Goal: Task Accomplishment & Management: Manage account settings

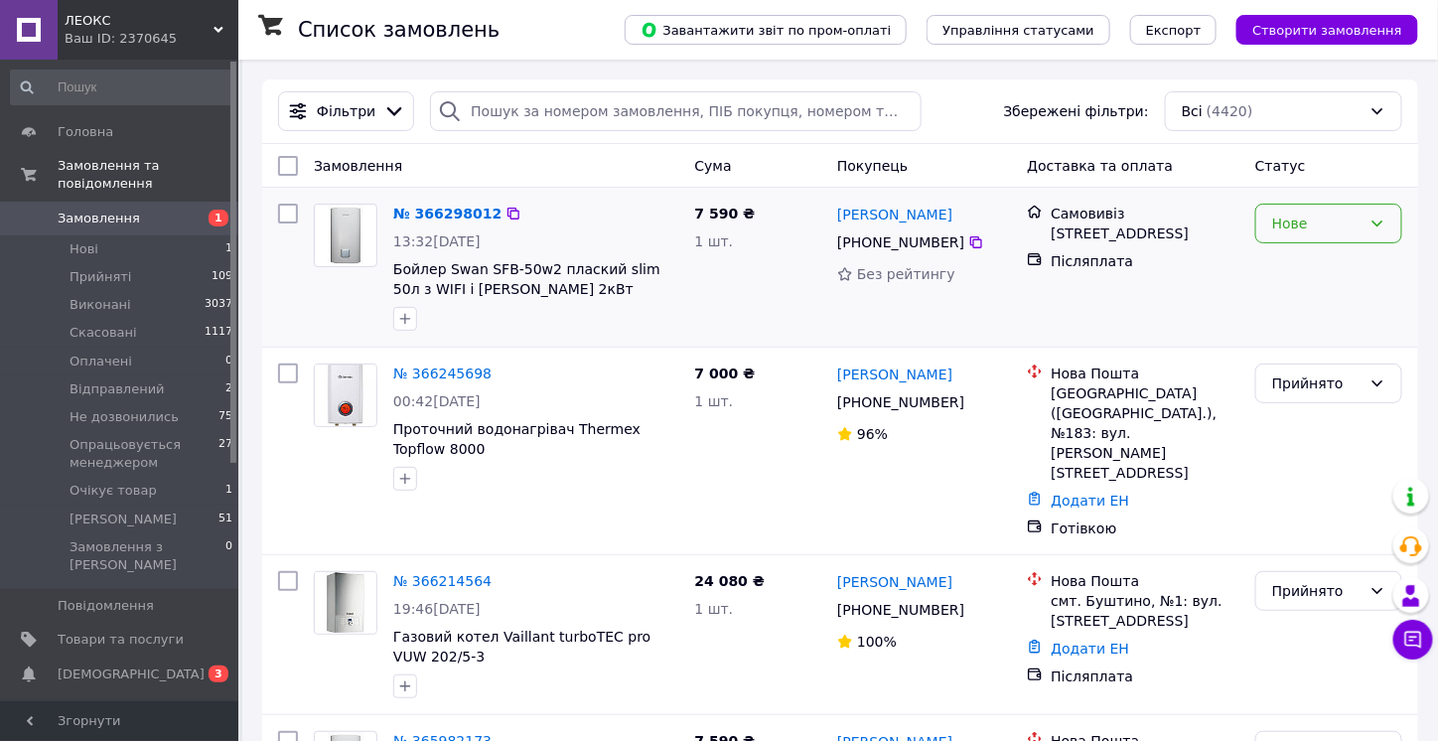
click at [1363, 225] on div "Нове" at bounding box center [1328, 224] width 147 height 40
click at [1322, 255] on li "Прийнято" at bounding box center [1328, 265] width 145 height 36
click at [113, 665] on span "[DEMOGRAPHIC_DATA]" at bounding box center [131, 674] width 147 height 18
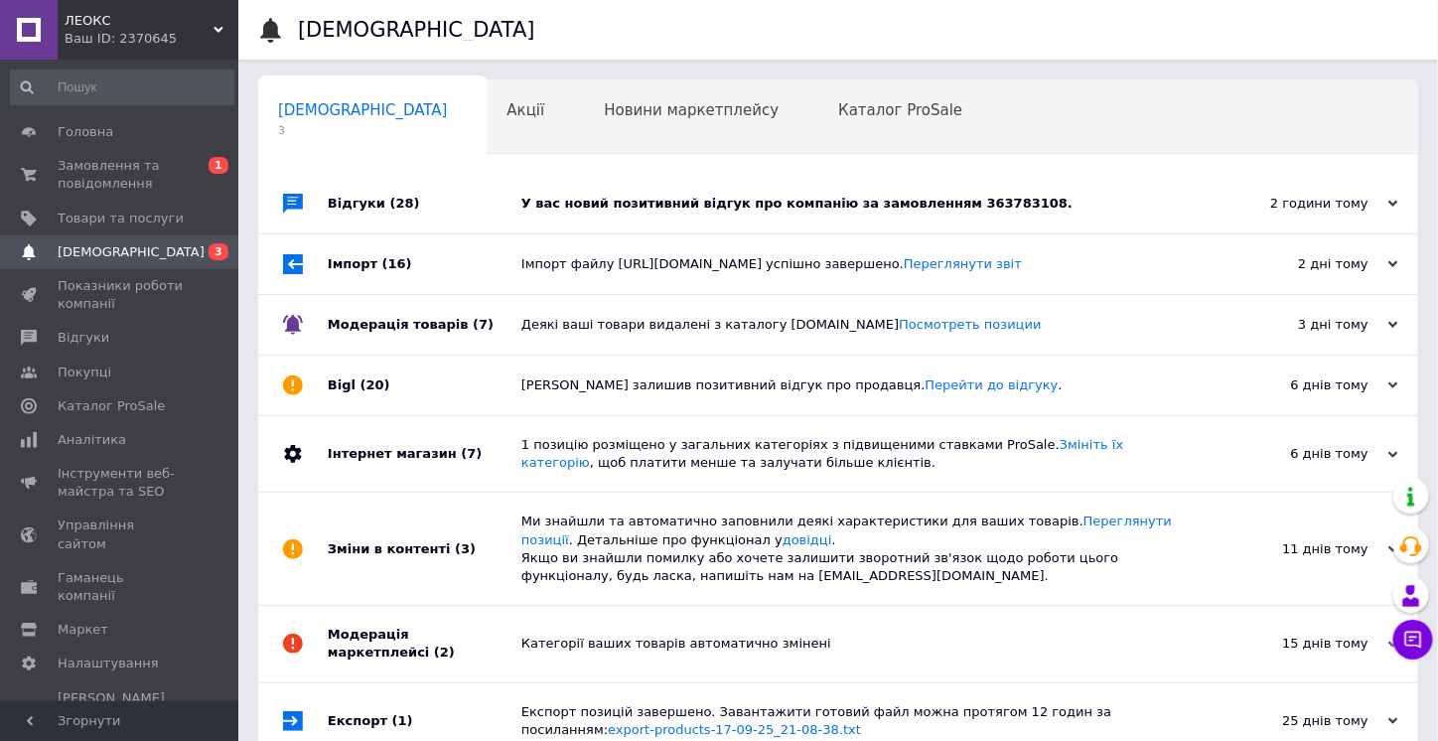
click at [497, 213] on div "Відгуки (28)" at bounding box center [425, 204] width 194 height 60
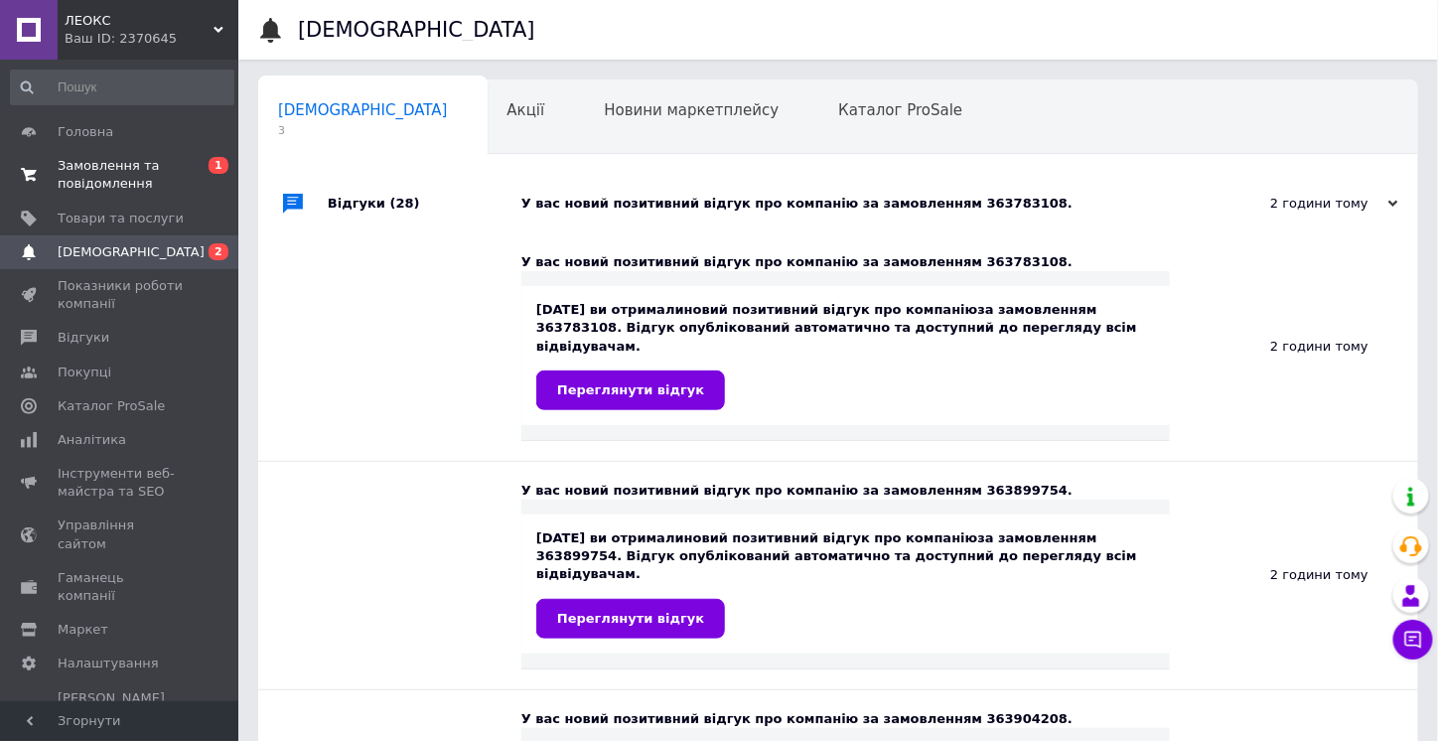
click at [95, 171] on span "Замовлення та повідомлення" at bounding box center [121, 175] width 126 height 36
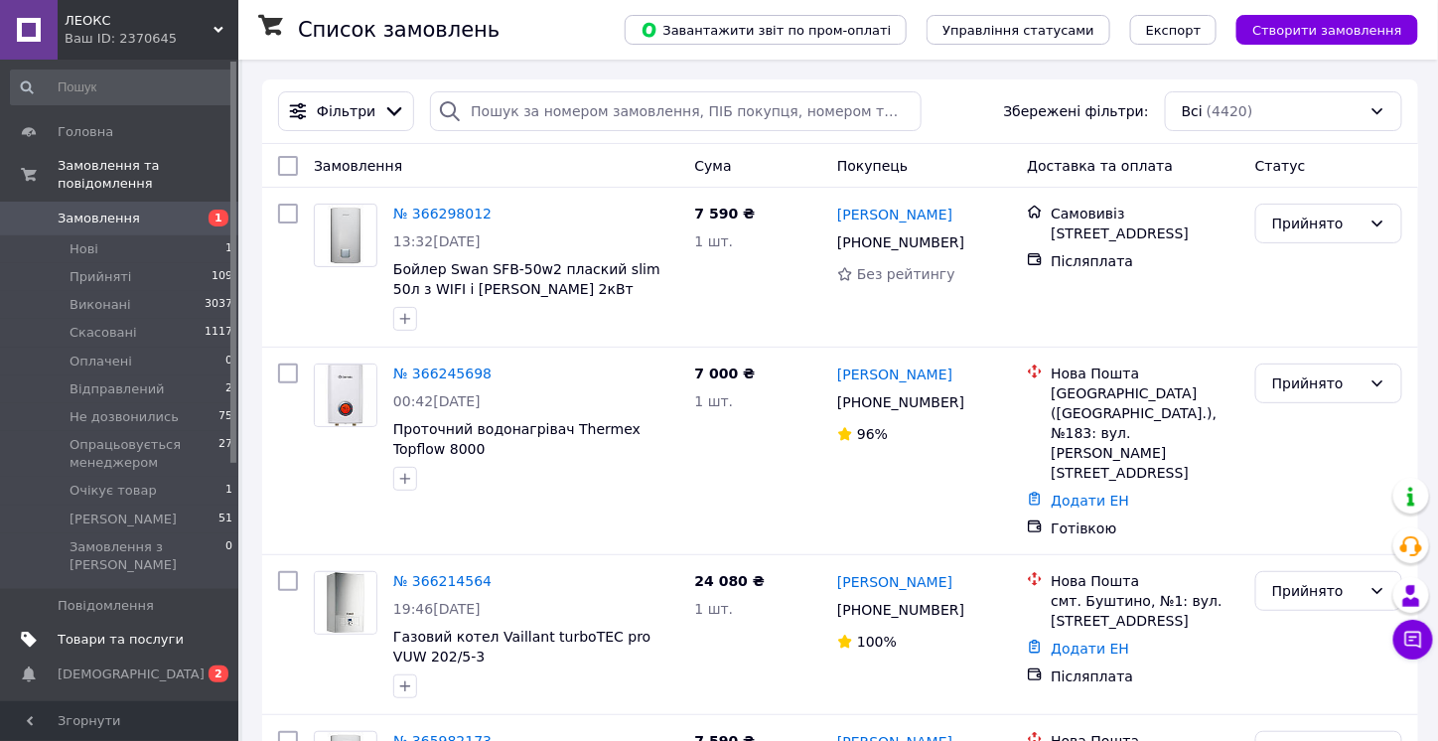
click at [117, 622] on link "Товари та послуги" at bounding box center [122, 639] width 244 height 34
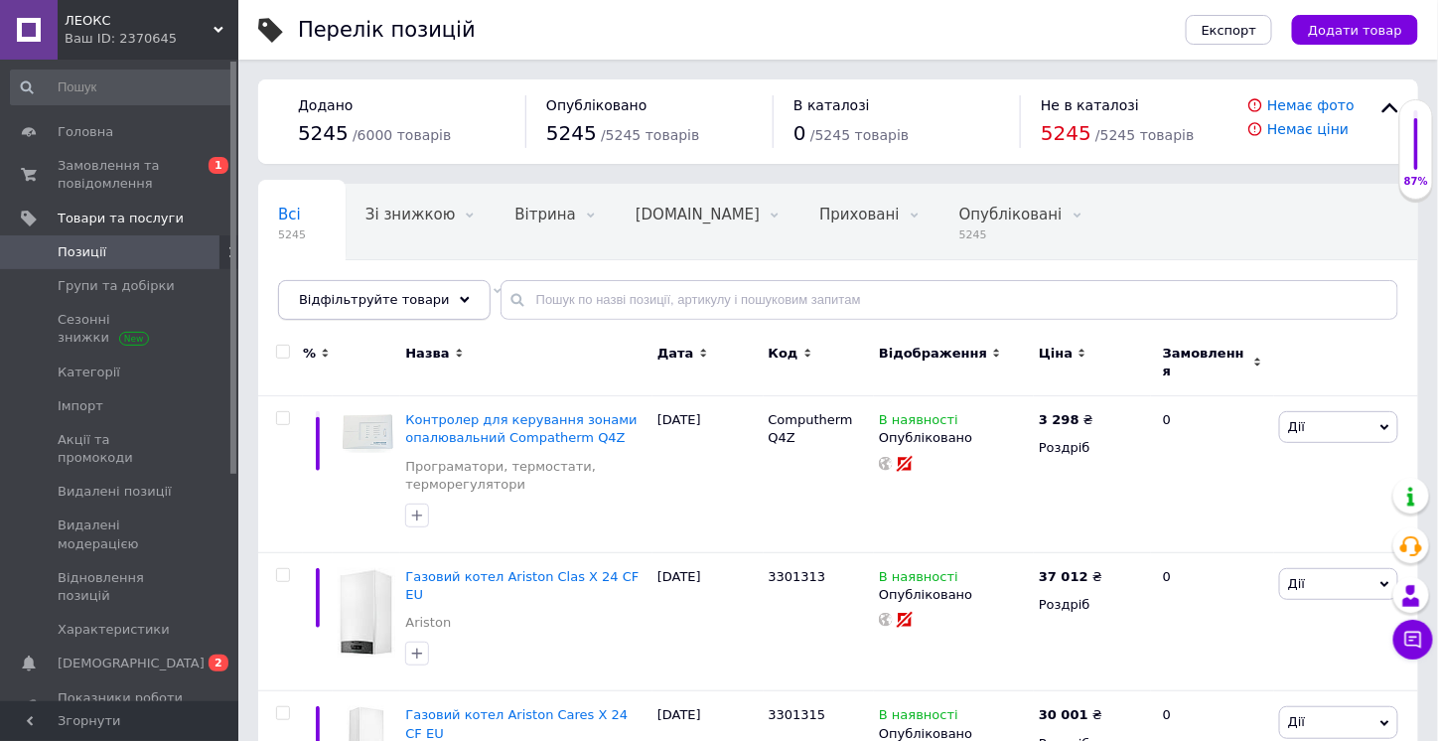
click at [438, 306] on div "Відфільтруйте товари" at bounding box center [384, 300] width 212 height 40
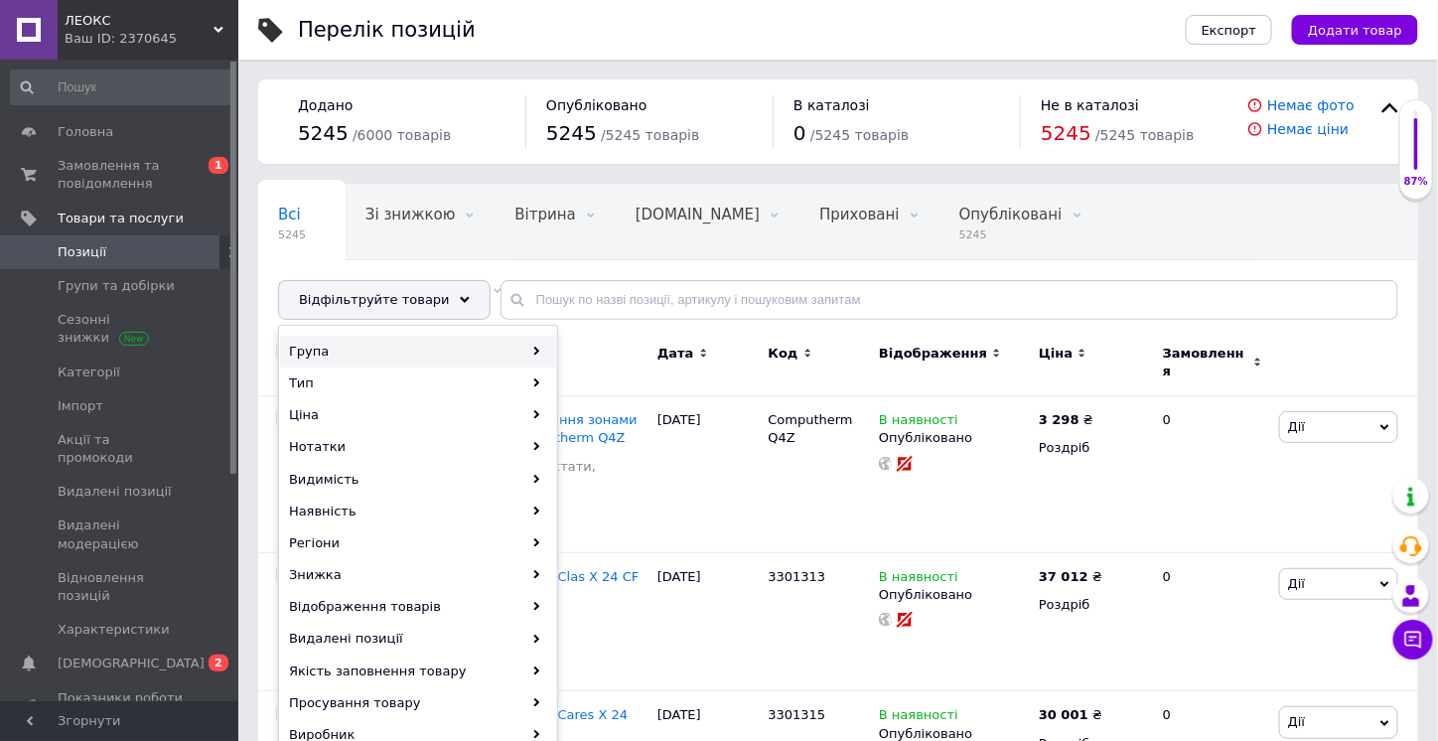
click at [457, 350] on div "Група" at bounding box center [418, 352] width 276 height 32
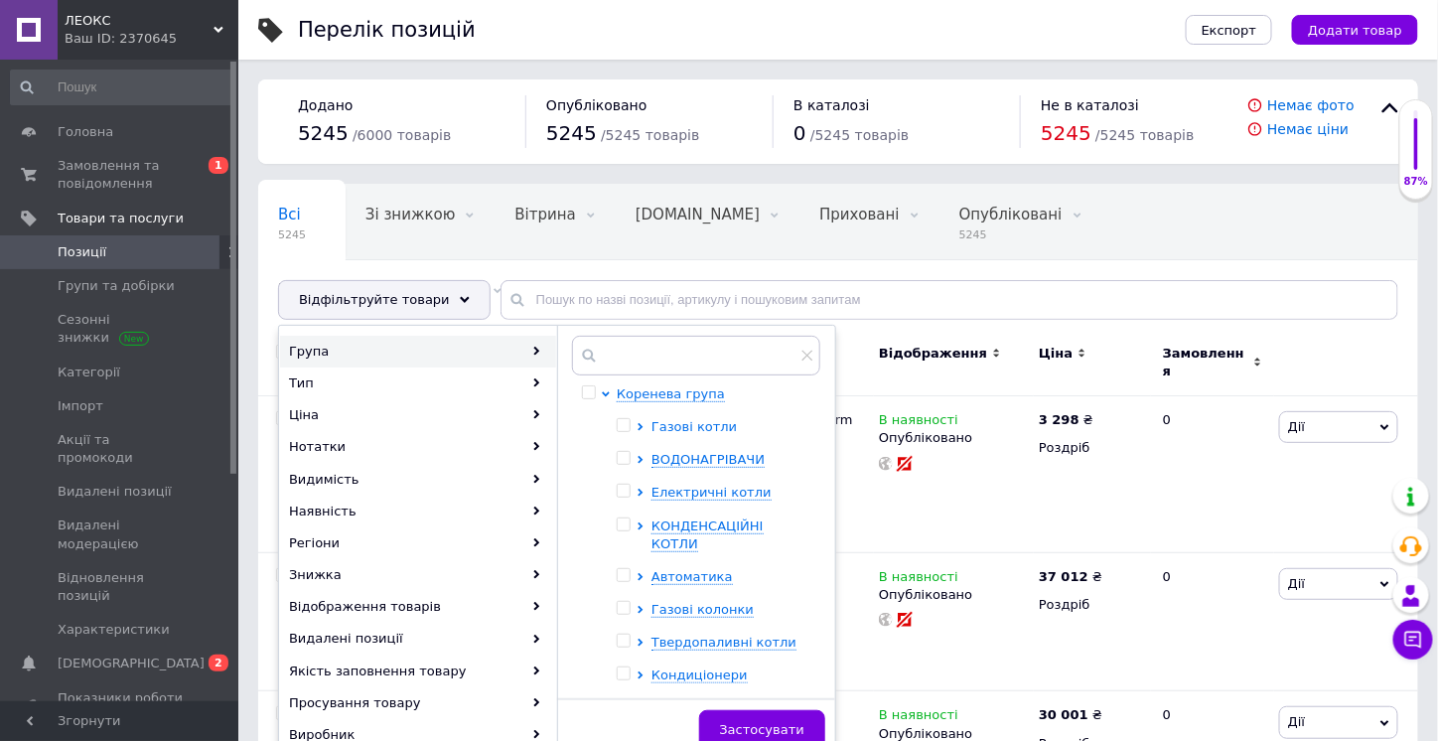
click at [668, 419] on span "Газові котли" at bounding box center [693, 426] width 85 height 15
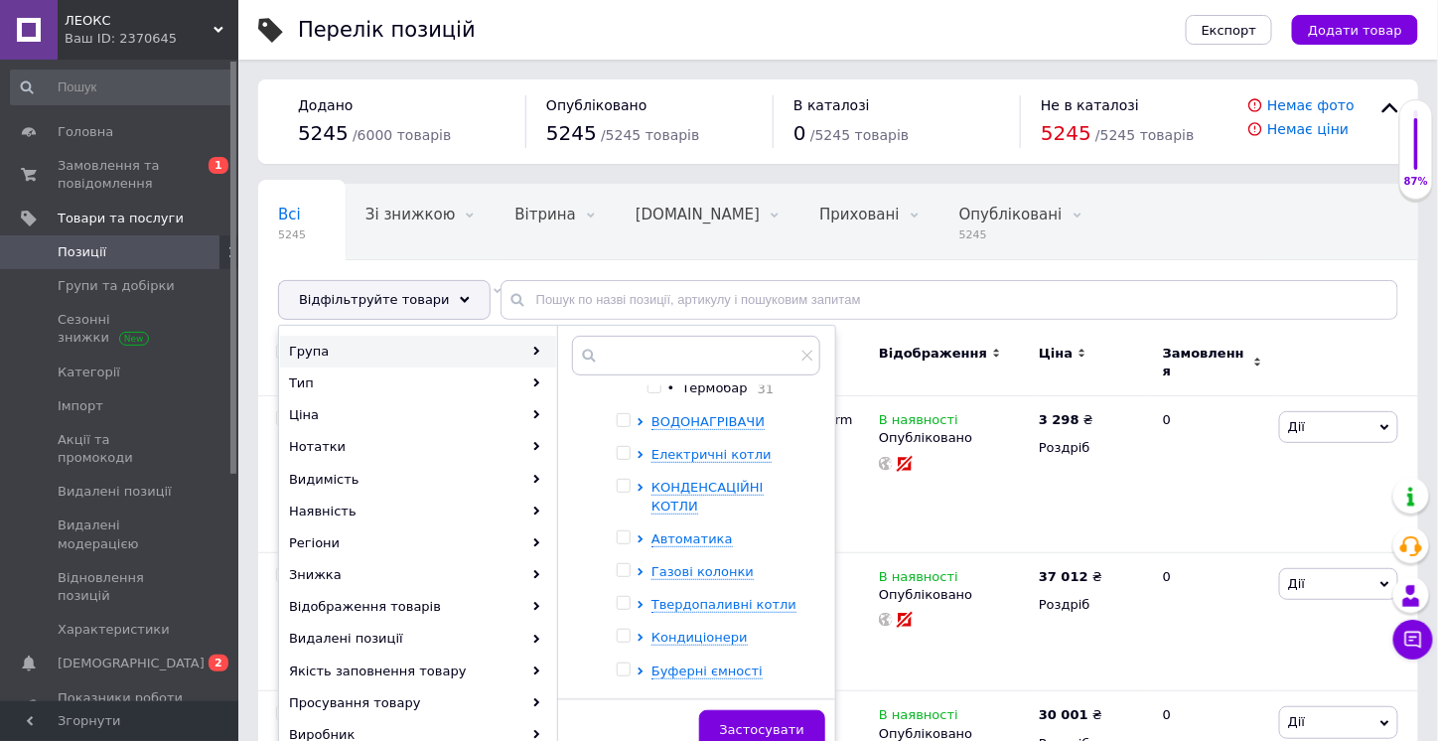
scroll to position [1291, 0]
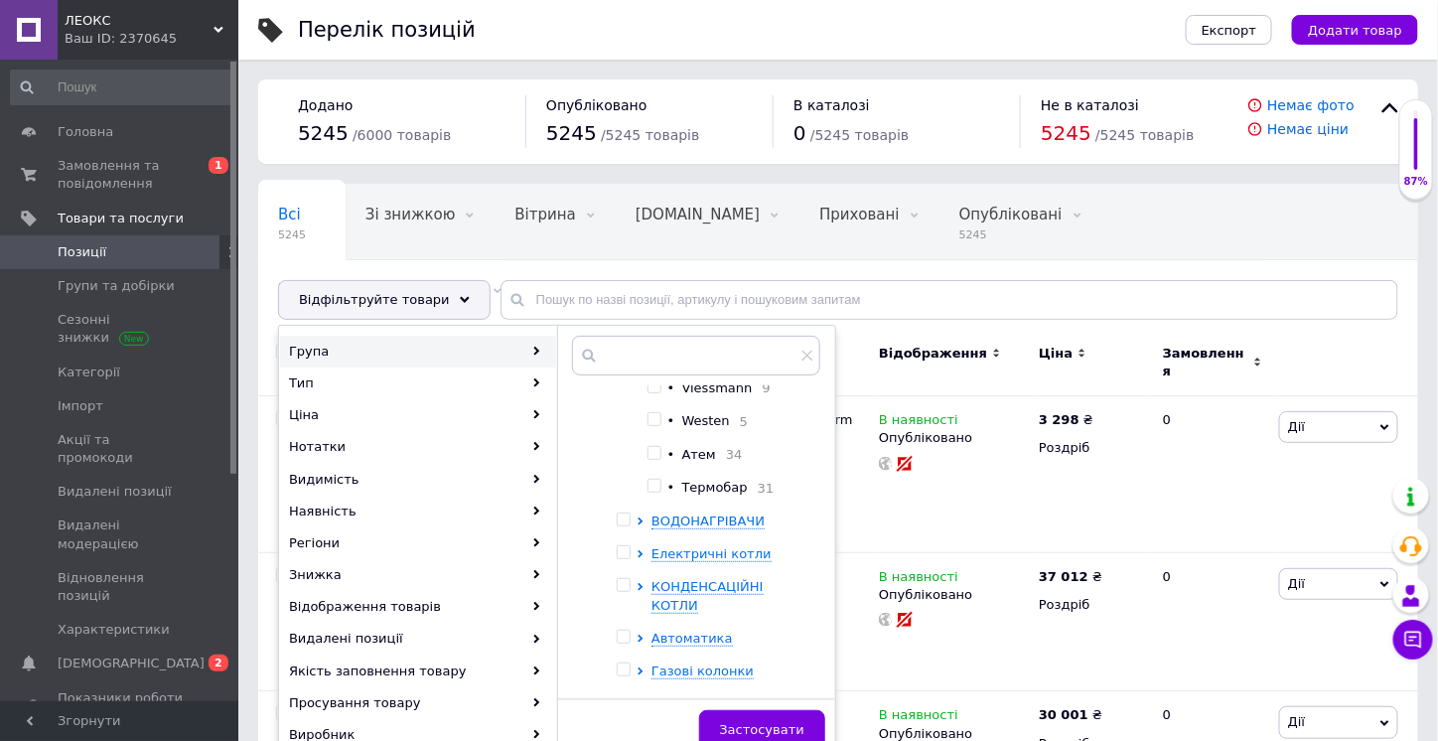
click at [656, 359] on input "checkbox" at bounding box center [653, 352] width 13 height 13
click at [655, 359] on input "checkbox" at bounding box center [653, 352] width 13 height 13
click at [657, 359] on input "checkbox" at bounding box center [653, 352] width 13 height 13
click at [653, 359] on input "checkbox" at bounding box center [653, 352] width 13 height 13
checkbox input "false"
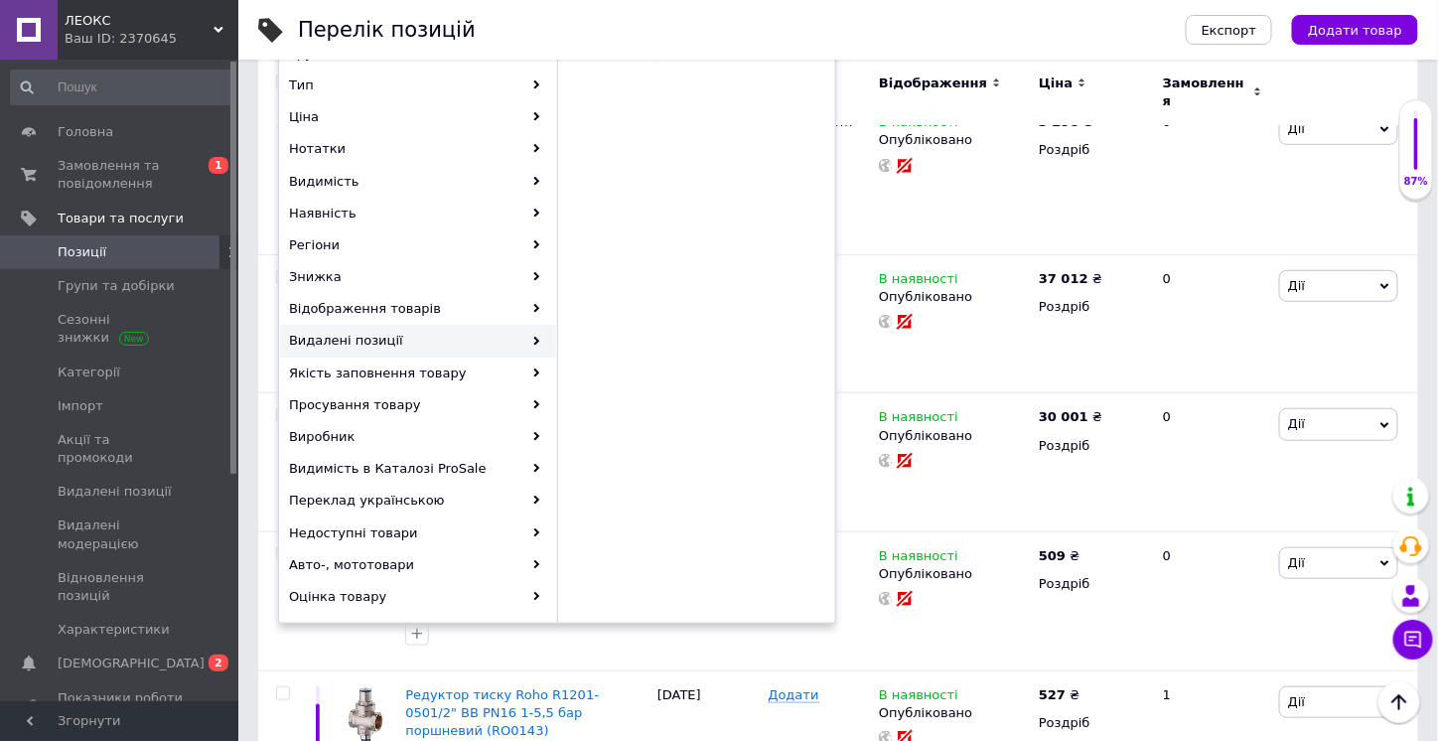
scroll to position [0, 0]
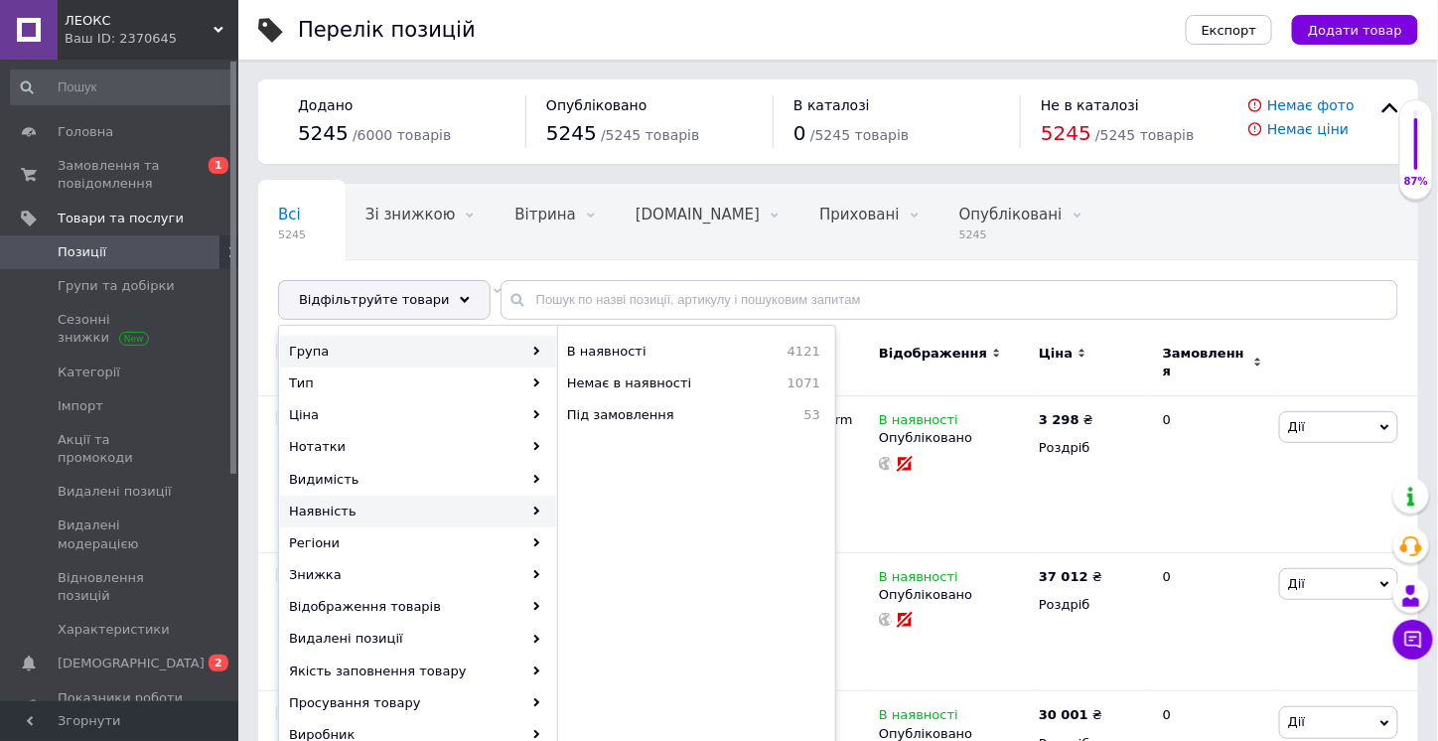
click at [466, 352] on div "Група" at bounding box center [418, 352] width 276 height 32
click at [536, 341] on div "Група" at bounding box center [418, 352] width 276 height 32
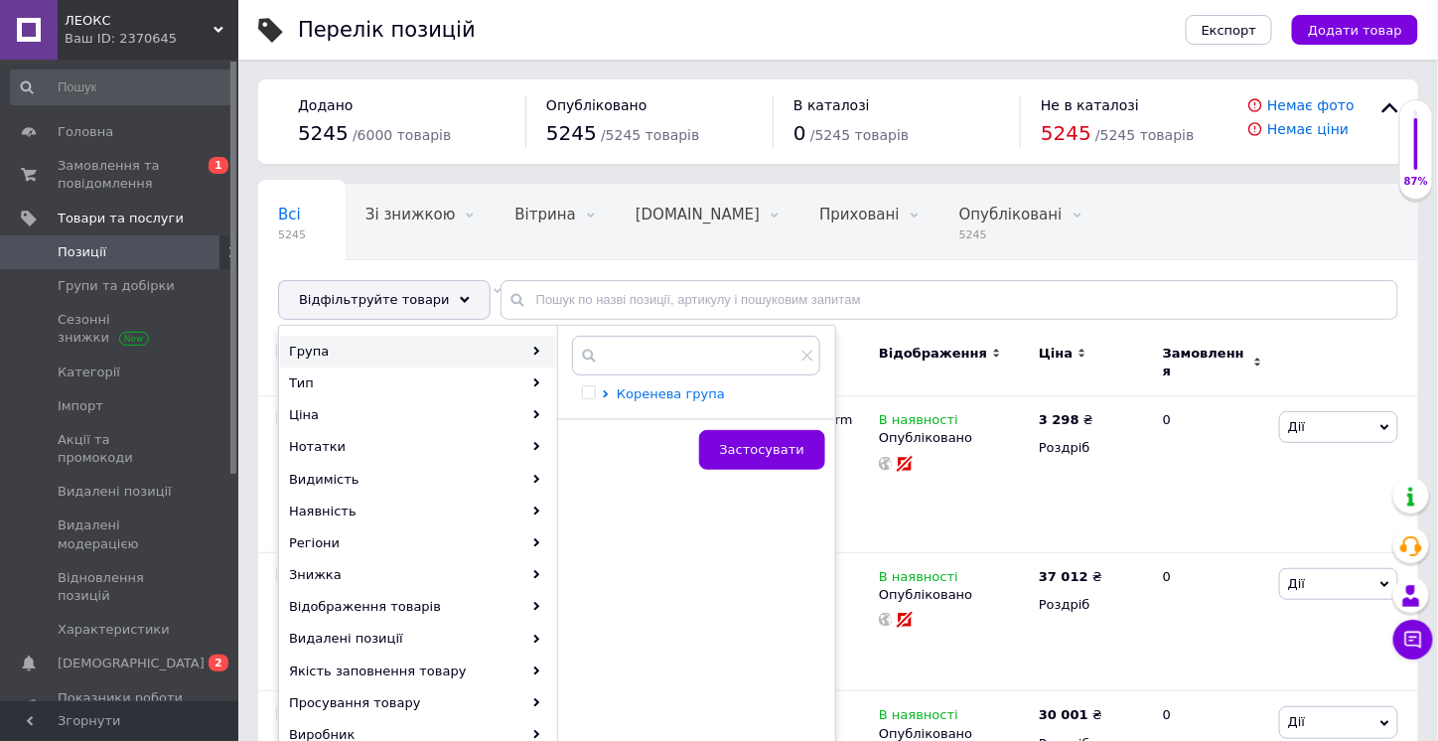
click at [669, 388] on span "Коренева група" at bounding box center [671, 393] width 108 height 15
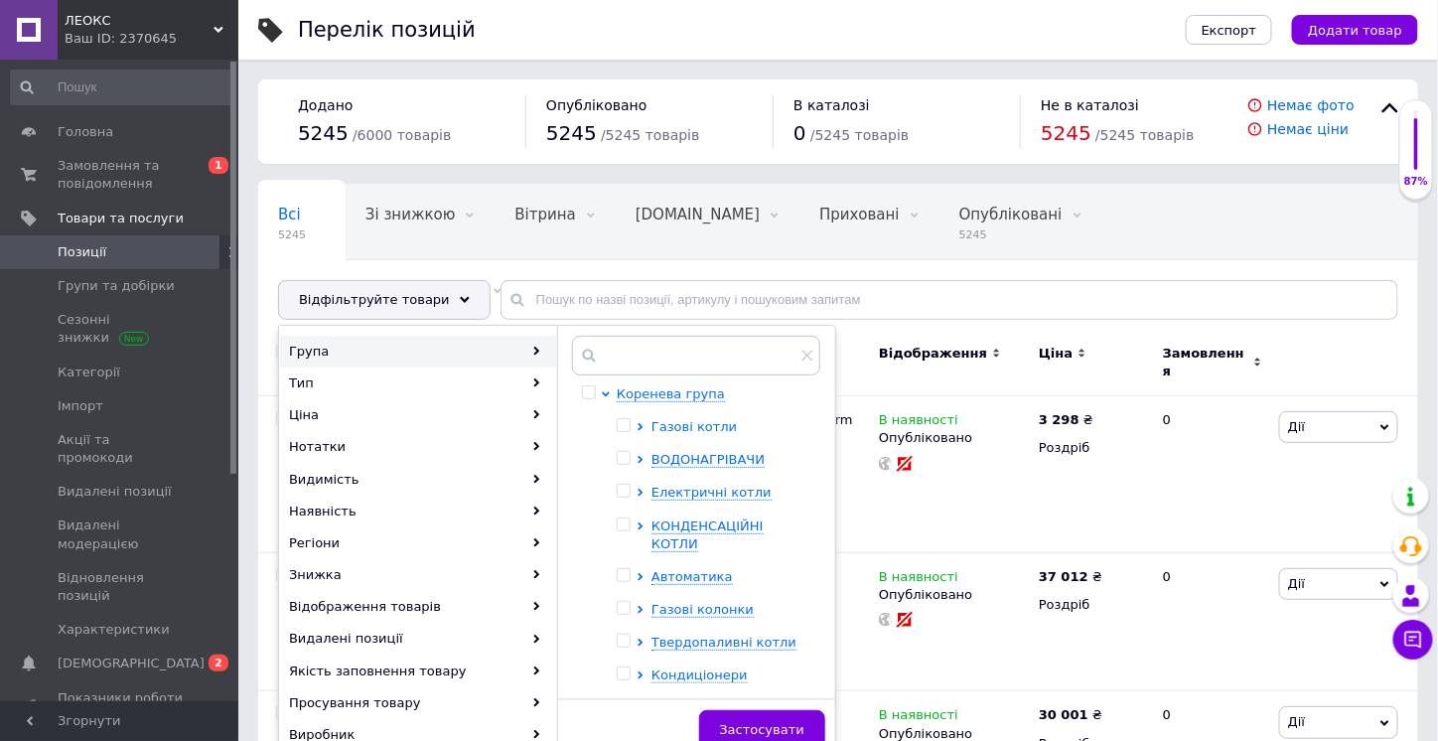
click at [699, 430] on span "Газові котли" at bounding box center [693, 426] width 85 height 15
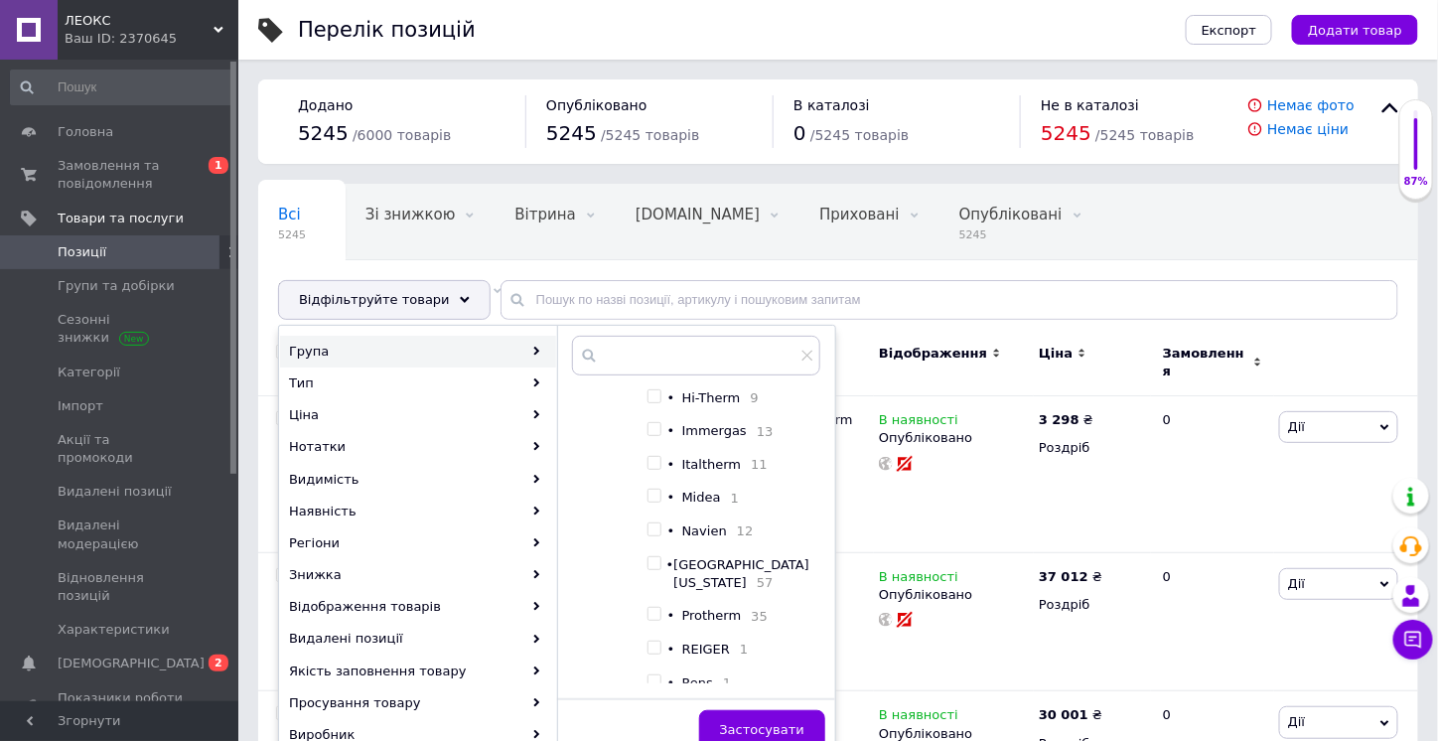
scroll to position [794, 0]
click at [660, 422] on input "checkbox" at bounding box center [653, 415] width 13 height 13
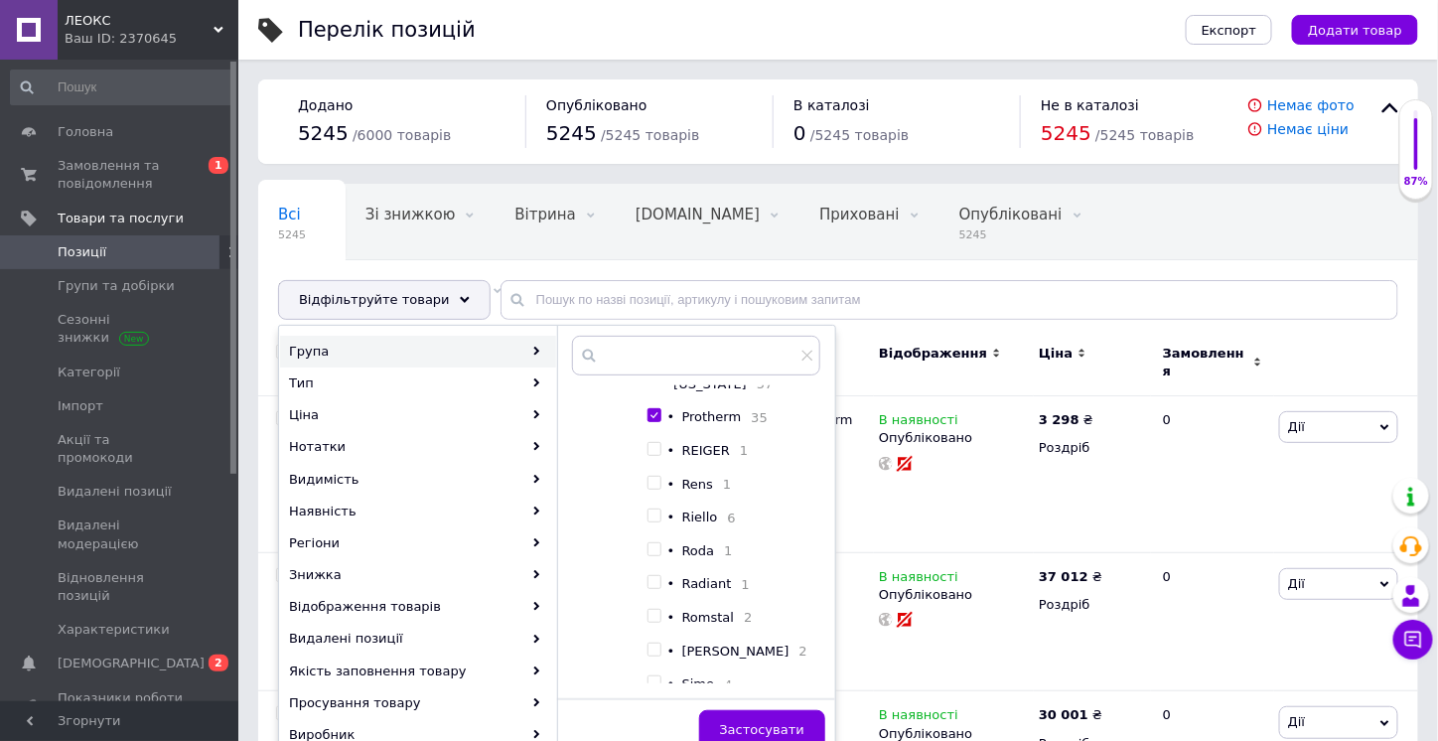
checkbox input "true"
click at [783, 726] on span "Застосувати" at bounding box center [762, 729] width 84 height 15
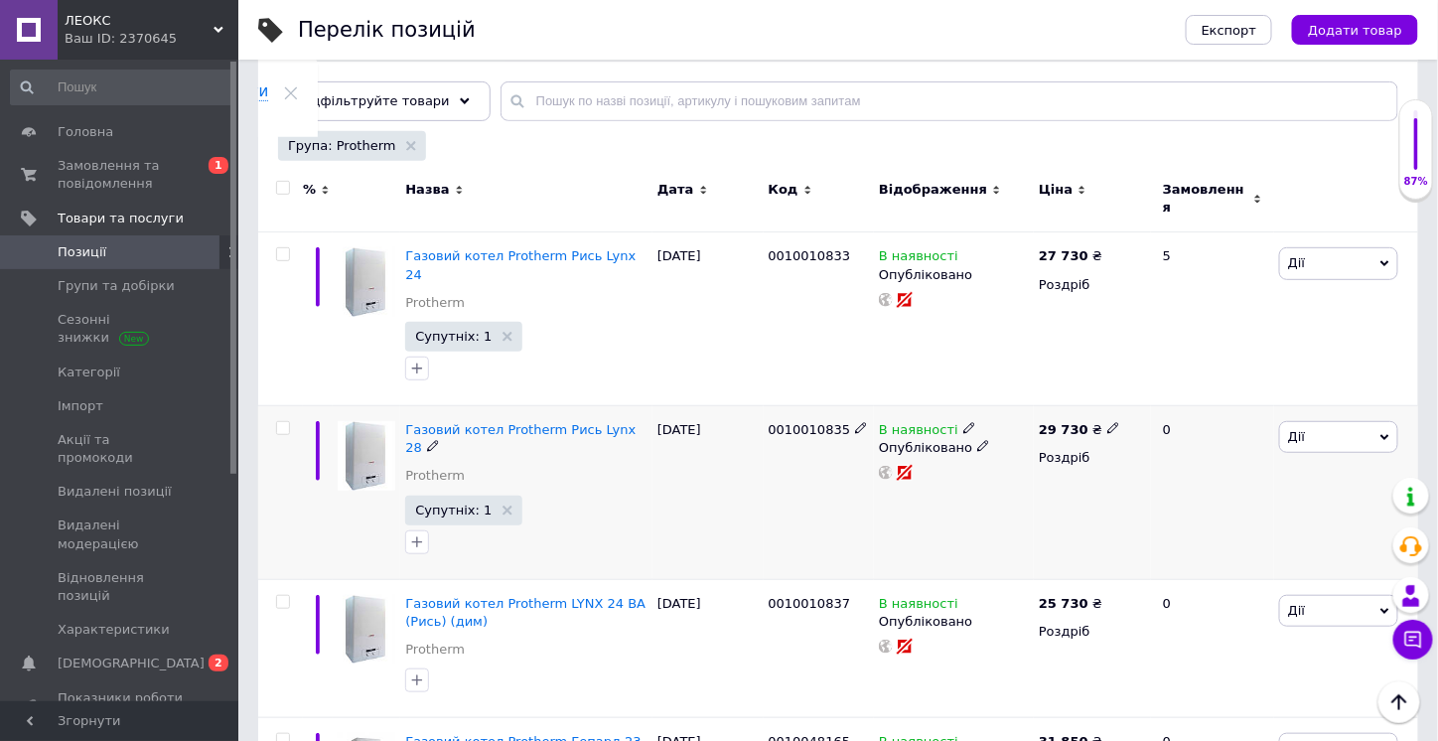
scroll to position [397, 0]
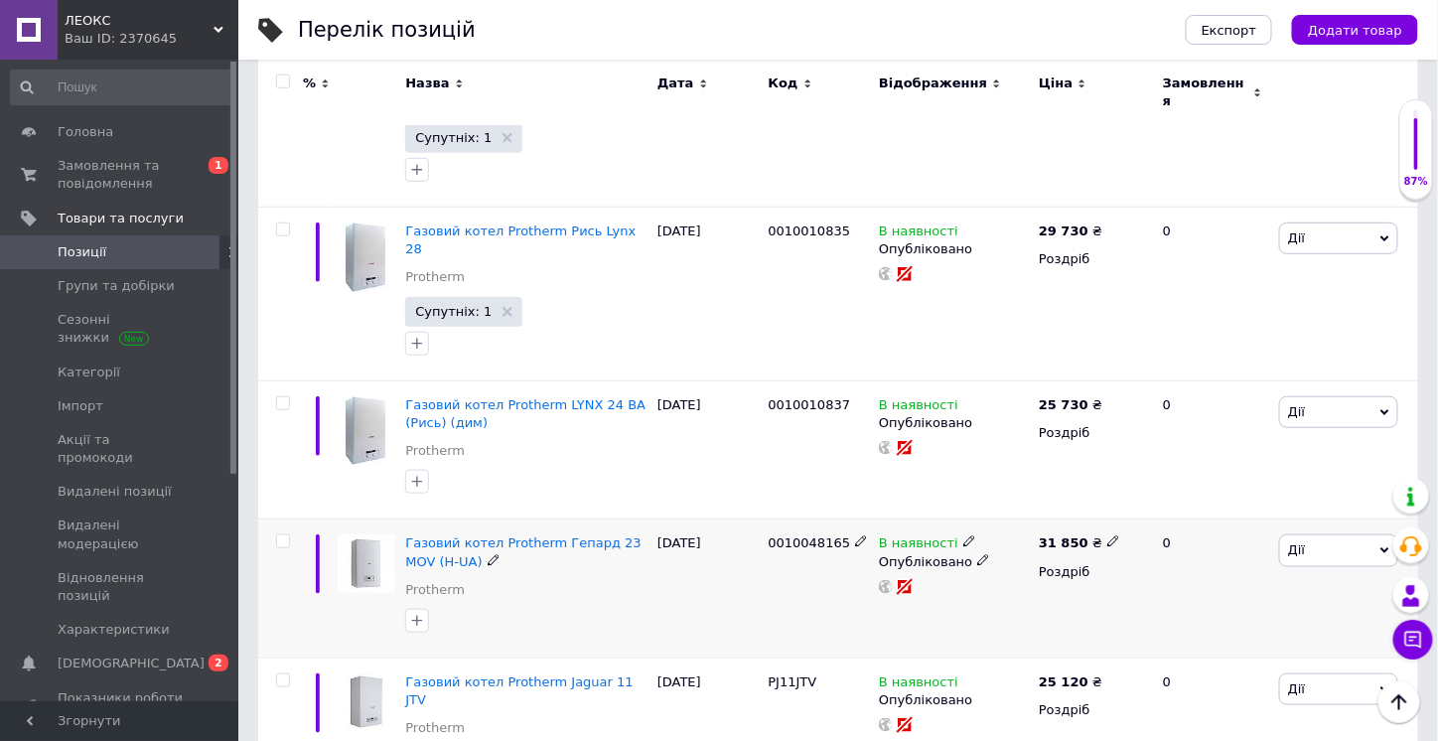
click at [487, 554] on use at bounding box center [492, 559] width 11 height 11
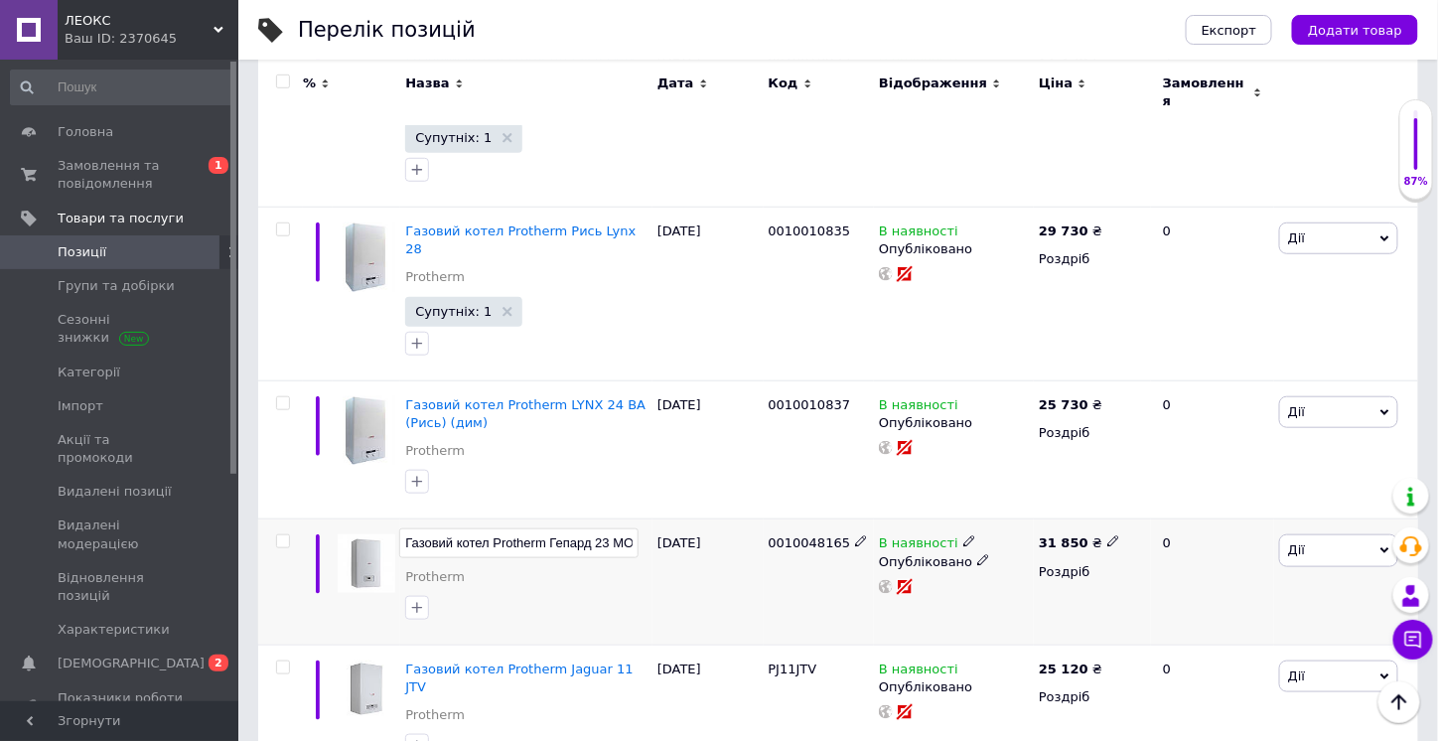
scroll to position [0, 53]
drag, startPoint x: 440, startPoint y: 493, endPoint x: 589, endPoint y: 482, distance: 149.3
click at [589, 528] on input "Газовий котел Protherm Гепард 23 MOV (H-UA)" at bounding box center [518, 543] width 239 height 30
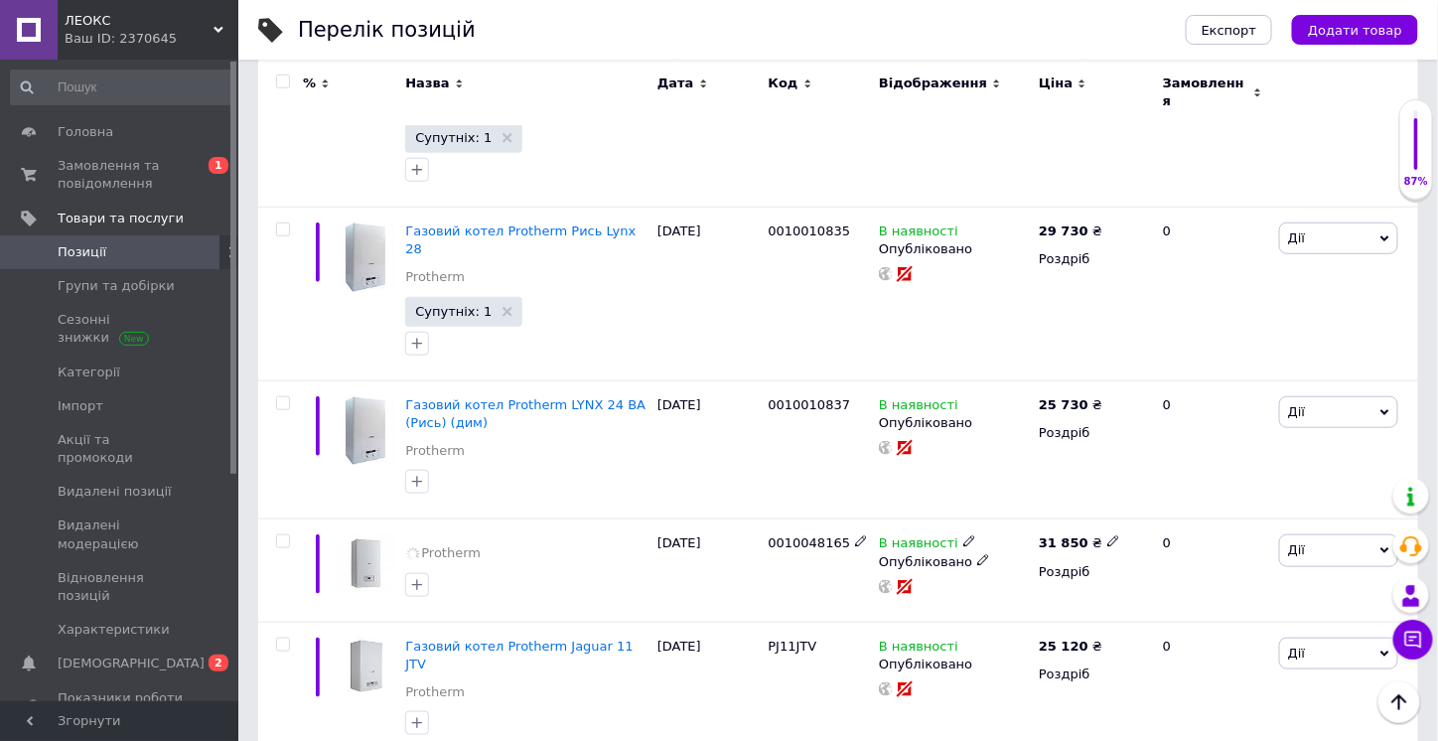
drag, startPoint x: 630, startPoint y: 536, endPoint x: 629, endPoint y: 30, distance: 506.3
click at [631, 537] on div "Protherm" at bounding box center [526, 570] width 252 height 102
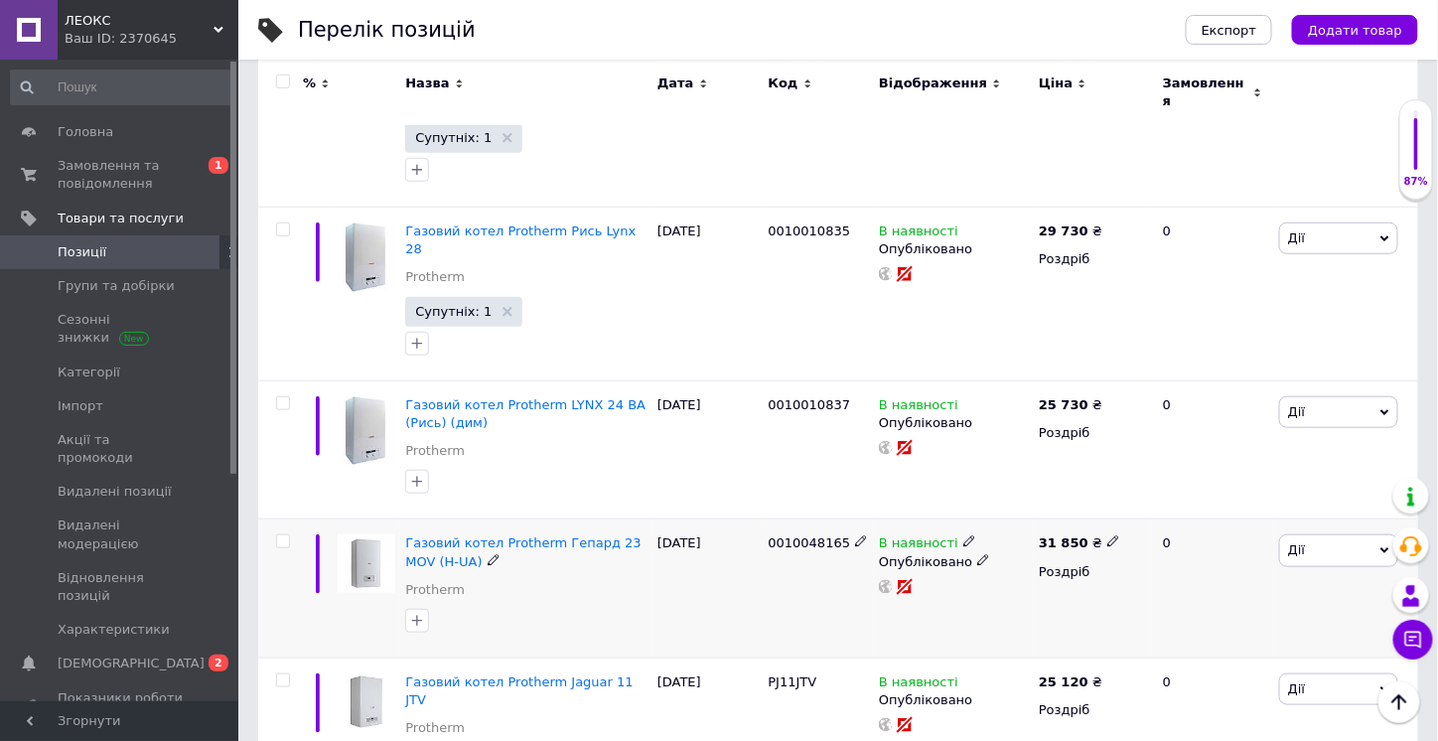
click at [1107, 535] on icon at bounding box center [1113, 541] width 12 height 12
click at [1131, 501] on input "31850" at bounding box center [1201, 521] width 151 height 40
type input "21850"
click at [1040, 559] on div "31 850 ₴ Ціна 21850 Валюта ₴ $ EUR CHF GBP ¥ PLN ₸ MDL HUF KGS CNY TRY KRW lei …" at bounding box center [1091, 588] width 117 height 139
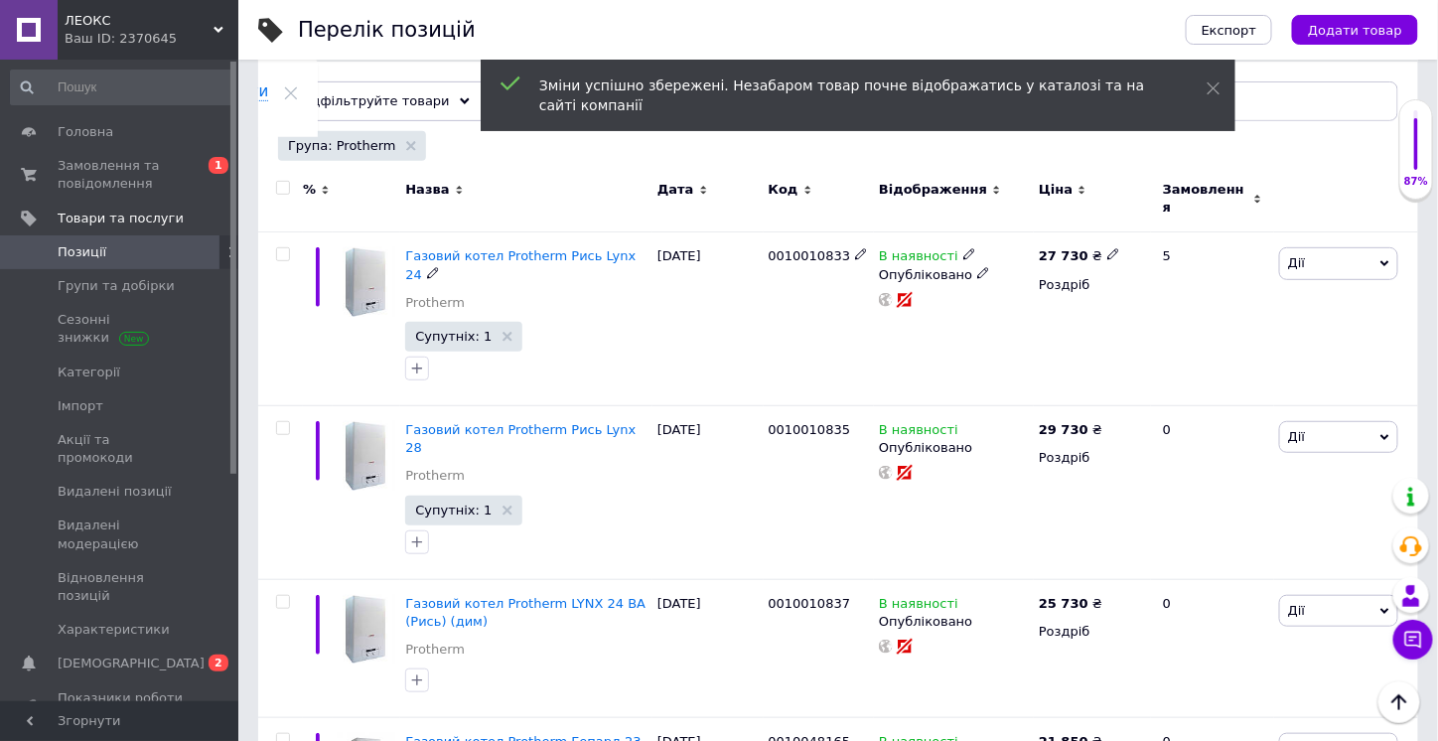
scroll to position [0, 0]
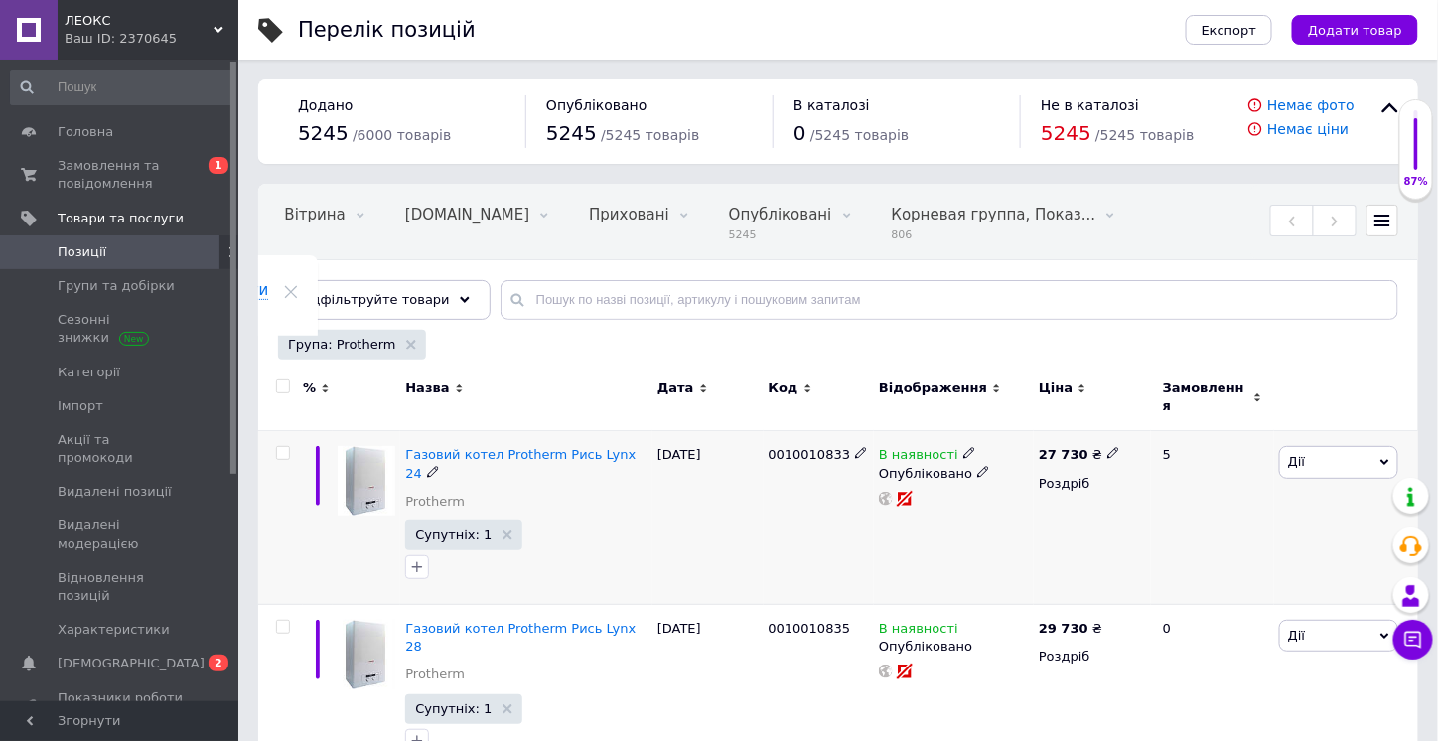
click at [439, 466] on icon at bounding box center [433, 472] width 12 height 12
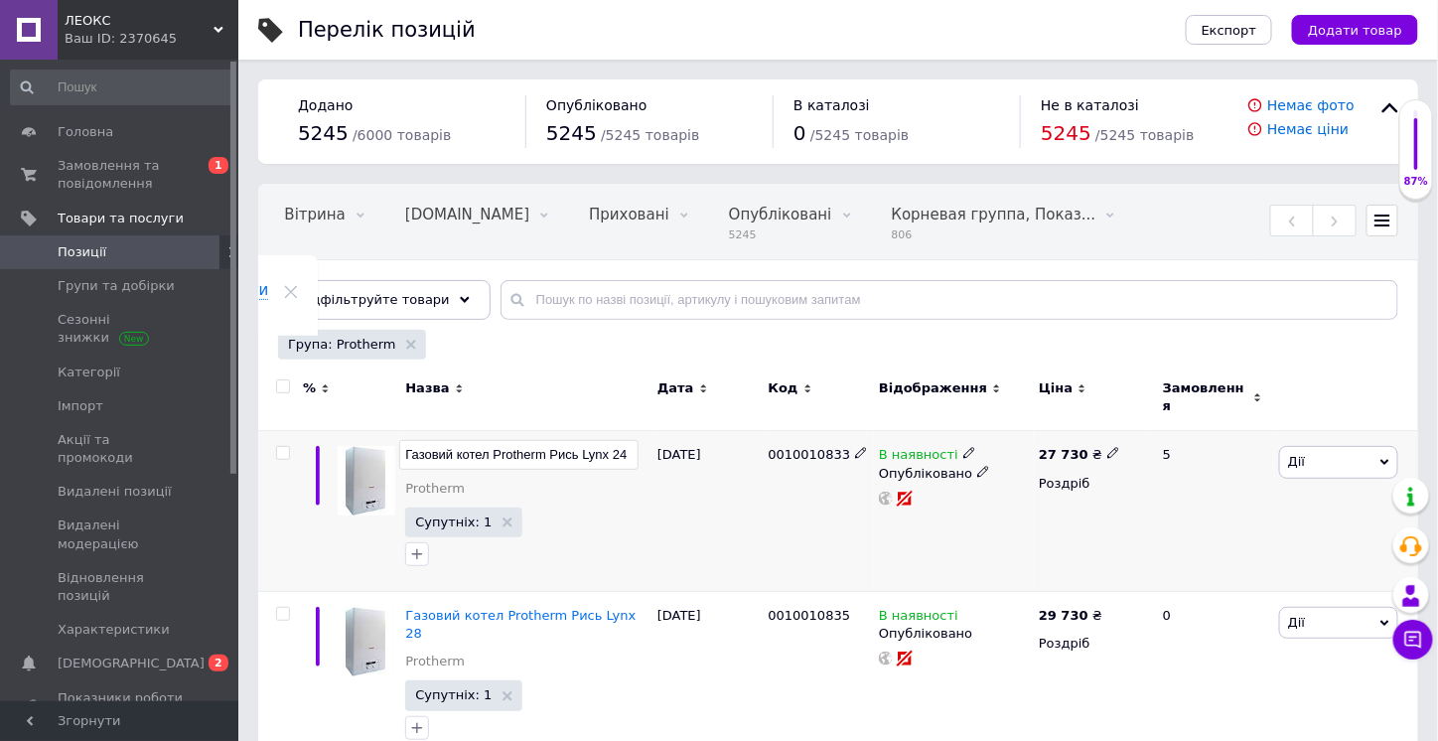
drag, startPoint x: 636, startPoint y: 441, endPoint x: 495, endPoint y: 448, distance: 141.1
click at [495, 448] on input "Газовий котел Protherm Рись Lynx 24" at bounding box center [518, 455] width 239 height 30
click at [649, 505] on div "Газовий котел Protherm Рись Lynx 24 Protherm Супутніх: 1" at bounding box center [526, 511] width 252 height 161
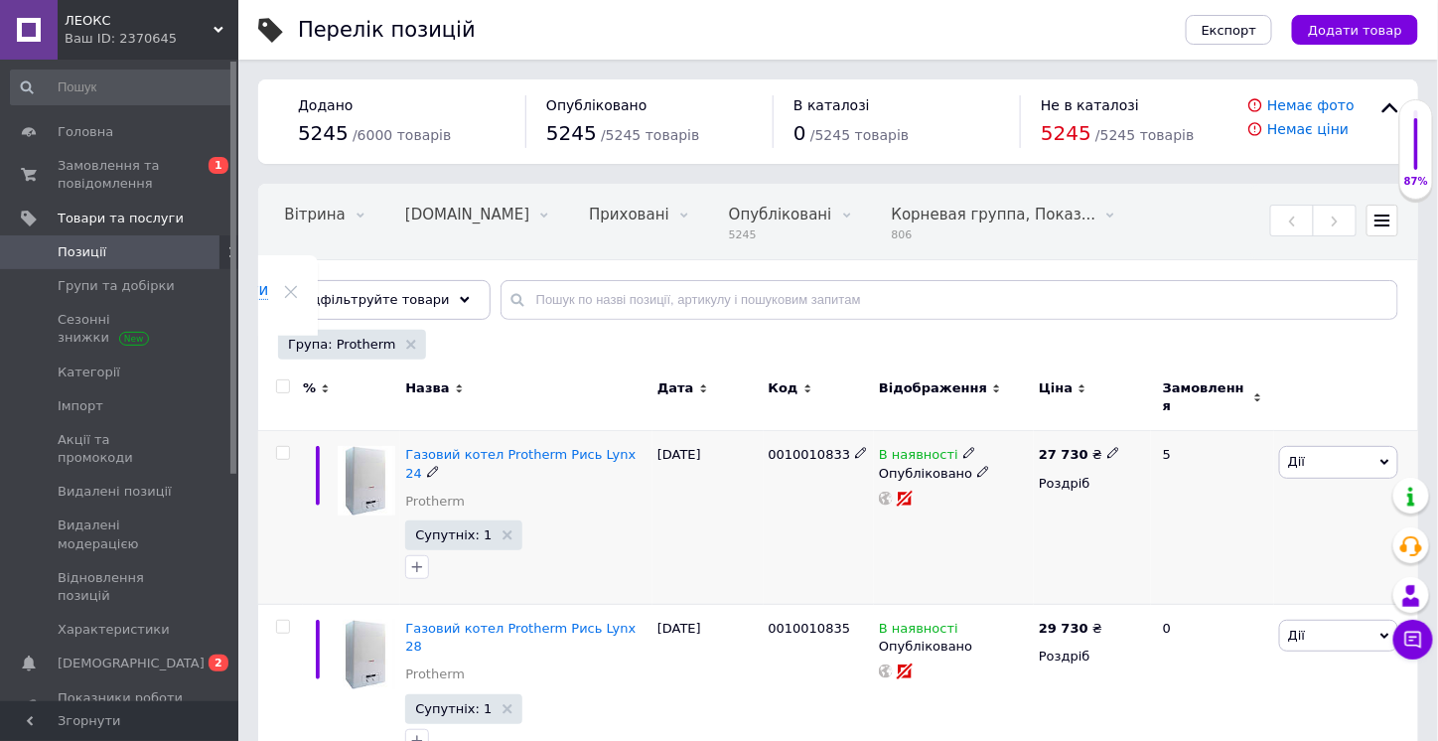
click at [1107, 447] on icon at bounding box center [1113, 453] width 12 height 12
drag, startPoint x: 1144, startPoint y: 417, endPoint x: 1118, endPoint y: 418, distance: 25.8
click at [1118, 418] on div "Ціна 27730 Валюта ₴ $ EUR CHF GBP ¥ PLN ₸ MDL HUF KGS CNY TRY KRW lei" at bounding box center [1250, 457] width 270 height 166
type input "17730"
click at [947, 508] on div "В наявності Опубліковано" at bounding box center [954, 518] width 160 height 174
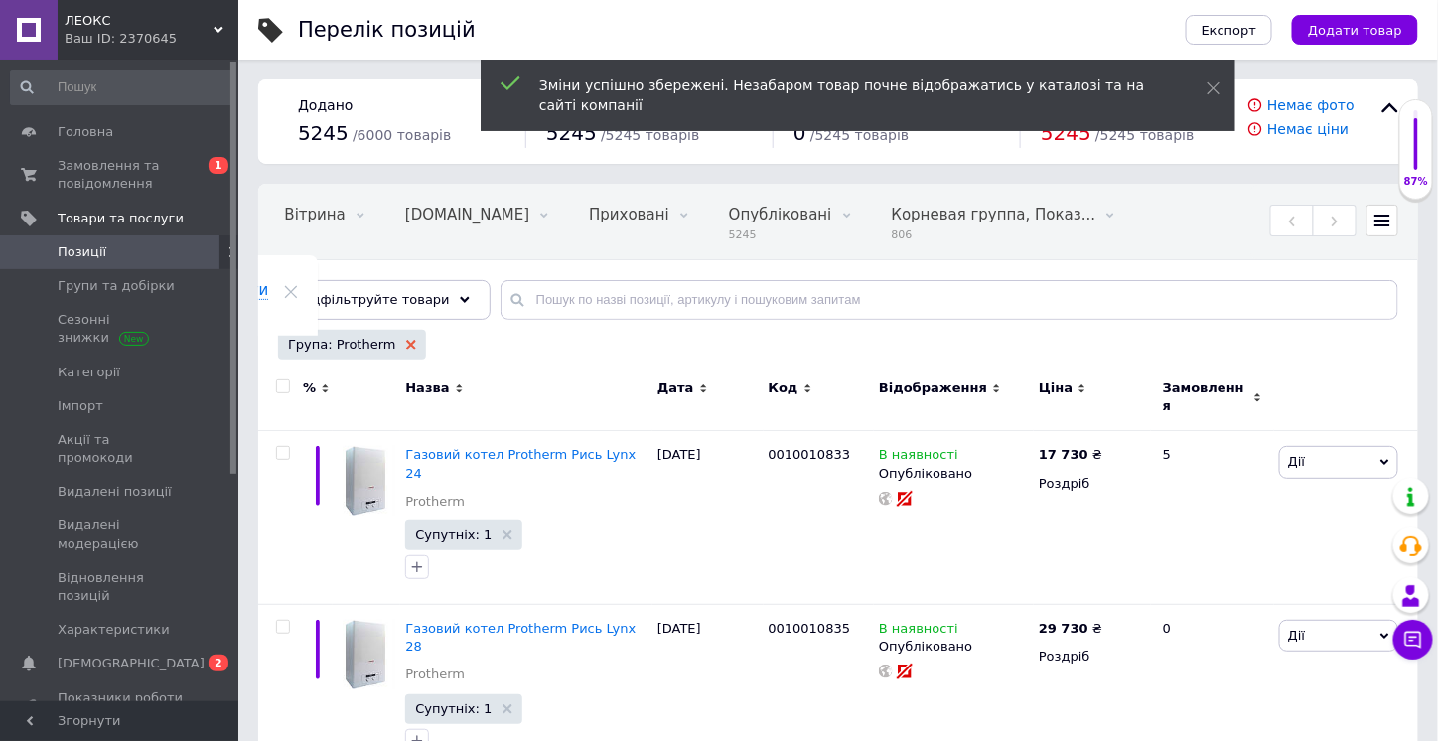
click at [406, 340] on icon at bounding box center [411, 345] width 10 height 10
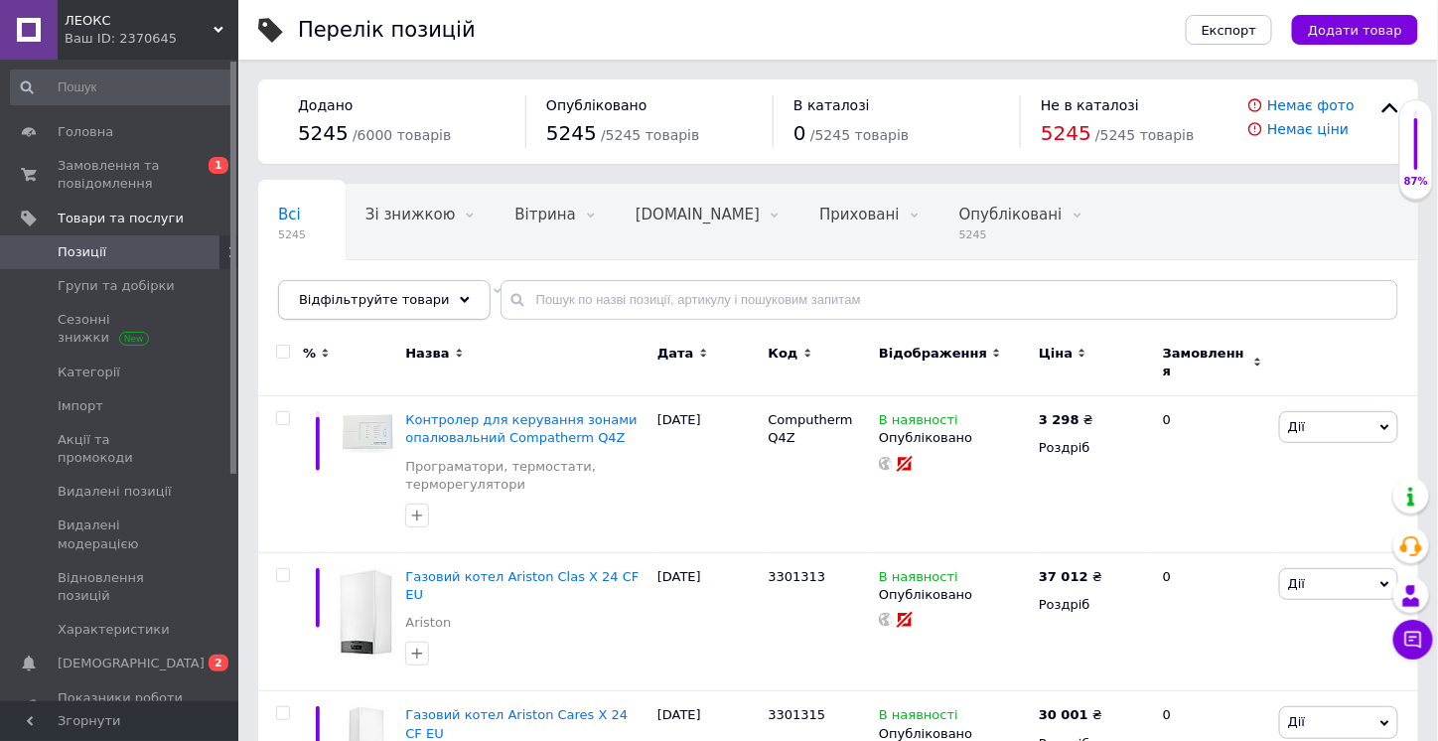
click at [460, 299] on icon at bounding box center [465, 300] width 10 height 10
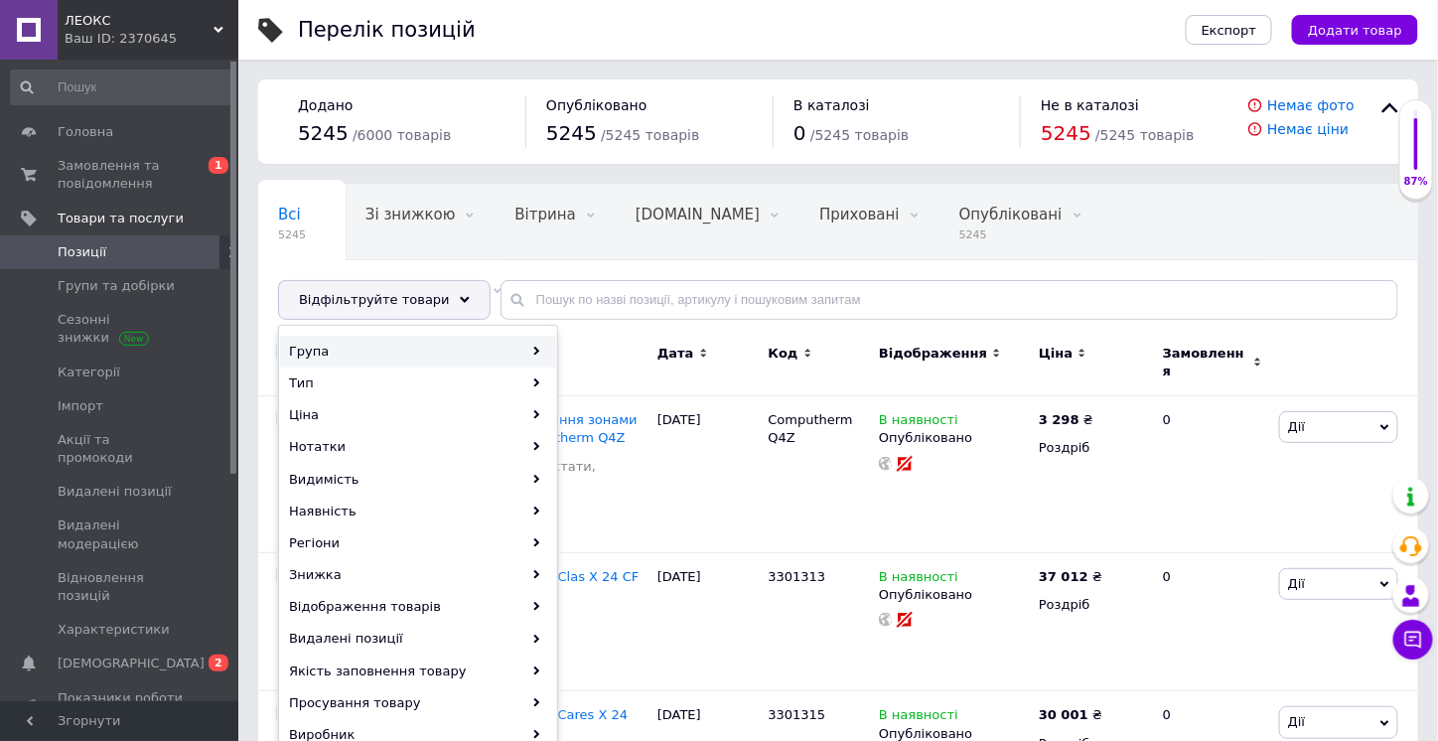
click at [475, 355] on div "Група" at bounding box center [418, 352] width 276 height 32
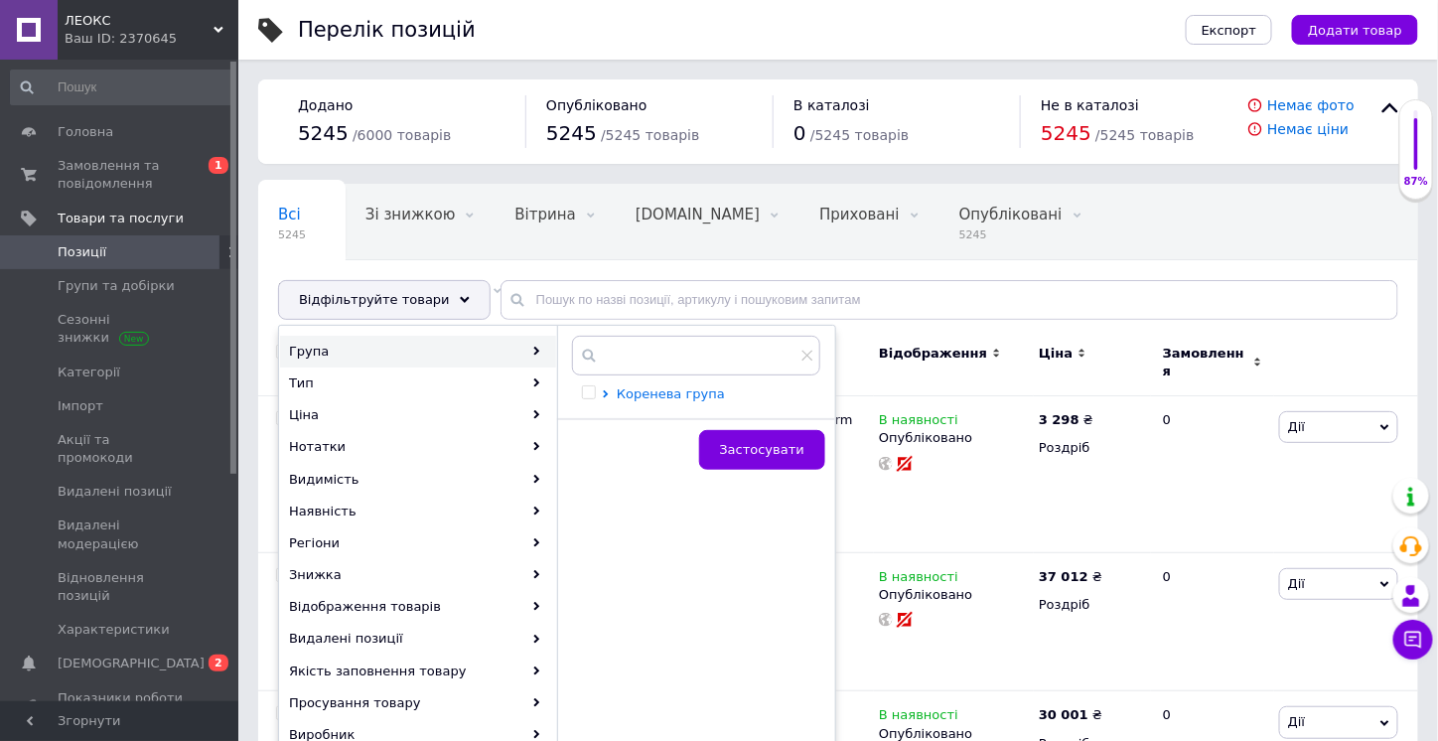
click at [644, 398] on span "Коренева група" at bounding box center [671, 394] width 108 height 16
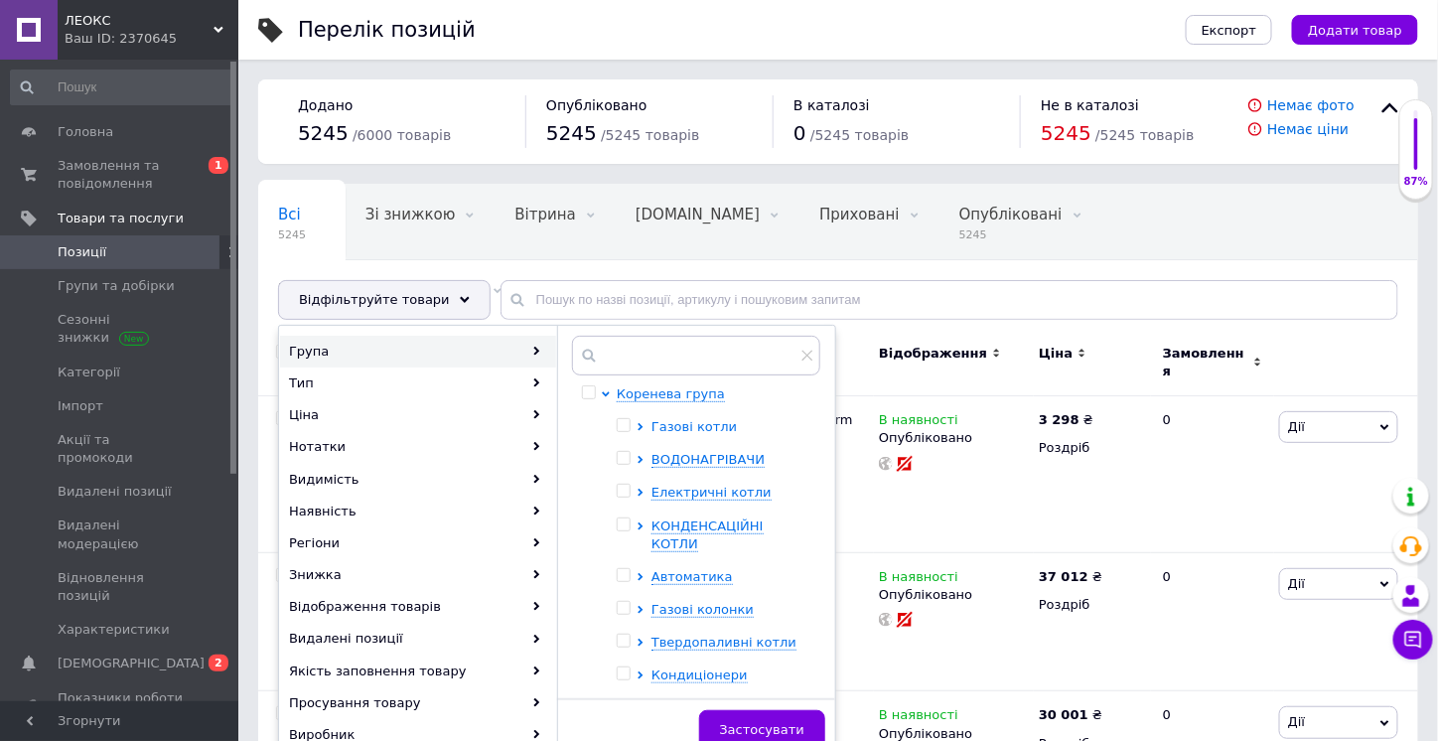
click at [711, 419] on span "Газові котли" at bounding box center [693, 426] width 85 height 15
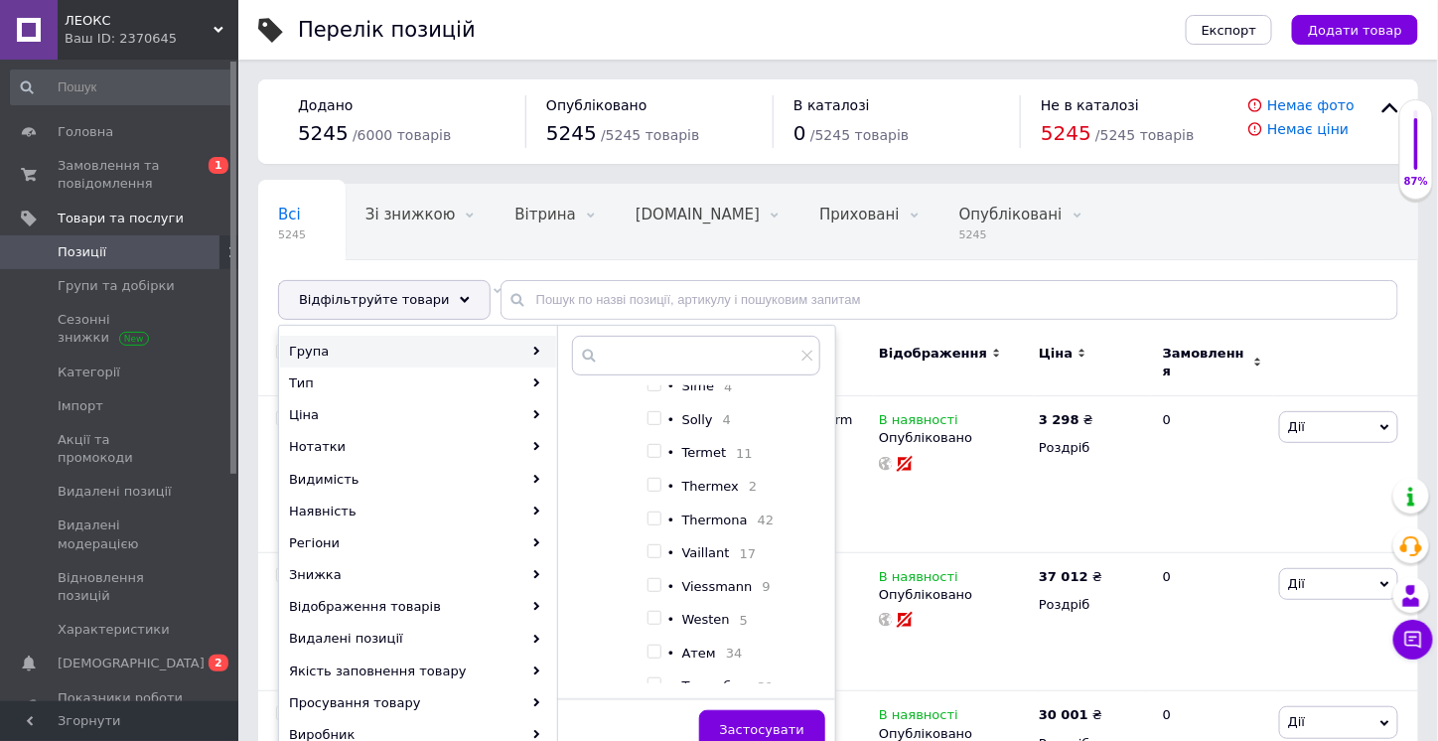
scroll to position [1191, 0]
click at [653, 459] on input "checkbox" at bounding box center [653, 452] width 13 height 13
checkbox input "true"
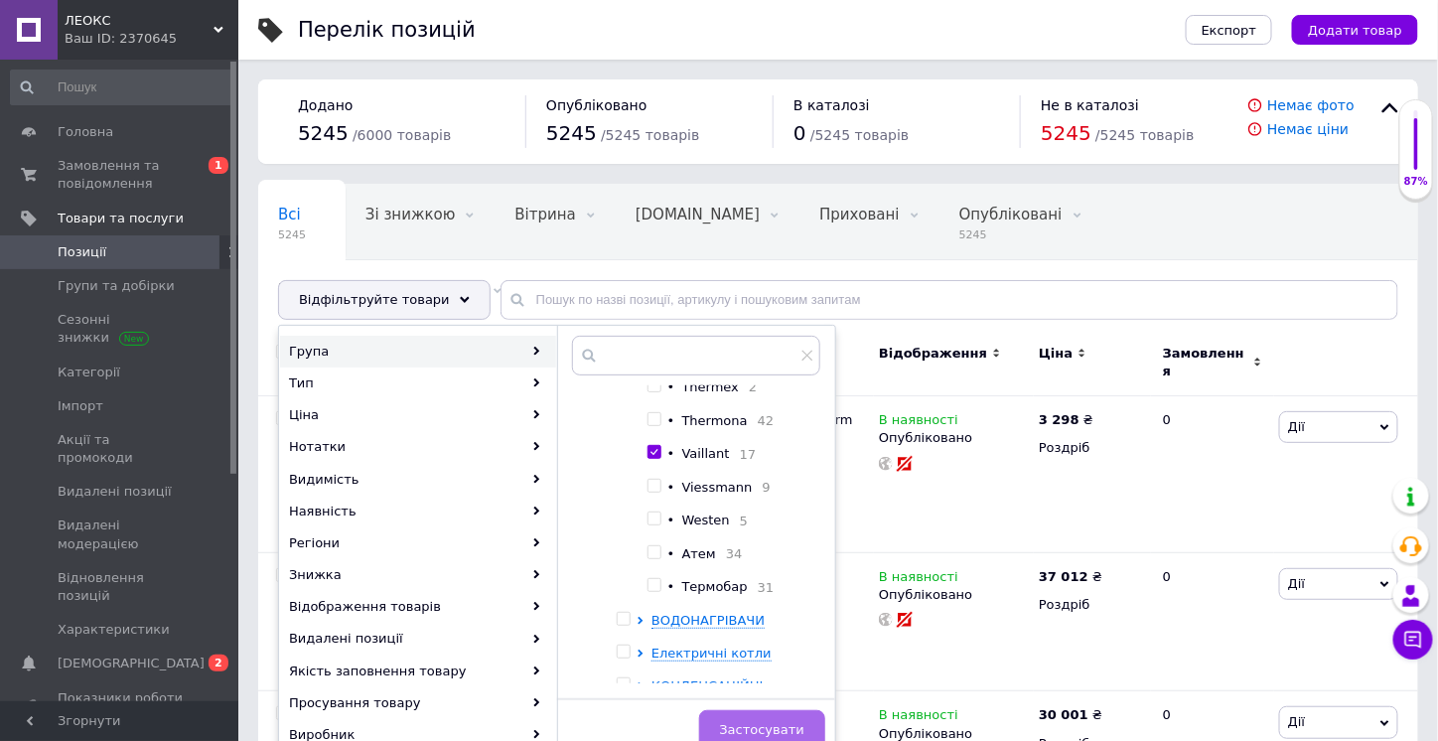
click at [789, 722] on span "Застосувати" at bounding box center [762, 729] width 84 height 15
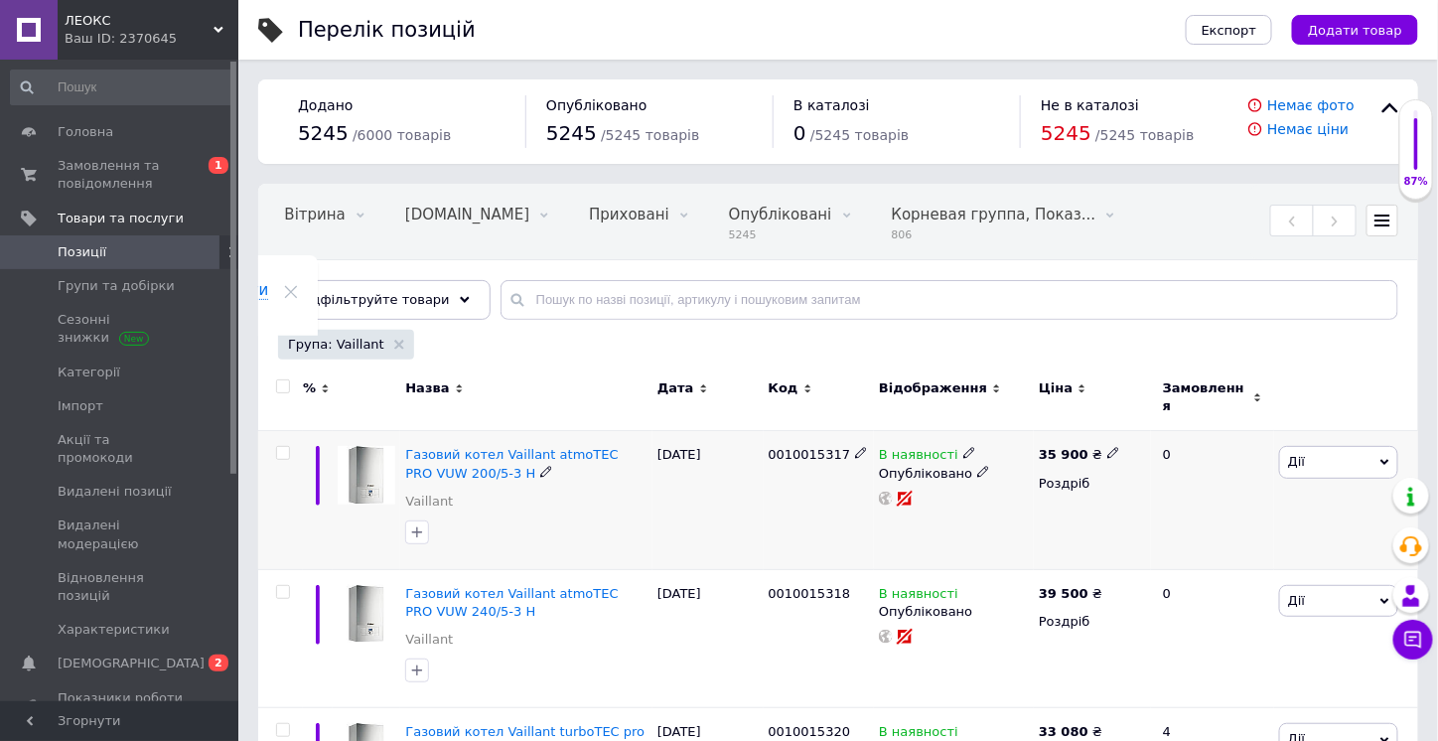
click at [540, 466] on use at bounding box center [545, 471] width 11 height 11
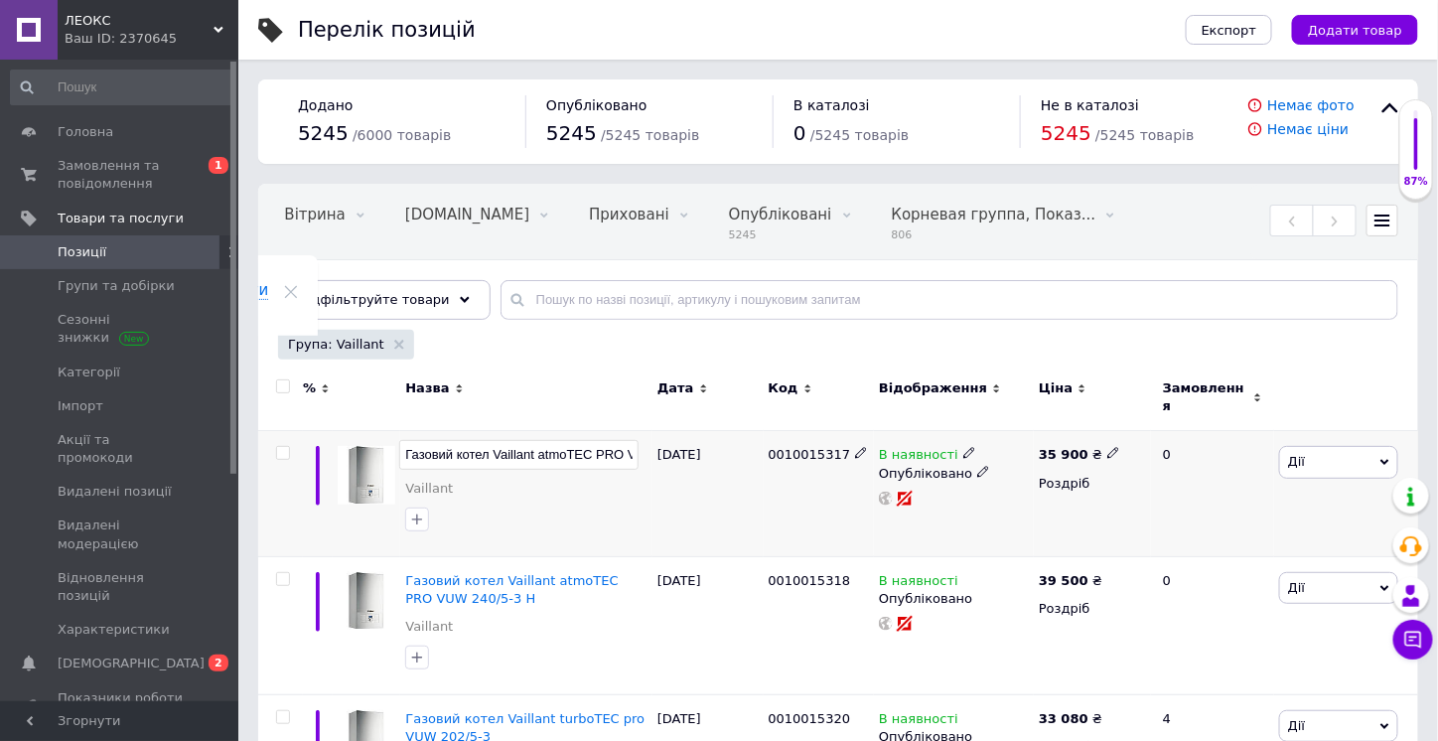
scroll to position [0, 84]
drag, startPoint x: 454, startPoint y: 441, endPoint x: 640, endPoint y: 434, distance: 186.8
click at [639, 446] on div "Газовий котел Vaillant atmoTEC PRO VUW 200/5-3 H" at bounding box center [526, 457] width 242 height 23
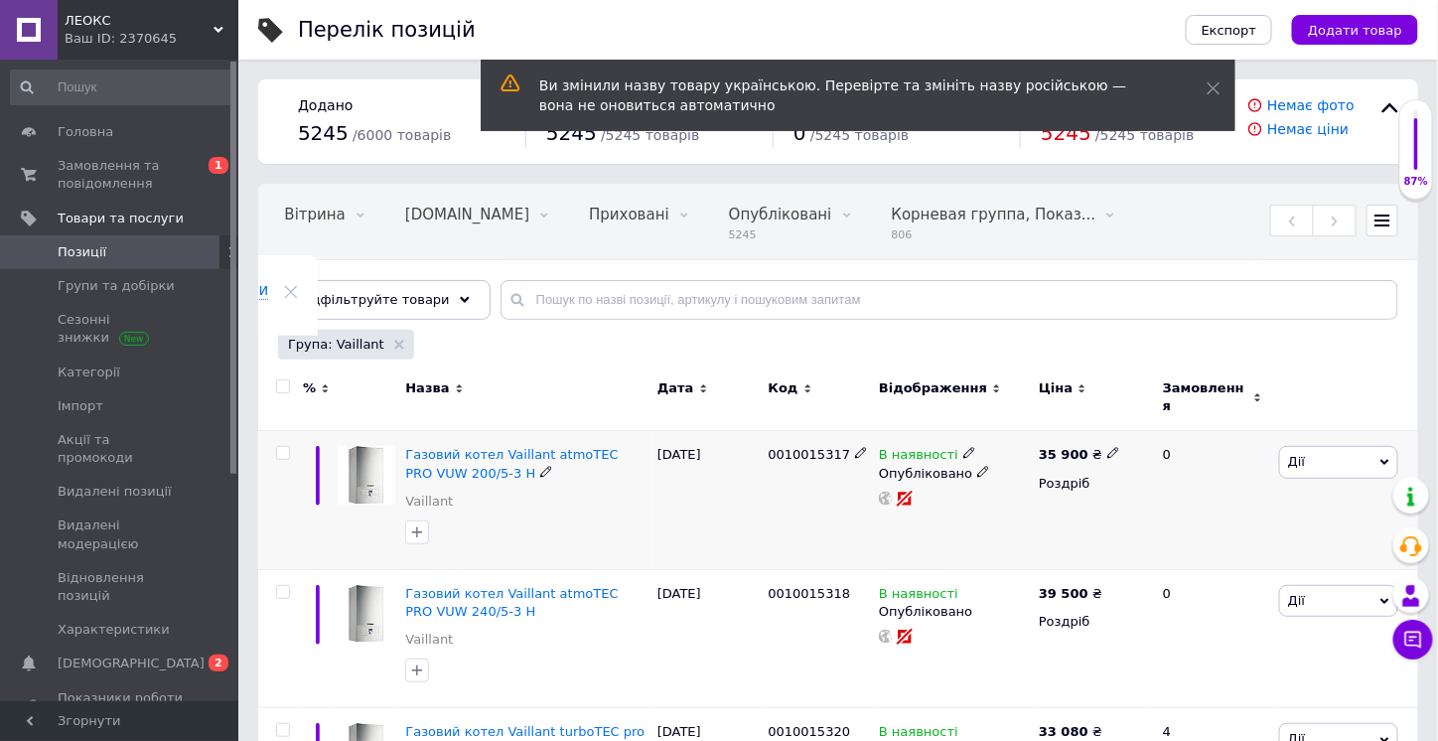
click at [1107, 447] on icon at bounding box center [1113, 453] width 12 height 12
click at [1133, 422] on input "35900" at bounding box center [1201, 433] width 151 height 40
type input "25900"
click at [1045, 516] on div "35 900 ₴ Ціна 25900 Валюта ₴ $ EUR CHF GBP ¥ PLN ₸ MDL HUF KGS CNY TRY KRW lei …" at bounding box center [1091, 500] width 117 height 139
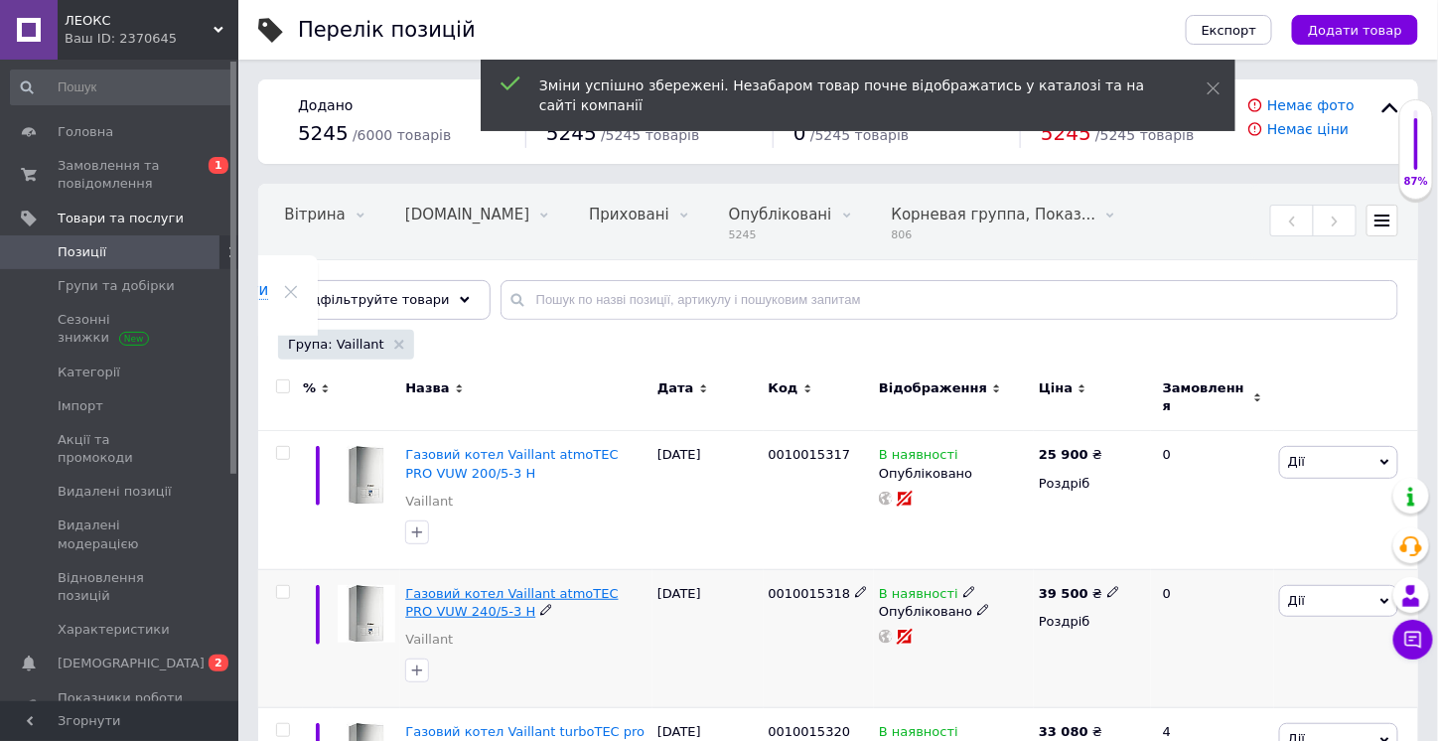
scroll to position [99, 0]
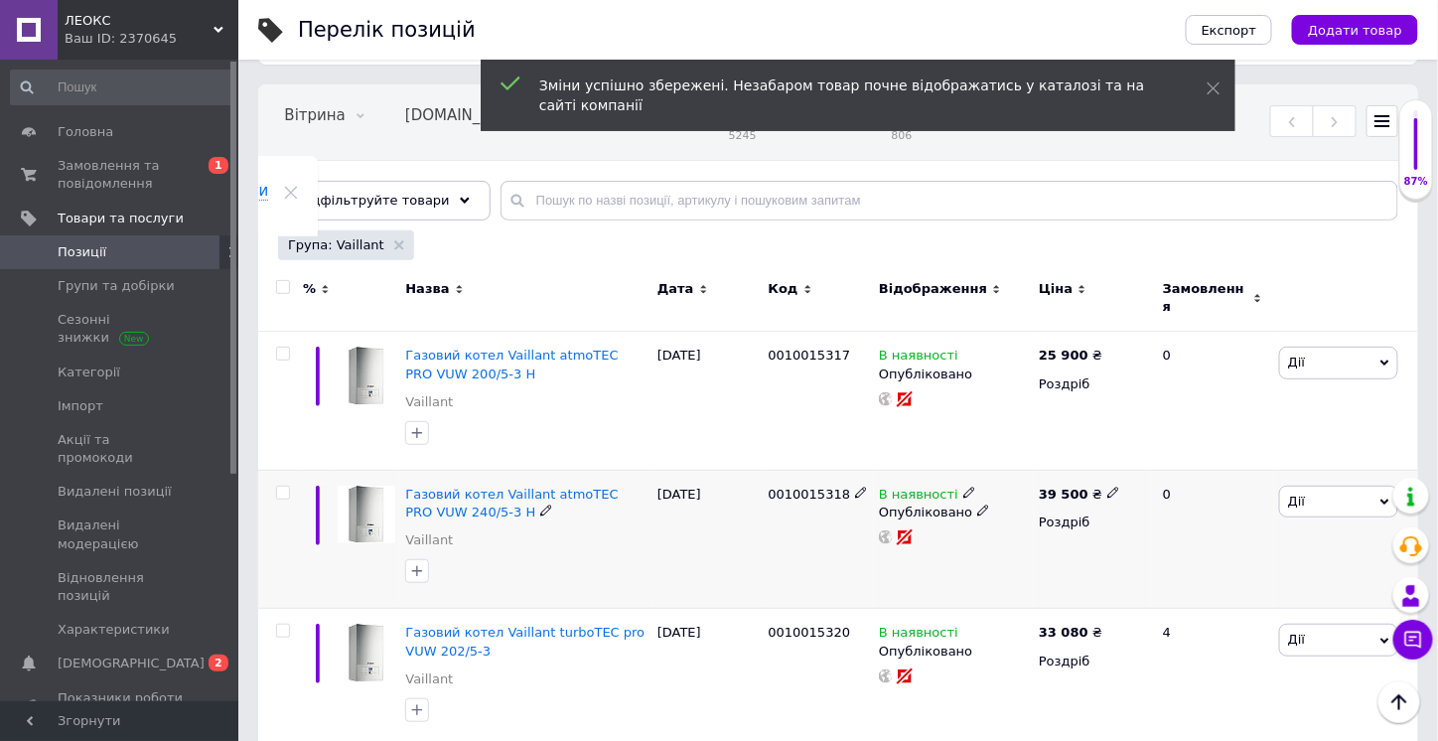
click at [540, 504] on icon at bounding box center [546, 510] width 12 height 12
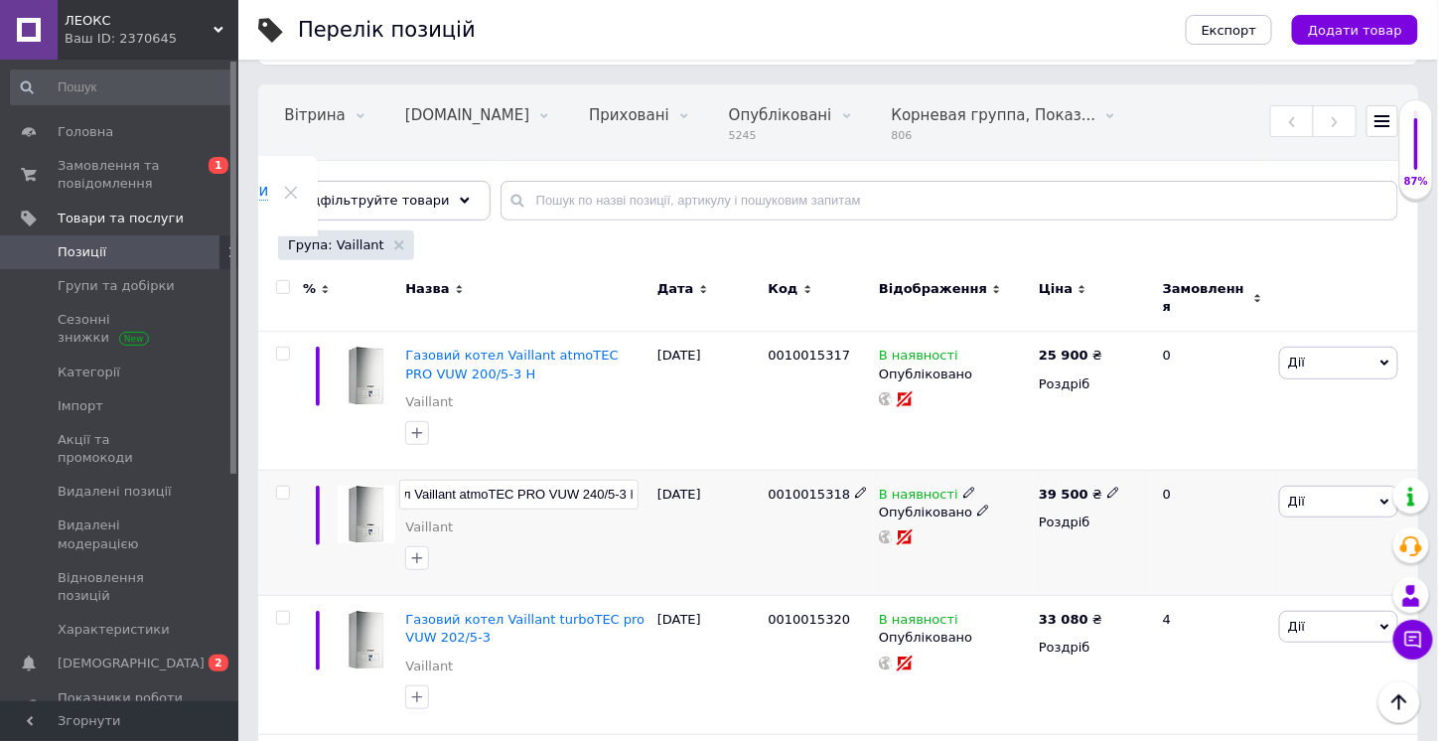
scroll to position [0, 84]
drag, startPoint x: 414, startPoint y: 480, endPoint x: 599, endPoint y: 475, distance: 184.7
click at [599, 480] on input "Газовий котел Vaillant atmoTEC PRO VUW 240/5-3 H" at bounding box center [518, 495] width 239 height 30
drag, startPoint x: 672, startPoint y: 535, endPoint x: 662, endPoint y: 525, distance: 14.0
click at [669, 533] on div "[DATE]" at bounding box center [707, 532] width 111 height 125
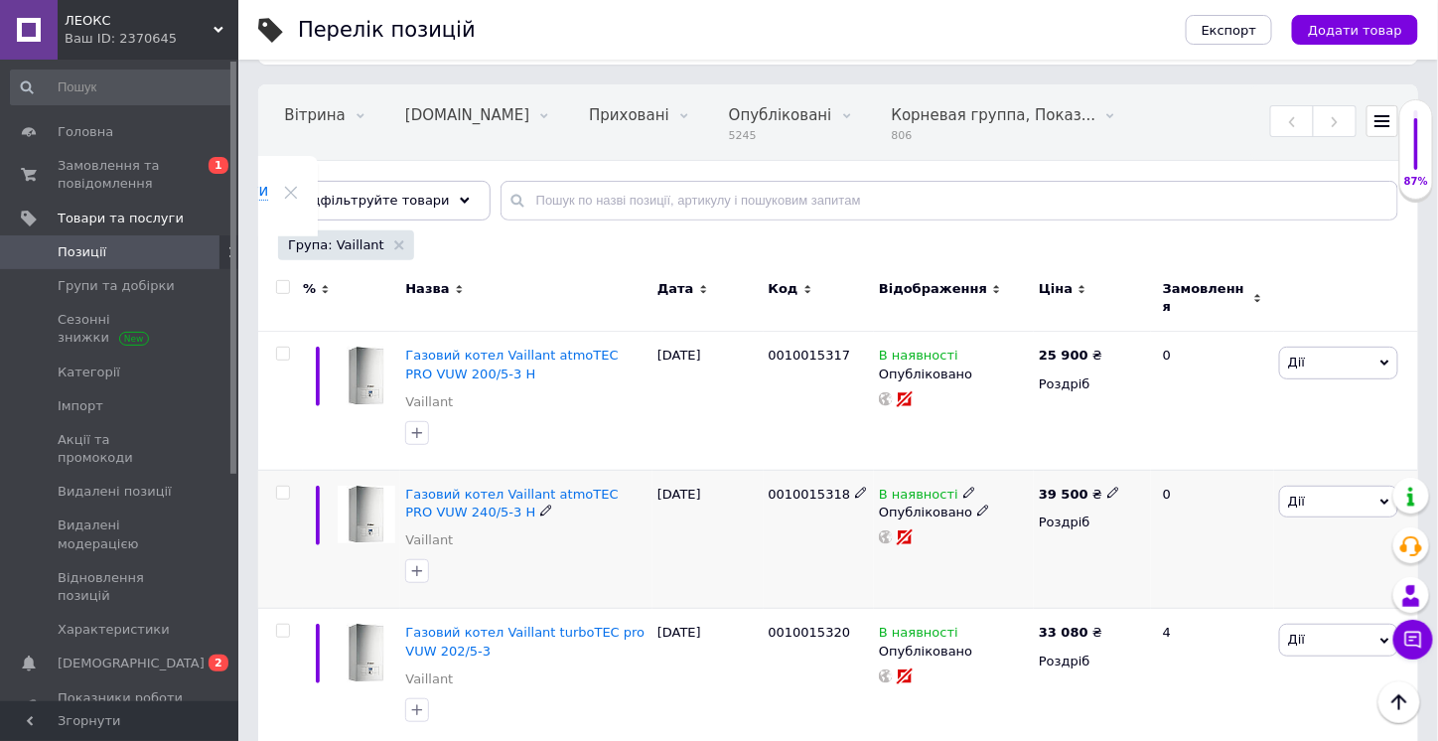
click at [1107, 486] on icon at bounding box center [1113, 492] width 12 height 12
drag, startPoint x: 1141, startPoint y: 462, endPoint x: 1129, endPoint y: 462, distance: 11.9
click at [1129, 462] on input "39500" at bounding box center [1201, 473] width 151 height 40
drag, startPoint x: 1148, startPoint y: 460, endPoint x: 1131, endPoint y: 460, distance: 16.9
click at [1131, 460] on input "39500" at bounding box center [1201, 473] width 151 height 40
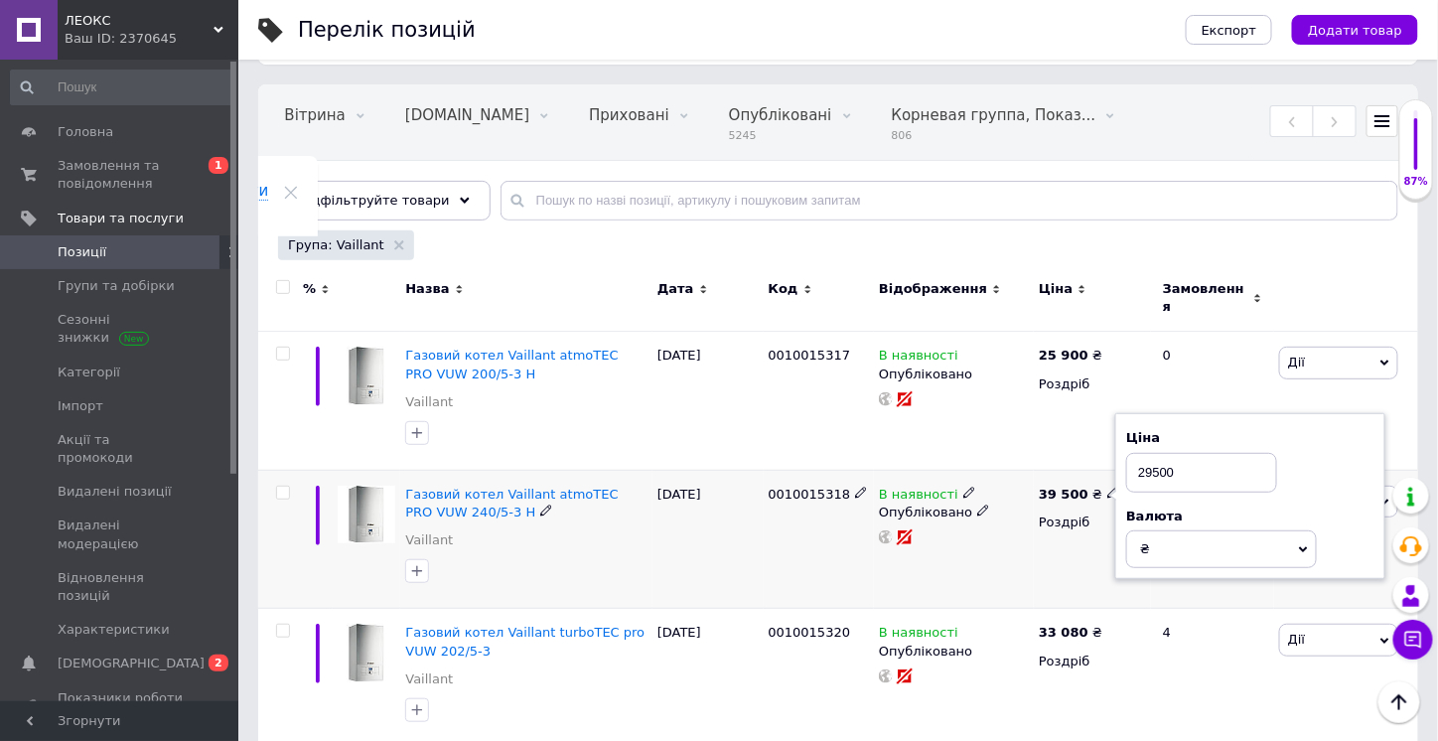
type input "29500"
click at [917, 564] on div "В наявності Опубліковано" at bounding box center [954, 539] width 160 height 139
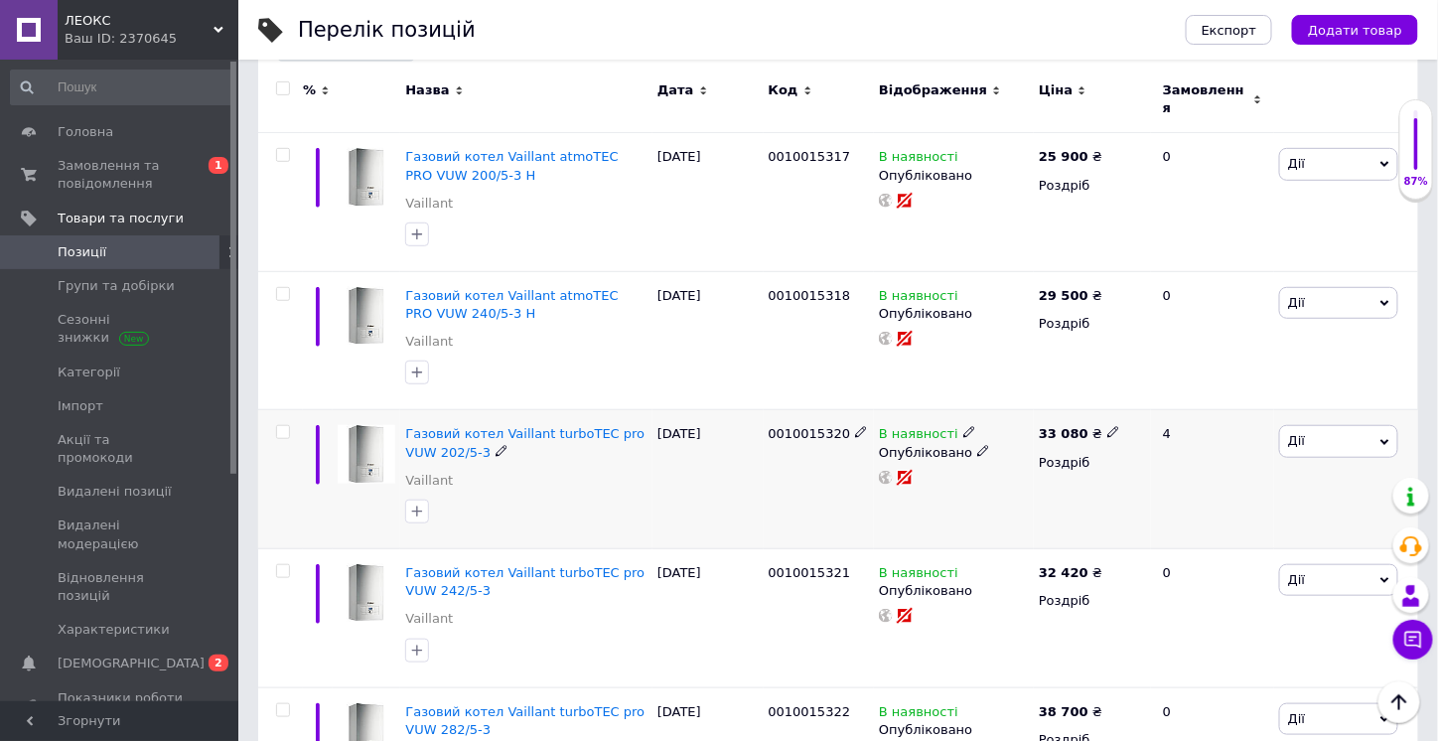
scroll to position [496, 0]
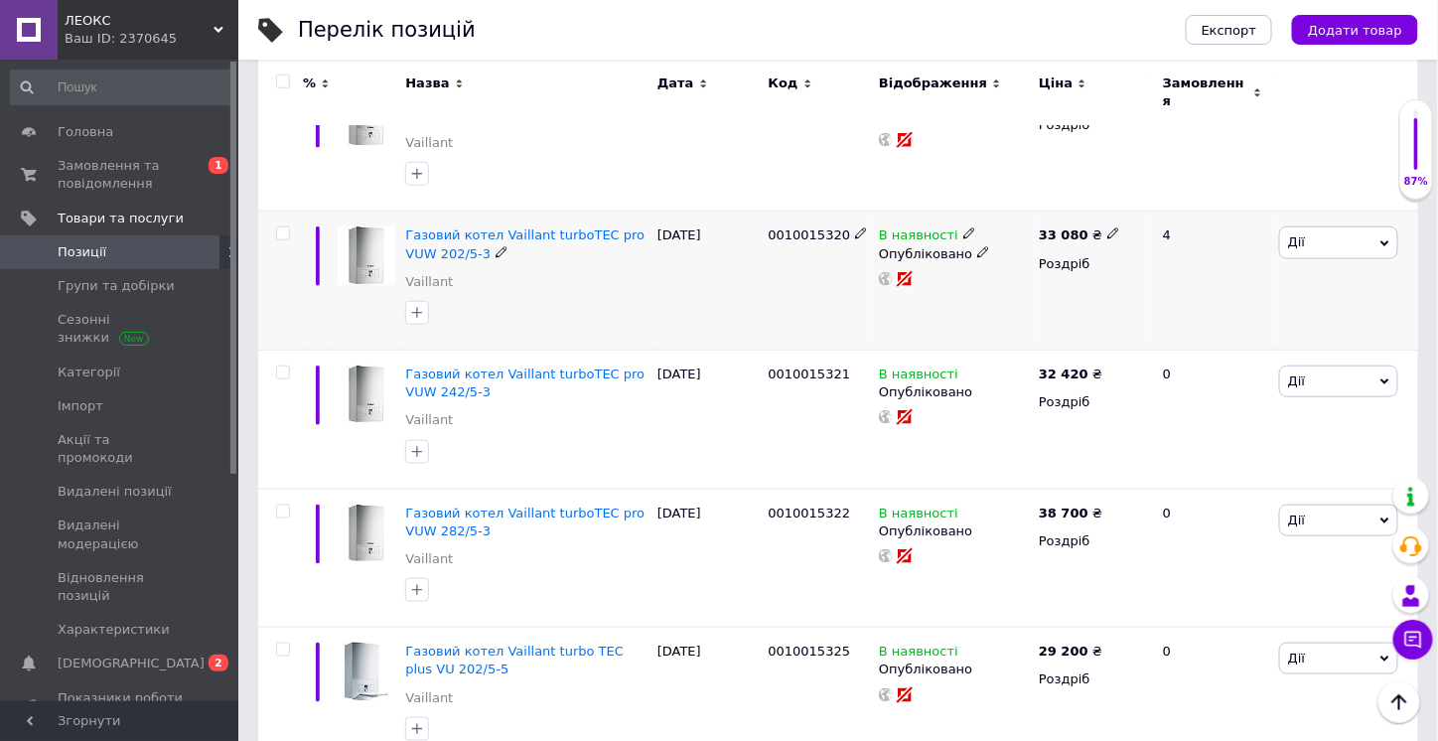
click at [495, 246] on use at bounding box center [500, 251] width 11 height 11
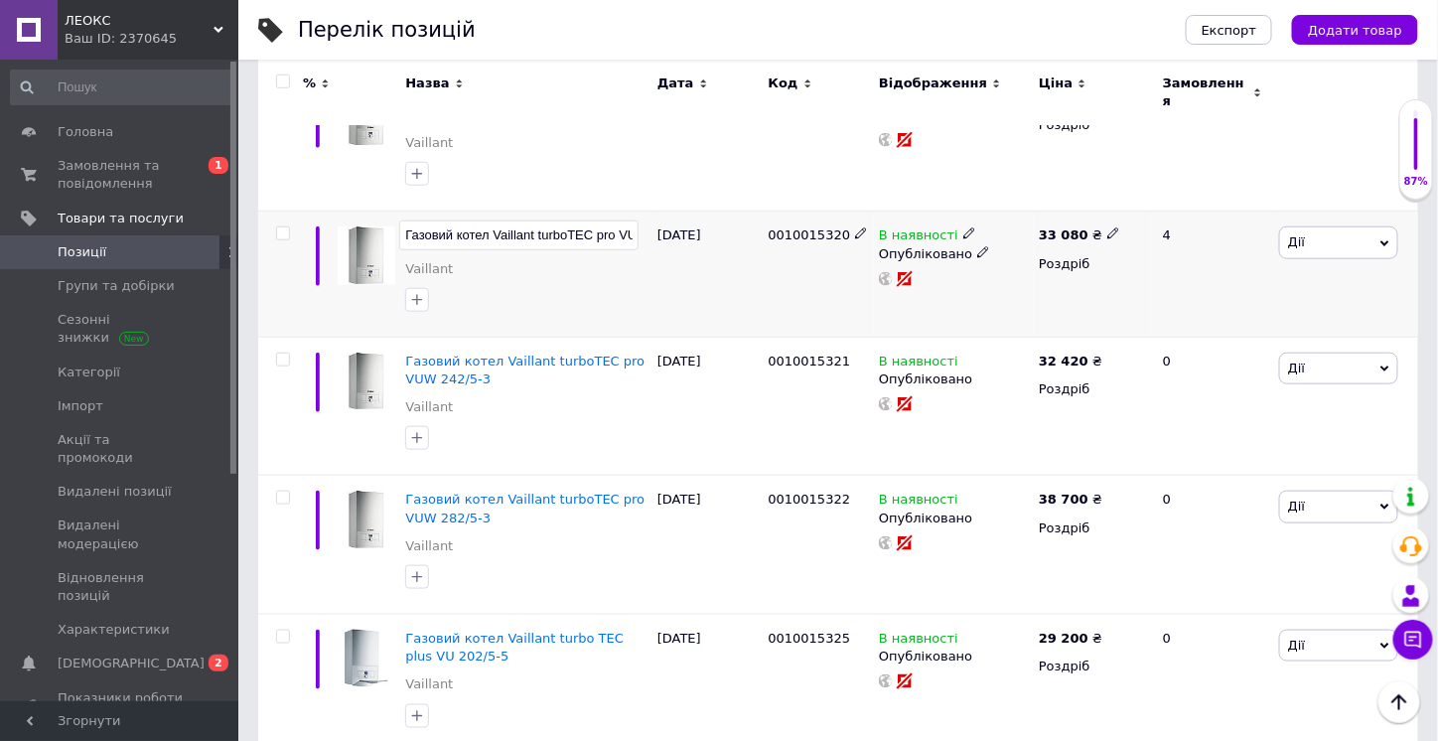
scroll to position [0, 63]
drag, startPoint x: 436, startPoint y: 218, endPoint x: 610, endPoint y: 217, distance: 173.7
click at [610, 220] on input "Газовий котел Vaillant turboTEC pro VUW 202/5-3" at bounding box center [518, 235] width 239 height 30
click at [716, 283] on div "[DATE]" at bounding box center [707, 273] width 111 height 125
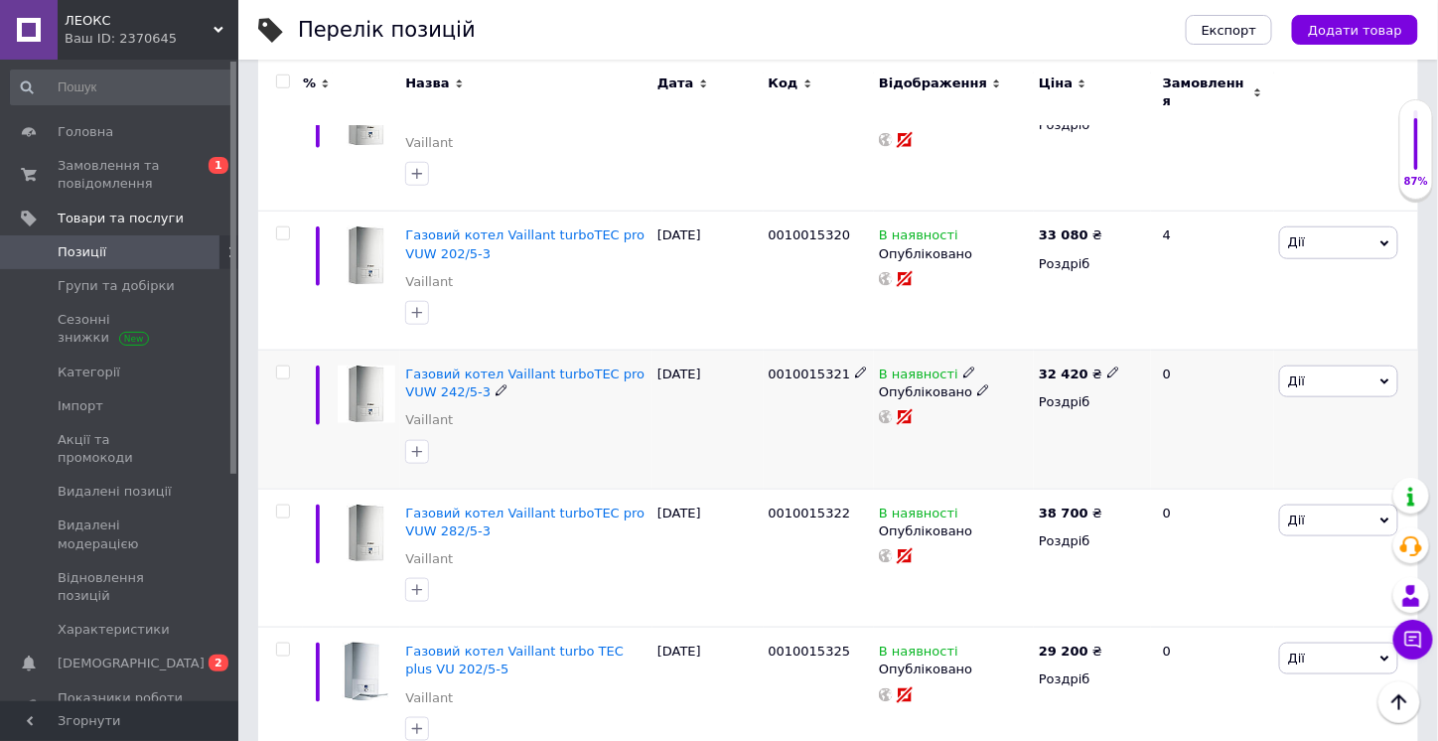
click at [1107, 366] on icon at bounding box center [1113, 372] width 12 height 12
drag, startPoint x: 1144, startPoint y: 339, endPoint x: 1124, endPoint y: 341, distance: 20.0
click at [1125, 341] on div "Ціна 32420 Валюта ₴ $ EUR CHF GBP ¥ PLN ₸ MDL HUF KGS CNY TRY KRW lei" at bounding box center [1250, 377] width 270 height 166
type input "22420"
click at [940, 440] on div "В наявності Опубліковано" at bounding box center [954, 419] width 160 height 139
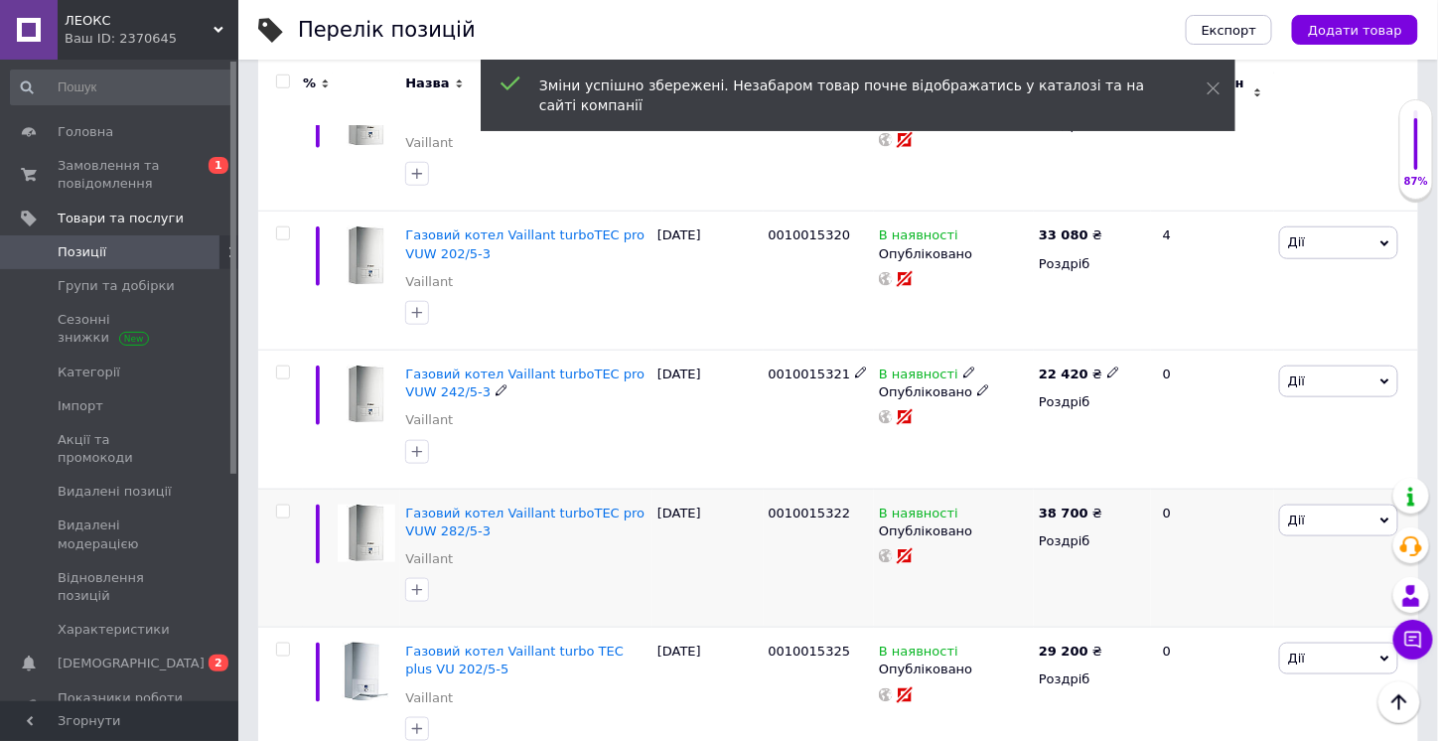
scroll to position [596, 0]
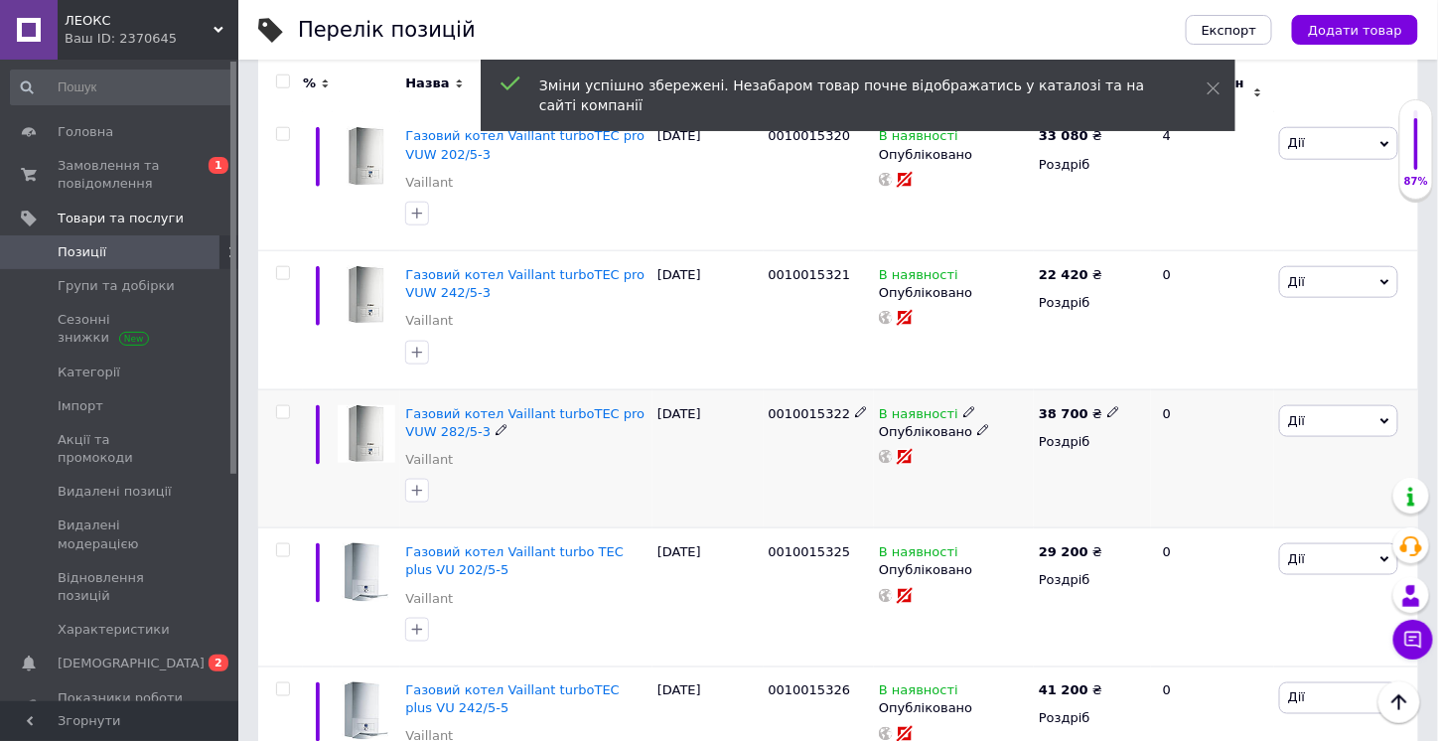
click at [495, 424] on icon at bounding box center [501, 430] width 12 height 12
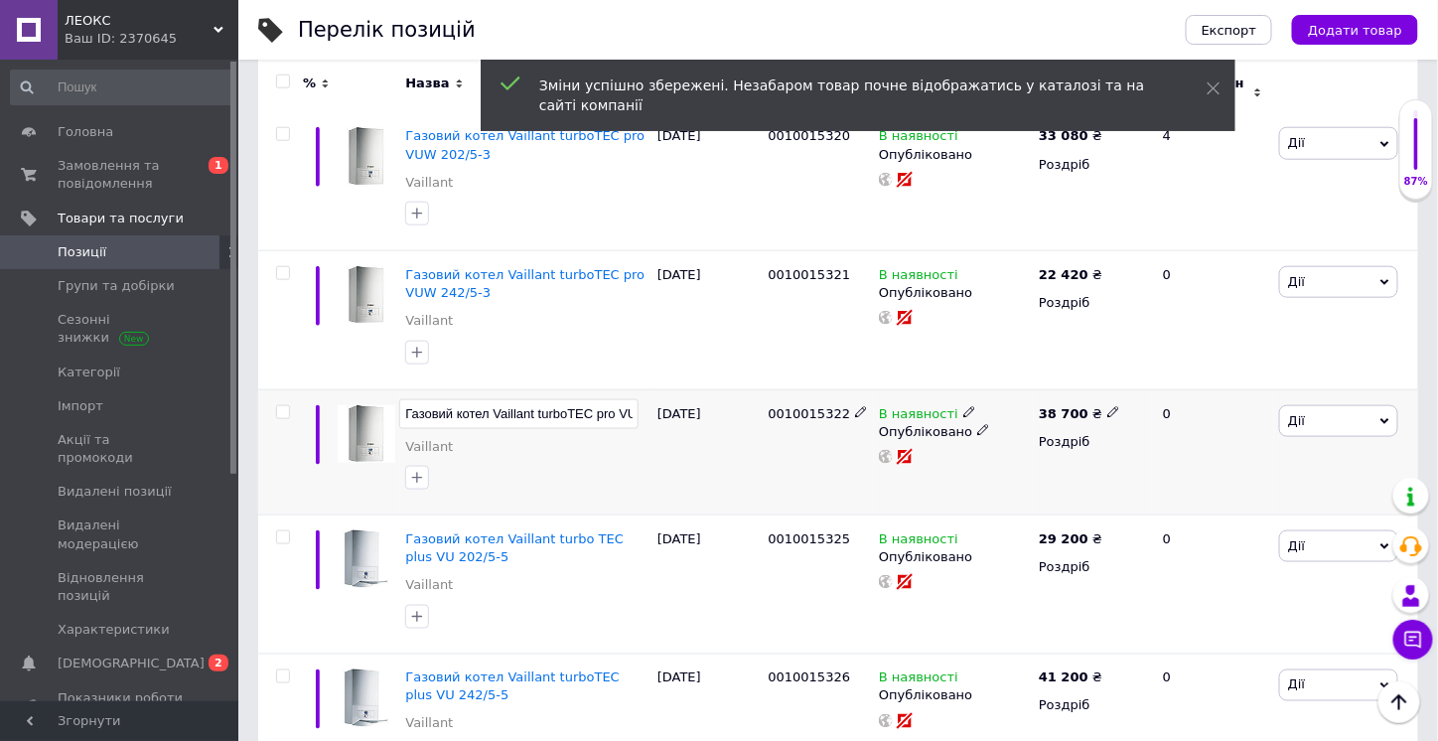
scroll to position [0, 63]
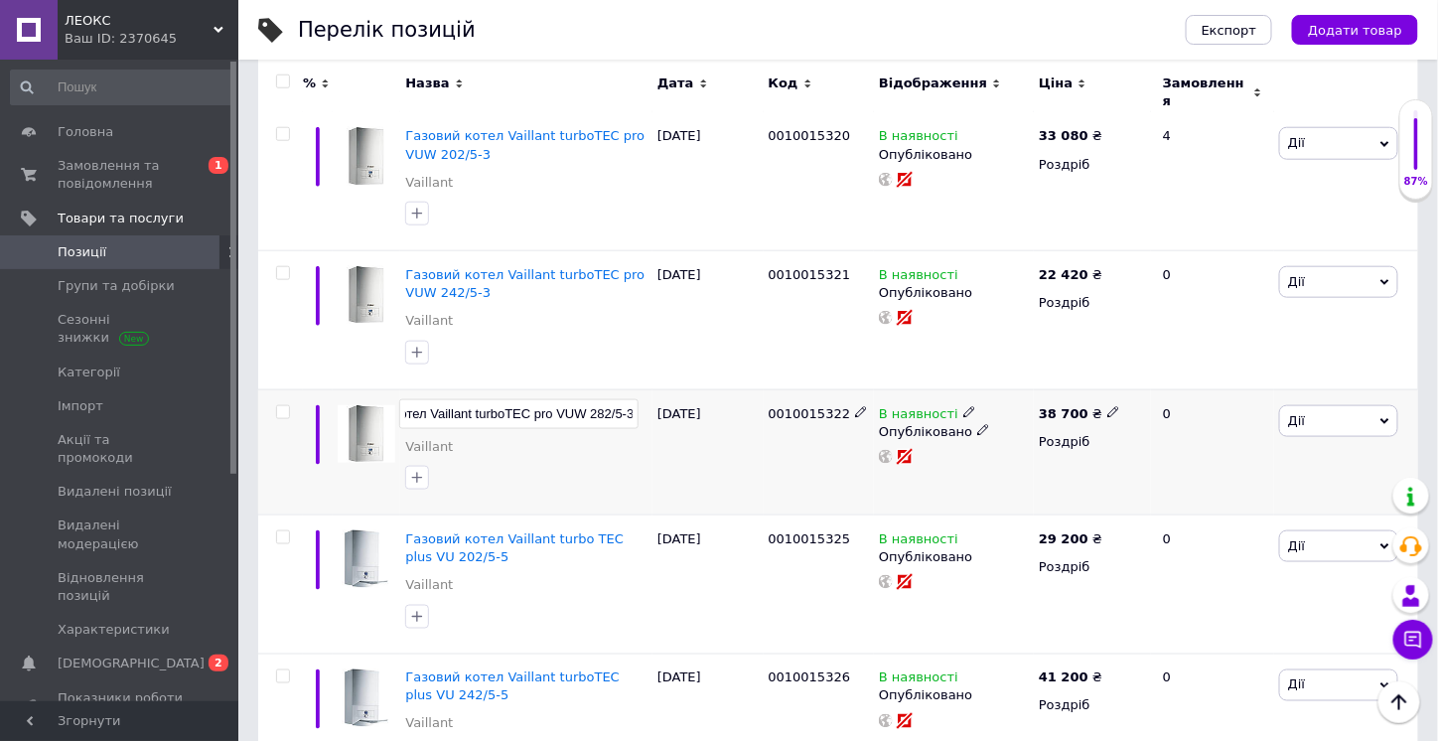
drag, startPoint x: 431, startPoint y: 396, endPoint x: 608, endPoint y: 394, distance: 176.7
click at [608, 399] on input "Газовий котел Vaillant turboTEC pro VUW 282/5-3" at bounding box center [518, 414] width 239 height 30
click at [736, 456] on div "[DATE]" at bounding box center [707, 451] width 111 height 125
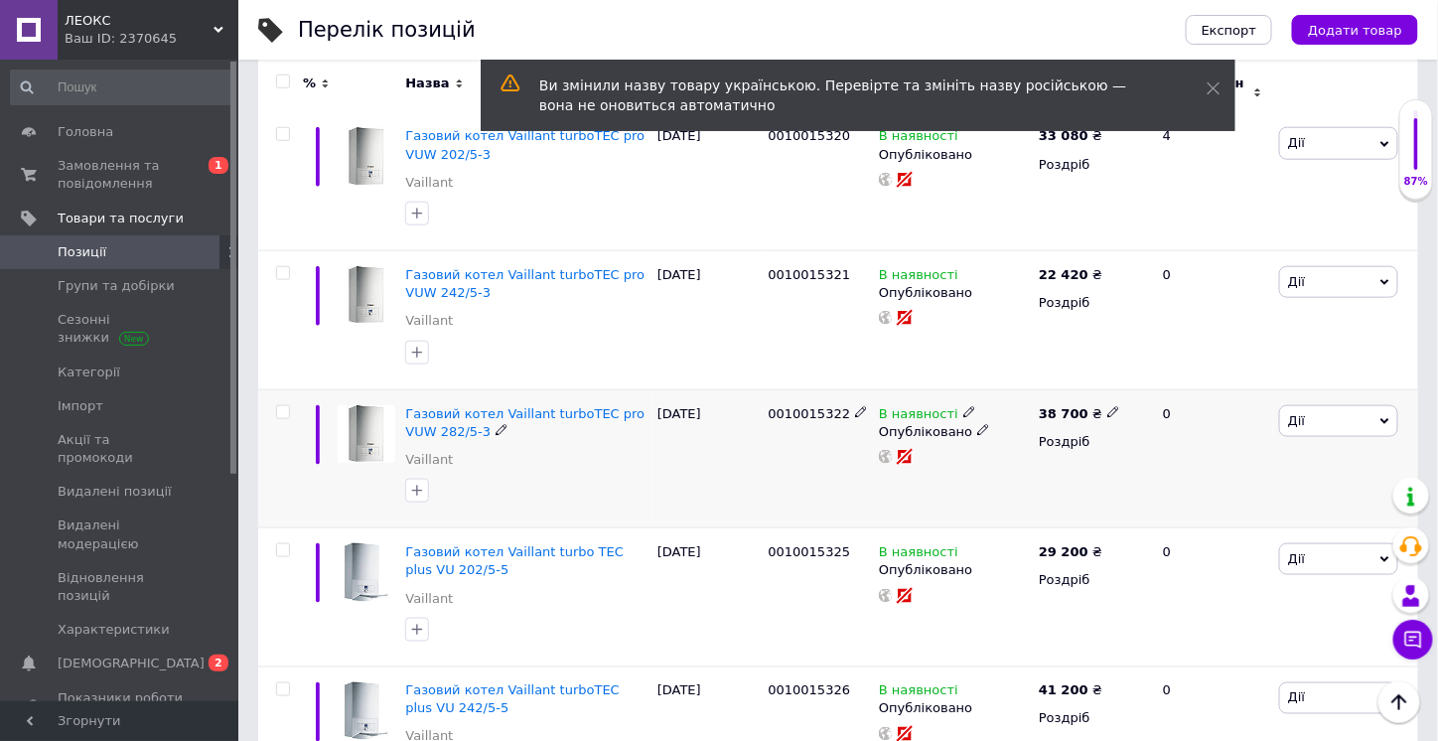
click at [1107, 406] on icon at bounding box center [1113, 412] width 12 height 12
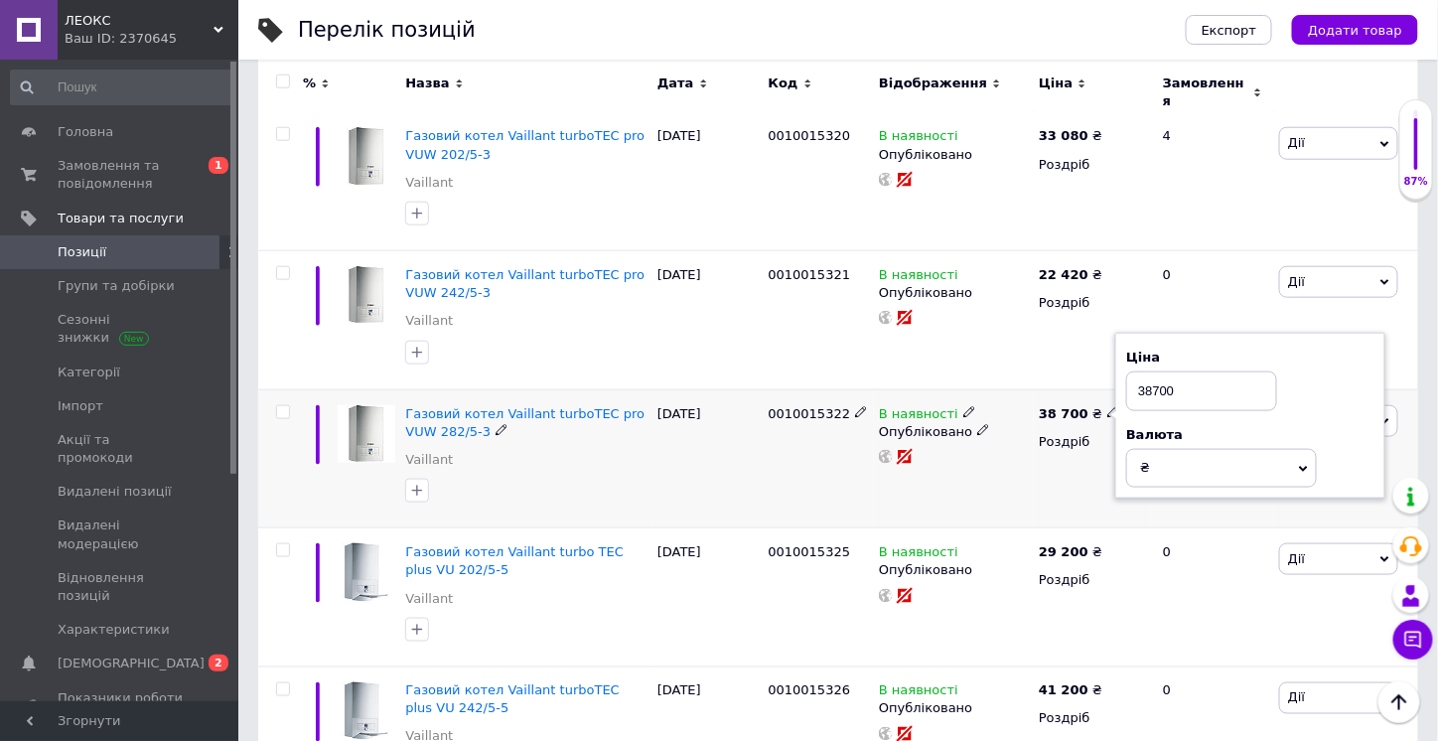
drag, startPoint x: 1144, startPoint y: 377, endPoint x: 1125, endPoint y: 377, distance: 18.9
click at [1125, 377] on div "Ціна 38700 Валюта ₴ $ EUR CHF GBP ¥ PLN ₸ MDL HUF KGS CNY TRY KRW lei" at bounding box center [1250, 416] width 270 height 166
type input "28700"
click at [1018, 465] on div "В наявності Опубліковано" at bounding box center [954, 458] width 160 height 139
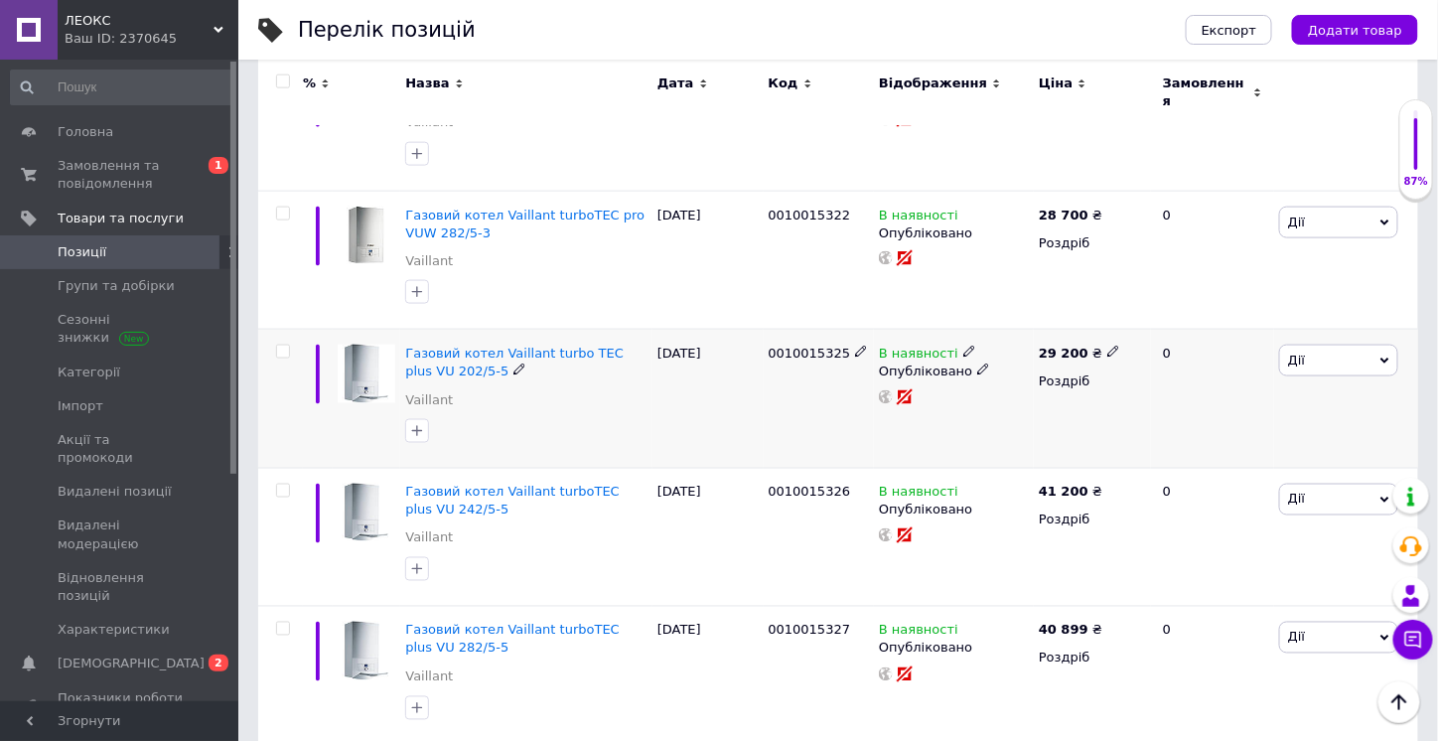
click at [513, 364] on use at bounding box center [518, 369] width 11 height 11
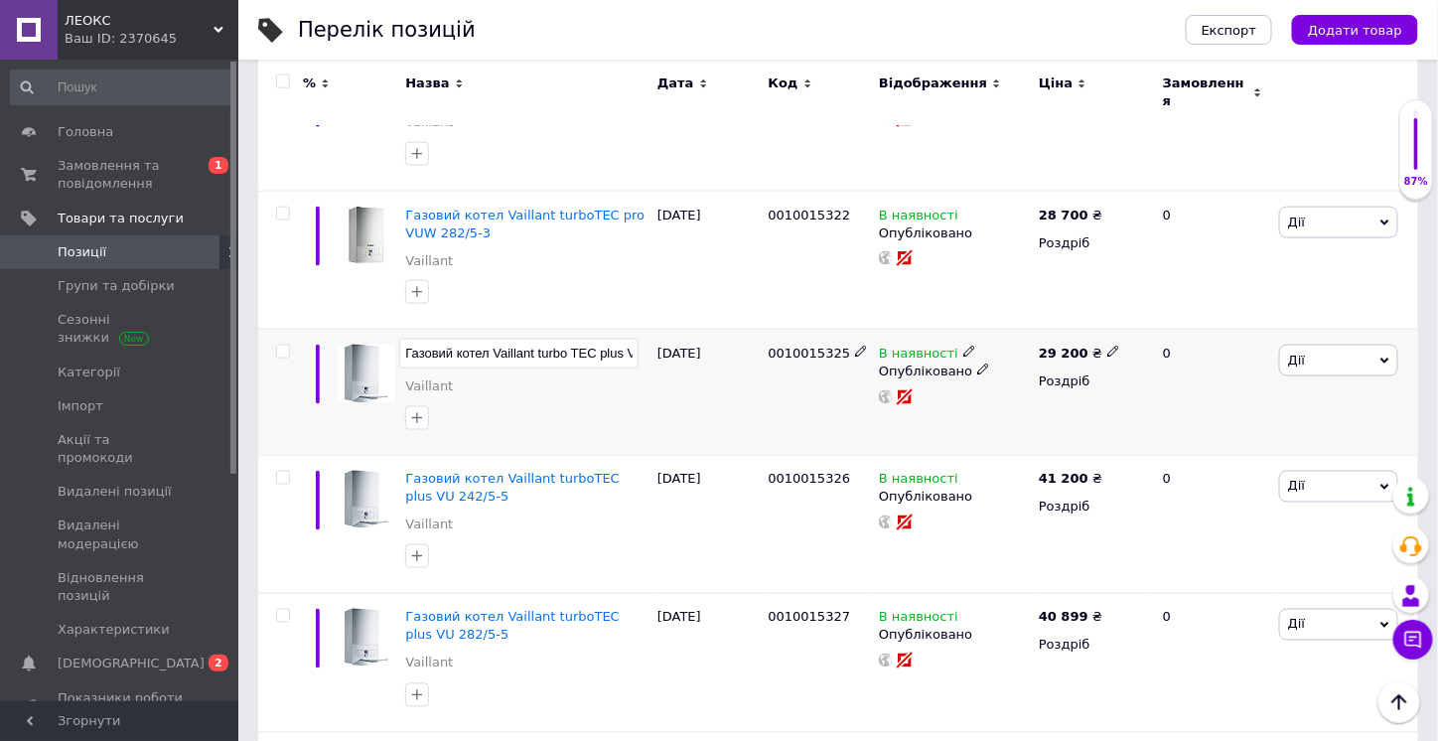
scroll to position [0, 59]
drag, startPoint x: 434, startPoint y: 337, endPoint x: 613, endPoint y: 332, distance: 178.8
click at [613, 339] on input "Газовий котел Vaillant turbo TEC plus VU 202/5-5" at bounding box center [518, 354] width 239 height 30
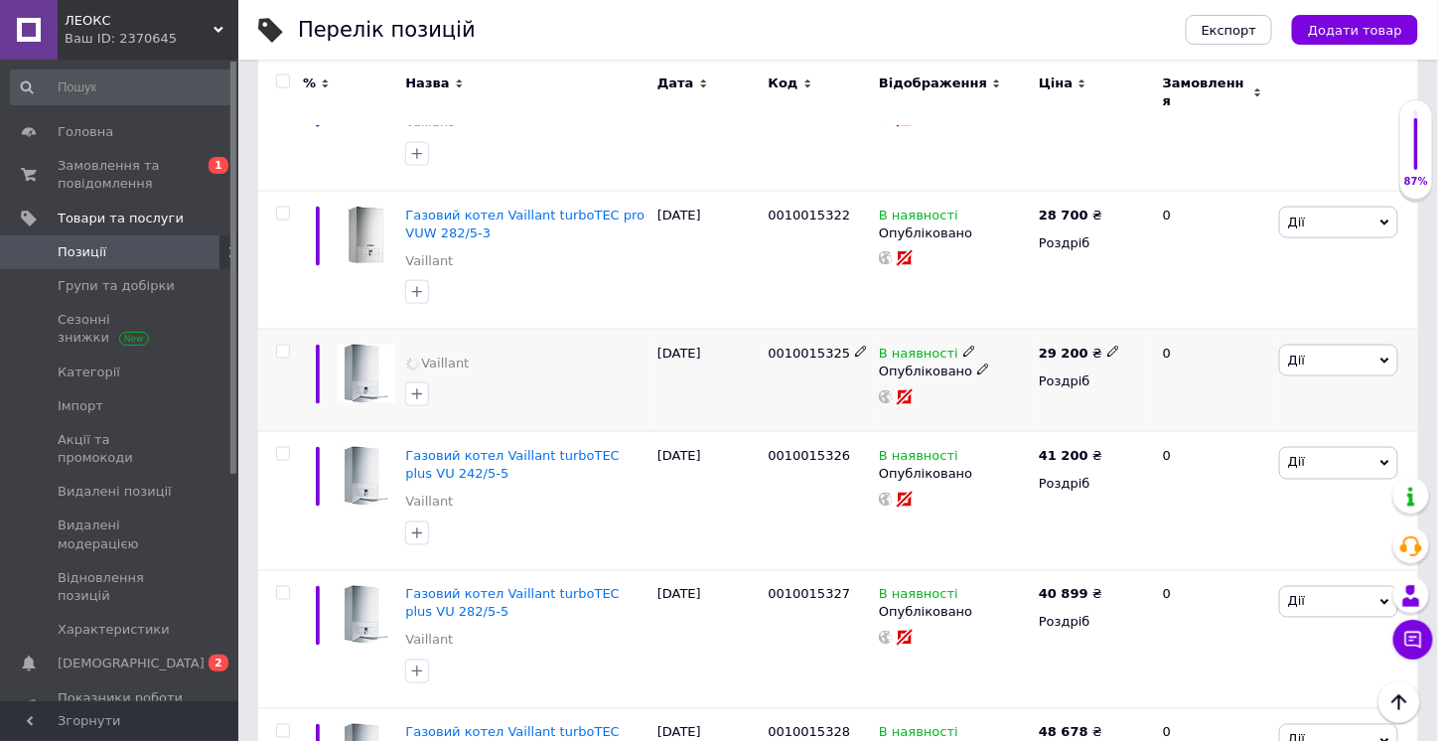
click at [659, 402] on div "[DATE]" at bounding box center [707, 381] width 111 height 102
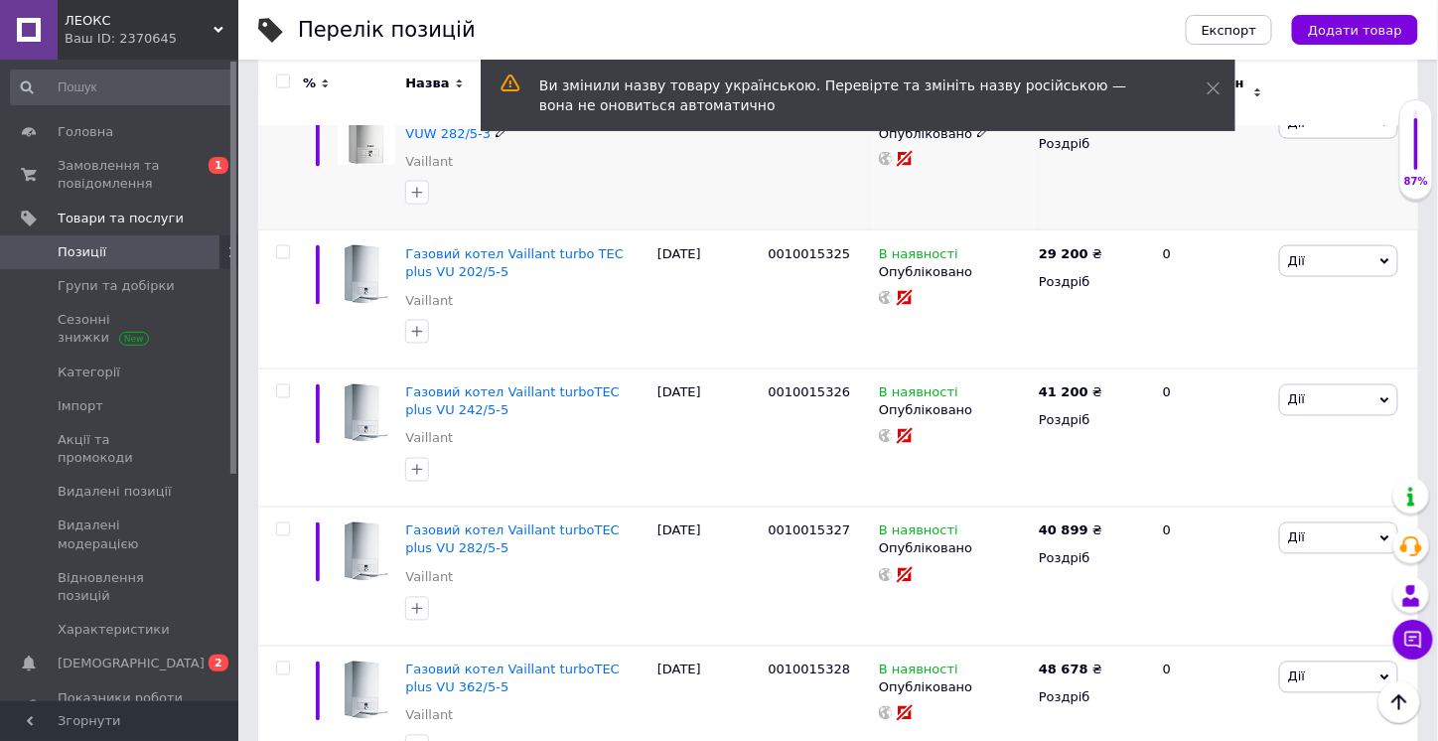
scroll to position [993, 0]
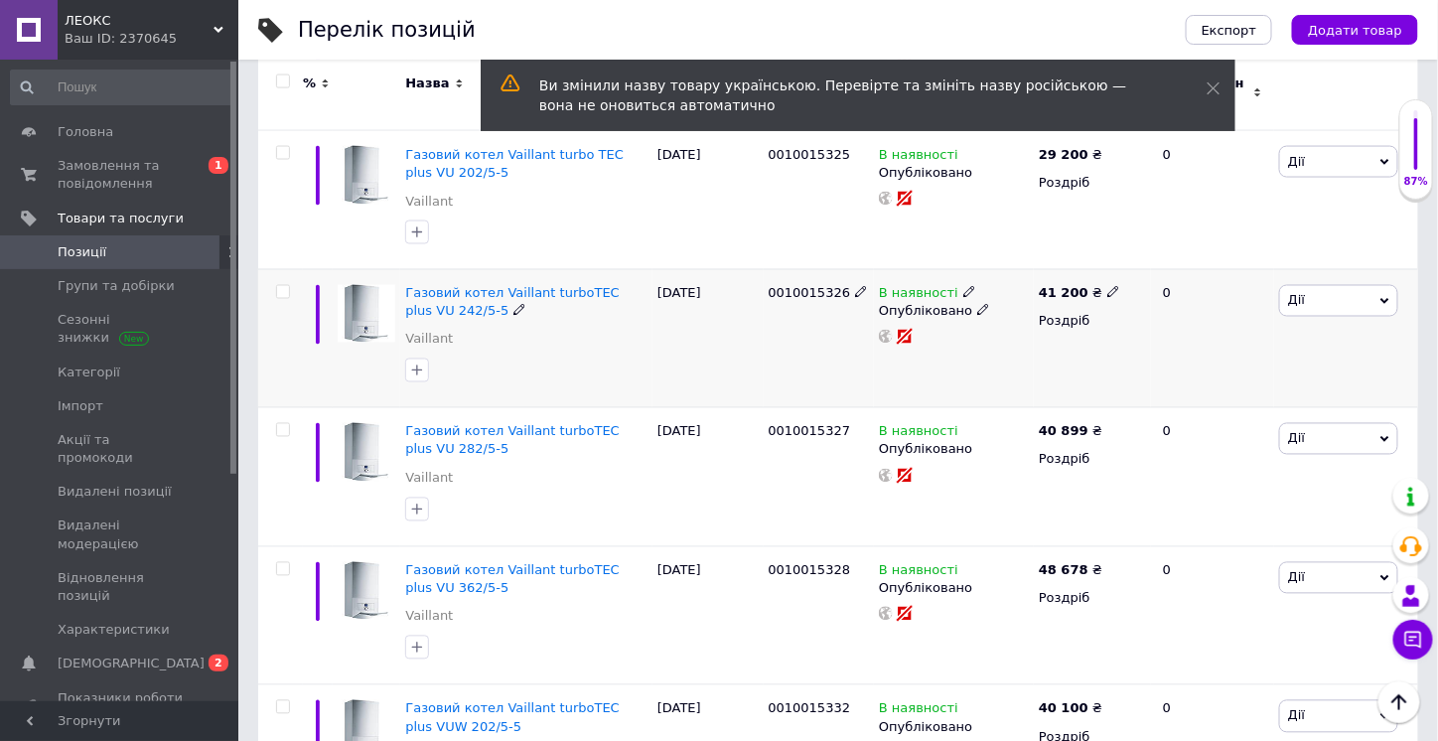
click at [513, 304] on icon at bounding box center [519, 310] width 12 height 12
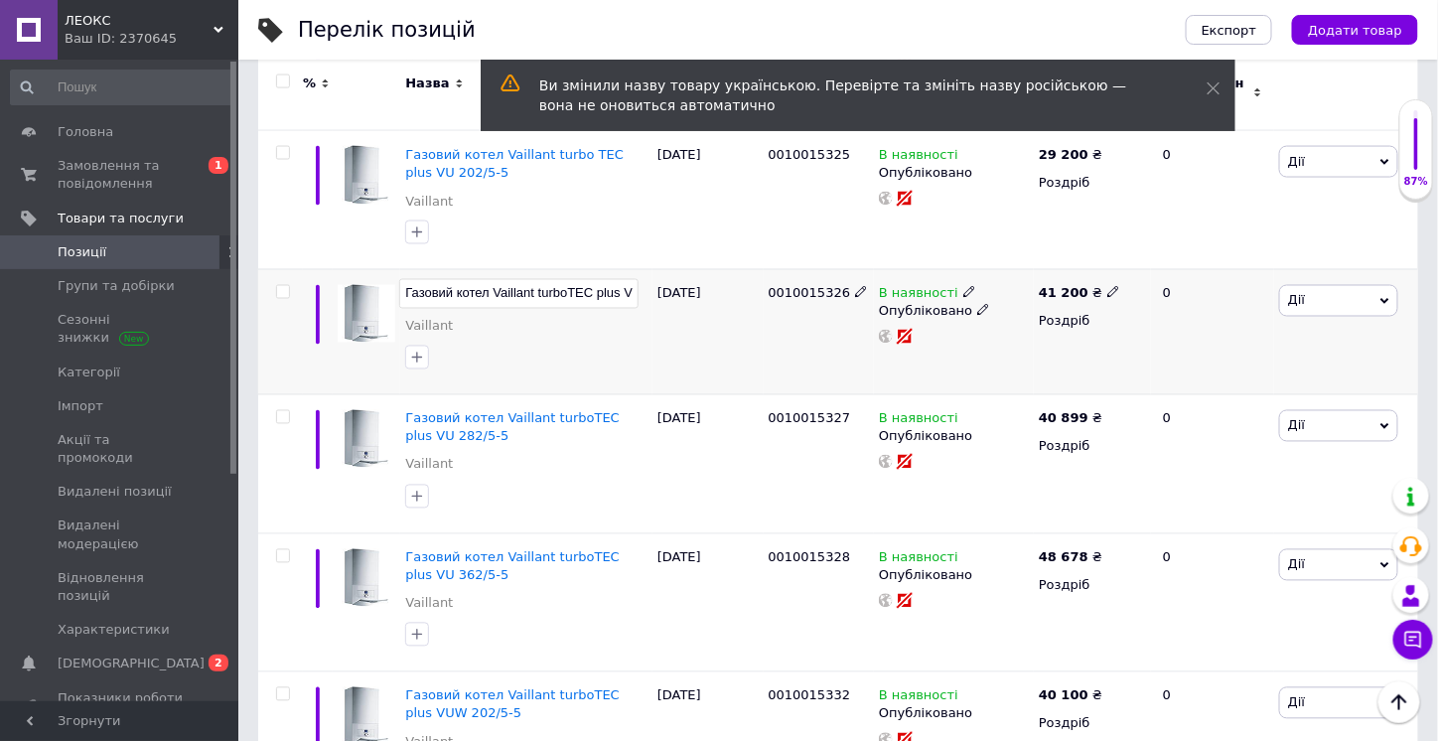
scroll to position [0, 56]
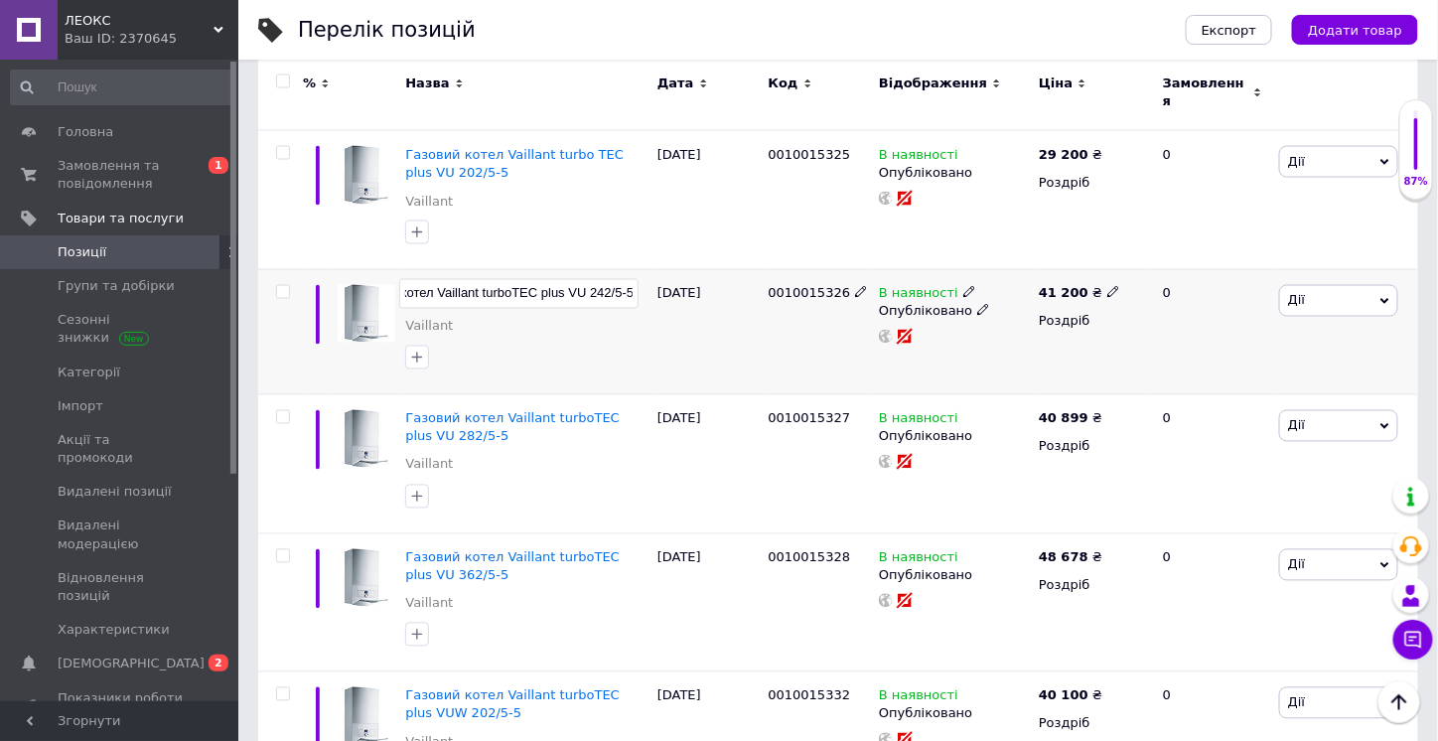
drag, startPoint x: 440, startPoint y: 277, endPoint x: 609, endPoint y: 278, distance: 168.8
click at [609, 279] on input "Газовий котел Vaillant turboTEC plus VU 242/5-5" at bounding box center [518, 294] width 239 height 30
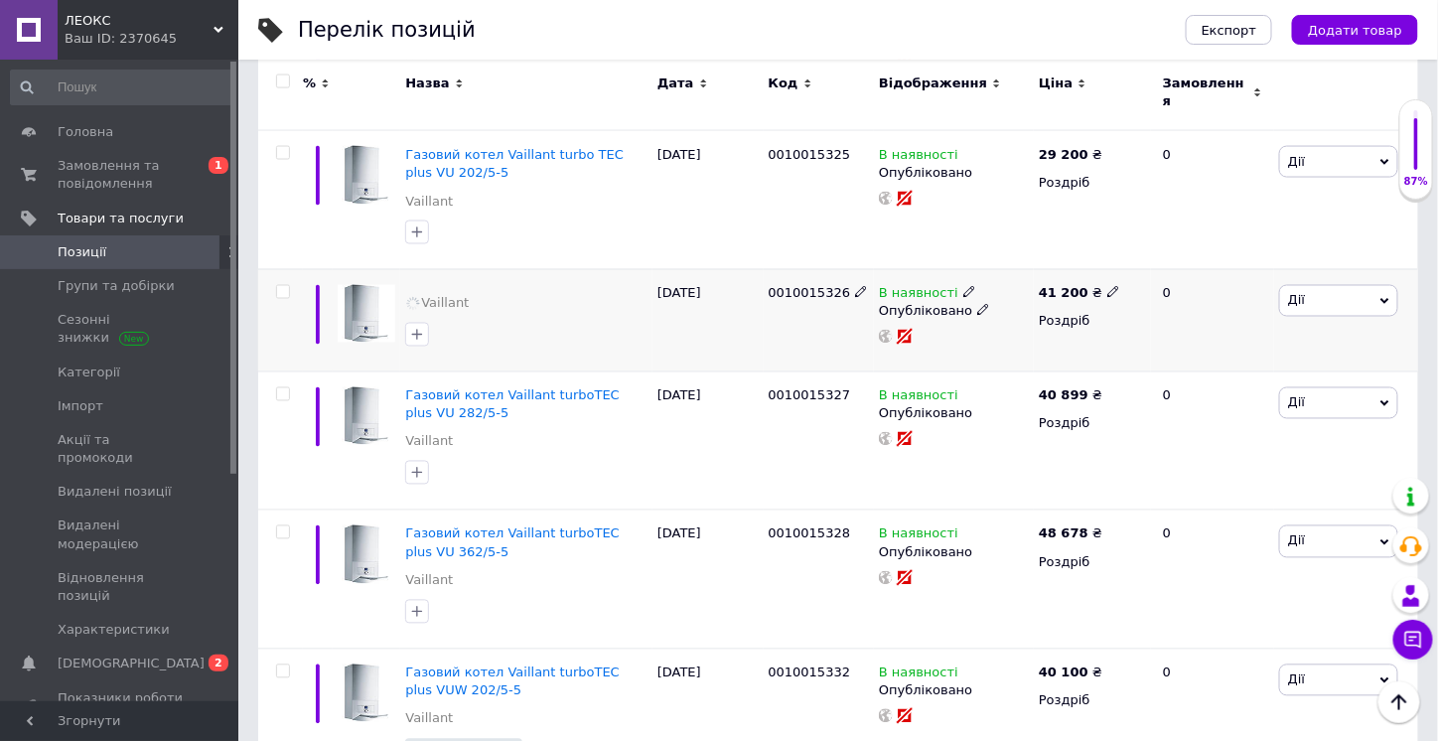
click at [660, 313] on div "[DATE]" at bounding box center [707, 320] width 111 height 102
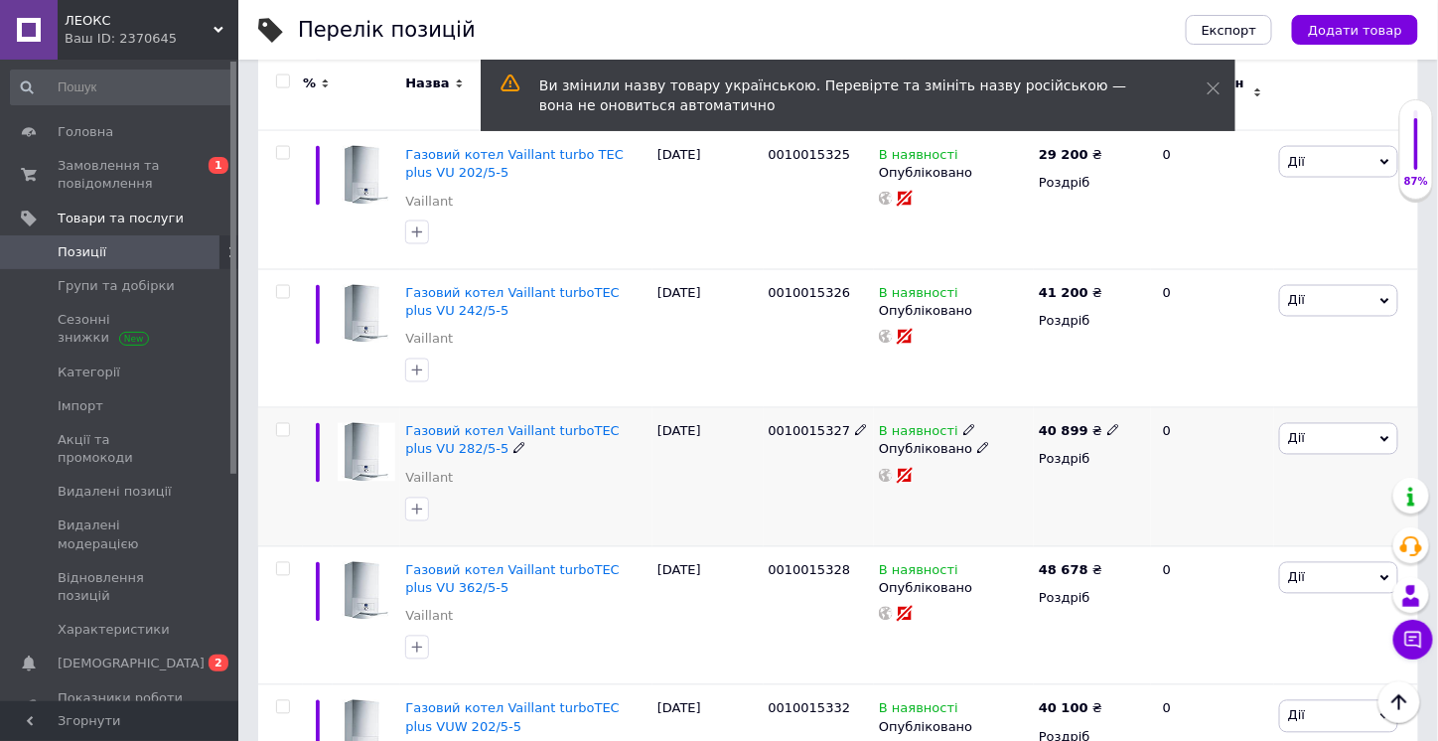
click at [1107, 424] on icon at bounding box center [1113, 430] width 12 height 12
drag, startPoint x: 1144, startPoint y: 392, endPoint x: 1130, endPoint y: 392, distance: 13.9
click at [1130, 392] on input "40899" at bounding box center [1201, 410] width 151 height 40
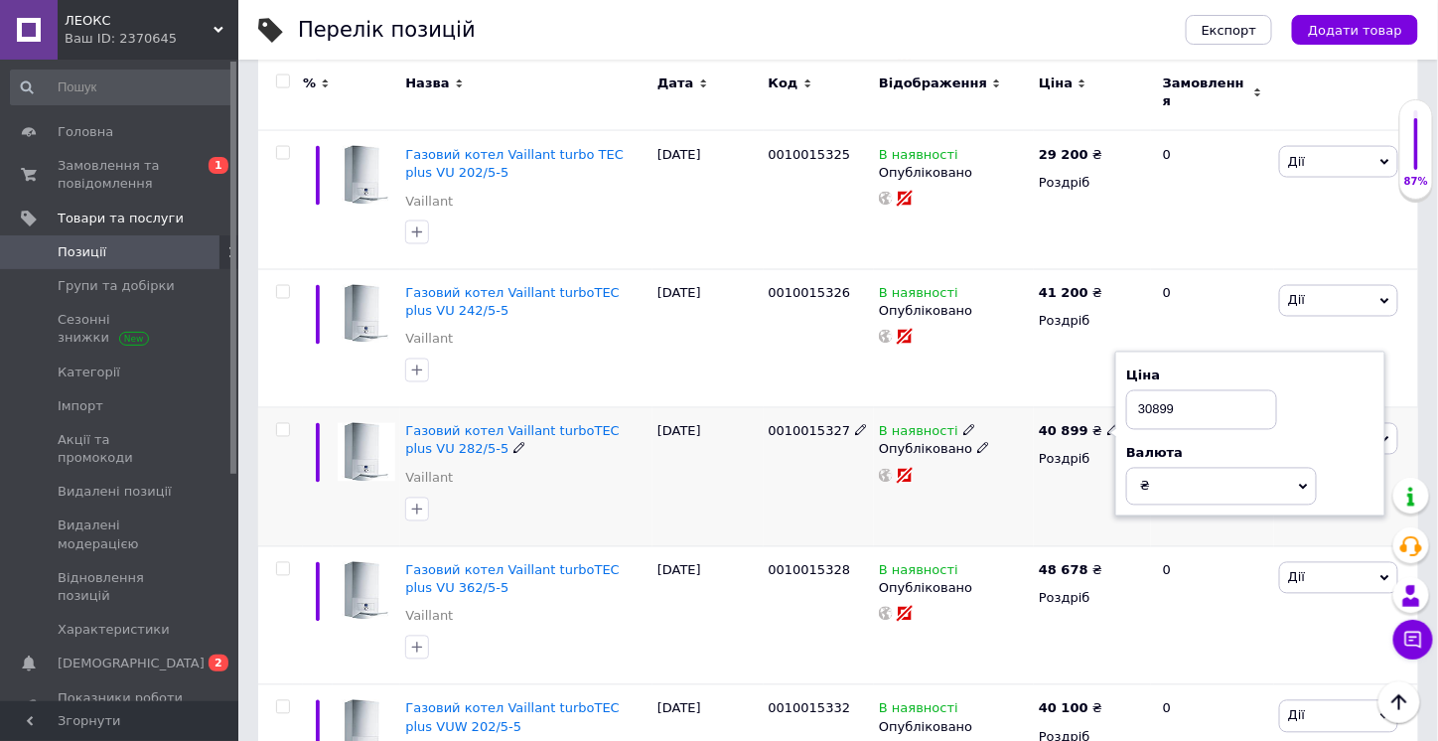
type input "30899"
click at [1059, 494] on div "40 899 ₴ Ціна 30899 Валюта ₴ $ EUR CHF GBP ¥ PLN ₸ MDL HUF KGS CNY TRY KRW lei …" at bounding box center [1091, 477] width 117 height 139
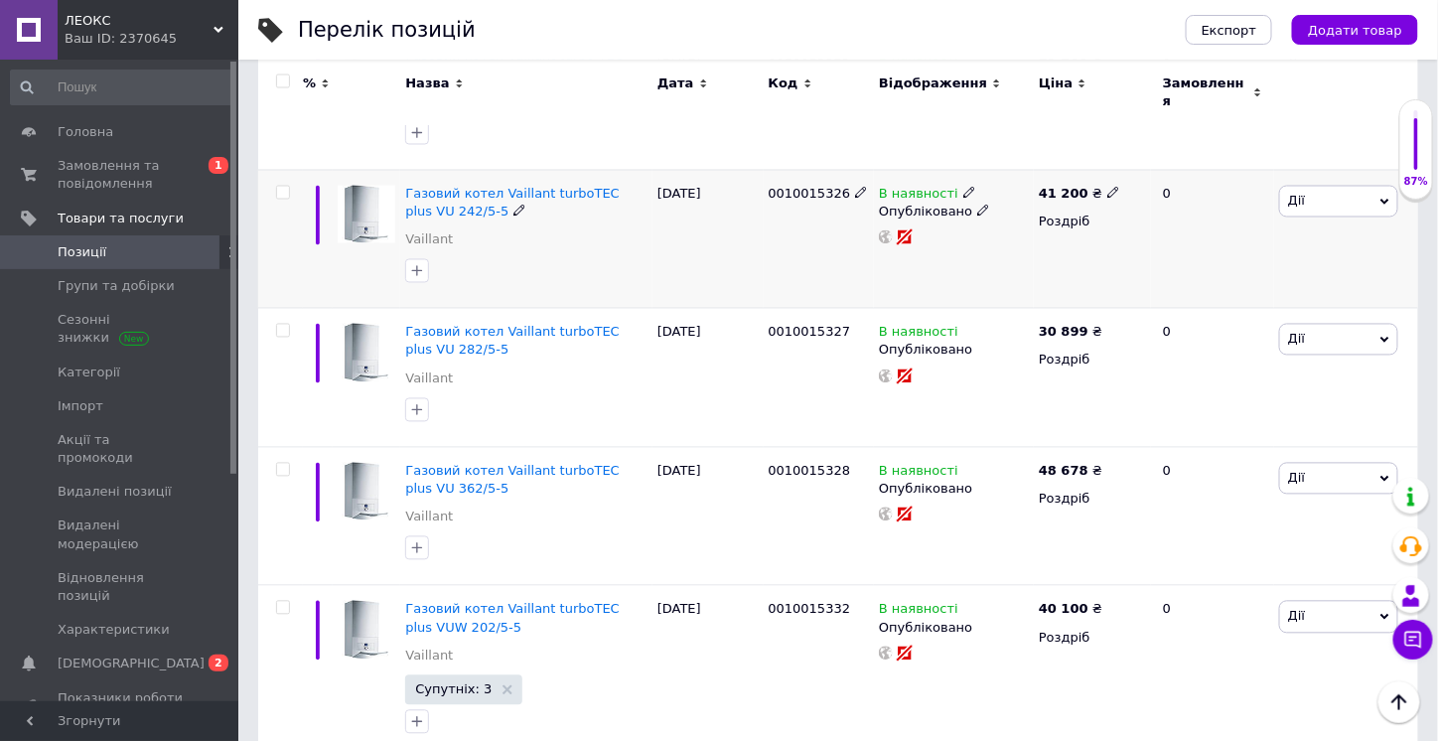
scroll to position [1191, 0]
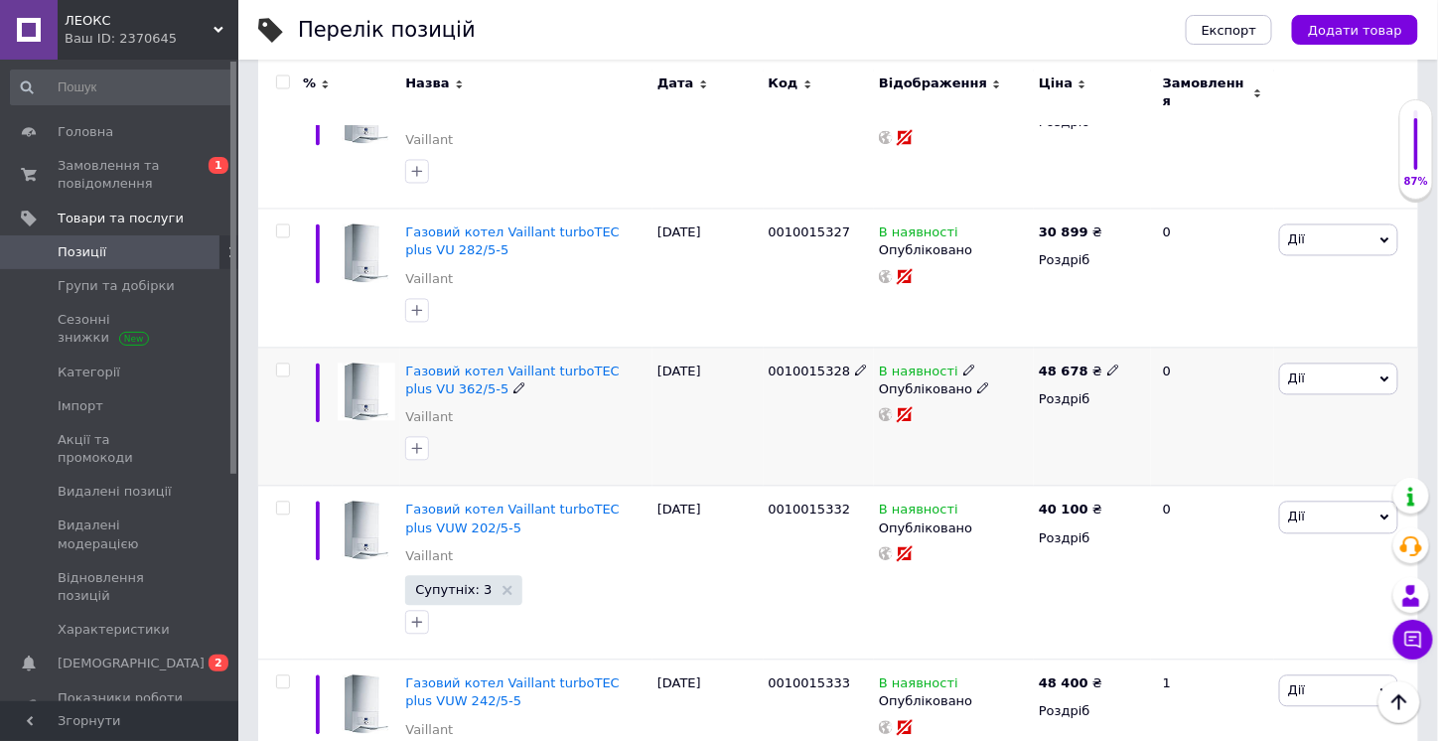
click at [513, 382] on icon at bounding box center [519, 388] width 12 height 12
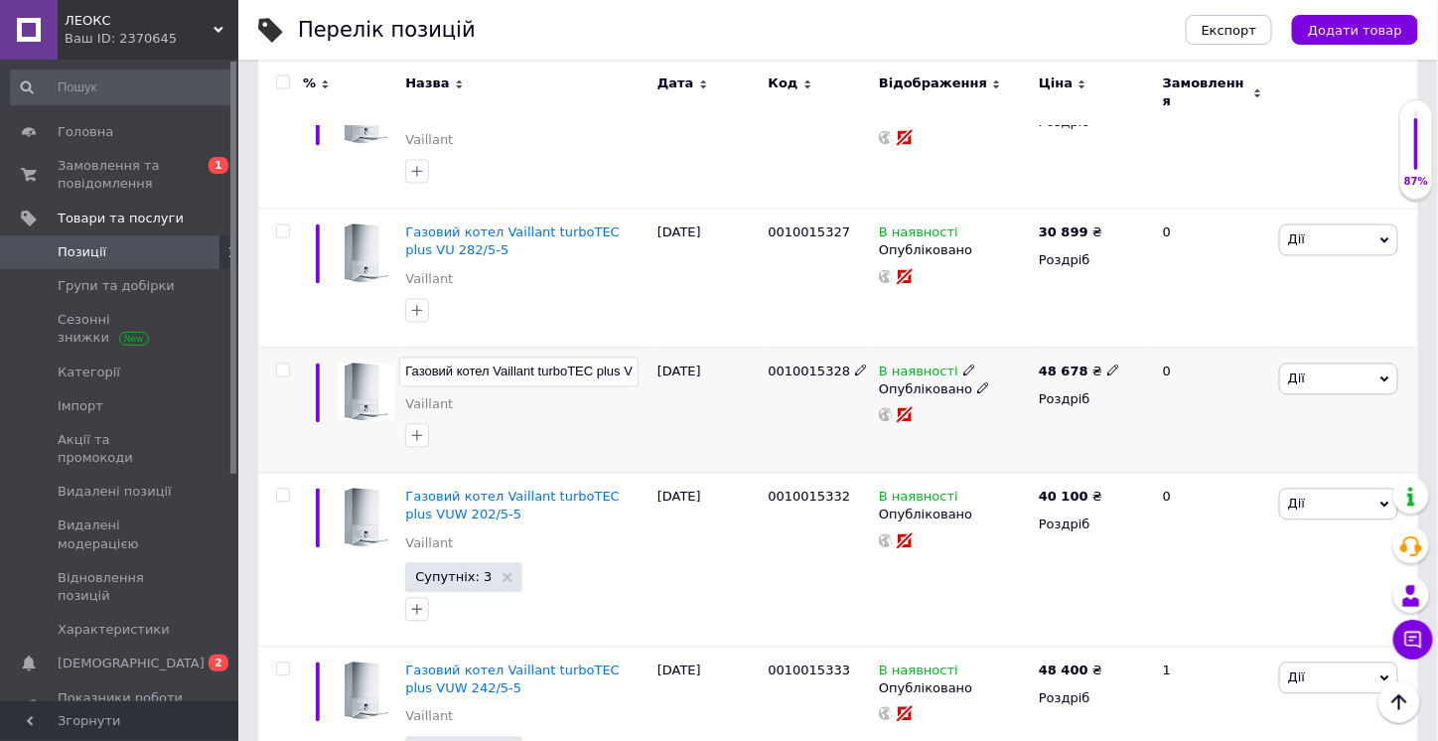
scroll to position [0, 56]
drag, startPoint x: 437, startPoint y: 345, endPoint x: 610, endPoint y: 352, distance: 172.9
click at [610, 357] on input "Газовий котел Vaillant turboTEC plus VU 362/5-5" at bounding box center [518, 372] width 239 height 30
click at [700, 429] on div "[DATE]" at bounding box center [707, 409] width 111 height 125
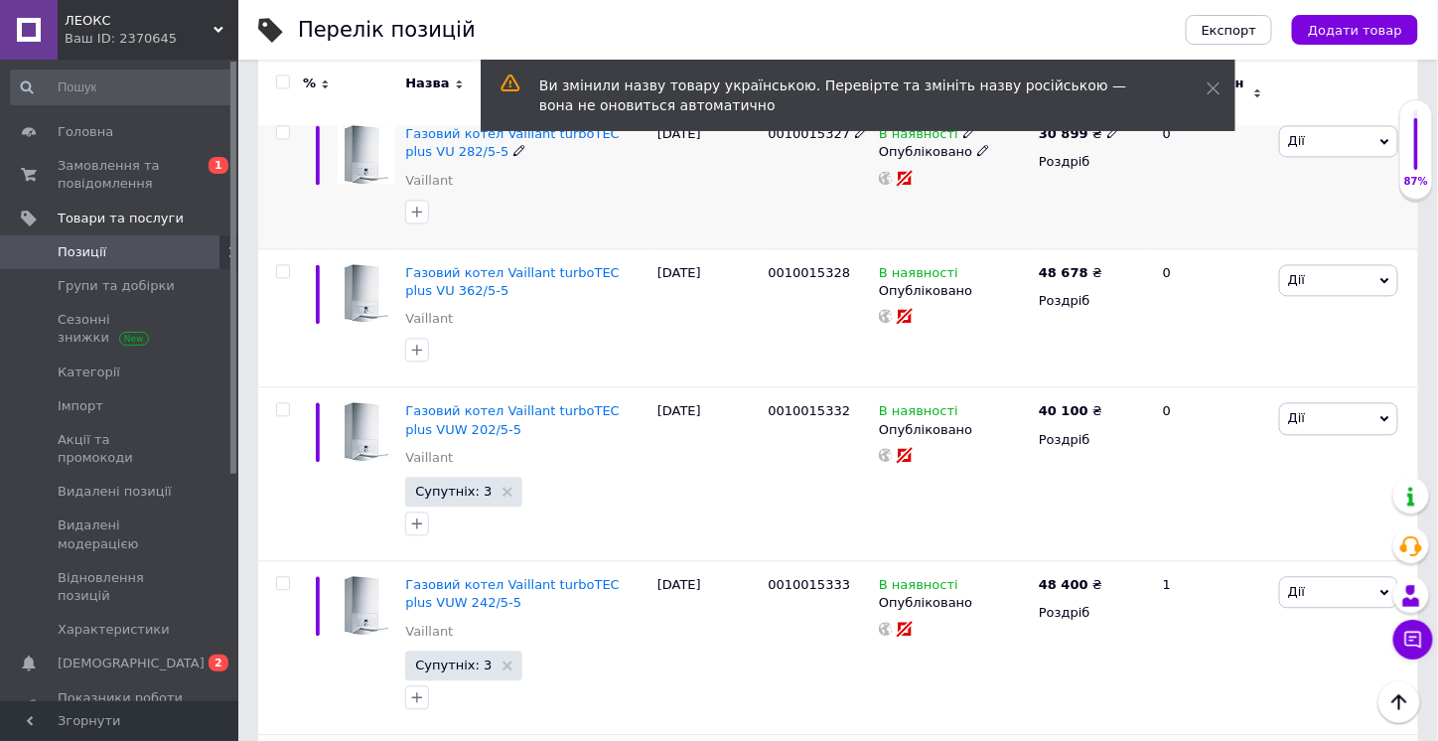
scroll to position [1390, 0]
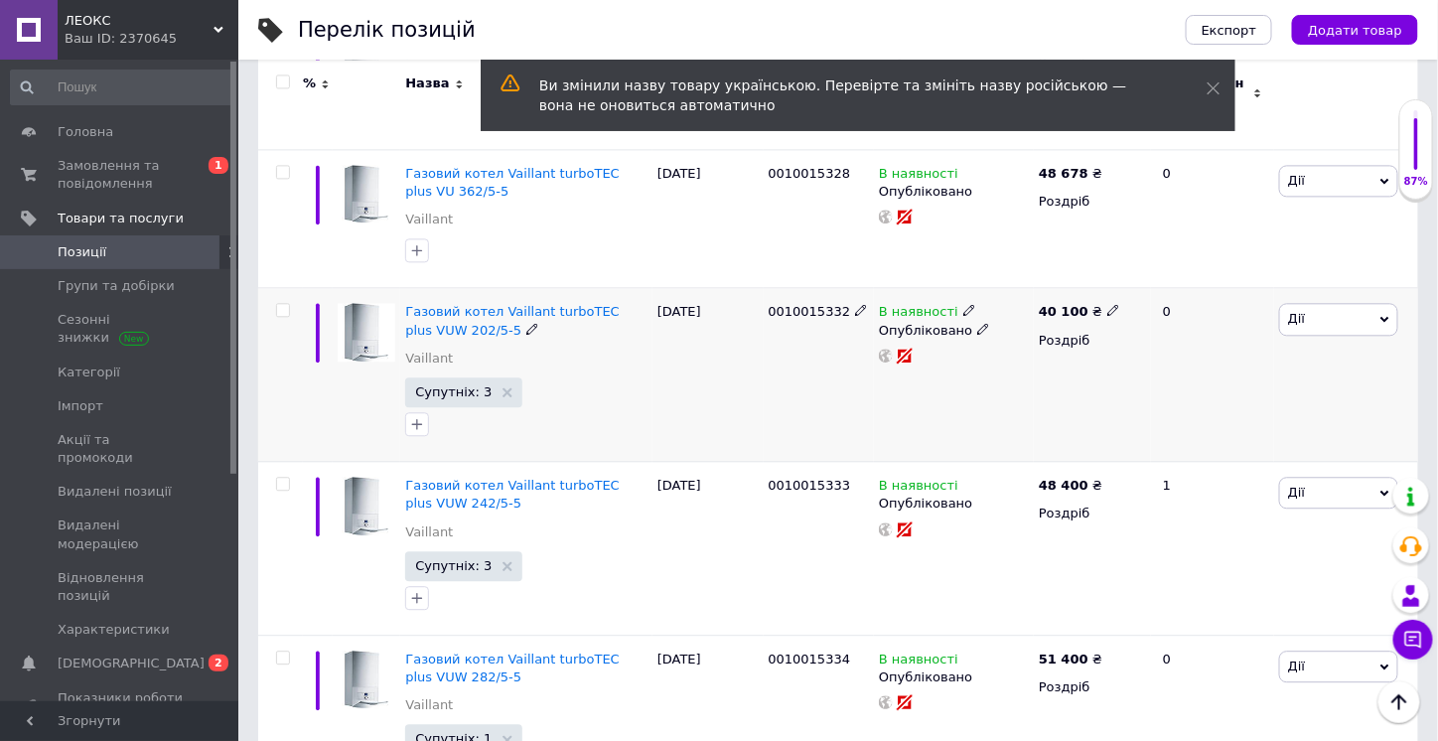
click at [526, 323] on use at bounding box center [531, 328] width 11 height 11
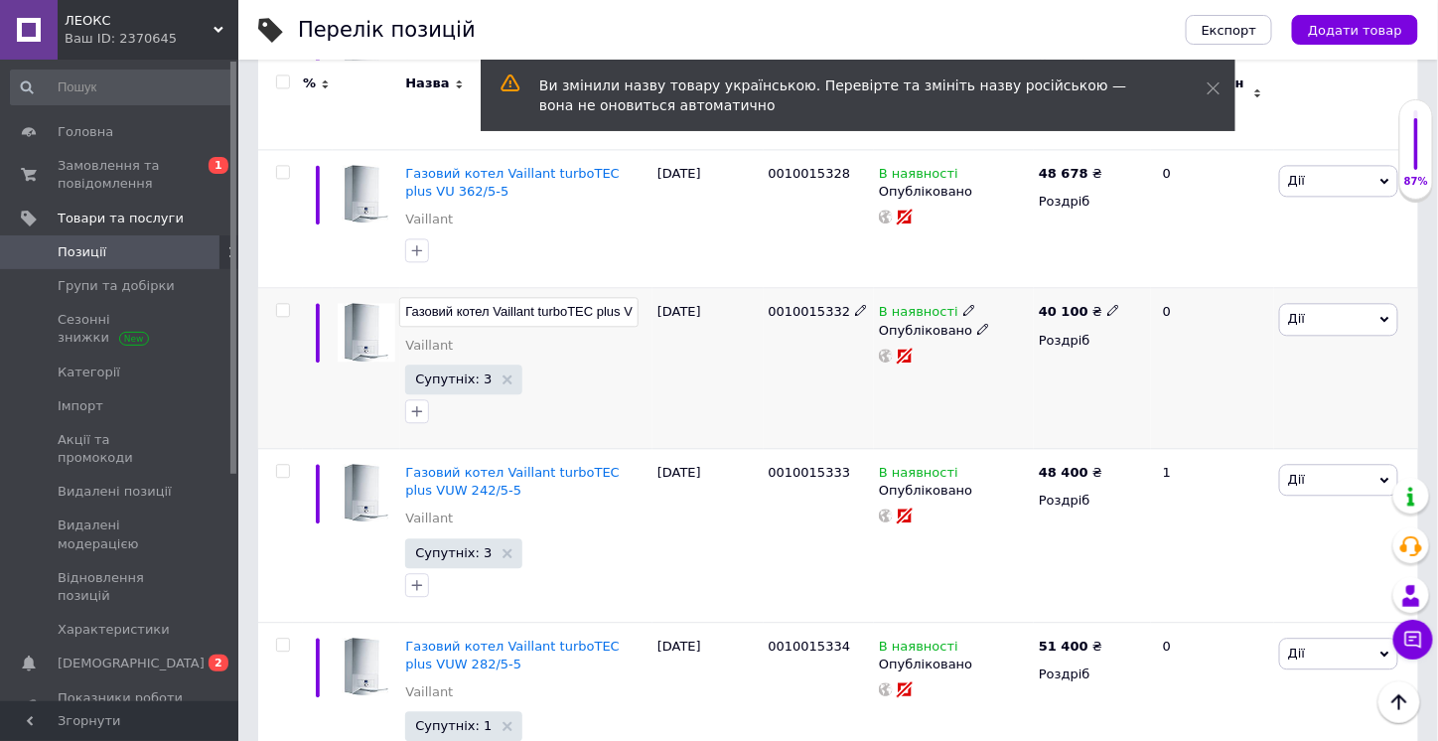
scroll to position [0, 68]
drag, startPoint x: 429, startPoint y: 290, endPoint x: 446, endPoint y: 290, distance: 16.9
click at [446, 297] on input "Газовий котел Vaillant turboTEC plus VUW 202/5-5" at bounding box center [518, 312] width 239 height 30
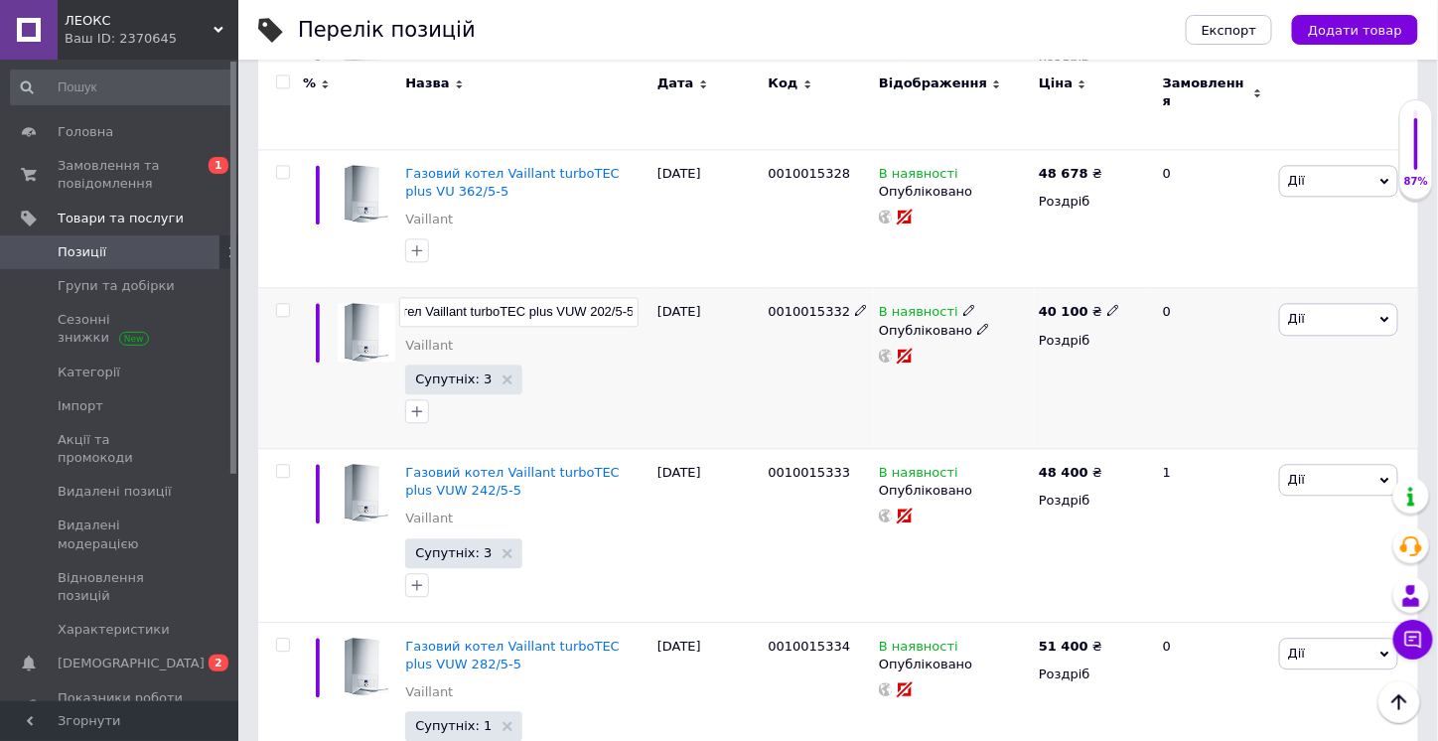
drag, startPoint x: 426, startPoint y: 291, endPoint x: 612, endPoint y: 289, distance: 185.7
click at [612, 297] on input "Газовий котел Vaillant turboTEC plus VUW 202/5-5" at bounding box center [518, 312] width 239 height 30
drag, startPoint x: 668, startPoint y: 359, endPoint x: 520, endPoint y: 40, distance: 352.2
click at [667, 358] on div "[DATE]" at bounding box center [707, 368] width 111 height 161
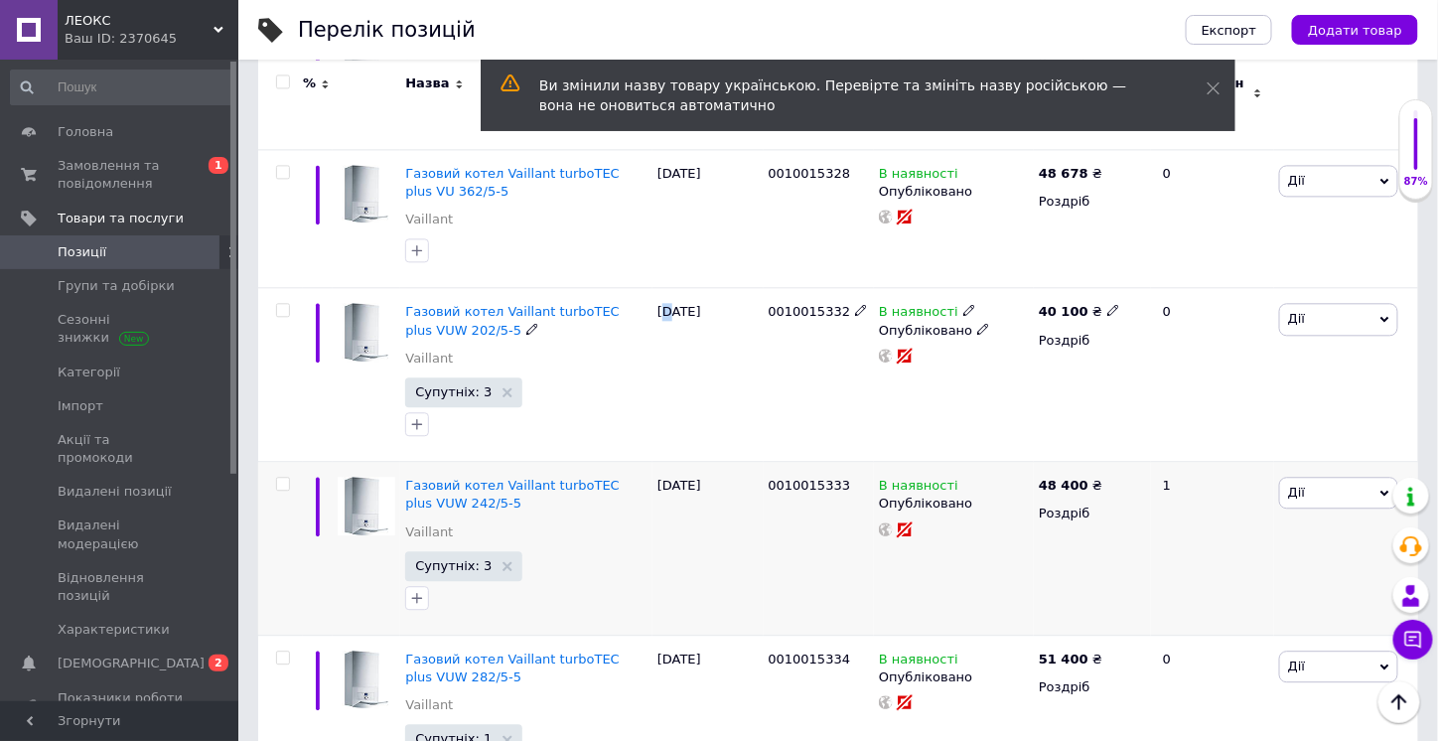
scroll to position [1489, 0]
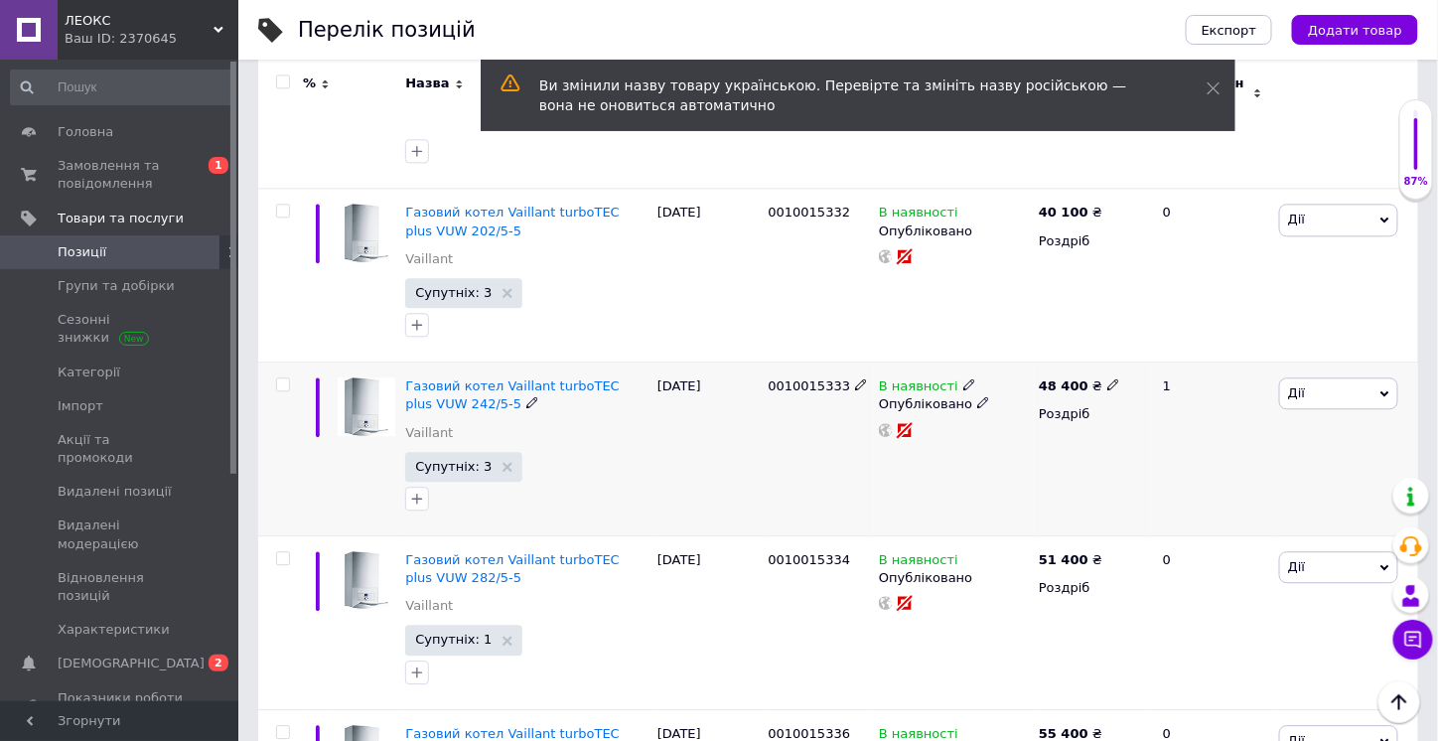
click at [526, 396] on icon at bounding box center [532, 402] width 12 height 12
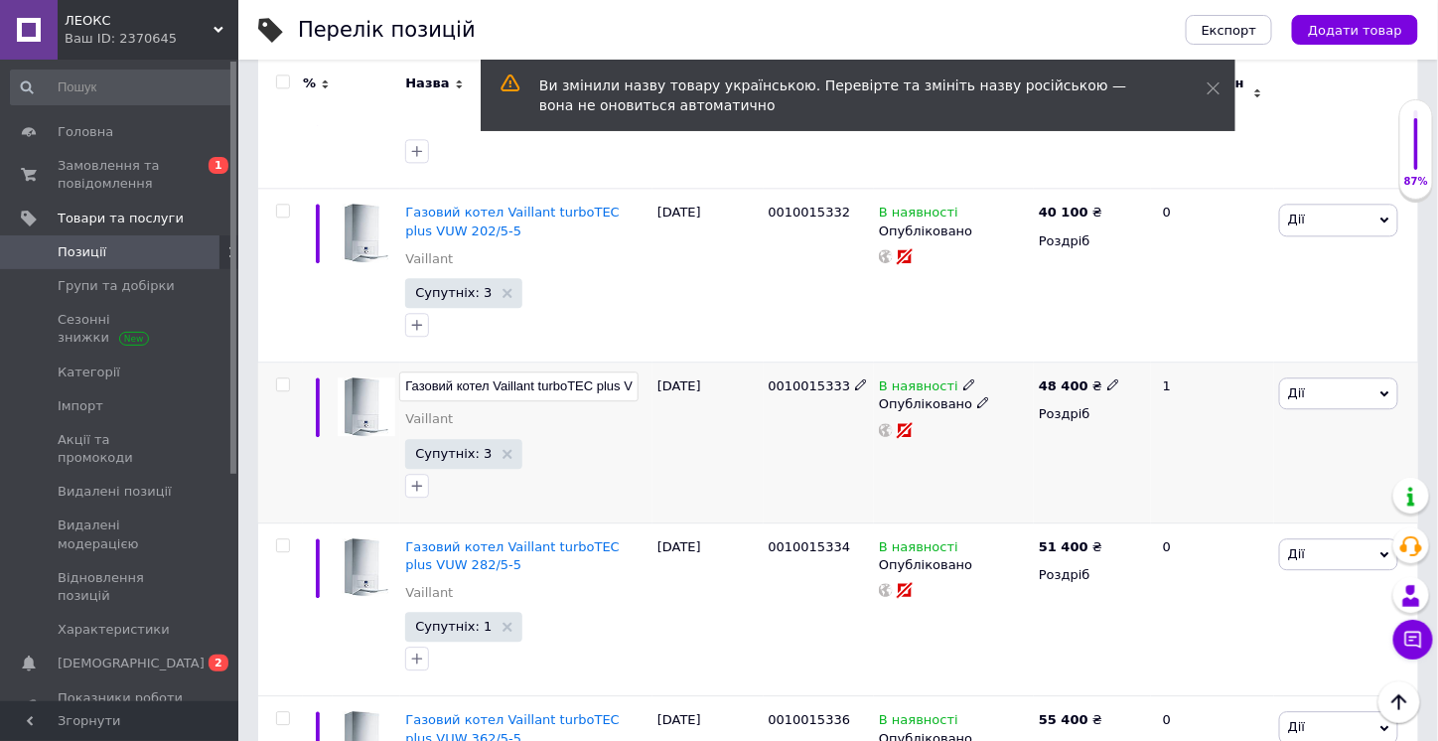
scroll to position [0, 68]
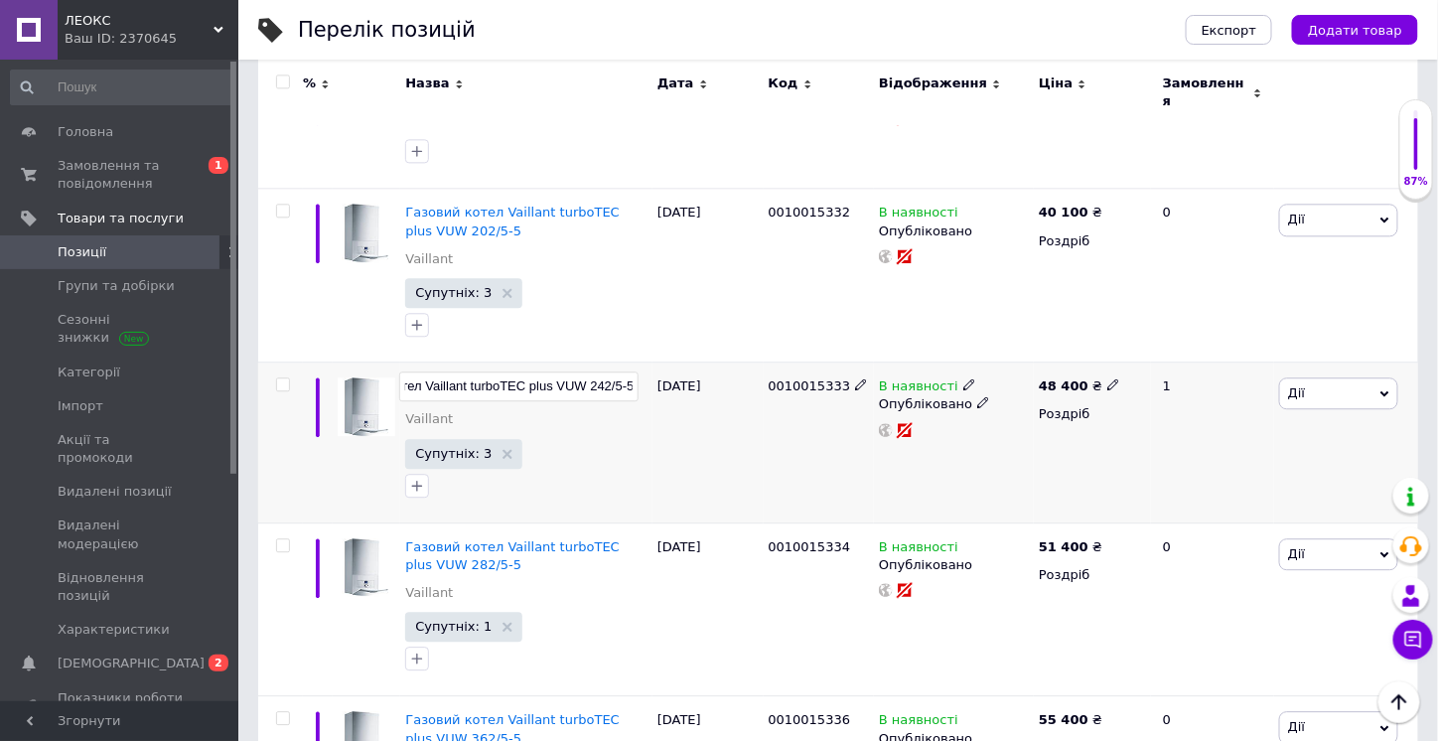
drag, startPoint x: 425, startPoint y: 368, endPoint x: 609, endPoint y: 369, distance: 183.7
click at [609, 371] on input "Газовий котел Vaillant turboTEC plus VUW 242/5-5" at bounding box center [518, 386] width 239 height 30
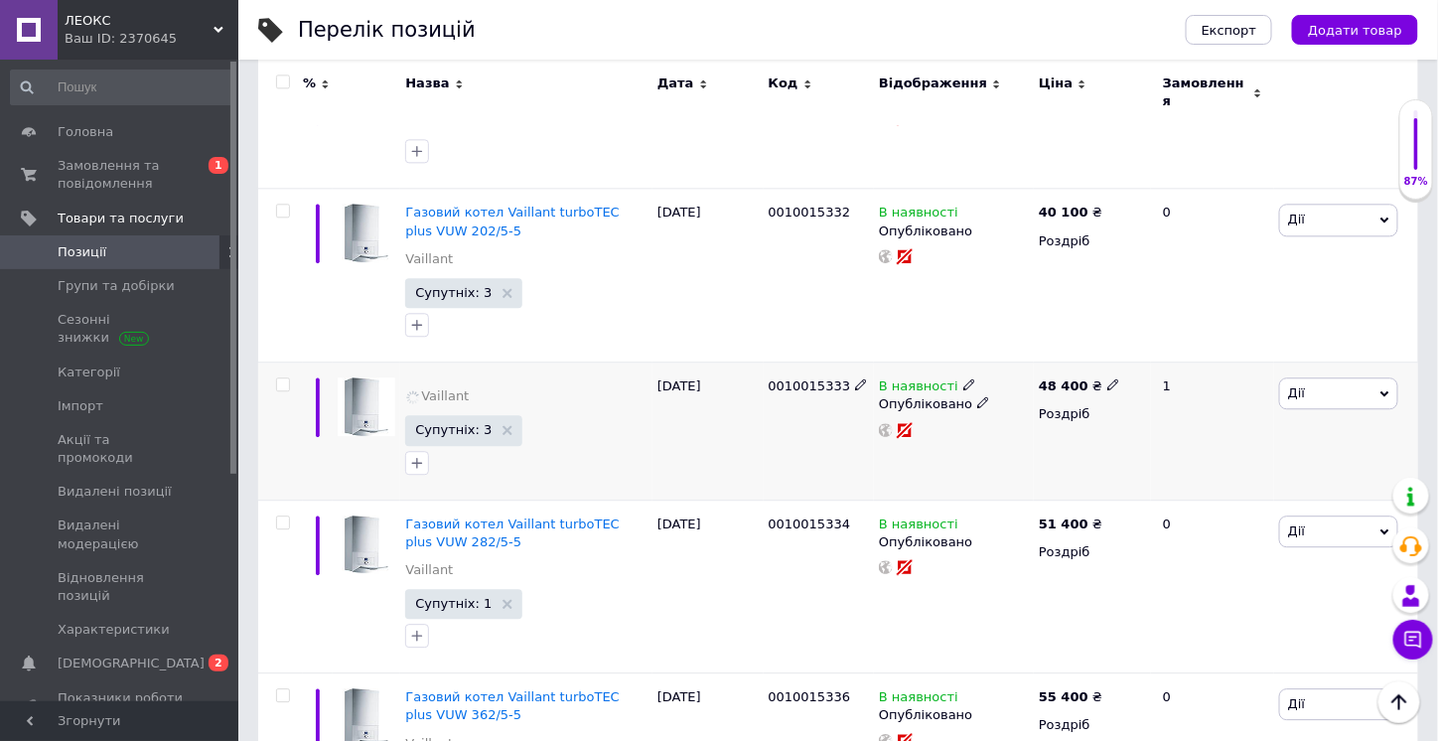
click at [679, 414] on div "[DATE]" at bounding box center [707, 430] width 111 height 137
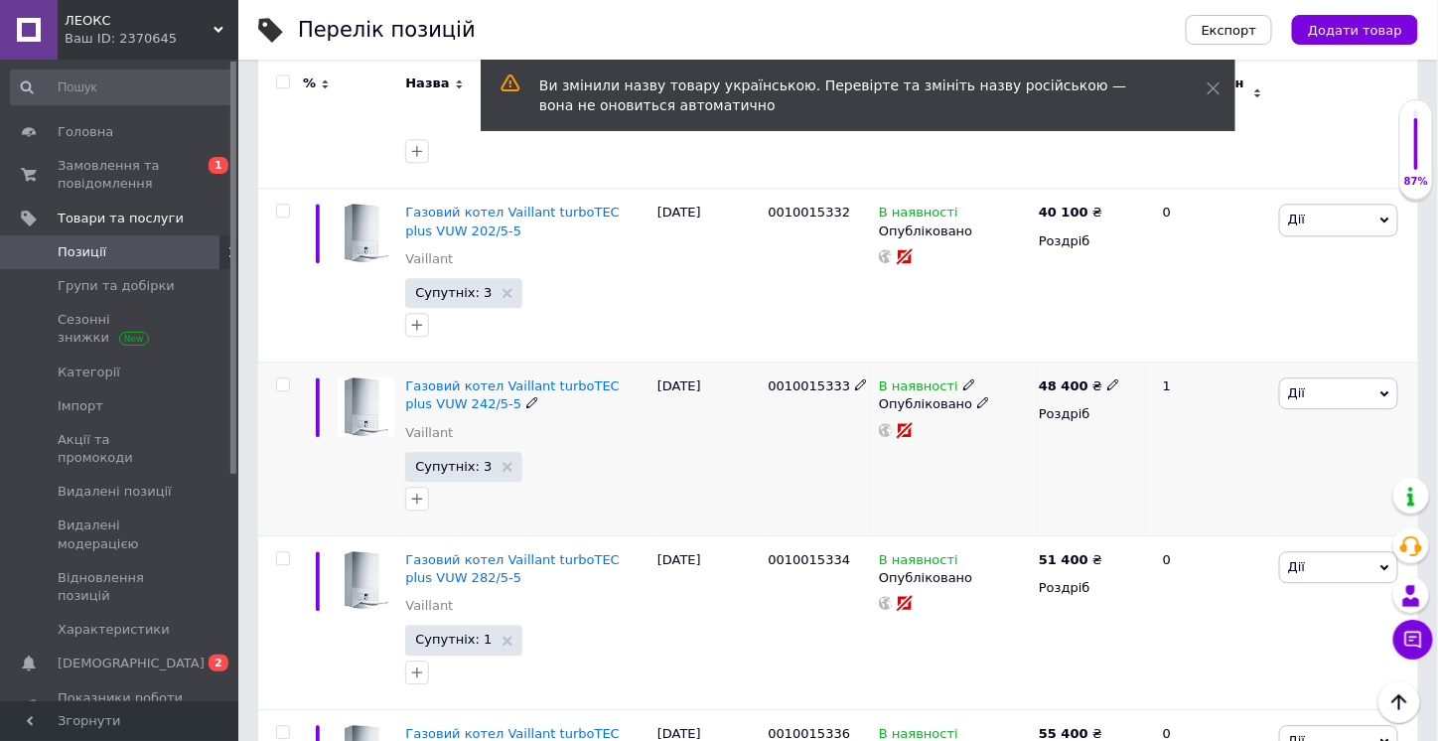
click at [1107, 379] on use at bounding box center [1112, 384] width 11 height 11
drag, startPoint x: 1146, startPoint y: 349, endPoint x: 1126, endPoint y: 348, distance: 19.9
click at [1126, 348] on input "48400" at bounding box center [1201, 364] width 151 height 40
type input "38400"
drag, startPoint x: 998, startPoint y: 467, endPoint x: 978, endPoint y: 468, distance: 19.9
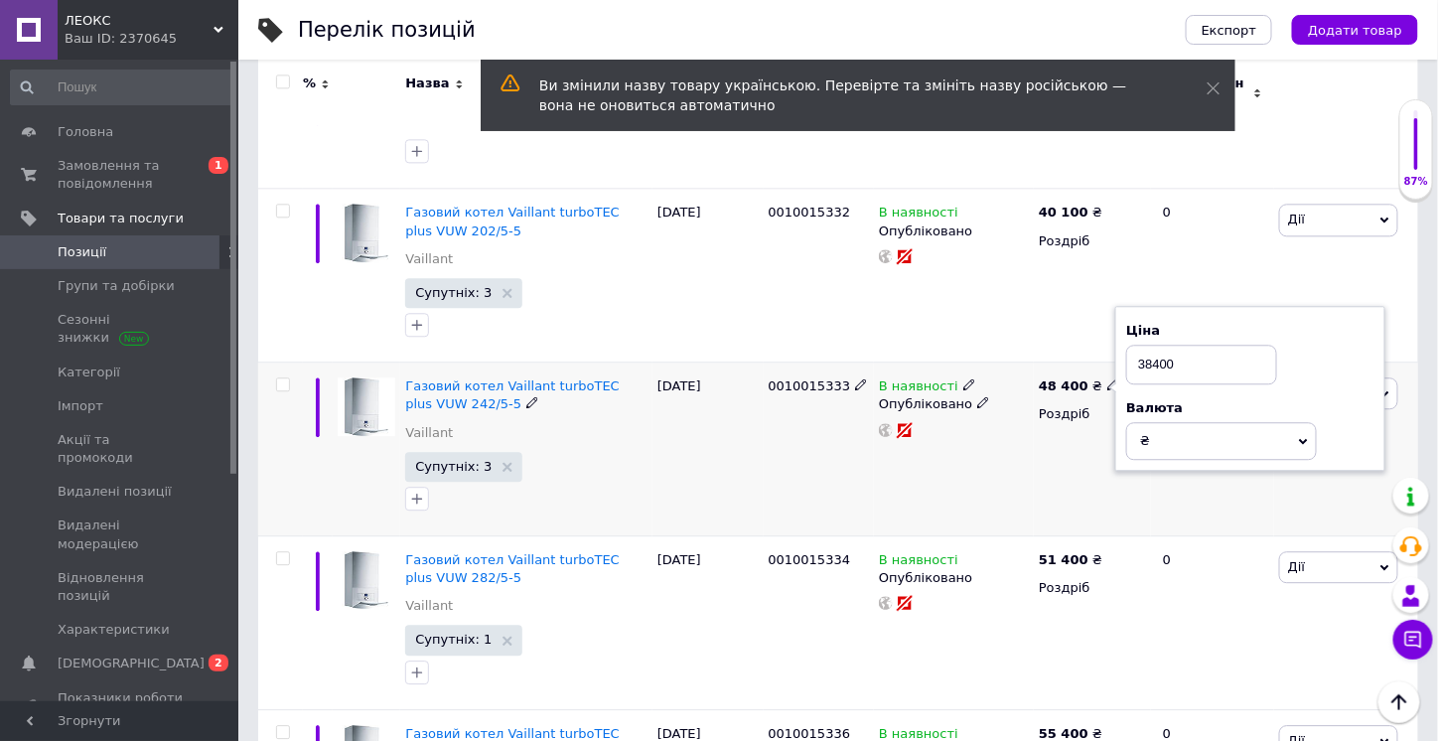
click at [998, 468] on div "В наявності Опубліковано" at bounding box center [954, 449] width 160 height 174
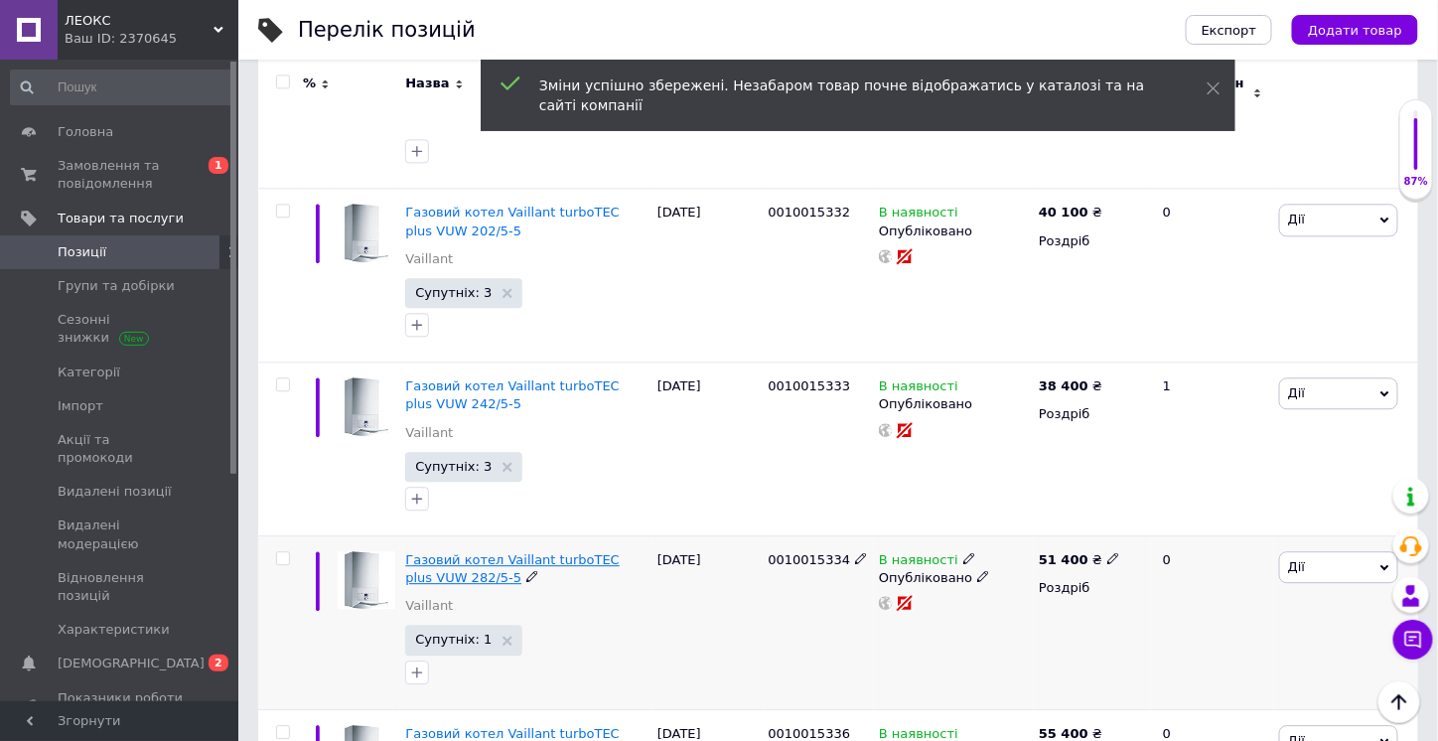
scroll to position [1588, 0]
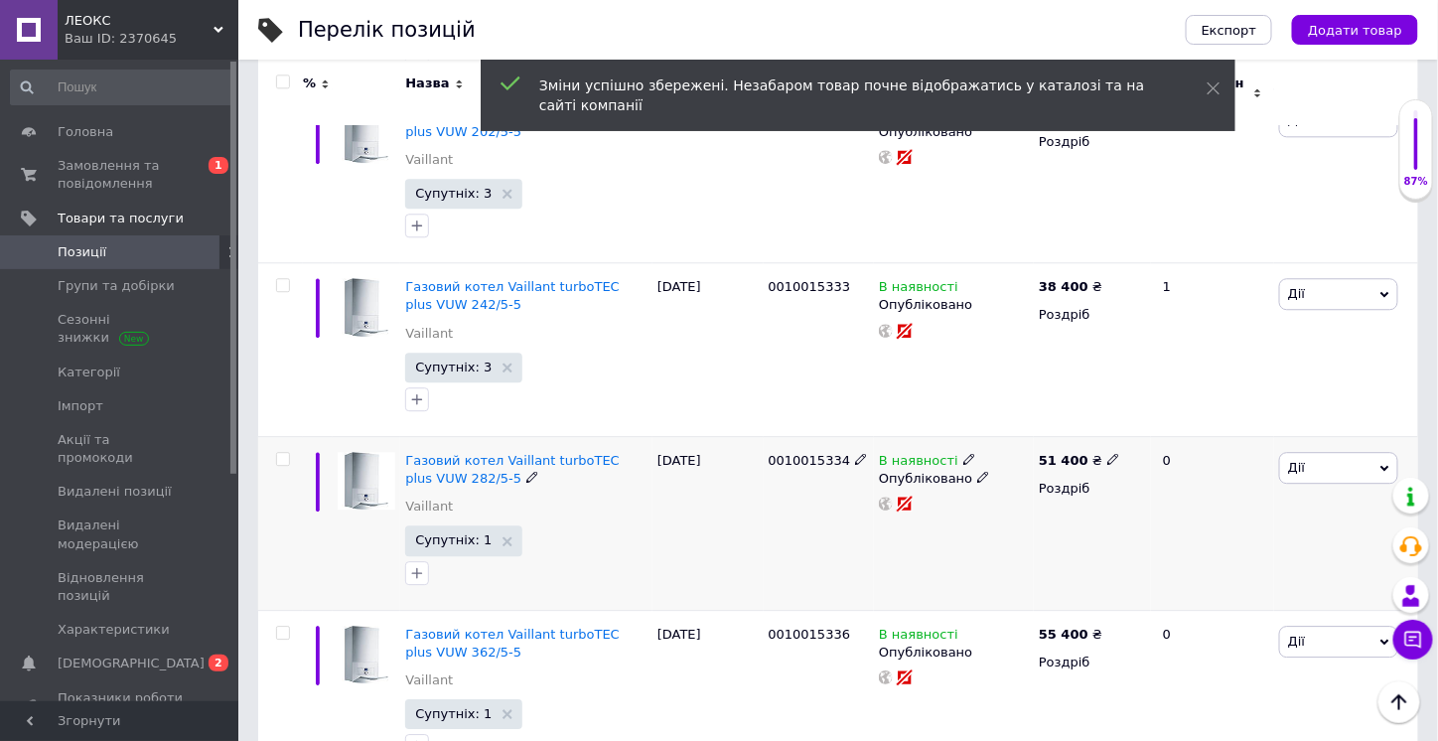
click at [526, 472] on use at bounding box center [531, 477] width 11 height 11
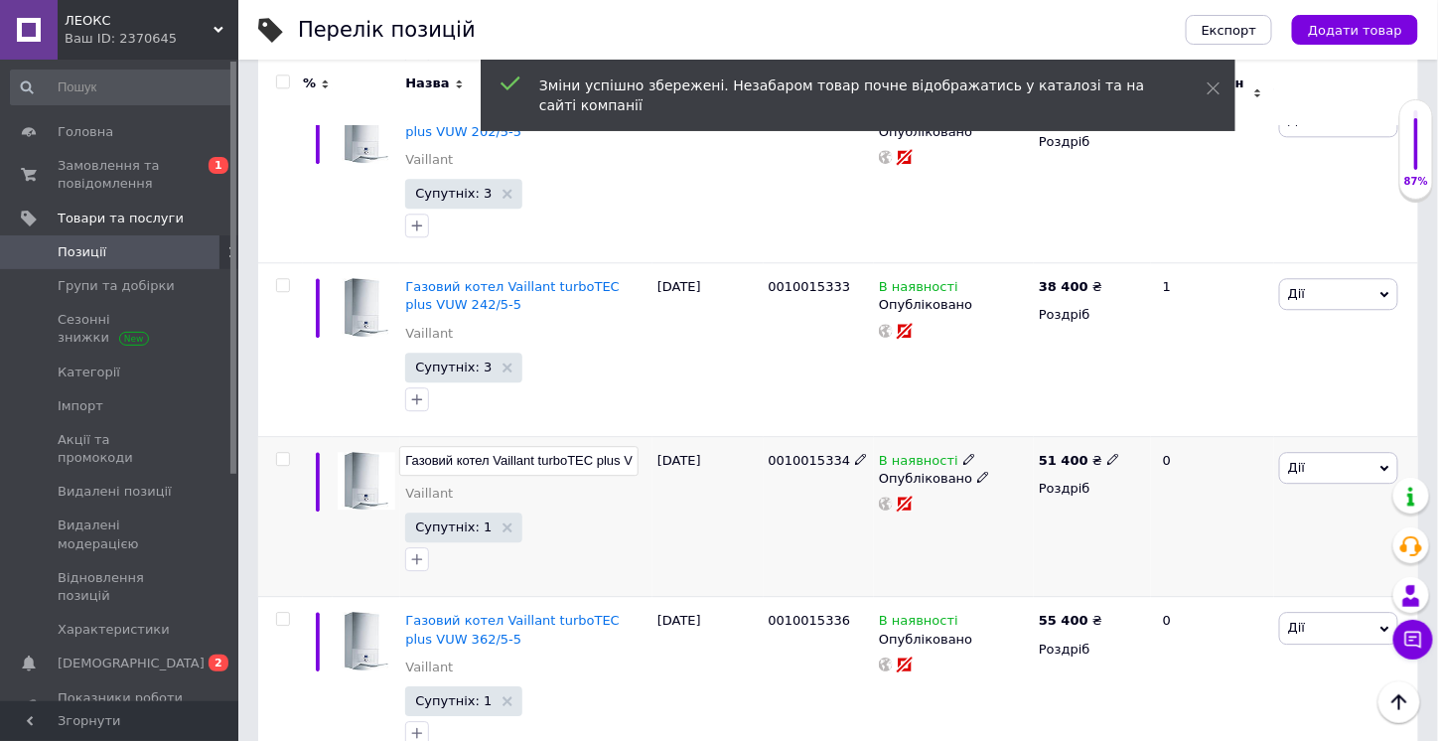
scroll to position [0, 68]
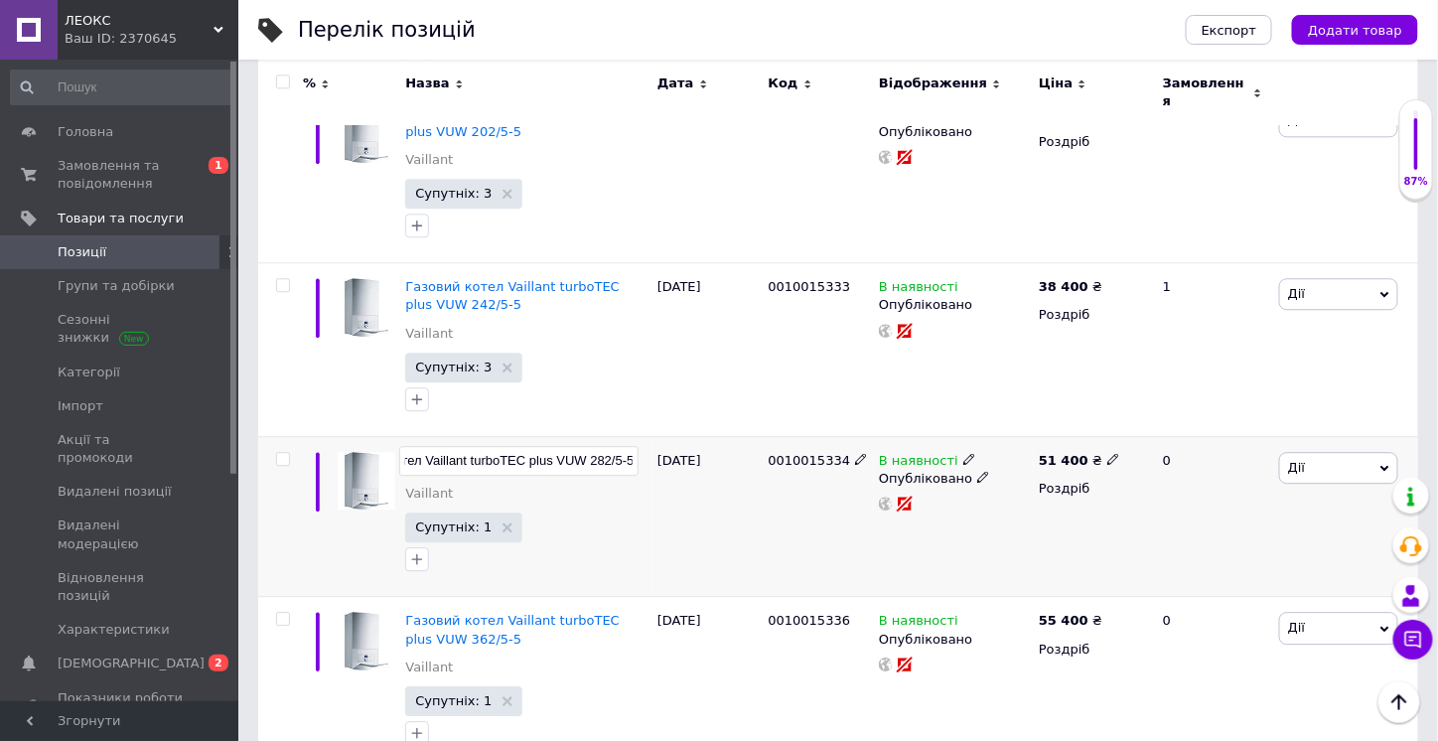
drag, startPoint x: 423, startPoint y: 441, endPoint x: 612, endPoint y: 440, distance: 188.6
click at [612, 446] on input "Газовий котел Vaillant turboTEC plus VUW 282/5-5" at bounding box center [518, 461] width 239 height 30
click at [695, 503] on div "[DATE]" at bounding box center [707, 516] width 111 height 161
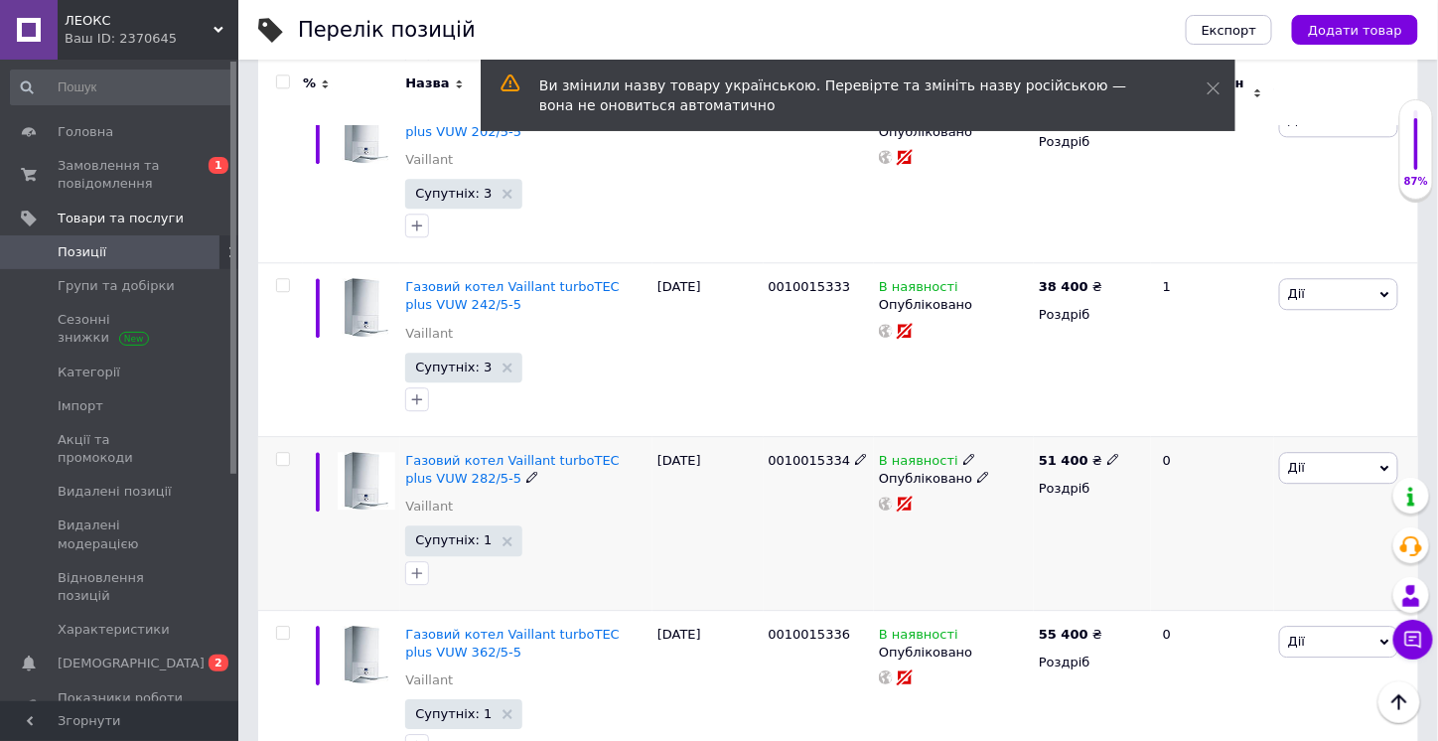
click at [1107, 453] on icon at bounding box center [1113, 459] width 12 height 12
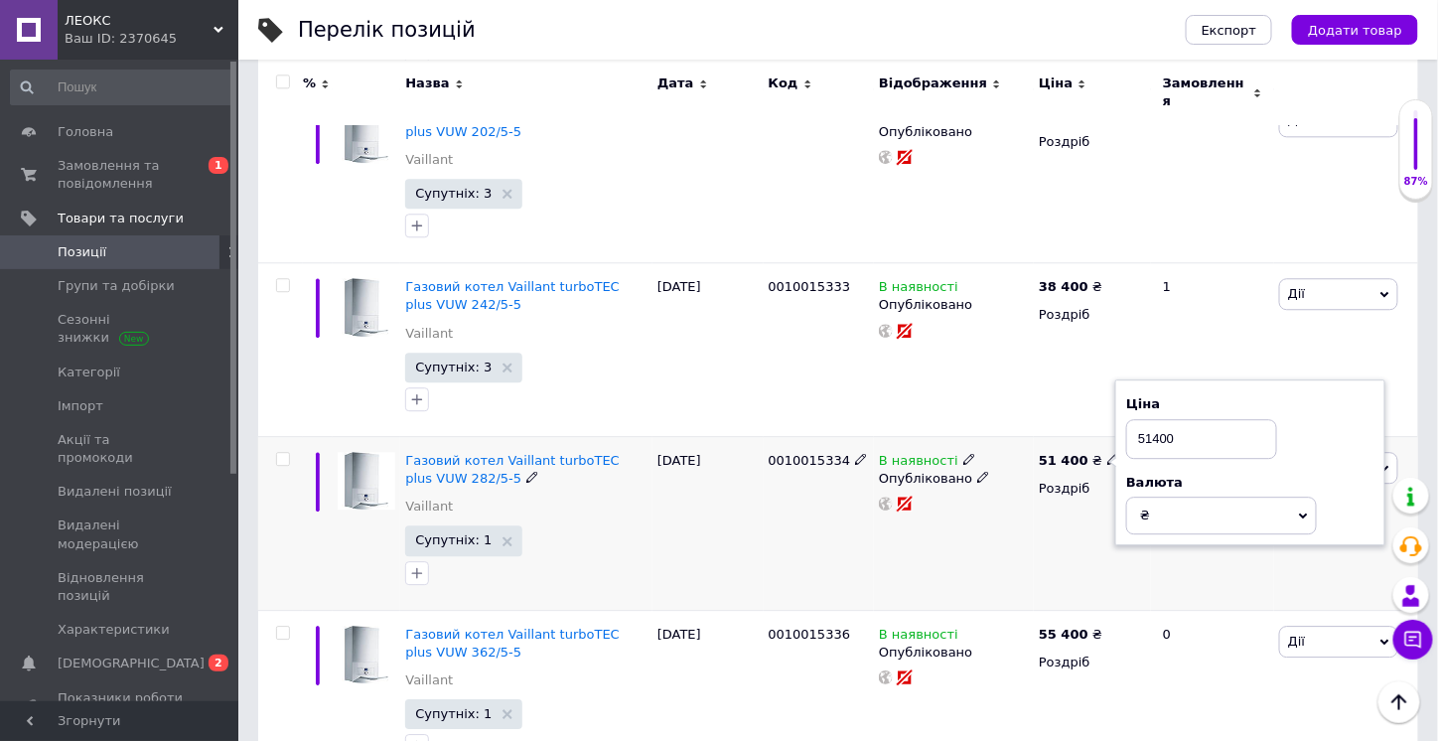
drag, startPoint x: 1145, startPoint y: 422, endPoint x: 1122, endPoint y: 421, distance: 22.9
click at [1122, 421] on div "Ціна 51400 Валюта ₴ $ EUR CHF GBP ¥ PLN ₸ MDL HUF KGS CNY TRY KRW lei" at bounding box center [1250, 462] width 270 height 166
type input "41400"
click at [992, 512] on div "В наявності Опубліковано" at bounding box center [954, 523] width 160 height 174
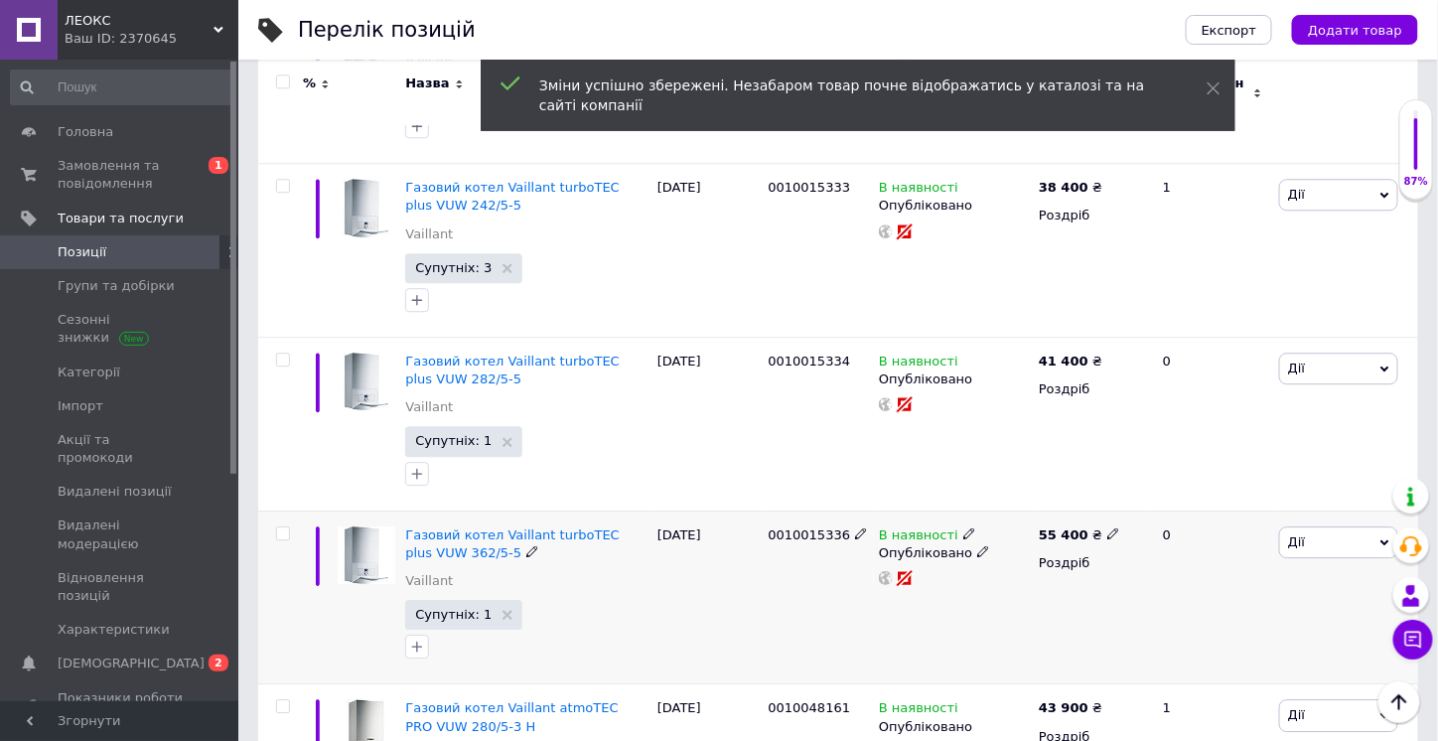
scroll to position [1787, 0]
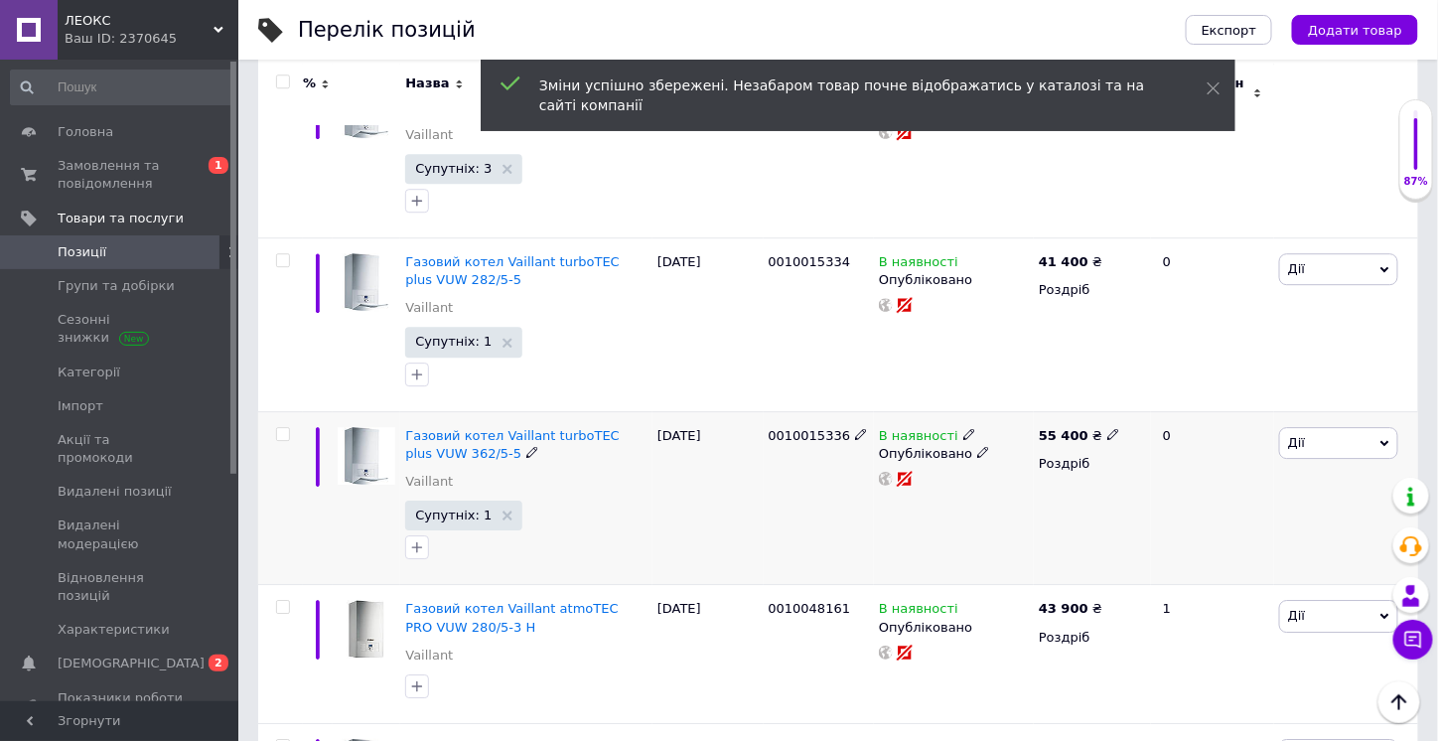
click at [526, 446] on icon at bounding box center [532, 452] width 12 height 12
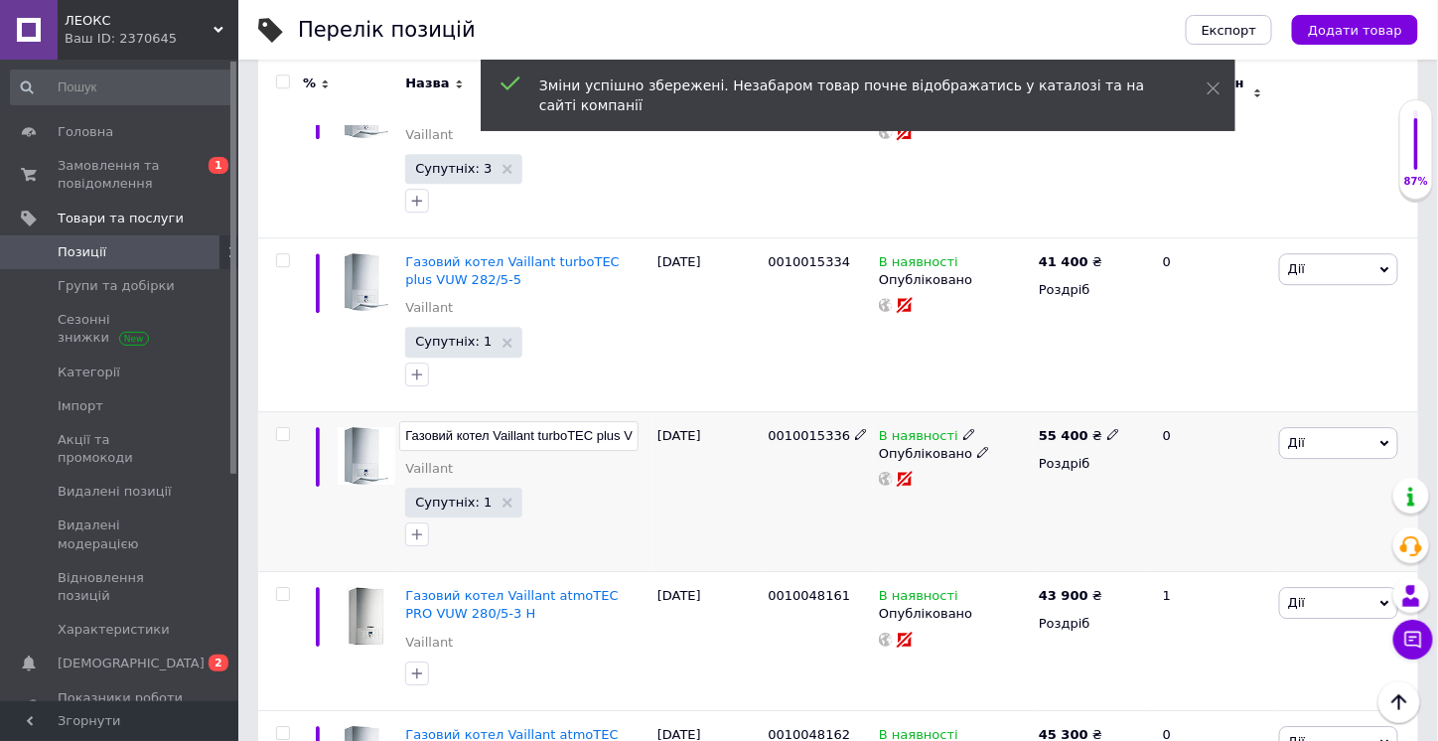
scroll to position [0, 68]
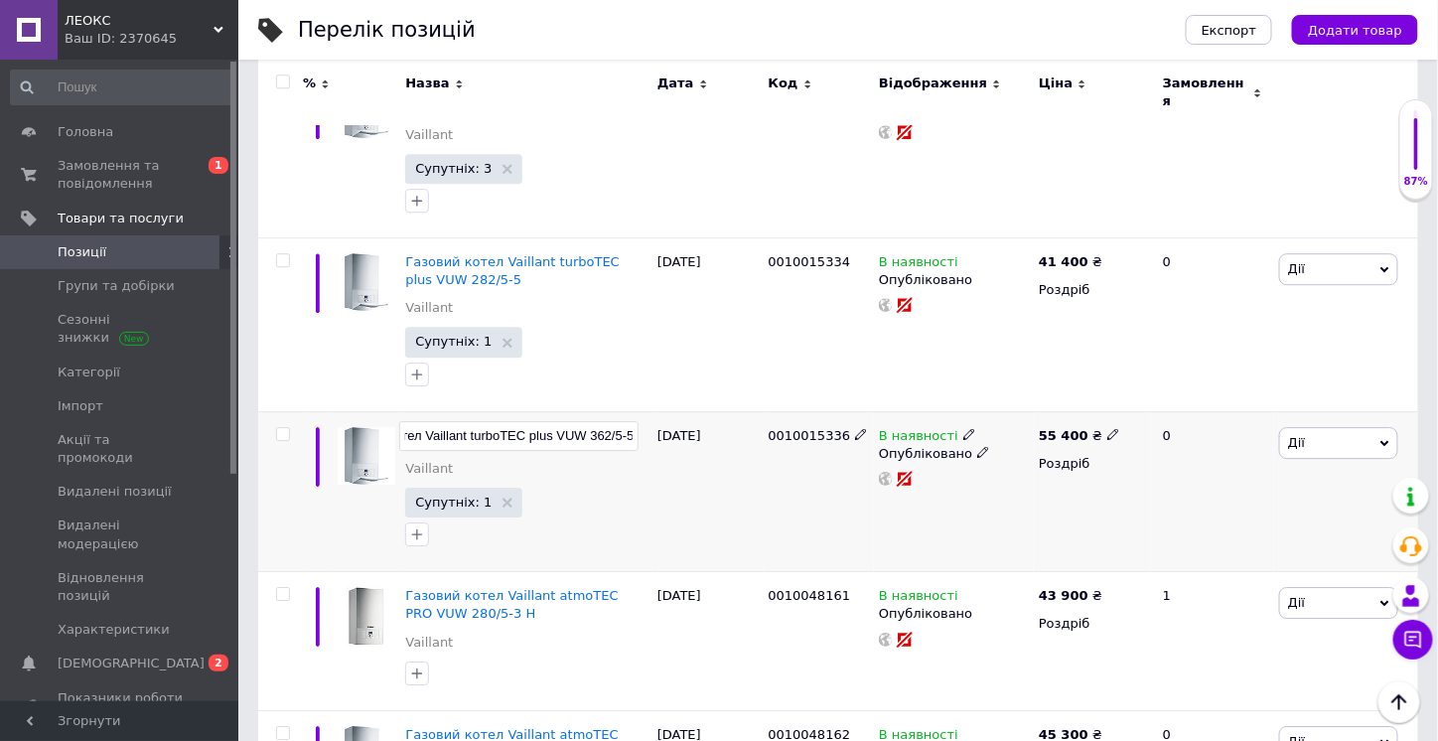
drag, startPoint x: 429, startPoint y: 416, endPoint x: 609, endPoint y: 417, distance: 179.7
click at [609, 421] on input "Газовий котел Vaillant turboTEC plus VUW 362/5-5" at bounding box center [518, 436] width 239 height 30
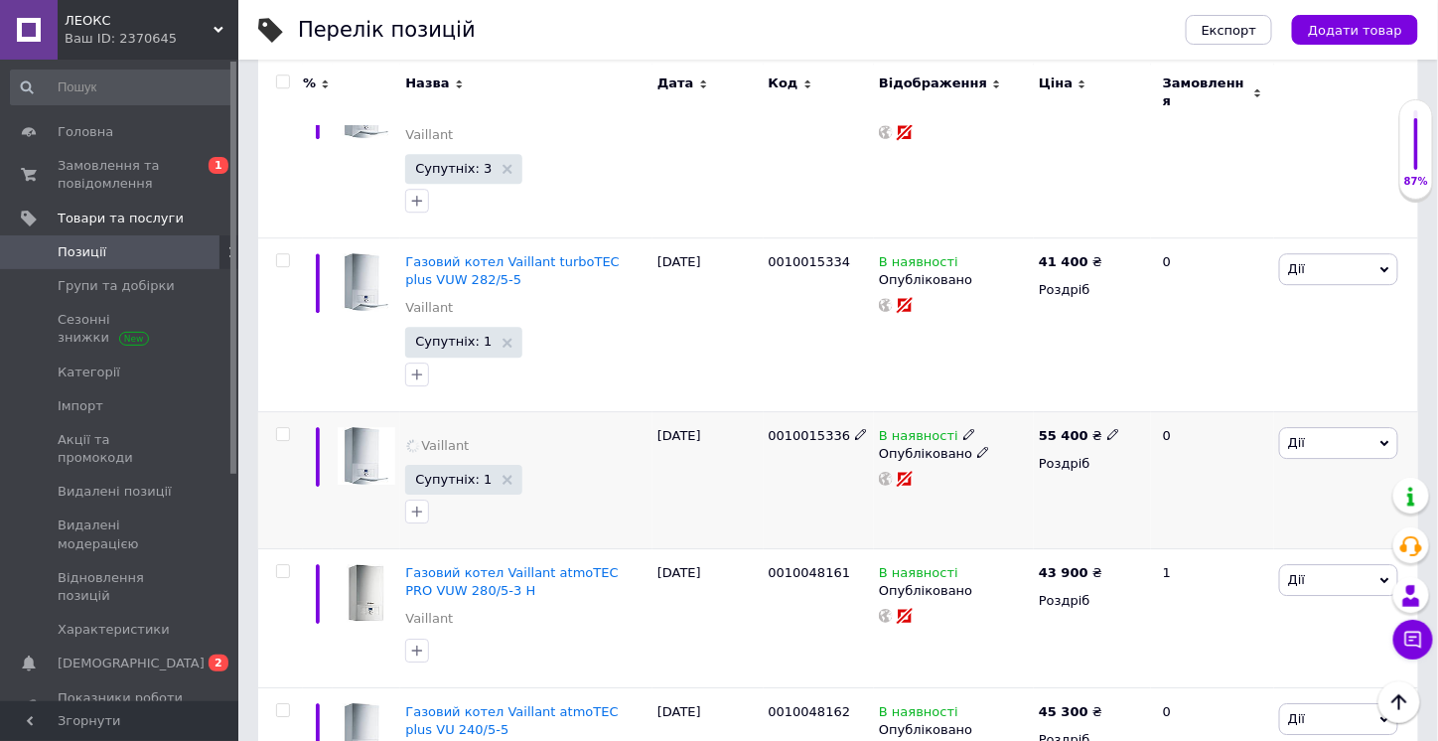
click at [766, 469] on div "0010015336" at bounding box center [818, 479] width 111 height 137
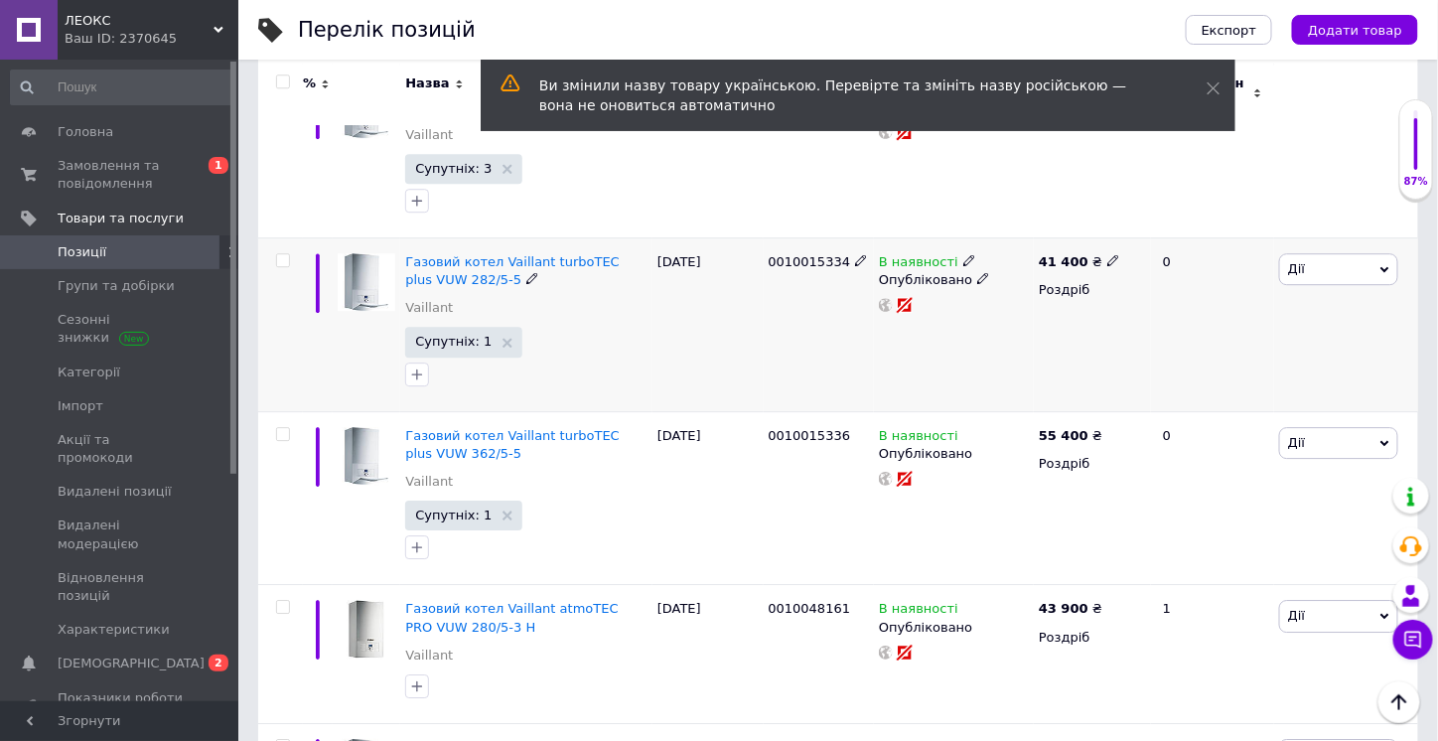
scroll to position [1986, 0]
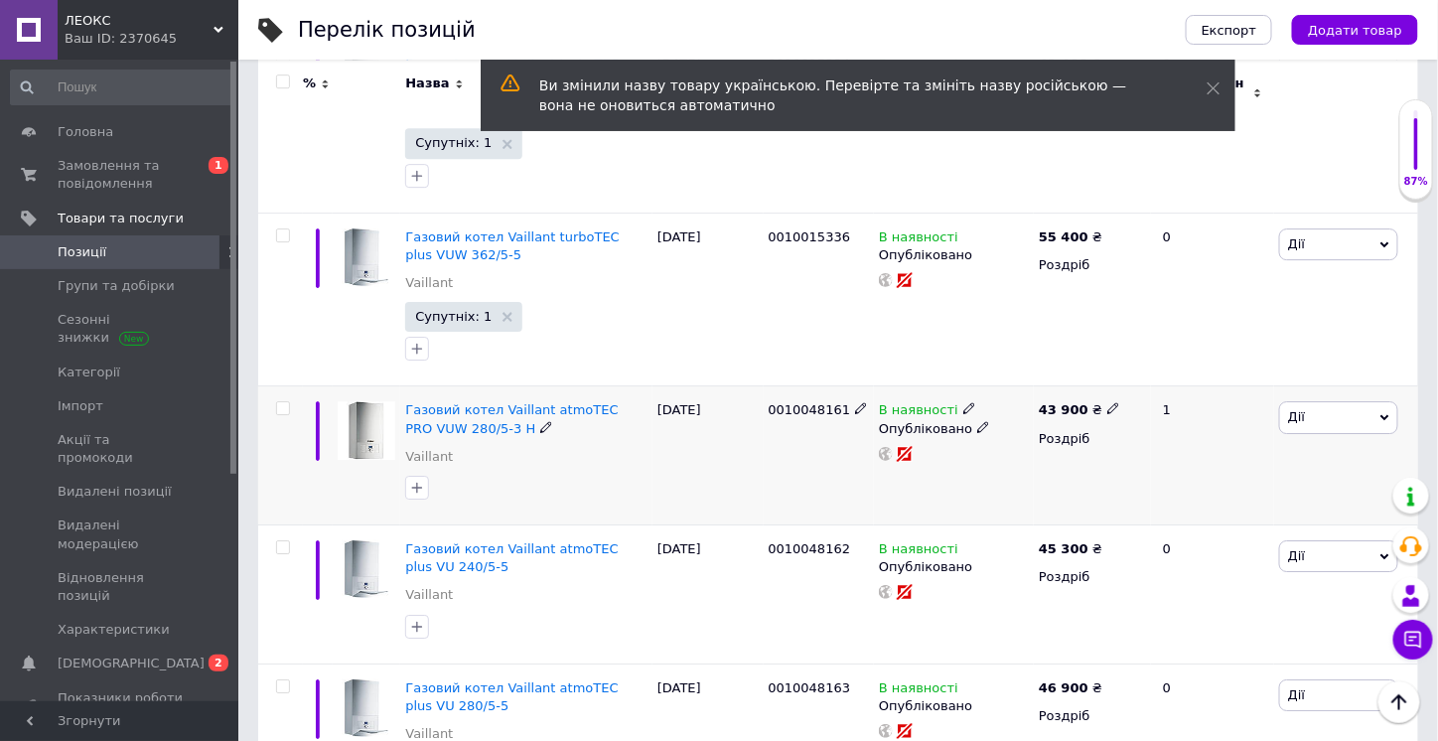
click at [540, 421] on icon at bounding box center [546, 427] width 12 height 12
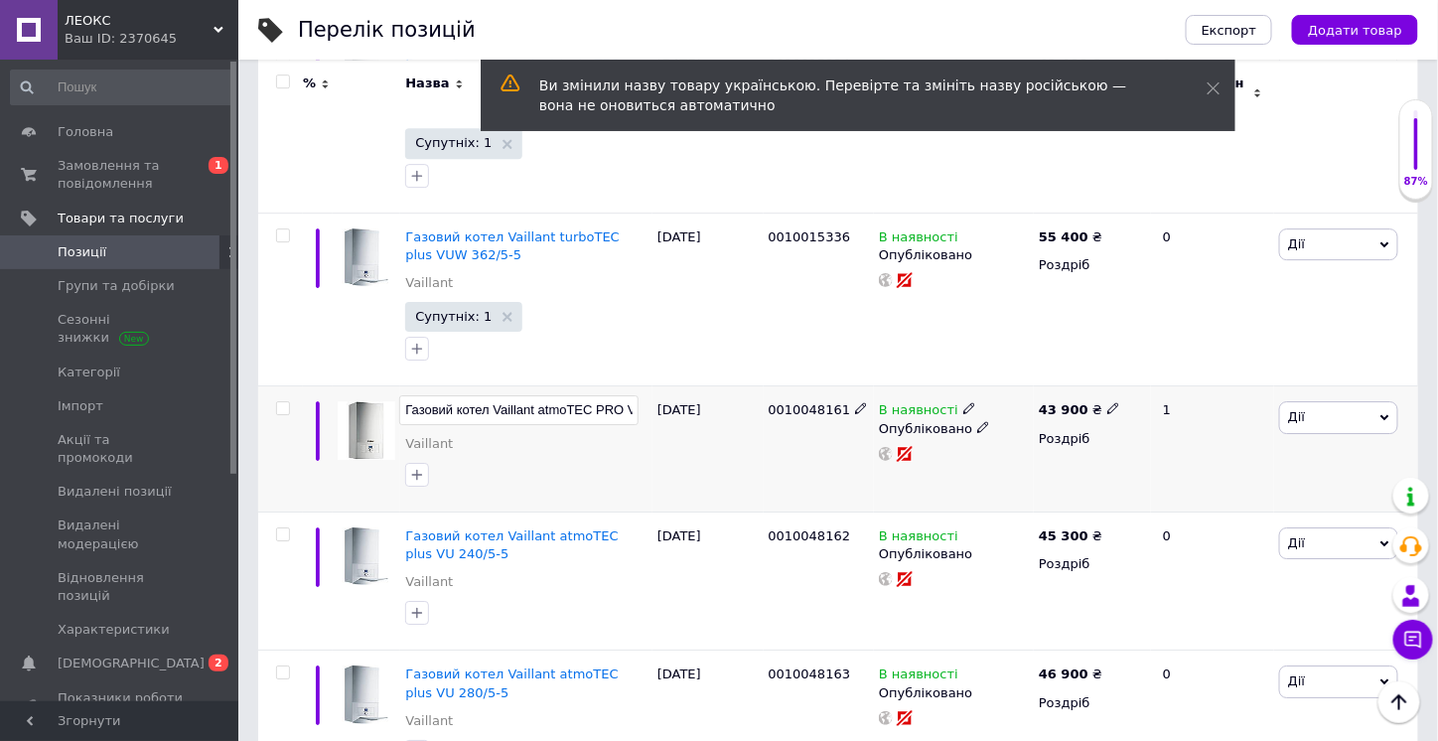
scroll to position [0, 84]
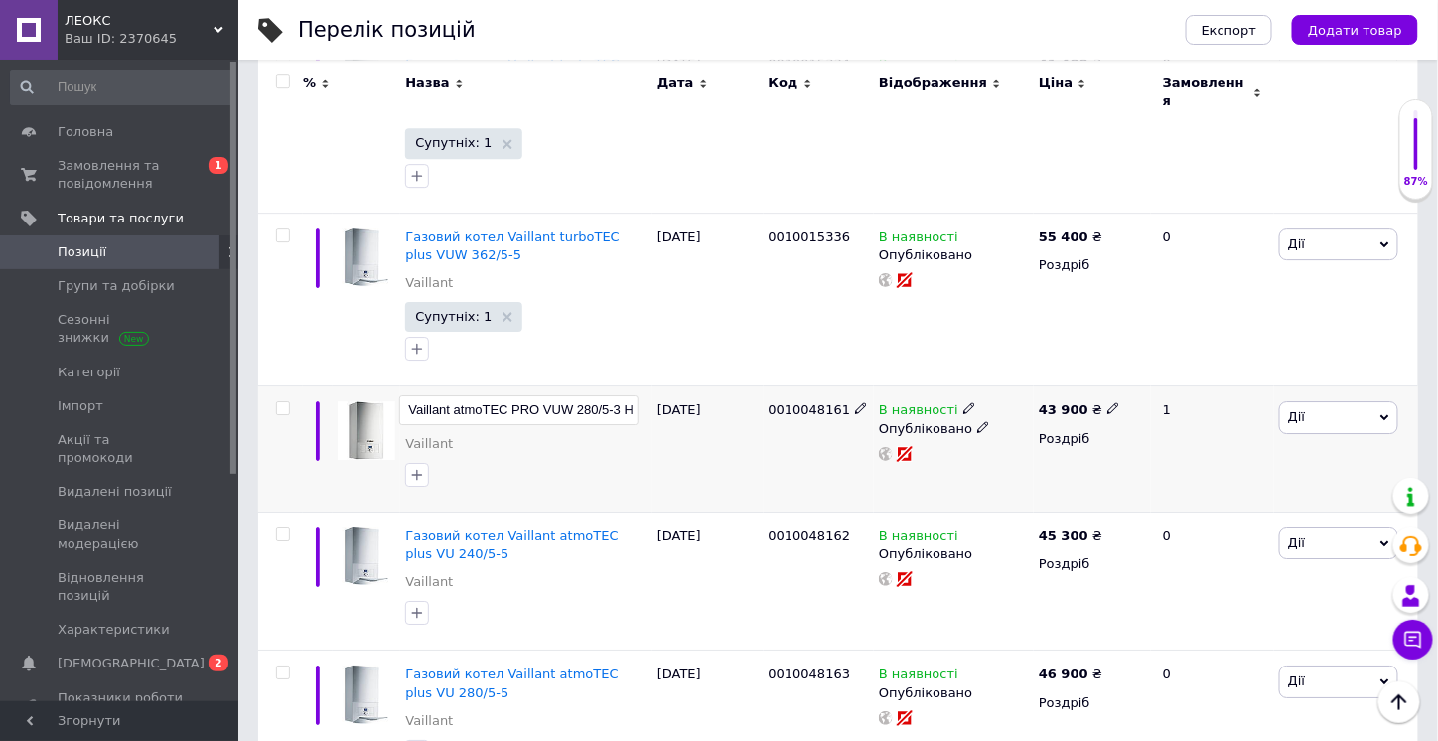
drag, startPoint x: 451, startPoint y: 392, endPoint x: 597, endPoint y: 393, distance: 145.9
click at [597, 395] on input "Газовий котел Vaillant atmoTEC PRO VUW 280/5-3 H" at bounding box center [518, 410] width 239 height 30
click at [683, 440] on div "[DATE]" at bounding box center [707, 448] width 111 height 125
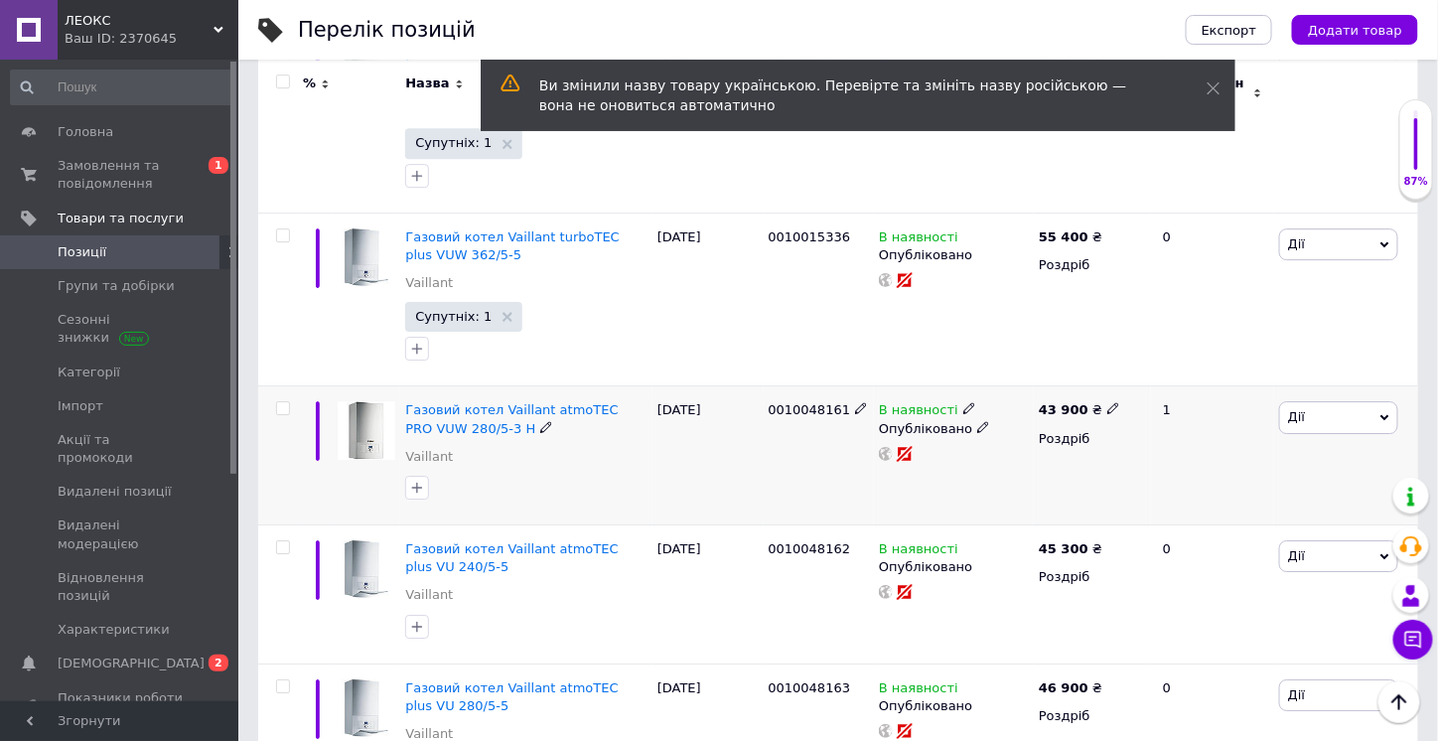
drag, startPoint x: 1098, startPoint y: 390, endPoint x: 1114, endPoint y: 385, distance: 16.6
click at [1107, 402] on icon at bounding box center [1113, 408] width 12 height 12
drag, startPoint x: 1147, startPoint y: 365, endPoint x: 1117, endPoint y: 372, distance: 30.6
click at [1117, 372] on div "Ціна 43900 Валюта ₴ $ EUR CHF GBP ¥ PLN ₸ MDL HUF KGS CNY TRY KRW lei" at bounding box center [1250, 413] width 270 height 166
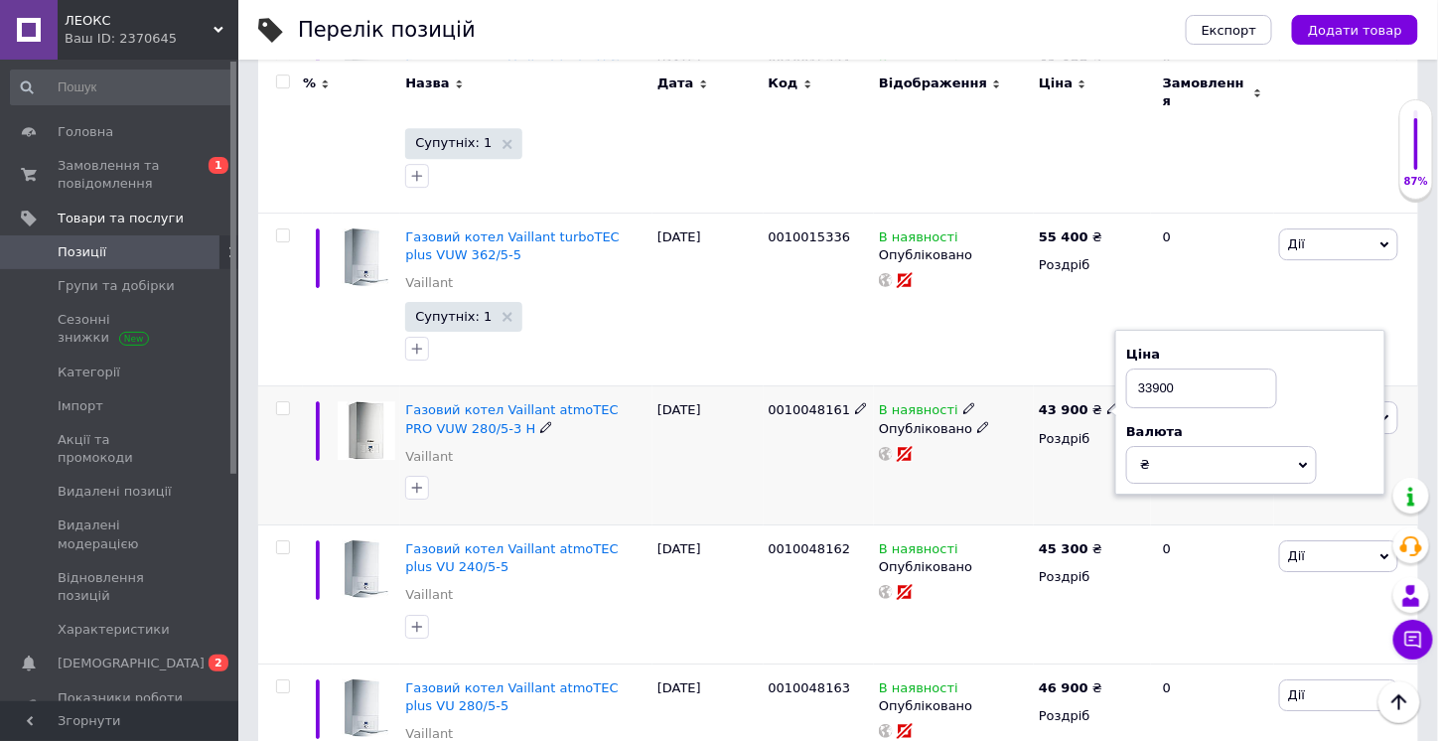
type input "33900"
click at [1025, 450] on div "В наявності Опубліковано" at bounding box center [954, 455] width 160 height 139
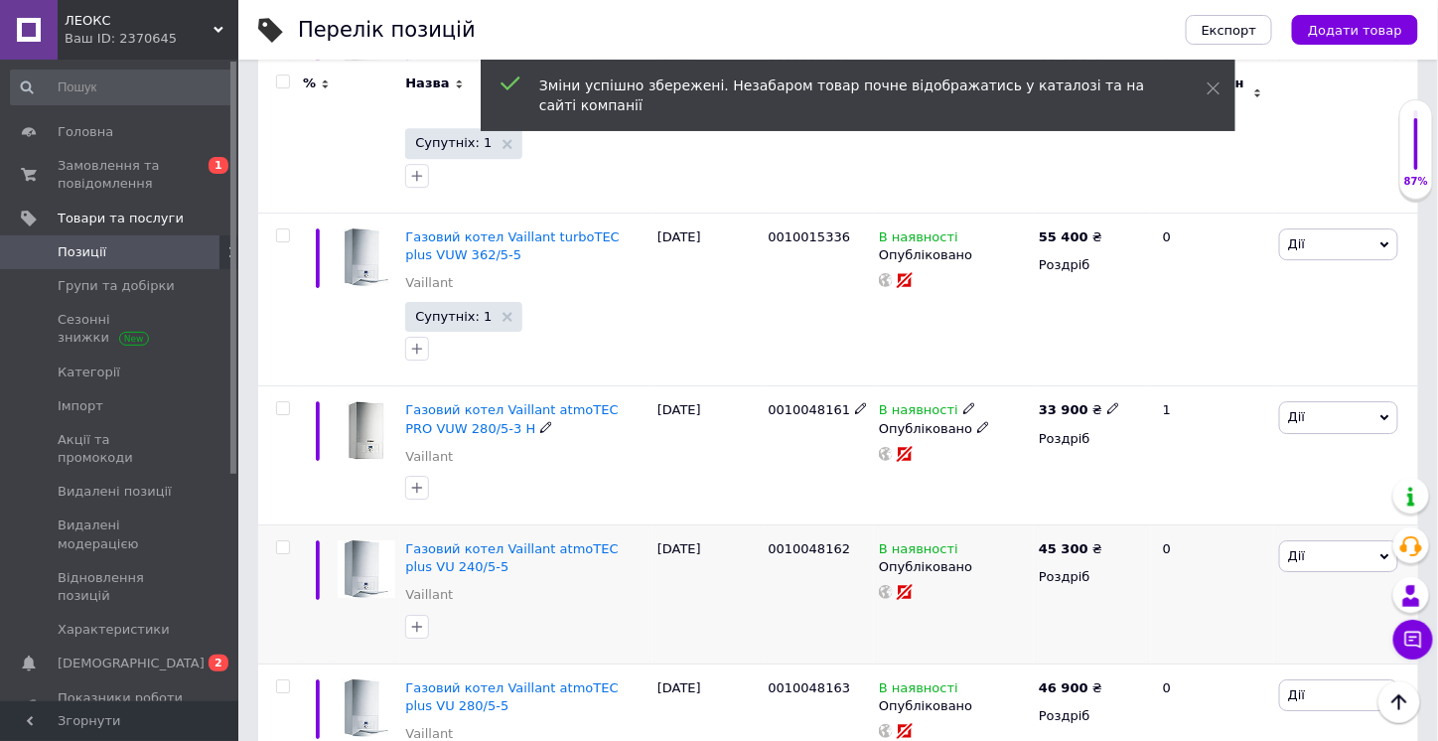
scroll to position [2085, 0]
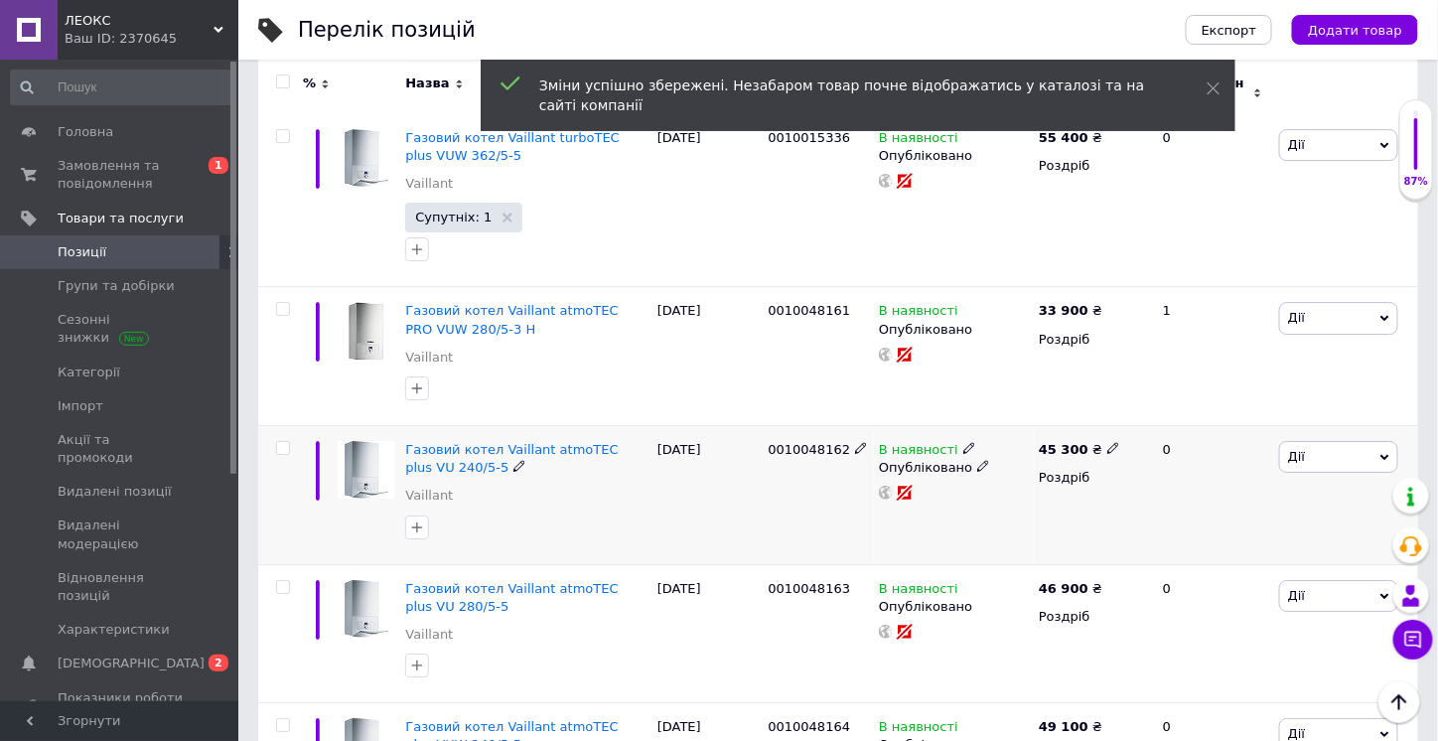
click at [513, 460] on icon at bounding box center [519, 466] width 12 height 12
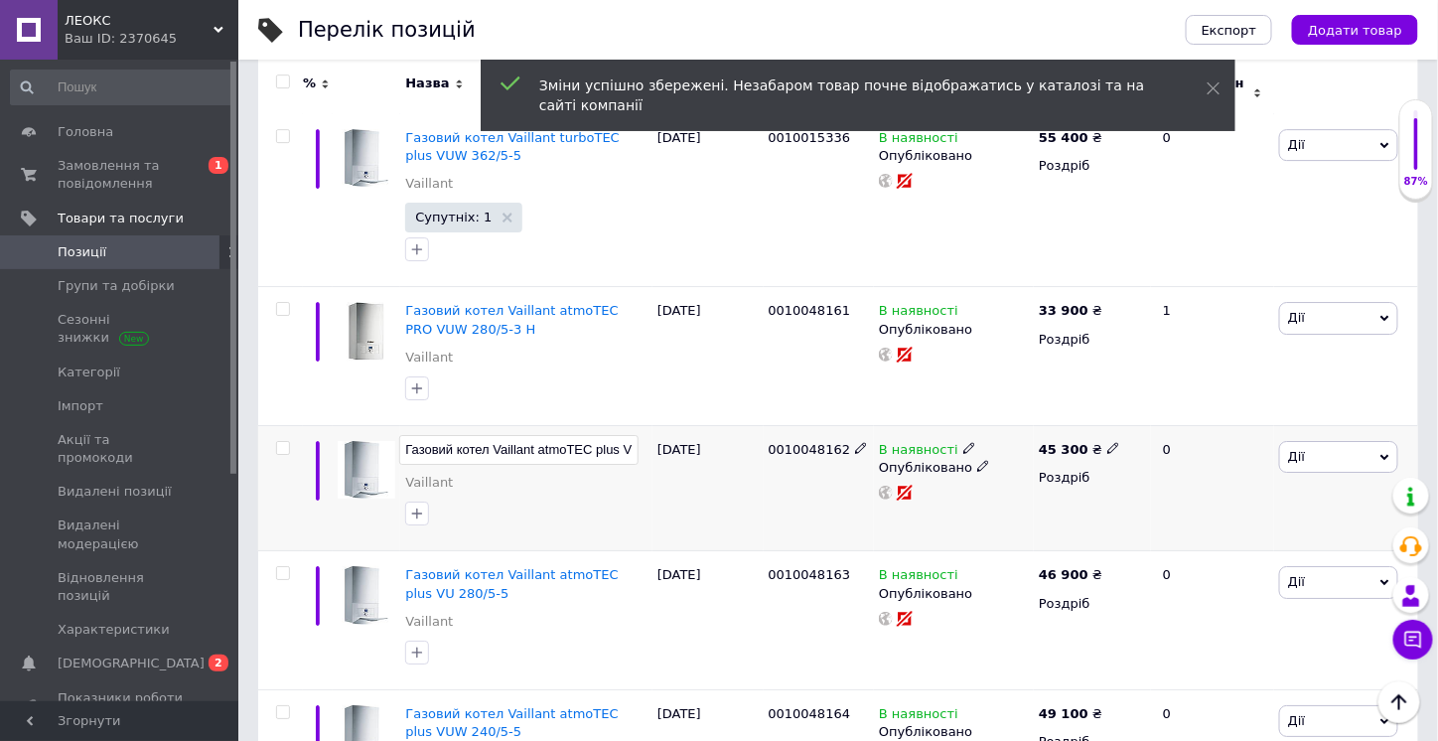
scroll to position [0, 55]
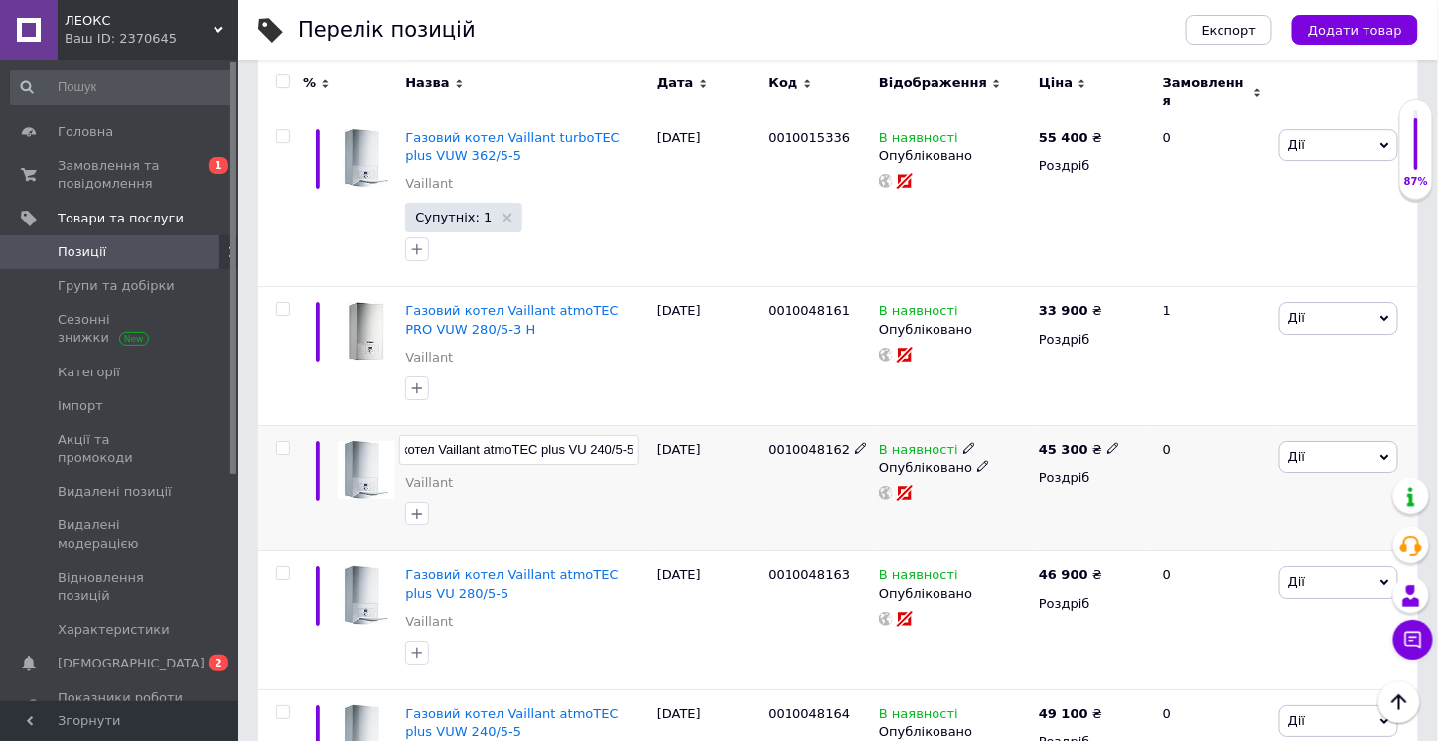
drag, startPoint x: 439, startPoint y: 429, endPoint x: 612, endPoint y: 428, distance: 172.7
click at [612, 435] on input "Газовий котел Vaillant atmoTEC plus VU 240/5-5" at bounding box center [518, 450] width 239 height 30
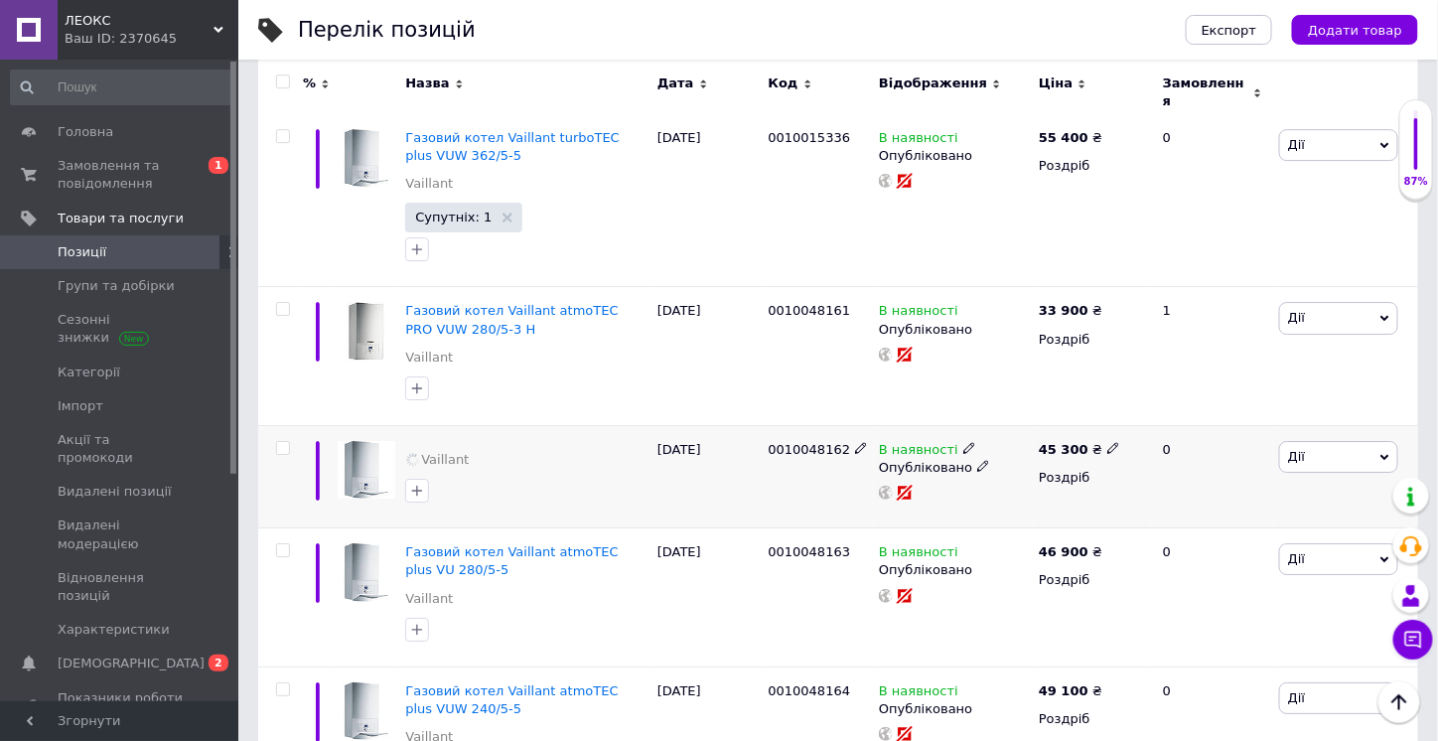
click at [698, 489] on div "[DATE]" at bounding box center [707, 476] width 111 height 102
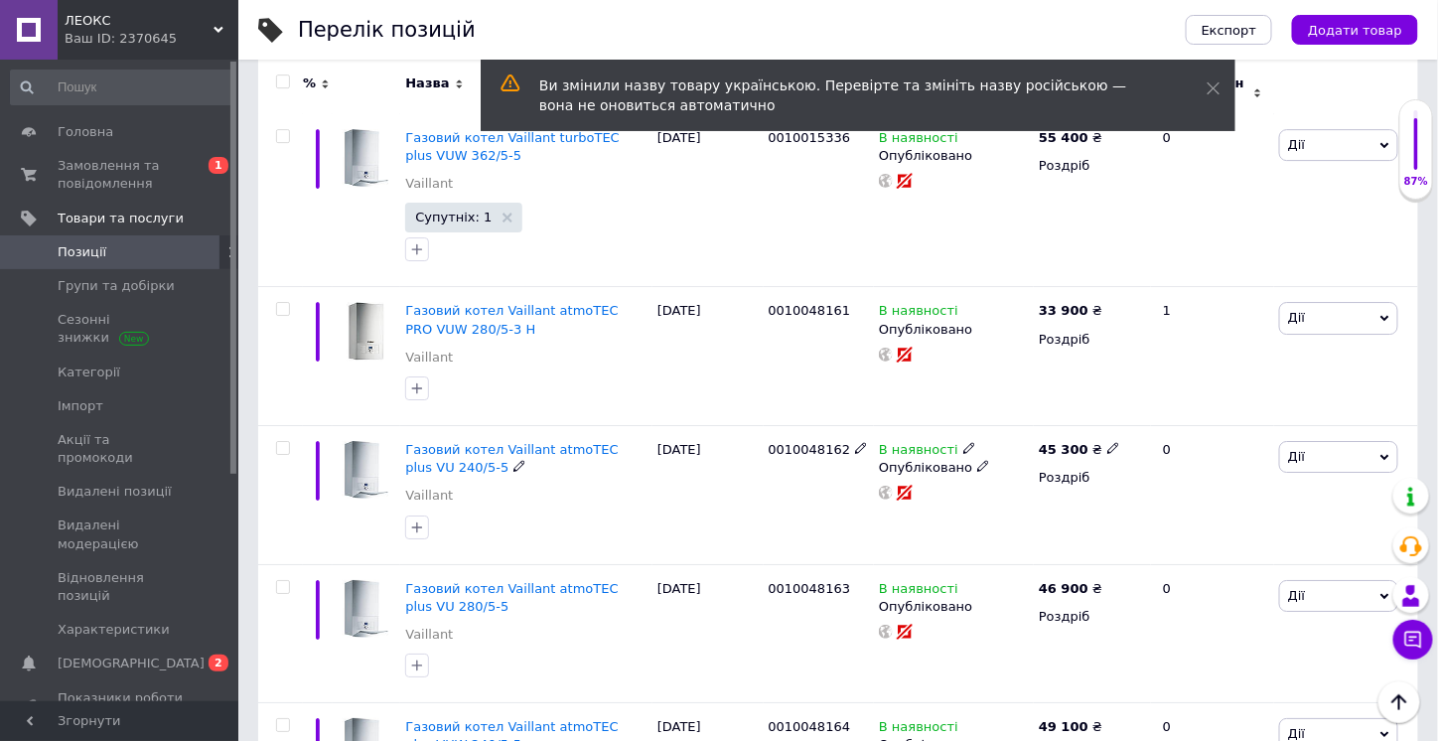
click at [513, 460] on icon at bounding box center [519, 466] width 12 height 12
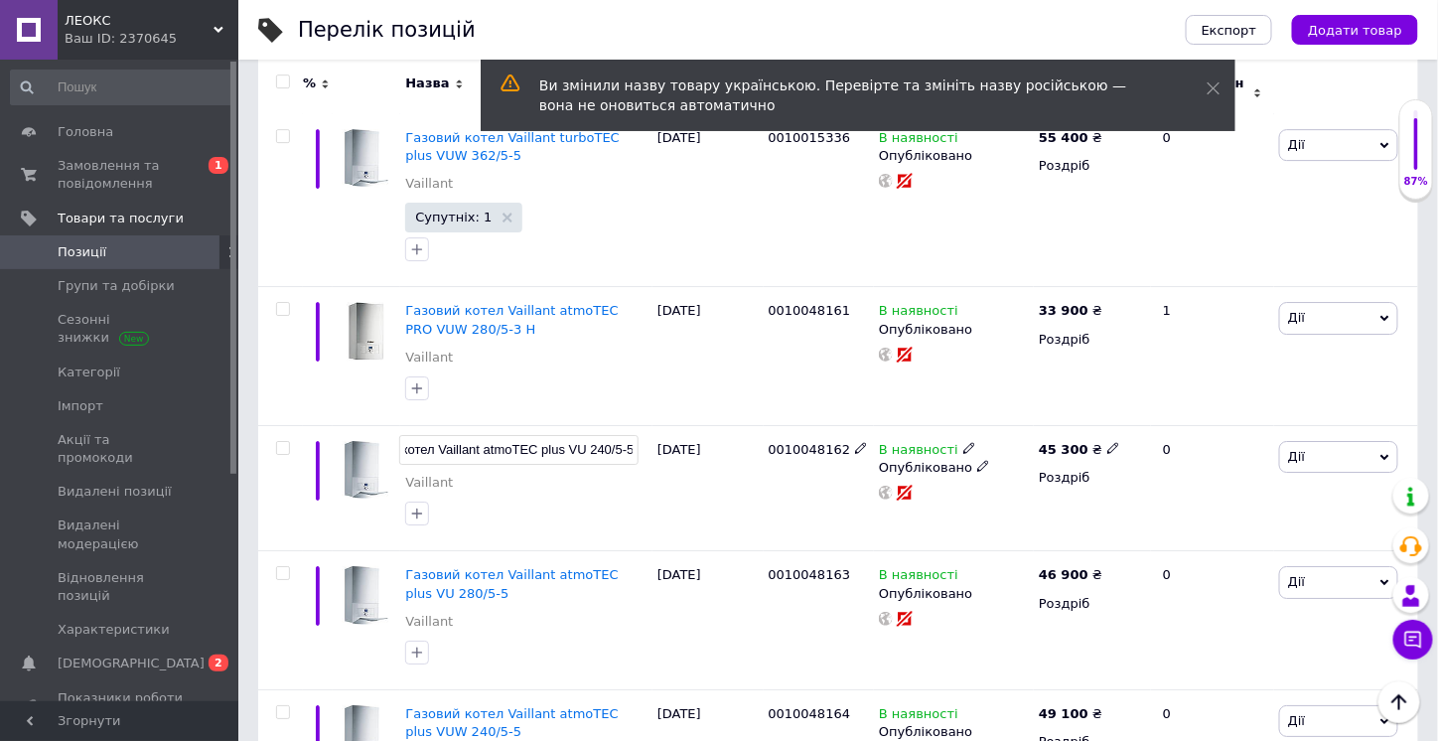
drag, startPoint x: 439, startPoint y: 428, endPoint x: 611, endPoint y: 426, distance: 171.8
click at [611, 435] on input "Газовий котел Vaillant atmoTEC plus VU 240/5-5" at bounding box center [518, 450] width 239 height 30
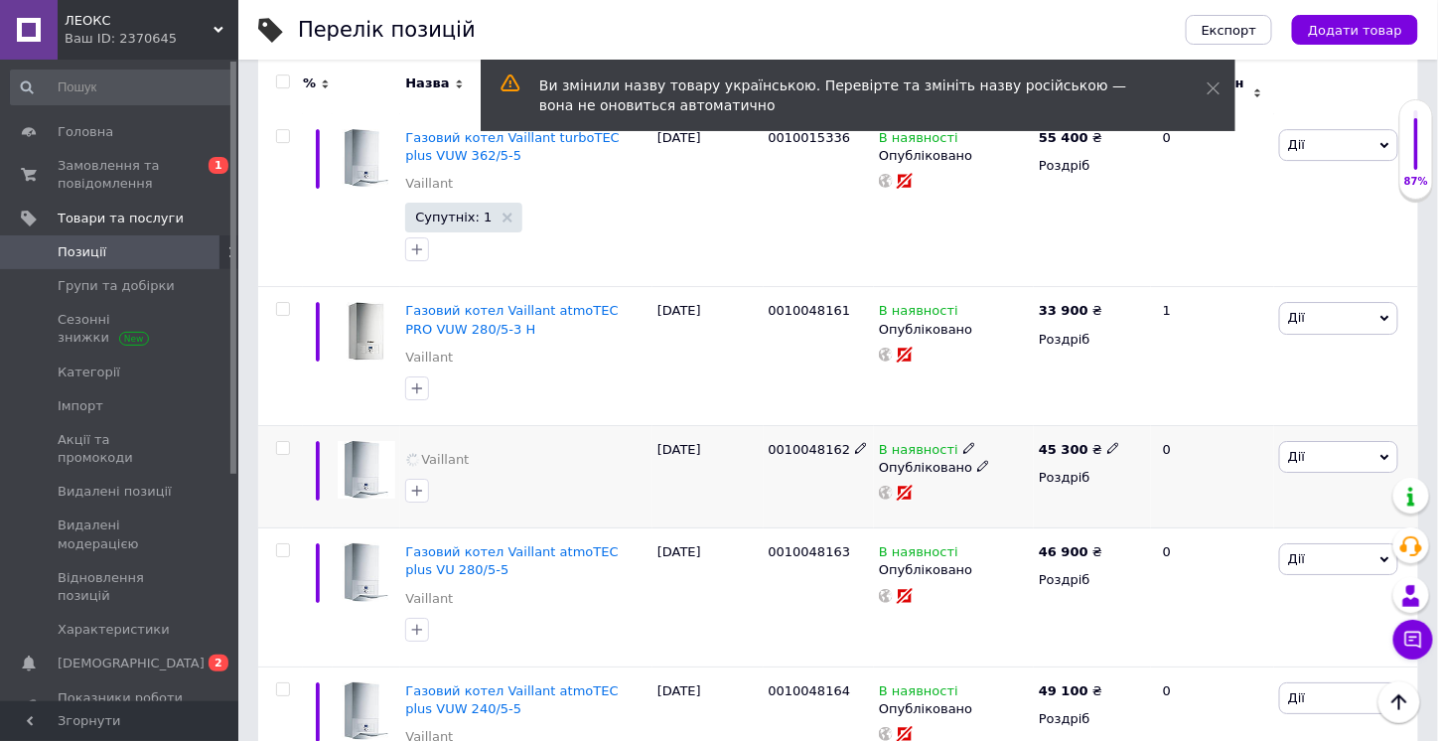
click at [722, 503] on div "[DATE]" at bounding box center [707, 476] width 111 height 102
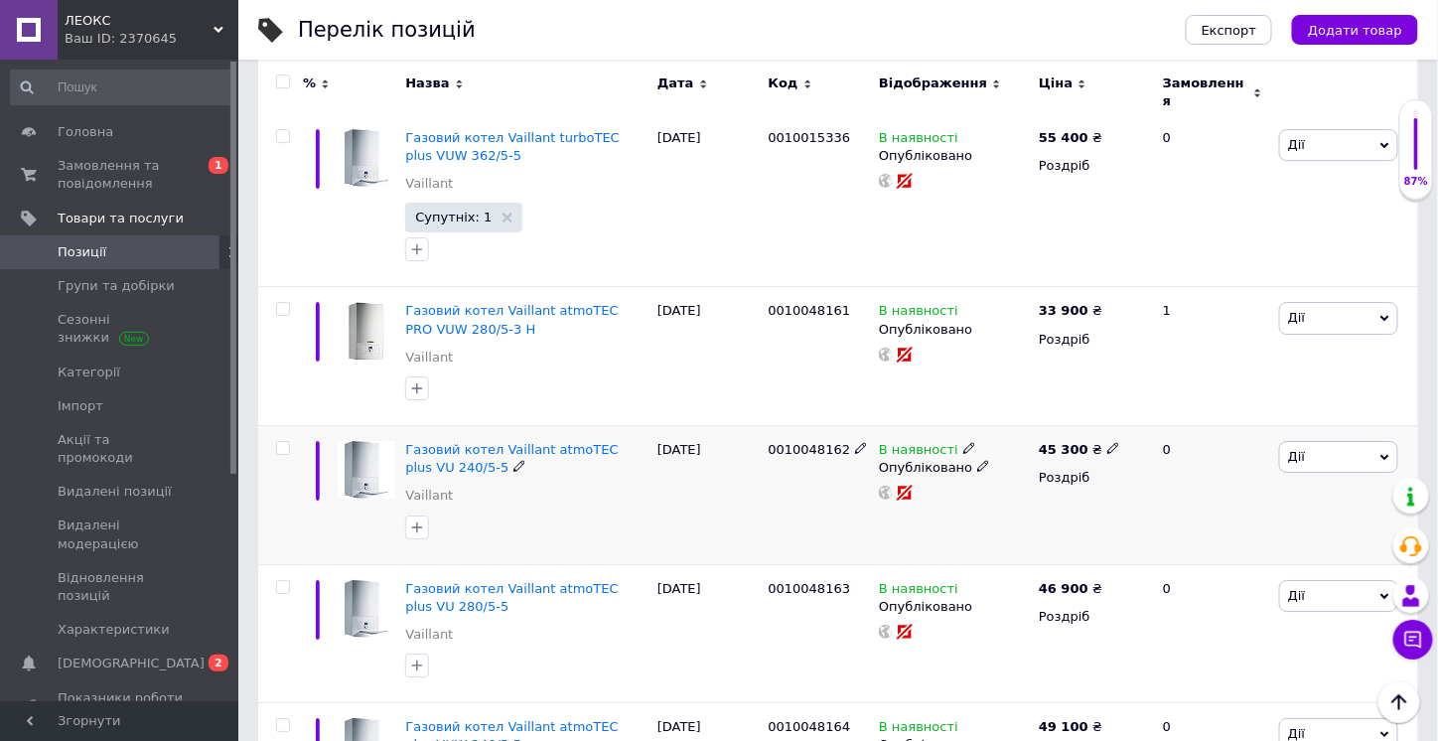
click at [1107, 443] on use at bounding box center [1112, 448] width 11 height 11
click at [1141, 409] on input "45300" at bounding box center [1201, 428] width 151 height 40
type input "35300"
click at [1024, 504] on div "В наявності Опубліковано" at bounding box center [954, 494] width 160 height 139
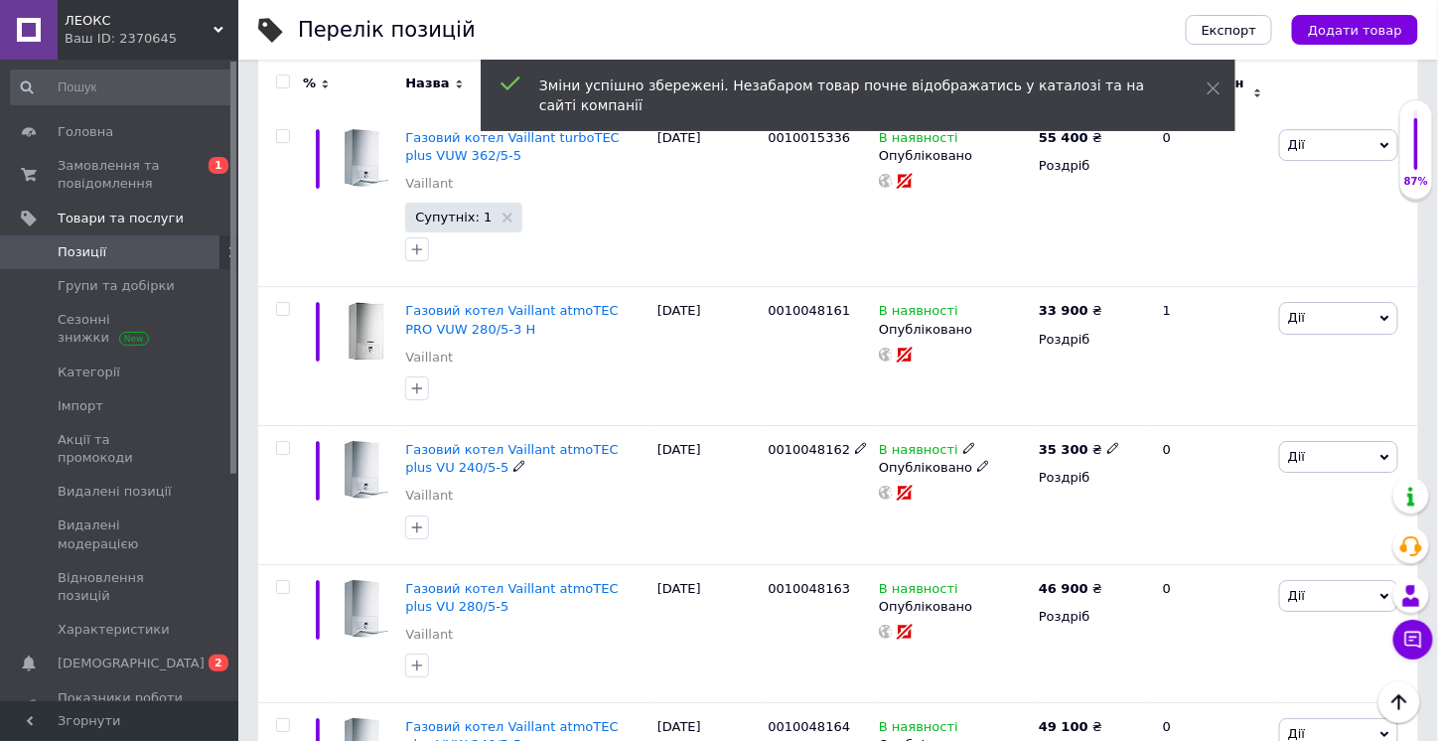
scroll to position [2184, 0]
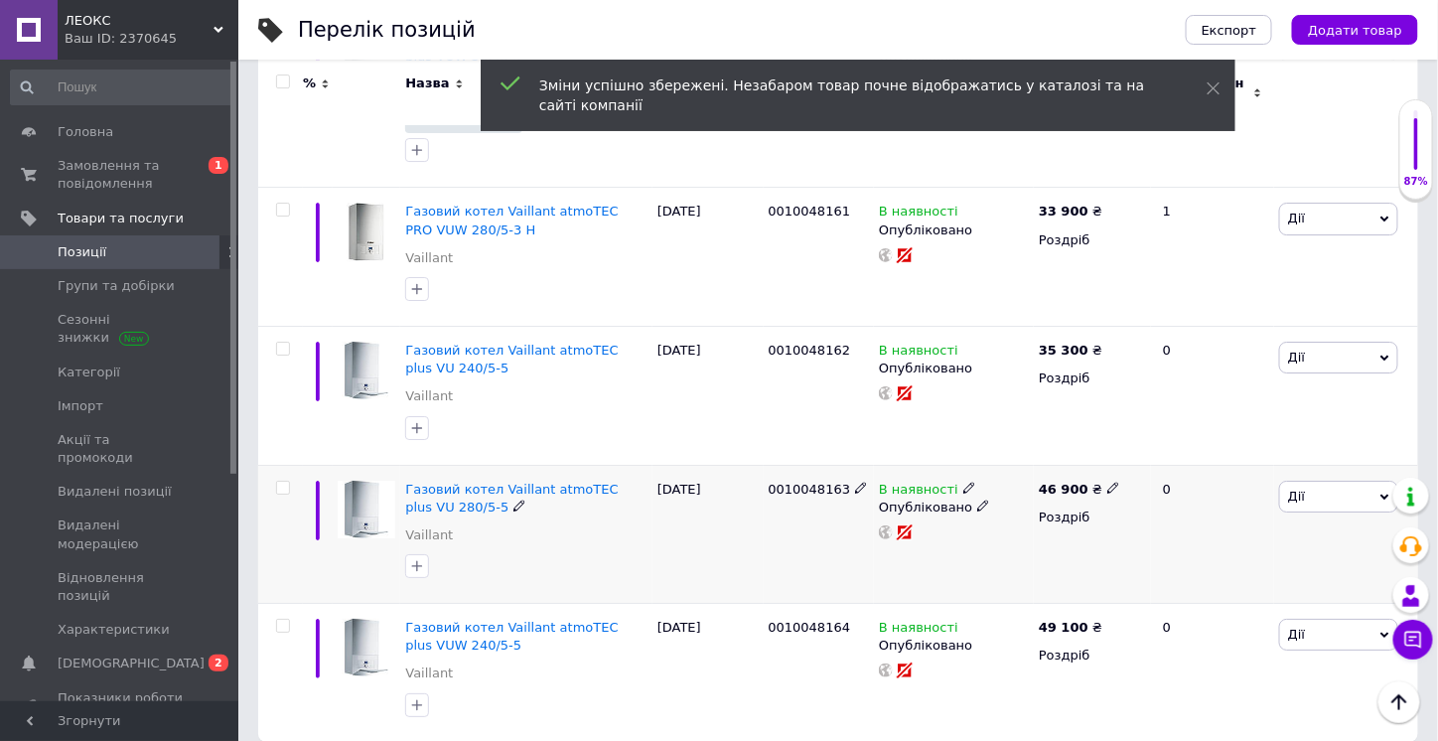
click at [513, 499] on icon at bounding box center [519, 505] width 12 height 12
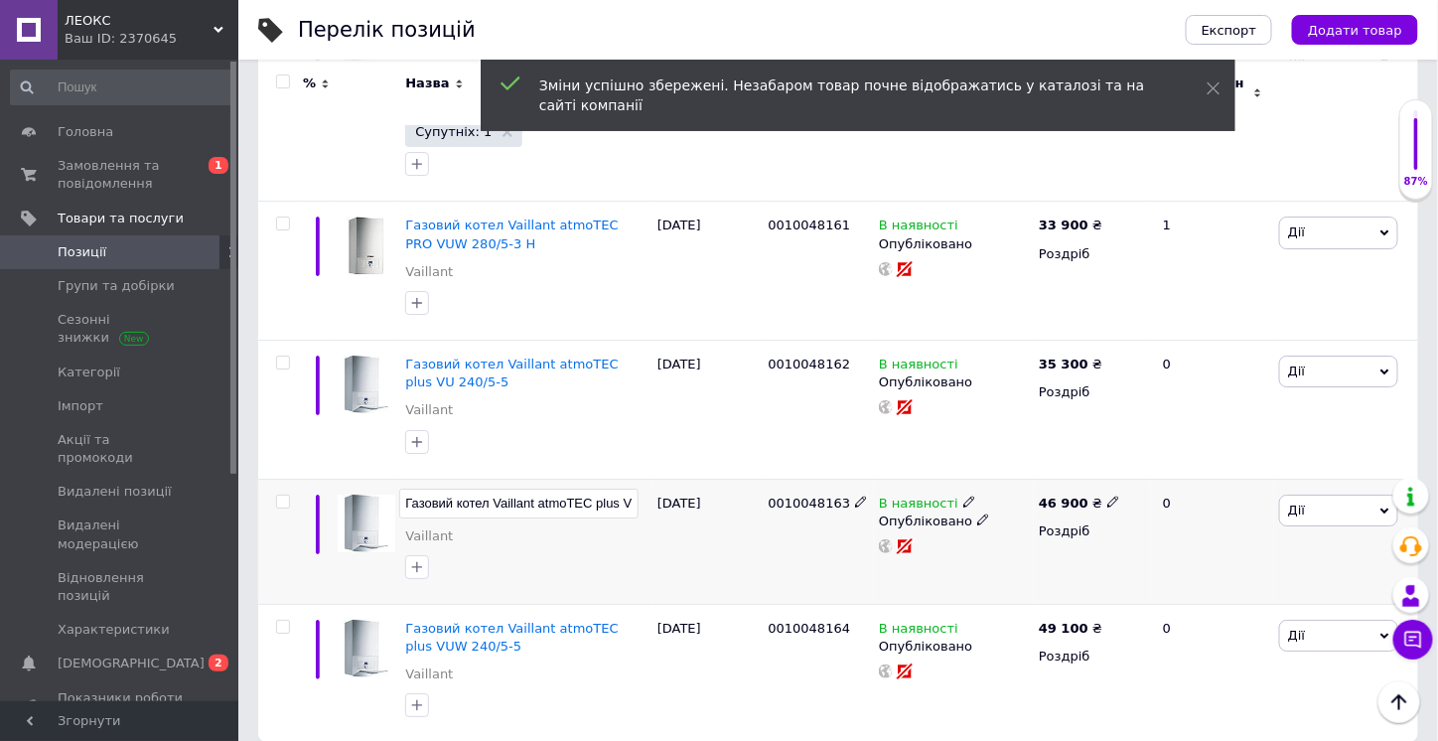
scroll to position [0, 55]
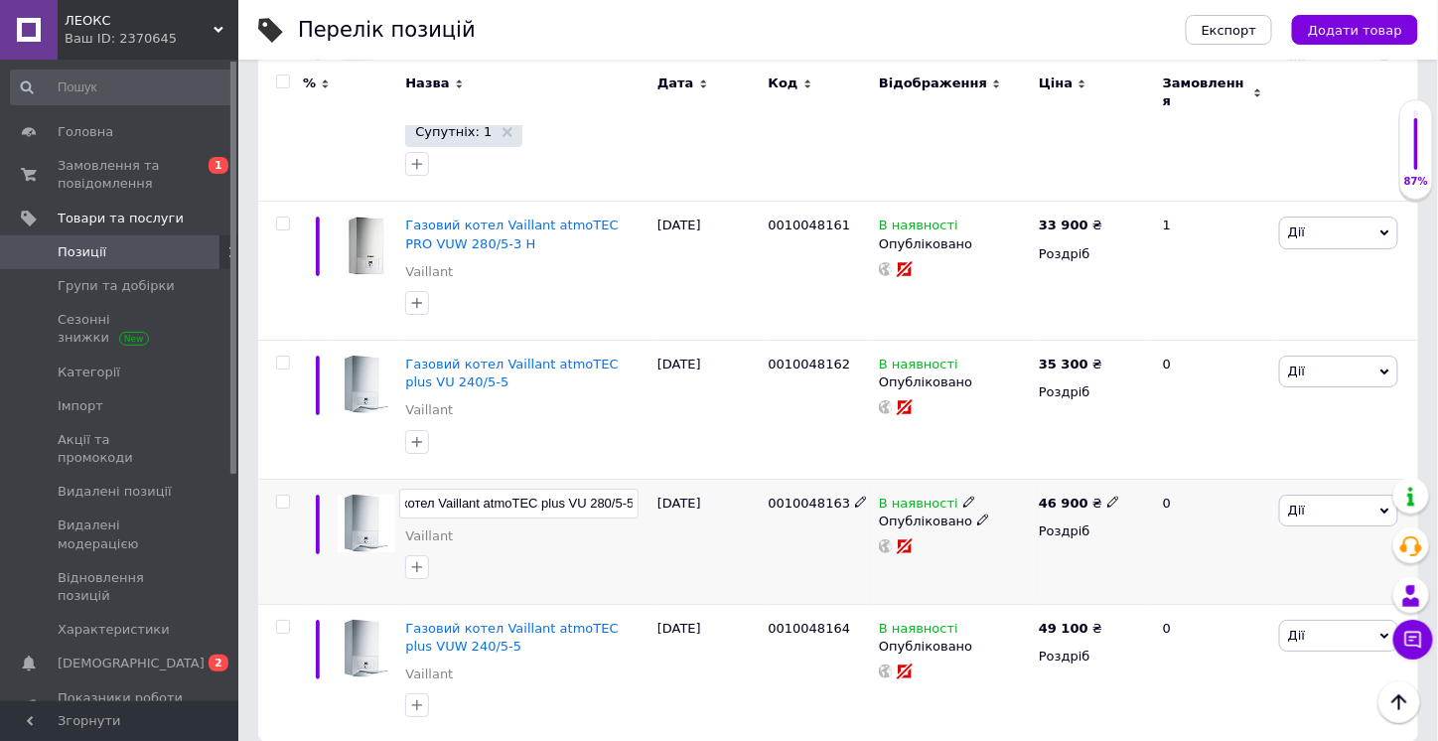
drag, startPoint x: 444, startPoint y: 483, endPoint x: 608, endPoint y: 474, distance: 164.1
click at [609, 488] on input "Газовий котел Vaillant atmoTEC plus VU 280/5-5" at bounding box center [518, 503] width 239 height 30
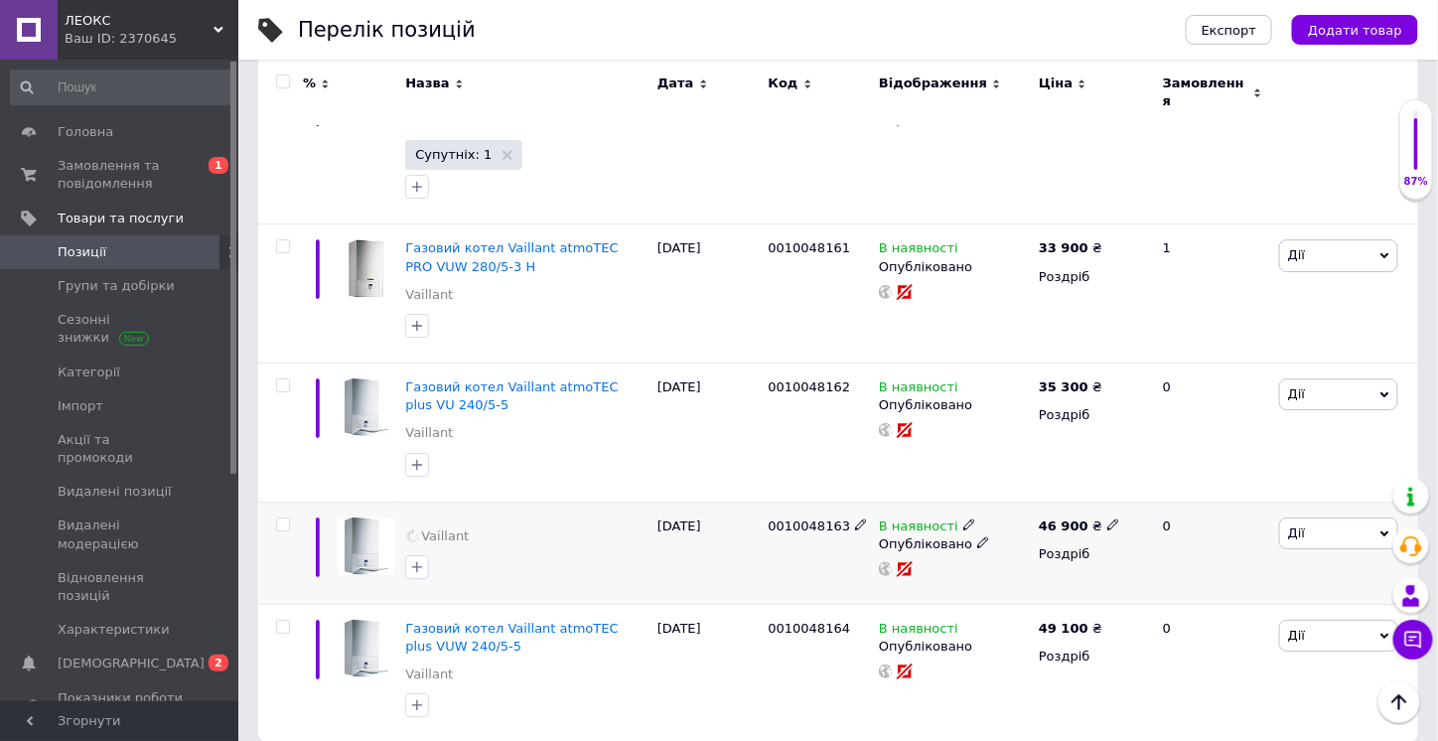
click at [695, 523] on div "[DATE]" at bounding box center [707, 552] width 111 height 102
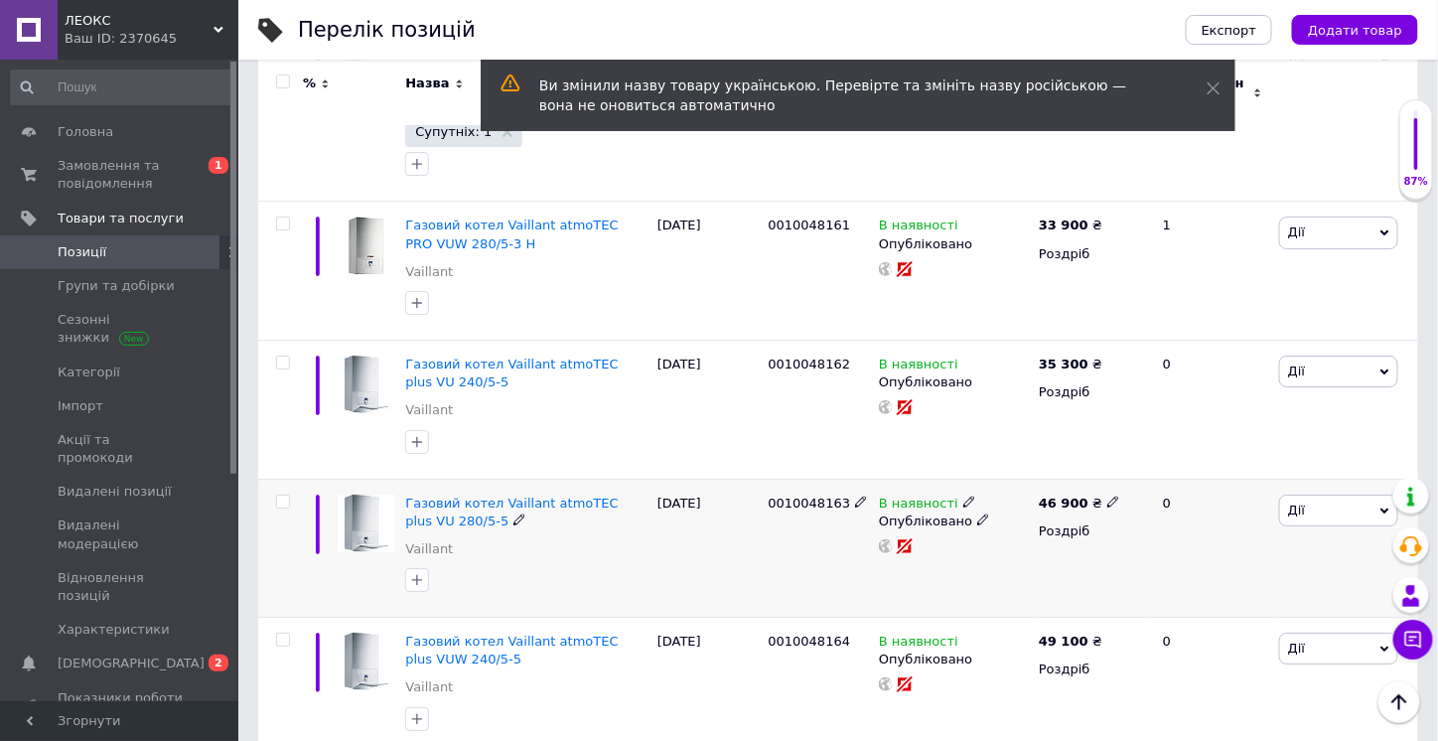
click at [1107, 494] on span at bounding box center [1113, 500] width 13 height 13
drag, startPoint x: 1145, startPoint y: 461, endPoint x: 1122, endPoint y: 461, distance: 22.8
click at [1122, 461] on div "Ціна 46900 Валюта ₴ $ EUR CHF GBP ¥ PLN ₸ MDL HUF KGS CNY TRY KRW lei" at bounding box center [1250, 505] width 270 height 166
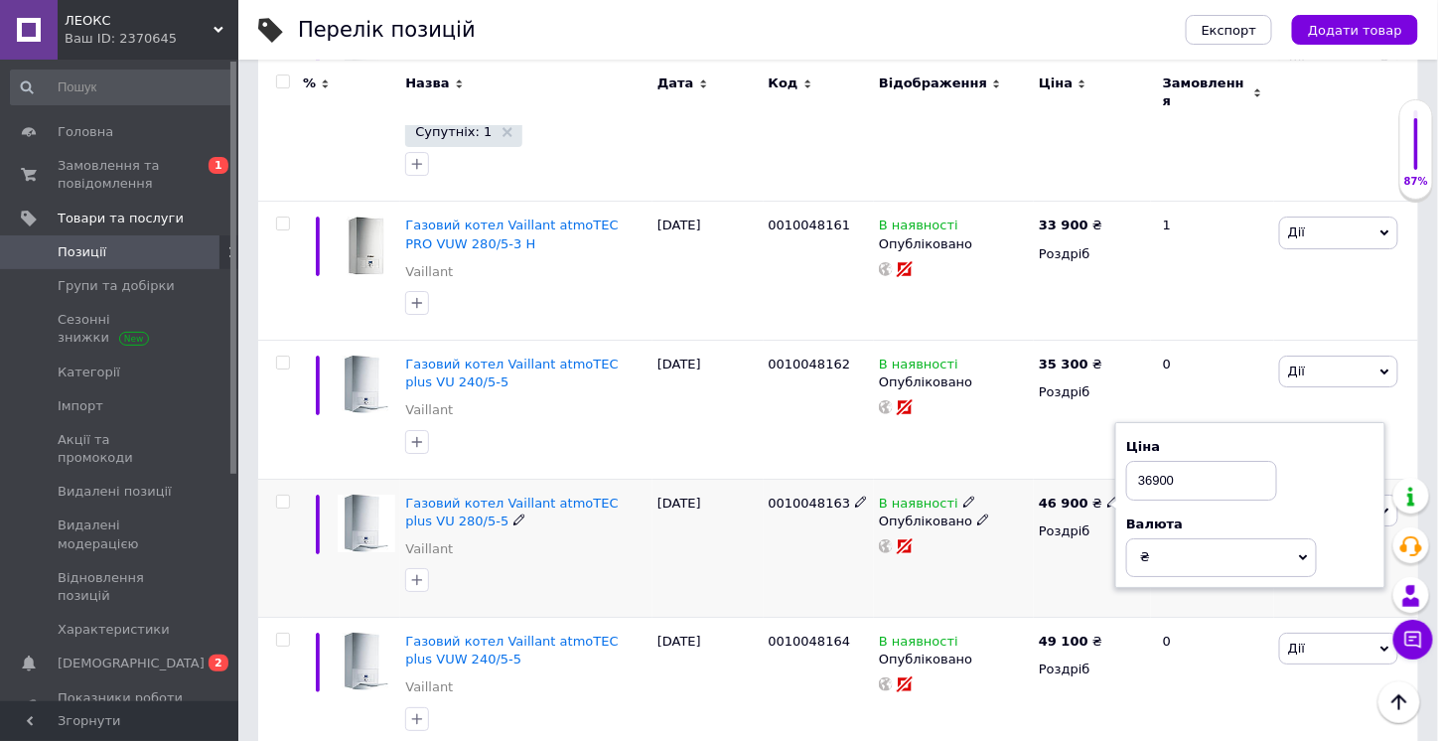
type input "36900"
click at [1026, 569] on div "В наявності Опубліковано" at bounding box center [954, 548] width 160 height 139
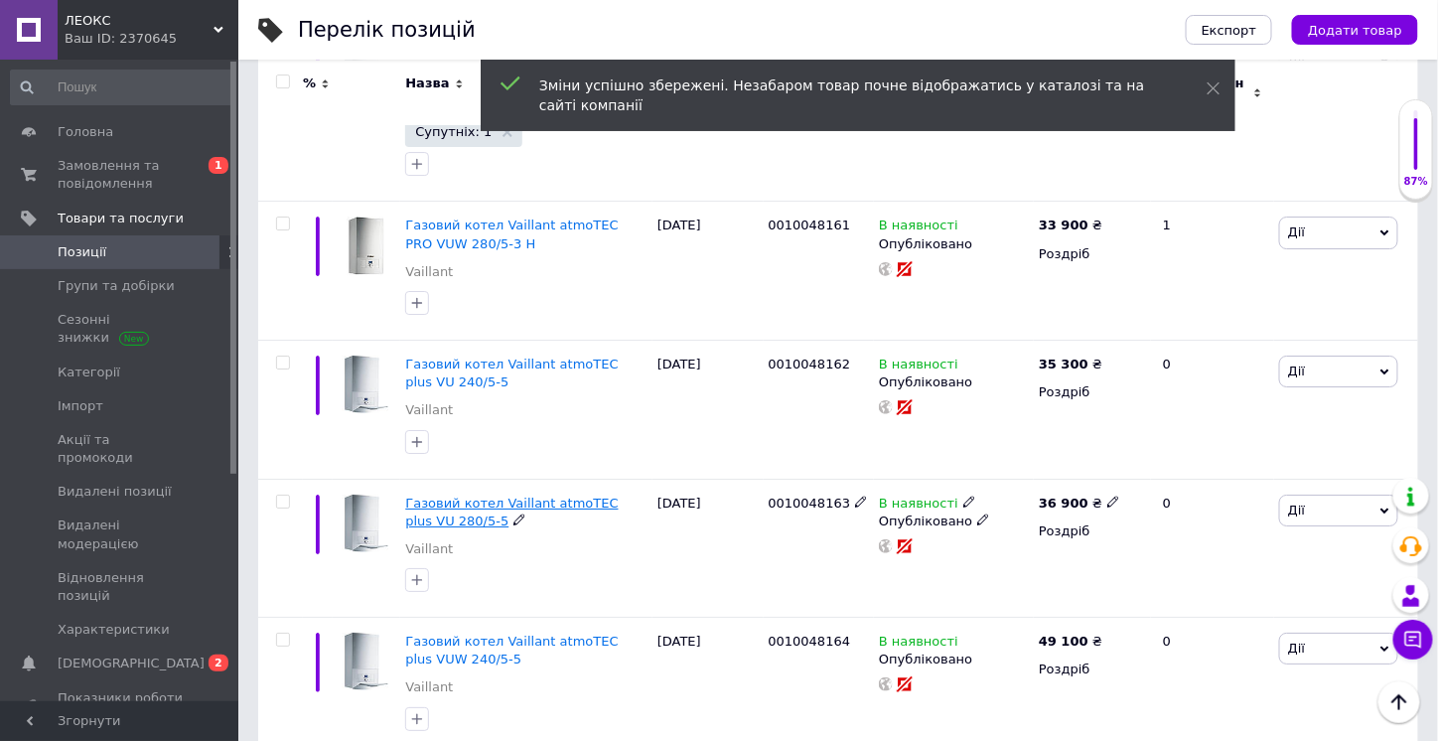
scroll to position [2184, 0]
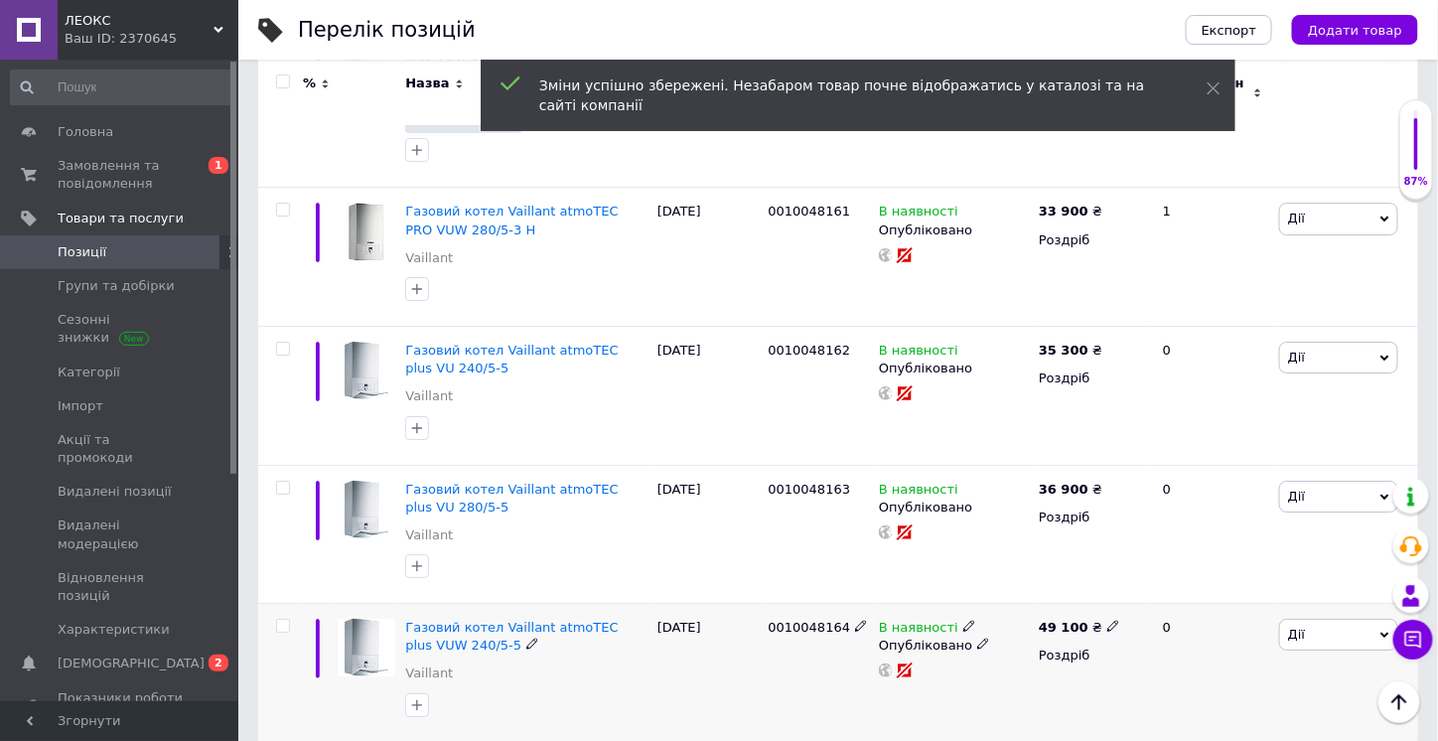
click at [526, 637] on icon at bounding box center [532, 643] width 12 height 12
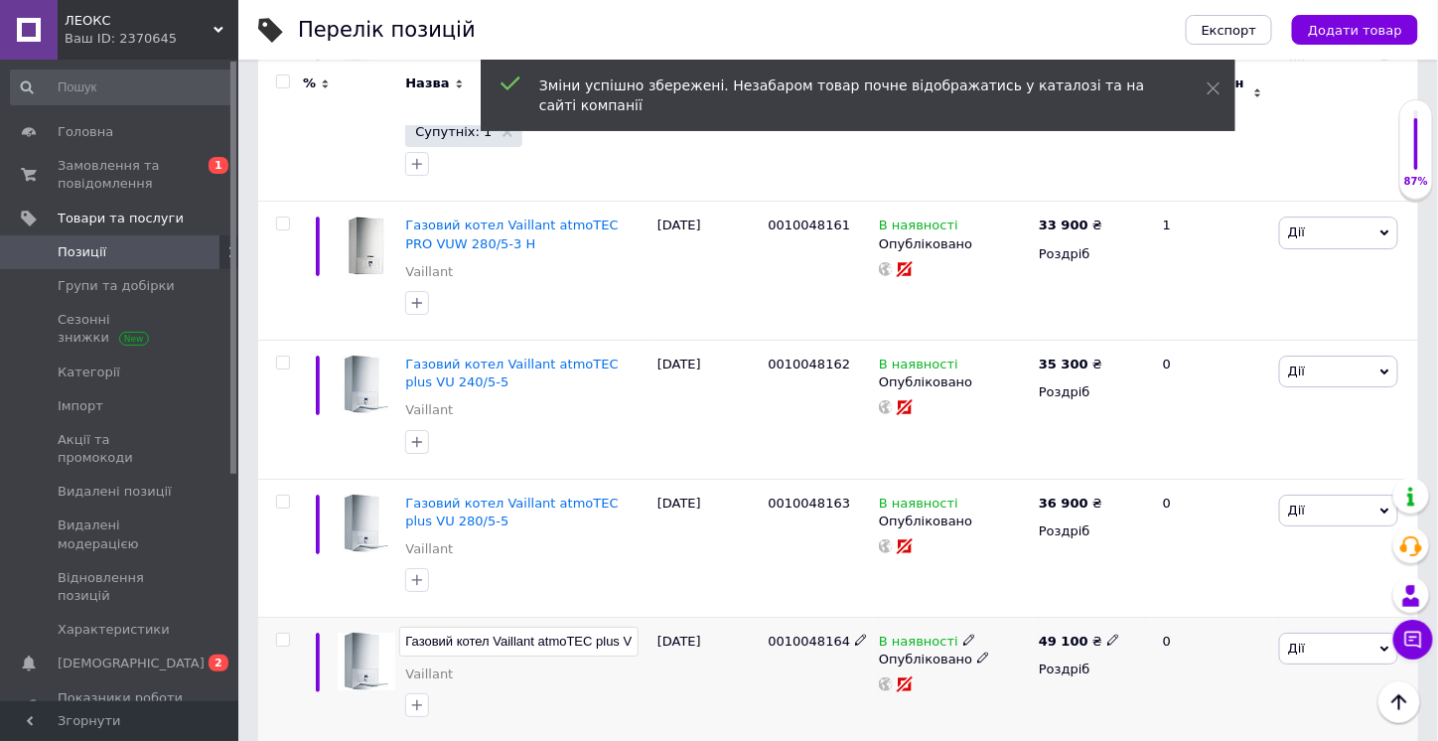
scroll to position [0, 67]
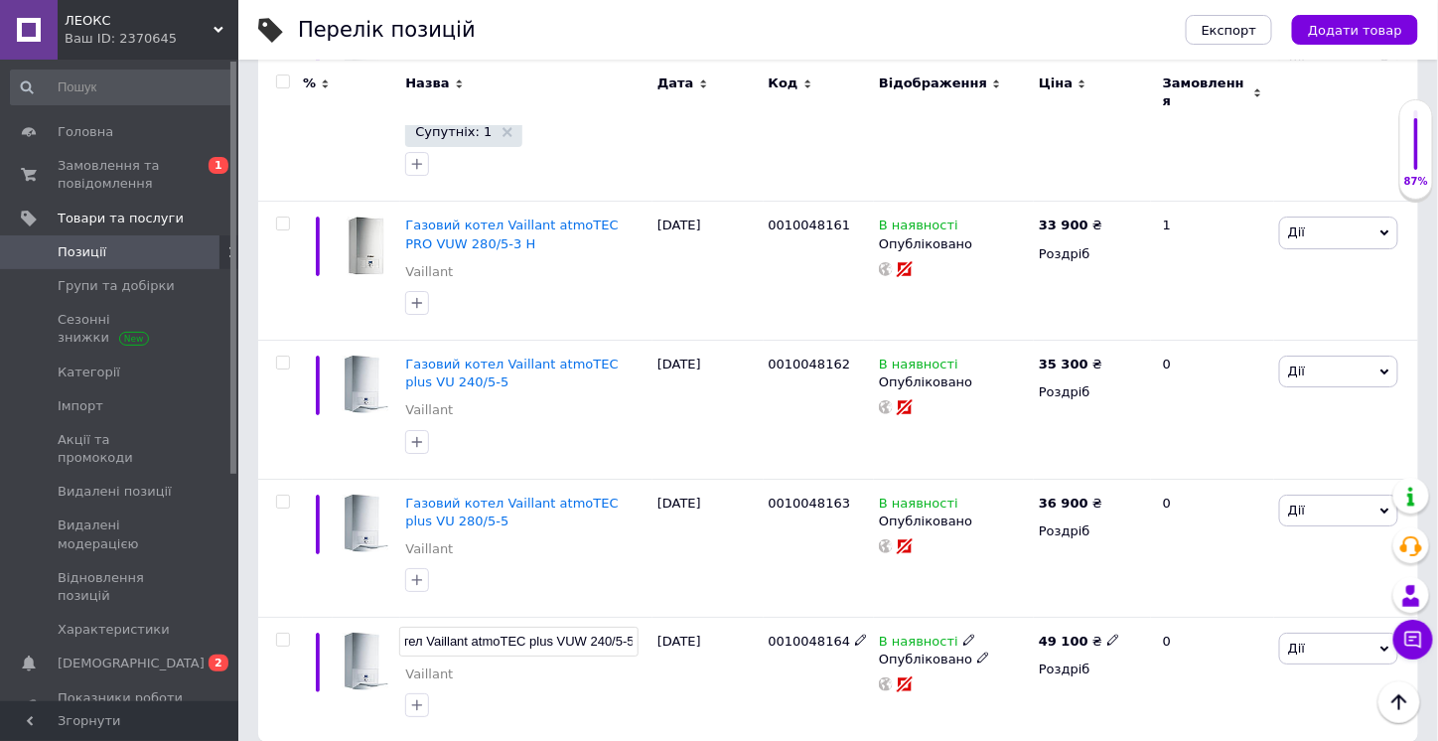
drag, startPoint x: 426, startPoint y: 620, endPoint x: 609, endPoint y: 622, distance: 182.7
click at [609, 626] on input "Газовий котел Vaillant atmoTEC plus VUW 240/5-5" at bounding box center [518, 641] width 239 height 30
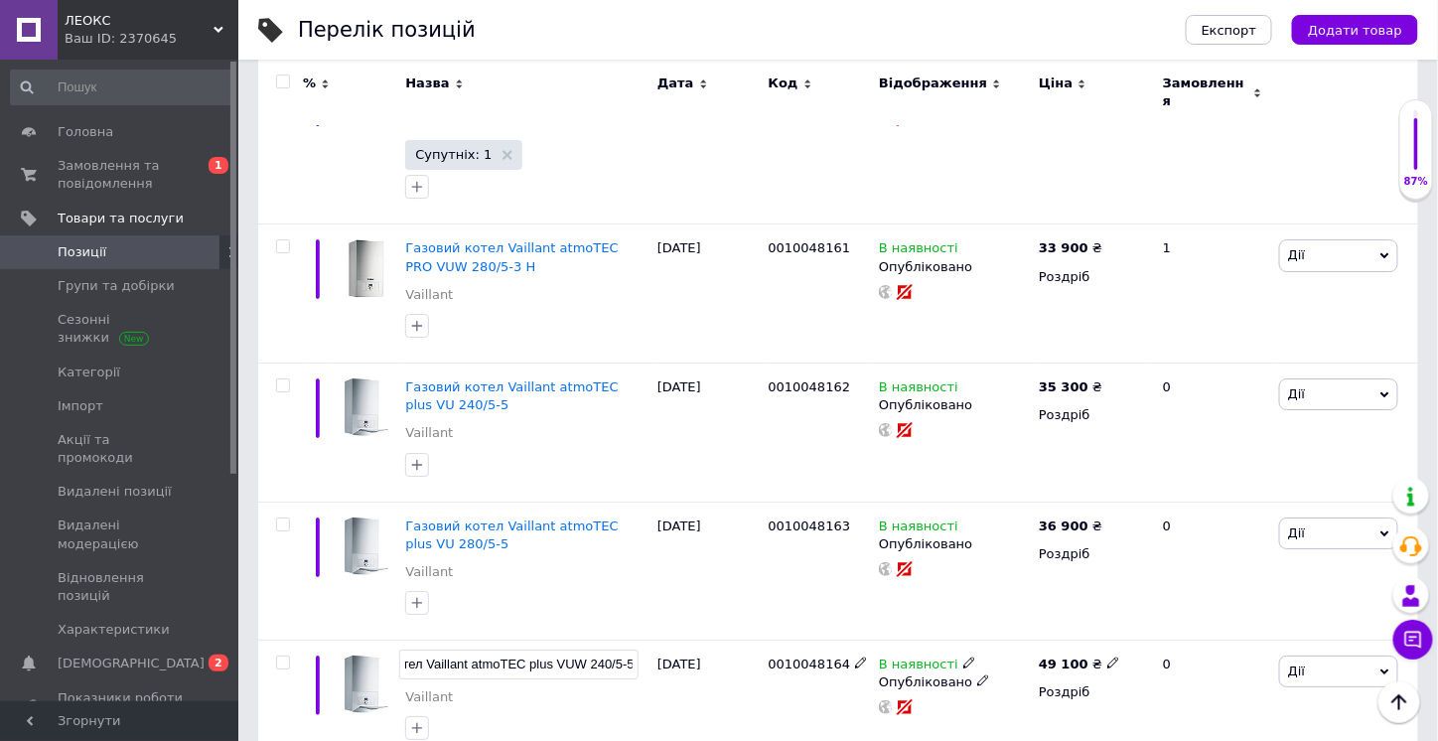
click at [695, 675] on div "[DATE]" at bounding box center [707, 702] width 111 height 125
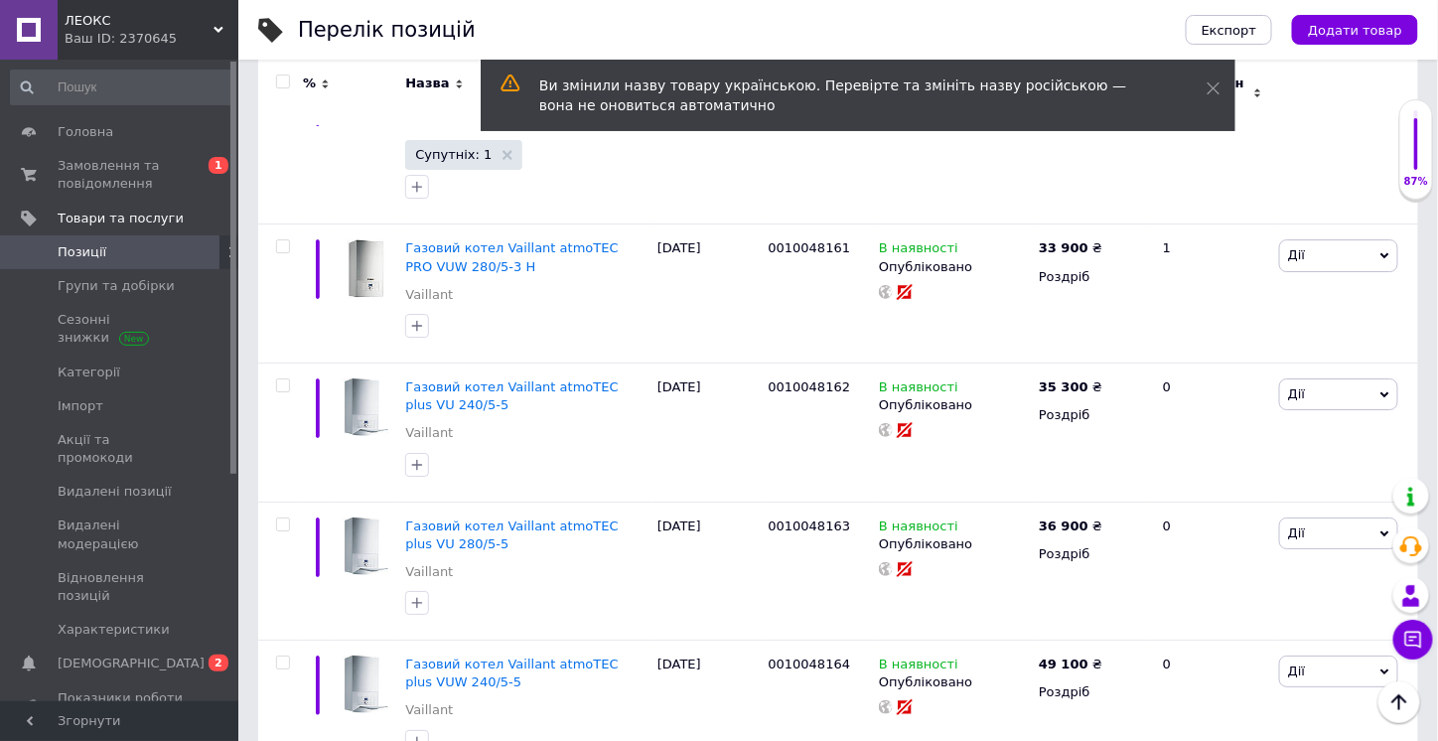
scroll to position [2170, 0]
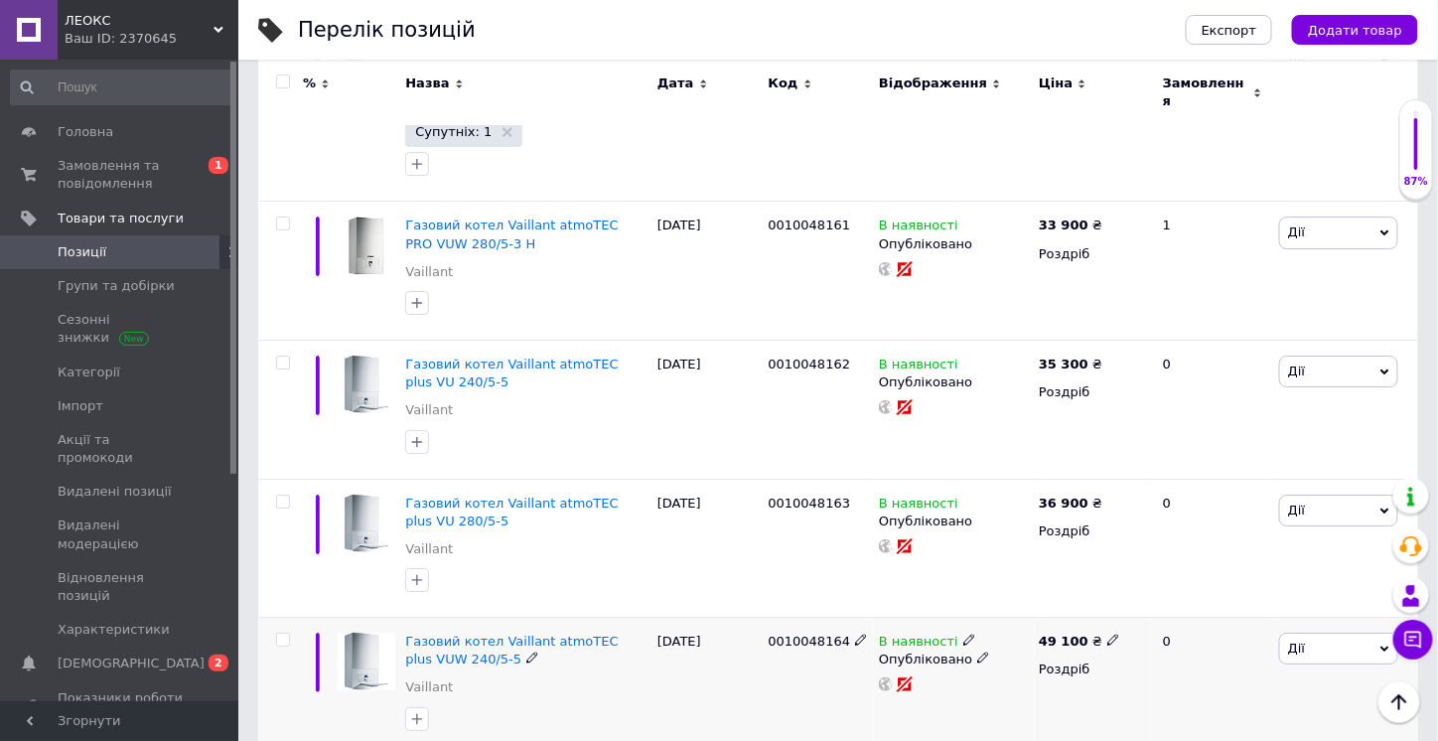
click at [1107, 634] on use at bounding box center [1112, 639] width 11 height 11
drag, startPoint x: 1144, startPoint y: 595, endPoint x: 1126, endPoint y: 595, distance: 17.9
click at [1126, 600] on input "49100" at bounding box center [1201, 620] width 151 height 40
type input "39100"
click at [1018, 716] on div "В наявності Опубліковано" at bounding box center [954, 686] width 160 height 138
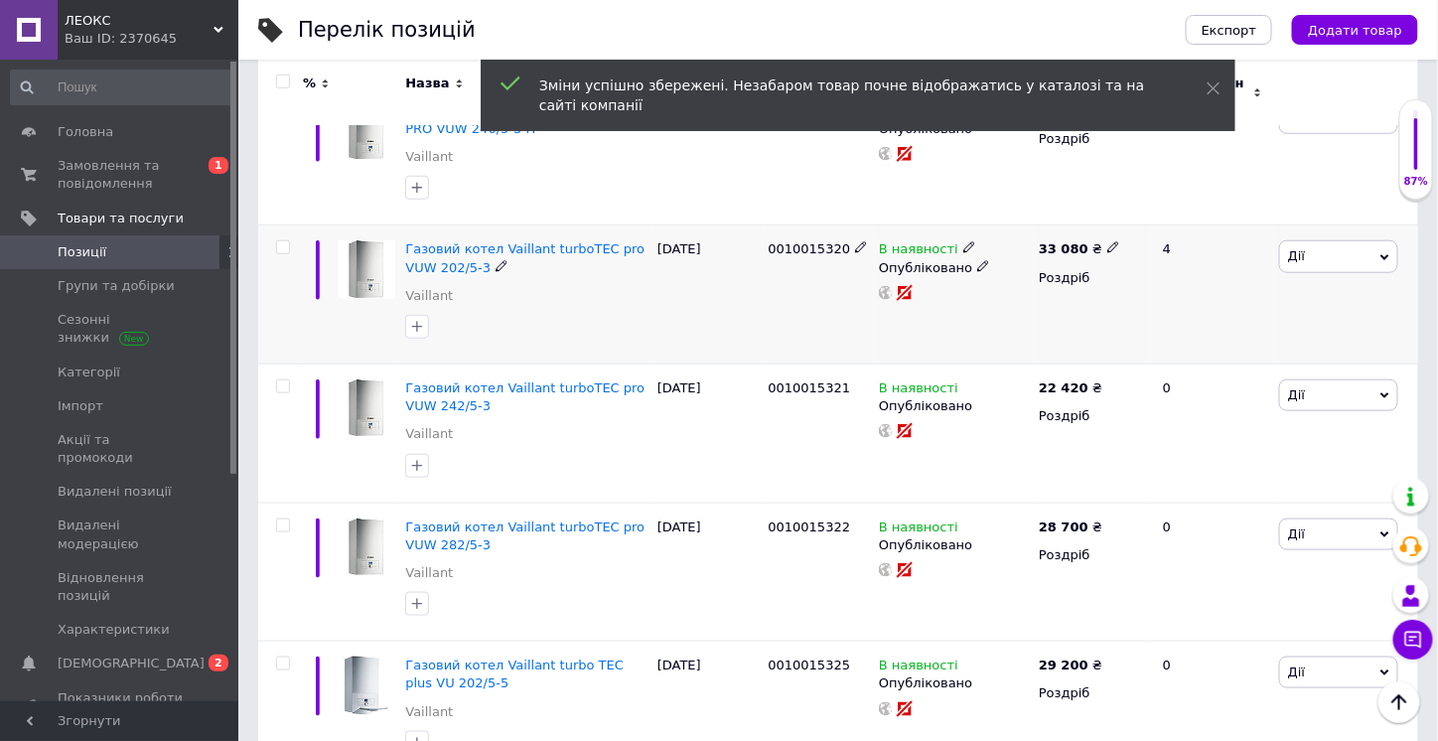
scroll to position [0, 0]
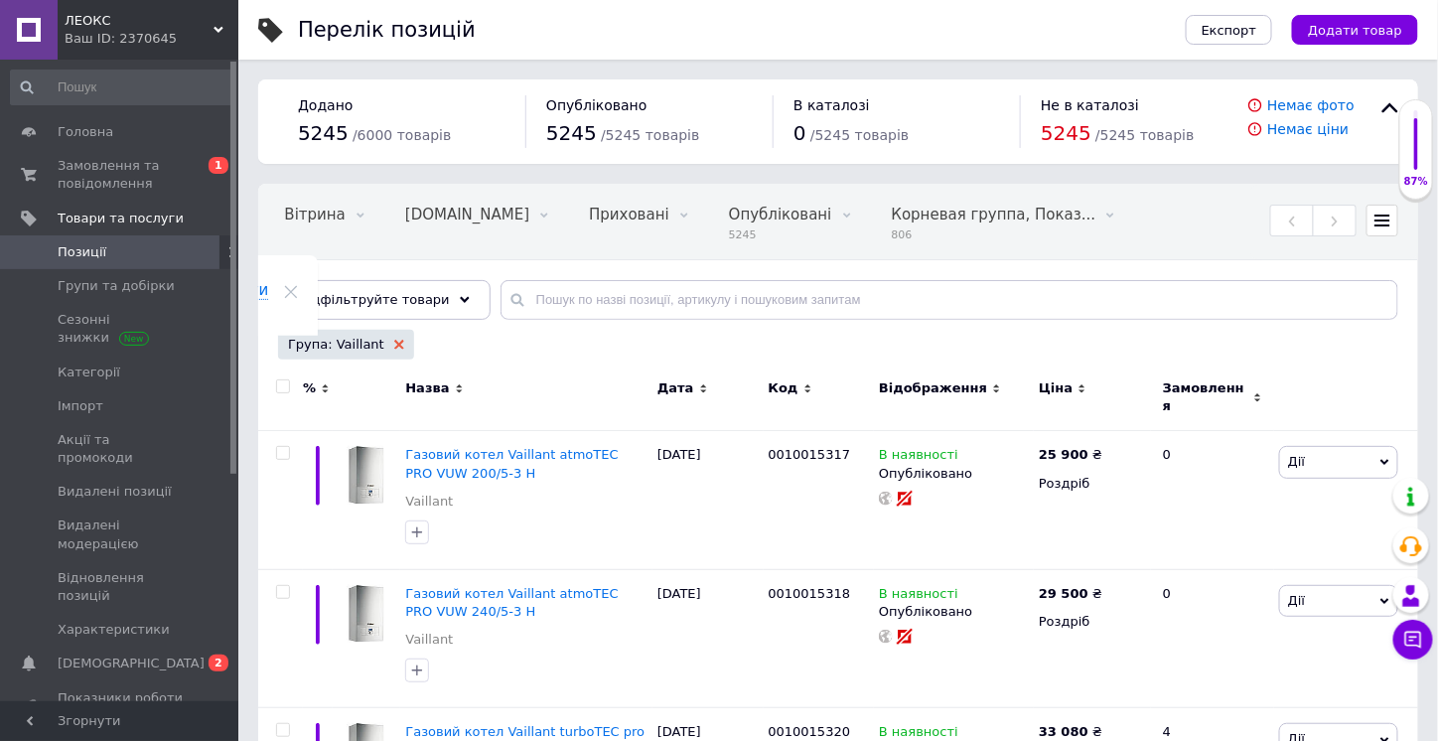
click at [394, 345] on use at bounding box center [399, 345] width 10 height 10
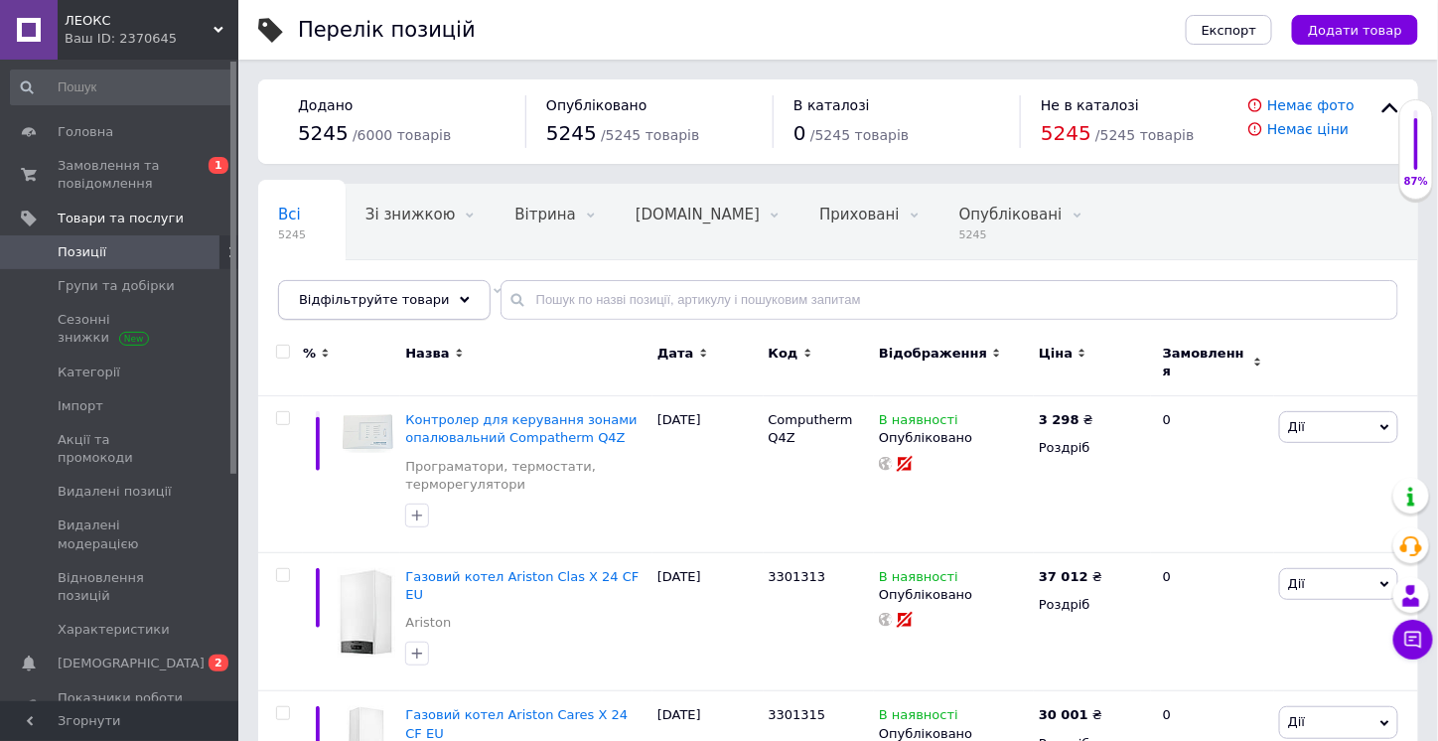
click at [460, 297] on icon at bounding box center [465, 300] width 10 height 10
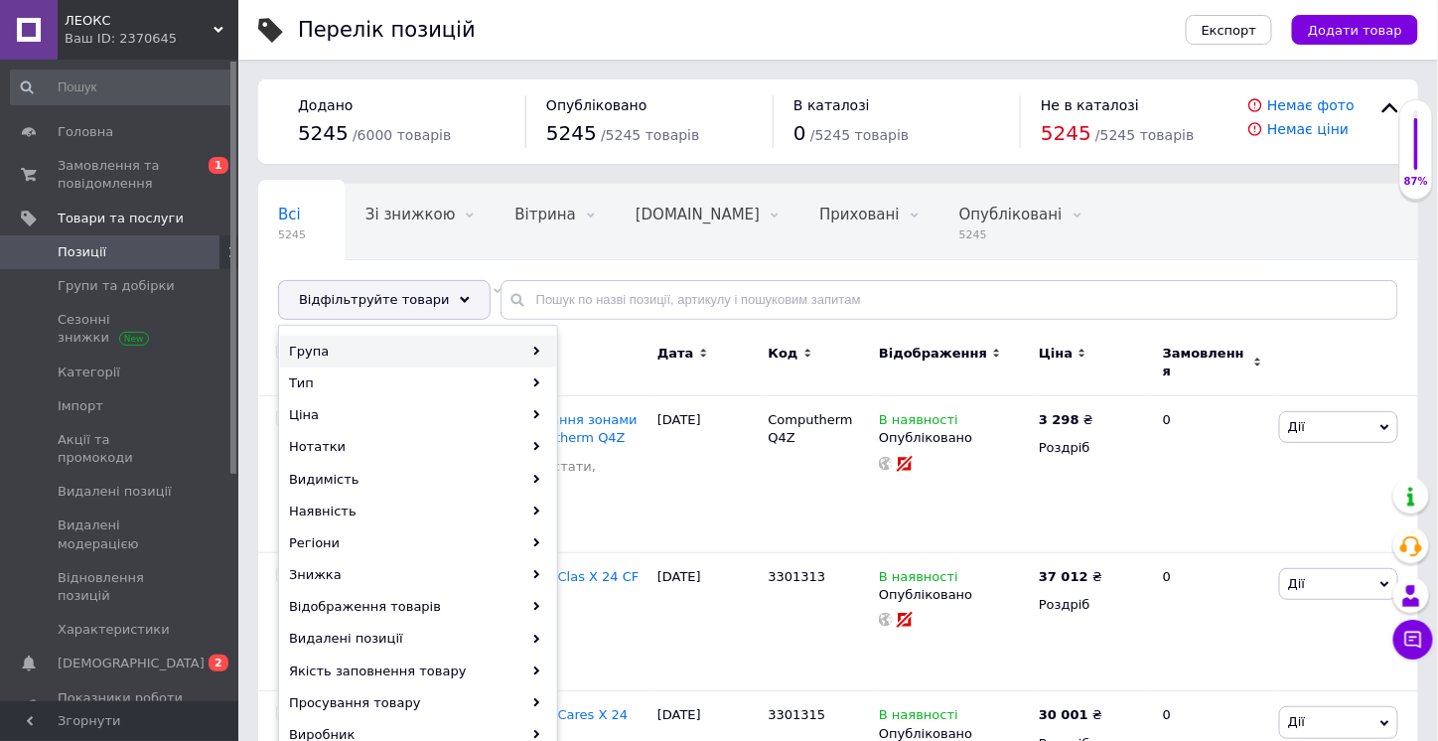
click at [460, 344] on div "Група" at bounding box center [418, 352] width 276 height 32
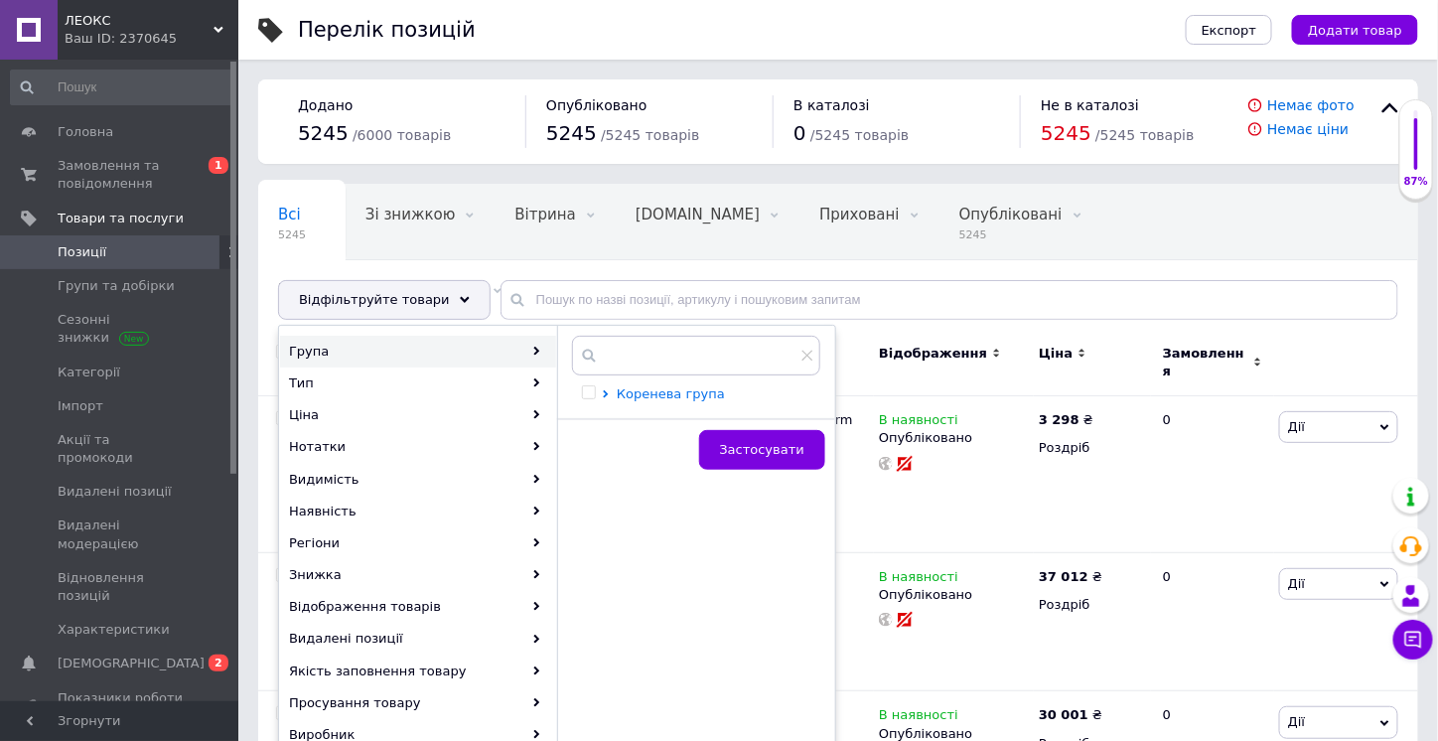
click at [706, 389] on span "Коренева група" at bounding box center [671, 393] width 108 height 15
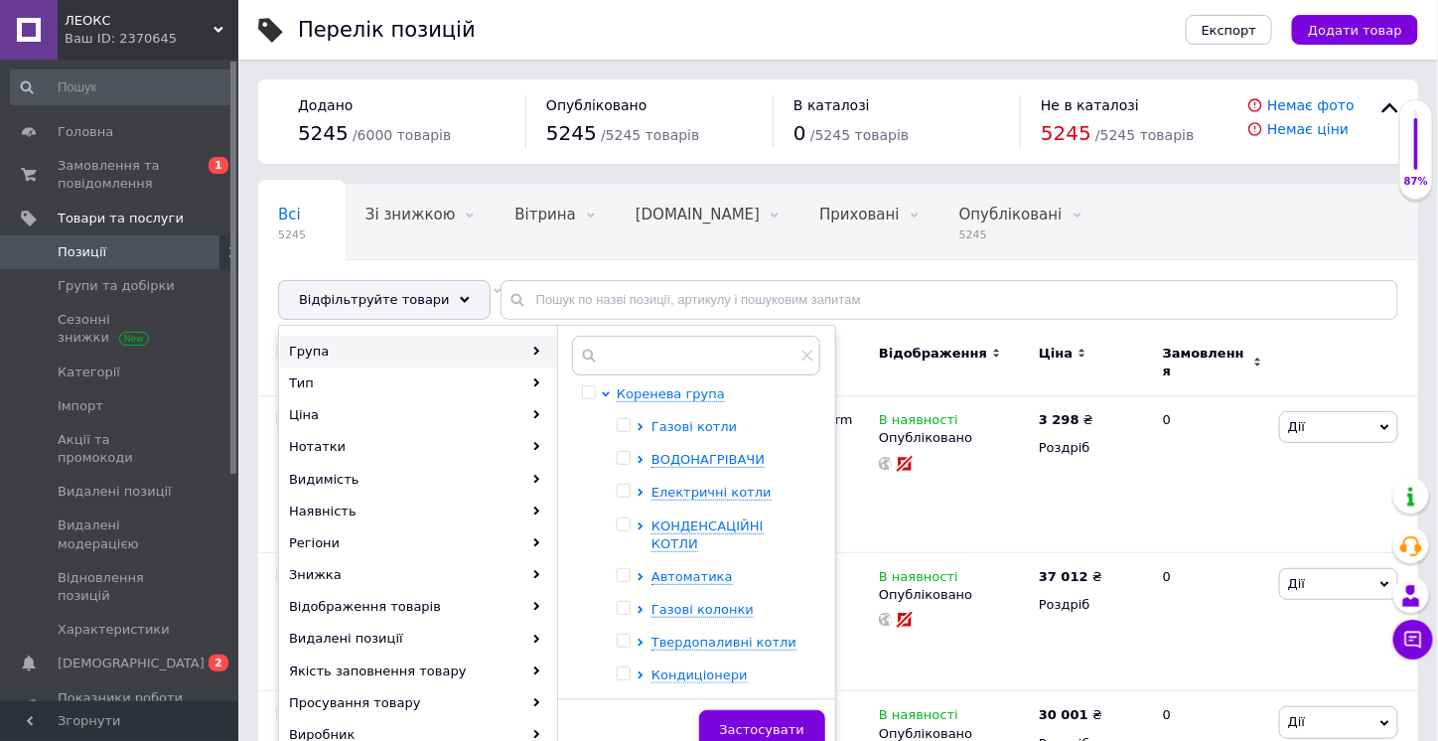
click at [682, 420] on span "Газові котли" at bounding box center [693, 426] width 85 height 15
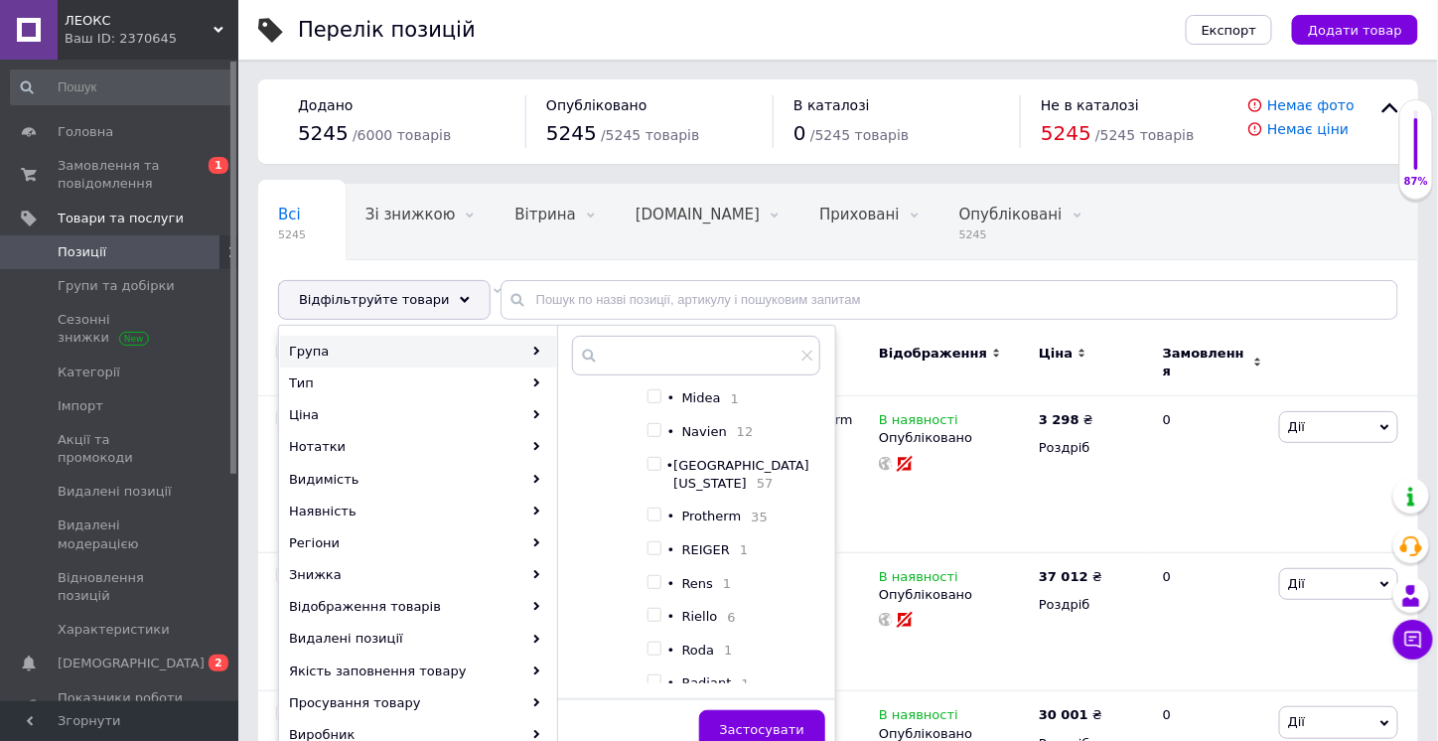
scroll to position [794, 0]
click at [658, 422] on input "checkbox" at bounding box center [653, 415] width 13 height 13
checkbox input "true"
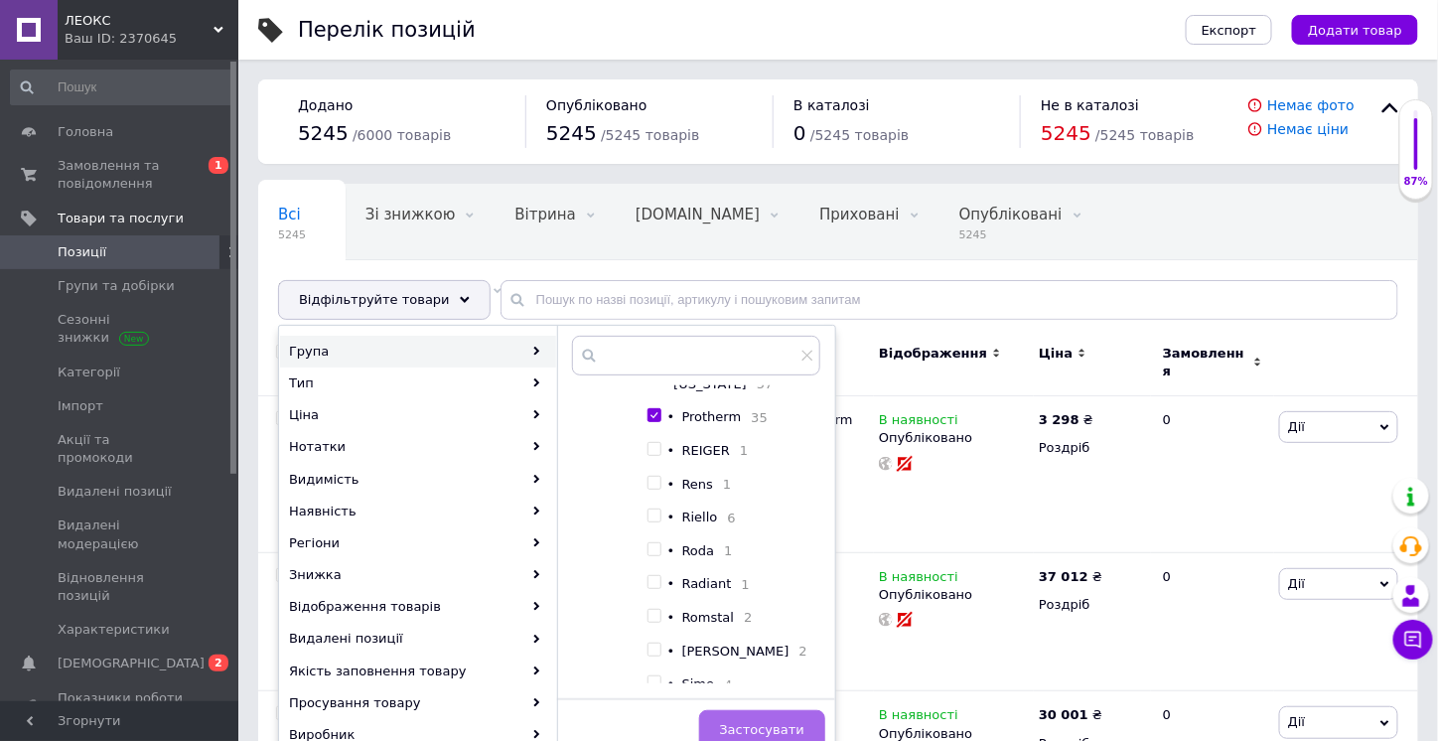
click at [799, 727] on span "Застосувати" at bounding box center [762, 729] width 84 height 15
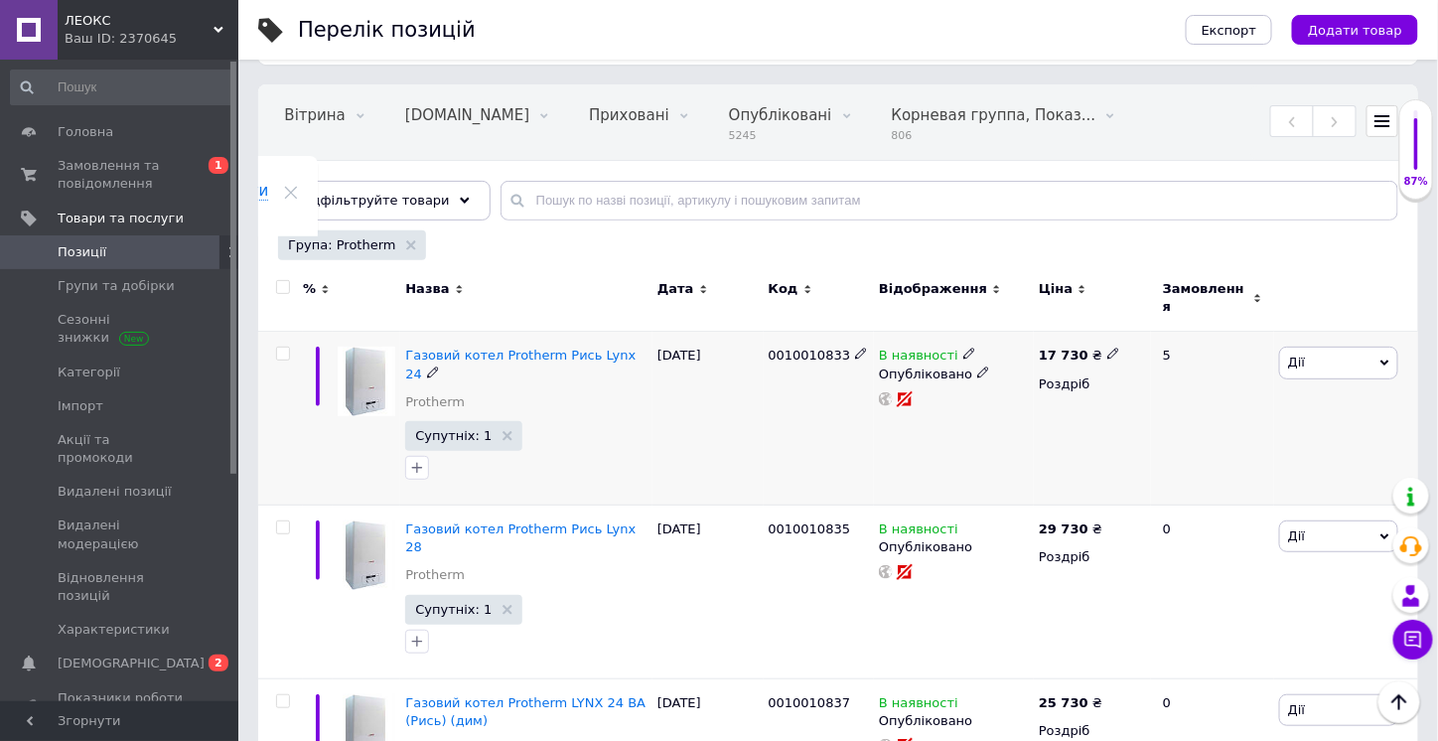
scroll to position [298, 0]
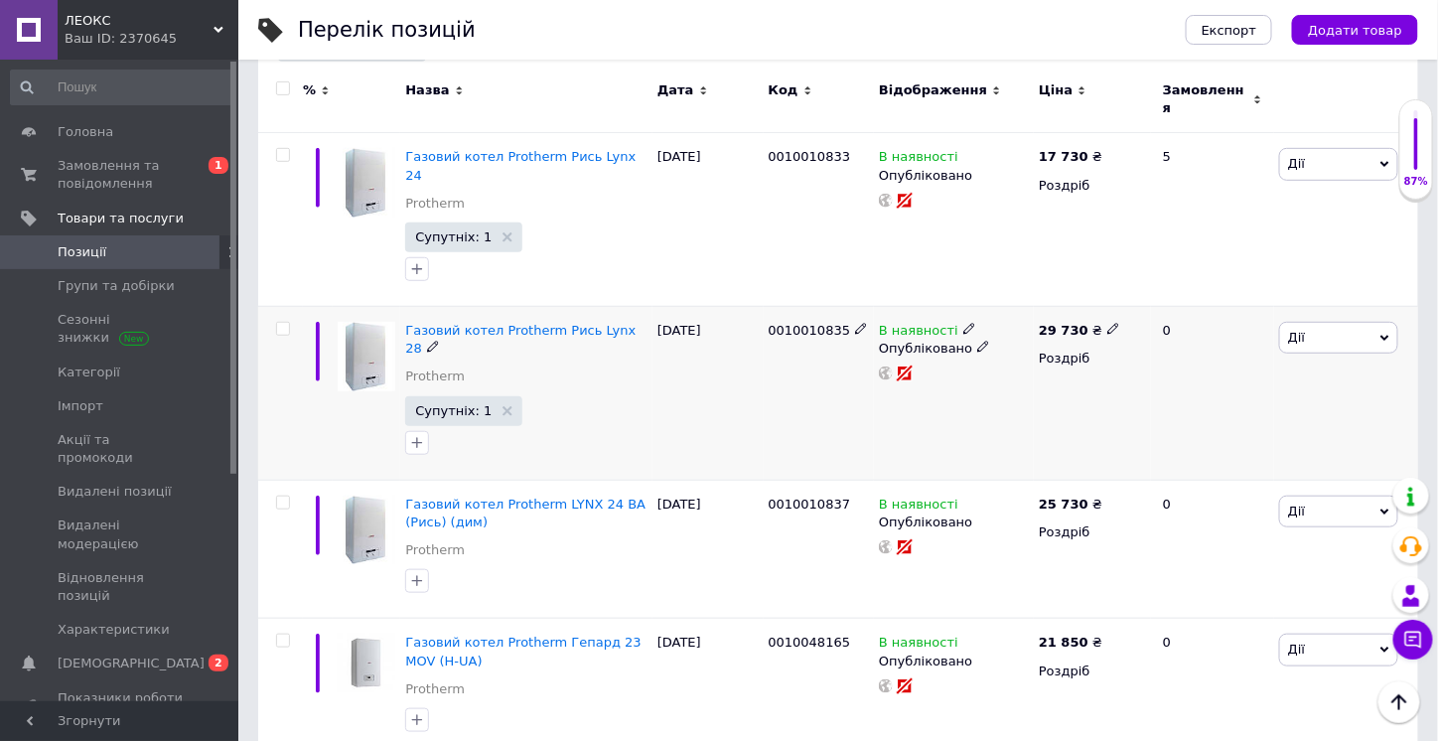
click at [439, 341] on icon at bounding box center [433, 347] width 12 height 12
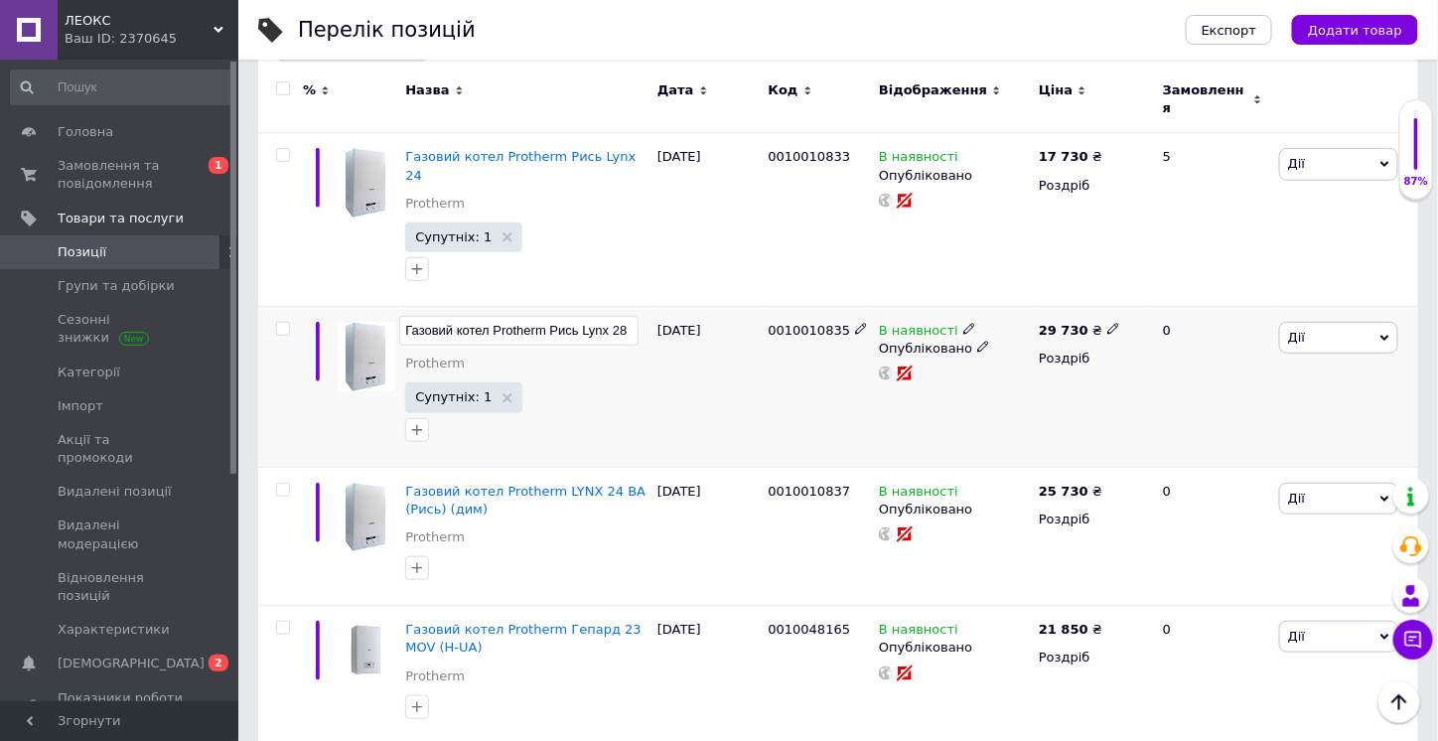
drag, startPoint x: 493, startPoint y: 297, endPoint x: 625, endPoint y: 294, distance: 132.1
click at [625, 316] on input "Газовий котел Protherm Рись Lynx 28" at bounding box center [518, 331] width 239 height 30
click at [725, 389] on div "[DATE]" at bounding box center [707, 387] width 111 height 161
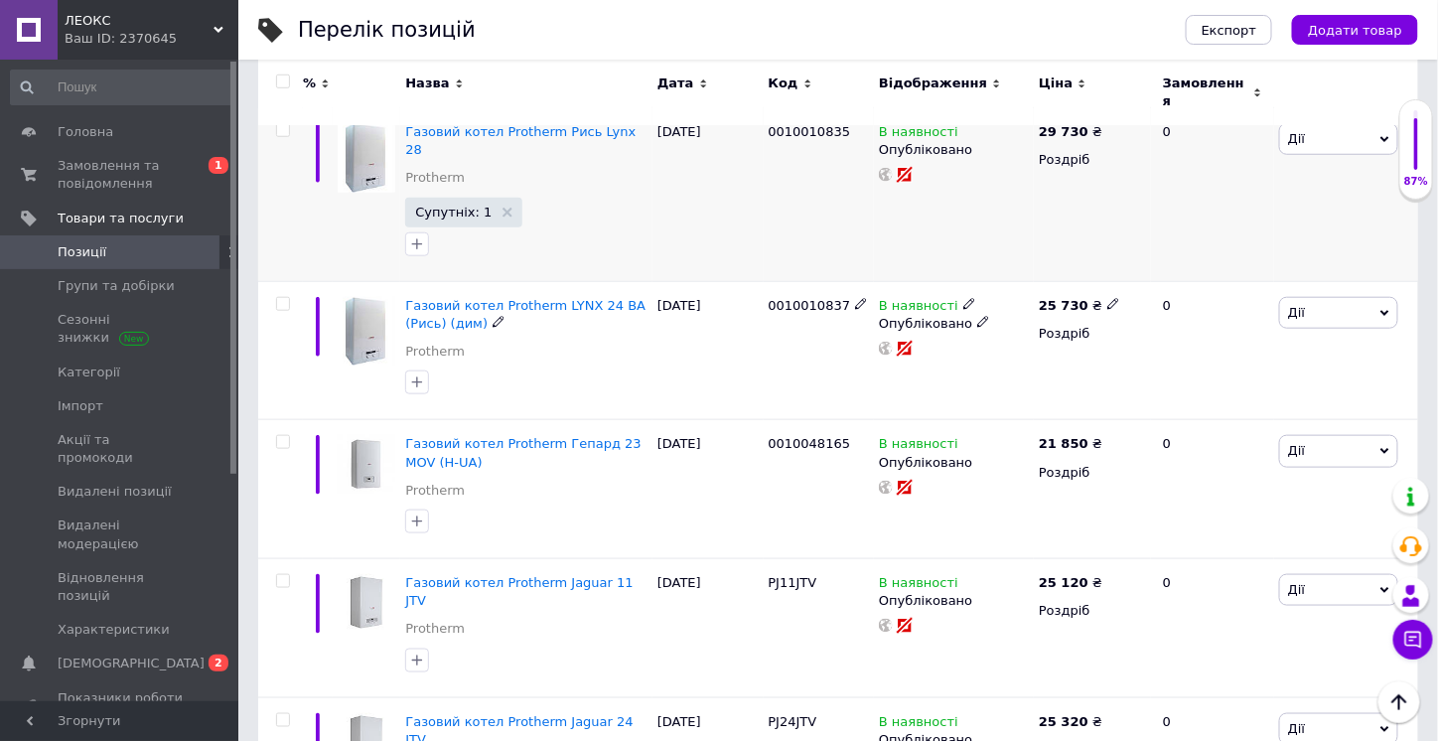
scroll to position [596, 0]
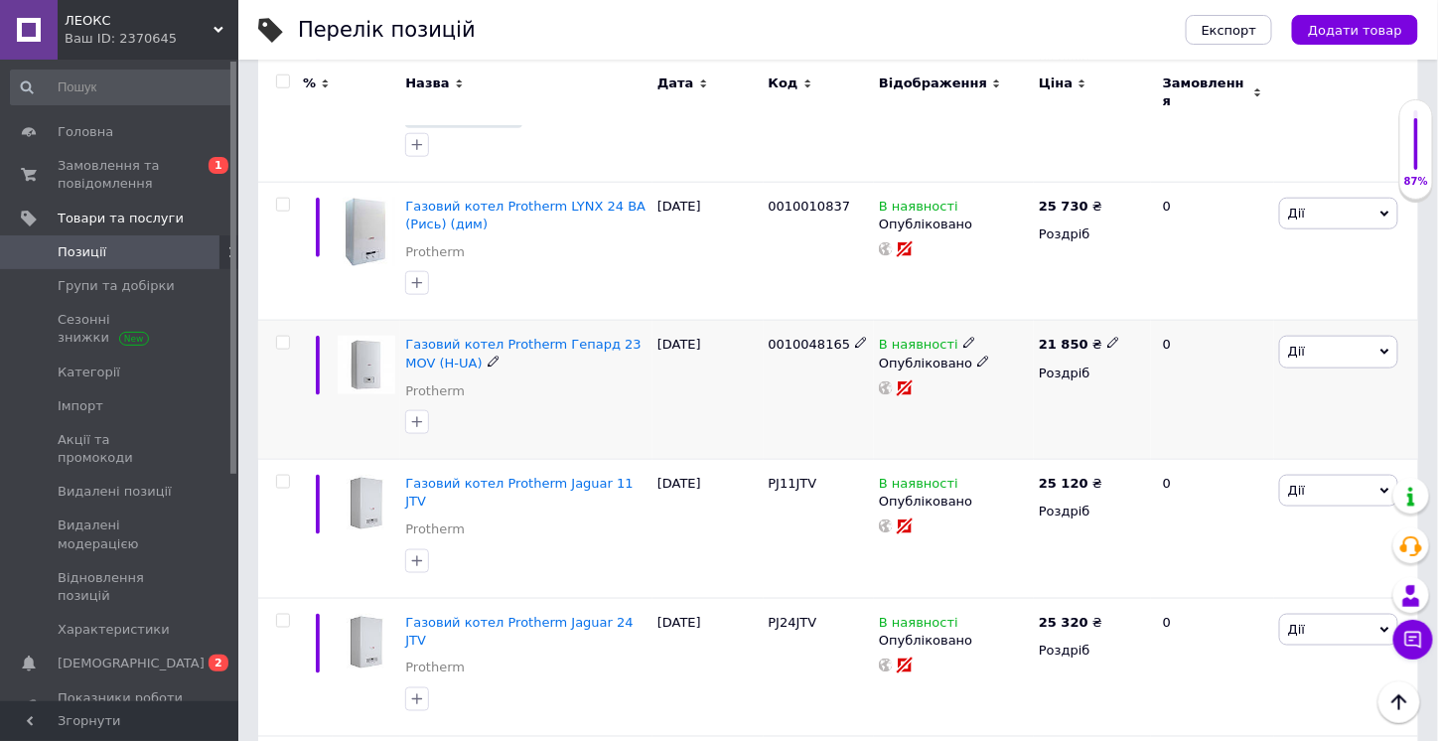
click at [487, 355] on icon at bounding box center [493, 361] width 12 height 12
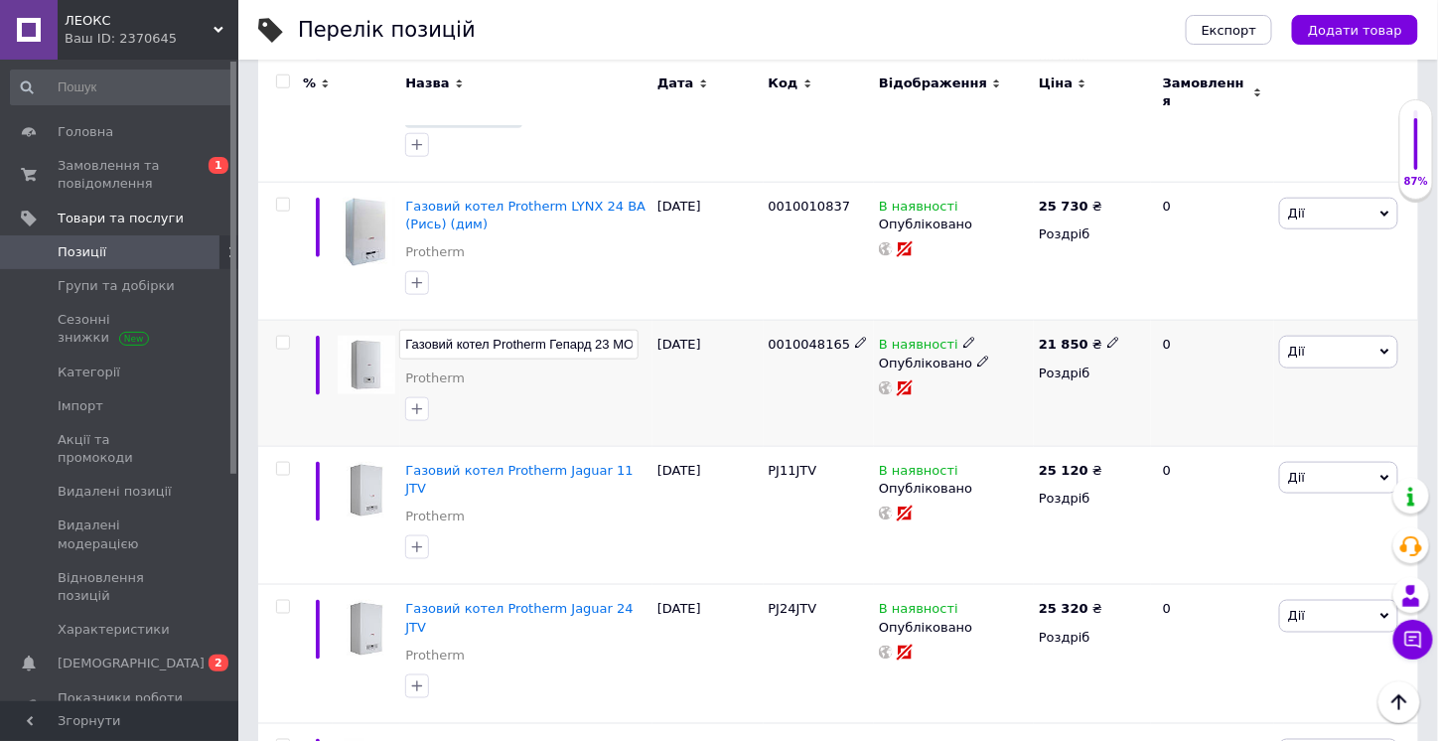
scroll to position [0, 53]
drag, startPoint x: 443, startPoint y: 294, endPoint x: 560, endPoint y: 297, distance: 117.2
click at [560, 330] on input "Газовий котел Protherm Гепард 23 MOV (H-UA)" at bounding box center [518, 345] width 239 height 30
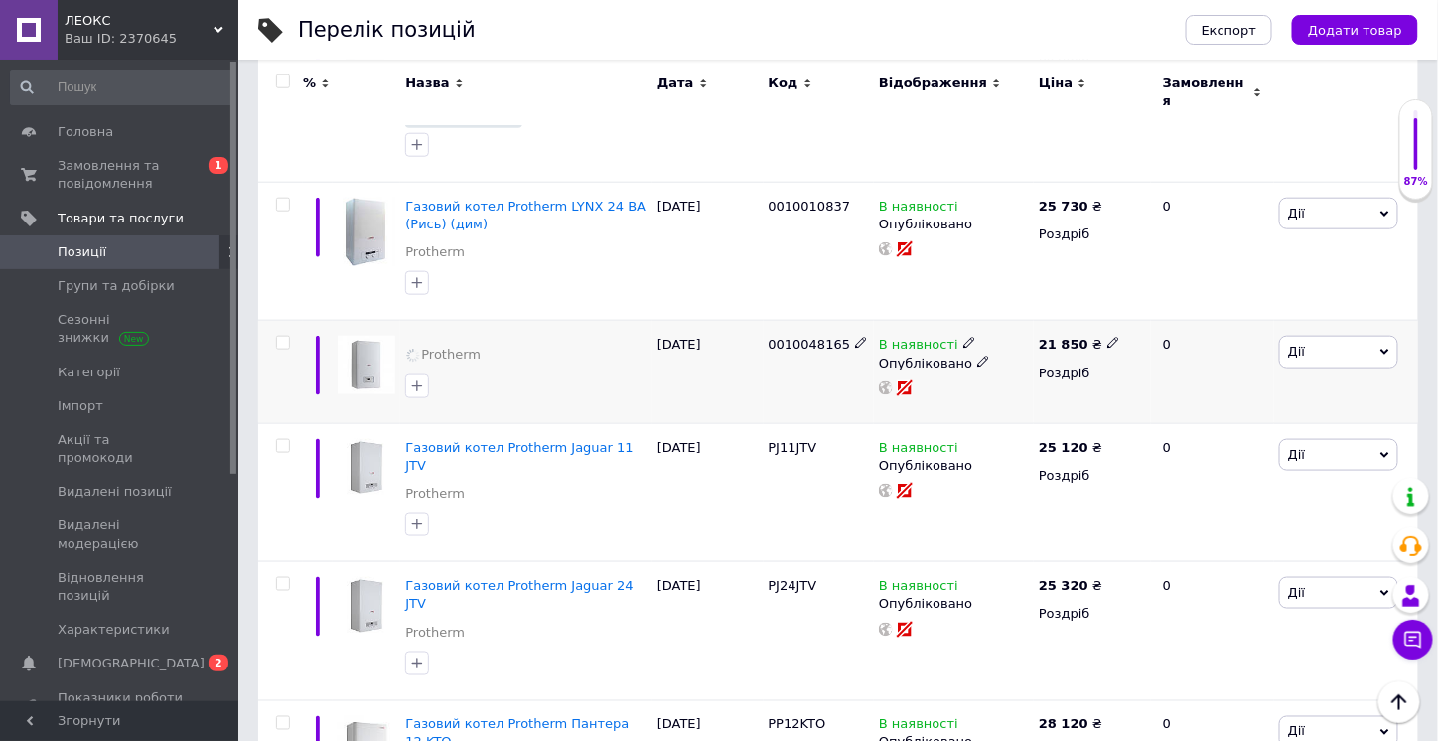
click at [636, 354] on div "Protherm" at bounding box center [526, 372] width 252 height 102
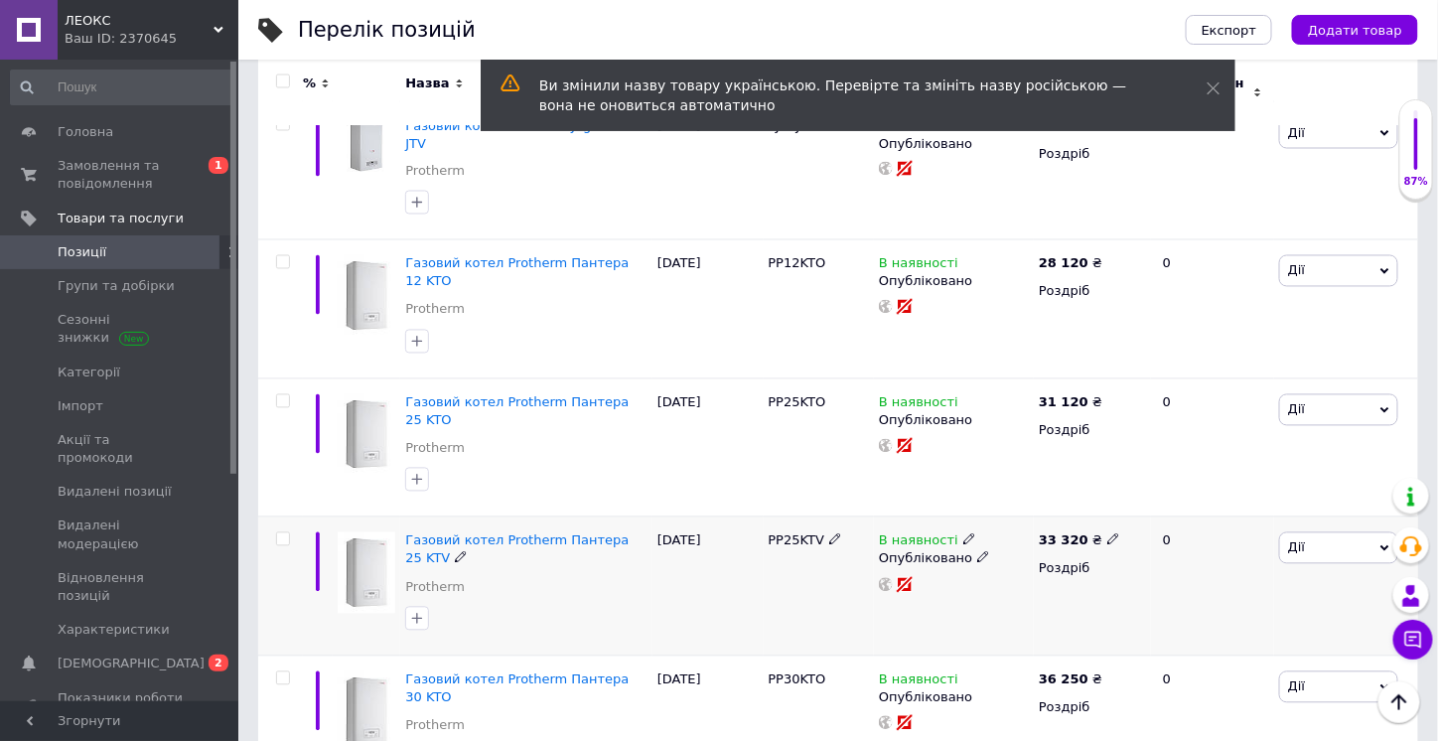
scroll to position [1191, 0]
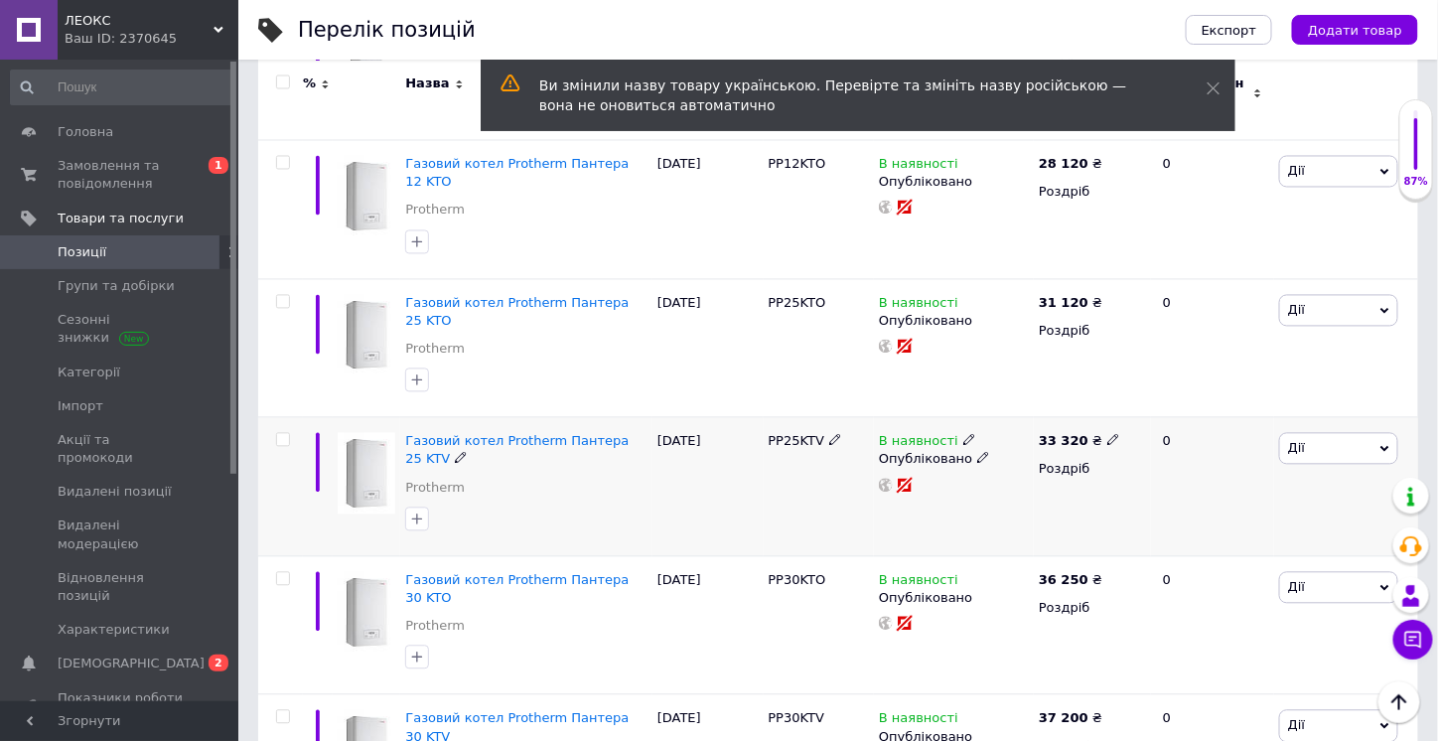
click at [455, 451] on span at bounding box center [461, 457] width 13 height 13
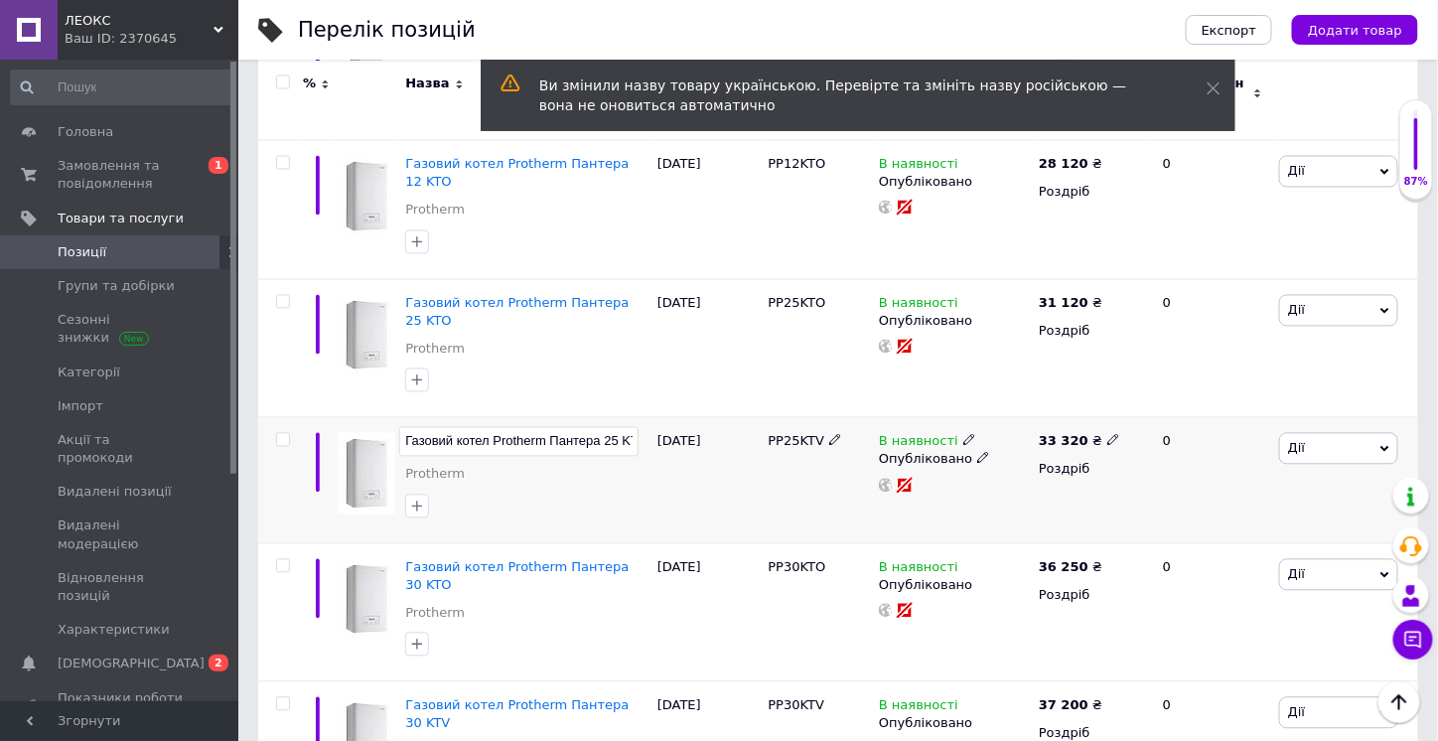
scroll to position [0, 13]
drag, startPoint x: 480, startPoint y: 317, endPoint x: 634, endPoint y: 317, distance: 154.9
click at [634, 427] on input "Газовий котел Protherm Пантера 25 KTV" at bounding box center [518, 442] width 239 height 30
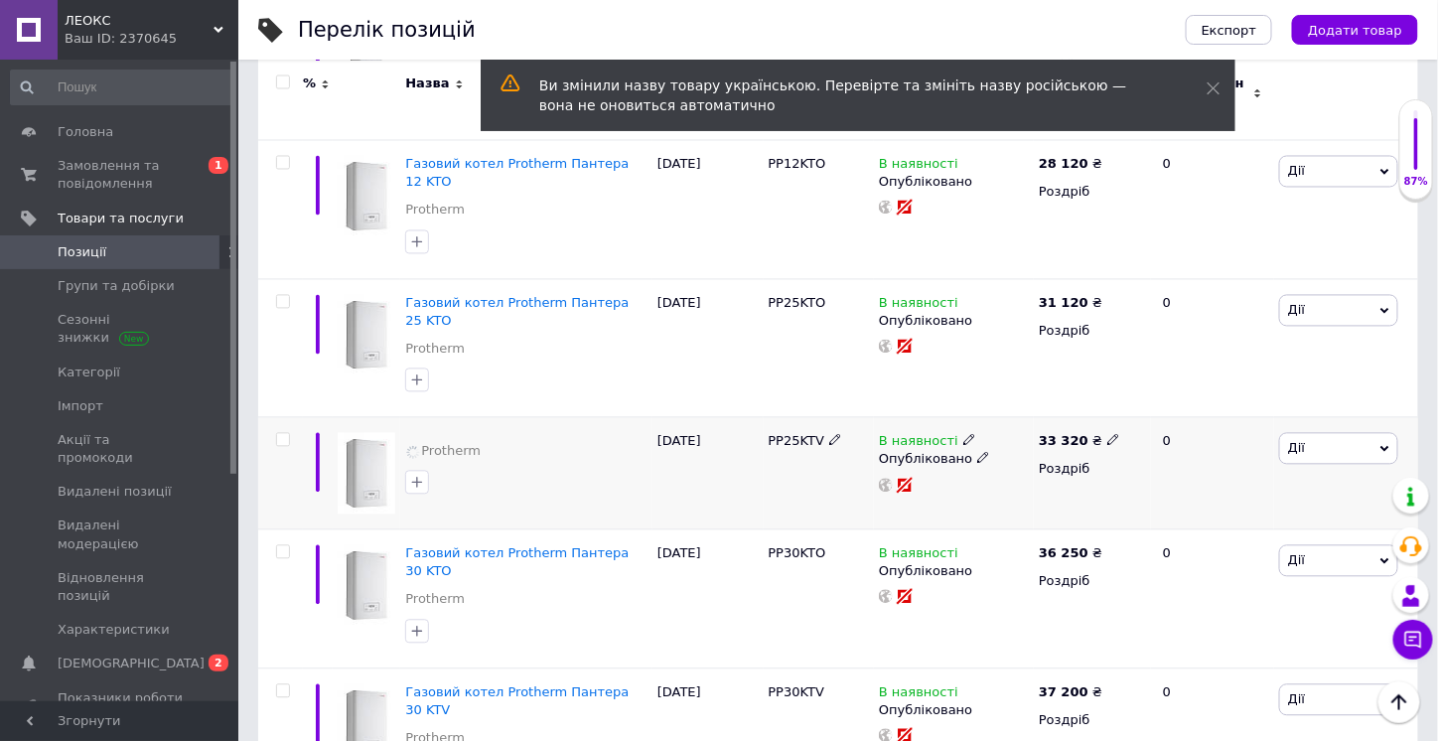
click at [732, 418] on div "[DATE]" at bounding box center [707, 474] width 111 height 112
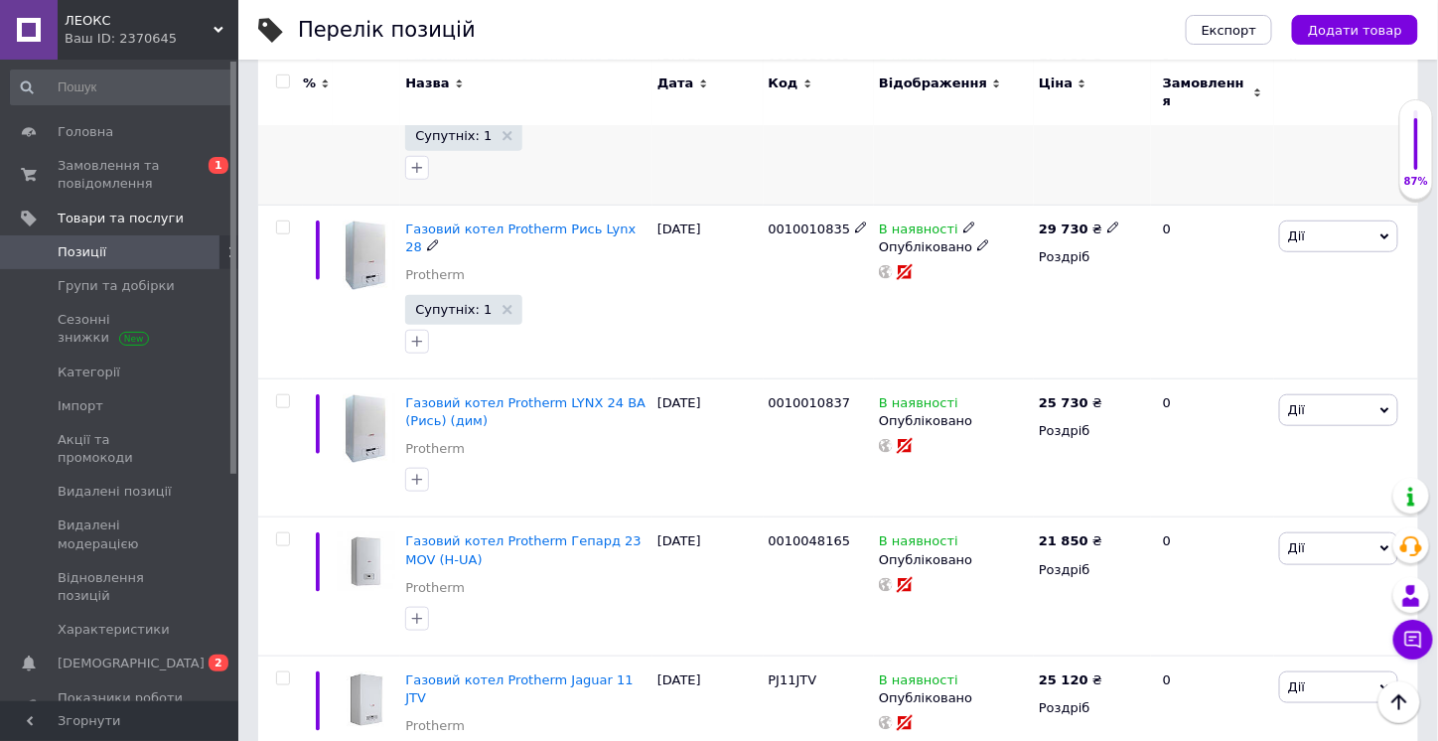
scroll to position [0, 0]
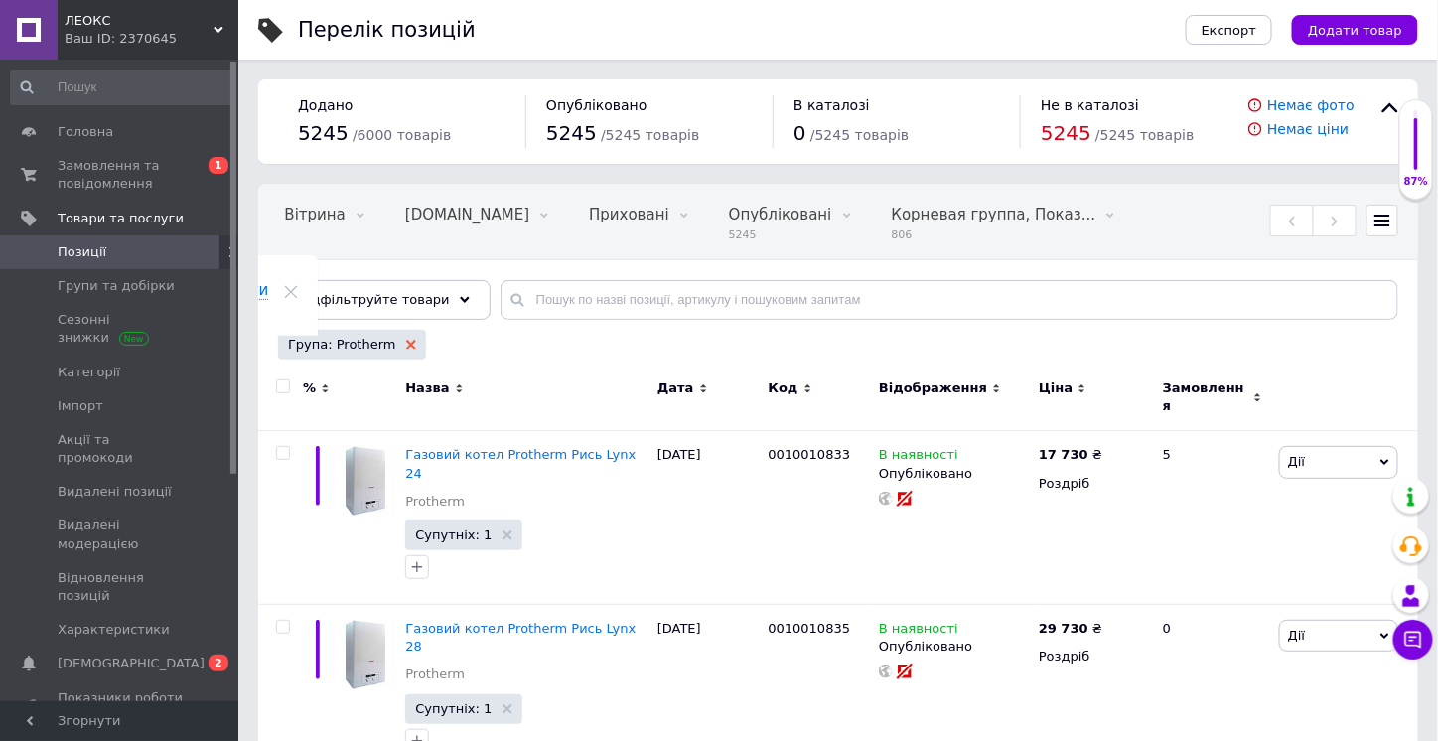
click at [406, 343] on use at bounding box center [411, 345] width 10 height 10
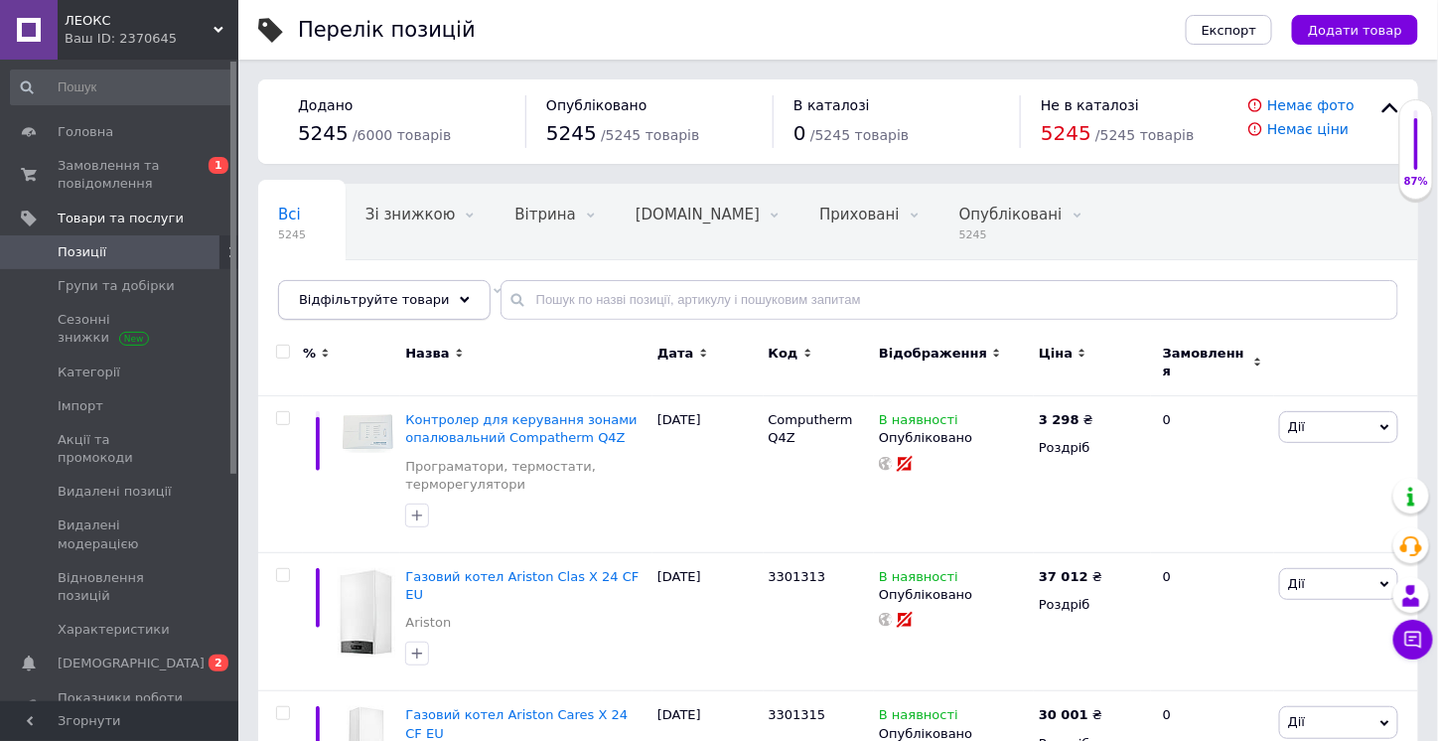
click at [460, 302] on icon at bounding box center [465, 300] width 10 height 10
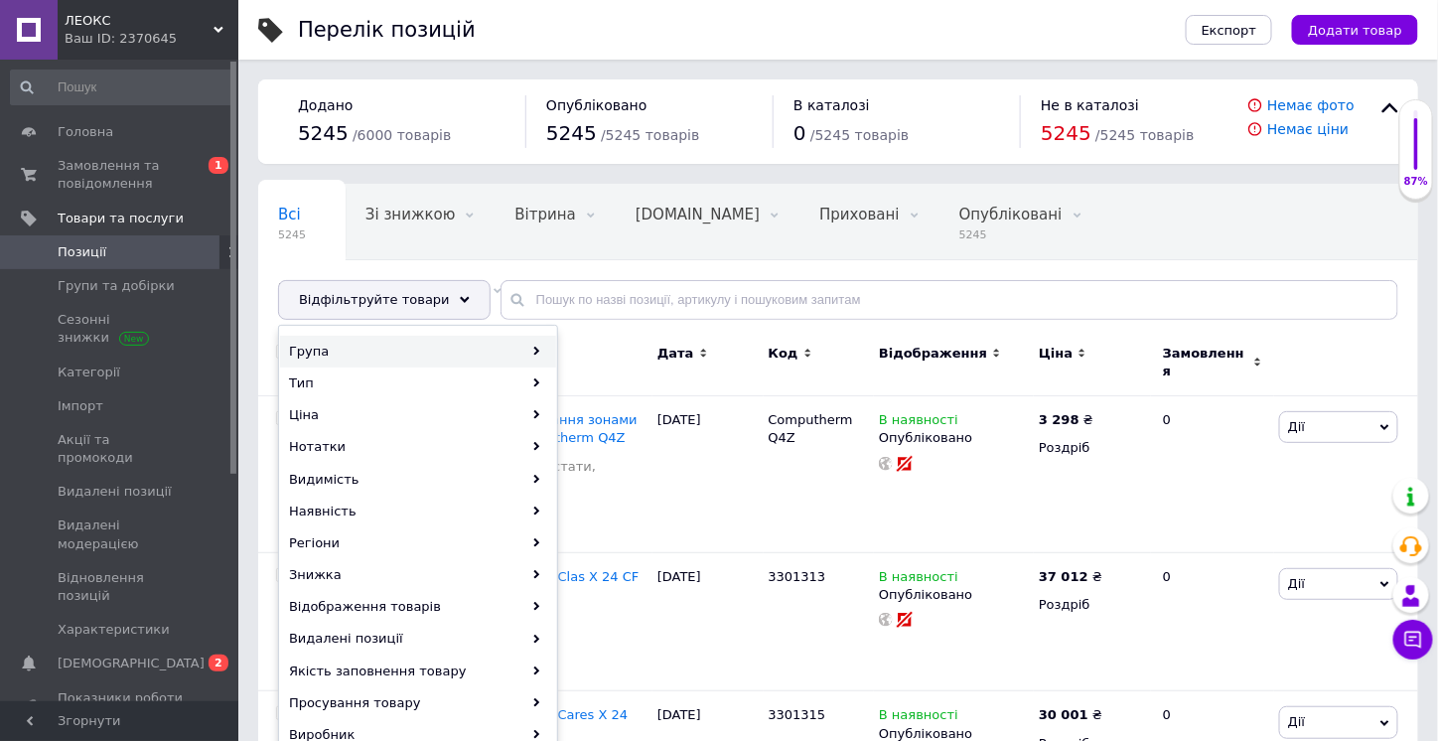
click at [439, 338] on div "Група" at bounding box center [418, 352] width 276 height 32
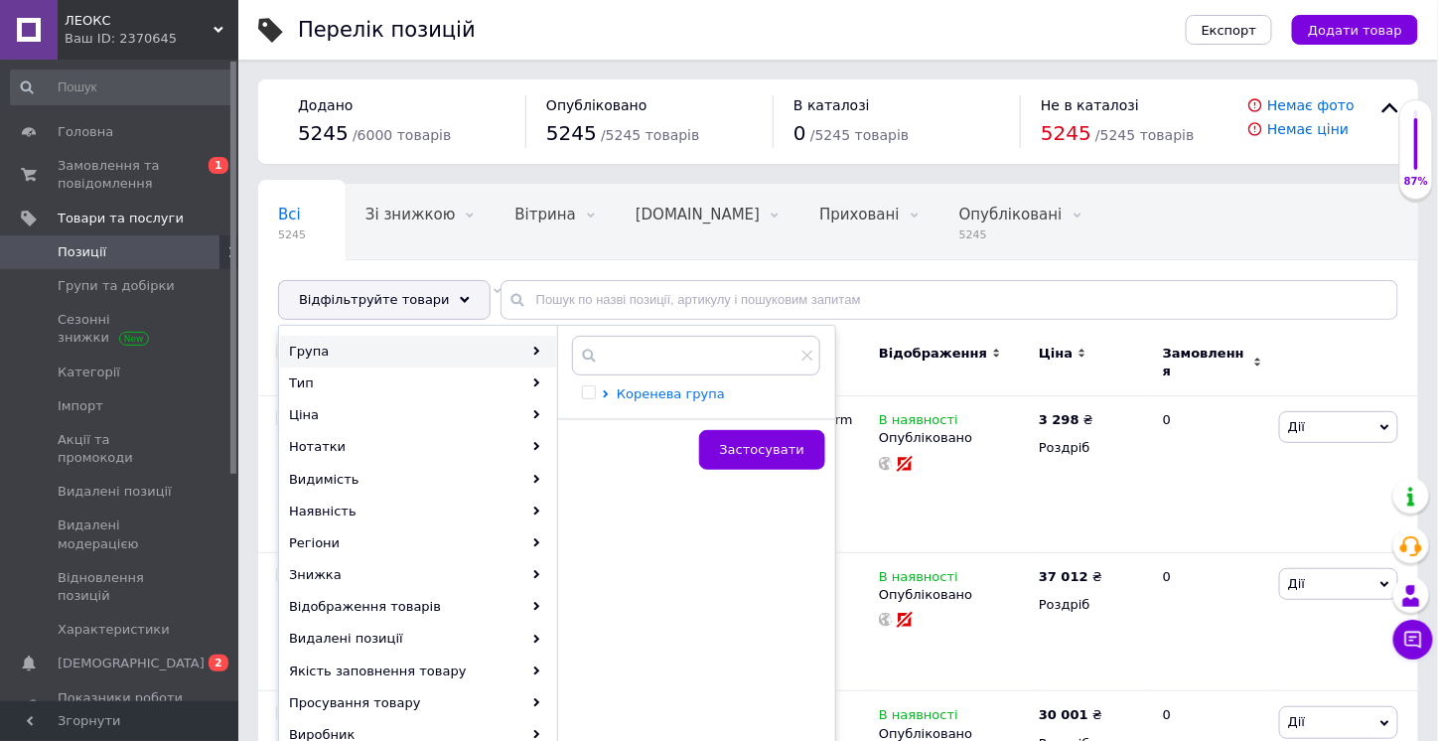
click at [627, 386] on span "Коренева група" at bounding box center [671, 393] width 108 height 15
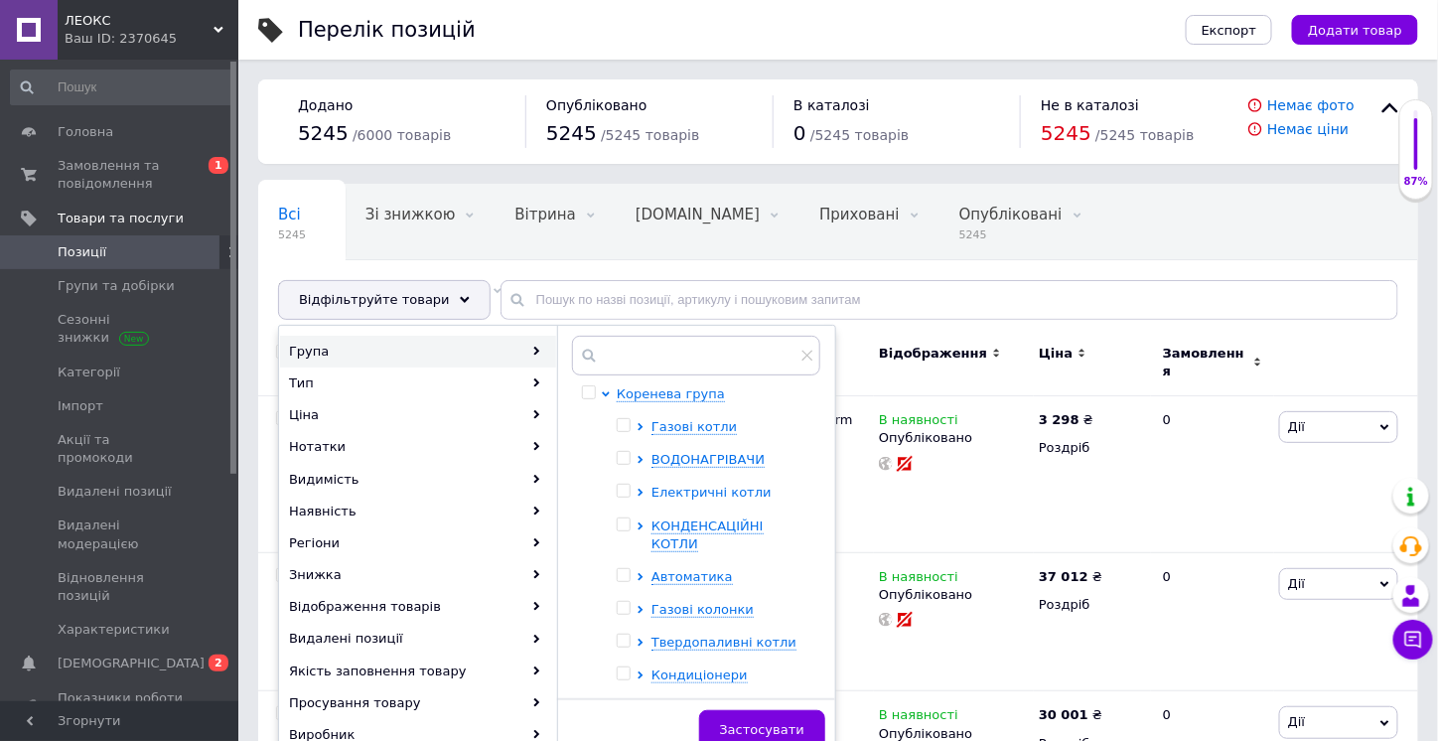
click at [711, 496] on span "Електричні котли" at bounding box center [711, 491] width 120 height 15
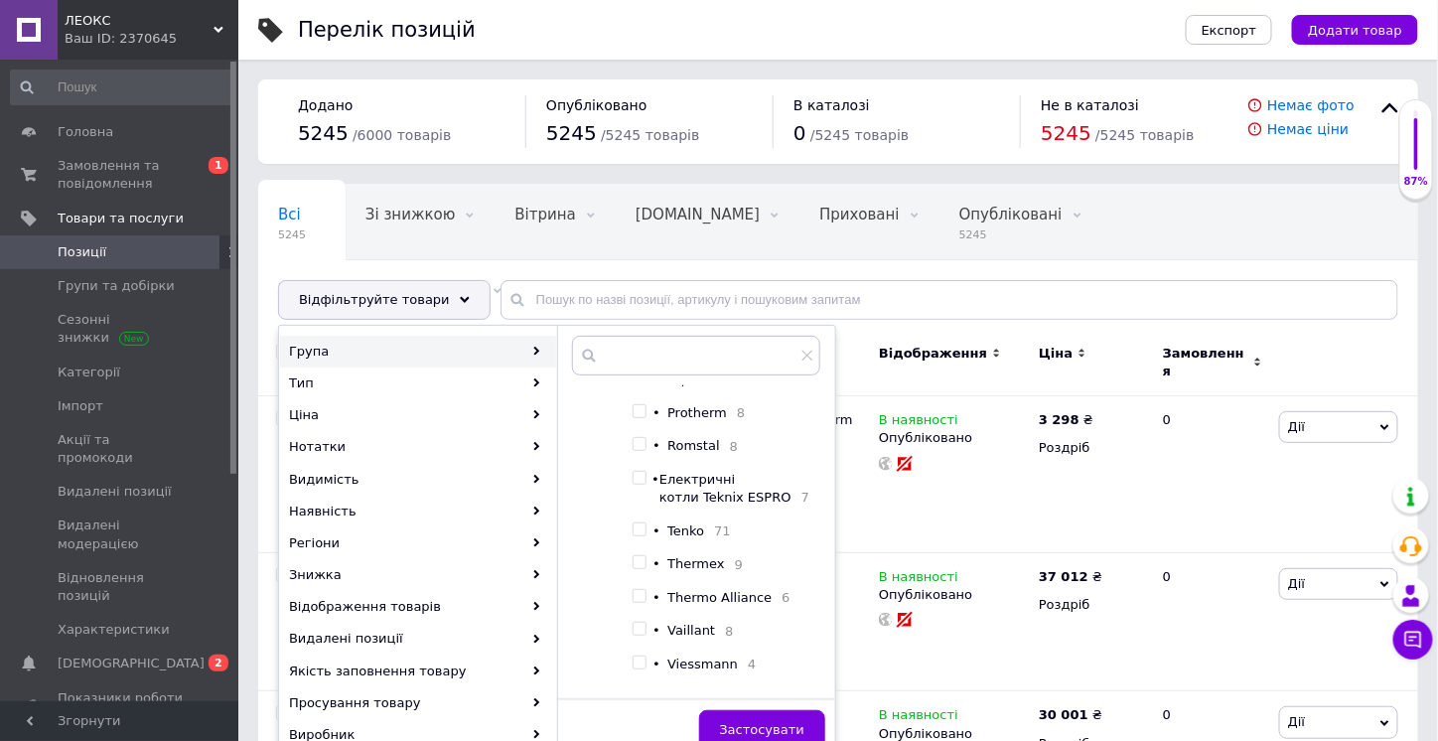
scroll to position [397, 0]
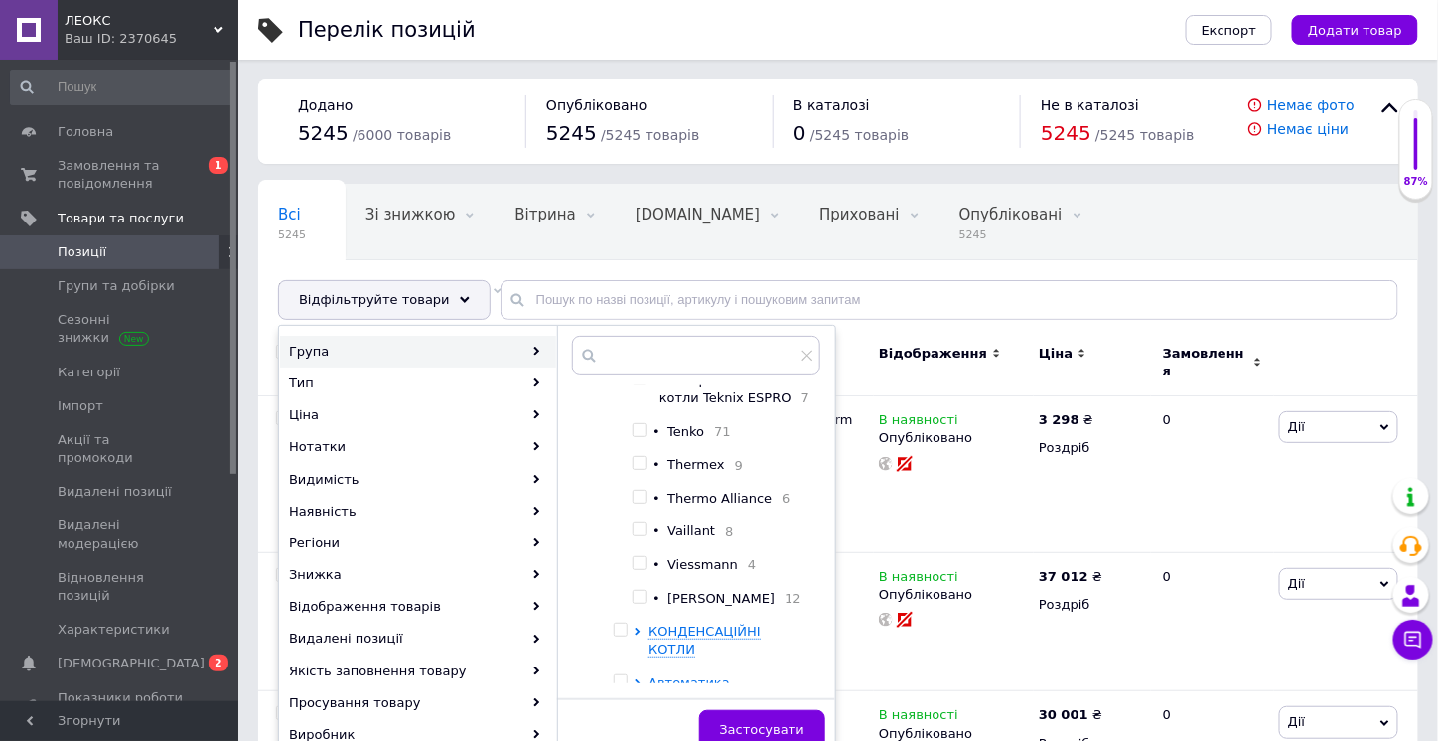
click at [645, 528] on input "checkbox" at bounding box center [638, 529] width 13 height 13
checkbox input "true"
click at [770, 722] on span "Застосувати" at bounding box center [762, 729] width 84 height 15
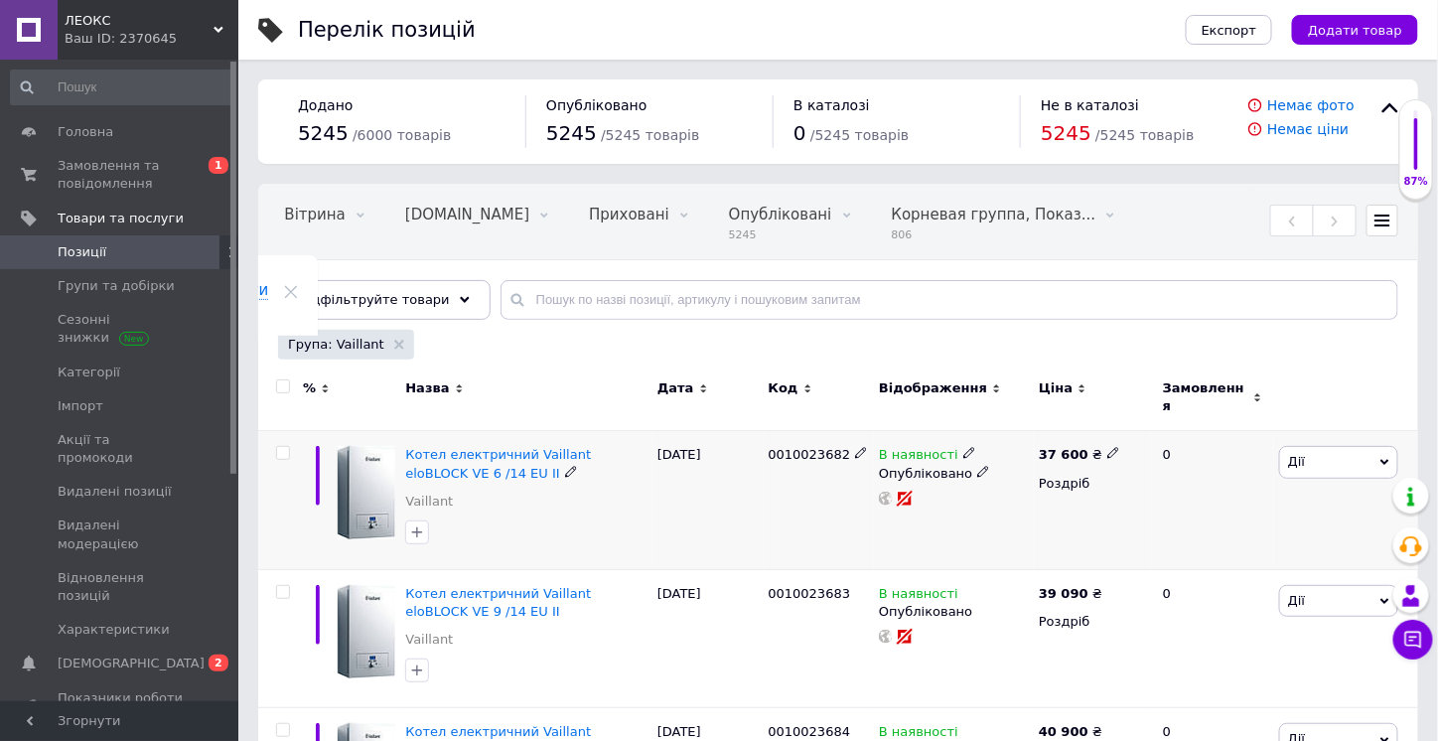
click at [565, 466] on icon at bounding box center [571, 472] width 12 height 12
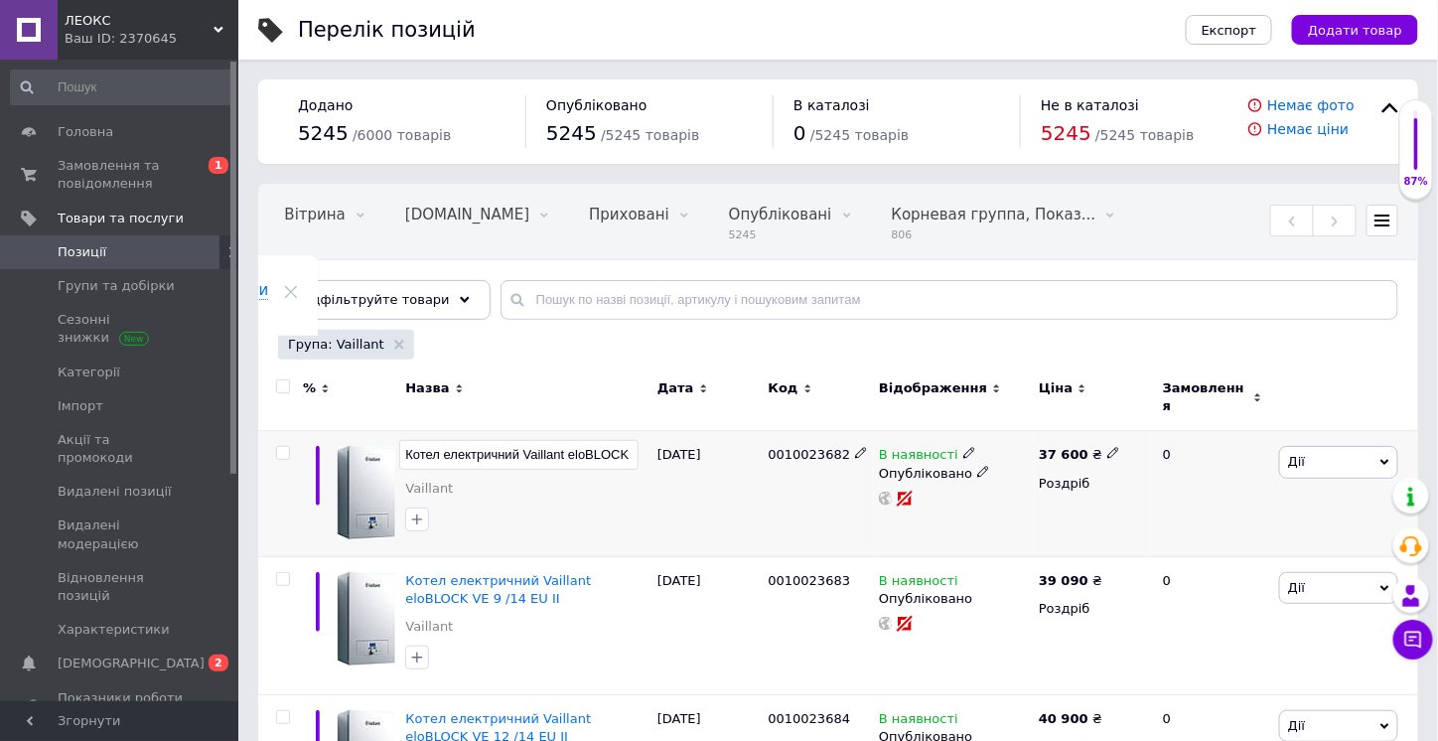
scroll to position [0, 80]
drag, startPoint x: 443, startPoint y: 433, endPoint x: 582, endPoint y: 430, distance: 139.0
click at [582, 440] on input "Котел електричний Vaillant eloBLOCK VE 6 /14 EU II" at bounding box center [518, 455] width 239 height 30
click at [669, 491] on div "[DATE]" at bounding box center [707, 493] width 111 height 124
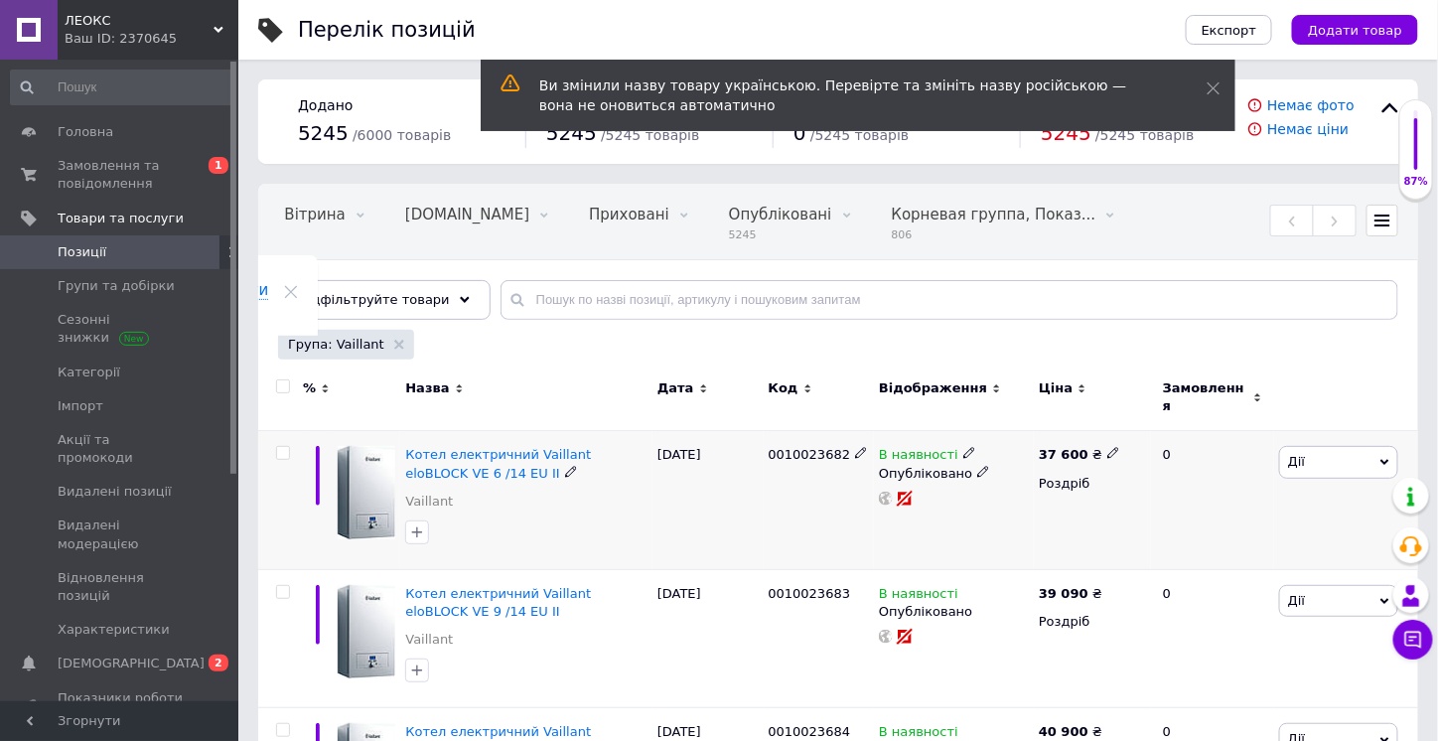
click at [1107, 447] on icon at bounding box center [1113, 453] width 12 height 12
drag, startPoint x: 1146, startPoint y: 420, endPoint x: 1129, endPoint y: 420, distance: 16.9
click at [1129, 420] on input "37600" at bounding box center [1201, 433] width 151 height 40
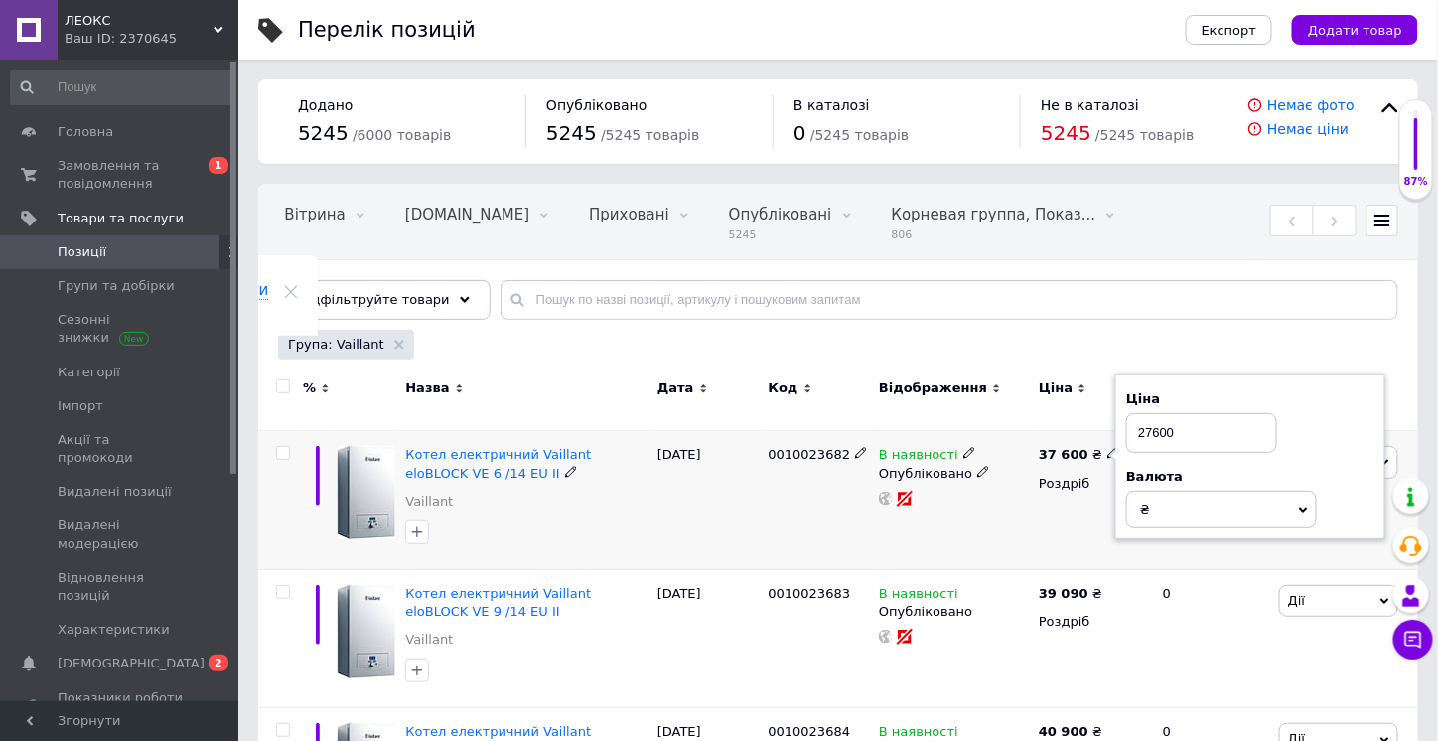
type input "27600"
click at [999, 519] on div "В наявності Опубліковано" at bounding box center [954, 500] width 160 height 139
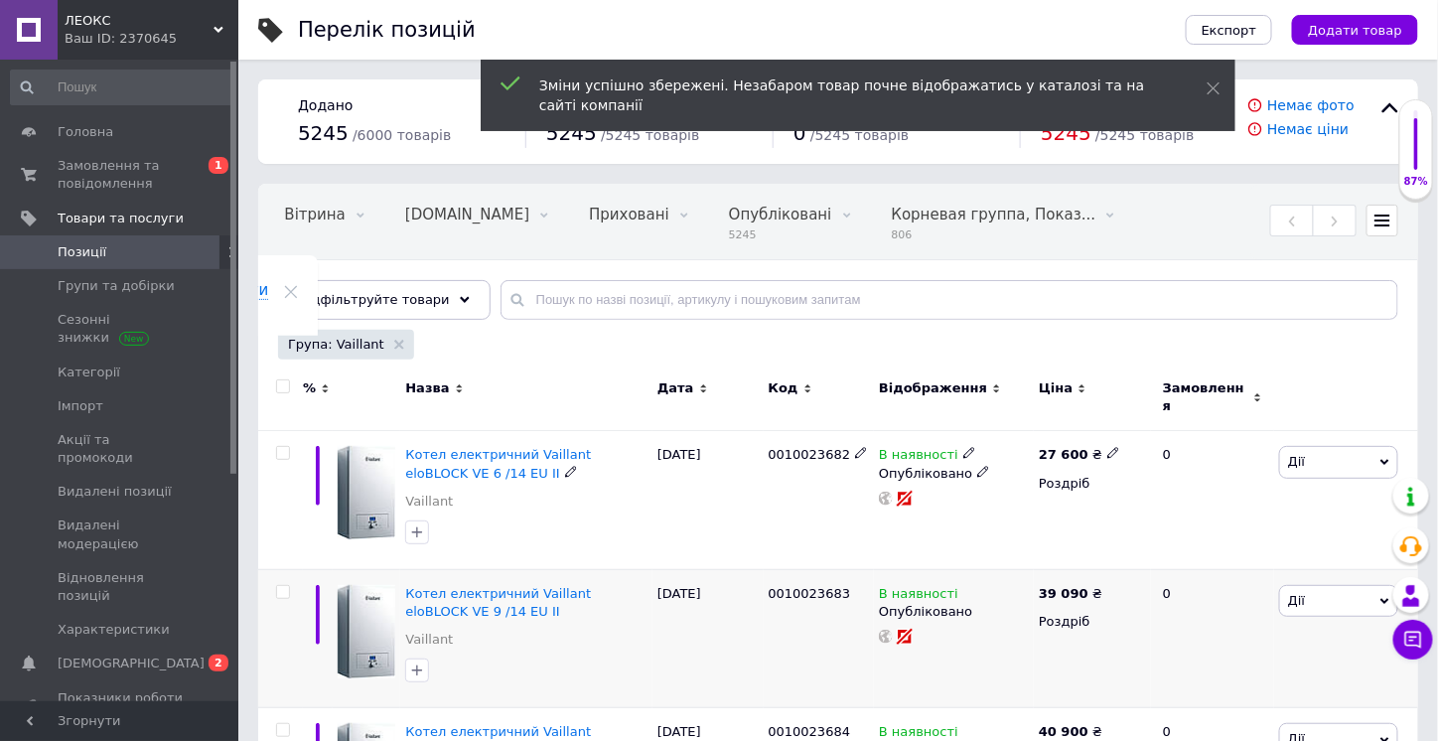
scroll to position [199, 0]
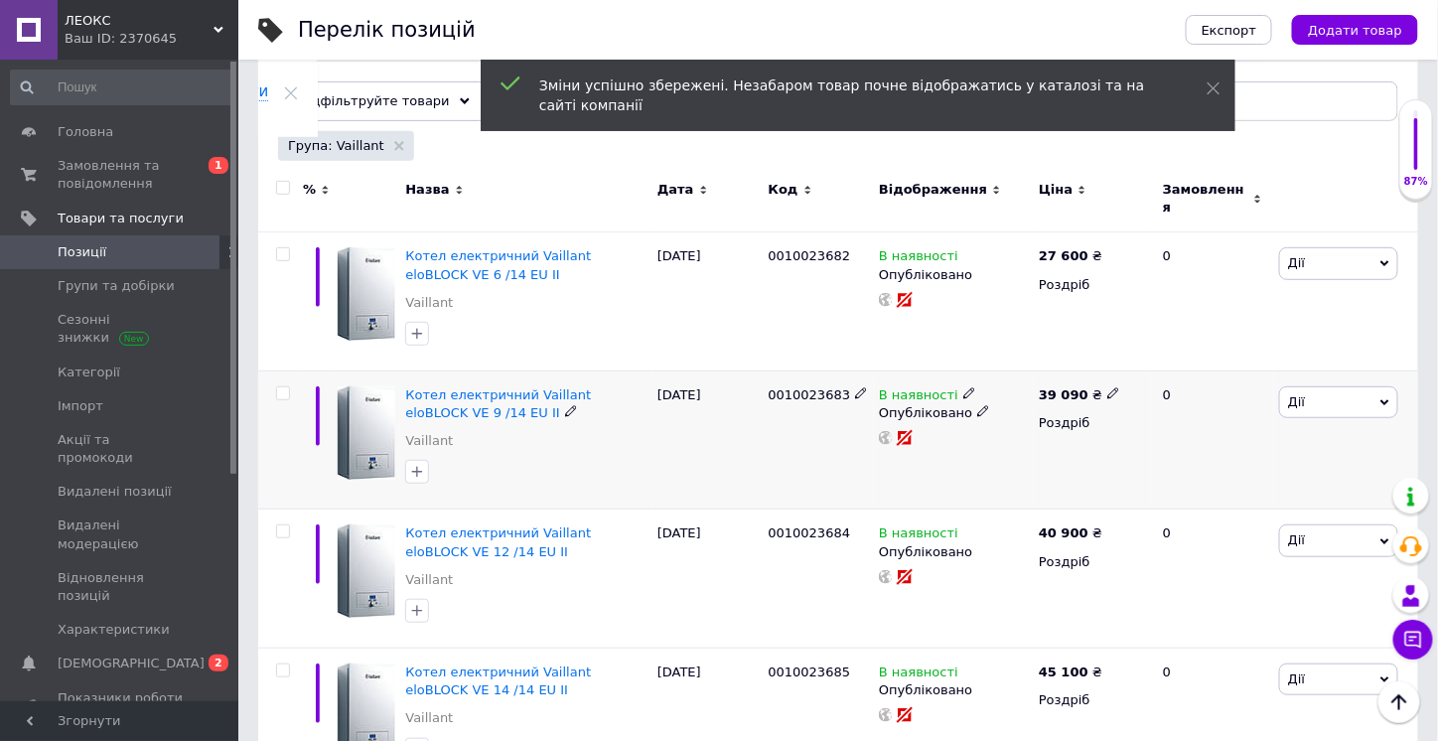
click at [1107, 387] on icon at bounding box center [1113, 393] width 12 height 12
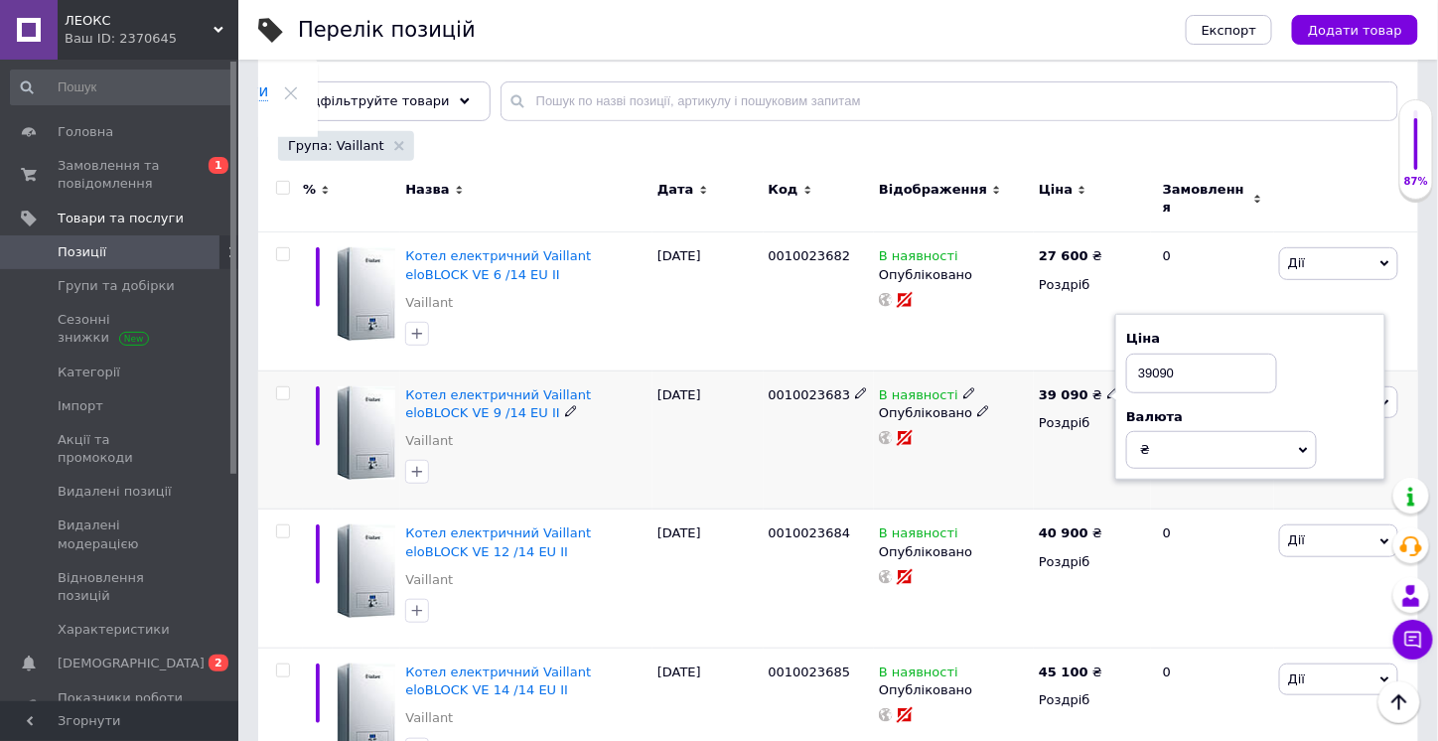
drag, startPoint x: 1146, startPoint y: 358, endPoint x: 1119, endPoint y: 359, distance: 26.8
click at [1119, 359] on div "Ціна 39090 Валюта ₴ $ EUR CHF GBP ¥ PLN ₸ MDL HUF KGS CNY TRY KRW lei" at bounding box center [1250, 397] width 270 height 166
type input "29090"
click at [1041, 454] on div "39 090 ₴ Ціна 29090 Валюта ₴ $ EUR CHF GBP ¥ PLN ₸ MDL HUF KGS CNY TRY KRW lei …" at bounding box center [1091, 439] width 117 height 139
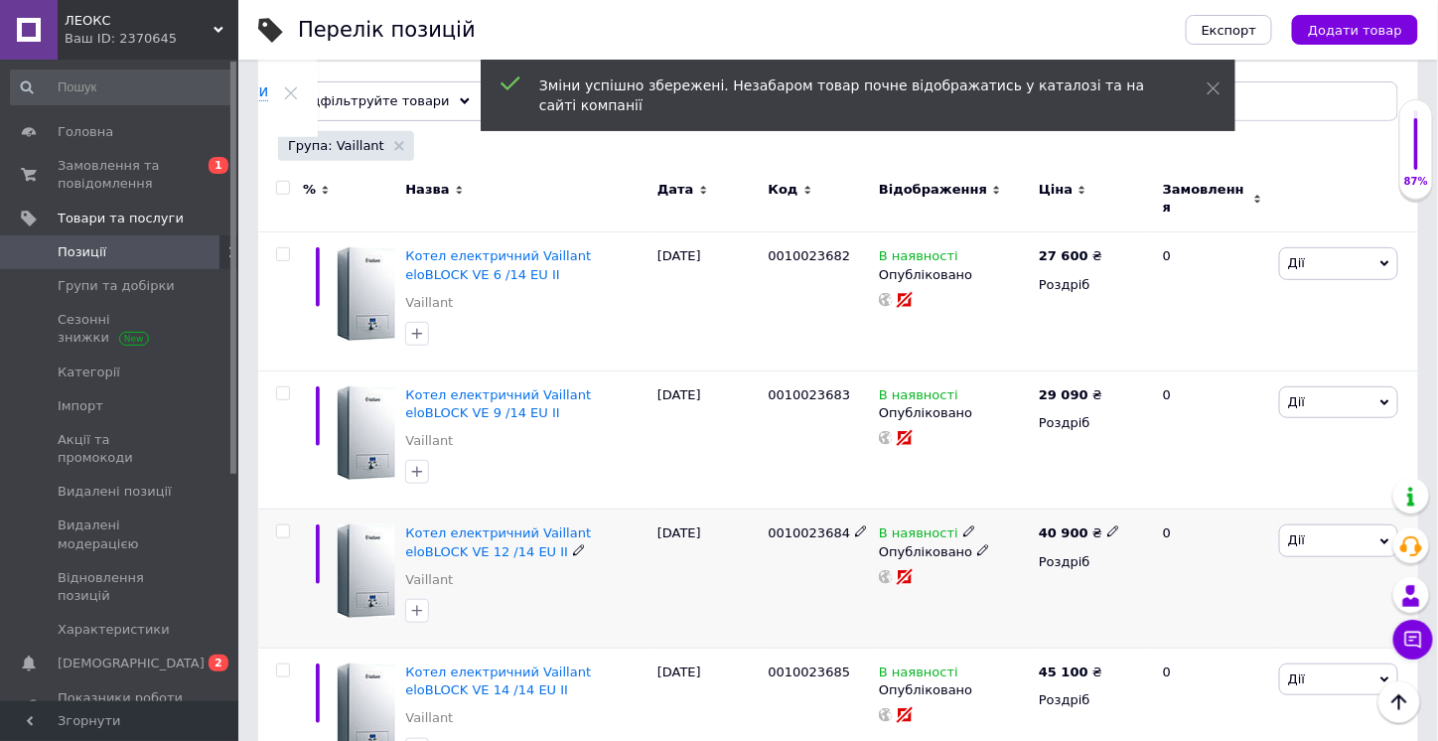
click at [1107, 525] on icon at bounding box center [1113, 531] width 12 height 12
drag, startPoint x: 1149, startPoint y: 492, endPoint x: 1133, endPoint y: 492, distance: 15.9
click at [1133, 492] on input "40900" at bounding box center [1201, 511] width 151 height 40
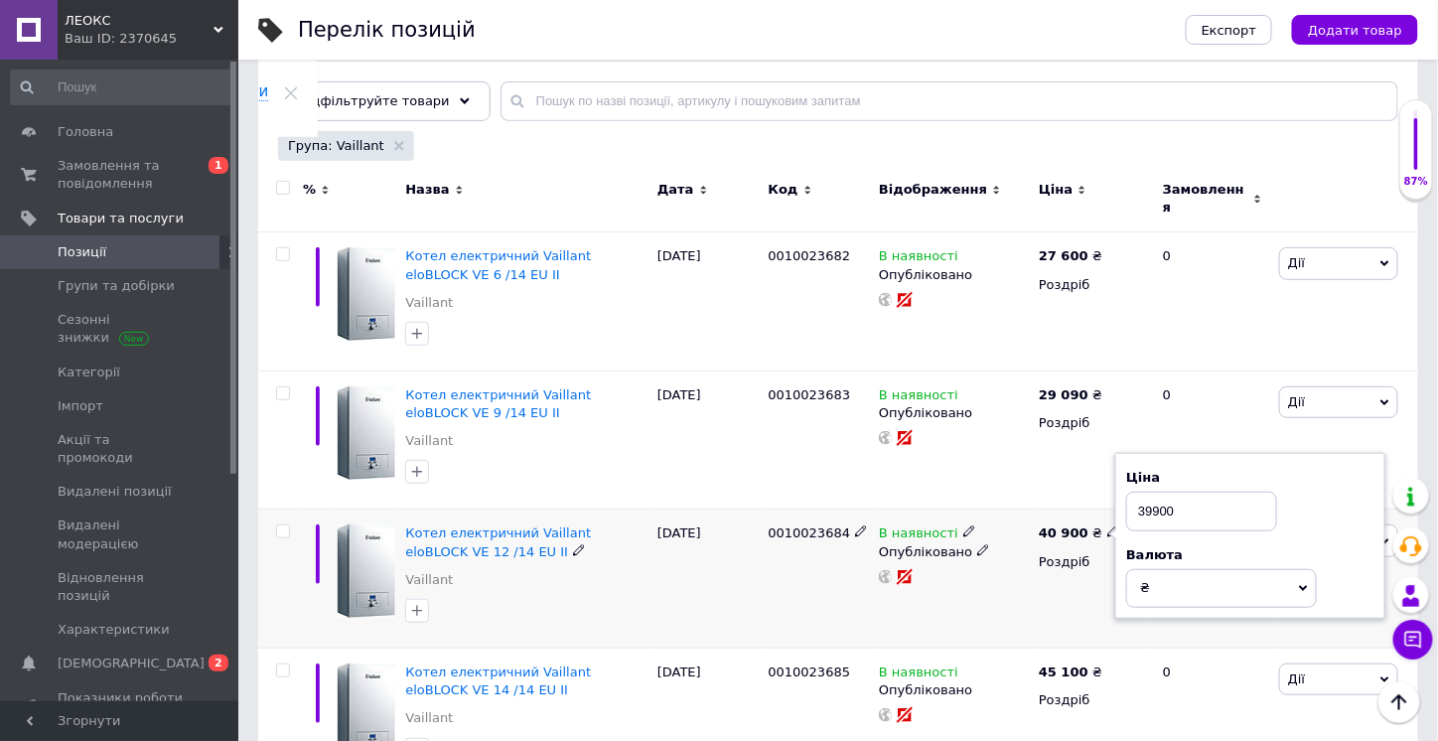
type input "39900"
click at [1049, 584] on div "40 900 ₴ Ціна 39900 Валюта ₴ $ EUR CHF GBP ¥ PLN ₸ MDL HUF KGS CNY TRY KRW lei …" at bounding box center [1091, 578] width 117 height 139
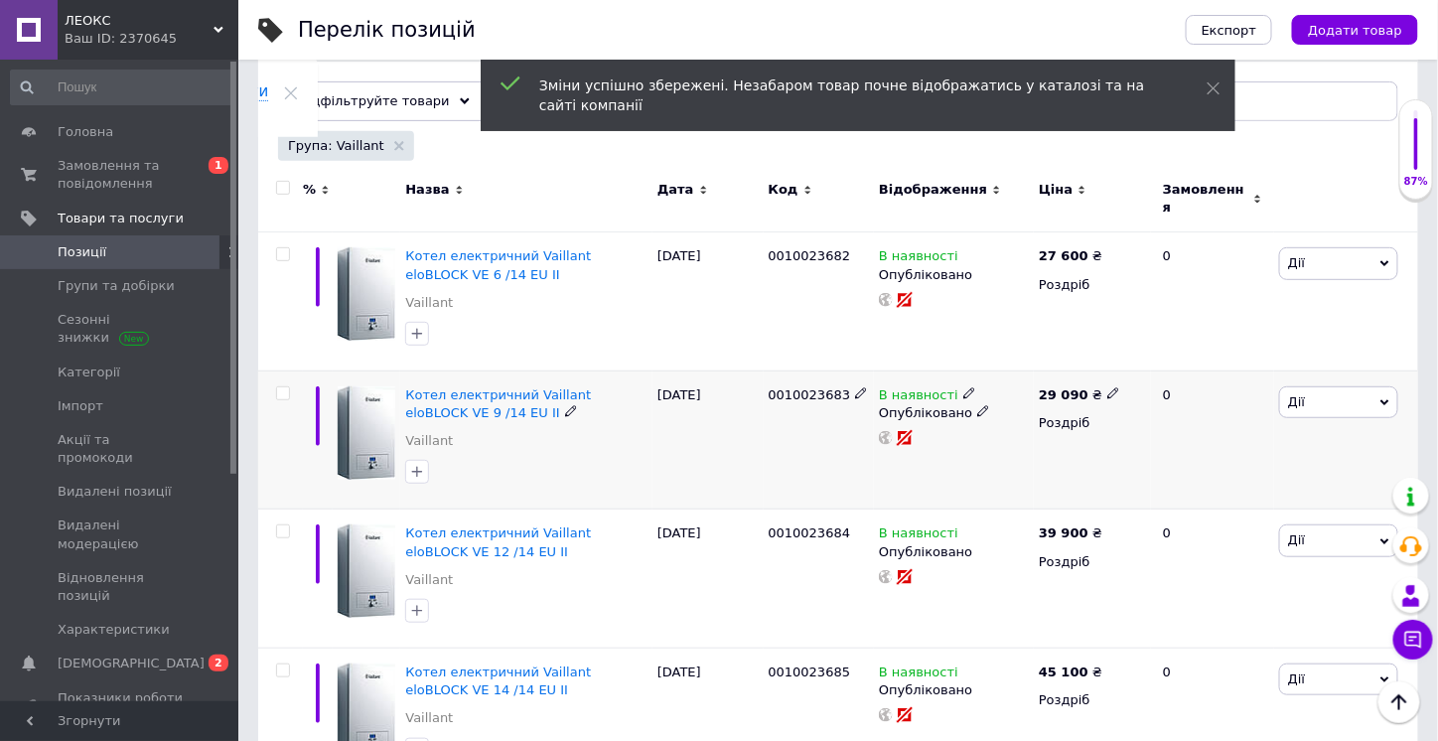
scroll to position [397, 0]
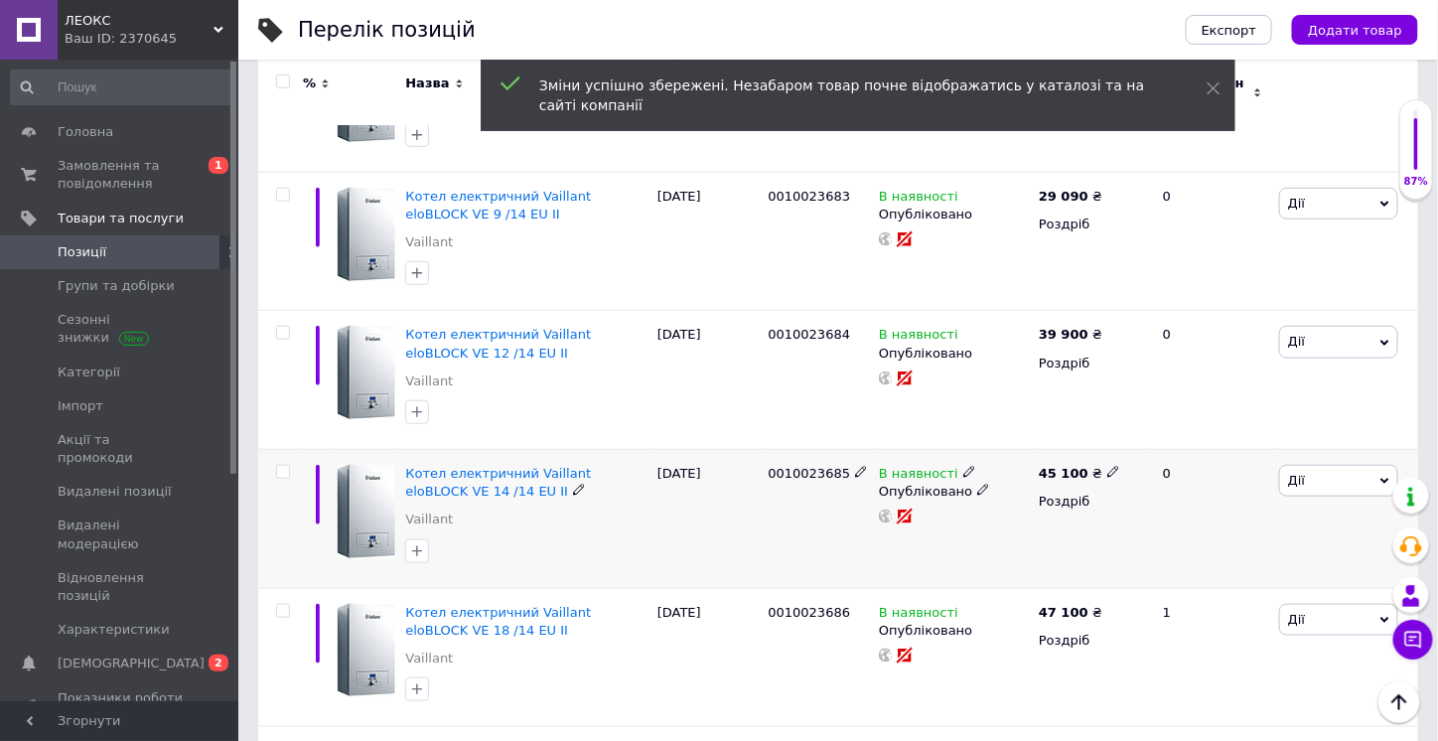
click at [1107, 467] on use at bounding box center [1112, 472] width 11 height 11
drag, startPoint x: 1144, startPoint y: 438, endPoint x: 1125, endPoint y: 438, distance: 18.9
click at [1126, 438] on input "45100" at bounding box center [1201, 452] width 151 height 40
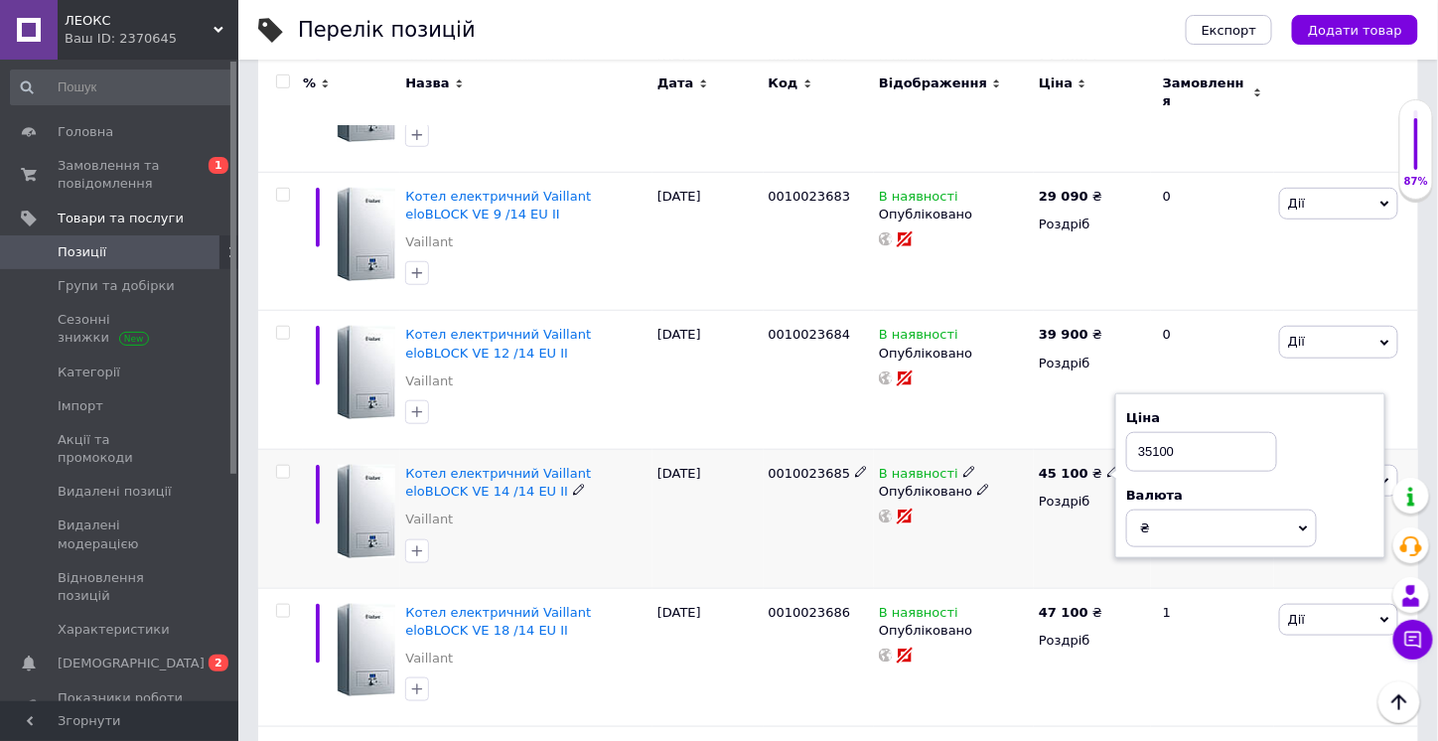
type input "35100"
click at [1040, 542] on div "45 100 ₴ Ціна 35100 Валюта ₴ $ EUR CHF GBP ¥ PLN ₸ MDL HUF KGS CNY TRY KRW lei …" at bounding box center [1091, 519] width 117 height 139
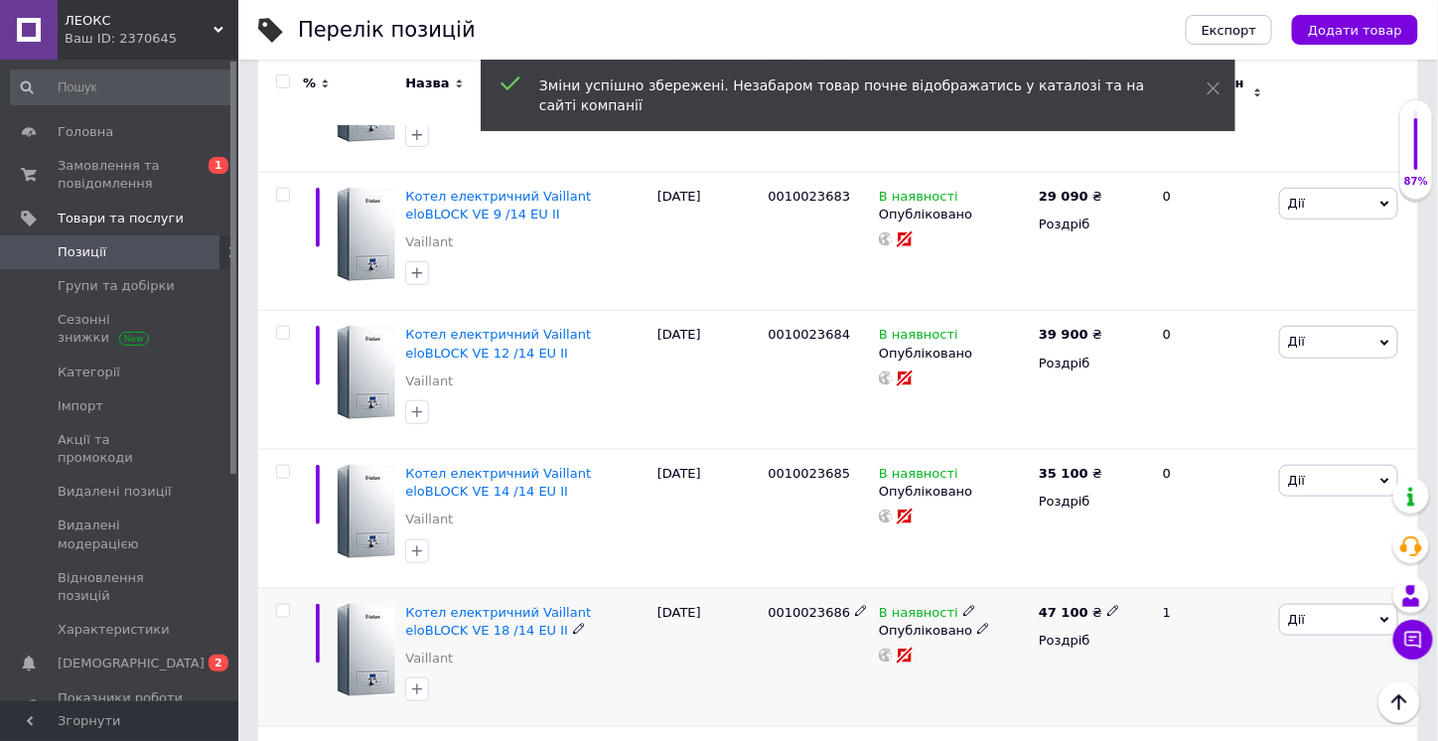
scroll to position [496, 0]
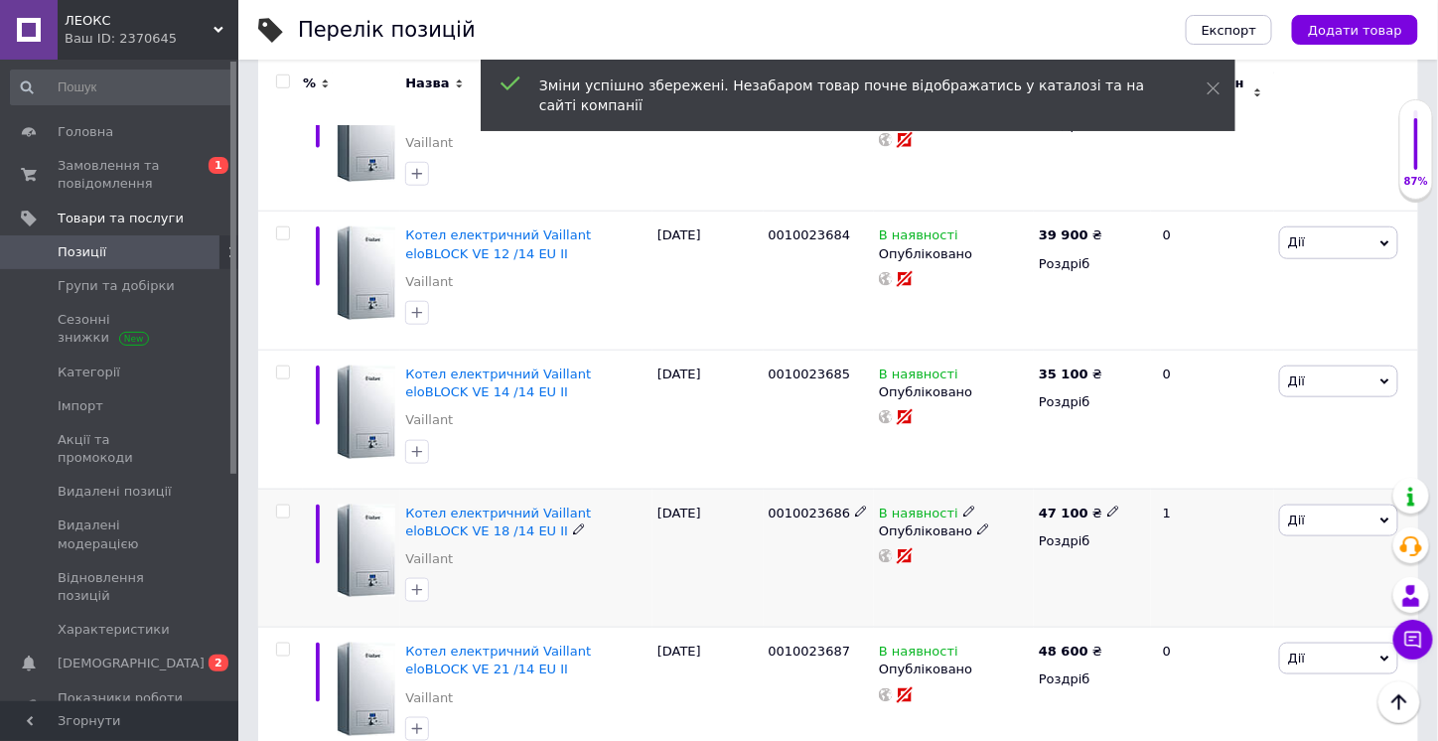
click at [1107, 504] on span at bounding box center [1113, 510] width 13 height 13
drag, startPoint x: 1145, startPoint y: 474, endPoint x: 1121, endPoint y: 476, distance: 23.9
click at [1121, 476] on div "Ціна 47100 Валюта ₴ $ EUR CHF GBP ¥ PLN ₸ MDL HUF KGS CNY TRY KRW lei" at bounding box center [1250, 515] width 270 height 166
type input "37100"
click at [1048, 566] on div "47 100 ₴ Ціна 37100 Валюта ₴ $ EUR CHF GBP ¥ PLN ₸ MDL HUF KGS CNY TRY KRW lei …" at bounding box center [1091, 557] width 117 height 139
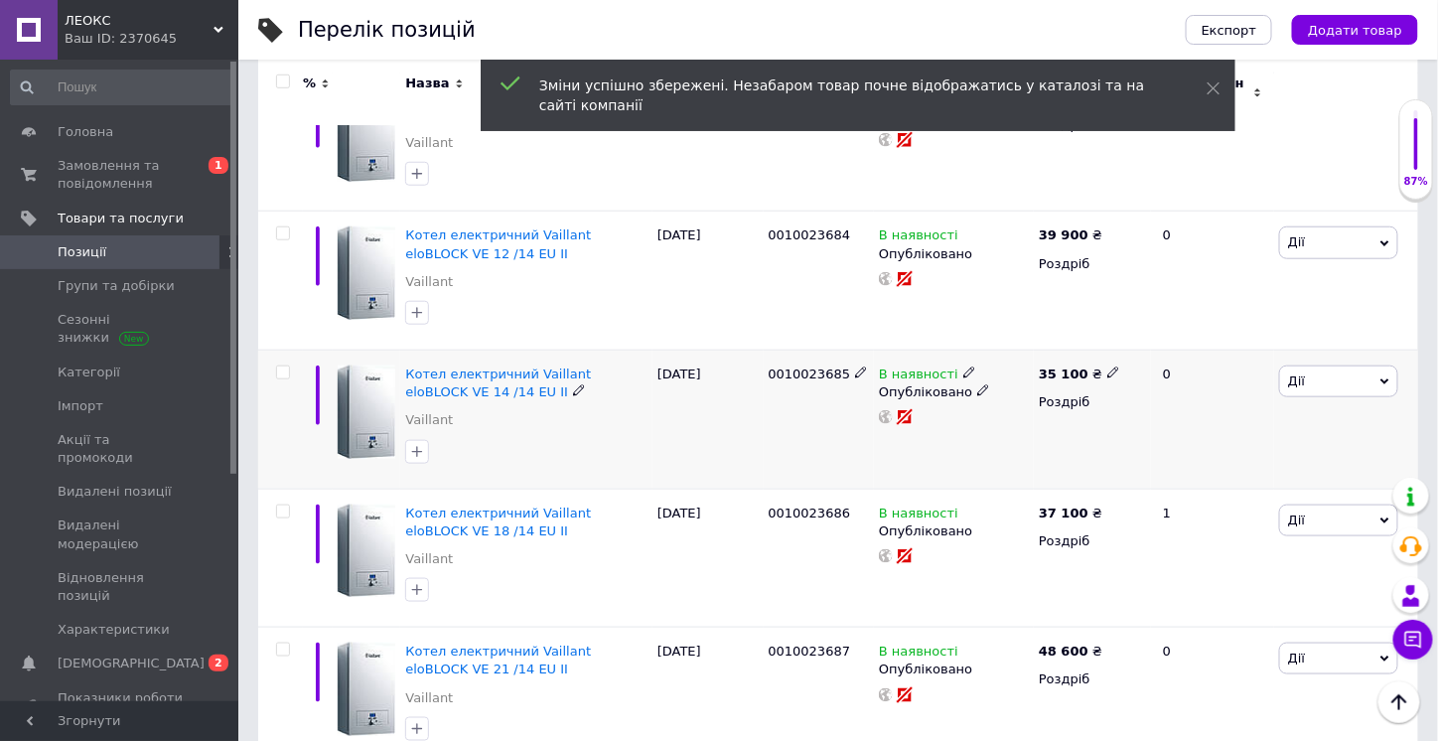
scroll to position [695, 0]
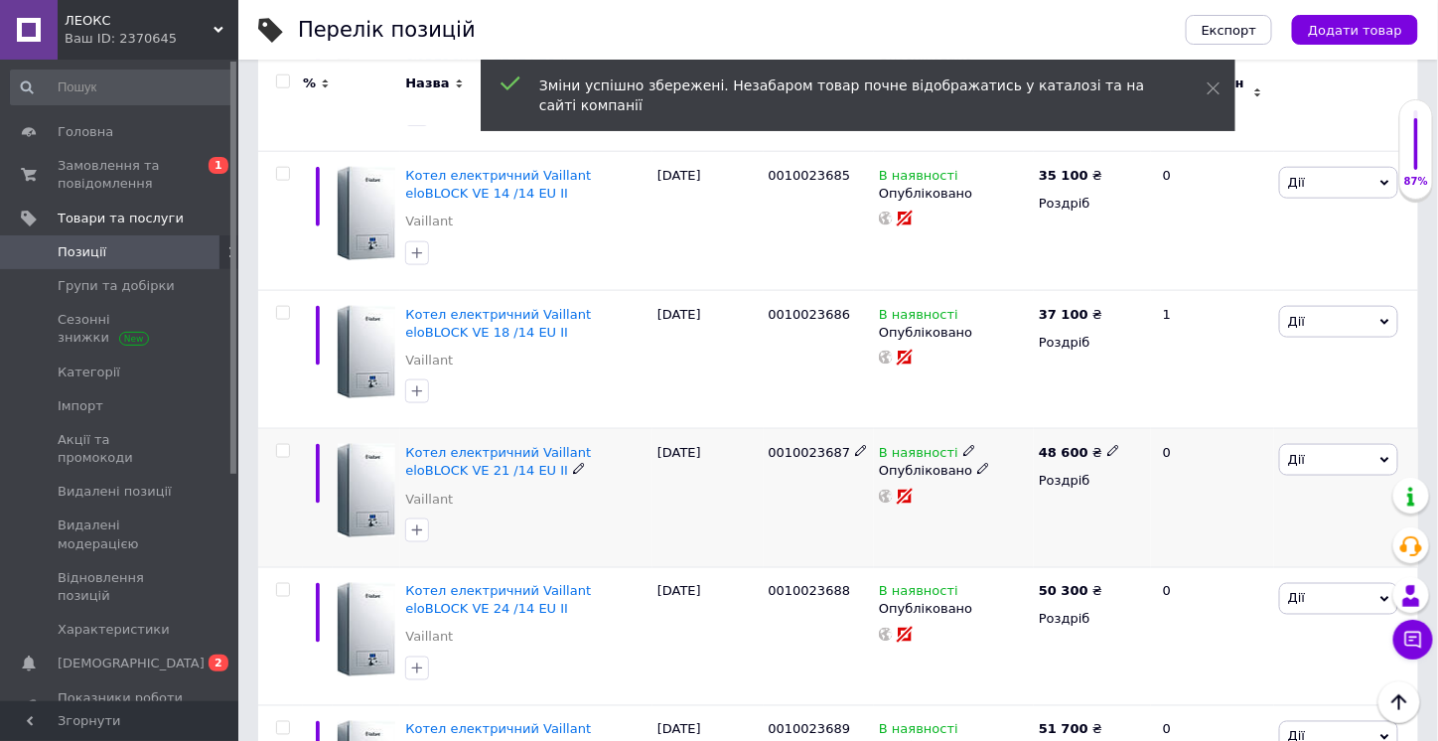
click at [1107, 445] on icon at bounding box center [1113, 451] width 12 height 12
drag, startPoint x: 1145, startPoint y: 415, endPoint x: 1121, endPoint y: 415, distance: 23.8
click at [1121, 415] on div "Ціна 48600 Валюта ₴ $ EUR CHF GBP ¥ PLN ₸ MDL HUF KGS CNY TRY KRW lei" at bounding box center [1250, 455] width 270 height 166
type input "38600"
click at [1063, 490] on div "48 600 ₴ Ціна 38600 Валюта ₴ $ EUR CHF GBP ¥ PLN ₸ MDL HUF KGS CNY TRY KRW lei …" at bounding box center [1091, 498] width 117 height 139
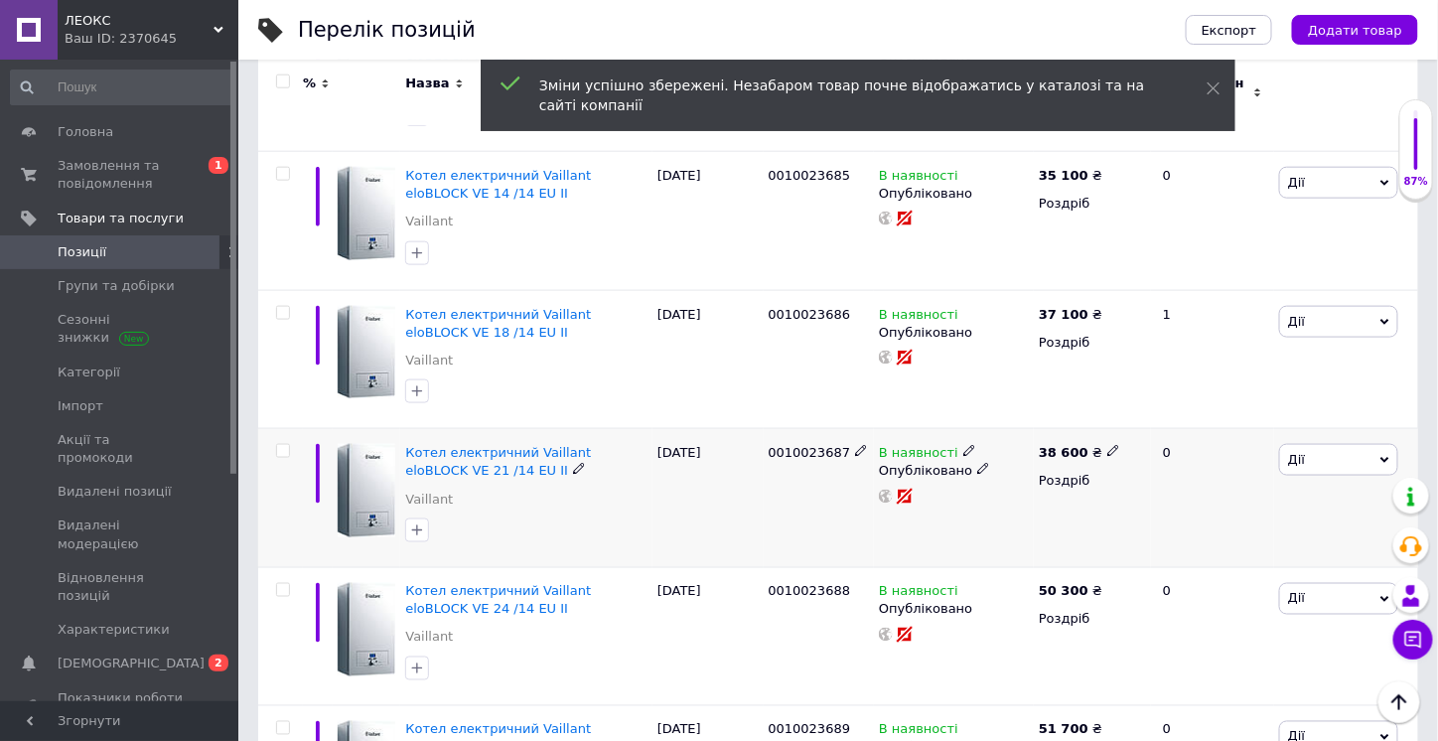
scroll to position [794, 0]
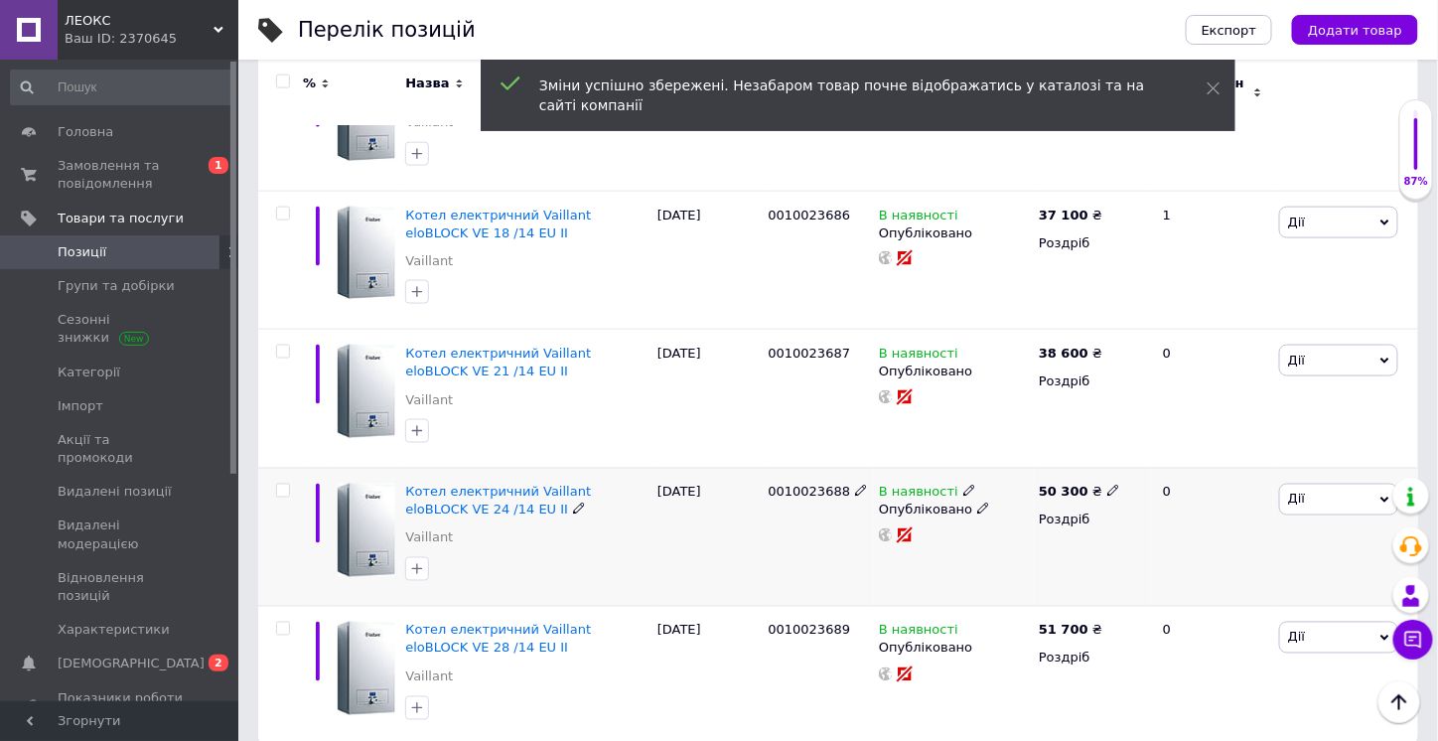
click at [1107, 484] on icon at bounding box center [1113, 490] width 12 height 12
click at [1128, 456] on input "50300" at bounding box center [1201, 470] width 151 height 40
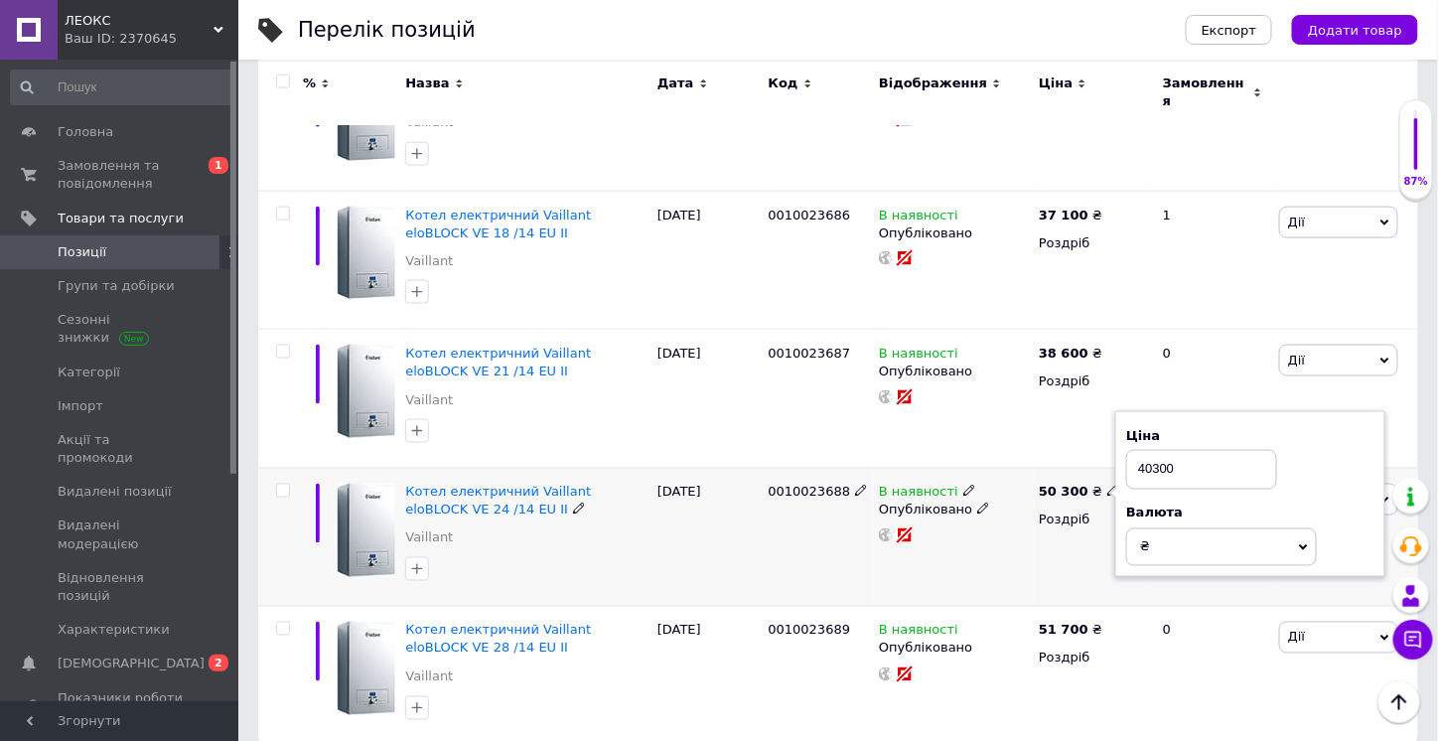
type input "40300"
click at [1037, 547] on div "50 300 ₴ Ціна 40300 Валюта ₴ $ EUR CHF GBP ¥ PLN ₸ MDL HUF KGS CNY TRY KRW lei …" at bounding box center [1091, 537] width 117 height 139
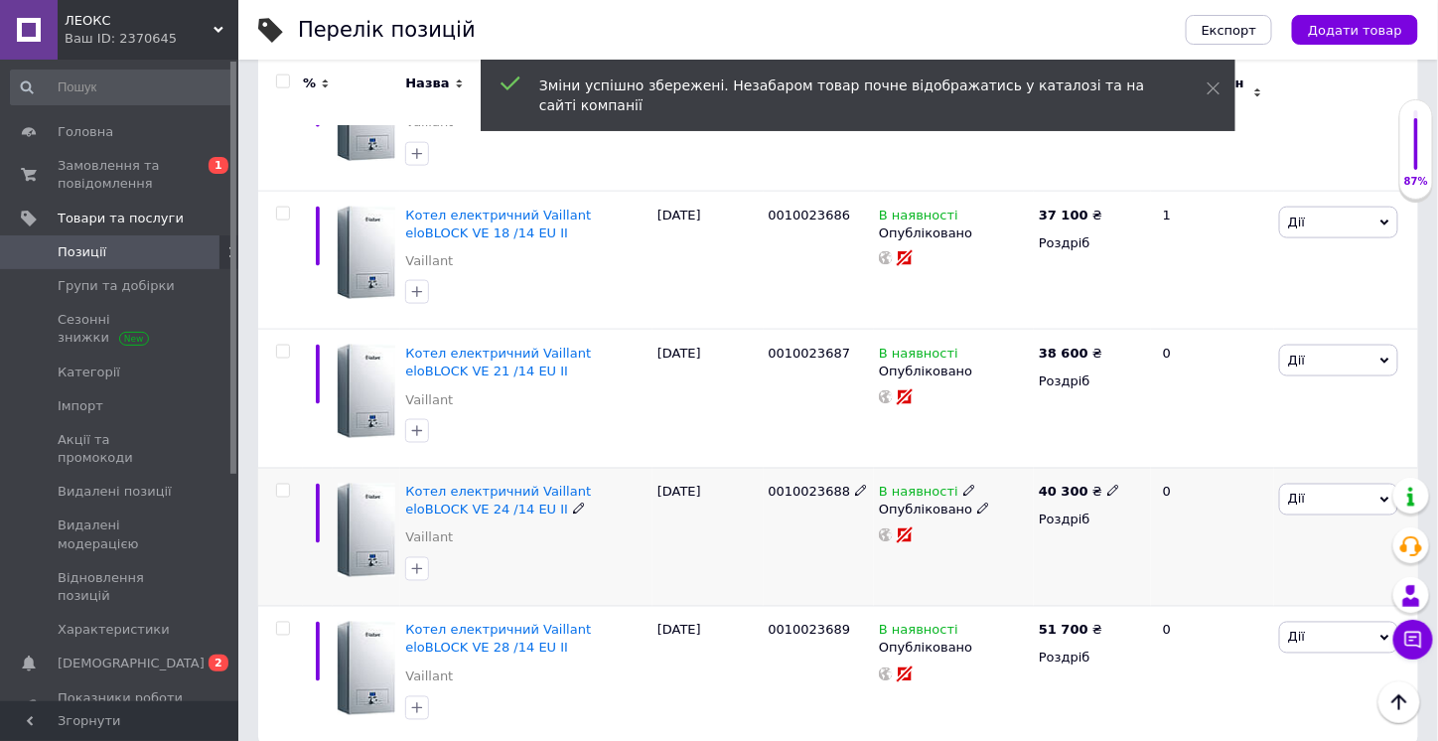
scroll to position [800, 0]
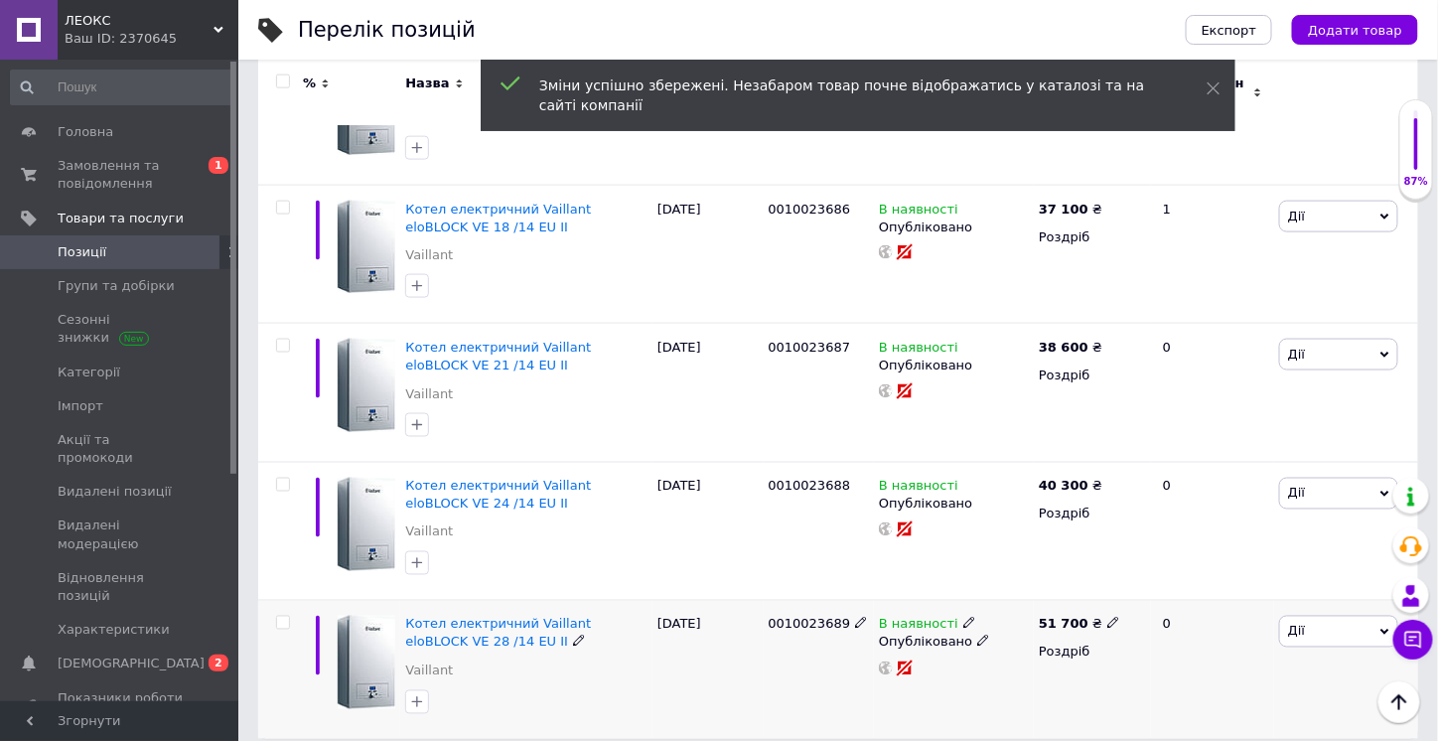
click at [1107, 617] on icon at bounding box center [1113, 623] width 12 height 12
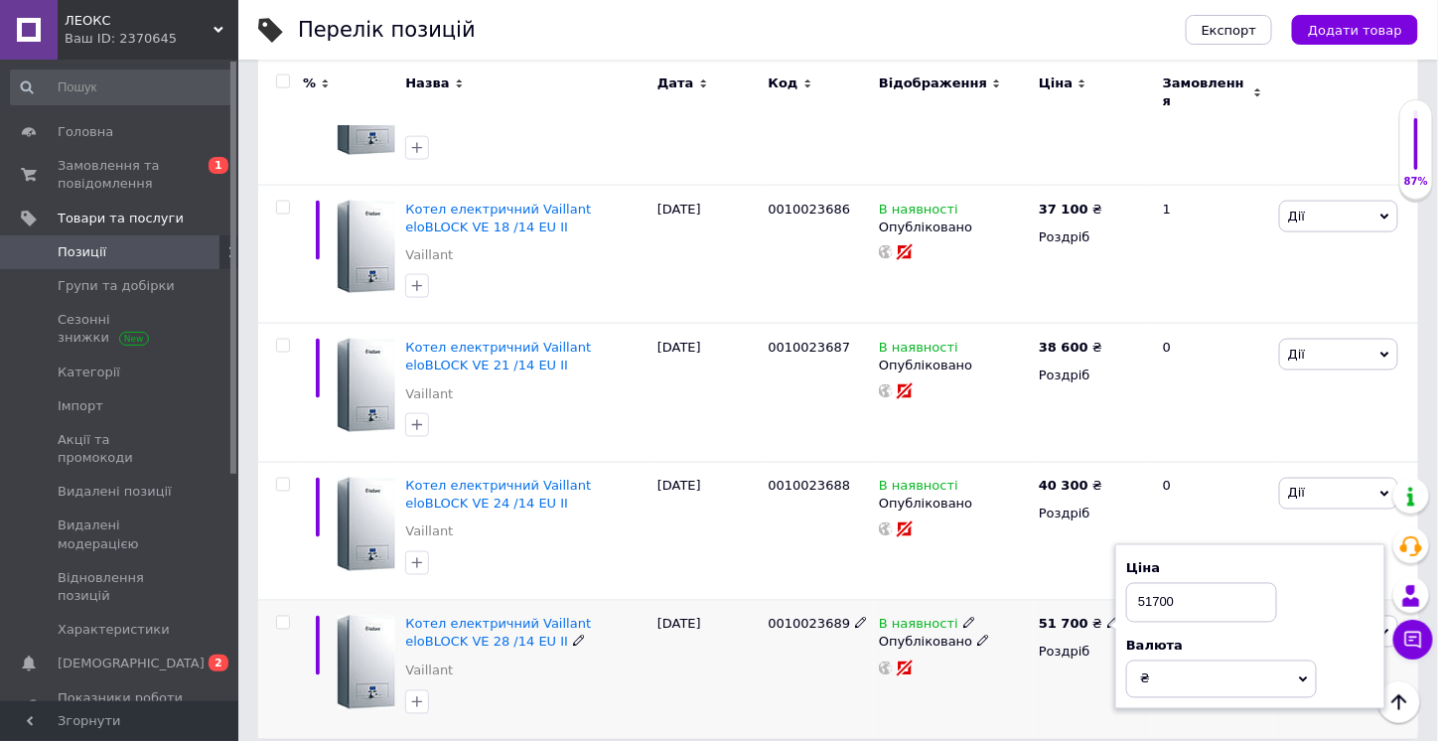
drag, startPoint x: 1145, startPoint y: 584, endPoint x: 1122, endPoint y: 584, distance: 22.8
click at [1122, 584] on div "Ціна 51700 Валюта ₴ $ EUR CHF GBP ¥ PLN ₸ MDL HUF KGS CNY TRY KRW lei" at bounding box center [1250, 627] width 270 height 166
type input "41700"
click at [1005, 678] on div "В наявності Опубліковано" at bounding box center [954, 670] width 160 height 138
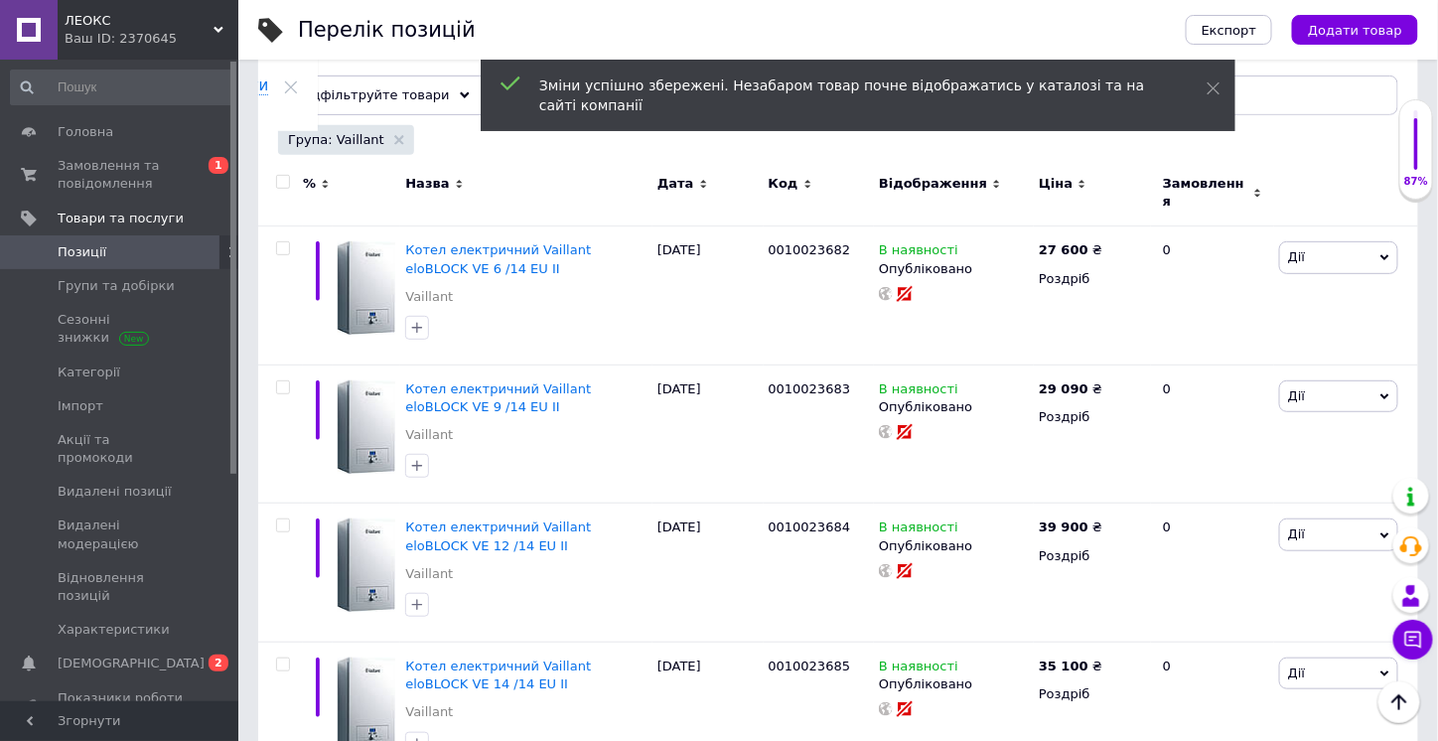
scroll to position [0, 0]
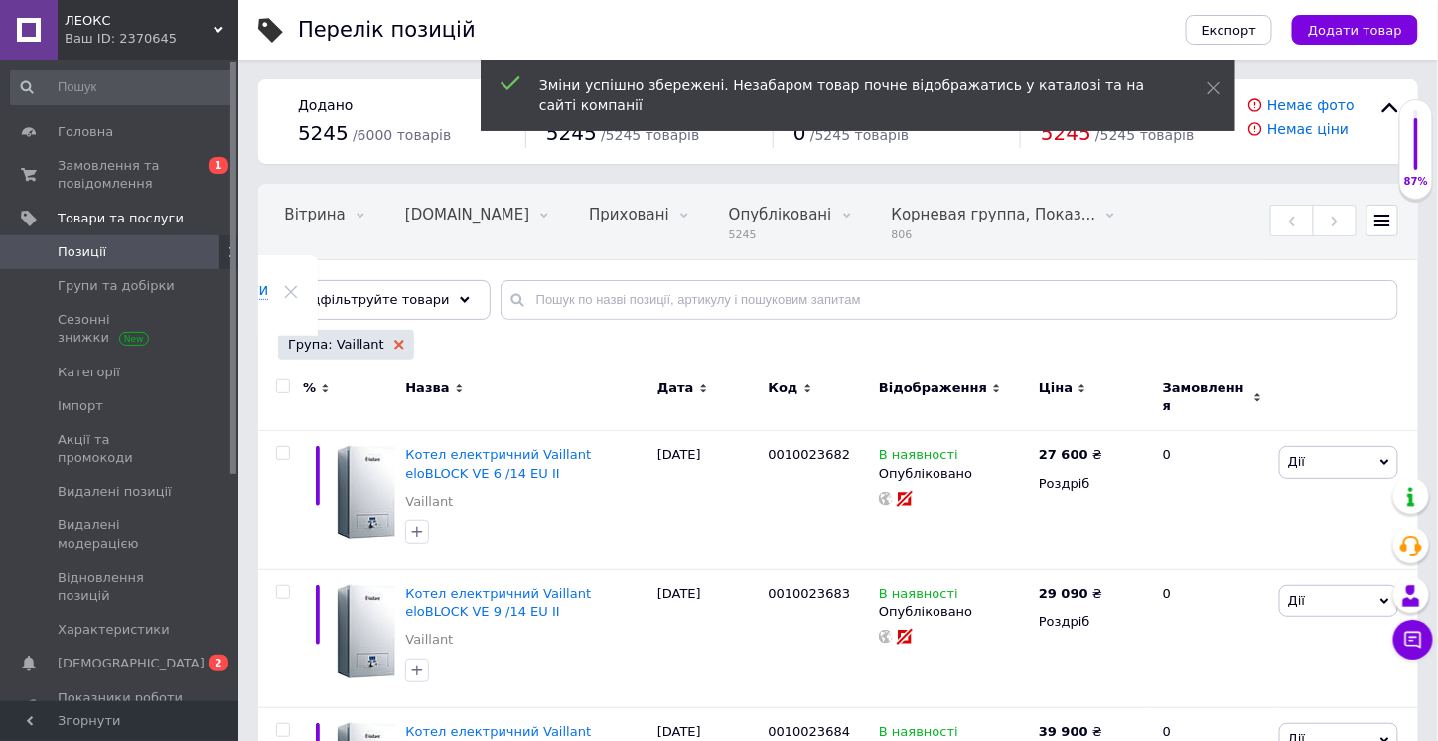
click at [394, 343] on use at bounding box center [399, 345] width 10 height 10
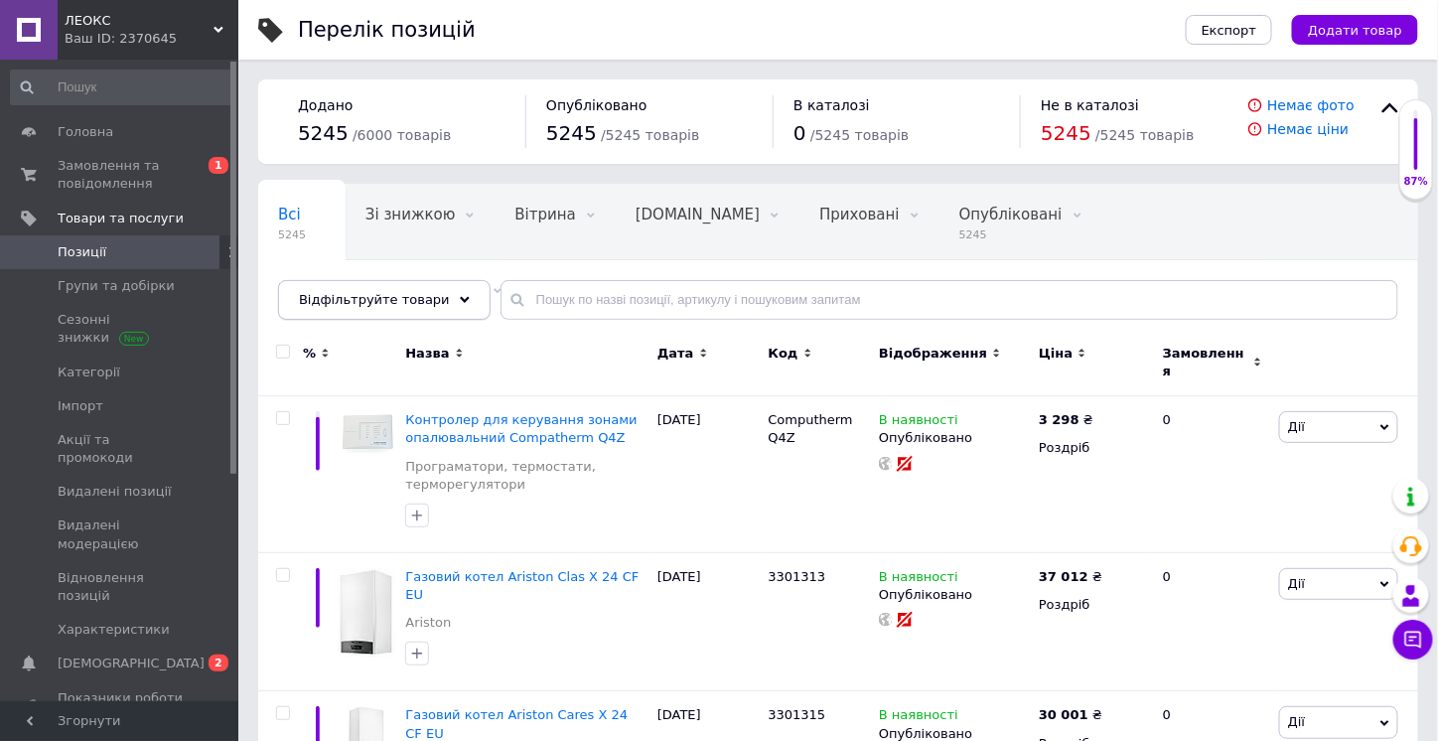
click at [440, 307] on div "Відфільтруйте товари" at bounding box center [384, 300] width 212 height 40
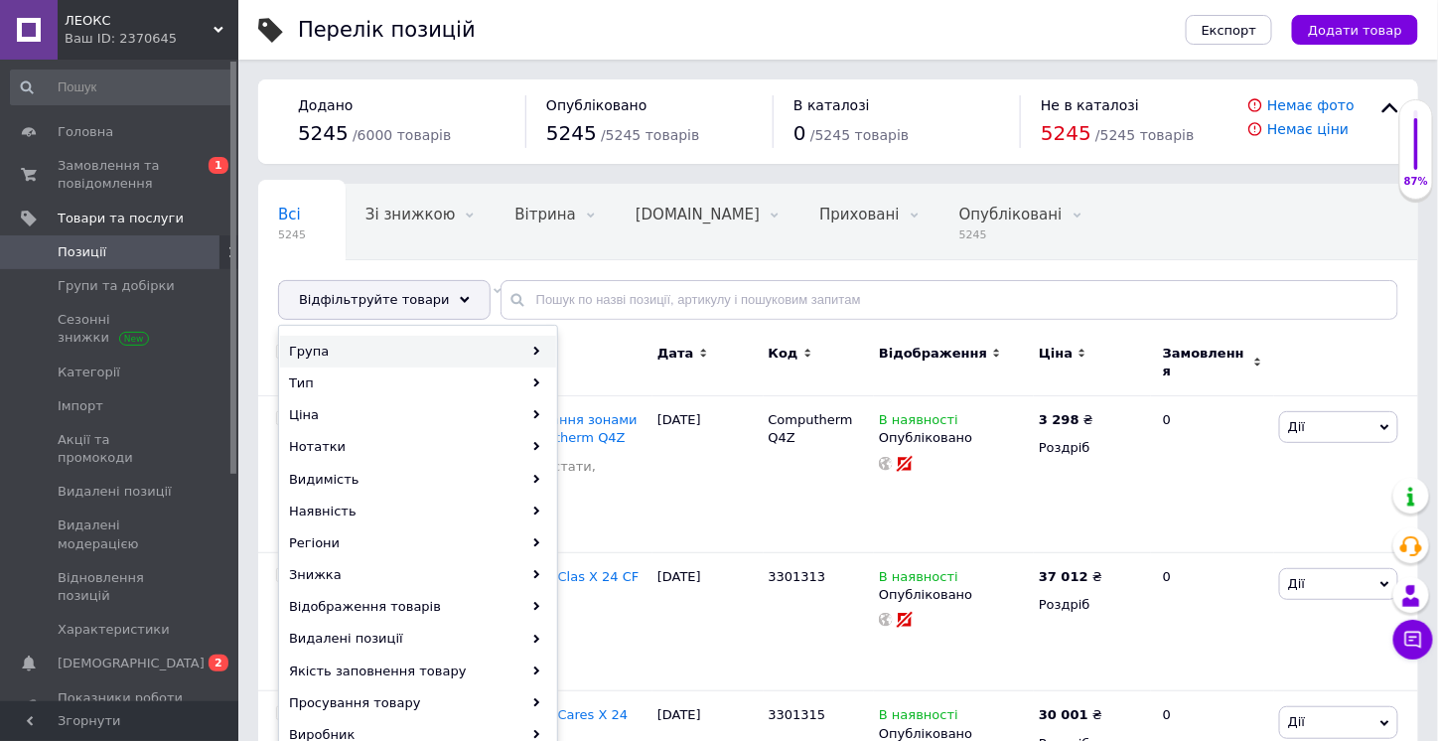
click at [481, 343] on div "Група" at bounding box center [418, 352] width 276 height 32
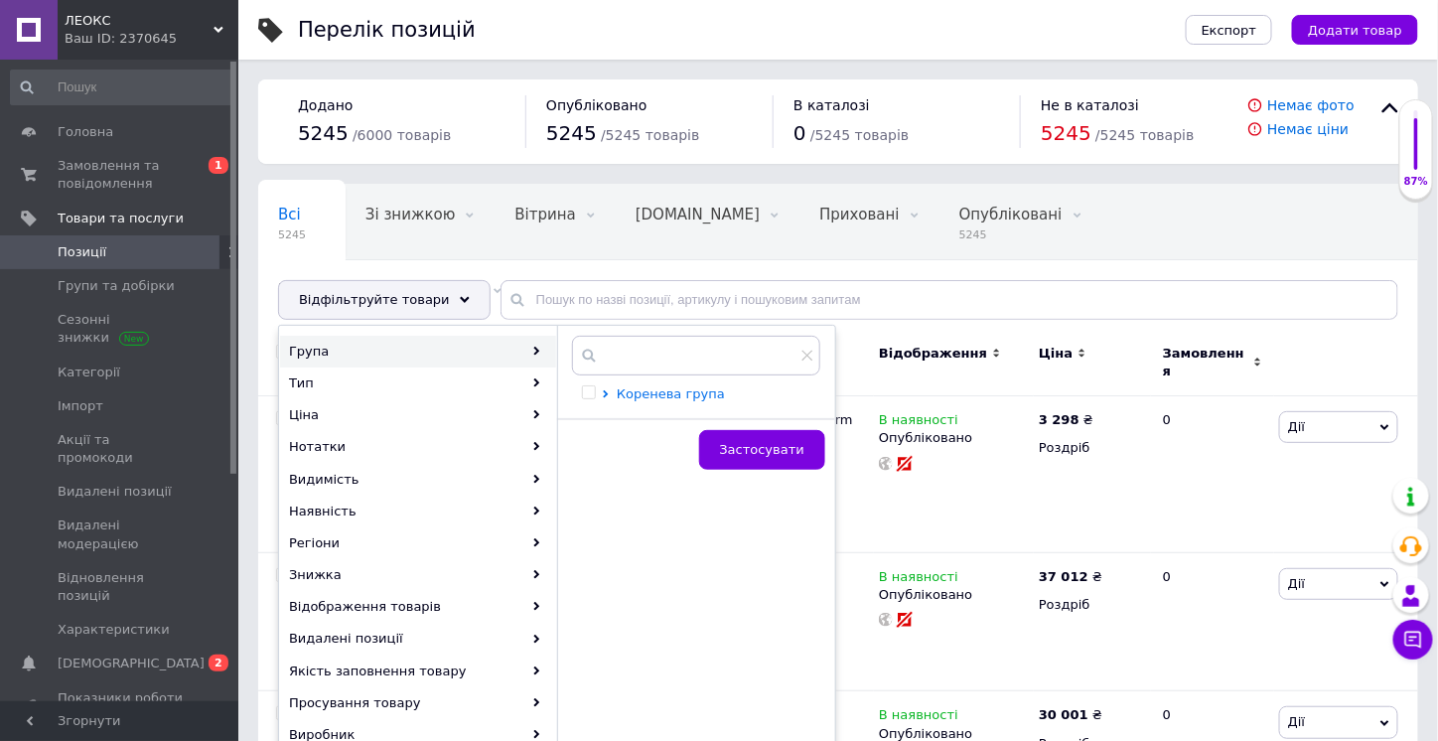
click at [655, 397] on span "Коренева група" at bounding box center [671, 393] width 108 height 15
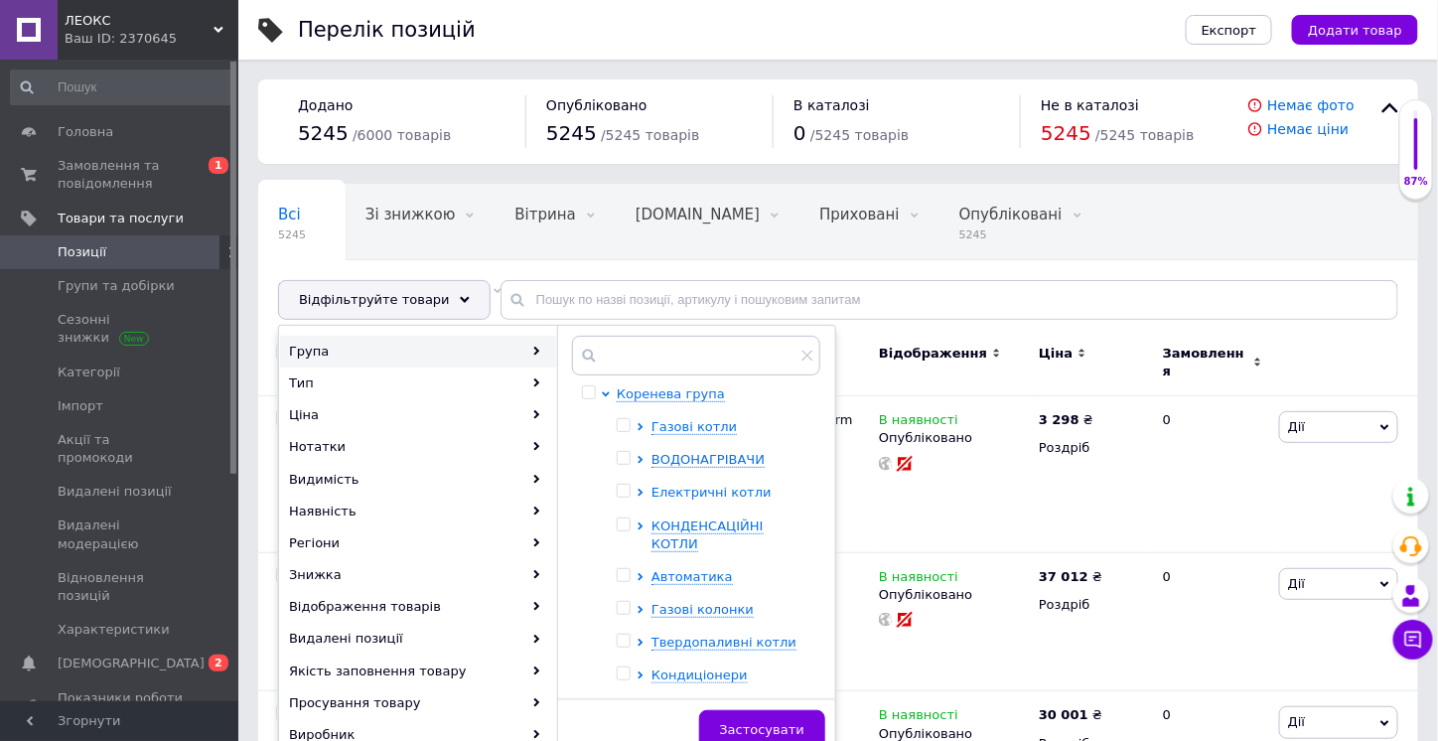
click at [699, 493] on span "Електричні котли" at bounding box center [711, 491] width 120 height 15
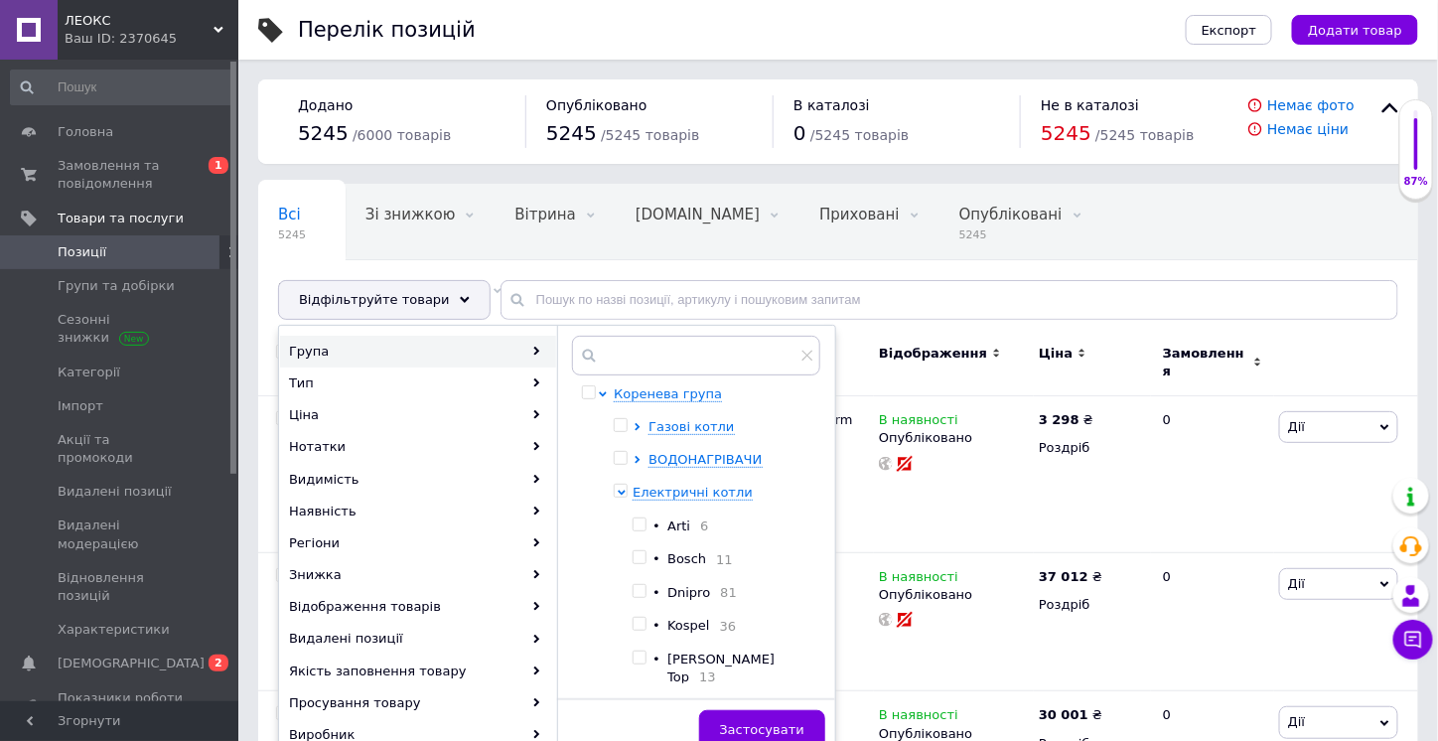
scroll to position [199, 0]
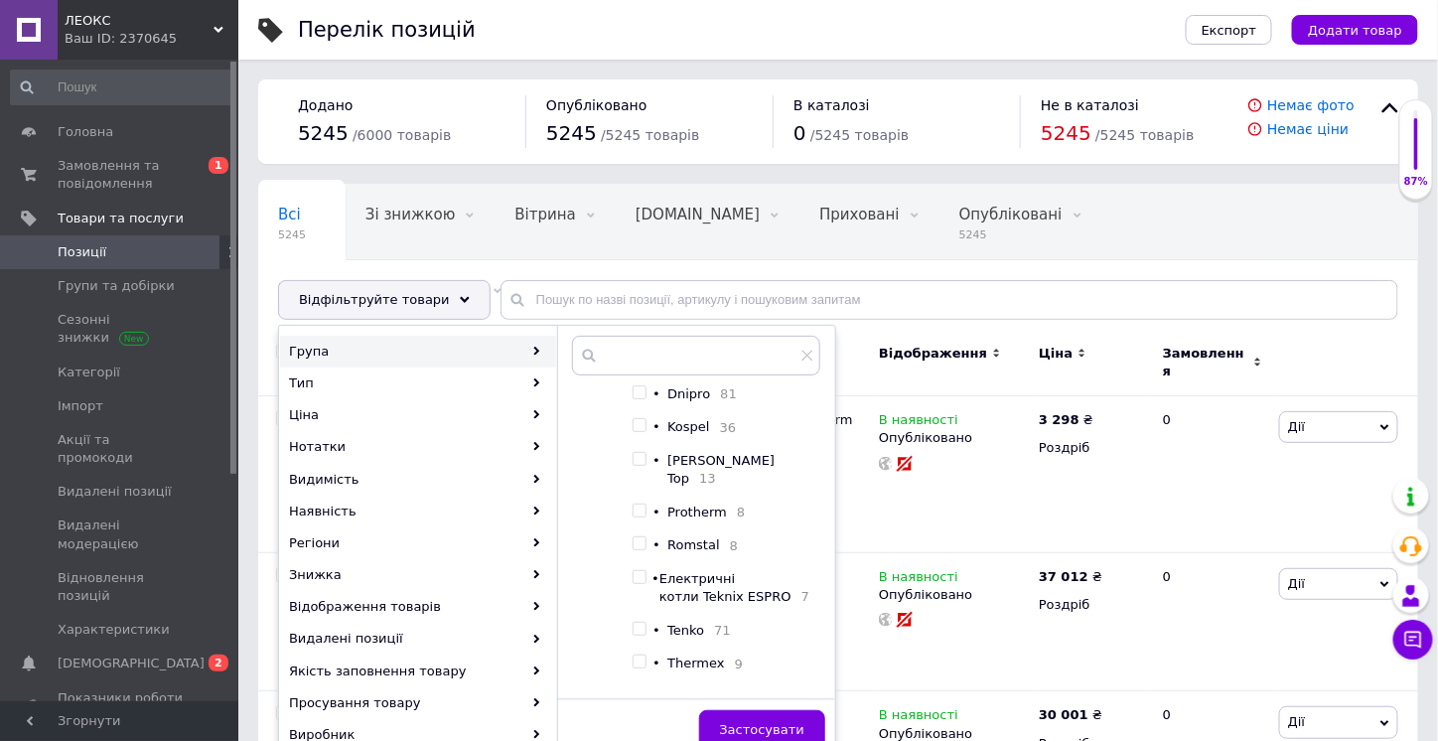
click at [645, 504] on input "checkbox" at bounding box center [638, 510] width 13 height 13
checkbox input "true"
click at [783, 725] on span "Застосувати" at bounding box center [762, 729] width 84 height 15
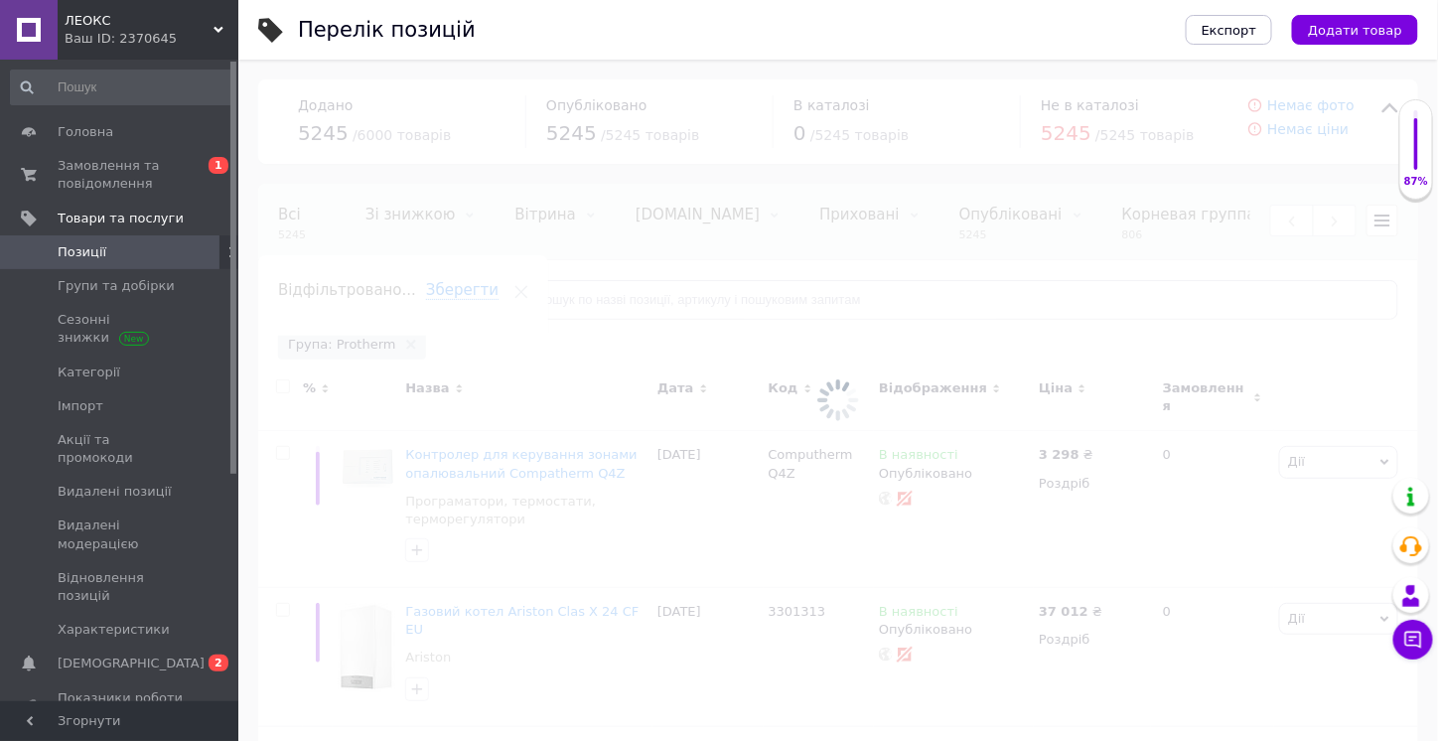
scroll to position [0, 230]
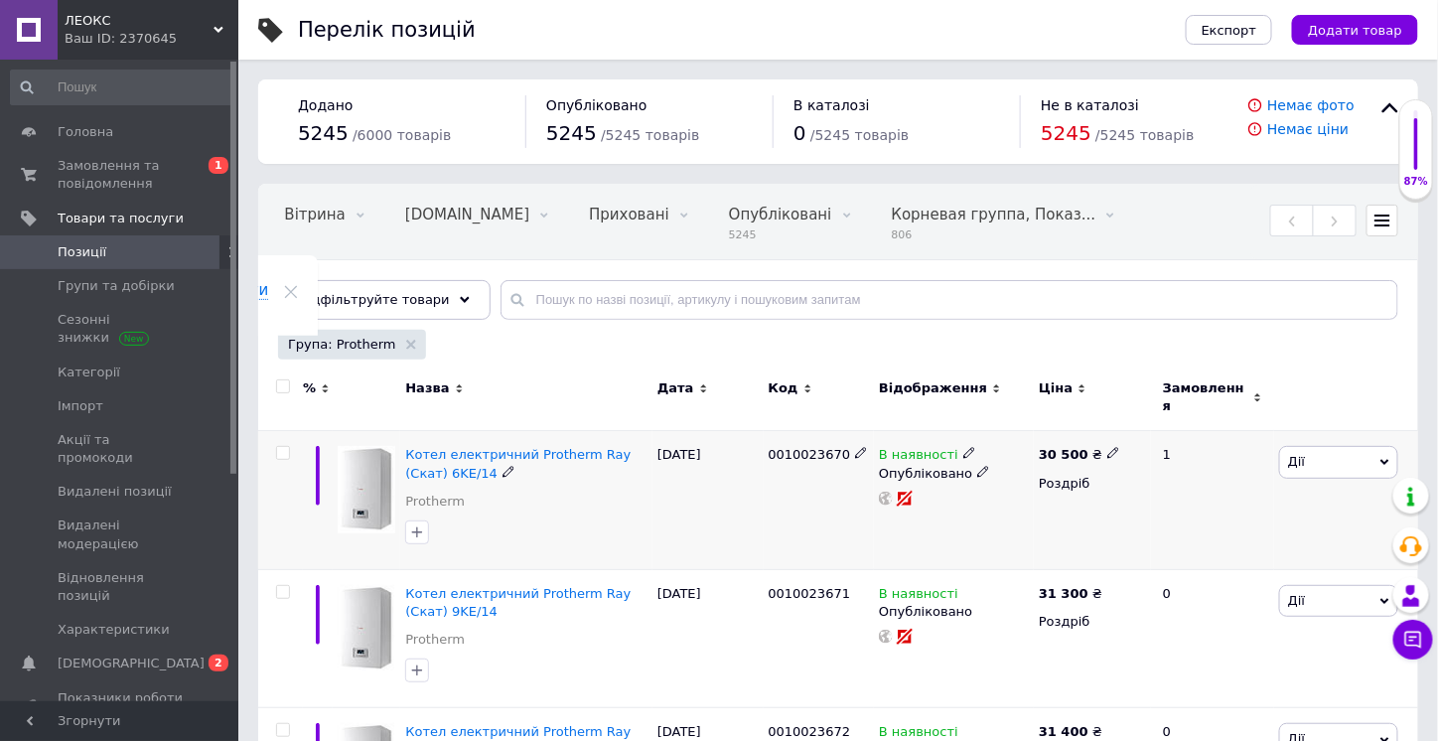
click at [502, 466] on icon at bounding box center [508, 472] width 12 height 12
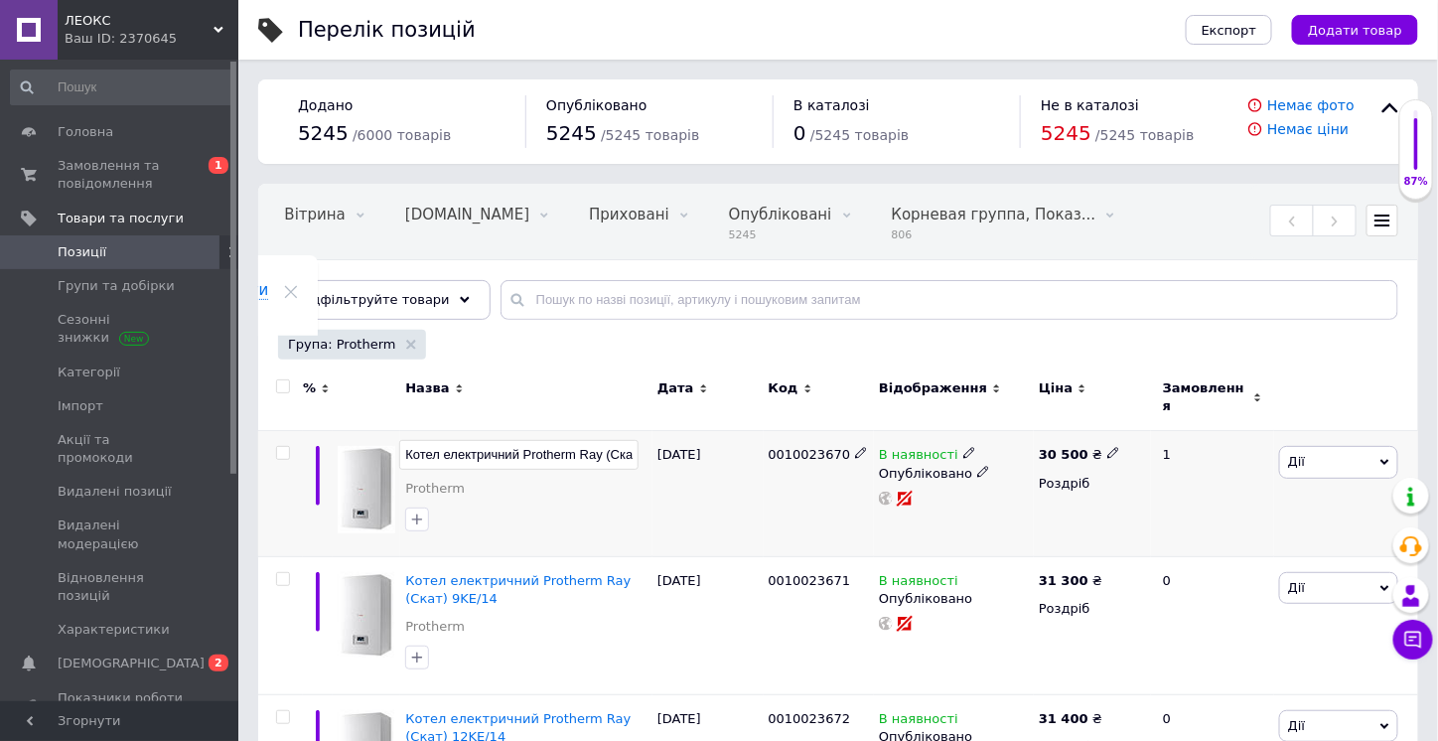
scroll to position [0, 55]
drag, startPoint x: 469, startPoint y: 438, endPoint x: 617, endPoint y: 440, distance: 147.9
click at [617, 440] on input "Котел електричний Protherm Ray (Скат) 6KE/14" at bounding box center [518, 455] width 239 height 30
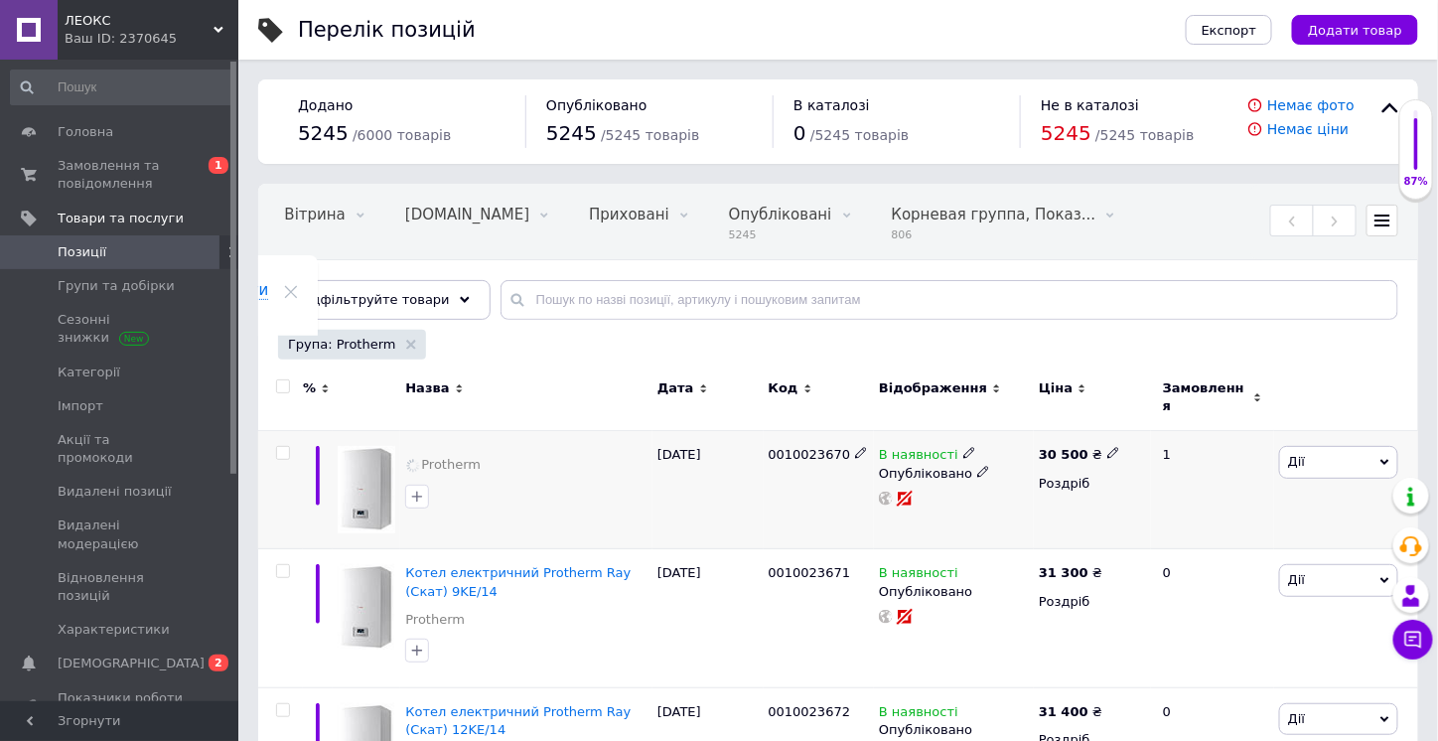
click at [715, 495] on div "[DATE]" at bounding box center [707, 490] width 111 height 118
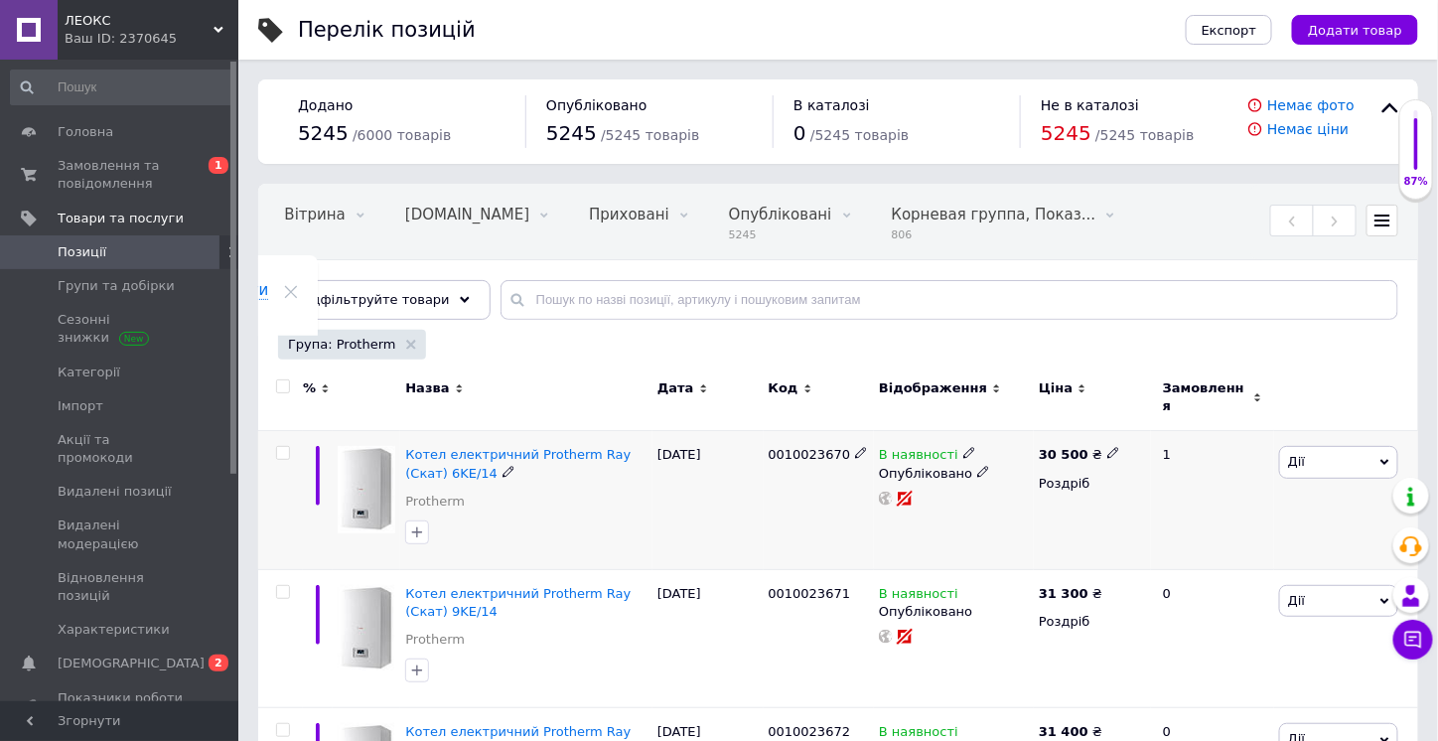
click at [1107, 447] on icon at bounding box center [1113, 453] width 12 height 12
drag, startPoint x: 1144, startPoint y: 424, endPoint x: 1126, endPoint y: 422, distance: 18.0
click at [1126, 422] on input "30500" at bounding box center [1201, 433] width 151 height 40
type input "20500"
click at [1039, 505] on div "30 500 ₴ Ціна 20500 Валюта ₴ $ EUR CHF GBP ¥ PLN ₸ MDL HUF KGS CNY TRY KRW lei …" at bounding box center [1091, 500] width 117 height 139
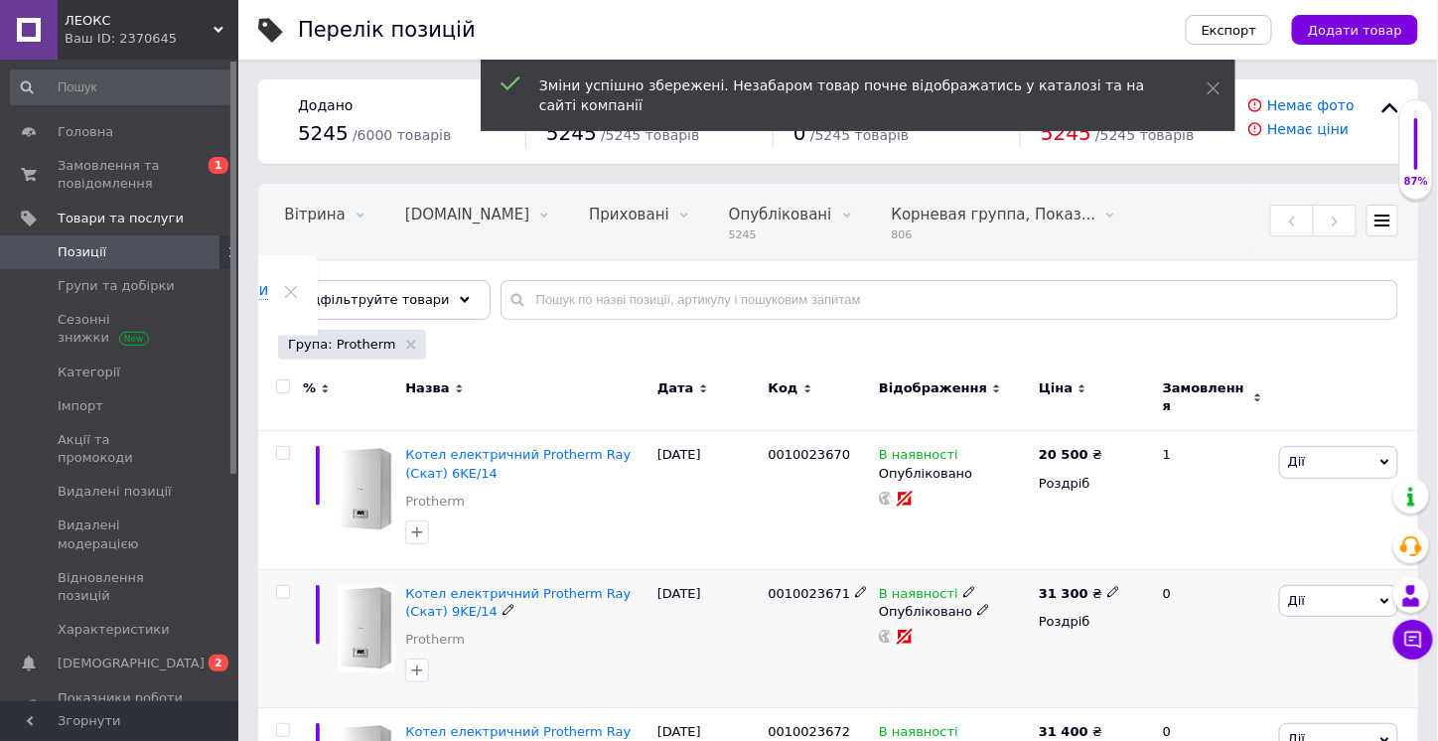
click at [1107, 586] on icon at bounding box center [1113, 592] width 12 height 12
drag, startPoint x: 1146, startPoint y: 559, endPoint x: 1097, endPoint y: 577, distance: 51.8
click at [1120, 559] on div "Ціна 31300 Валюта ₴ $ EUR CHF GBP ¥ PLN ₸ MDL HUF KGS CNY TRY KRW lei" at bounding box center [1250, 595] width 270 height 166
type input "21300"
click at [1038, 660] on div "31 300 ₴ Ціна 21300 Валюта ₴ $ EUR CHF GBP ¥ PLN ₸ MDL HUF KGS CNY TRY KRW lei …" at bounding box center [1091, 638] width 117 height 139
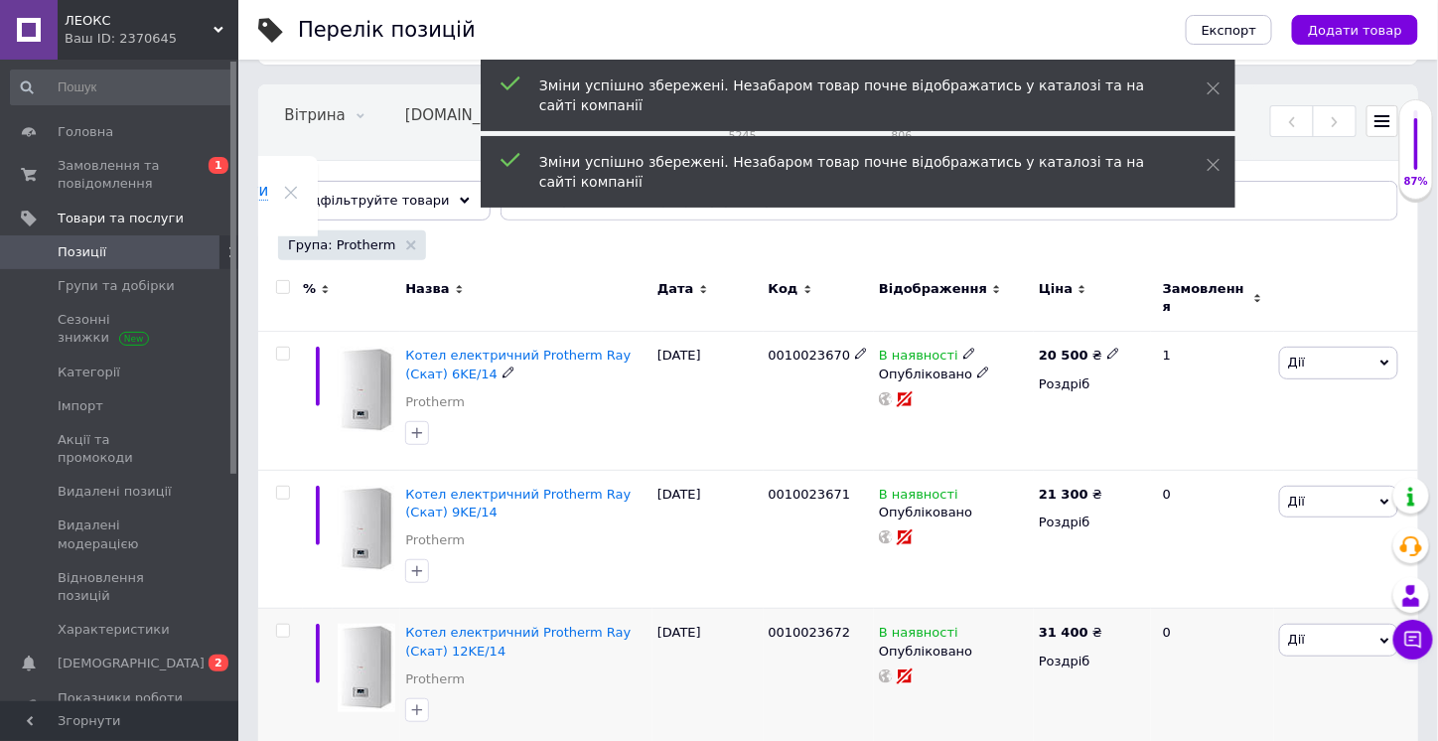
scroll to position [298, 0]
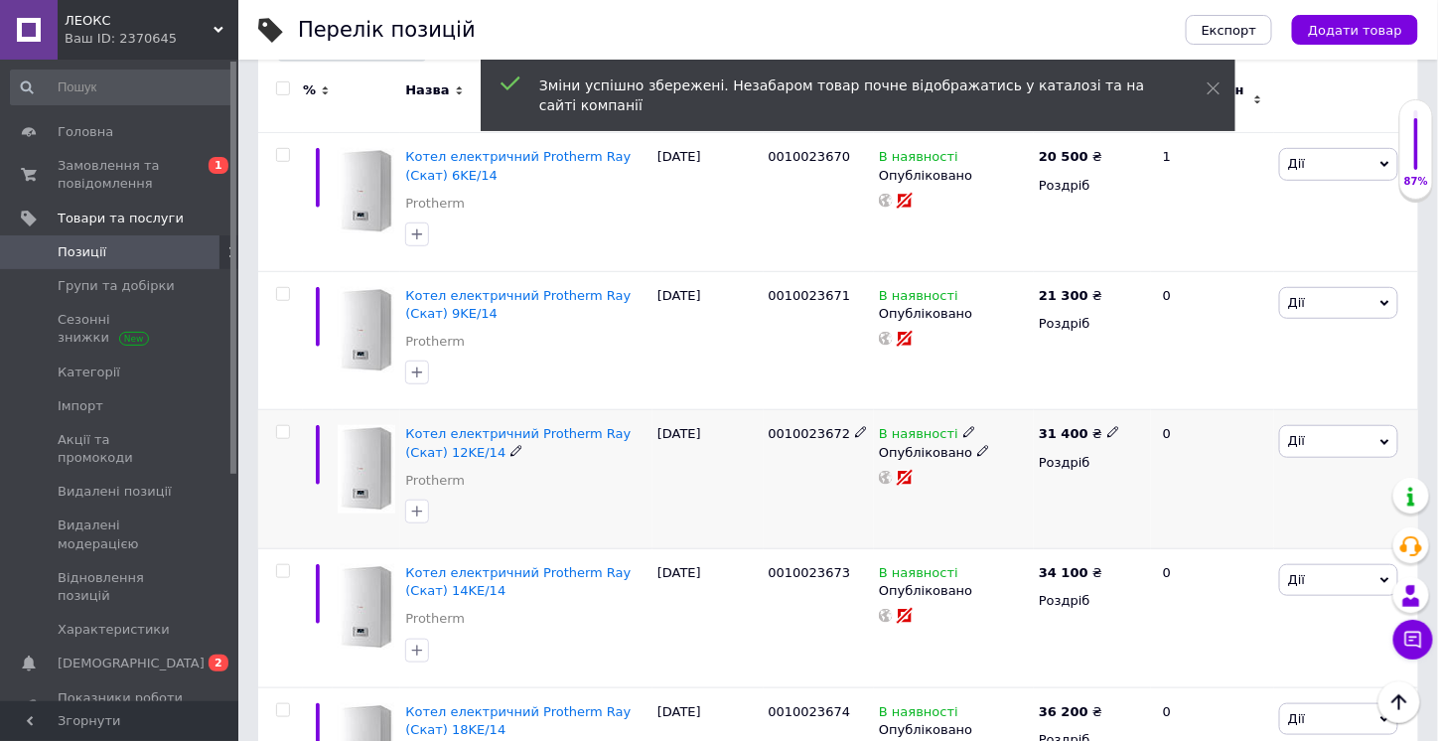
click at [1107, 427] on use at bounding box center [1112, 432] width 11 height 11
drag, startPoint x: 1147, startPoint y: 394, endPoint x: 1107, endPoint y: 409, distance: 42.4
click at [1117, 402] on div "Ціна 31400 Валюта ₴ $ EUR CHF GBP ¥ PLN ₸ MDL HUF KGS CNY TRY KRW lei" at bounding box center [1250, 436] width 270 height 166
type input "21400"
click at [1035, 499] on div "31 400 ₴ Ціна 21400 Валюта ₴ $ EUR CHF GBP ¥ PLN ₸ MDL HUF KGS CNY TRY KRW lei …" at bounding box center [1091, 479] width 117 height 139
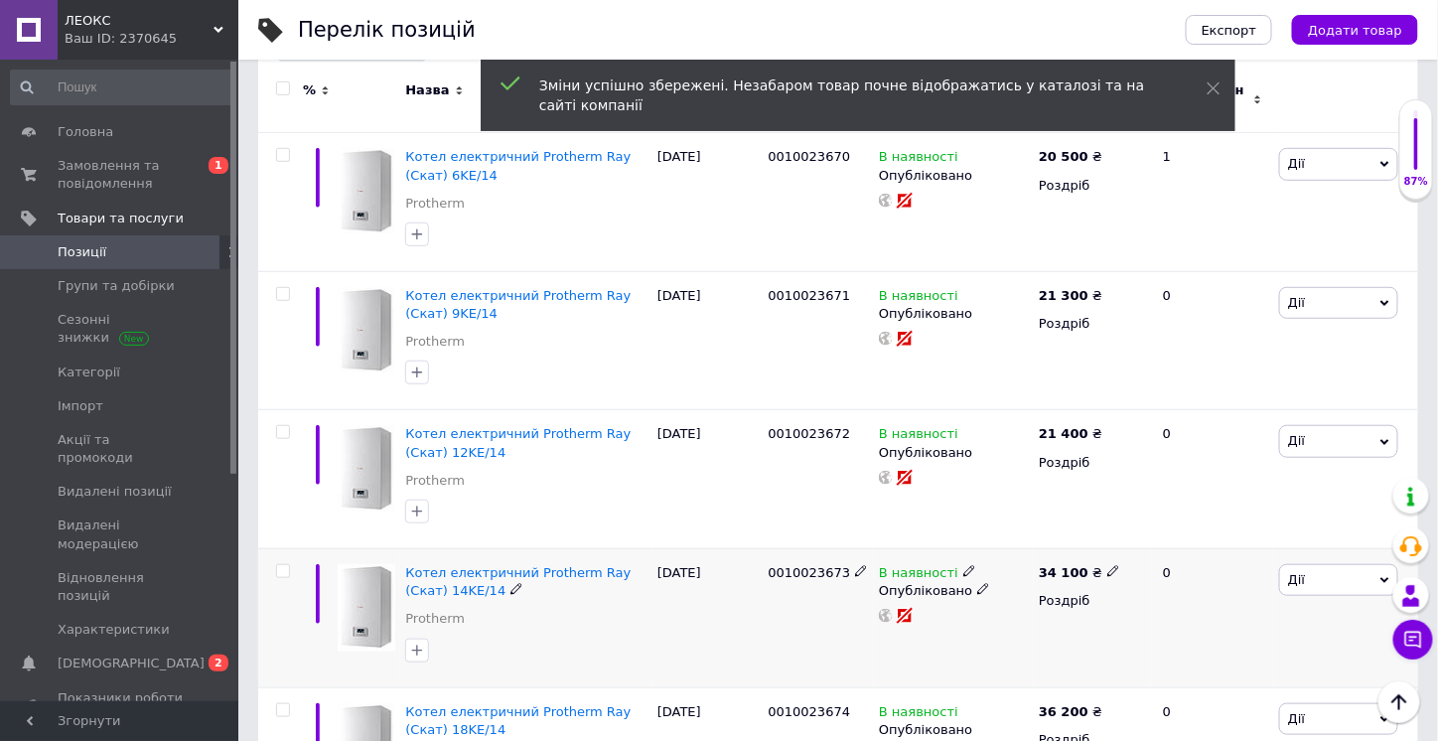
click at [1108, 564] on span at bounding box center [1113, 570] width 13 height 13
drag, startPoint x: 1146, startPoint y: 533, endPoint x: 1120, endPoint y: 535, distance: 25.9
click at [1120, 534] on div "Ціна 34100 Валюта ₴ $ EUR CHF GBP ¥ PLN ₸ MDL HUF KGS CNY TRY KRW lei" at bounding box center [1250, 575] width 270 height 166
type input "24100"
click at [1040, 652] on div "34 100 ₴ Ціна 24100 Валюта ₴ $ EUR CHF GBP ¥ PLN ₸ MDL HUF KGS CNY TRY KRW lei …" at bounding box center [1091, 618] width 117 height 139
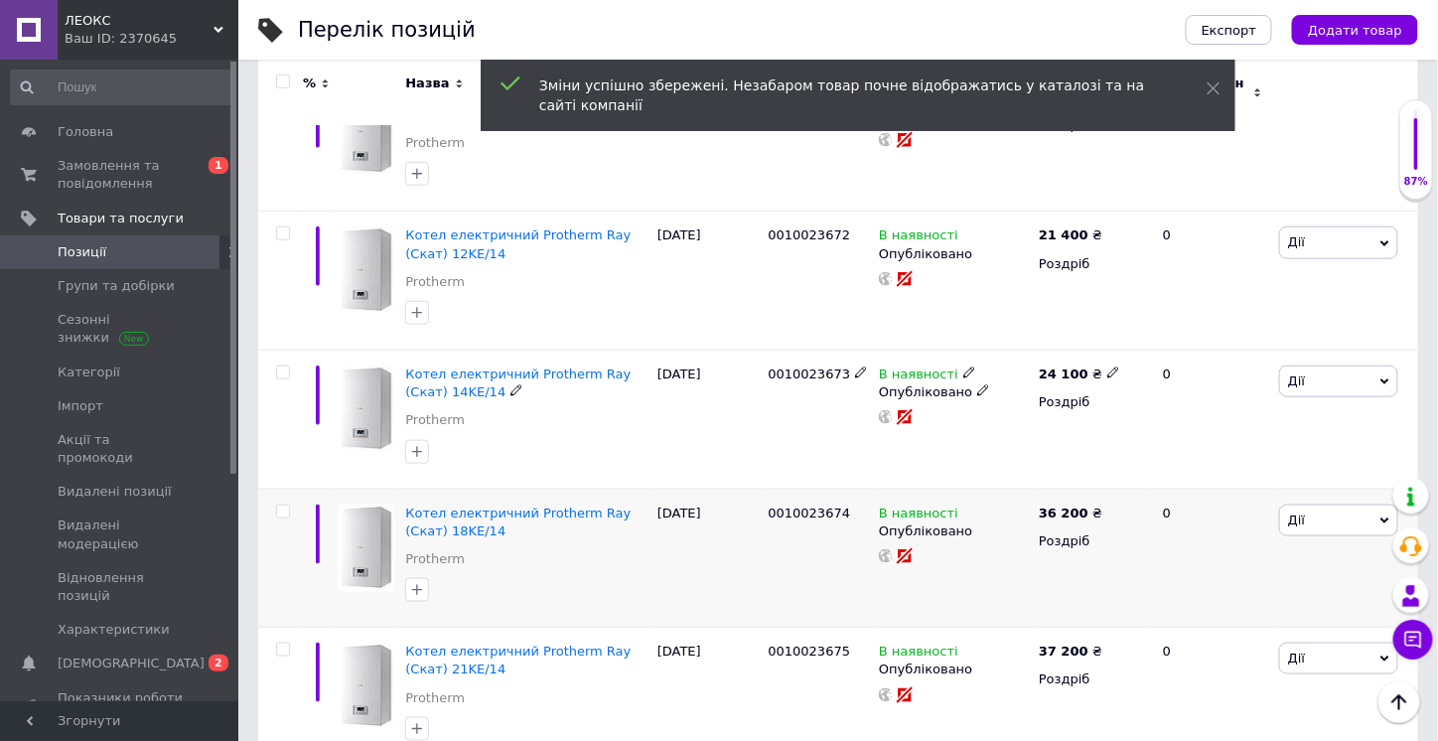
scroll to position [596, 0]
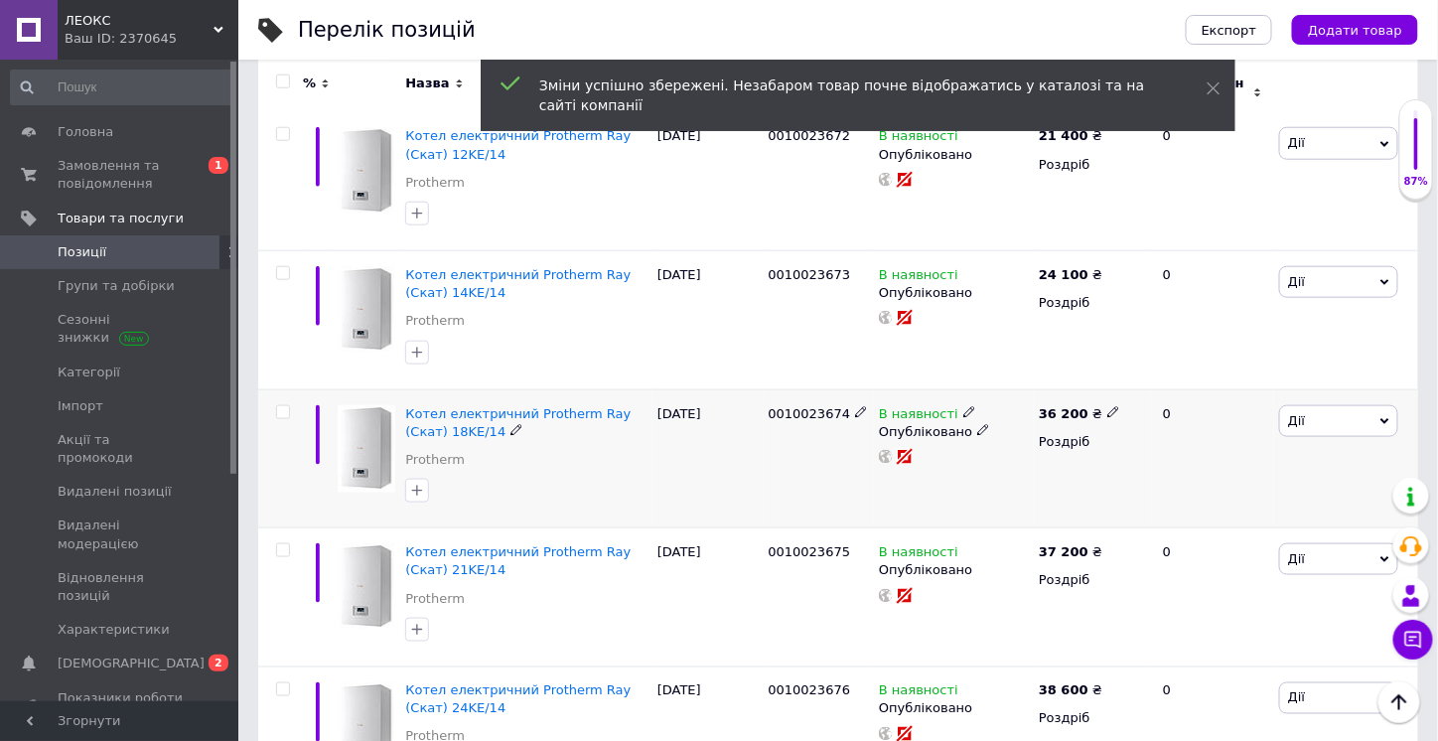
click at [1107, 406] on icon at bounding box center [1113, 412] width 12 height 12
drag, startPoint x: 1146, startPoint y: 374, endPoint x: 1119, endPoint y: 381, distance: 27.7
click at [1118, 380] on div "Ціна 36200 Валюта ₴ $ EUR CHF GBP ¥ PLN ₸ MDL HUF KGS CNY TRY KRW lei" at bounding box center [1250, 416] width 270 height 166
type input "26200"
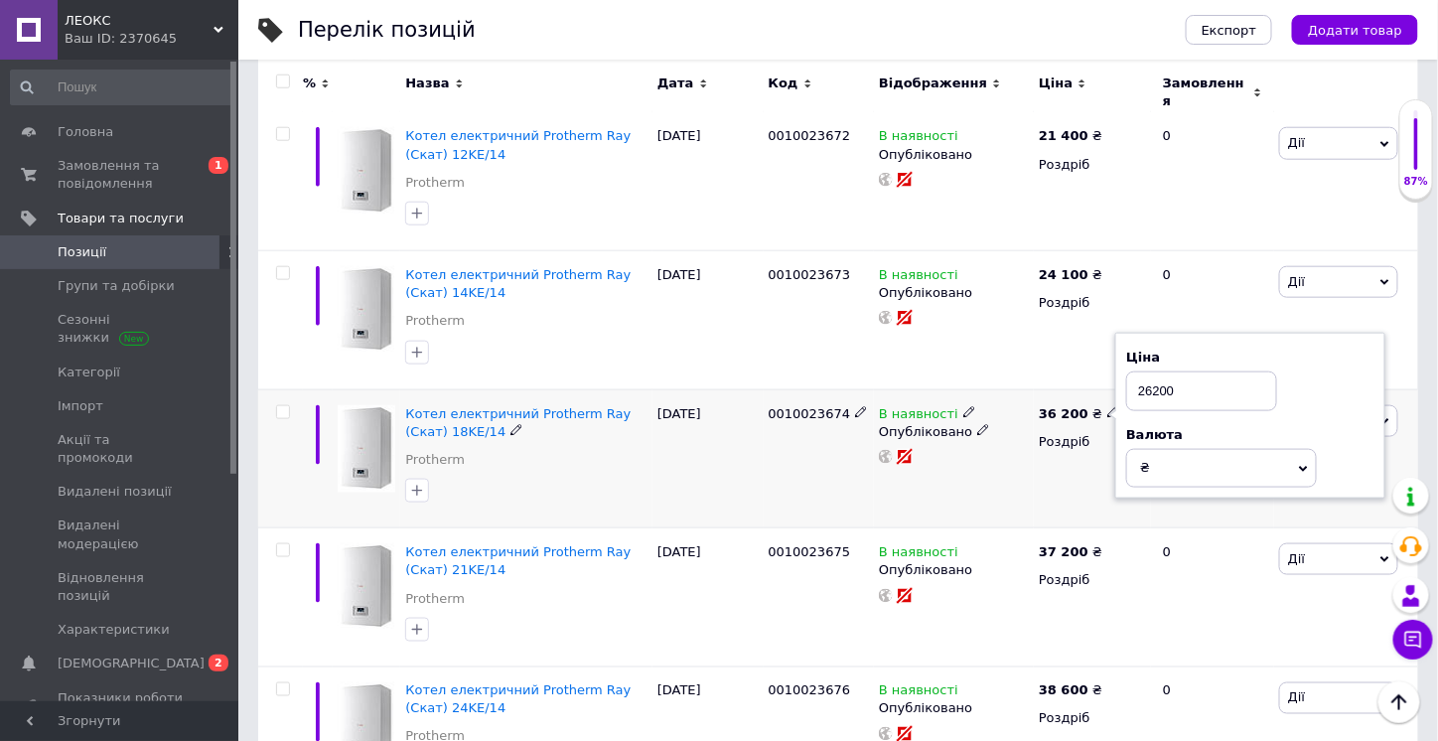
click at [1079, 480] on div "36 200 ₴ Ціна 26200 Валюта ₴ $ EUR CHF GBP ¥ PLN ₸ MDL HUF KGS CNY TRY KRW lei …" at bounding box center [1091, 458] width 117 height 139
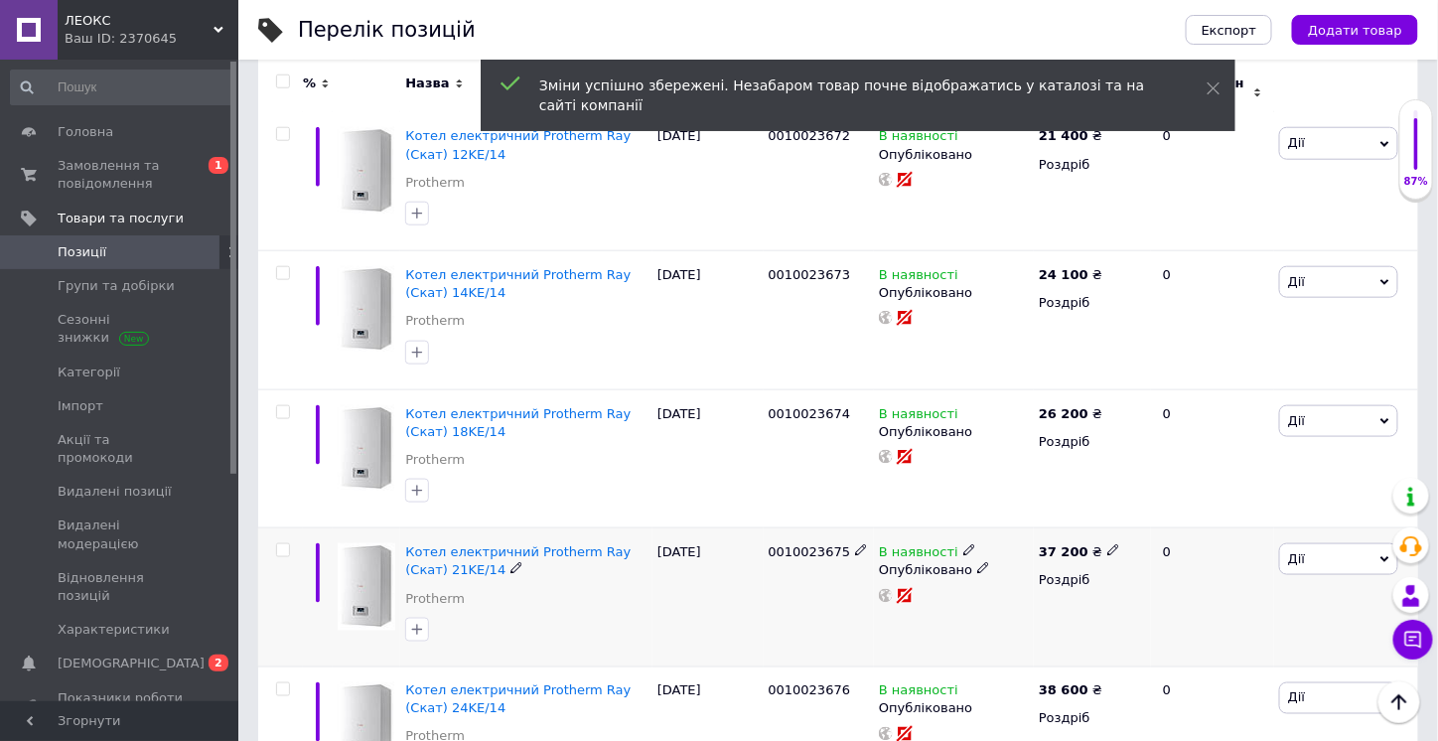
click at [1107, 544] on icon at bounding box center [1113, 550] width 12 height 12
drag, startPoint x: 1145, startPoint y: 515, endPoint x: 1102, endPoint y: 531, distance: 45.5
click at [1108, 528] on div "37 200 ₴ Ціна 37200 Валюта ₴ $ EUR CHF GBP ¥ PLN ₸ MDL HUF KGS CNY TRY KRW lei …" at bounding box center [1091, 597] width 117 height 139
type input "27200"
click at [1077, 589] on div "37 200 ₴ Ціна 27200 Валюта ₴ $ EUR CHF GBP ¥ PLN ₸ MDL HUF KGS CNY TRY KRW lei …" at bounding box center [1091, 597] width 117 height 139
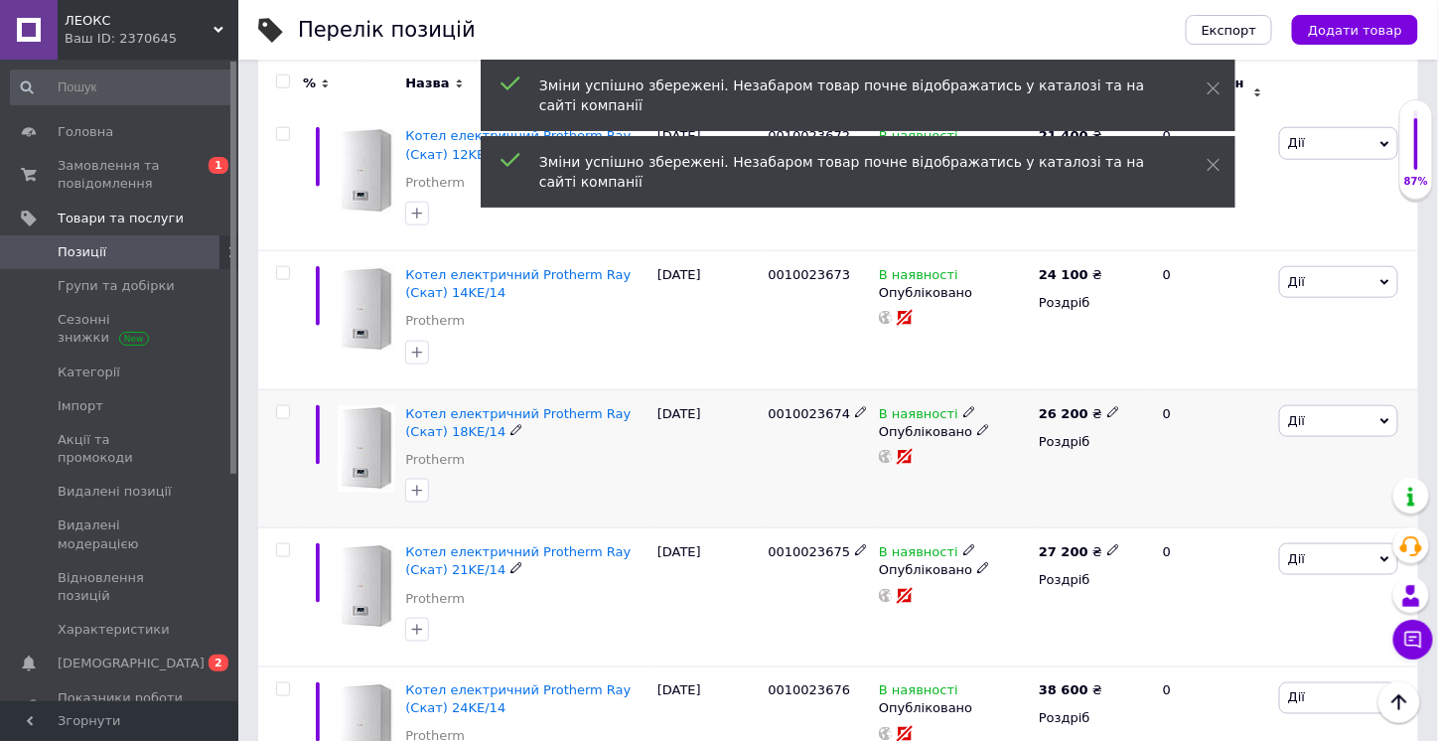
scroll to position [794, 0]
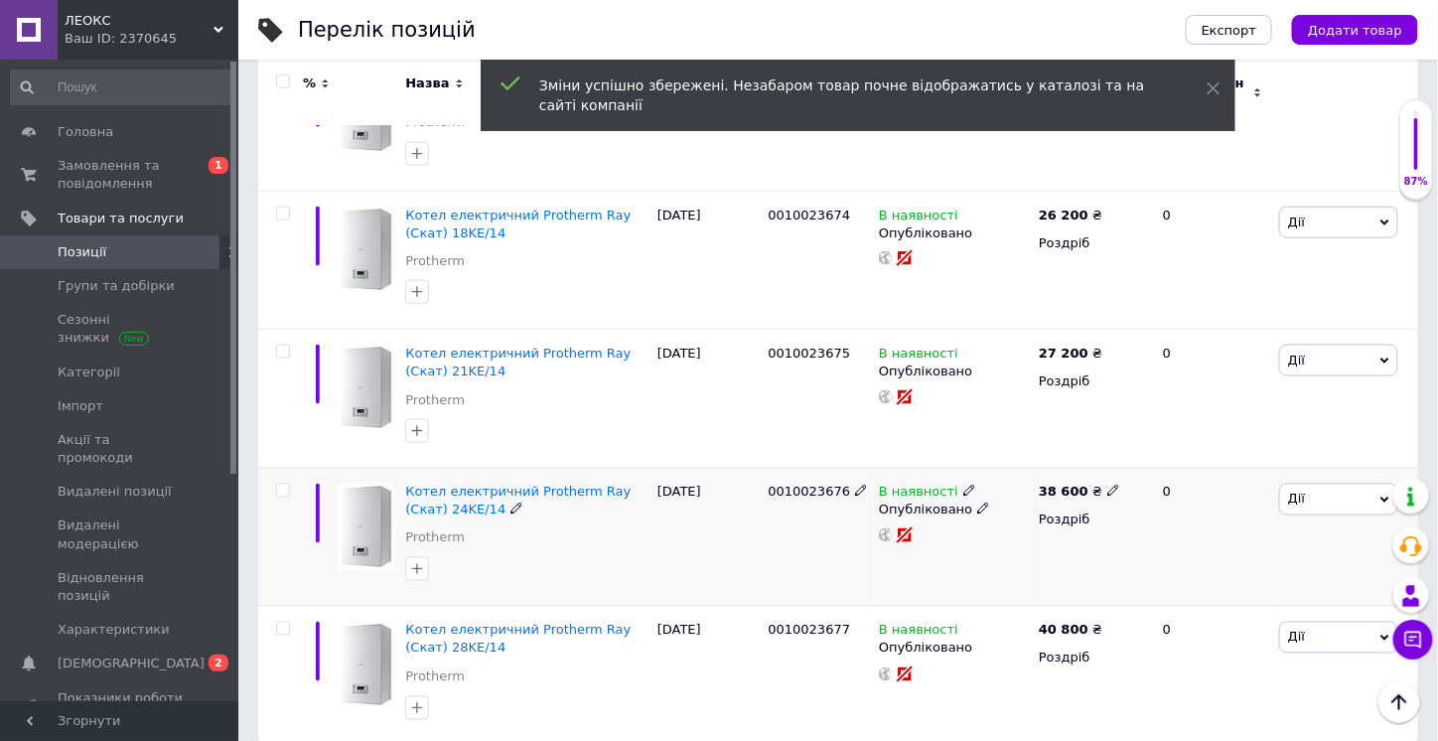
click at [1107, 484] on icon at bounding box center [1113, 490] width 12 height 12
drag, startPoint x: 1144, startPoint y: 455, endPoint x: 1113, endPoint y: 468, distance: 33.4
click at [1119, 458] on div "Ціна 38600 Валюта ₴ $ EUR CHF GBP ¥ PLN ₸ MDL HUF KGS CNY TRY KRW lei" at bounding box center [1250, 494] width 270 height 166
type input "28600"
click at [1033, 571] on div "38 600 ₴ Ціна 28600 Валюта ₴ $ EUR CHF GBP ¥ PLN ₸ MDL HUF KGS CNY TRY KRW lei …" at bounding box center [1091, 537] width 117 height 139
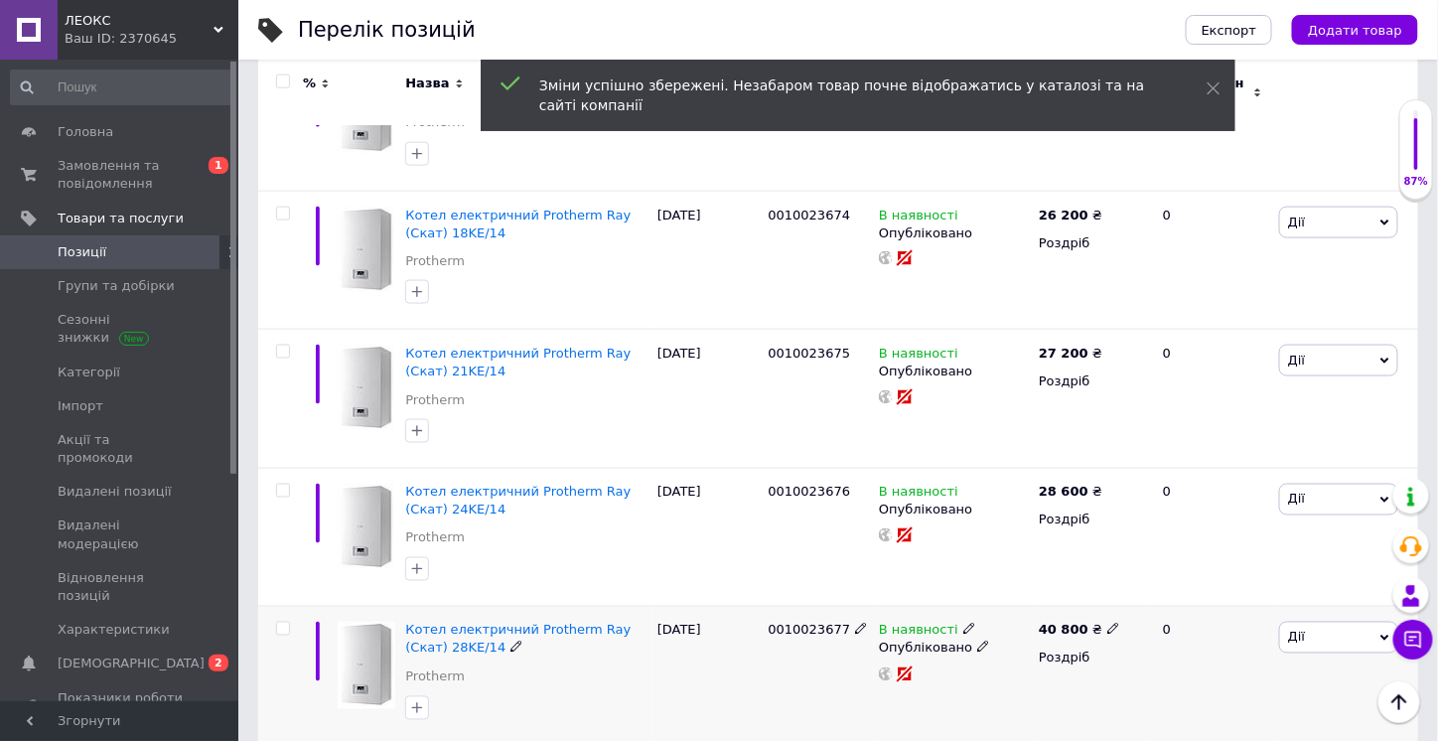
click at [1107, 623] on use at bounding box center [1112, 628] width 11 height 11
drag, startPoint x: 1142, startPoint y: 588, endPoint x: 1108, endPoint y: 589, distance: 33.8
click at [1108, 607] on div "40 800 ₴ Ціна 40800 Валюта ₴ $ EUR CHF GBP ¥ PLN ₸ MDL HUF KGS CNY TRY KRW lei …" at bounding box center [1091, 676] width 117 height 138
type input "30800"
click at [991, 690] on div "В наявності Опубліковано" at bounding box center [954, 676] width 160 height 138
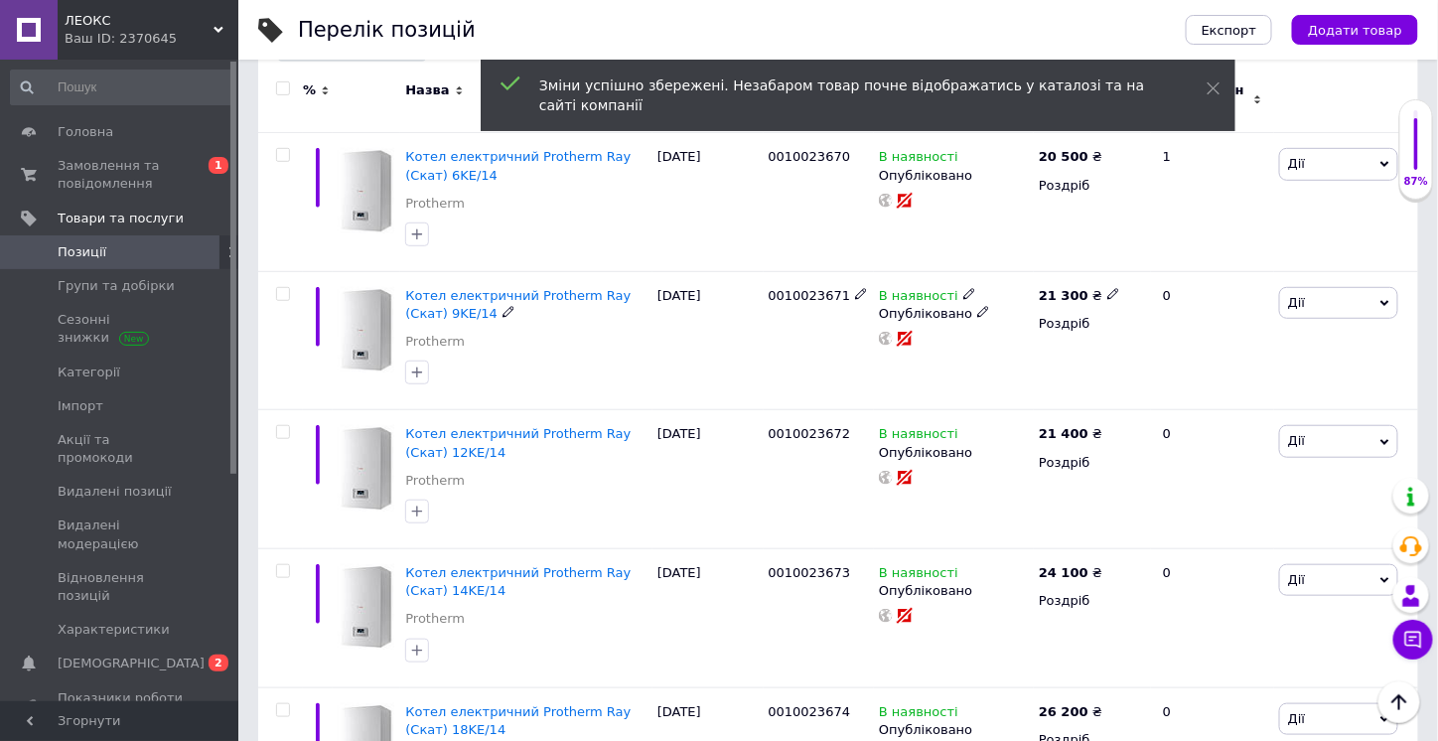
scroll to position [99, 0]
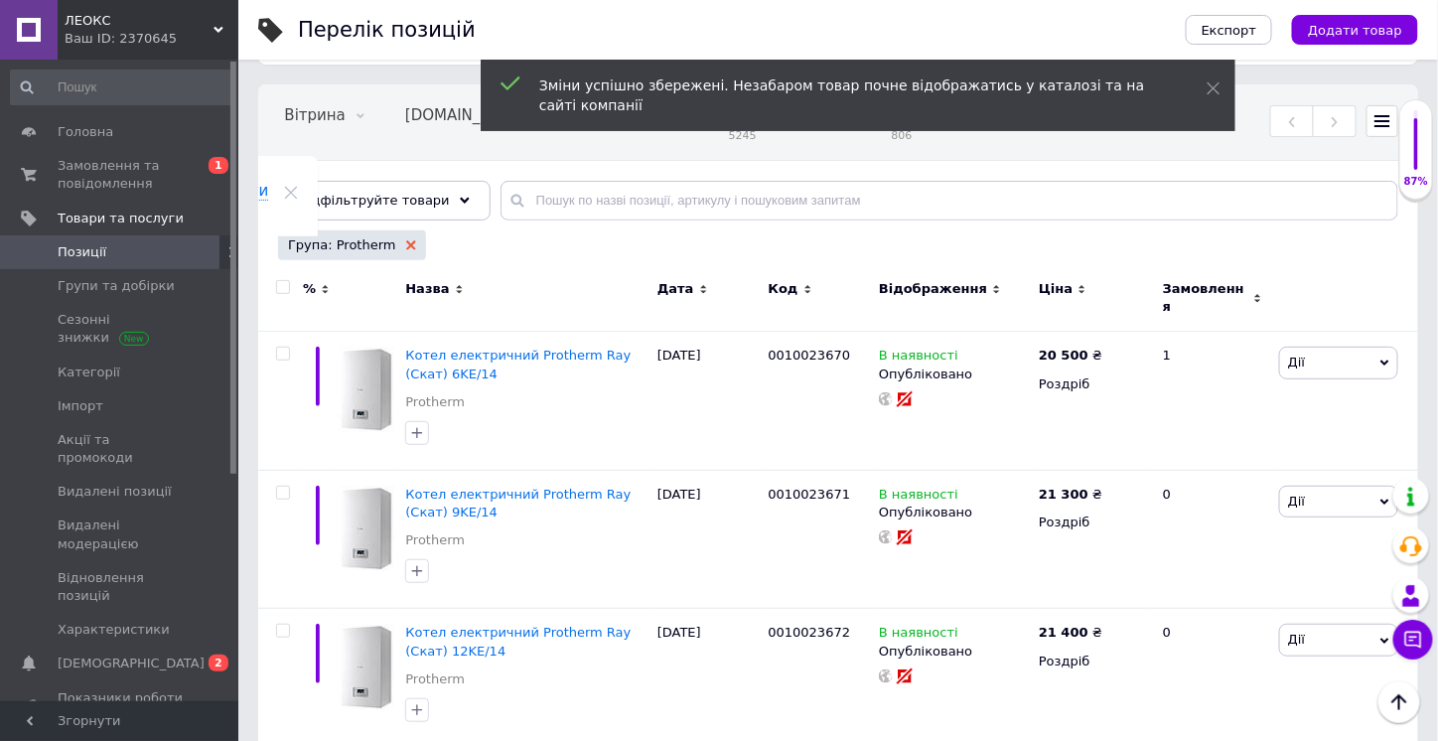
click at [406, 244] on use at bounding box center [411, 245] width 10 height 10
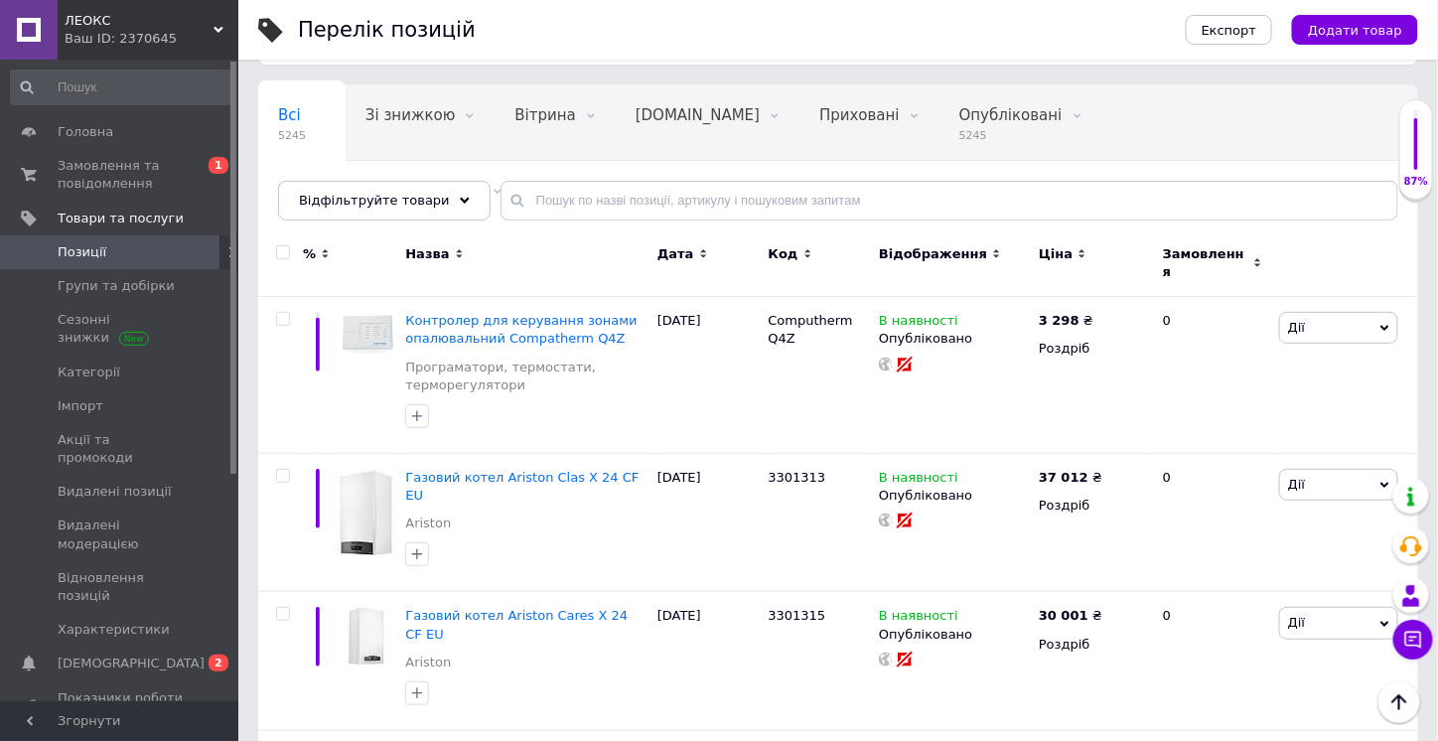
click at [460, 199] on icon at bounding box center [465, 201] width 10 height 10
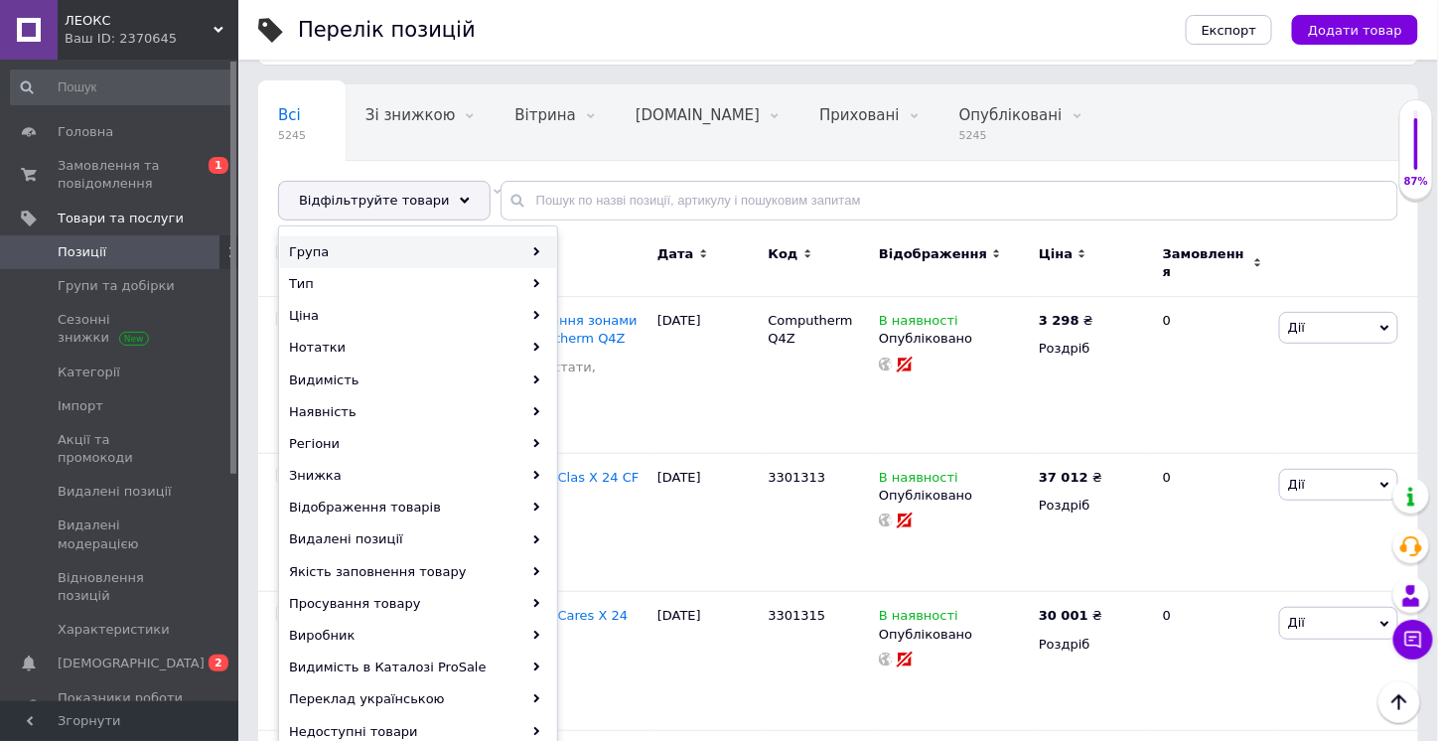
click at [480, 242] on div "Група" at bounding box center [418, 252] width 276 height 32
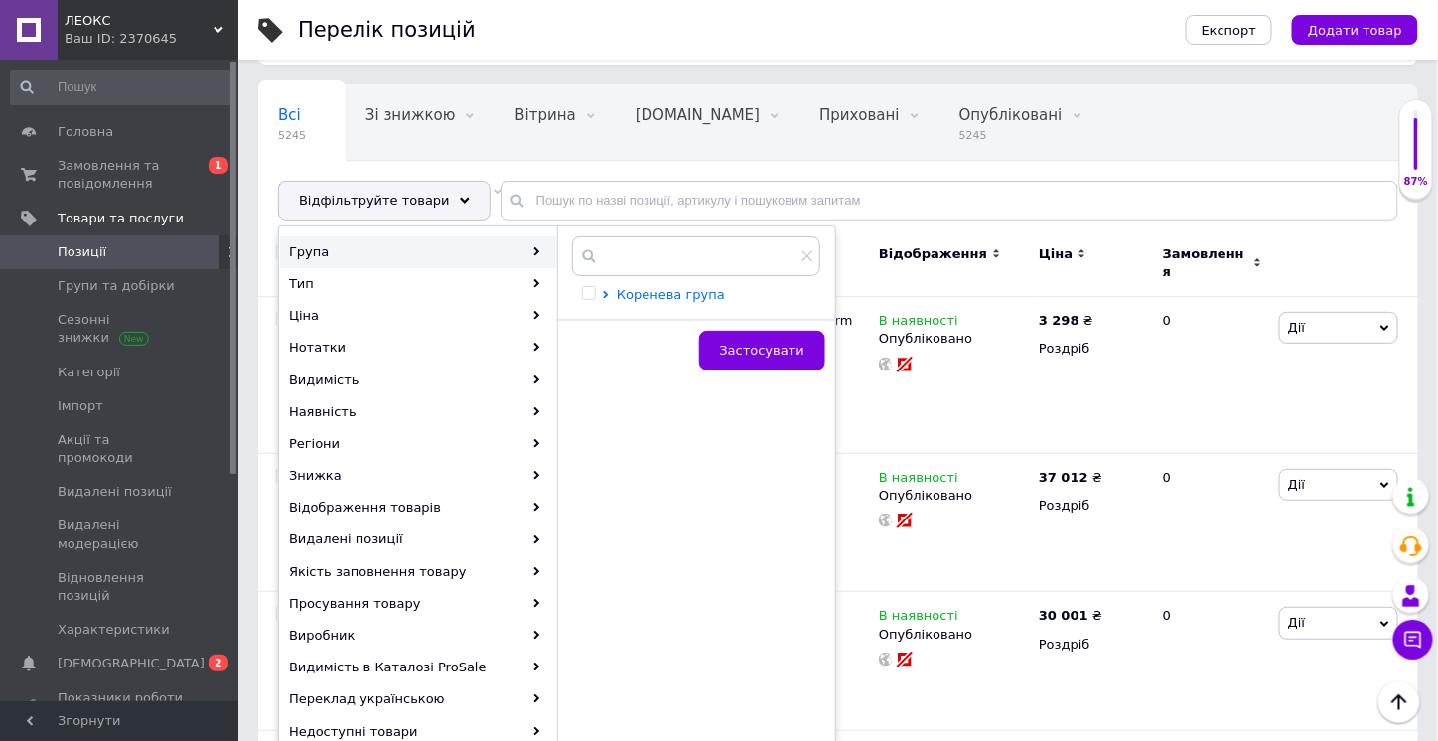
click at [671, 298] on span "Коренева група" at bounding box center [671, 294] width 108 height 15
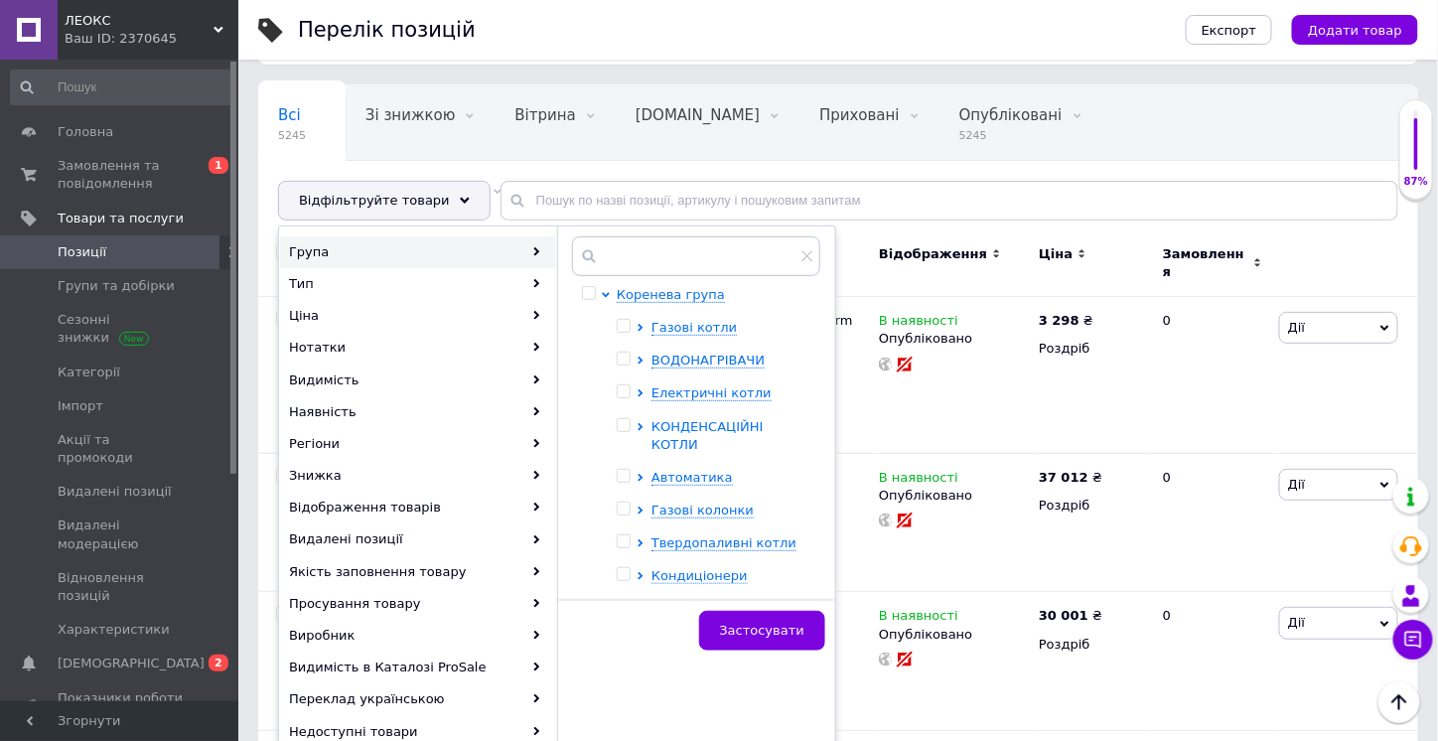
click at [692, 419] on span "КОНДЕНСАЦІЙНІ КОТЛИ" at bounding box center [707, 435] width 112 height 33
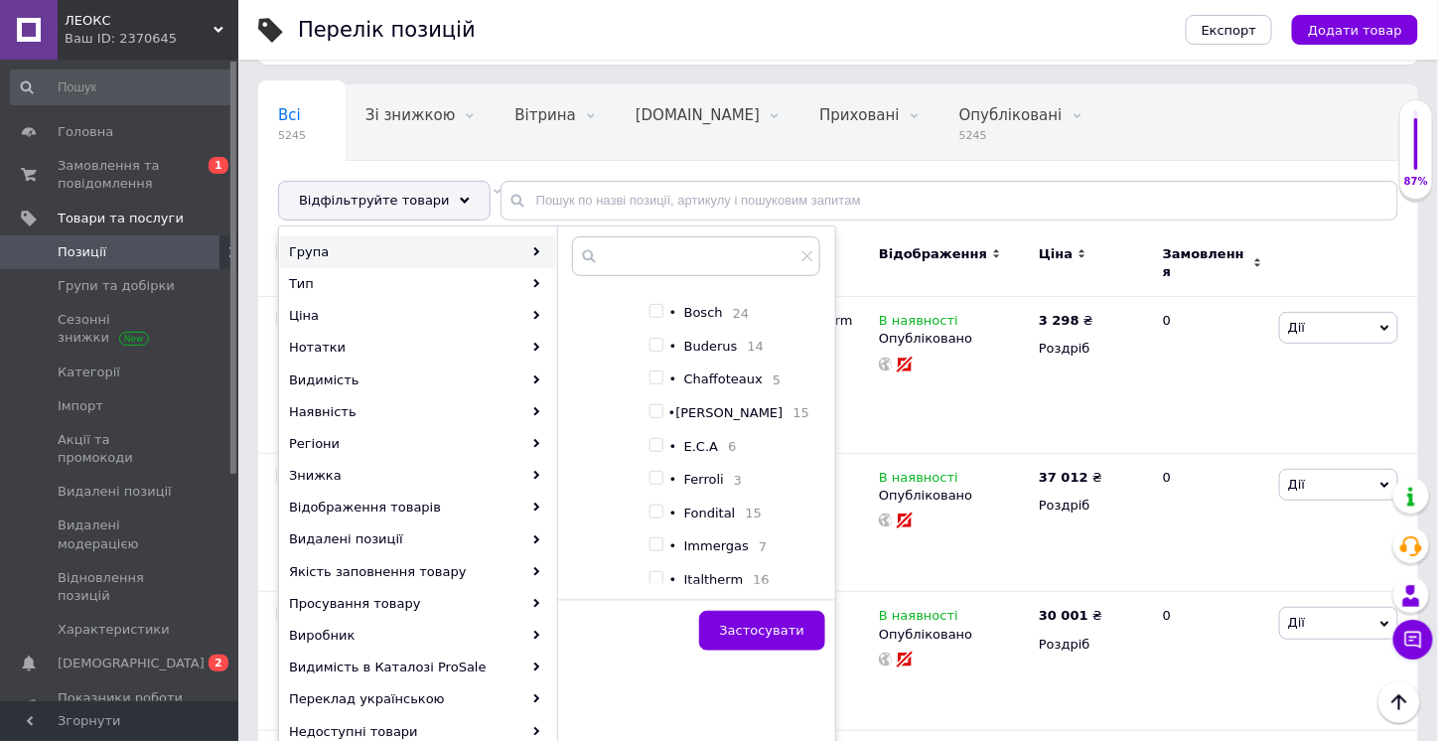
scroll to position [397, 0]
click at [655, 511] on input "checkbox" at bounding box center [655, 512] width 13 height 13
checkbox input "true"
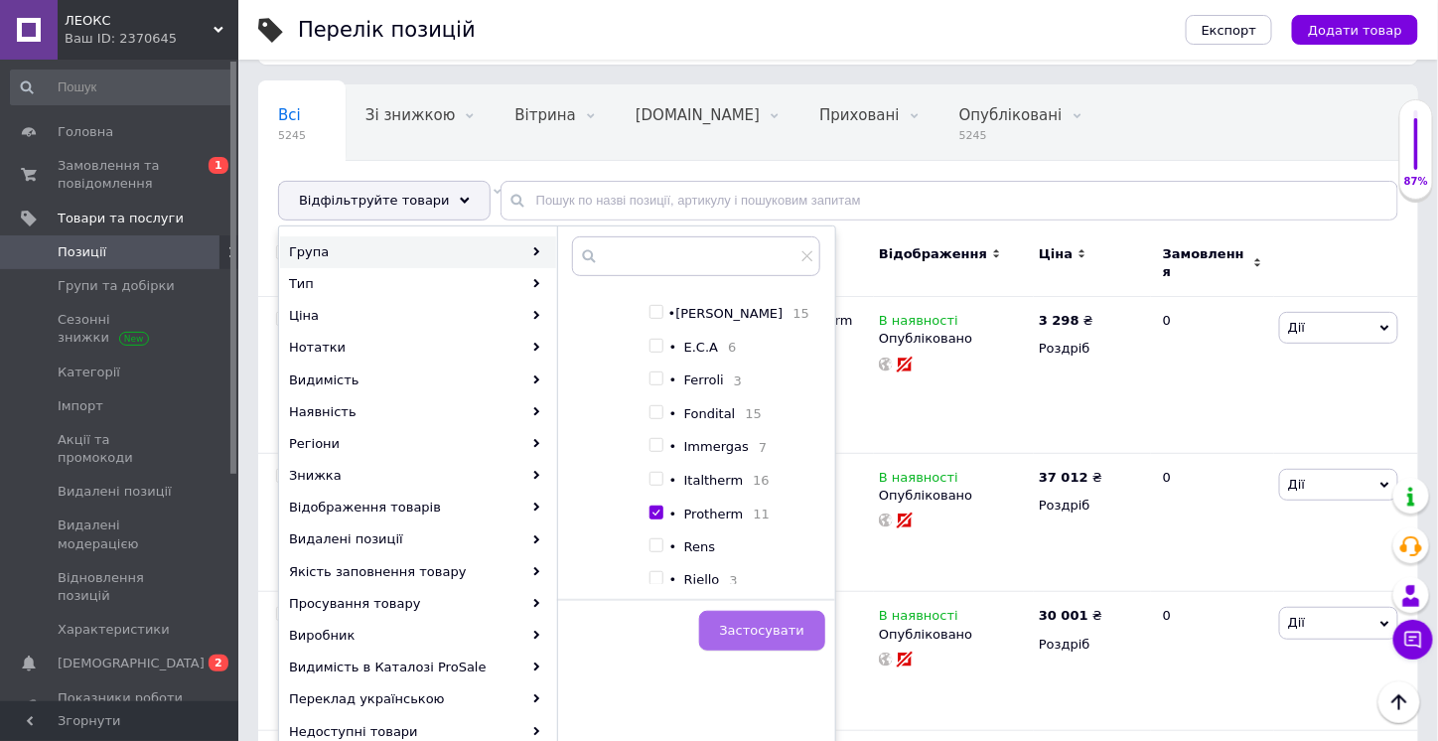
click at [799, 636] on button "Застосувати" at bounding box center [762, 631] width 126 height 40
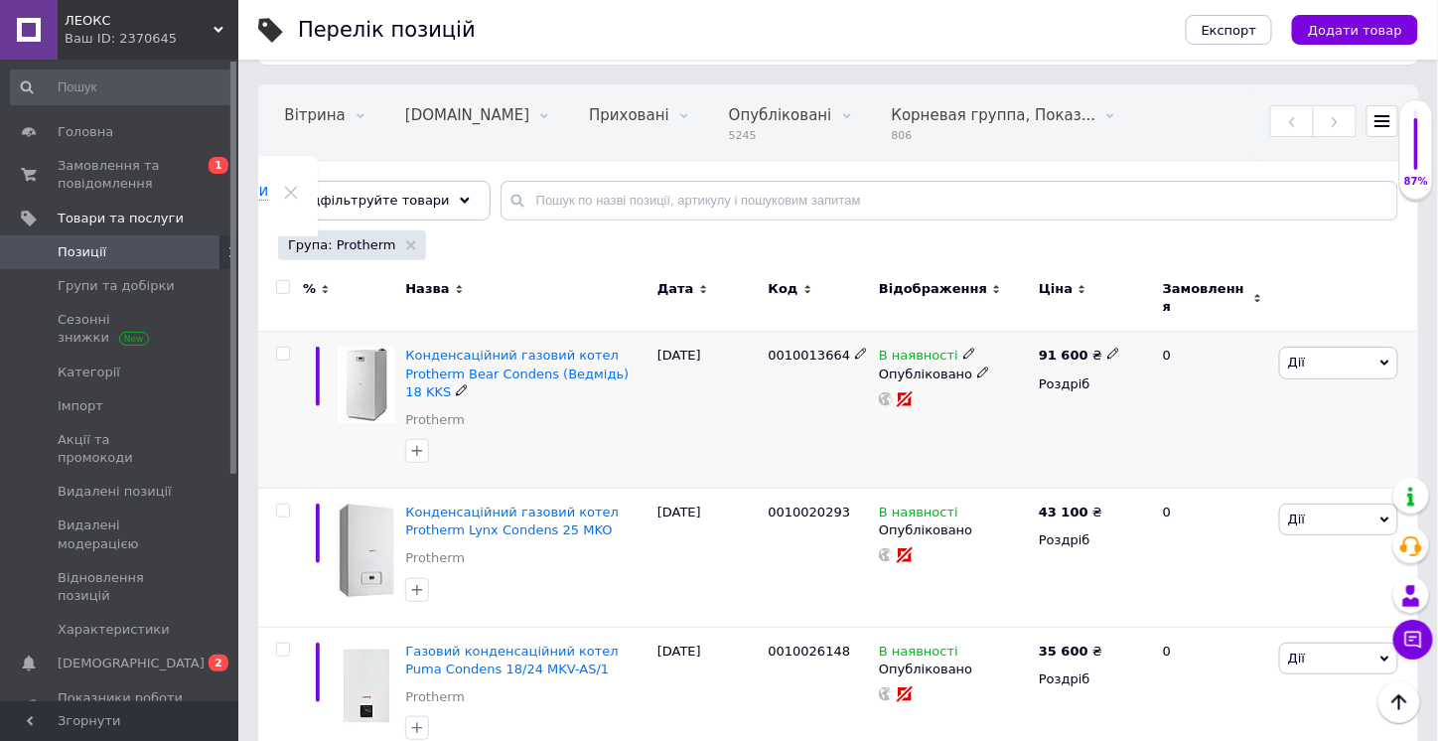
scroll to position [298, 0]
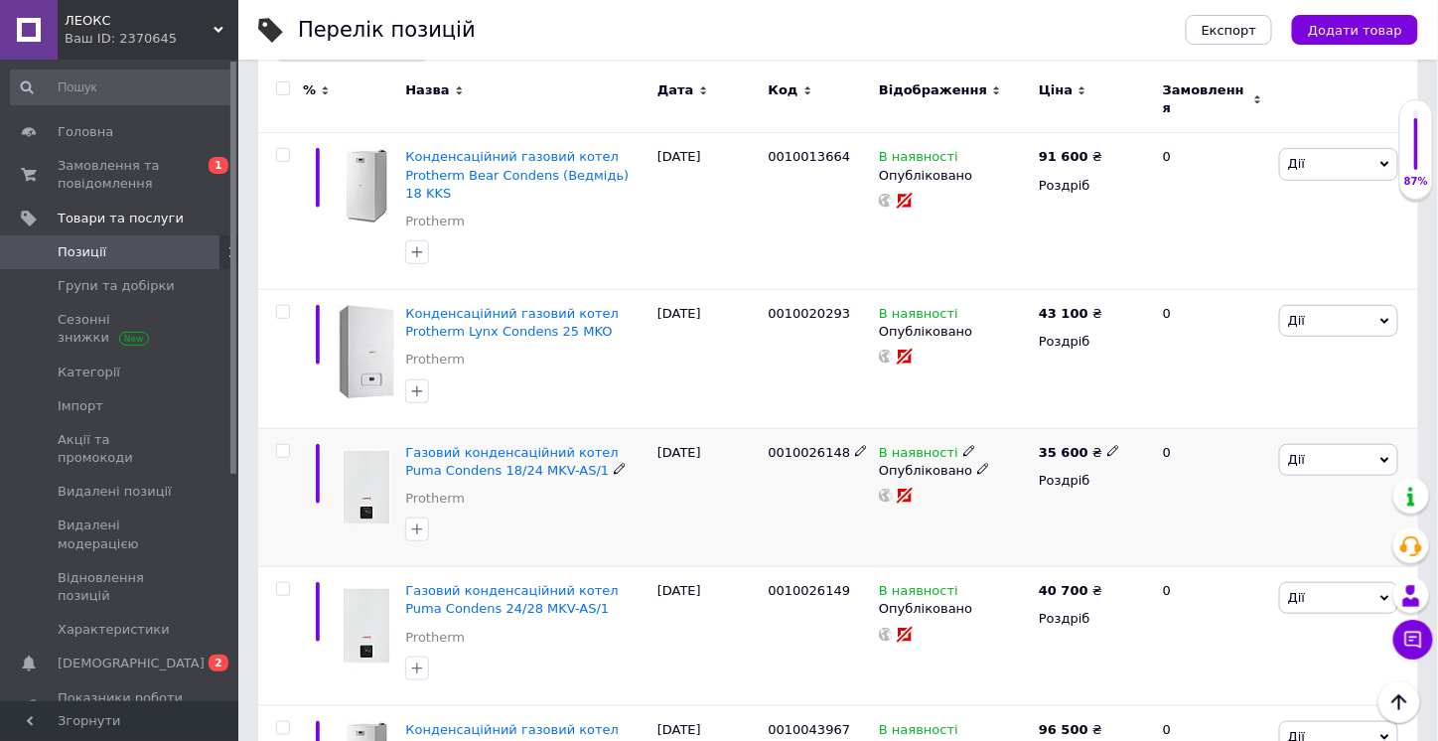
click at [614, 463] on icon at bounding box center [620, 469] width 12 height 12
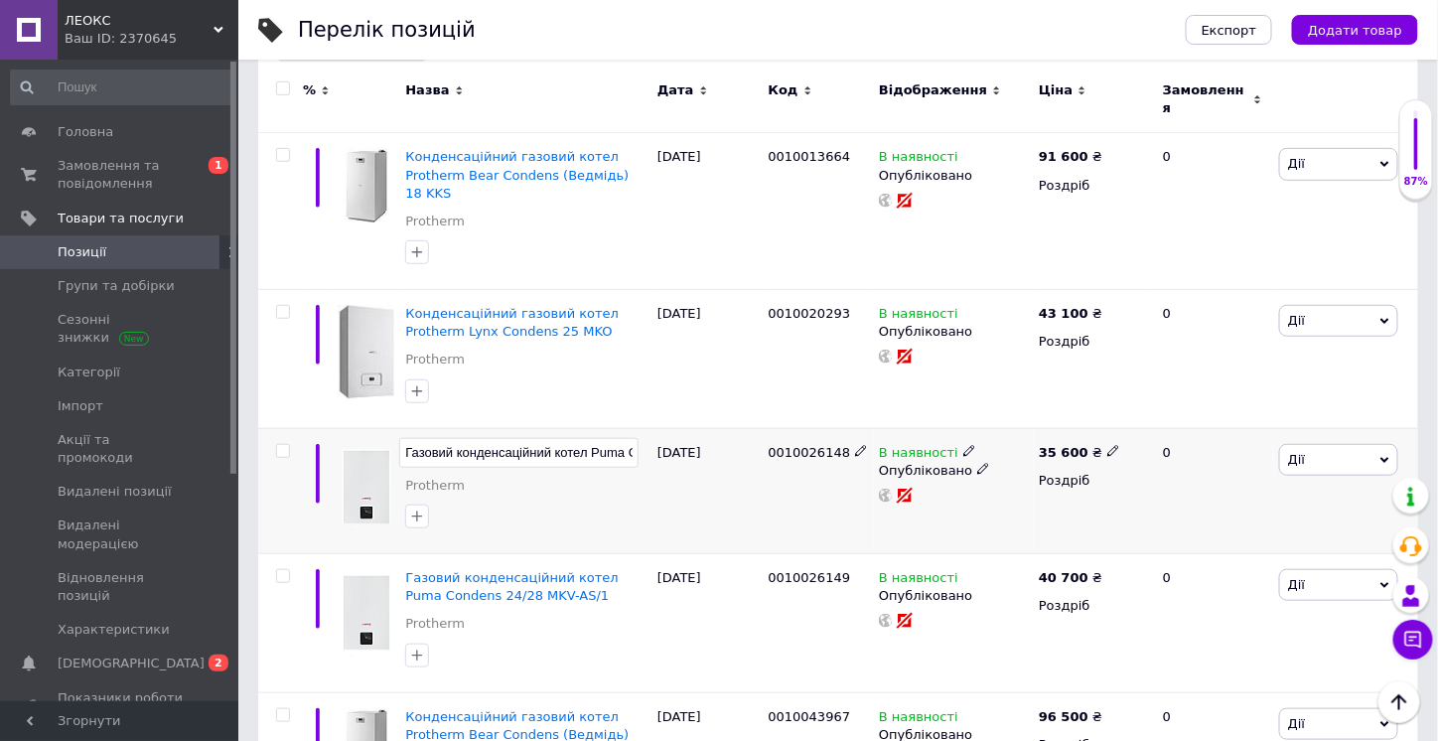
scroll to position [0, 145]
drag, startPoint x: 447, startPoint y: 413, endPoint x: 569, endPoint y: 422, distance: 122.4
click at [569, 438] on input "Газовий конденсаційний котел Puma Condens 18/24 MKV-AS/1" at bounding box center [518, 453] width 239 height 30
drag, startPoint x: 659, startPoint y: 482, endPoint x: 568, endPoint y: 343, distance: 167.1
click at [658, 481] on div "[DATE]" at bounding box center [707, 490] width 111 height 125
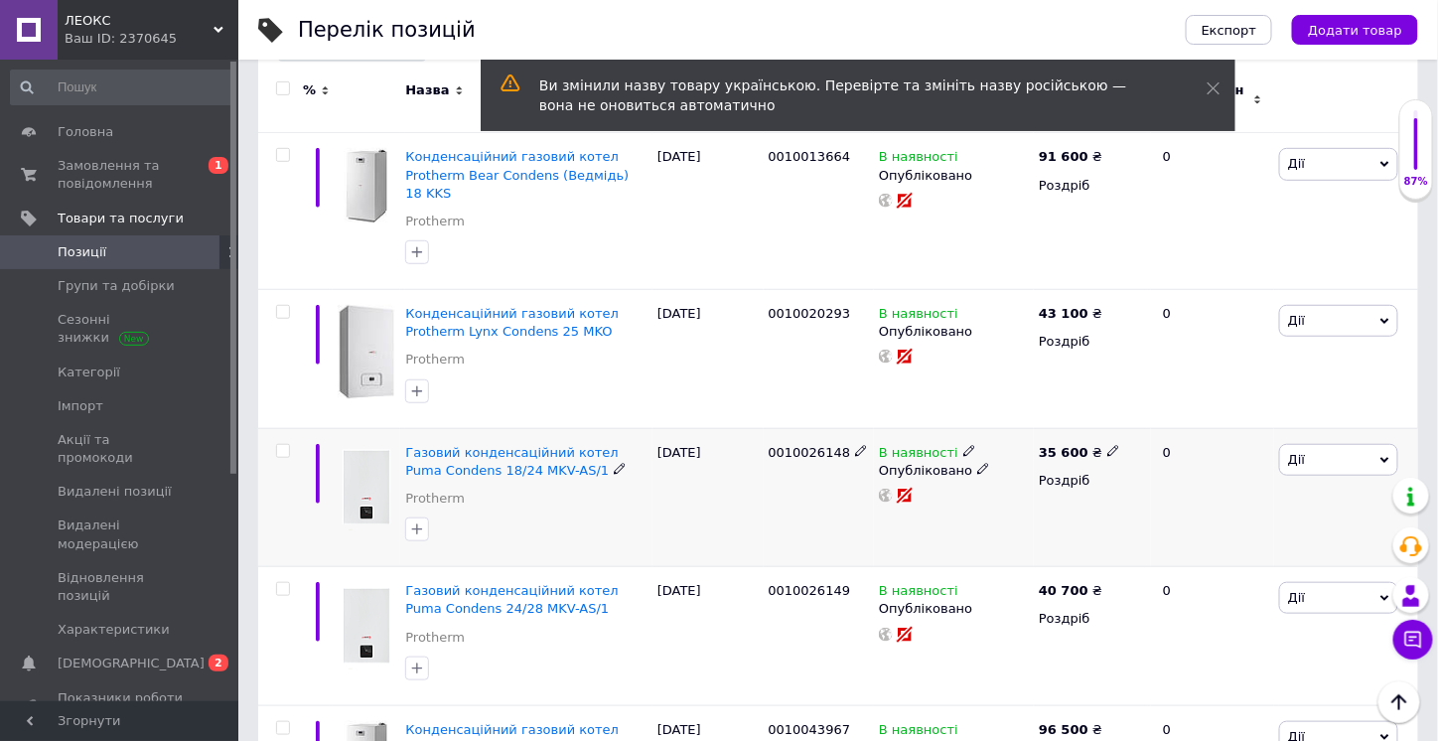
click at [1107, 445] on icon at bounding box center [1113, 451] width 12 height 12
drag, startPoint x: 1145, startPoint y: 401, endPoint x: 1126, endPoint y: 402, distance: 18.9
click at [1126, 410] on input "35600" at bounding box center [1201, 430] width 151 height 40
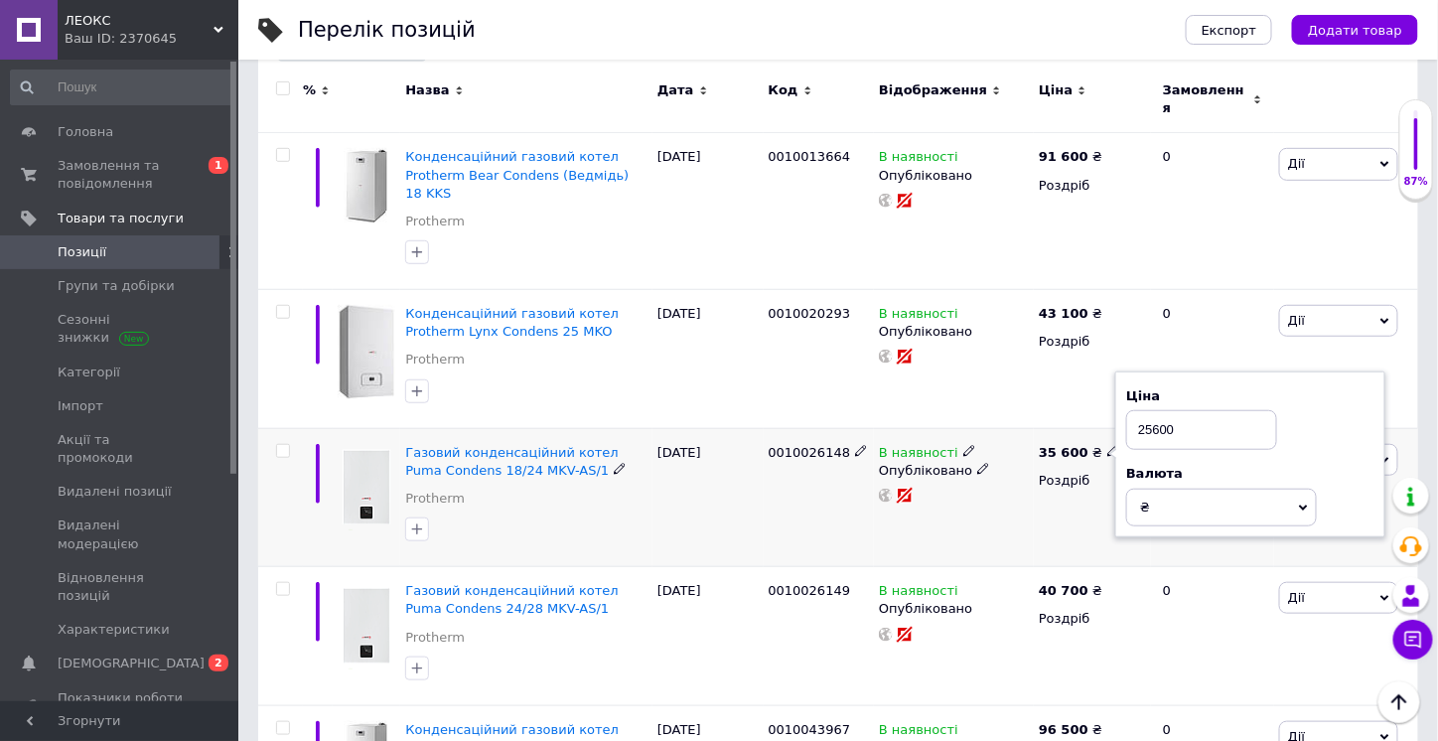
type input "25600"
click at [958, 523] on div "В наявності Опубліковано" at bounding box center [954, 497] width 160 height 139
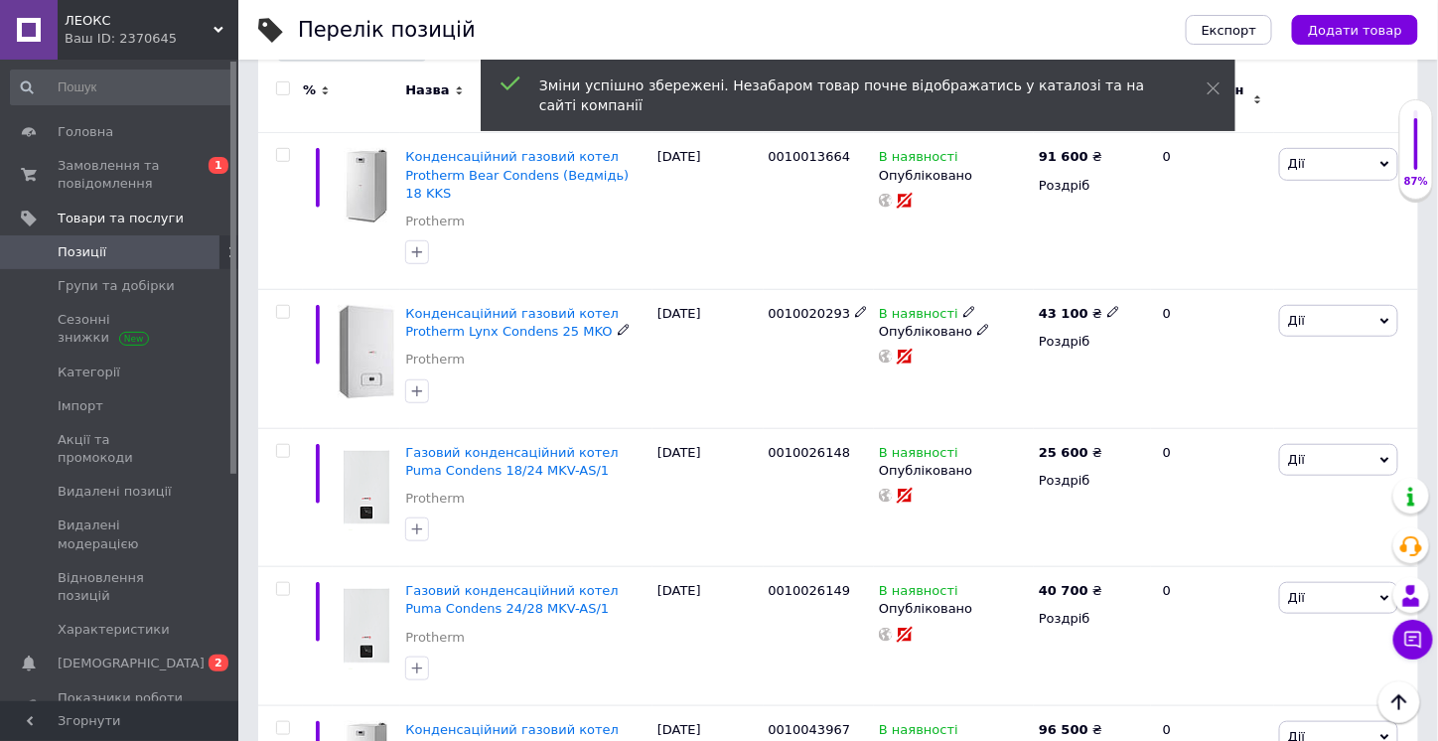
scroll to position [0, 0]
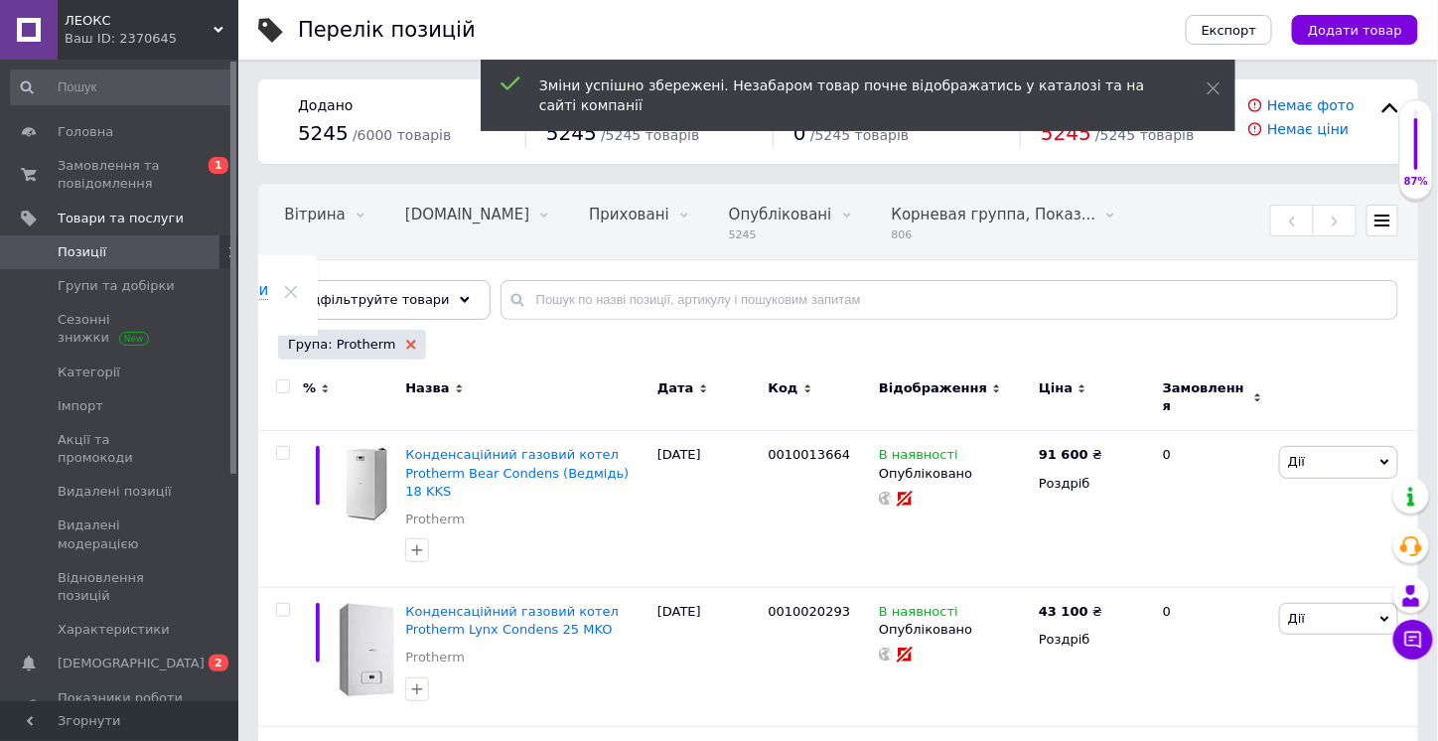
click at [406, 343] on icon at bounding box center [411, 345] width 10 height 10
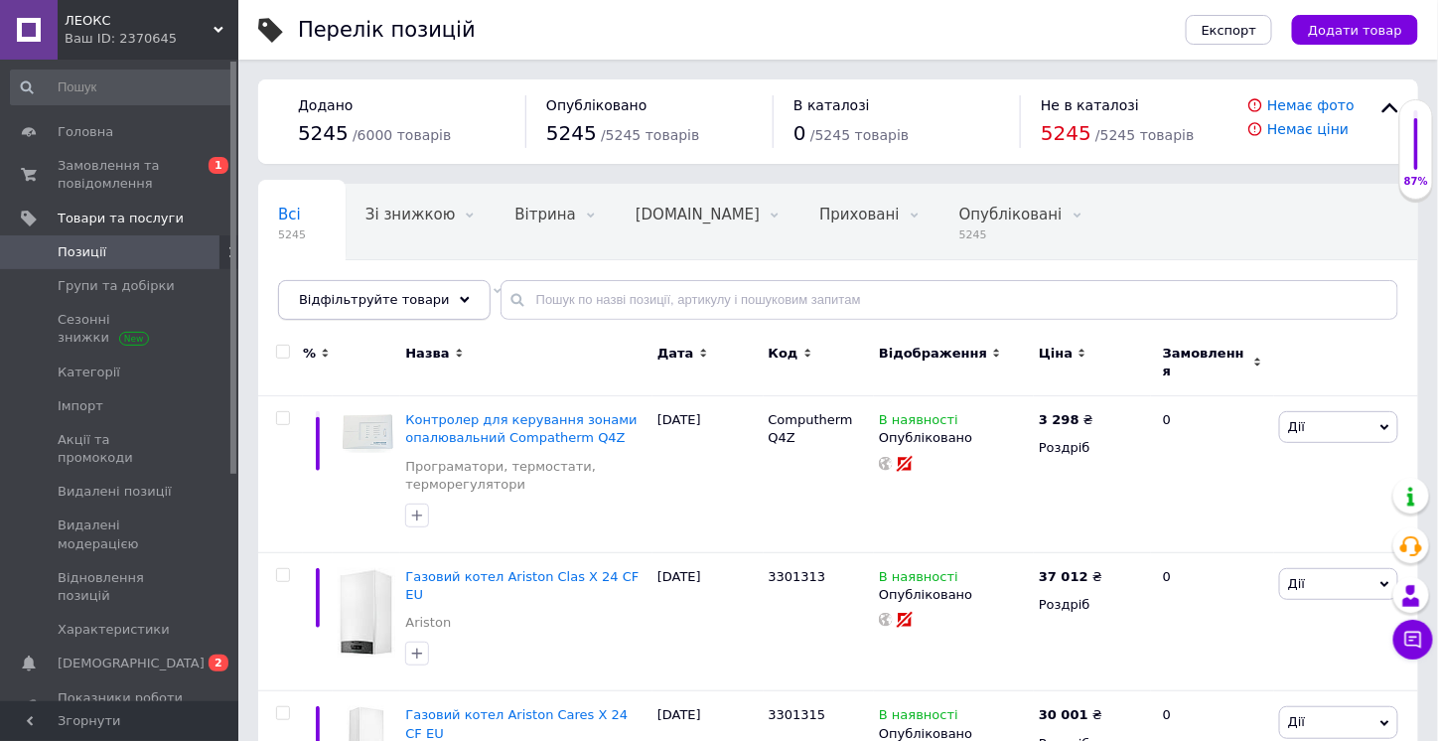
click at [435, 306] on div "Відфільтруйте товари" at bounding box center [384, 300] width 212 height 40
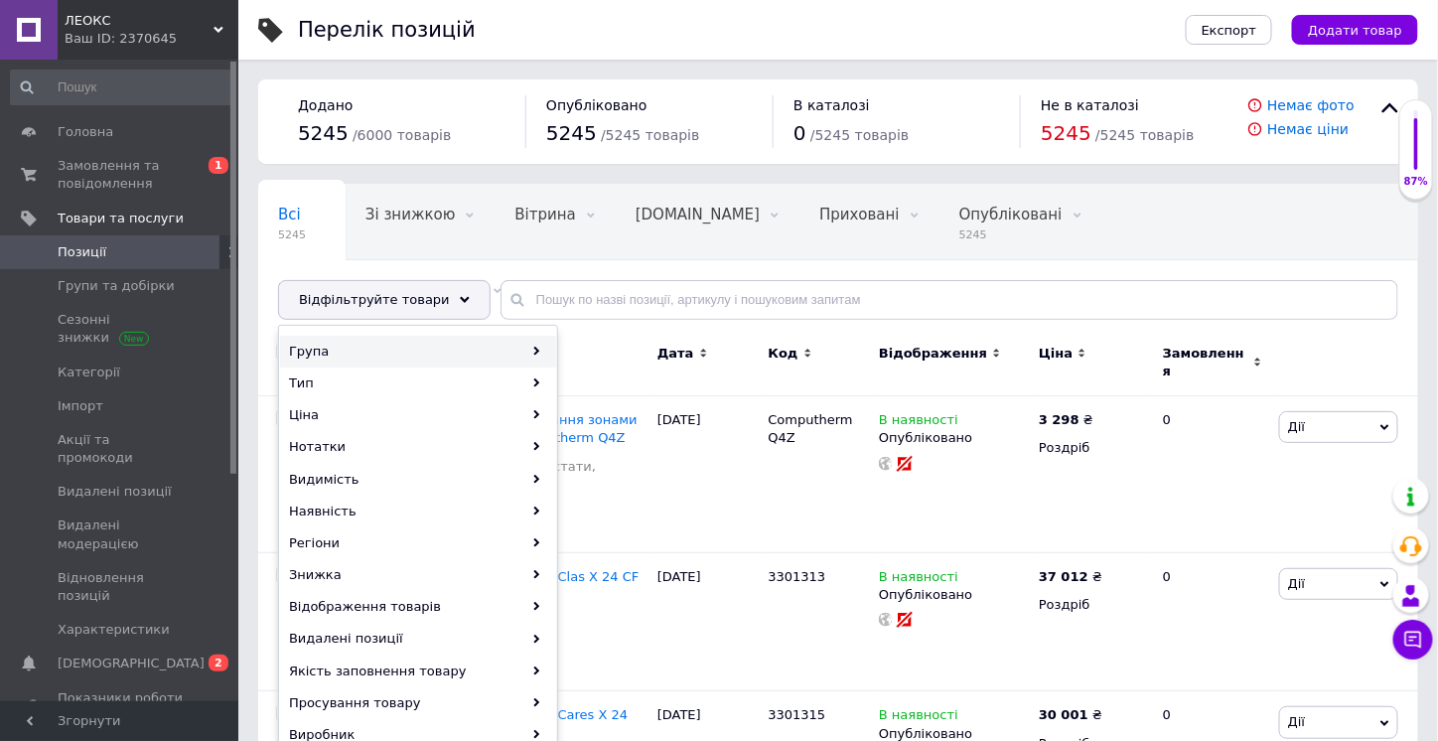
click at [473, 343] on div "Група" at bounding box center [418, 352] width 276 height 32
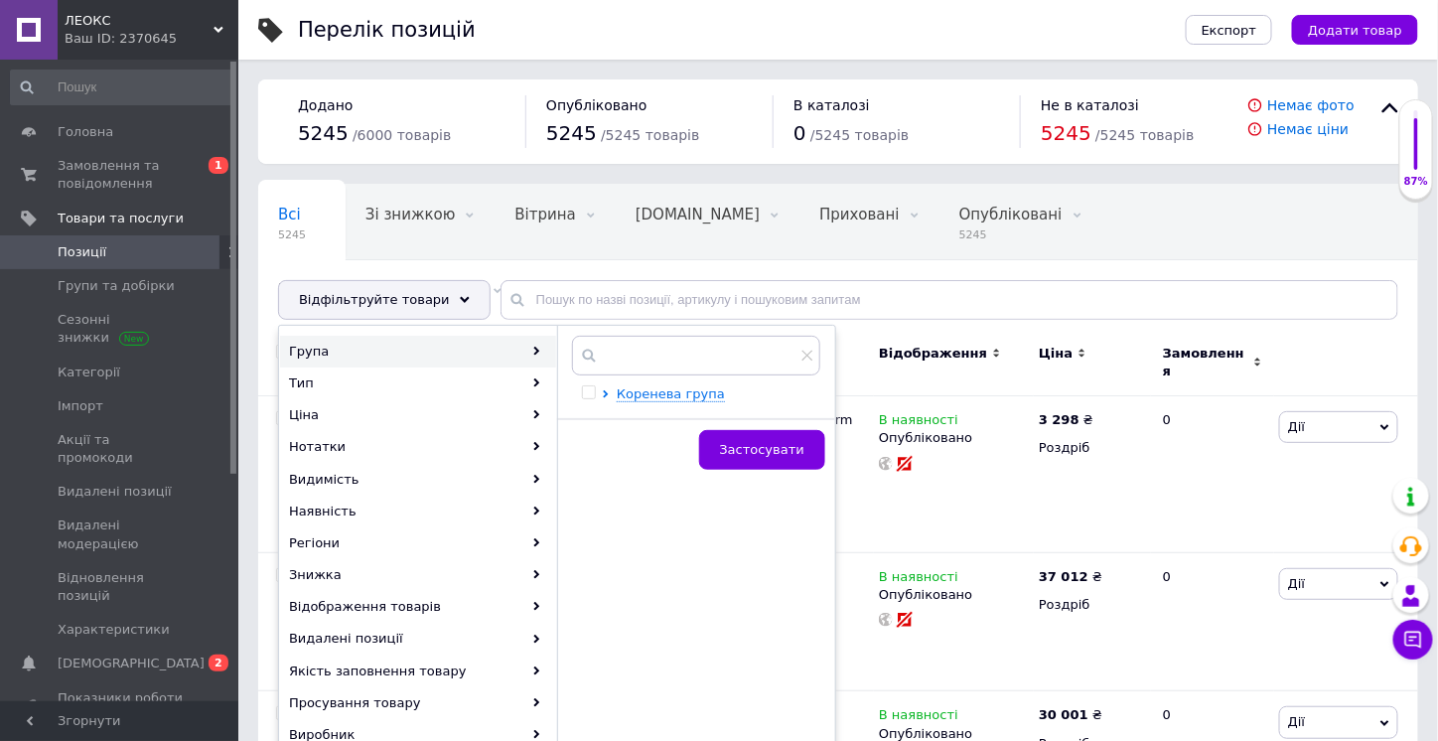
click at [679, 400] on div "Коренева група" at bounding box center [696, 377] width 278 height 82
click at [675, 397] on span "Коренева група" at bounding box center [671, 393] width 108 height 15
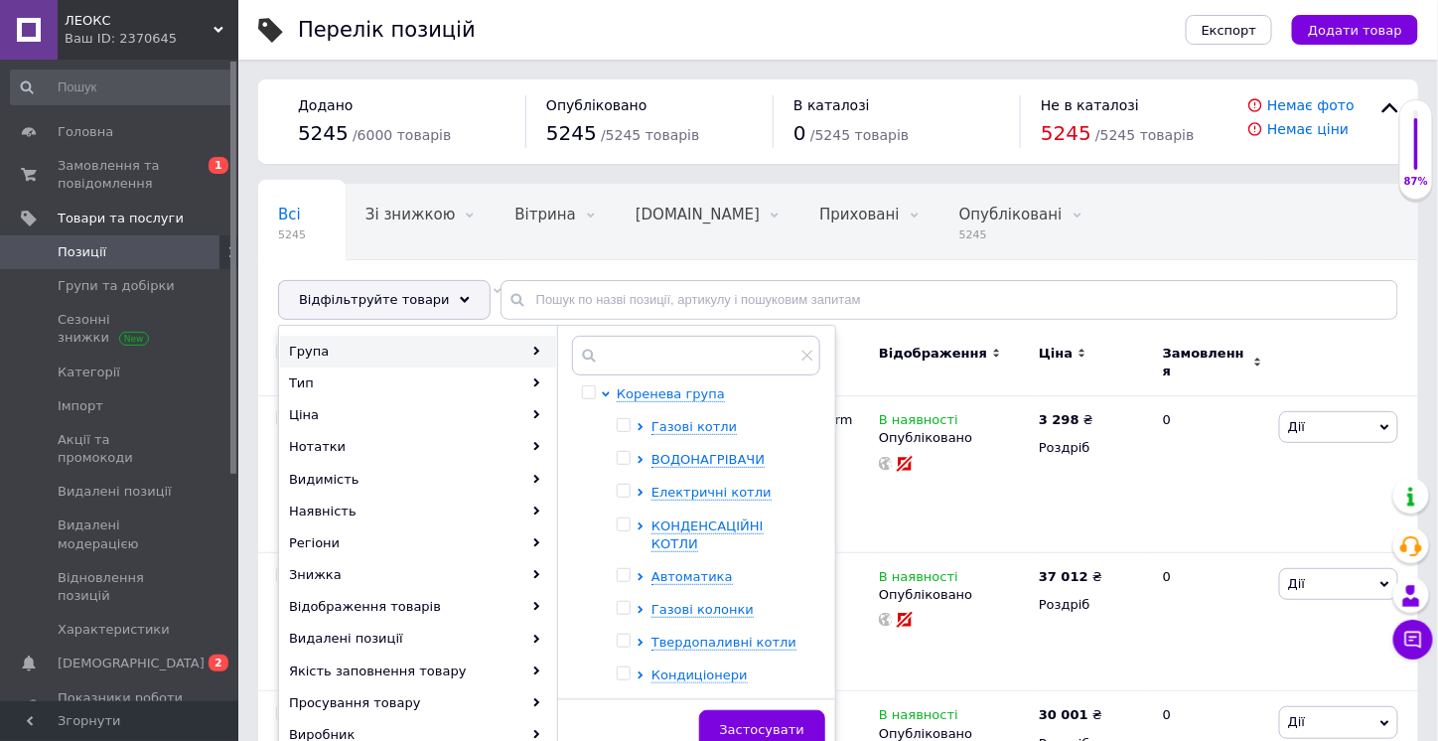
scroll to position [99, 0]
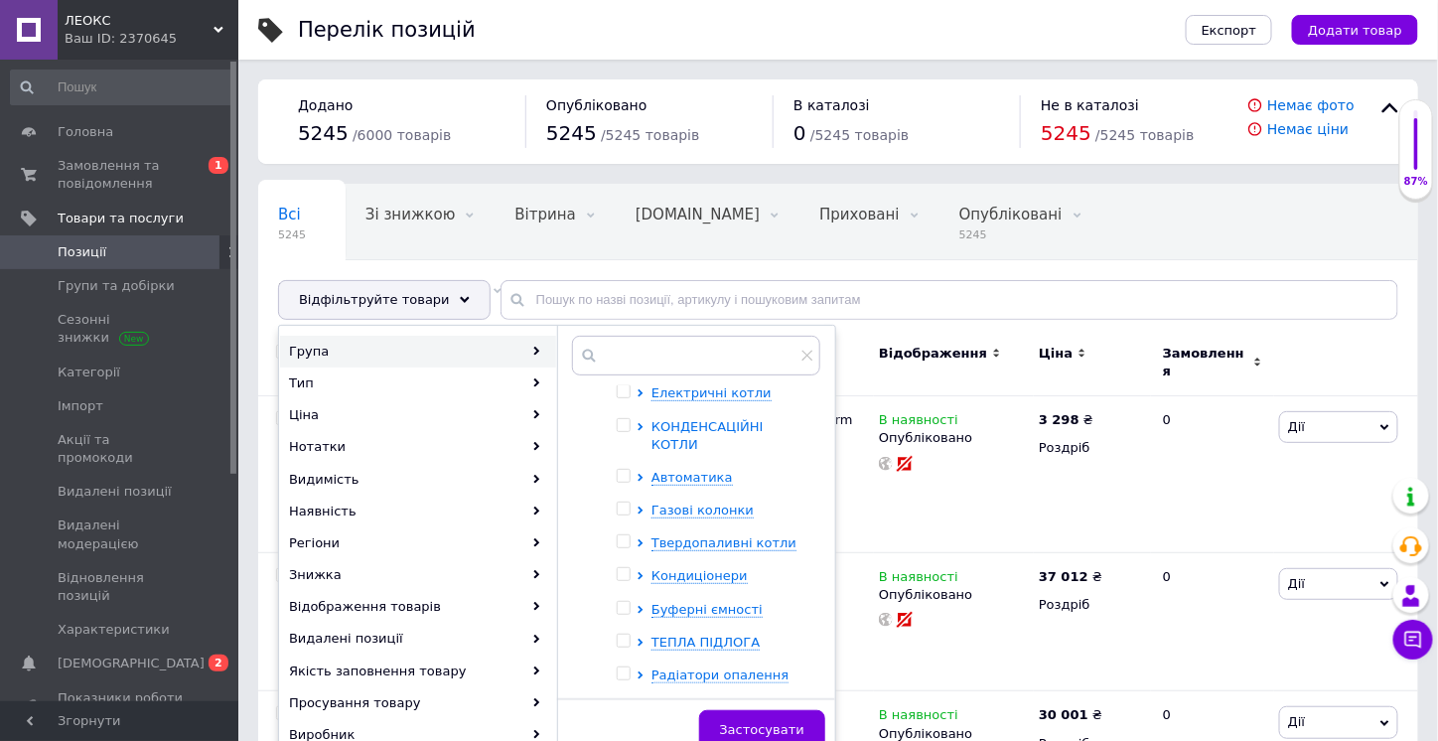
click at [721, 428] on span "КОНДЕНСАЦІЙНІ КОТЛИ" at bounding box center [707, 435] width 112 height 33
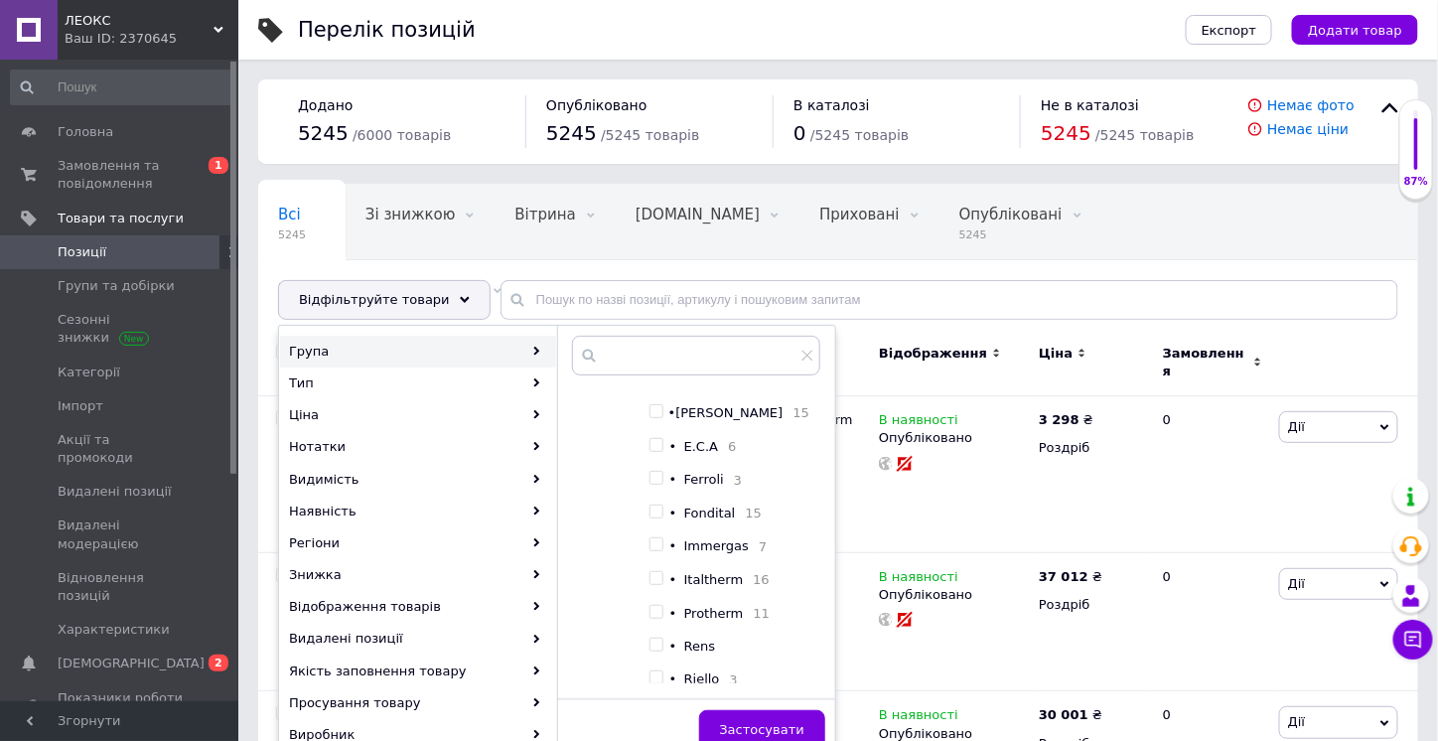
scroll to position [496, 0]
click at [942, 495] on div "В наявності Опубліковано" at bounding box center [954, 474] width 160 height 157
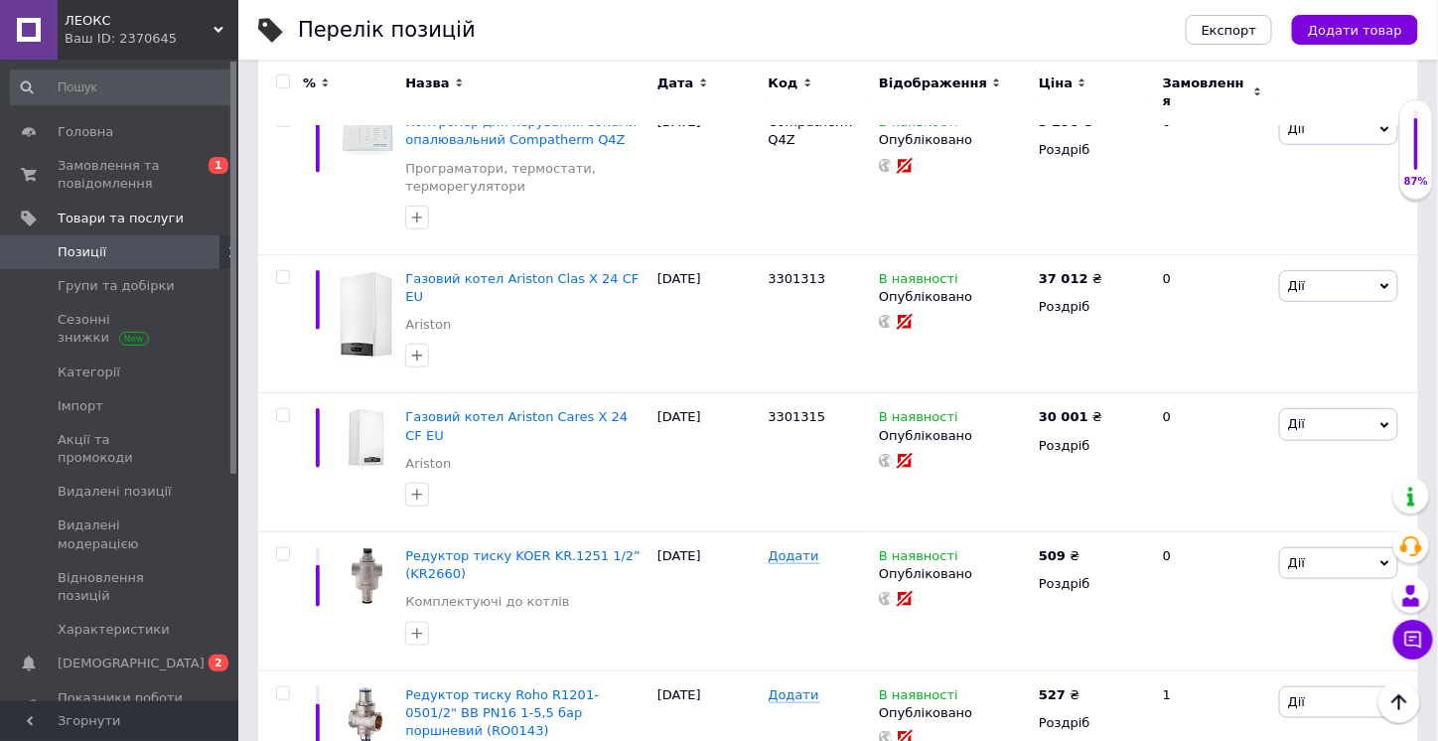
scroll to position [0, 0]
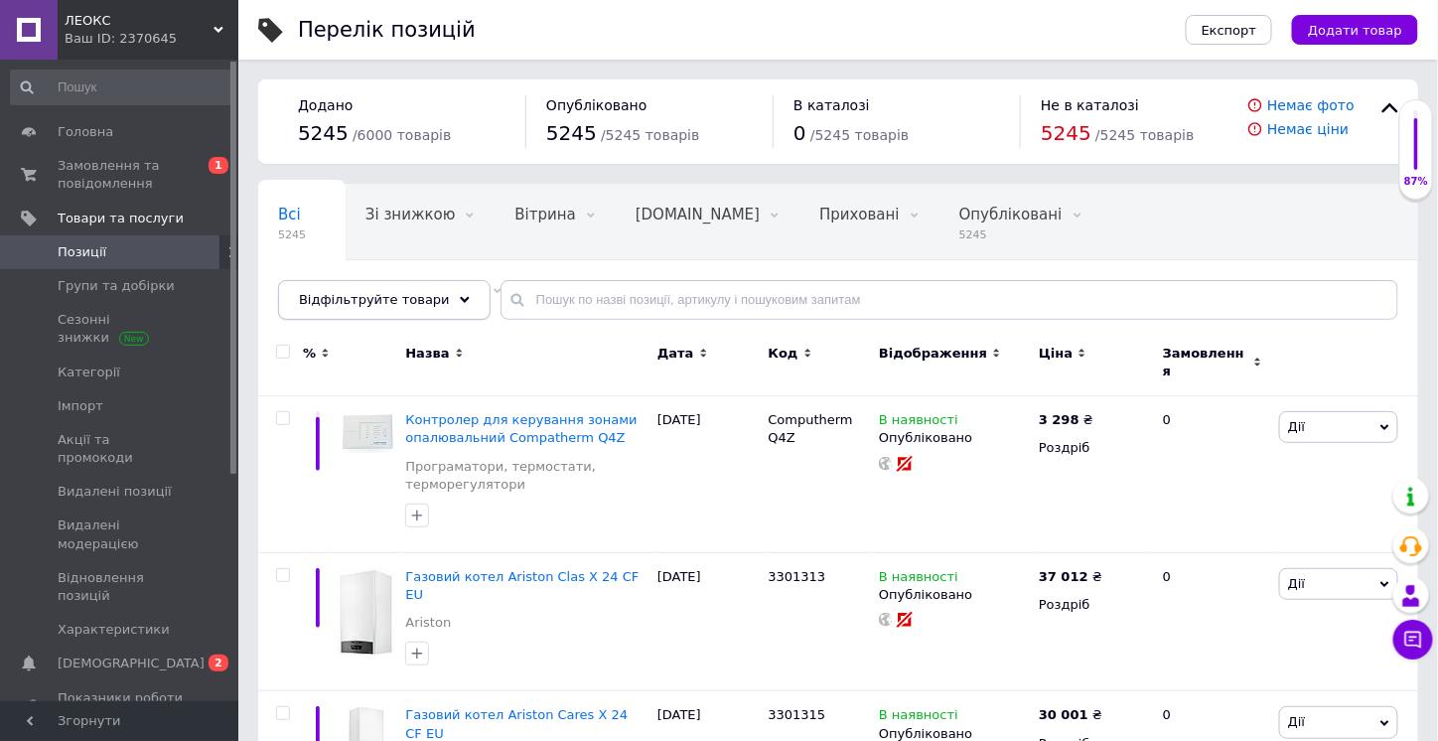
click at [460, 301] on icon at bounding box center [465, 300] width 10 height 10
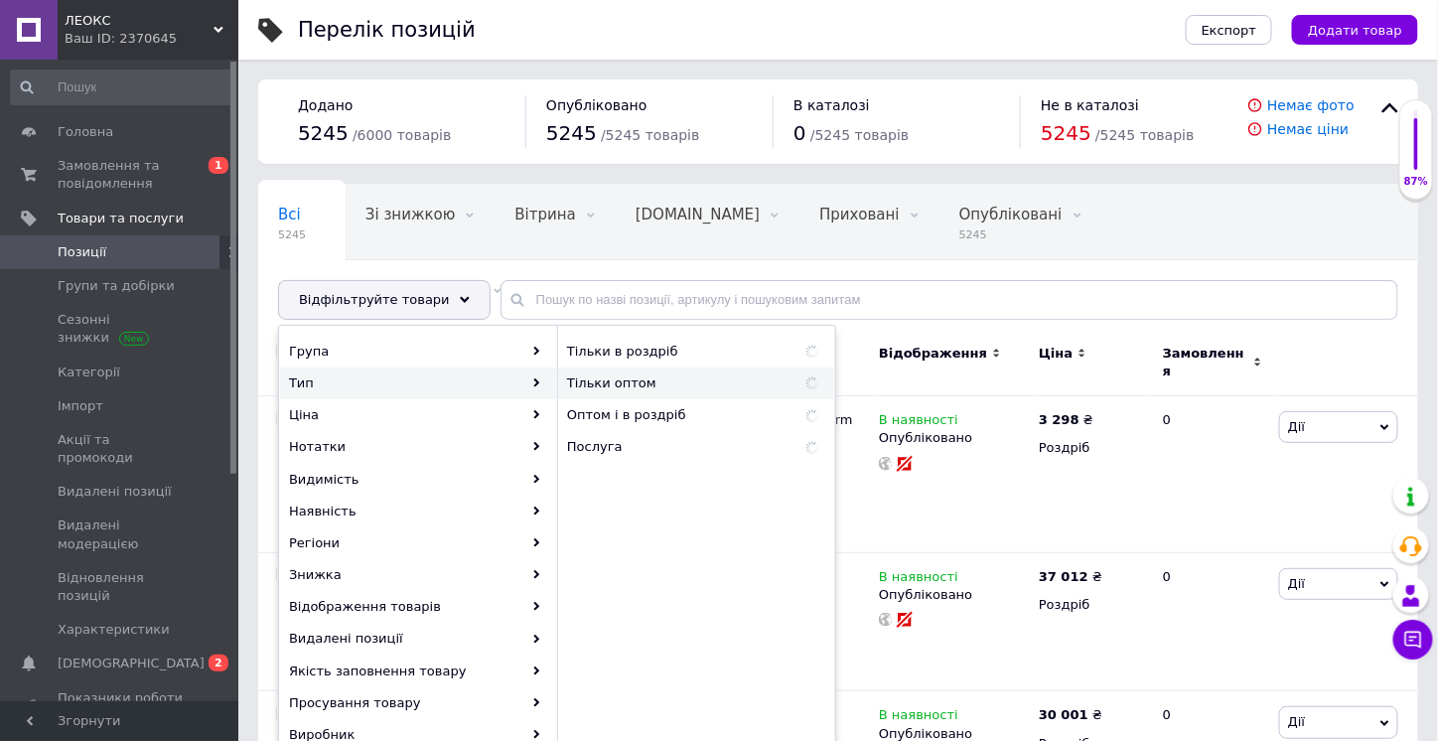
click at [640, 392] on div "Тільки оптом" at bounding box center [696, 383] width 276 height 32
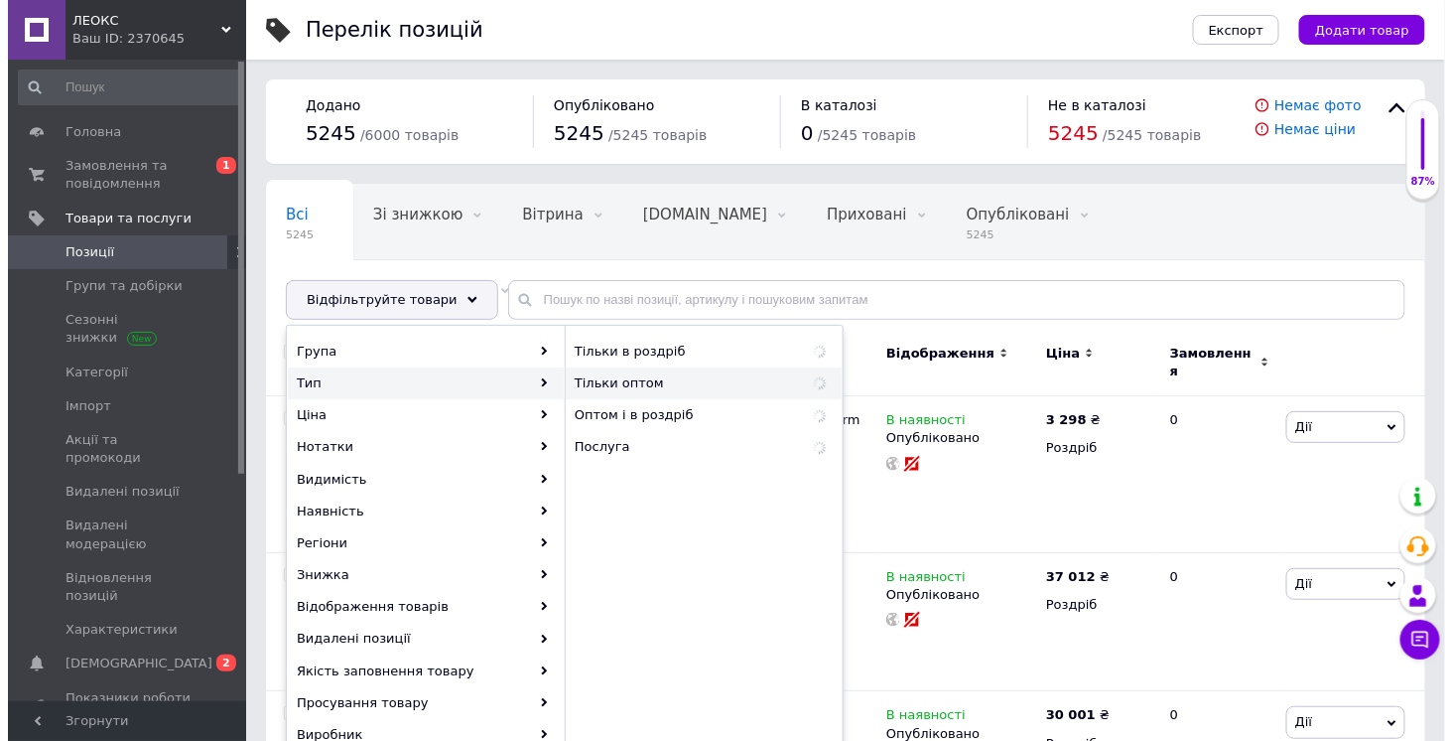
scroll to position [0, 230]
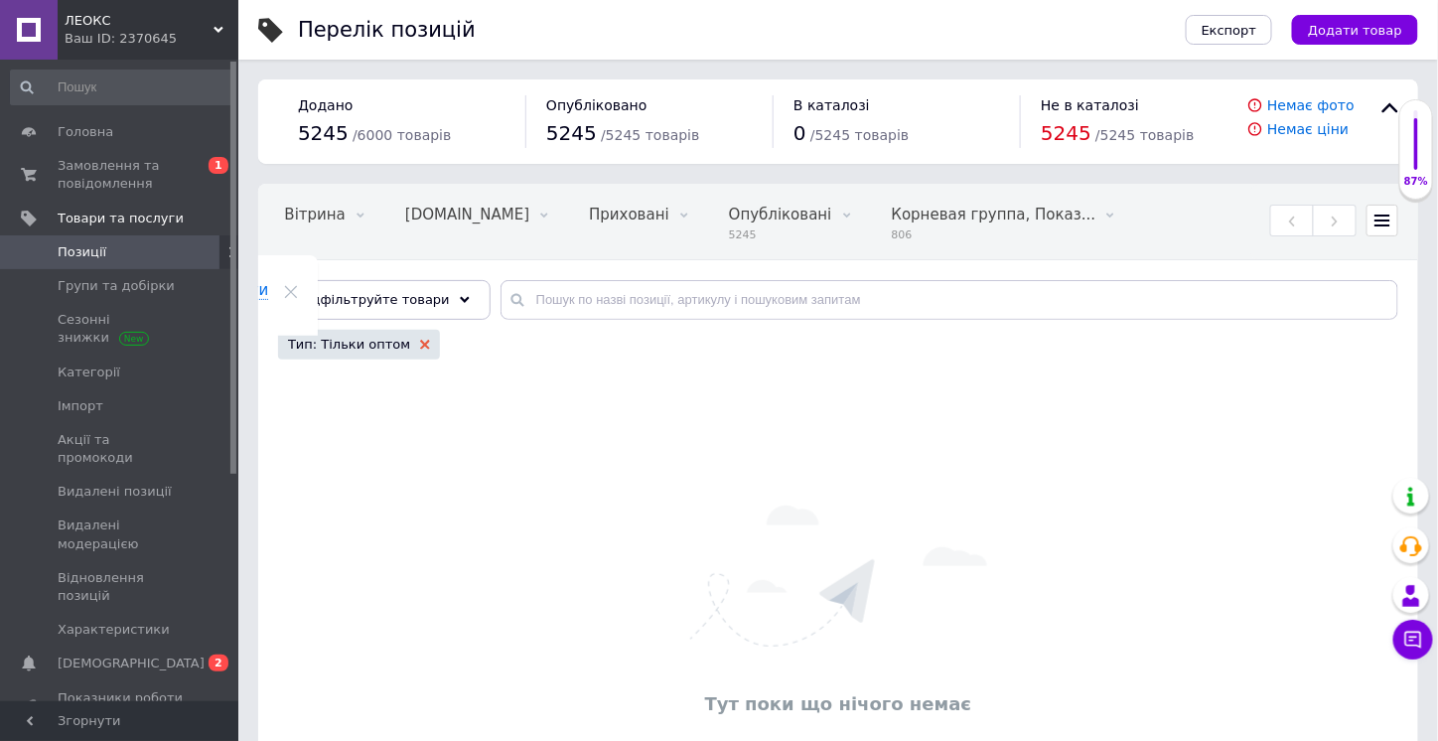
click at [420, 340] on icon at bounding box center [425, 345] width 10 height 10
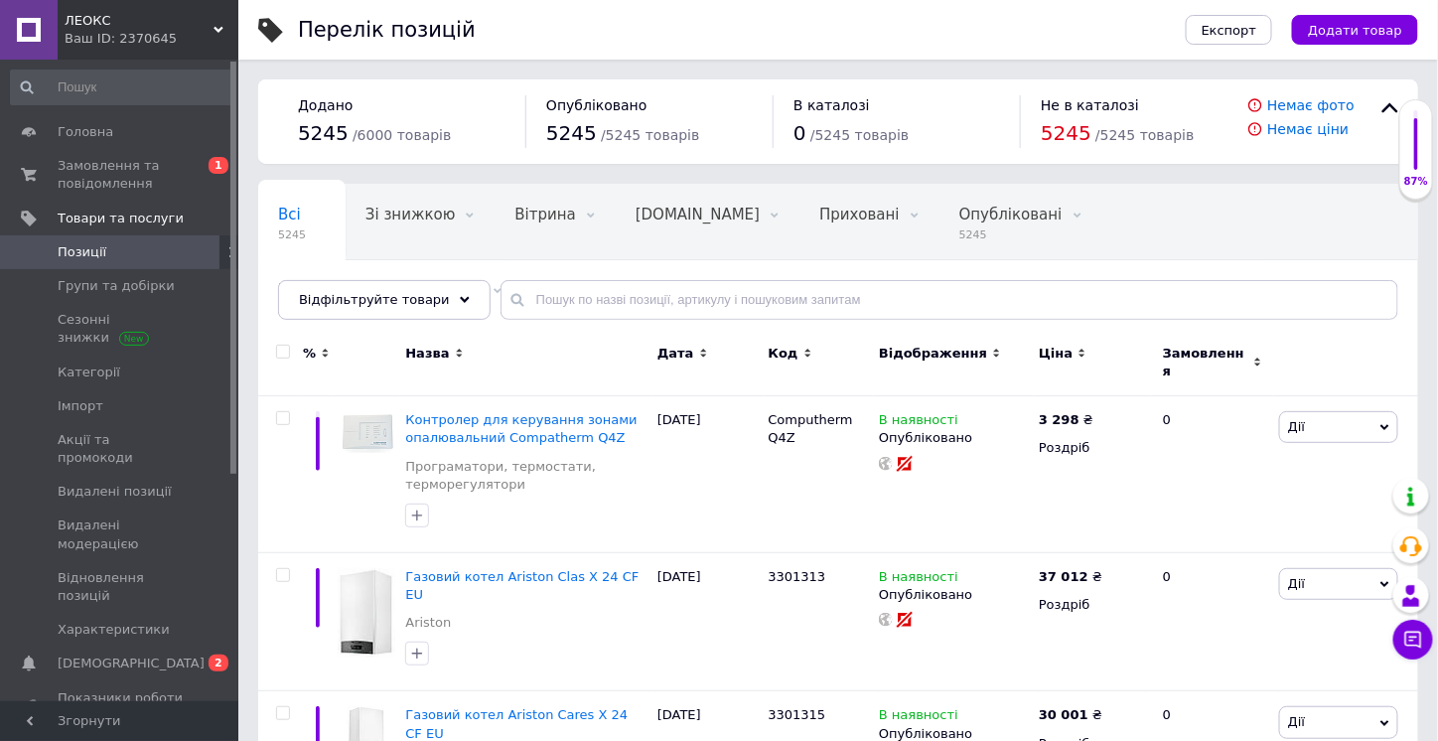
click at [460, 301] on icon at bounding box center [465, 300] width 10 height 10
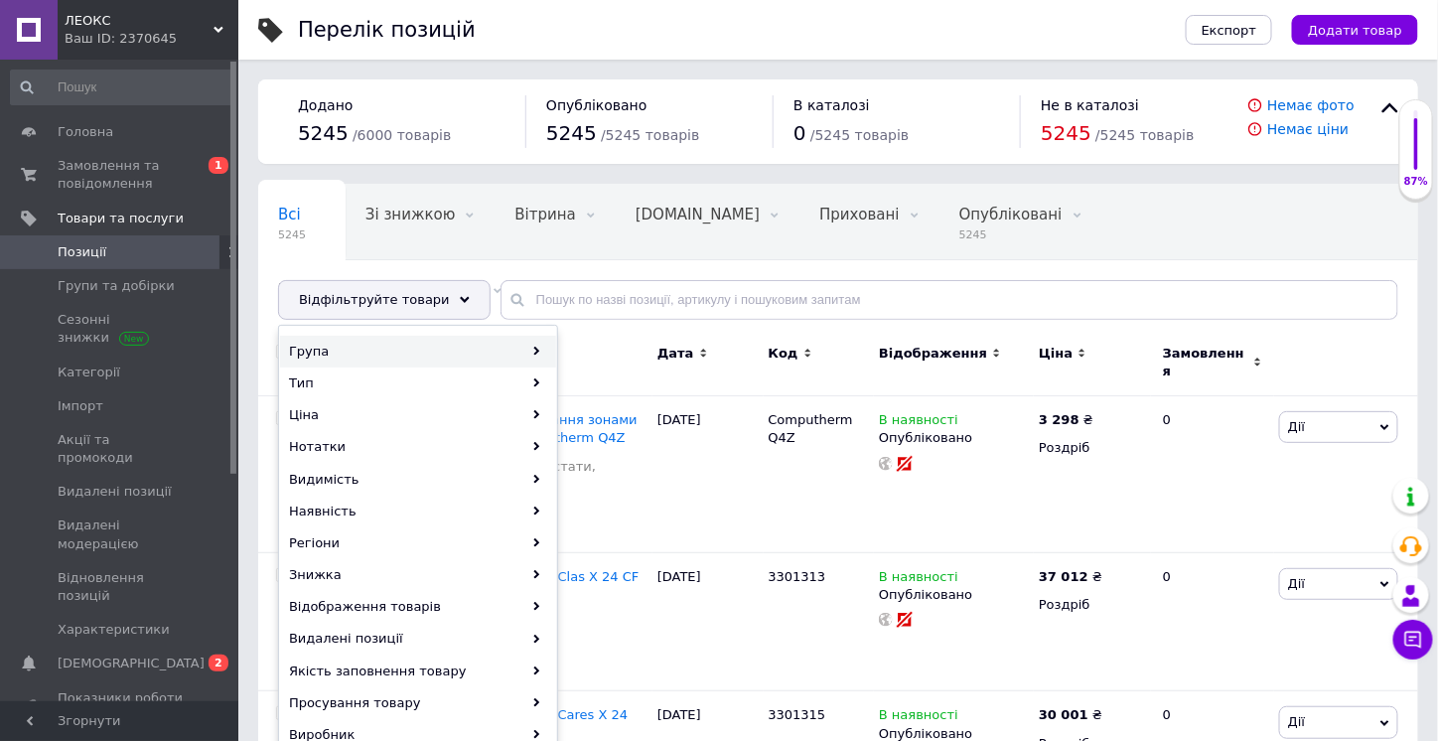
click at [465, 336] on div "Група" at bounding box center [418, 352] width 276 height 32
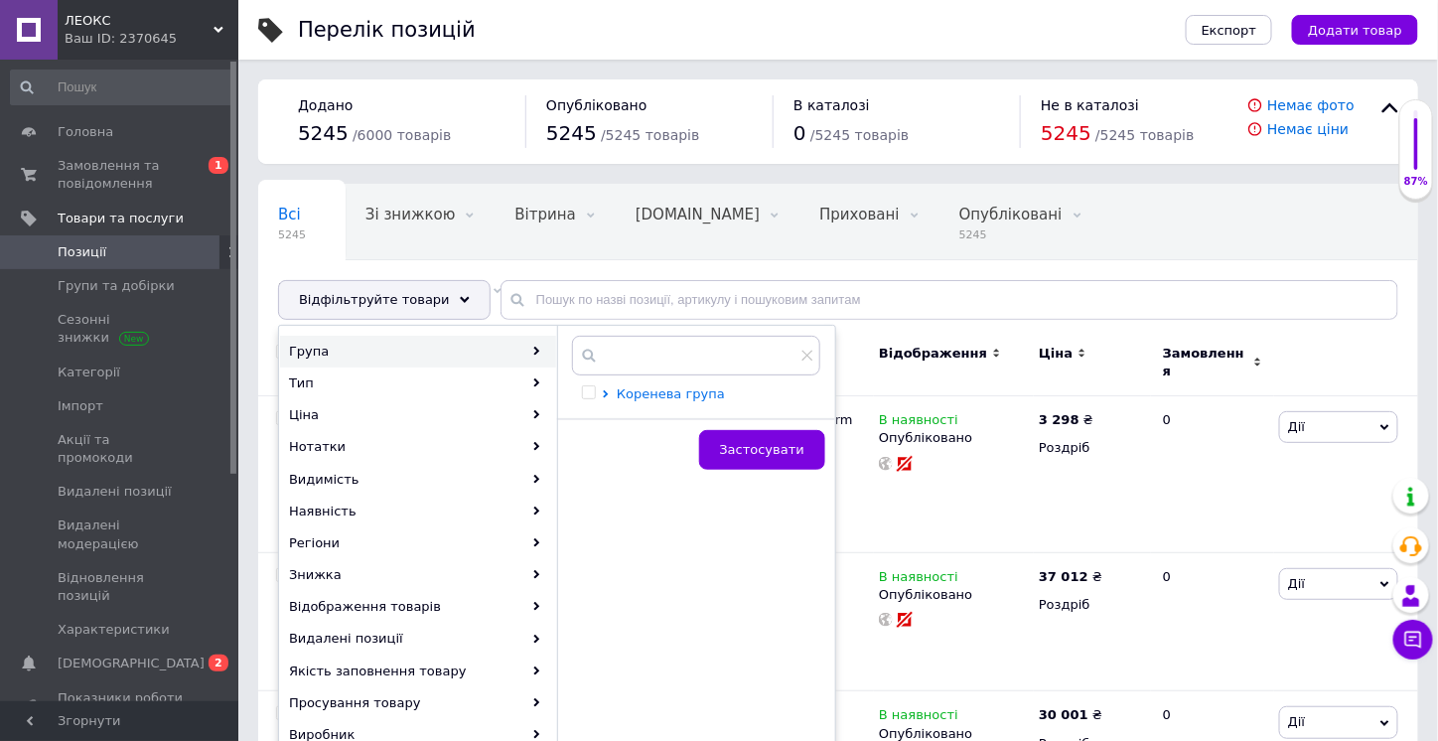
click at [662, 389] on span "Коренева група" at bounding box center [671, 393] width 108 height 15
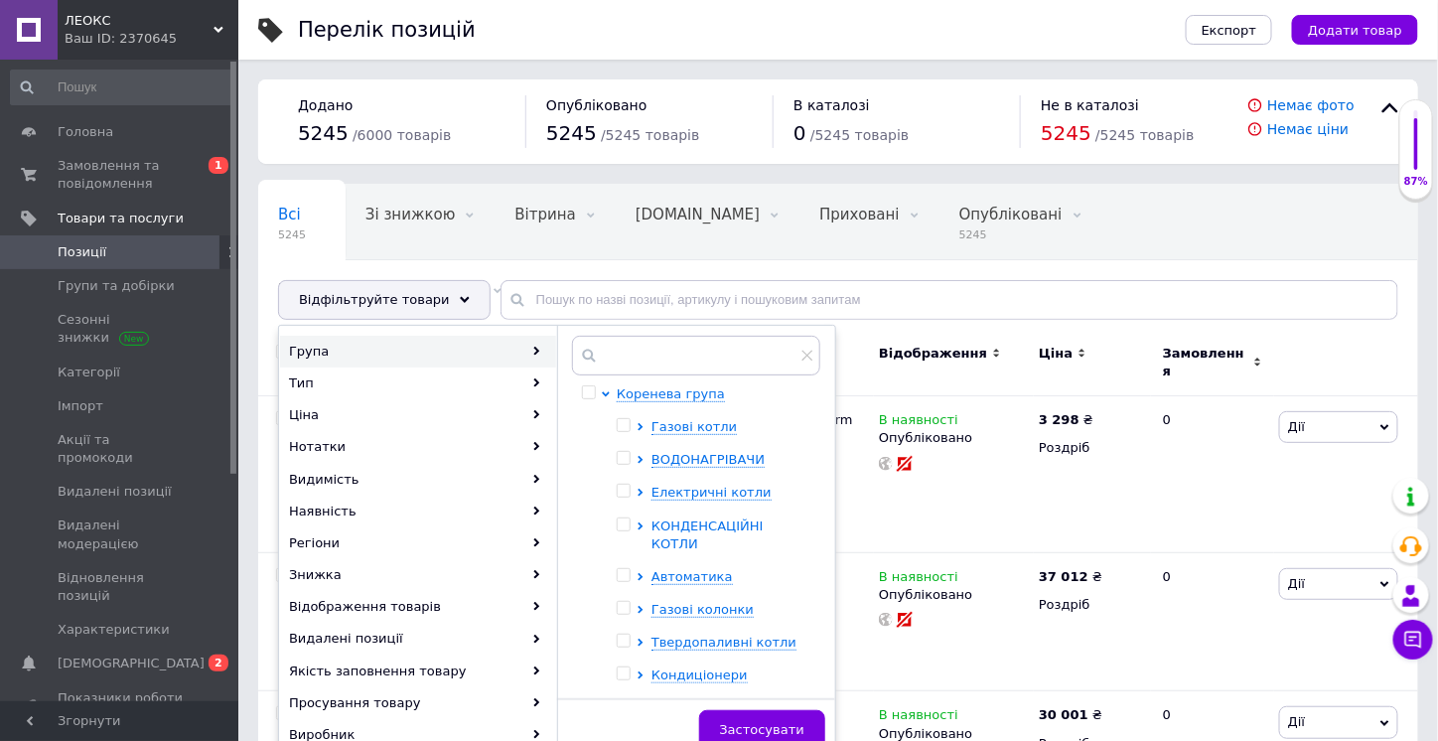
click at [700, 520] on span "КОНДЕНСАЦІЙНІ КОТЛИ" at bounding box center [707, 534] width 112 height 33
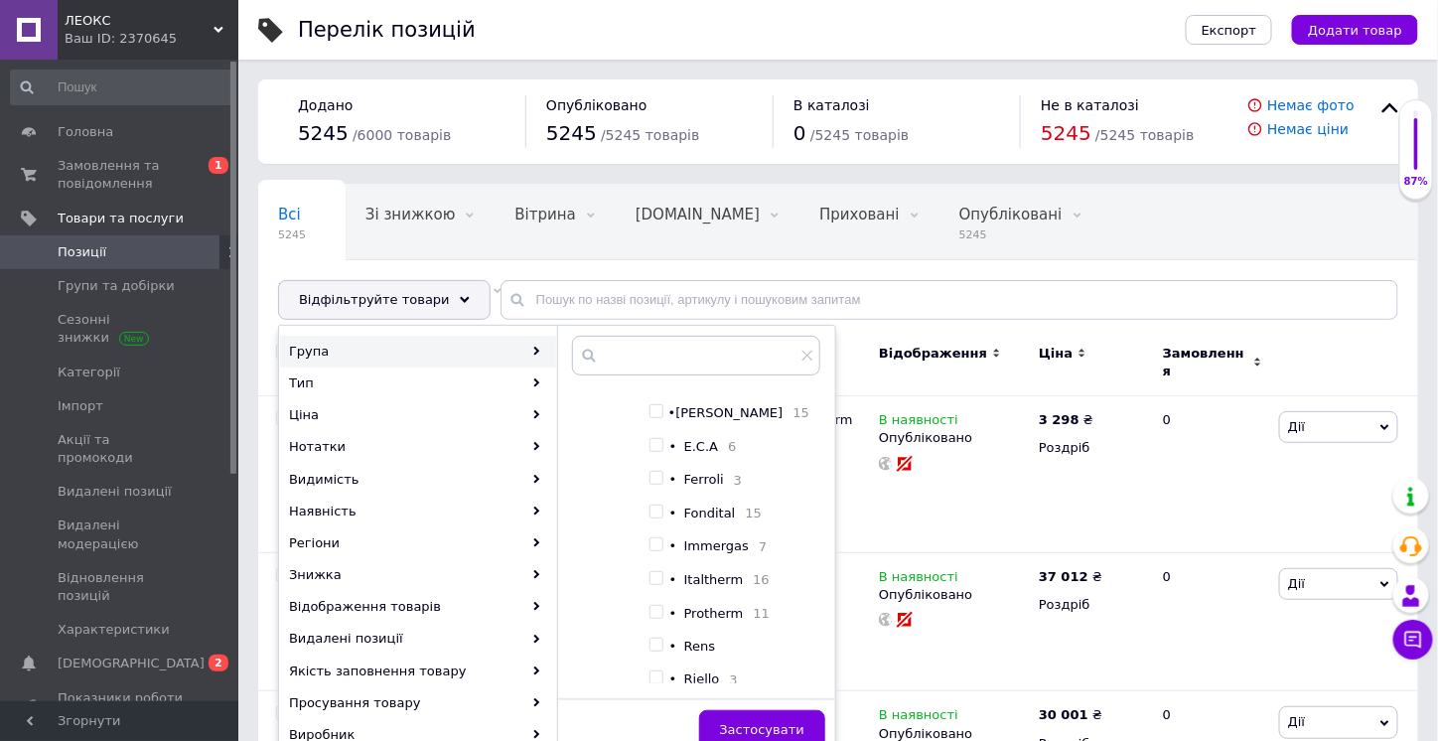
scroll to position [496, 0]
click at [655, 480] on input "checkbox" at bounding box center [655, 479] width 13 height 13
checkbox input "true"
click at [788, 716] on button "Застосувати" at bounding box center [762, 730] width 126 height 40
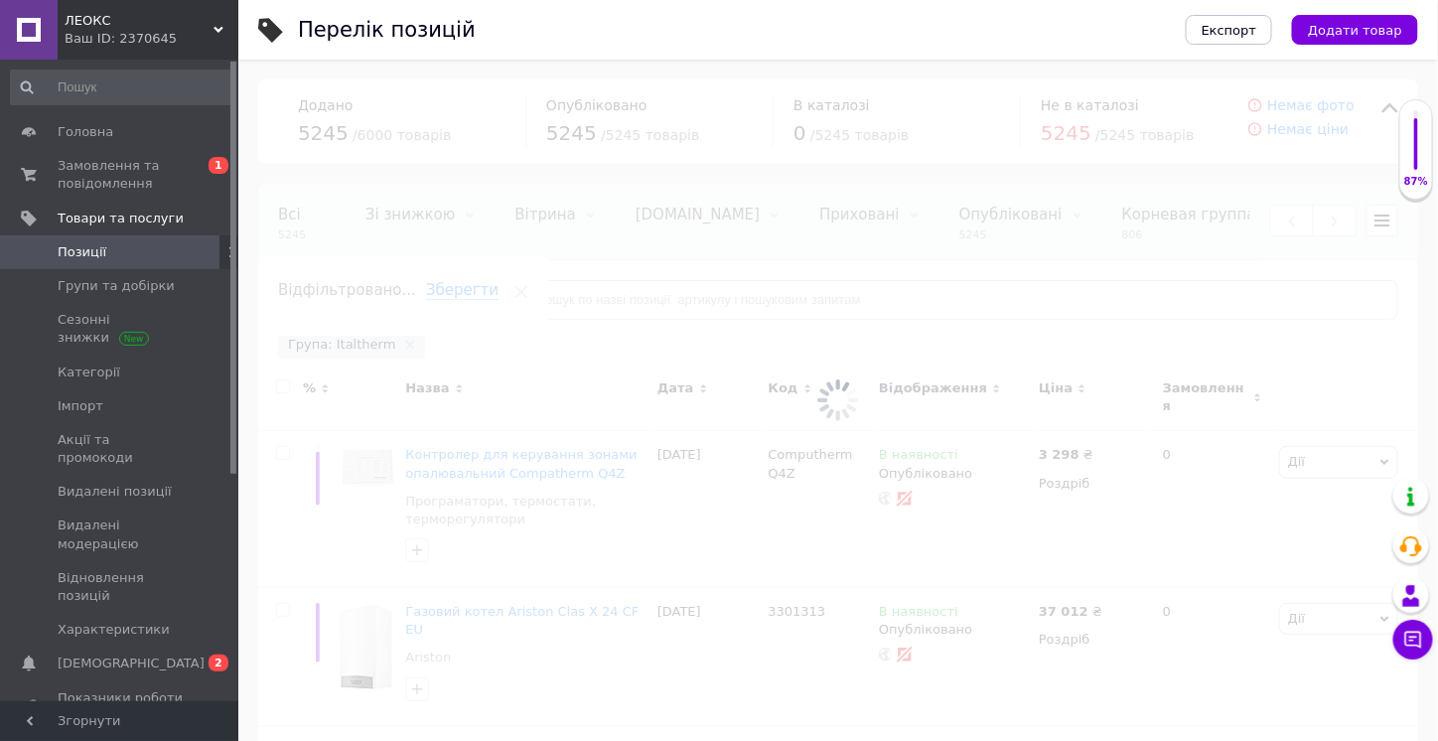
scroll to position [0, 230]
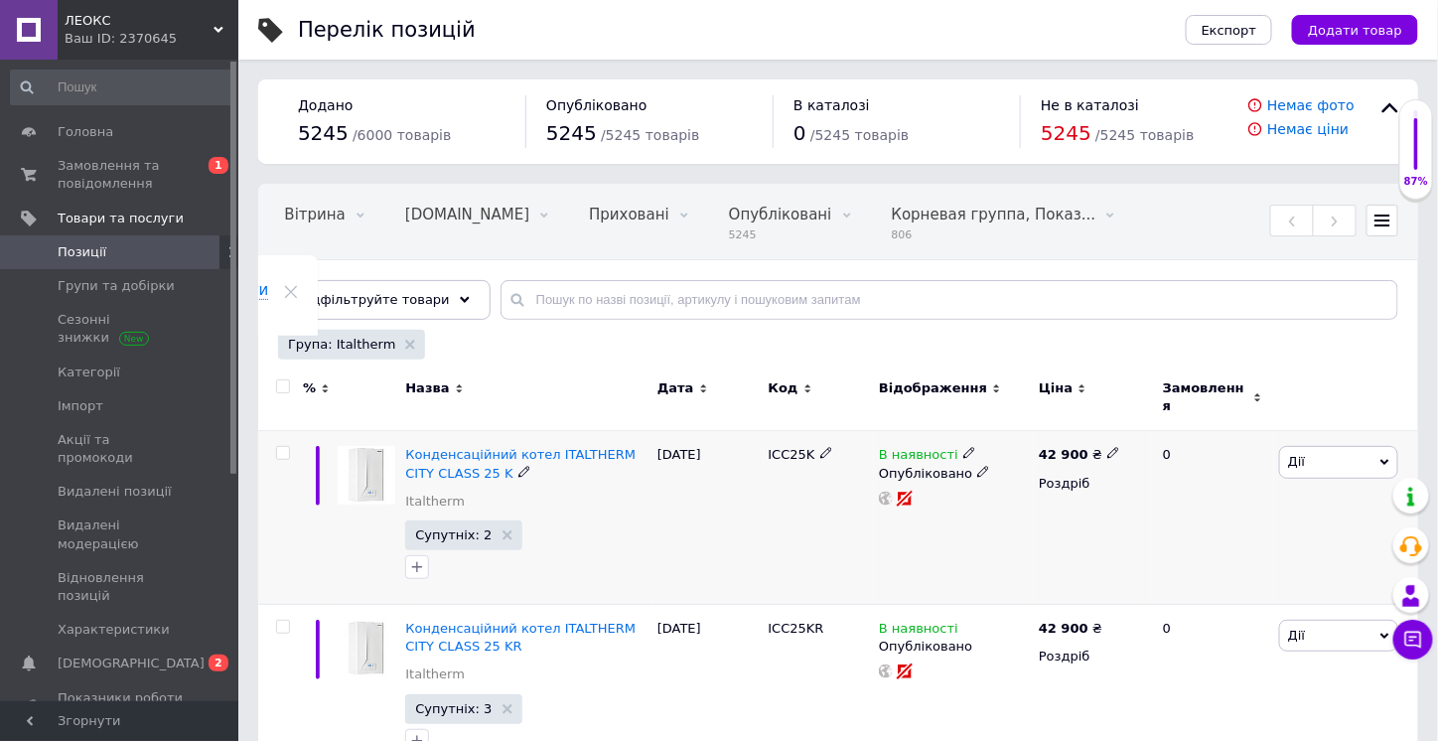
click at [518, 466] on use at bounding box center [523, 471] width 11 height 11
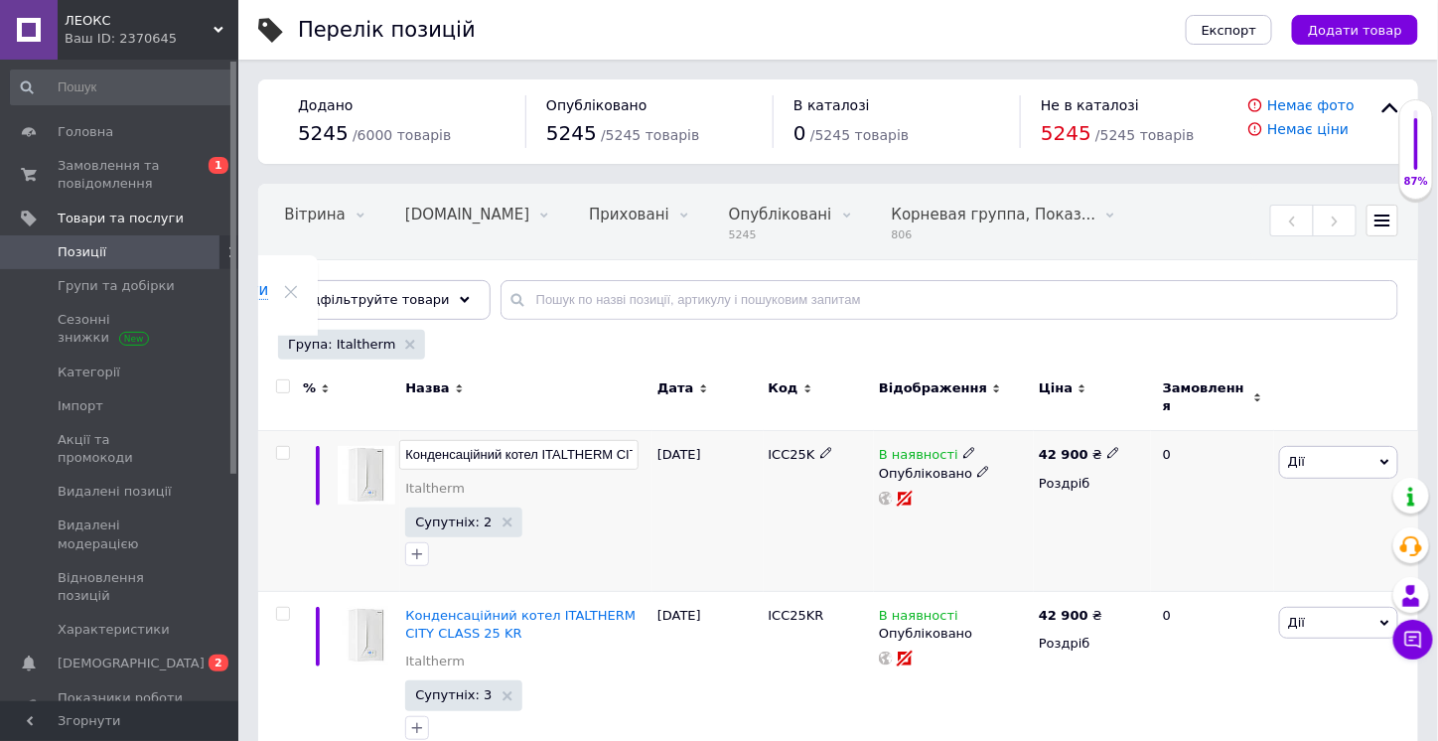
scroll to position [0, 87]
drag, startPoint x: 453, startPoint y: 441, endPoint x: 636, endPoint y: 441, distance: 183.7
click at [636, 441] on input "Конденсаційний котел ITALTHERM CITY CLASS 25 K" at bounding box center [518, 455] width 239 height 30
click at [737, 497] on div "[DATE]" at bounding box center [707, 511] width 111 height 161
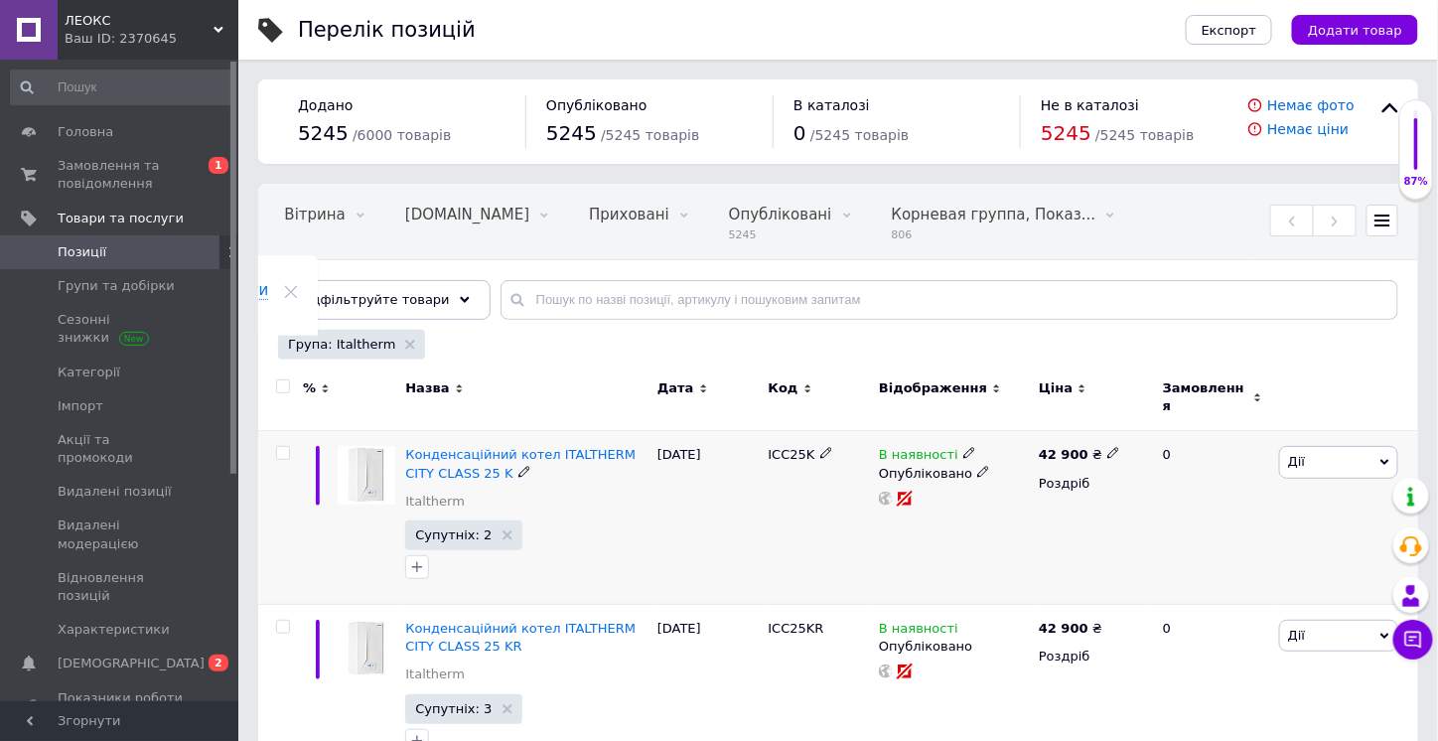
click at [1107, 447] on icon at bounding box center [1113, 453] width 12 height 12
click at [1144, 422] on input "42900" at bounding box center [1201, 433] width 151 height 40
type input "40900"
click at [998, 516] on div "В наявності Опубліковано" at bounding box center [954, 518] width 160 height 174
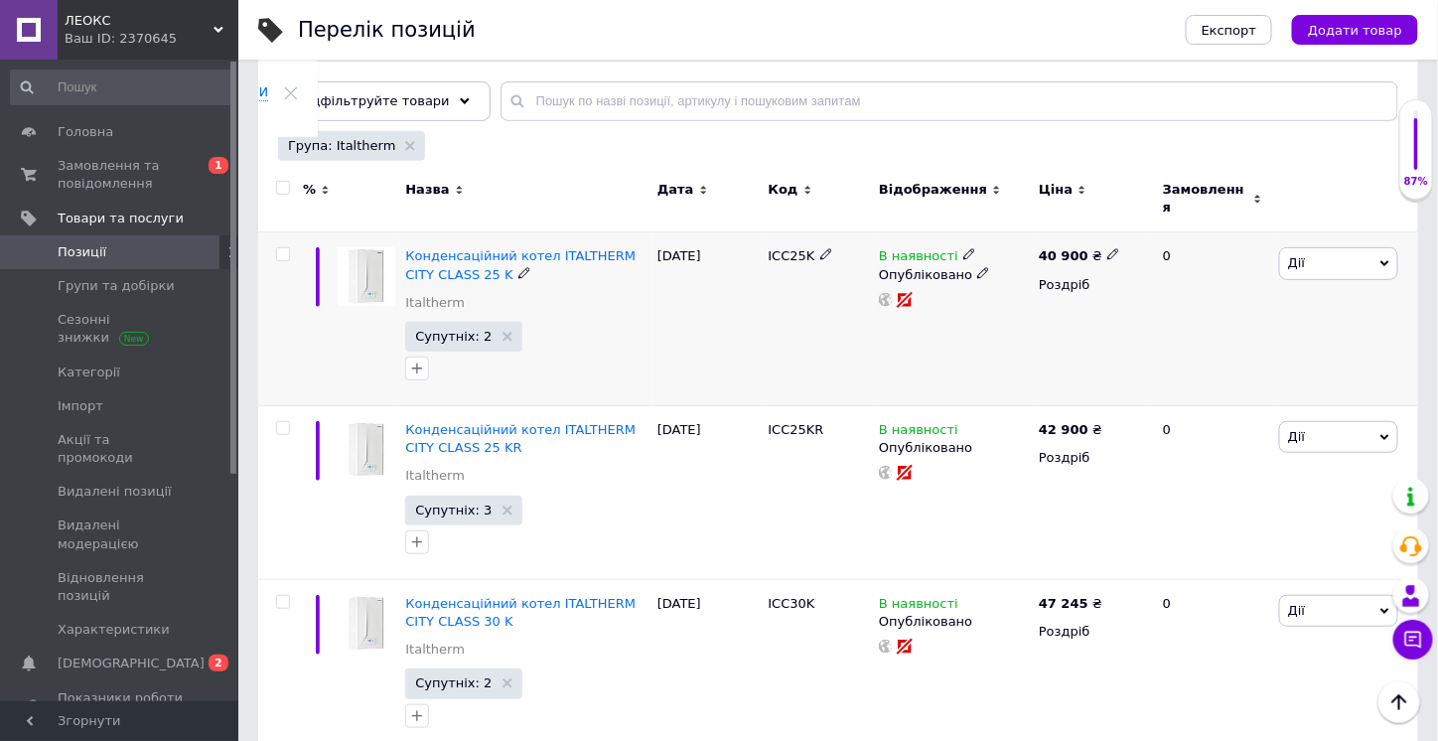
scroll to position [298, 0]
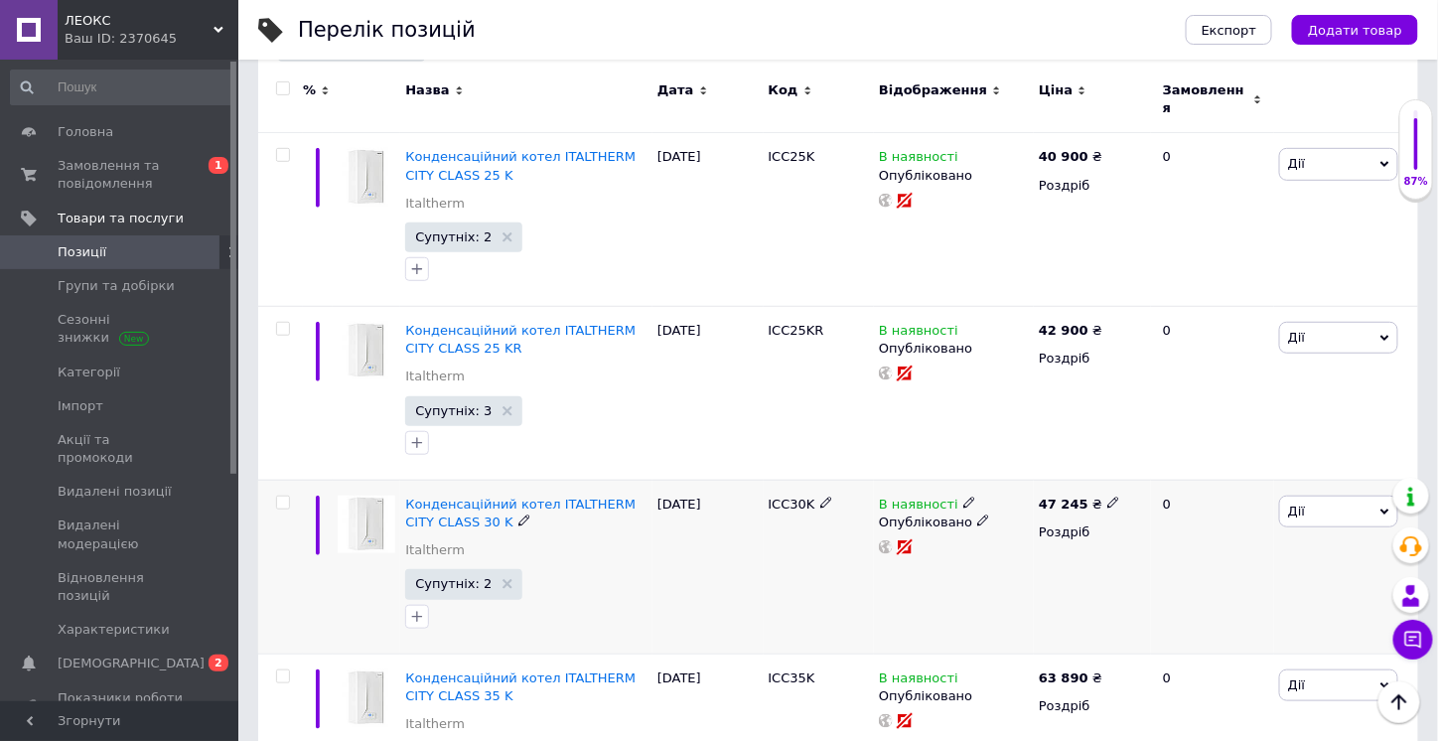
click at [1107, 496] on icon at bounding box center [1113, 502] width 12 height 12
click at [1145, 468] on input "47245" at bounding box center [1201, 483] width 151 height 40
type input "45245"
click at [1021, 573] on div "В наявності Опубліковано" at bounding box center [954, 567] width 160 height 174
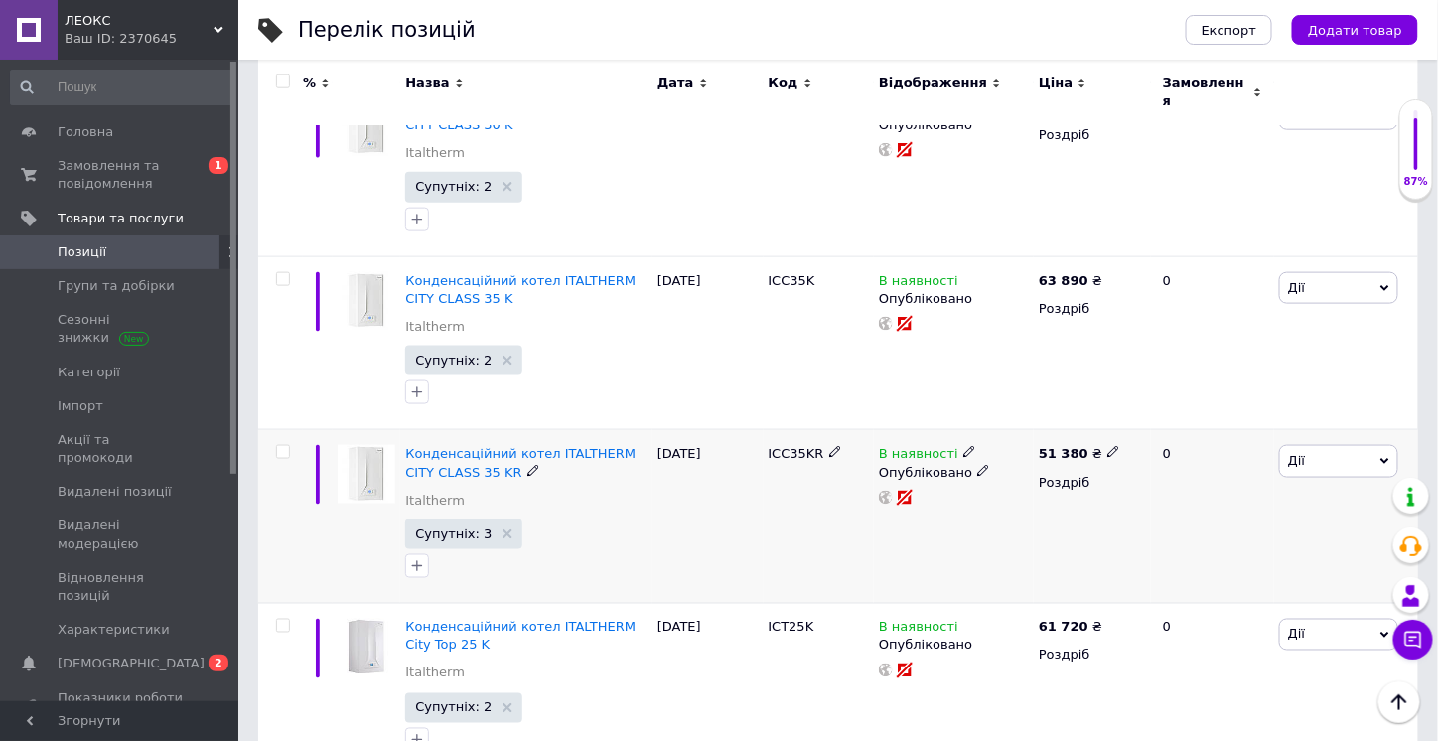
scroll to position [893, 0]
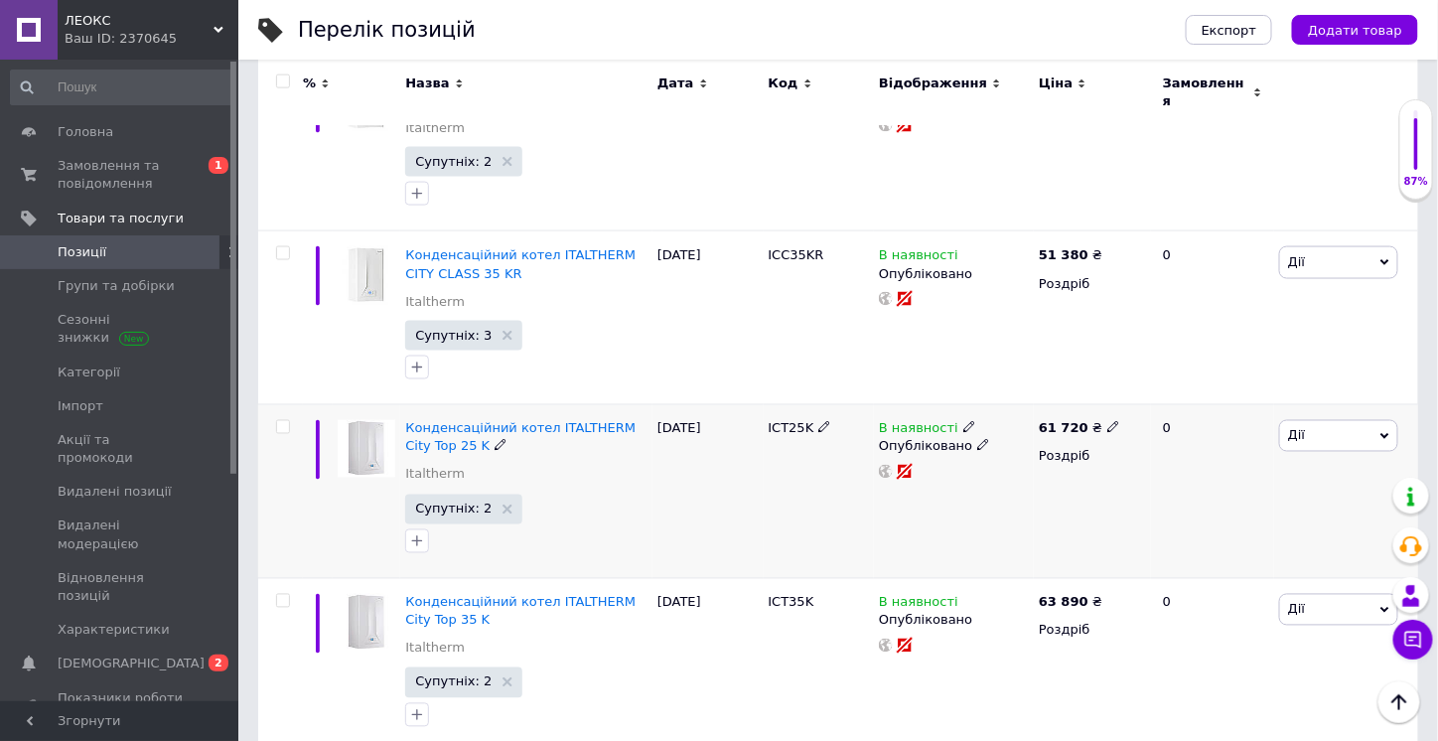
click at [1107, 421] on icon at bounding box center [1113, 427] width 12 height 12
drag, startPoint x: 1145, startPoint y: 395, endPoint x: 1133, endPoint y: 395, distance: 11.9
click at [1133, 395] on input "61720" at bounding box center [1201, 407] width 151 height 40
type input "51720"
click at [985, 521] on div "В наявності Опубліковано" at bounding box center [954, 492] width 160 height 174
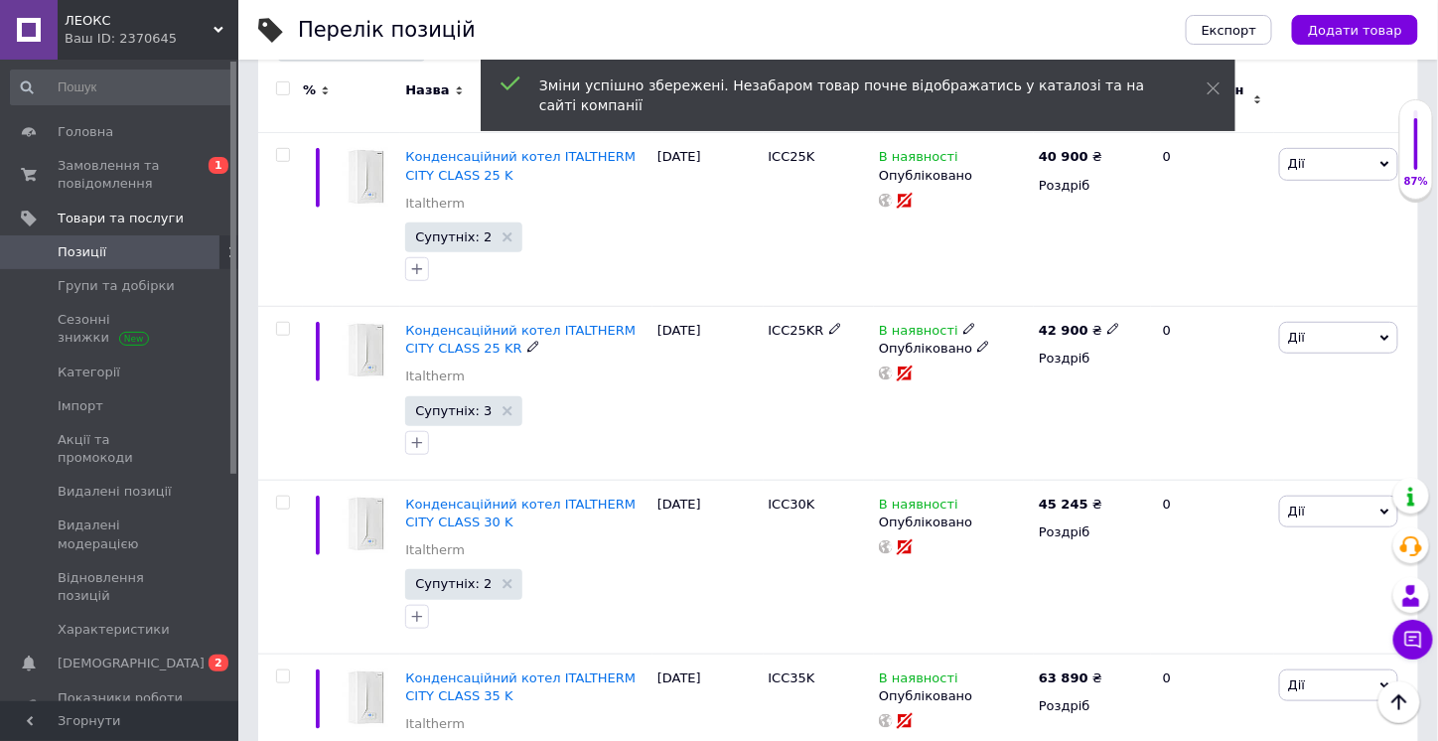
scroll to position [0, 0]
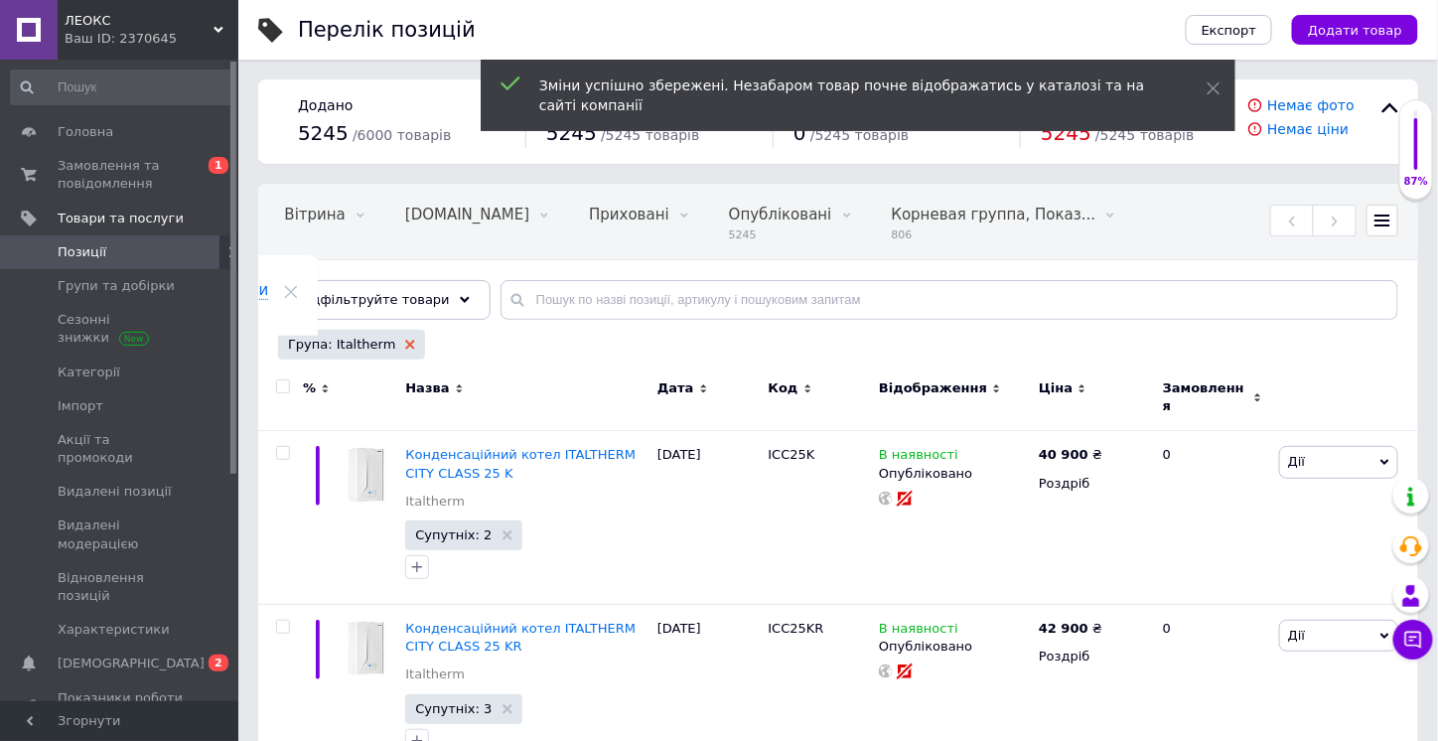
click at [405, 343] on use at bounding box center [410, 345] width 10 height 10
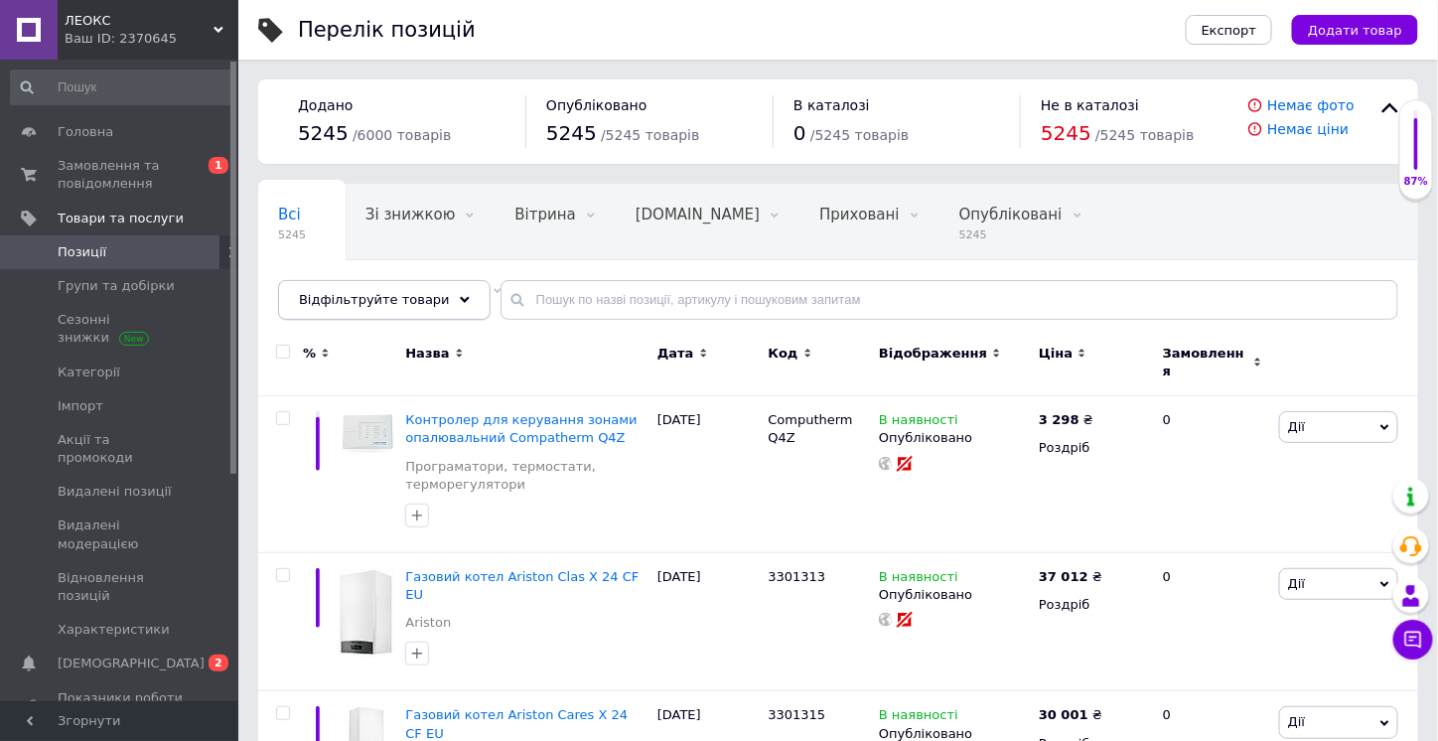
click at [437, 292] on div "Відфільтруйте товари" at bounding box center [384, 300] width 212 height 40
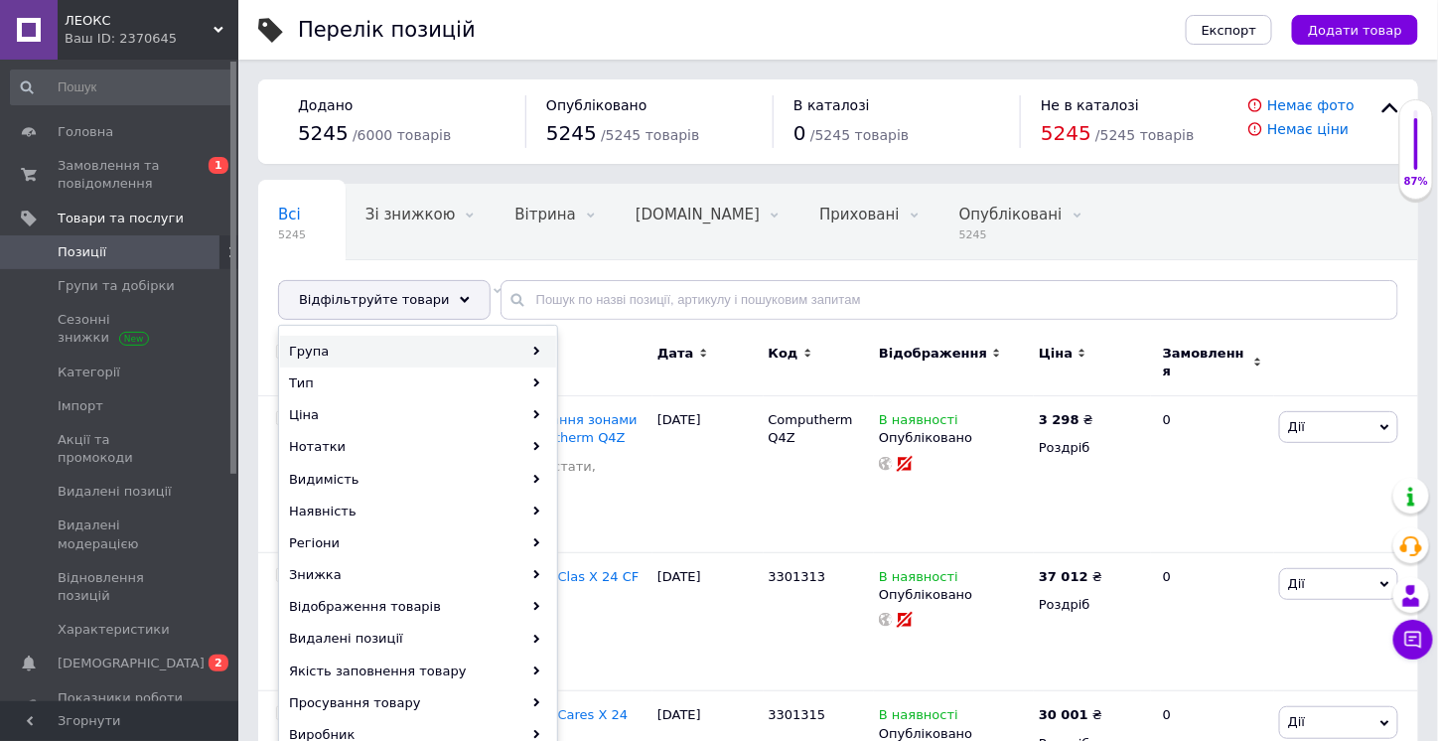
click at [488, 337] on div "Група" at bounding box center [418, 352] width 276 height 32
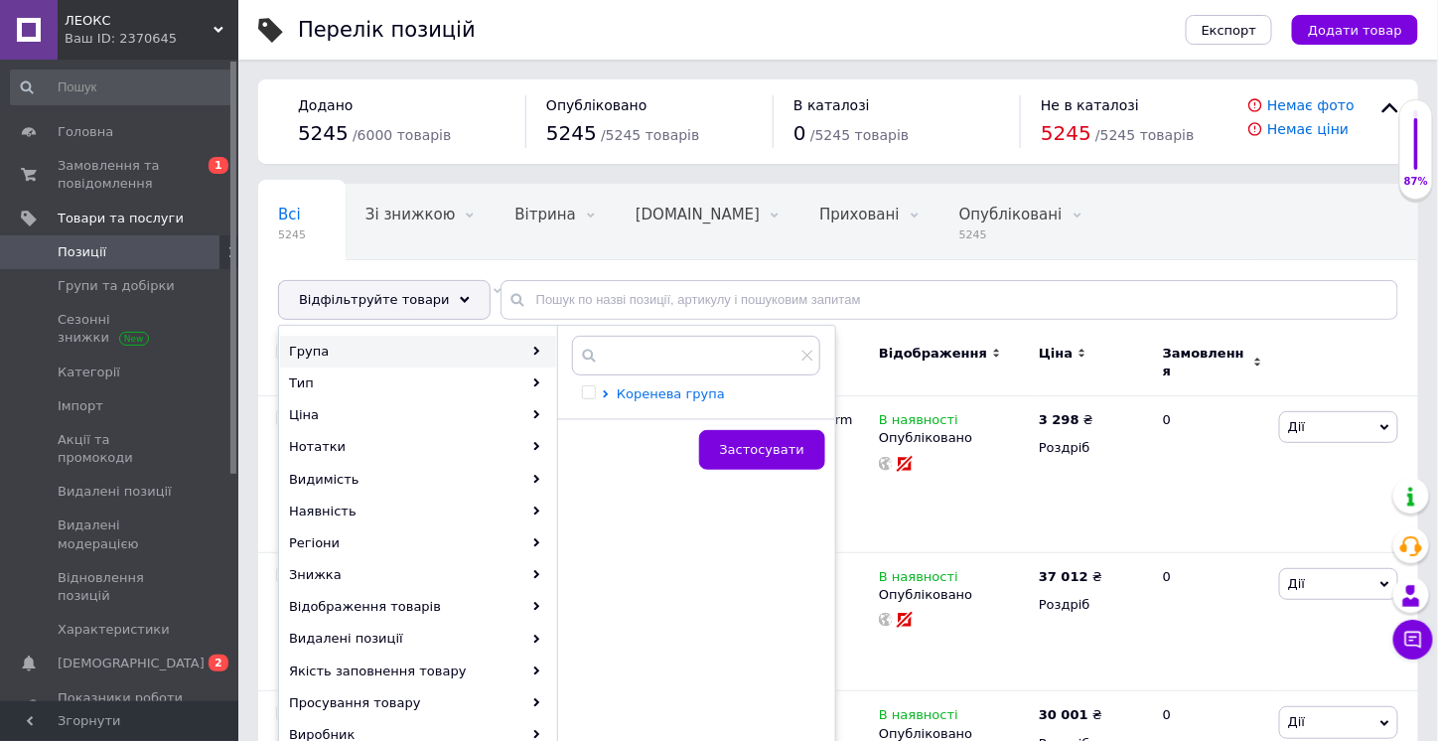
click at [635, 390] on span "Коренева група" at bounding box center [671, 393] width 108 height 15
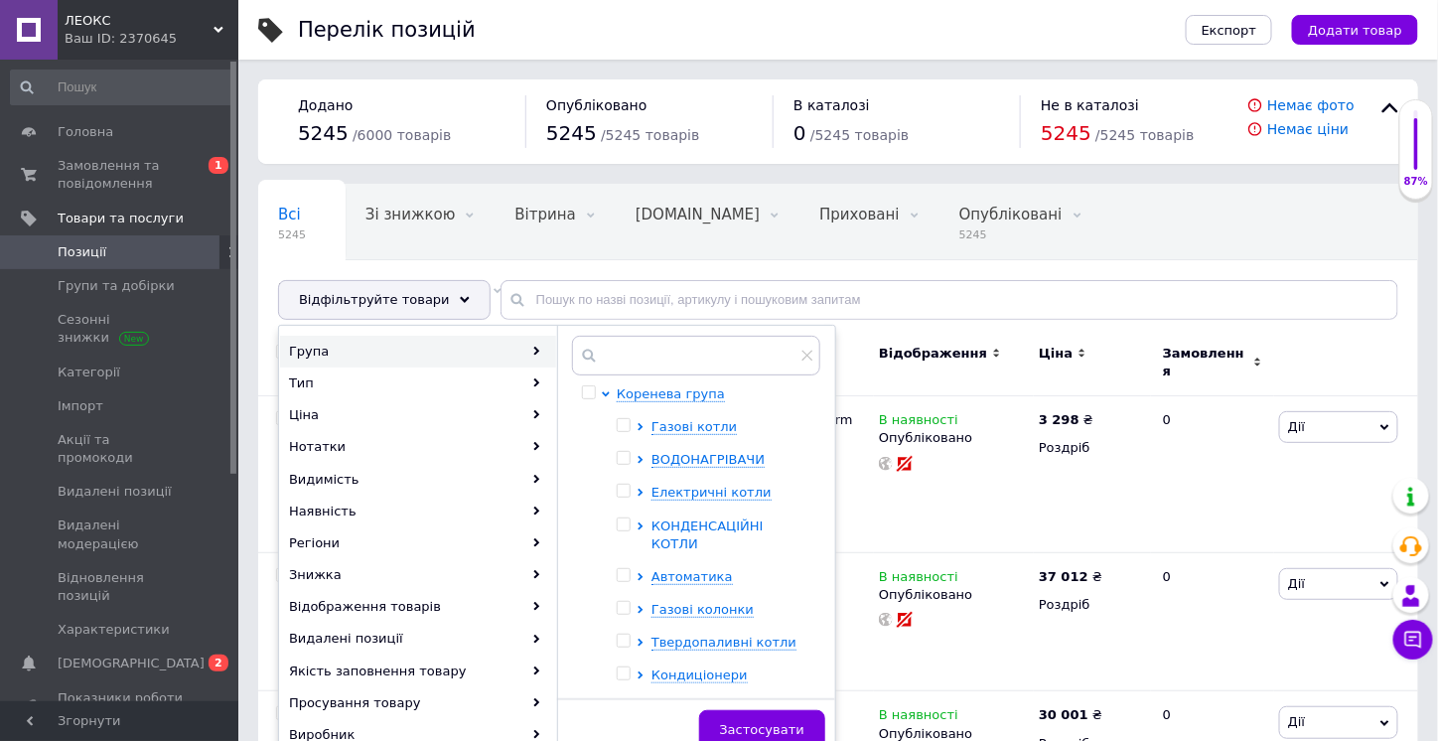
click at [719, 522] on span "КОНДЕНСАЦІЙНІ КОТЛИ" at bounding box center [707, 534] width 112 height 33
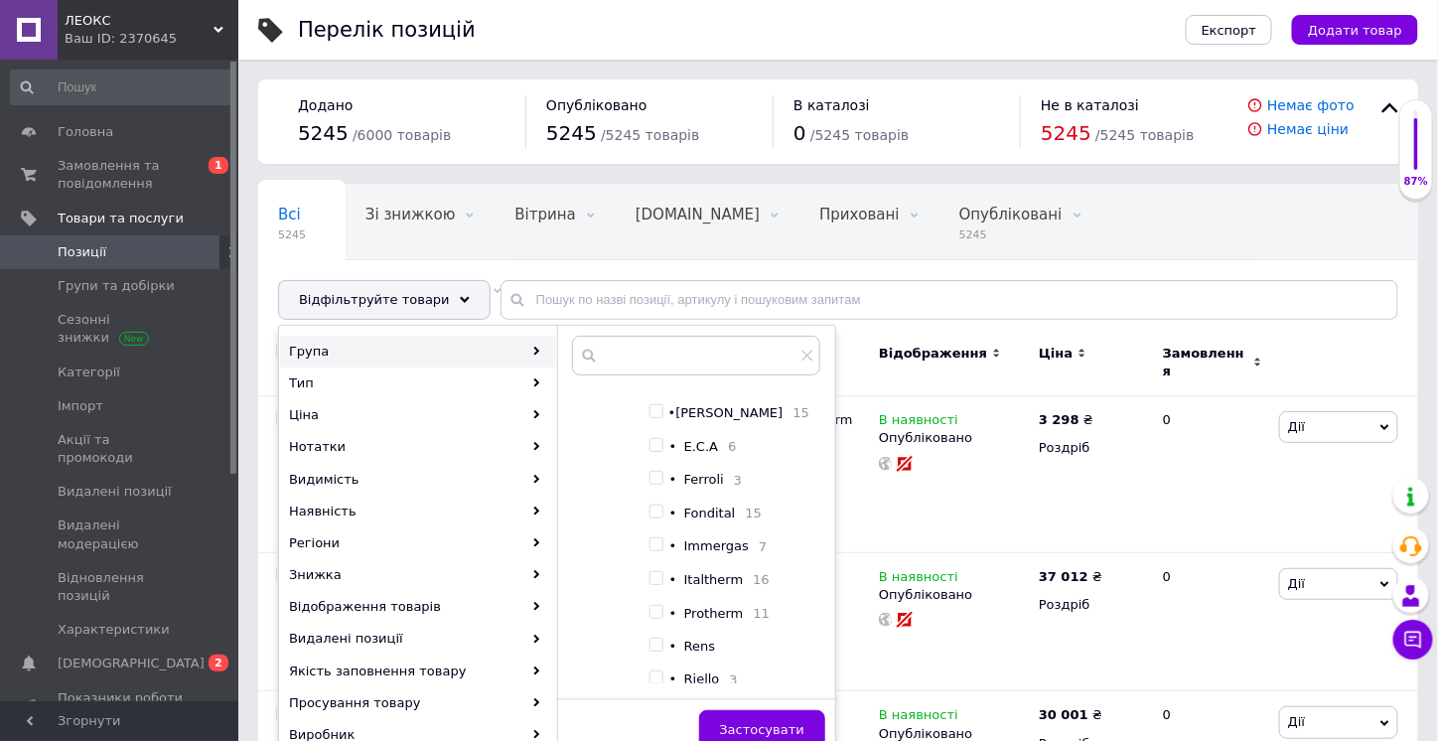
scroll to position [496, 0]
click at [654, 512] on input "checkbox" at bounding box center [655, 512] width 13 height 13
checkbox input "true"
click at [800, 724] on span "Застосувати" at bounding box center [762, 729] width 84 height 15
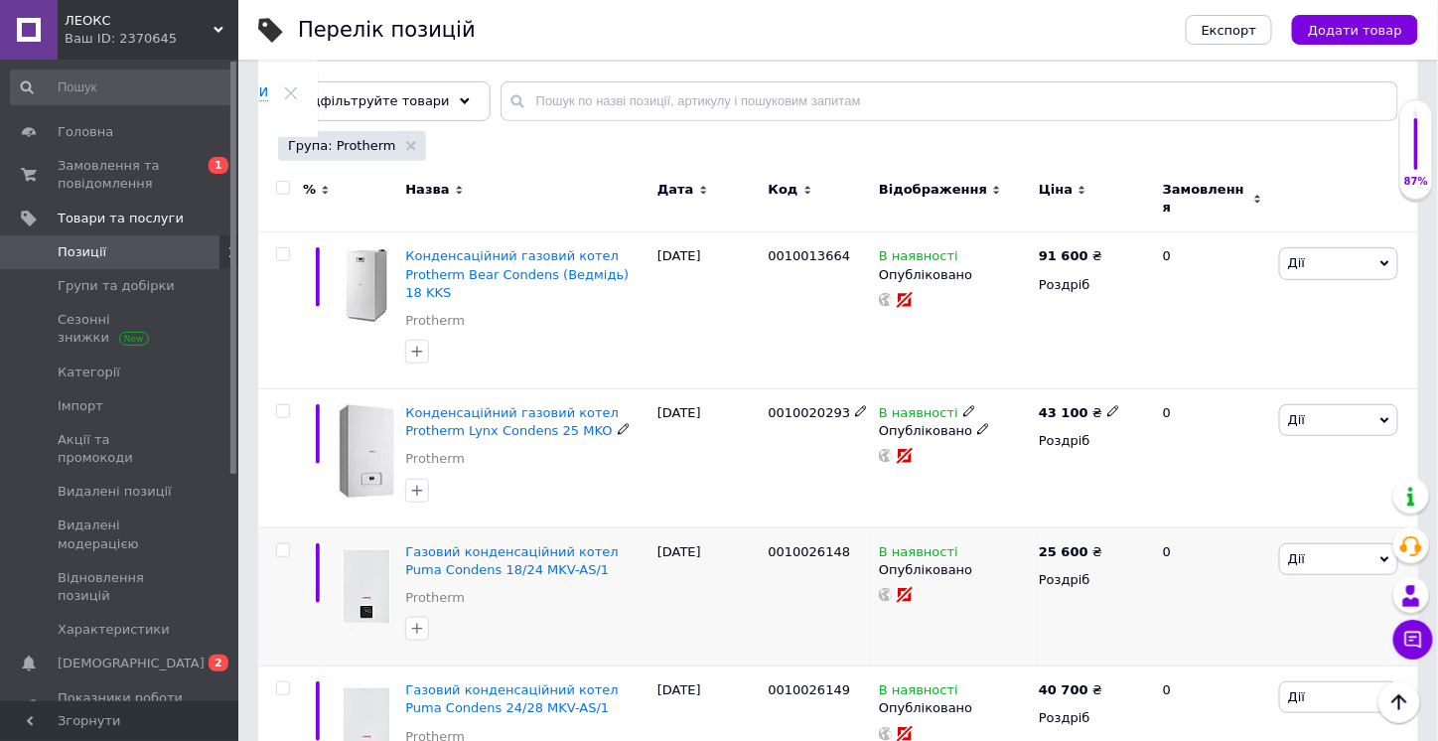
scroll to position [298, 0]
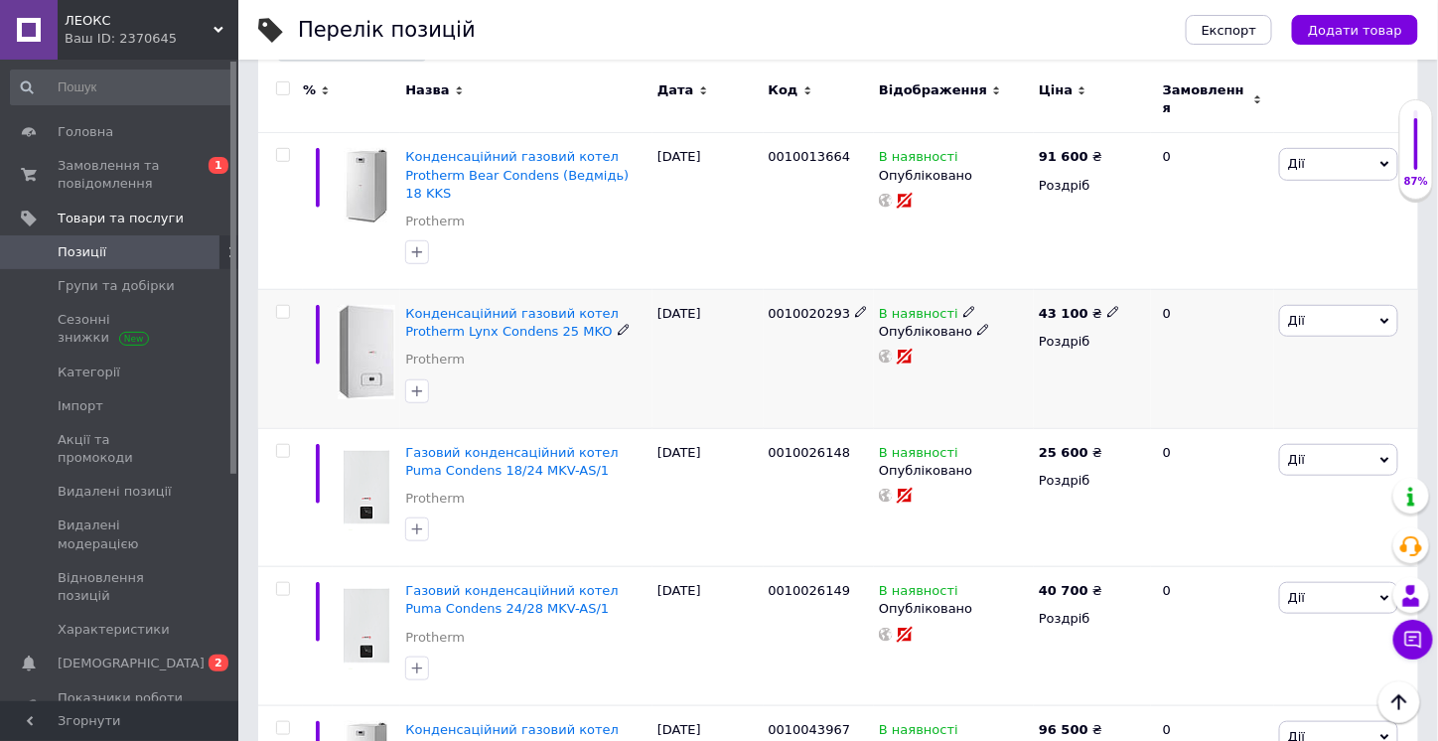
click at [617, 324] on icon at bounding box center [623, 330] width 12 height 12
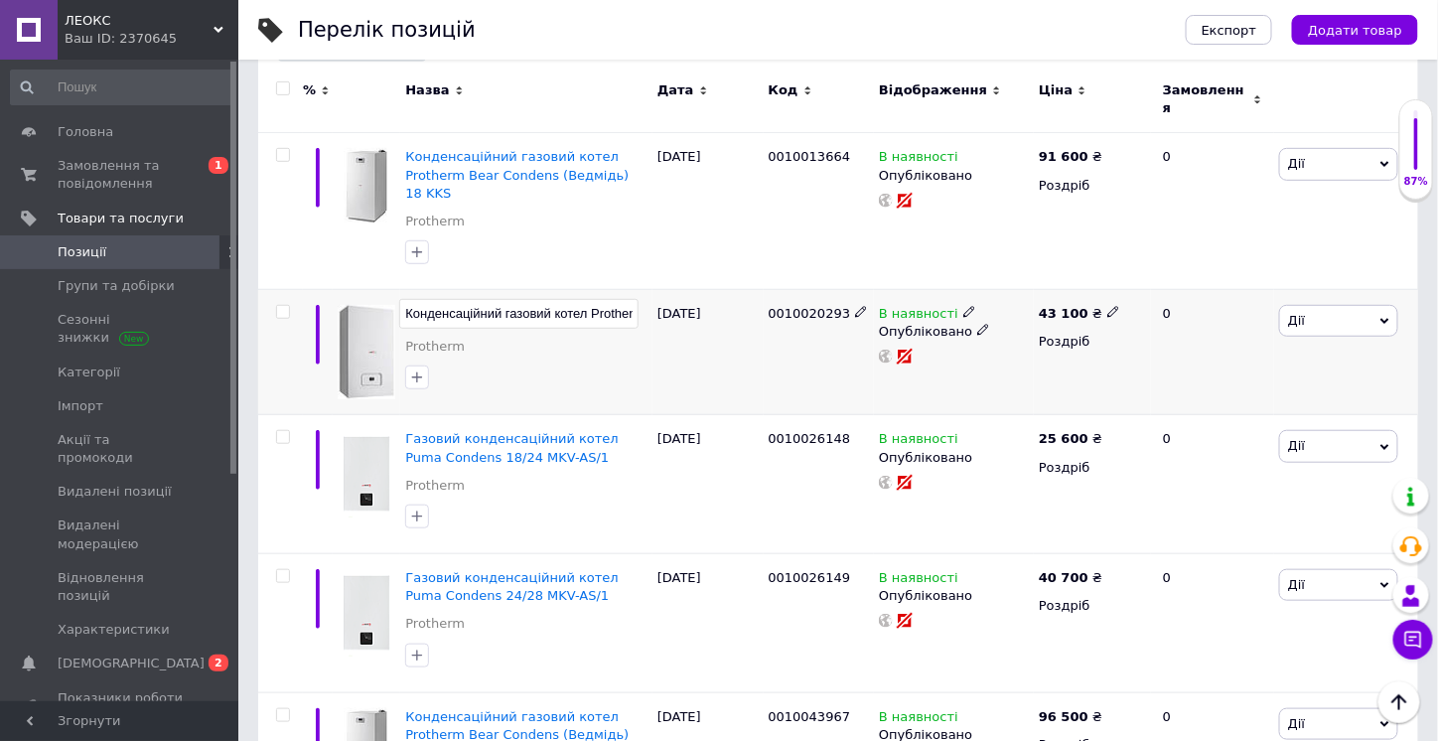
scroll to position [0, 147]
click at [647, 344] on div "Конденсаційний газовий котел Protherm Lynx Condens 25 MKO Protherm" at bounding box center [526, 352] width 252 height 125
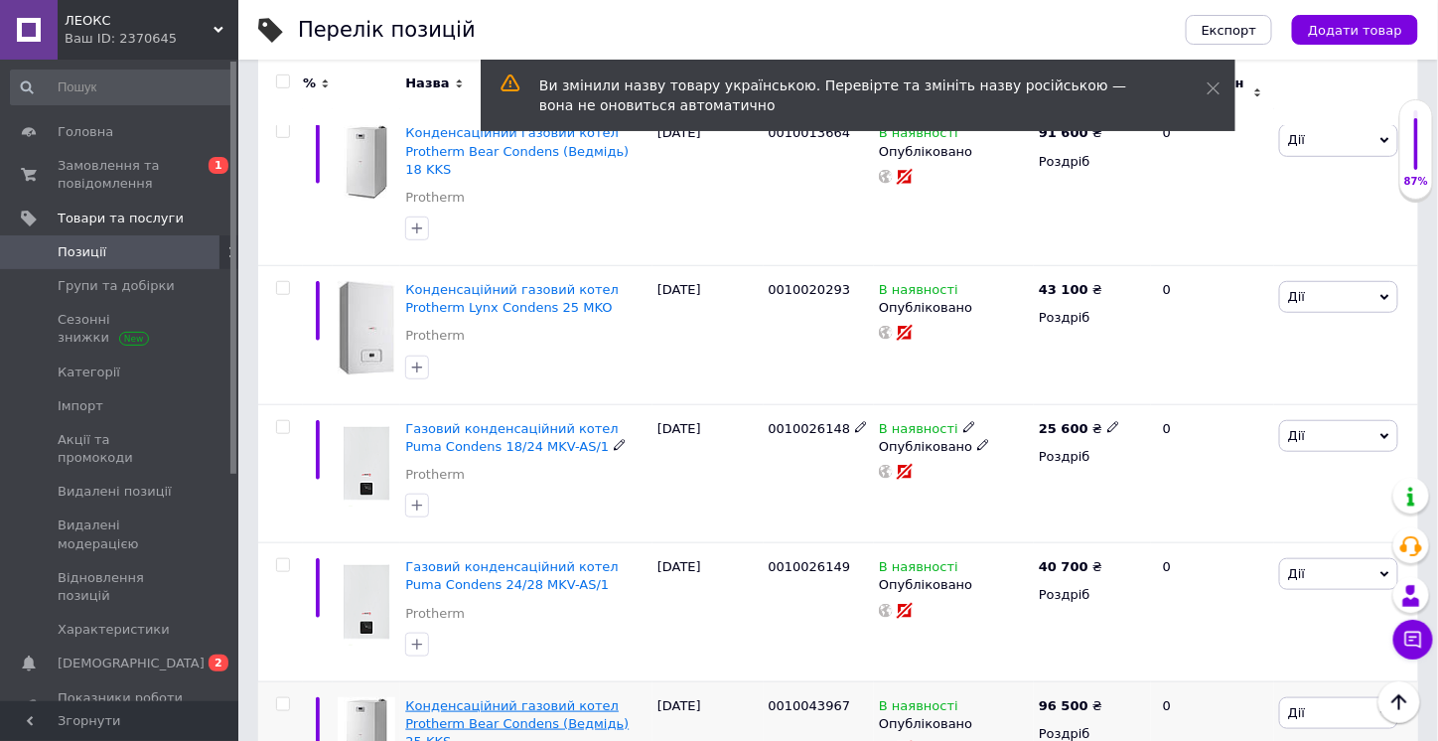
scroll to position [222, 0]
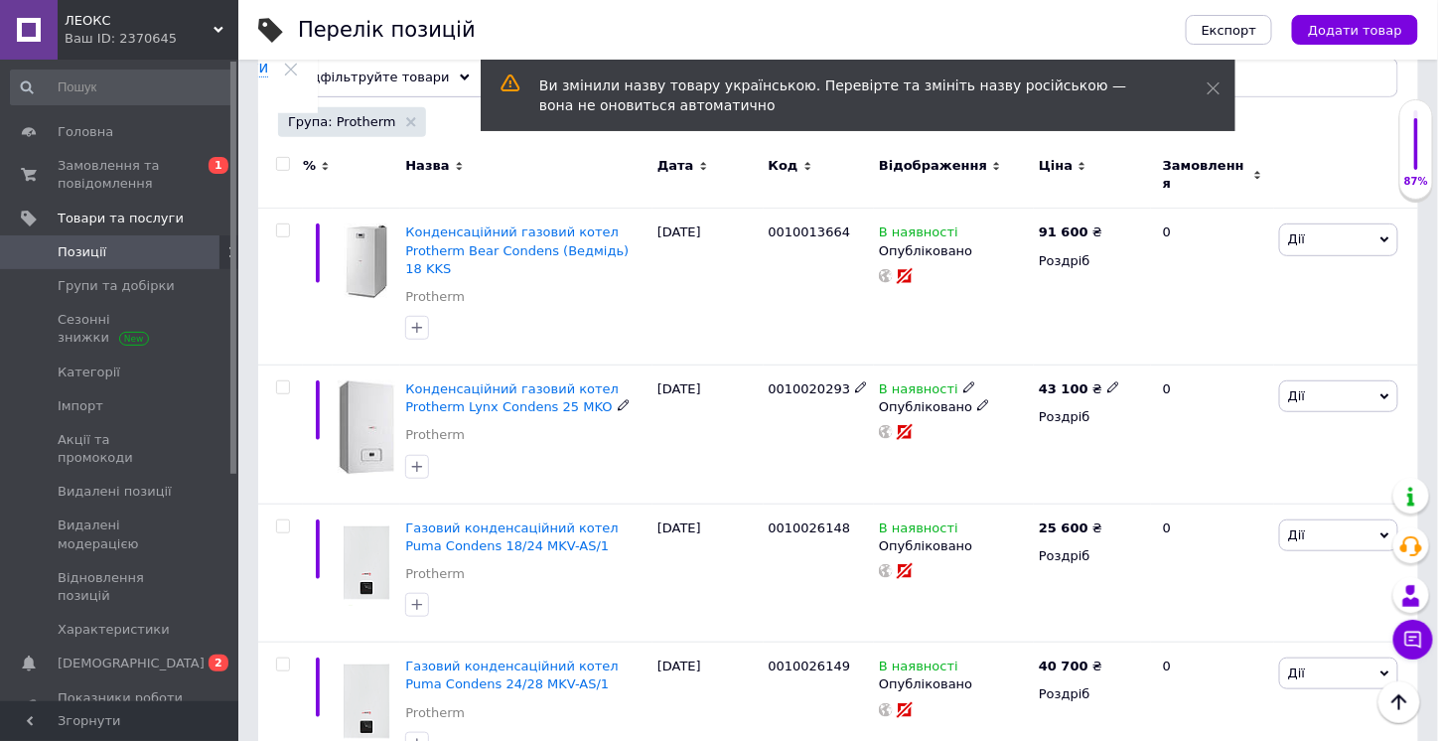
click at [617, 400] on use at bounding box center [622, 405] width 11 height 11
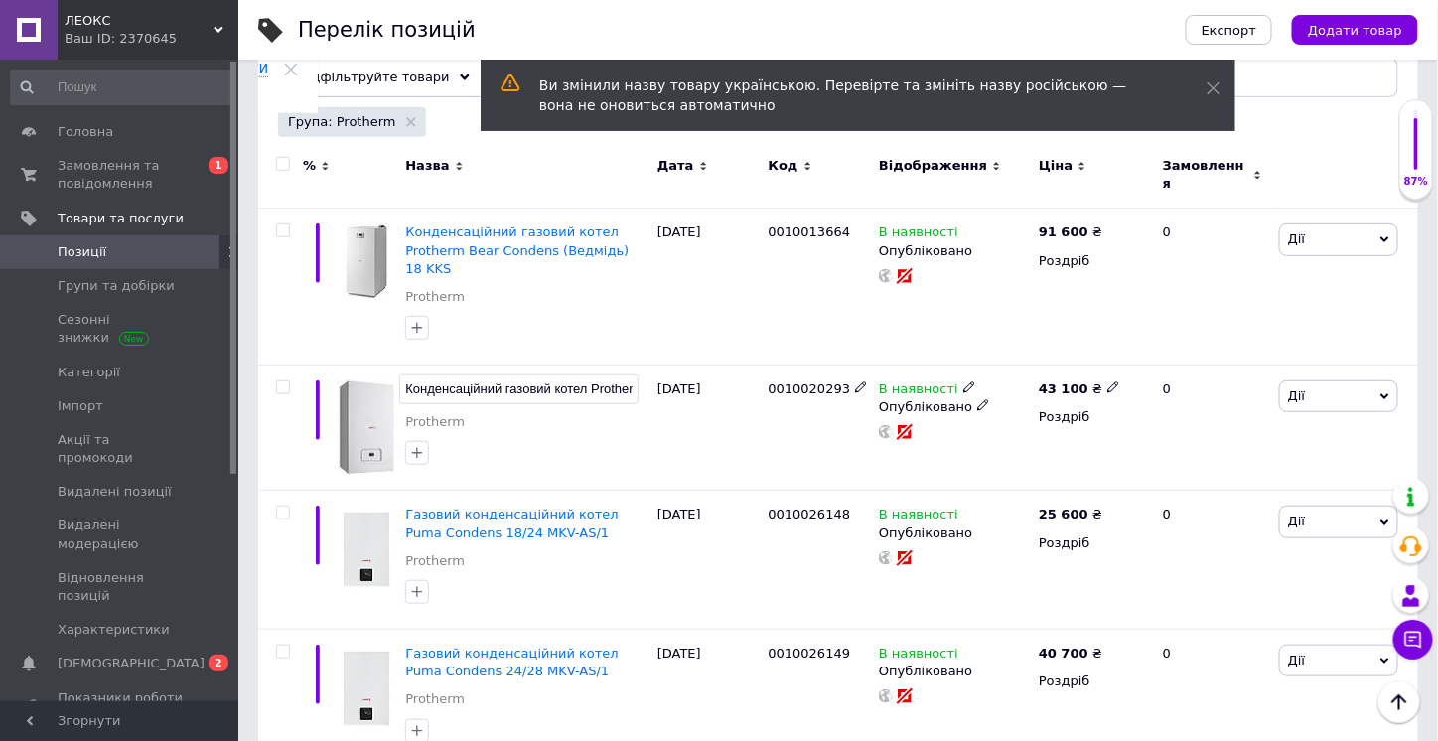
scroll to position [0, 147]
drag, startPoint x: 443, startPoint y: 355, endPoint x: 657, endPoint y: 368, distance: 214.8
click at [632, 374] on input "Конденсаційний газовий котел Protherm Lynx Condens 25 MKO" at bounding box center [518, 389] width 239 height 30
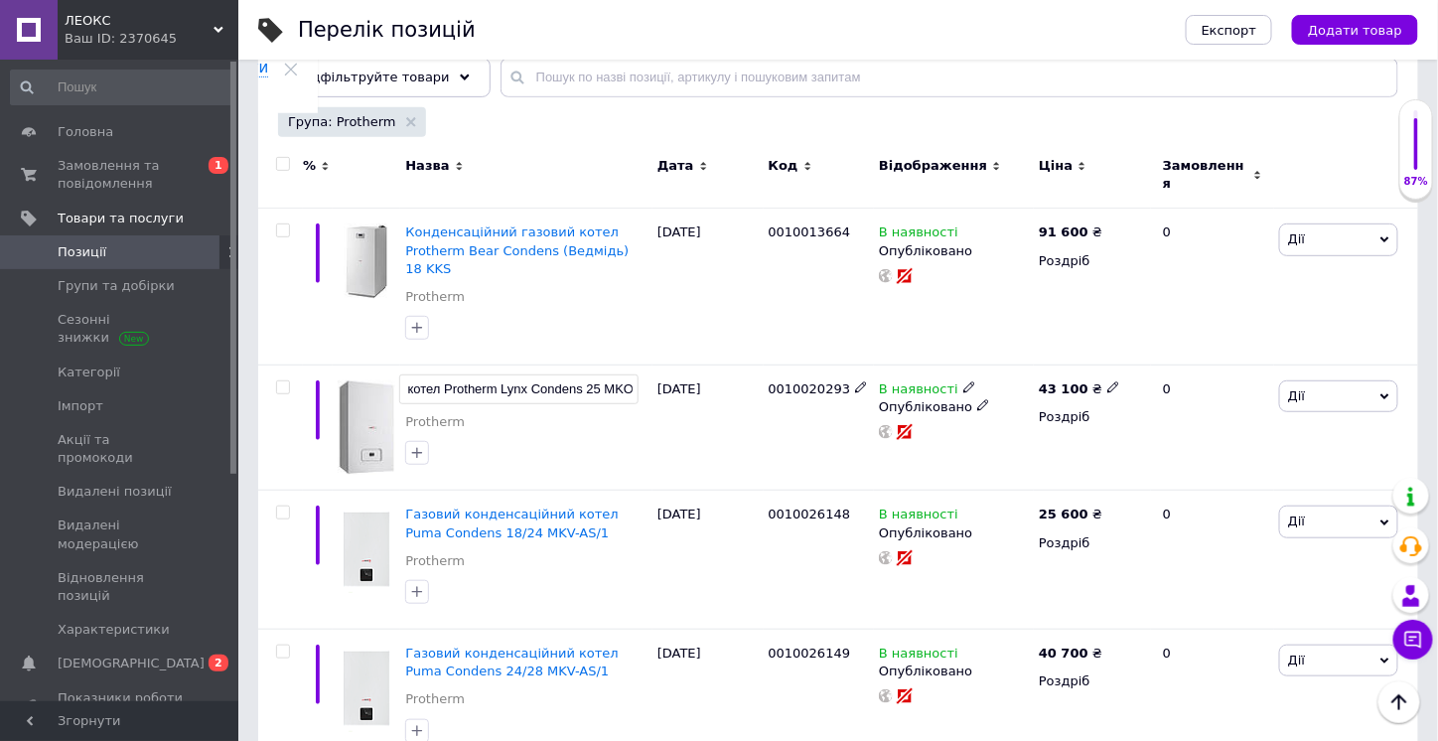
click at [729, 395] on div "[DATE]" at bounding box center [707, 427] width 111 height 125
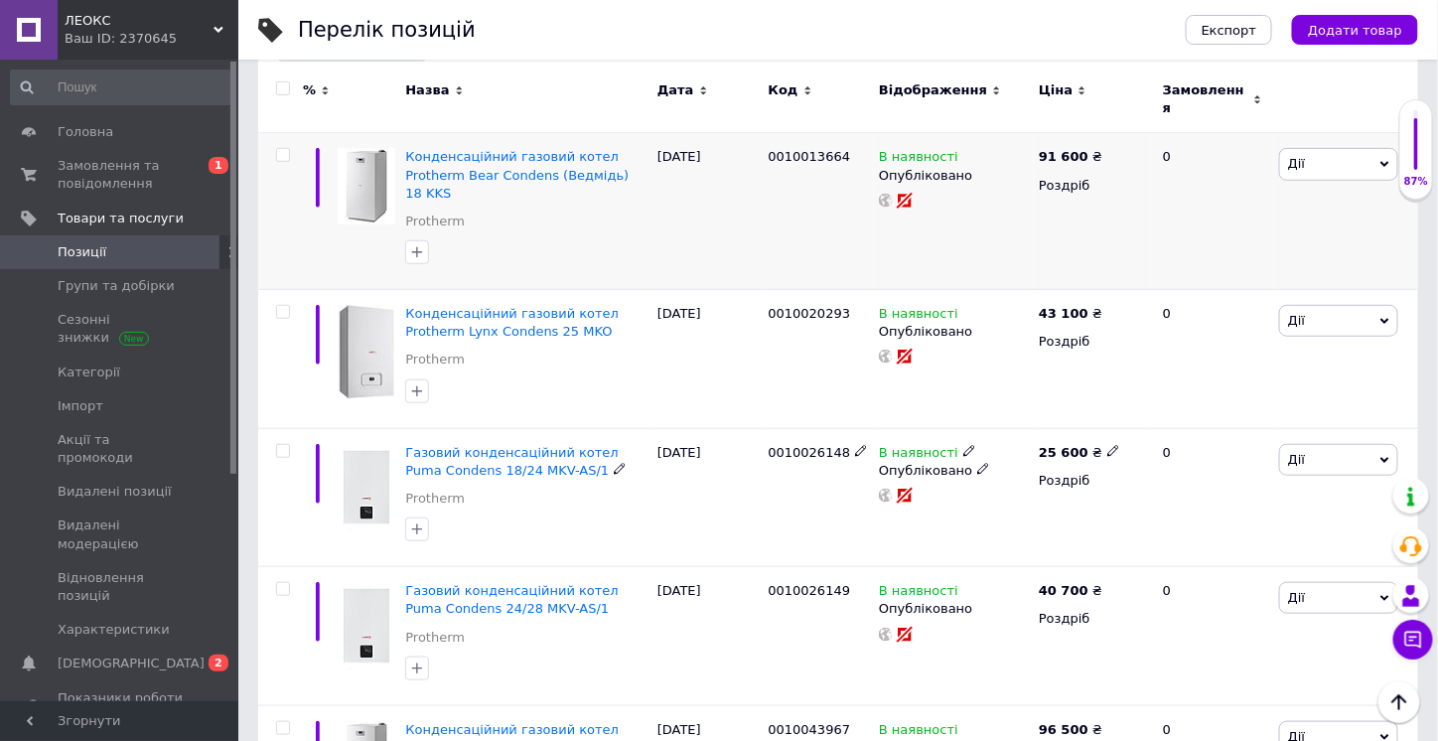
scroll to position [199, 0]
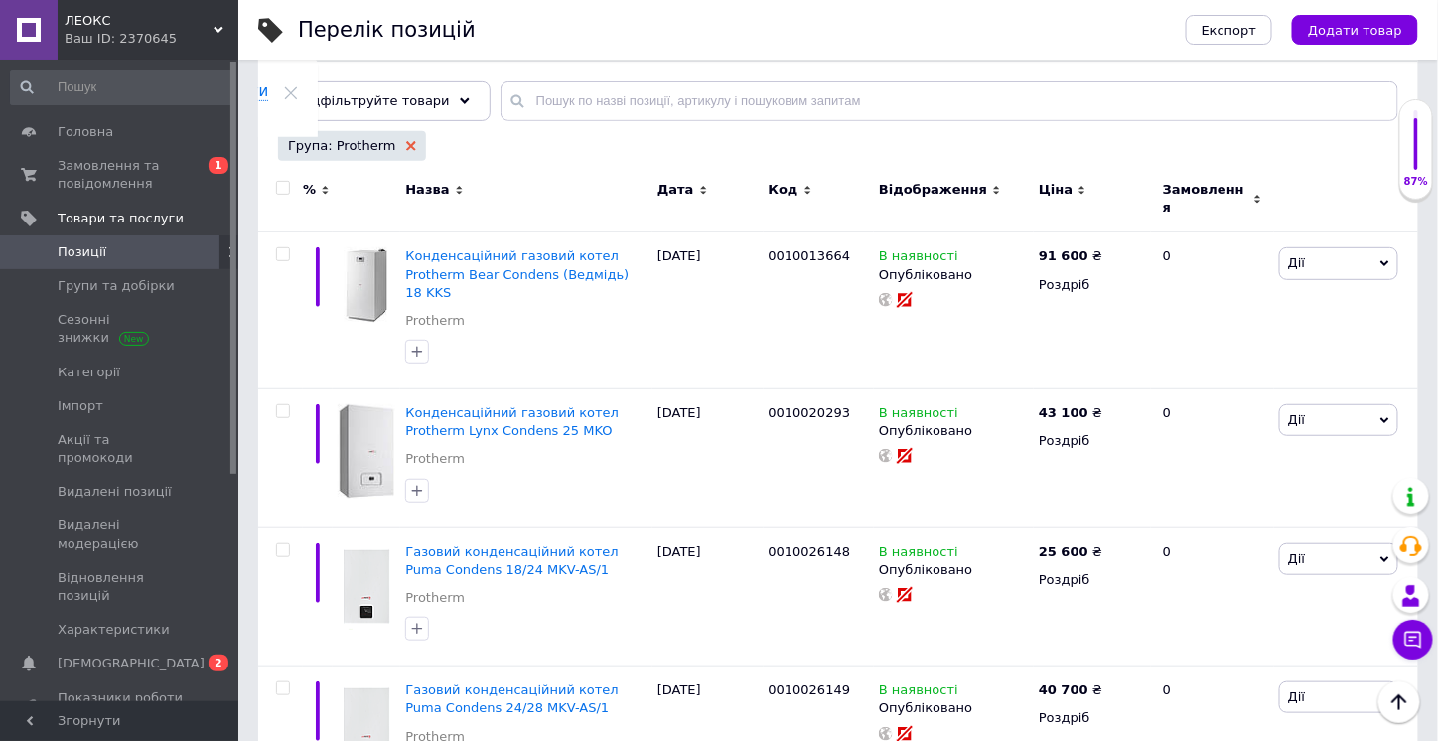
click at [406, 145] on use at bounding box center [411, 146] width 10 height 10
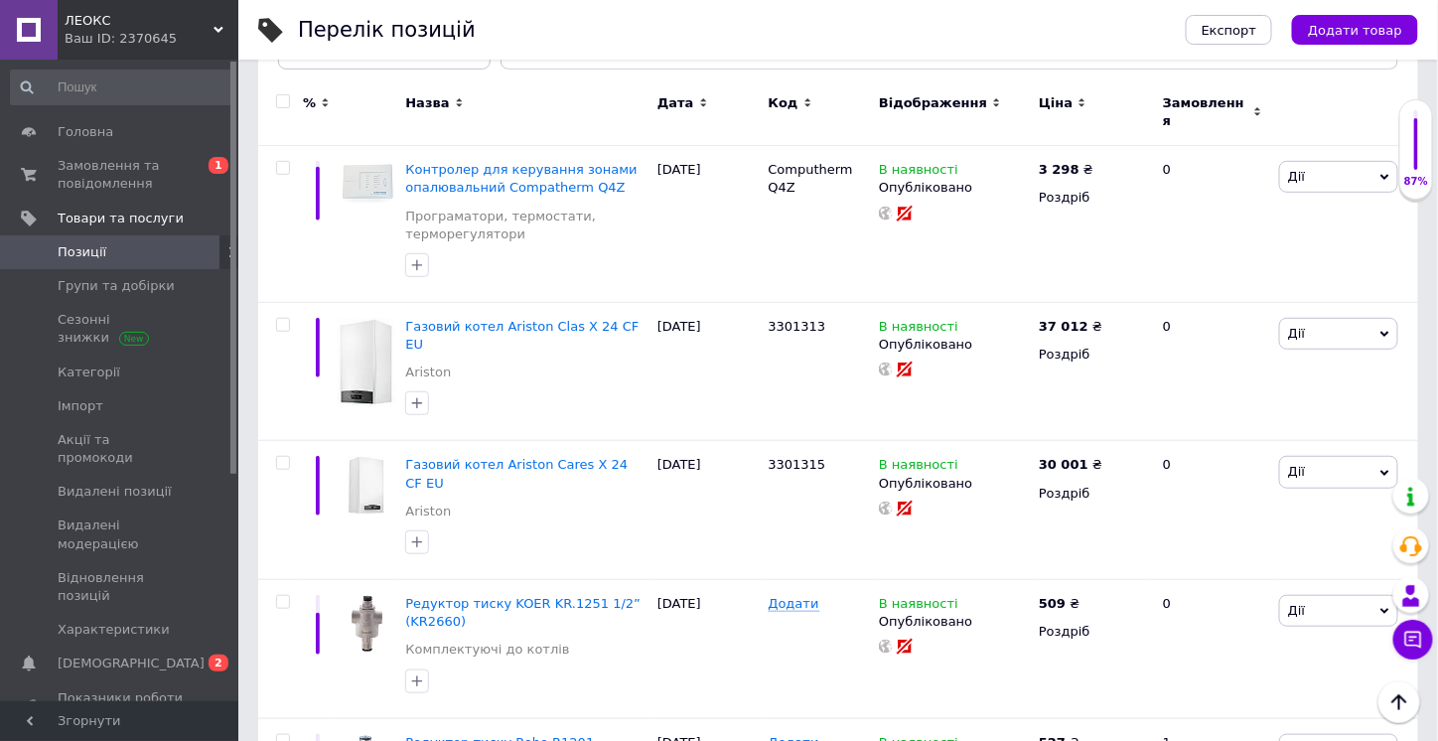
scroll to position [52, 0]
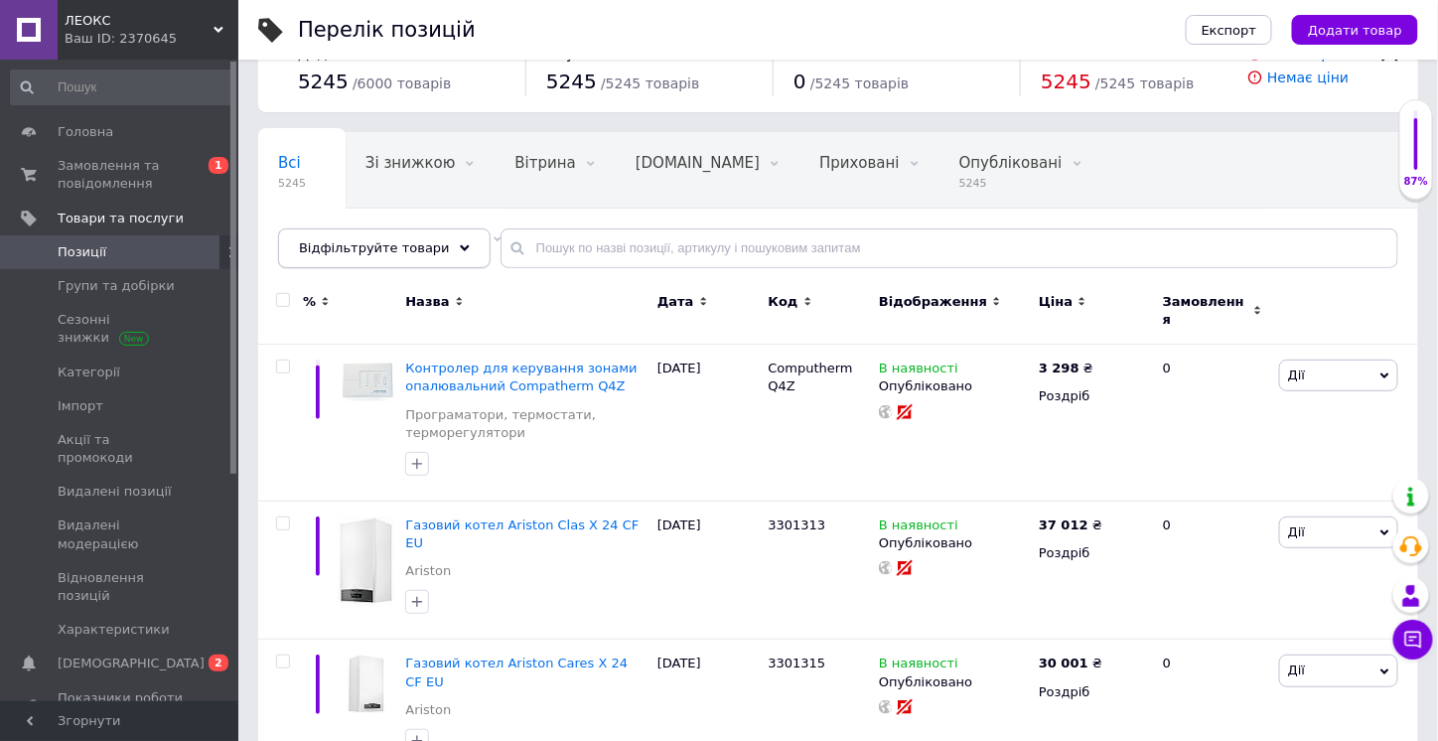
click at [439, 254] on div "Відфільтруйте товари" at bounding box center [384, 248] width 212 height 40
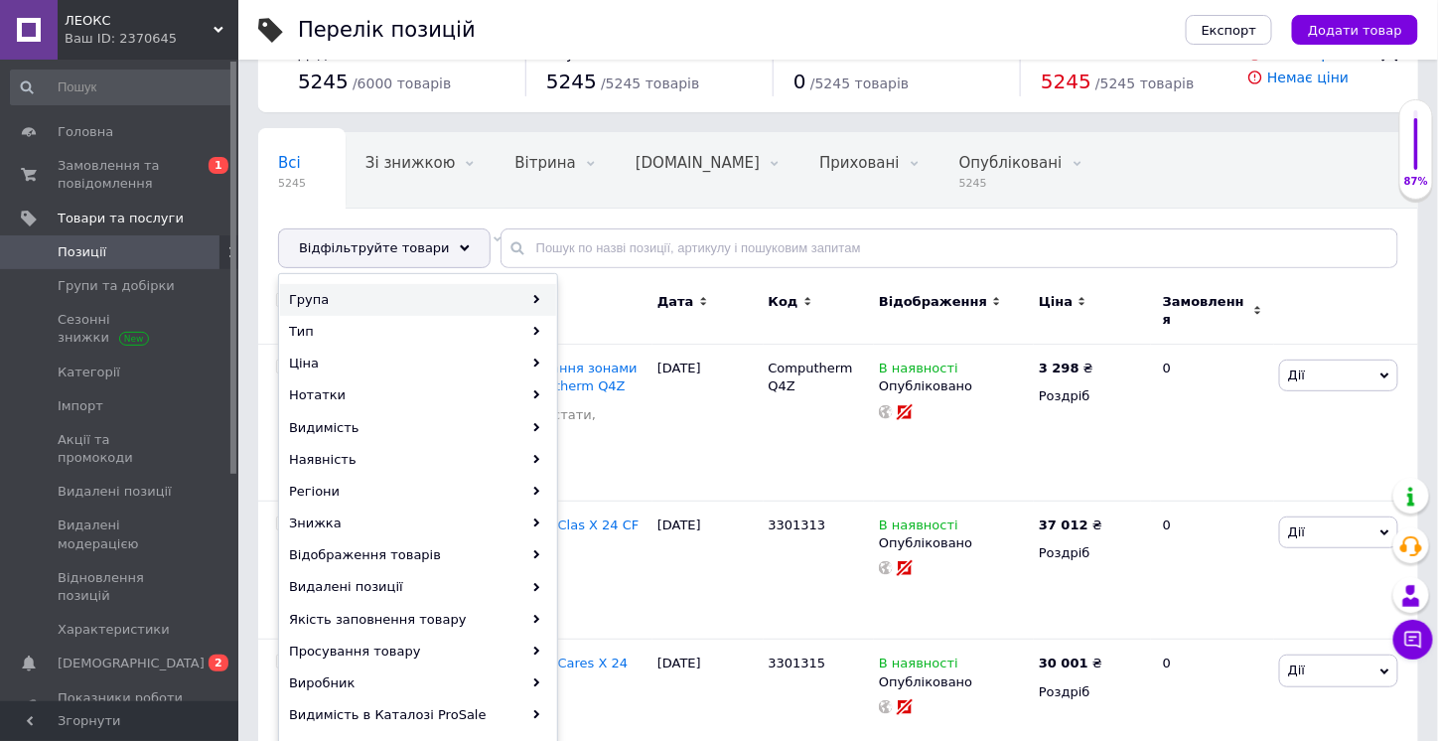
click at [499, 291] on div "Група" at bounding box center [418, 300] width 276 height 32
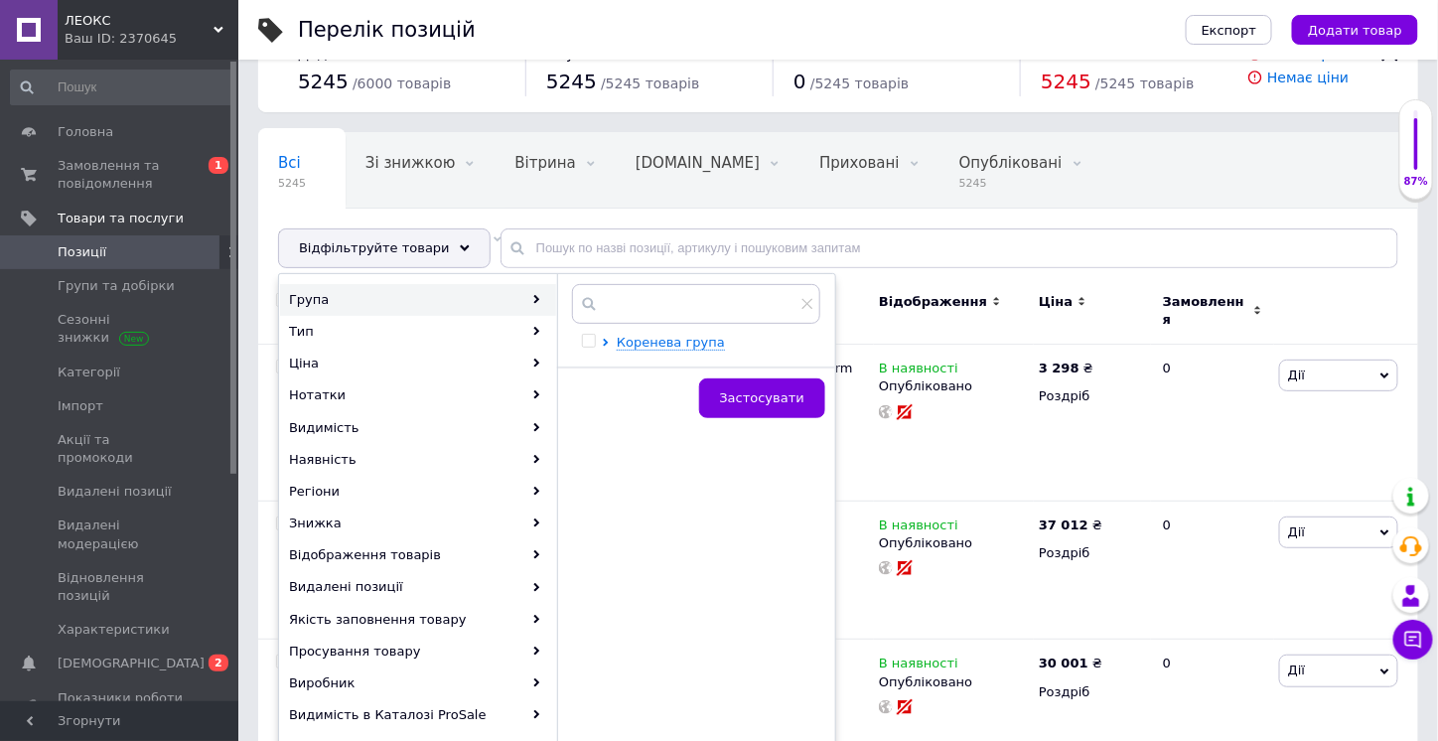
click at [650, 327] on div "Коренева група" at bounding box center [696, 318] width 248 height 68
click at [656, 337] on span "Коренева група" at bounding box center [671, 342] width 108 height 15
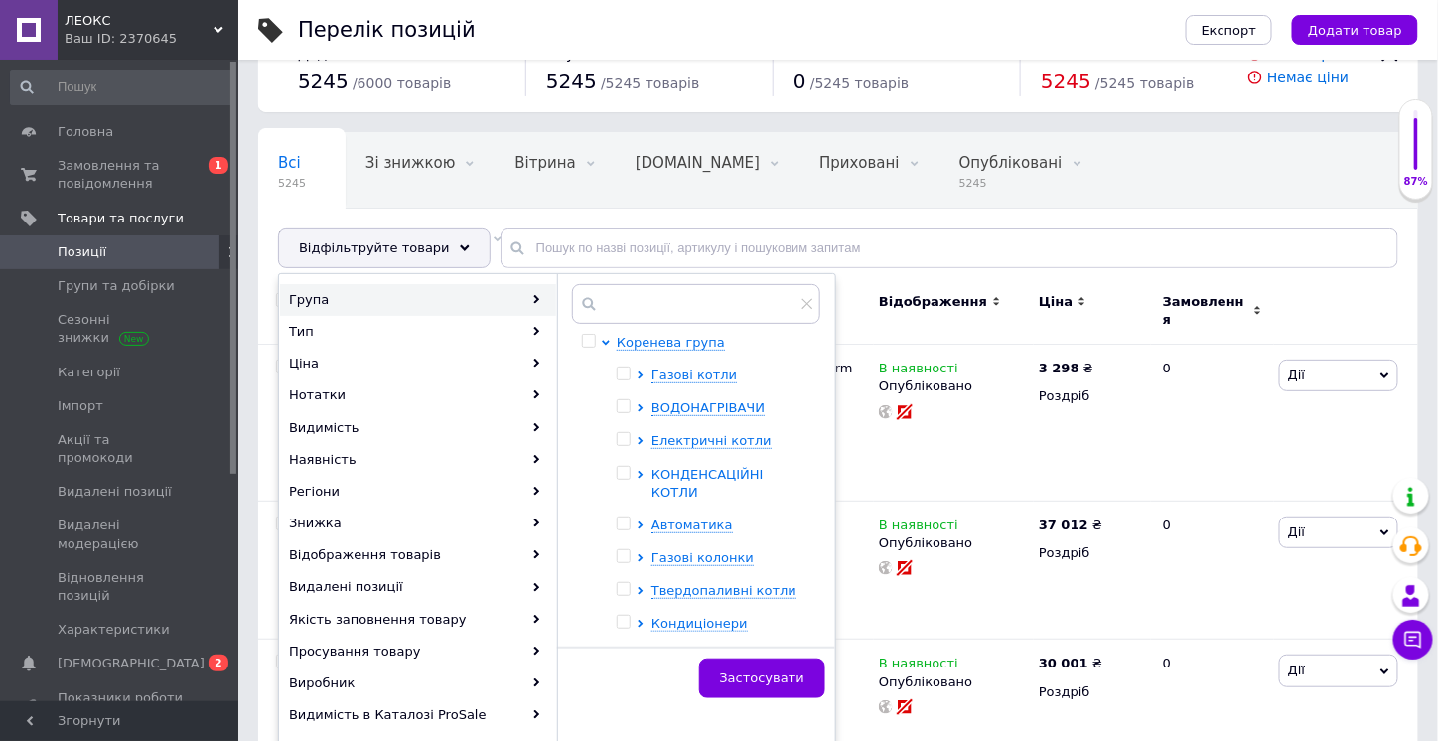
click at [682, 467] on span "КОНДЕНСАЦІЙНІ КОТЛИ" at bounding box center [707, 483] width 112 height 33
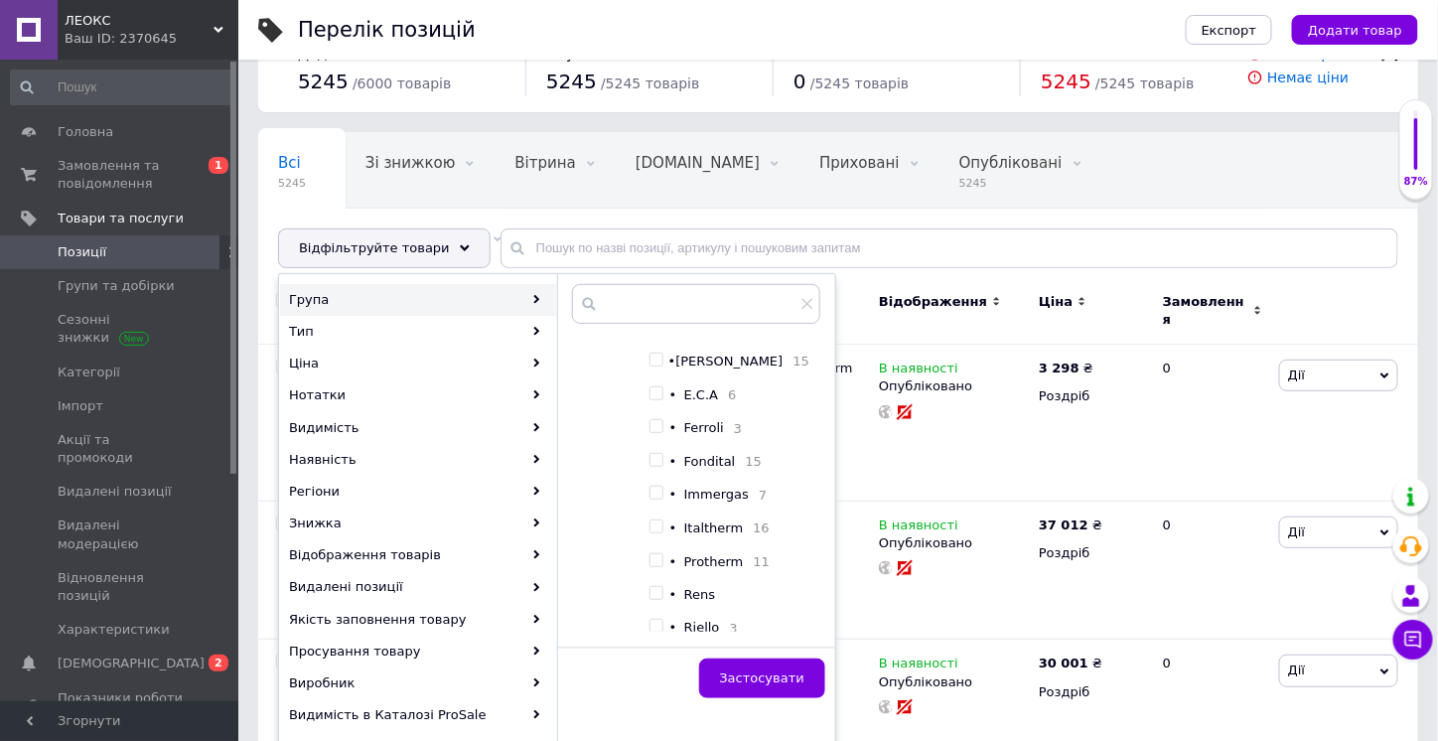
scroll to position [596, 0]
drag, startPoint x: 656, startPoint y: 564, endPoint x: 748, endPoint y: 657, distance: 130.6
click at [657, 565] on input "checkbox" at bounding box center [655, 561] width 13 height 13
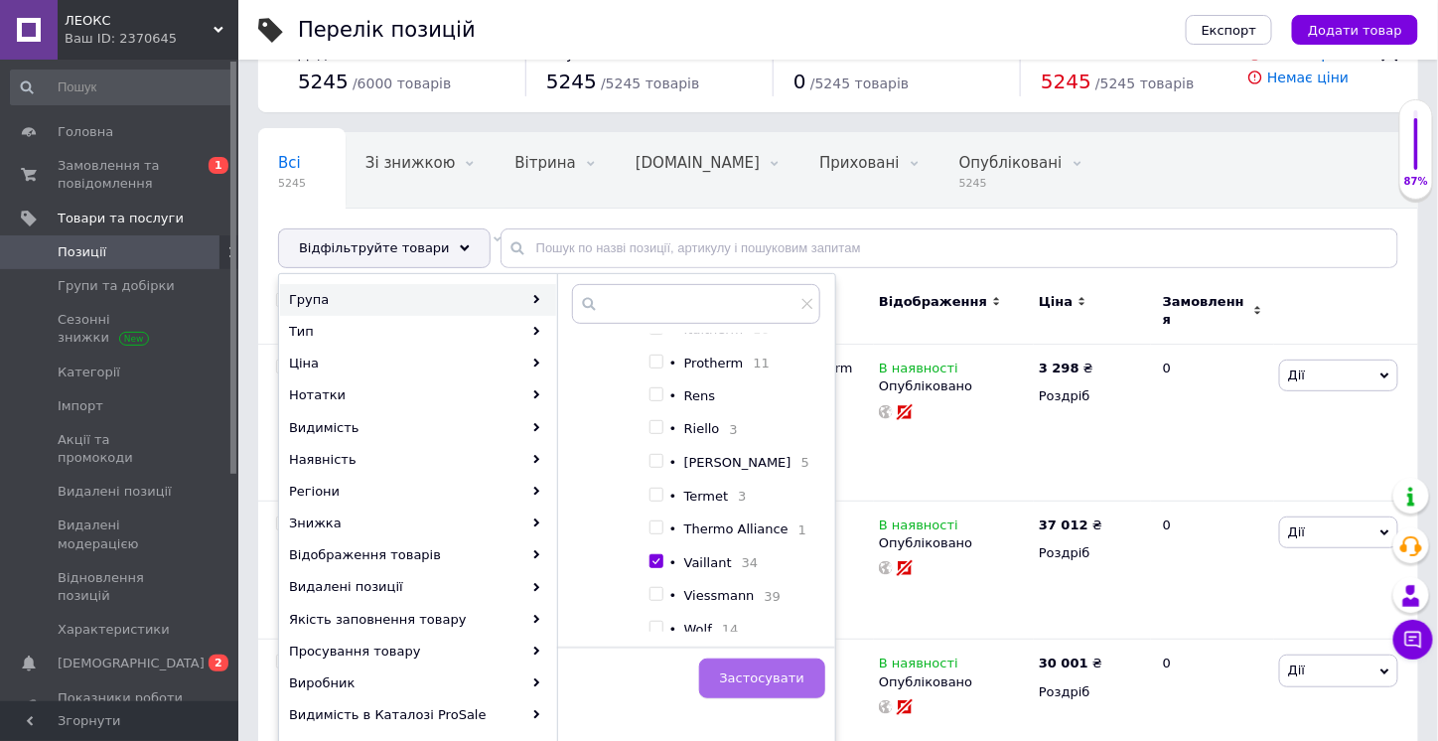
checkbox input "true"
click at [775, 681] on span "Застосувати" at bounding box center [762, 677] width 84 height 15
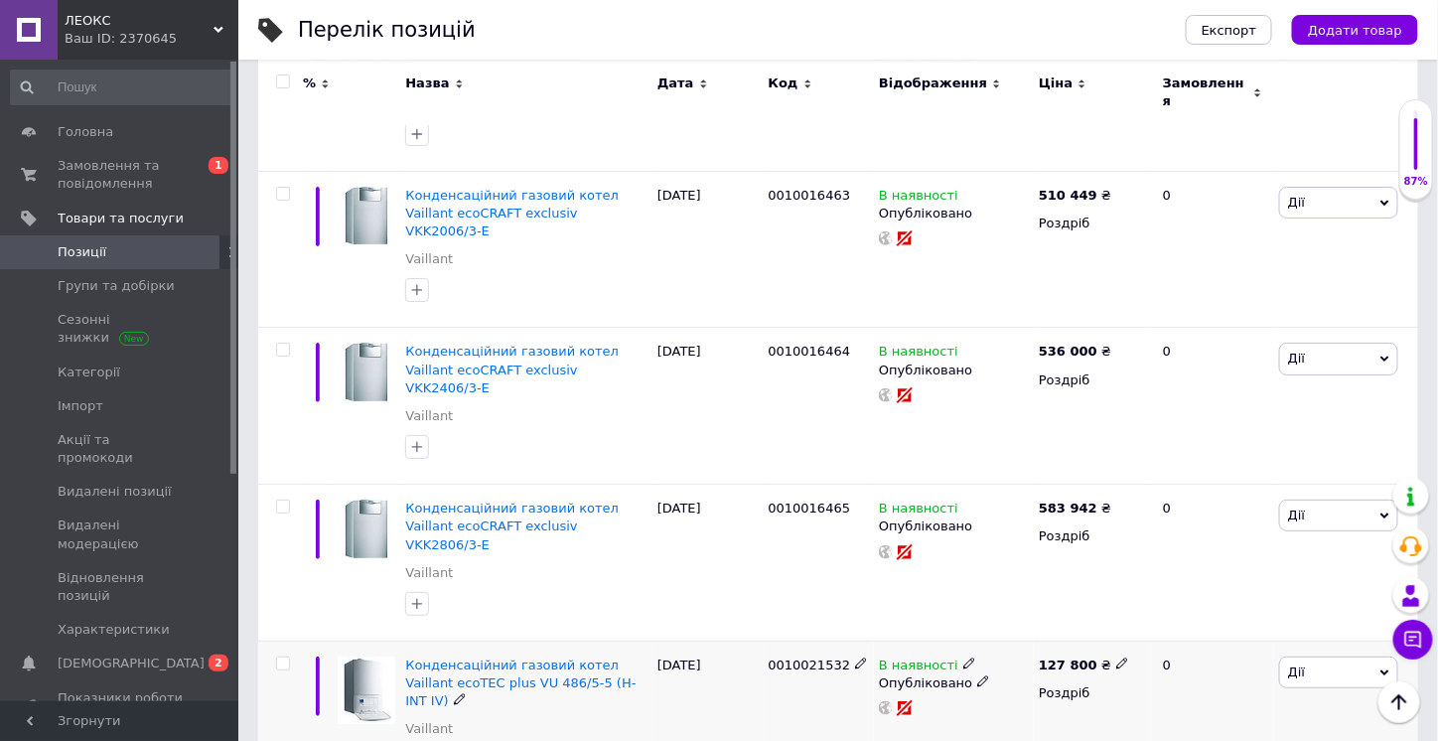
scroll to position [2520, 0]
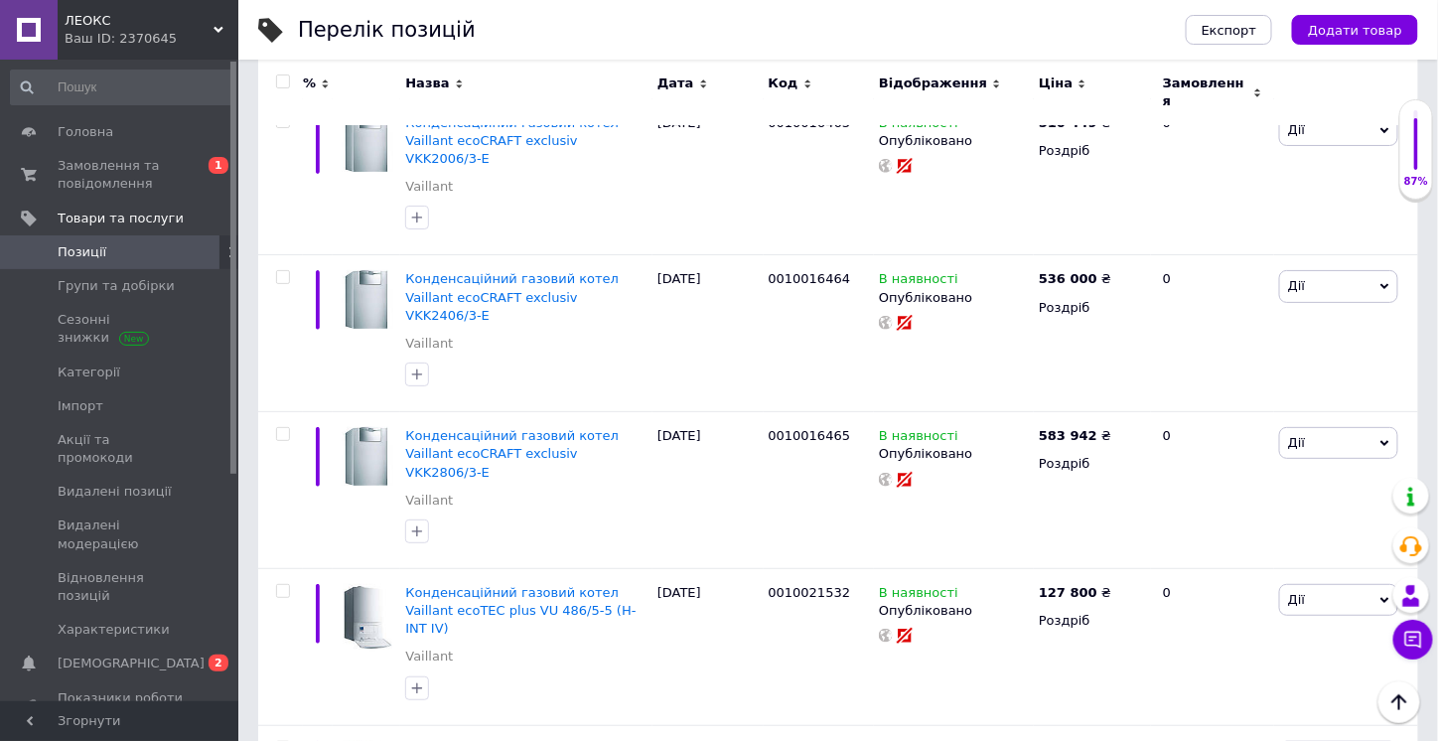
scroll to position [0, 159]
drag, startPoint x: 434, startPoint y: 559, endPoint x: 610, endPoint y: 563, distance: 175.8
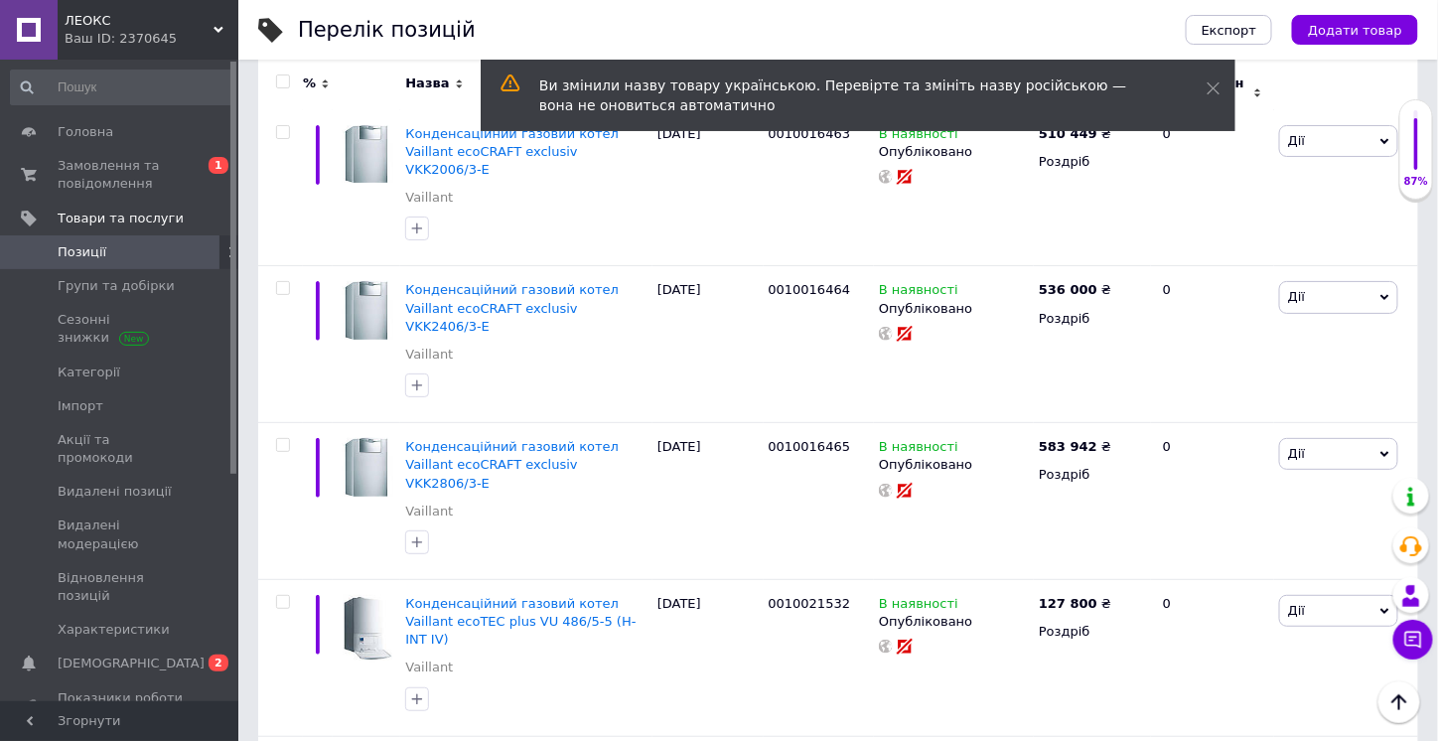
scroll to position [2507, 0]
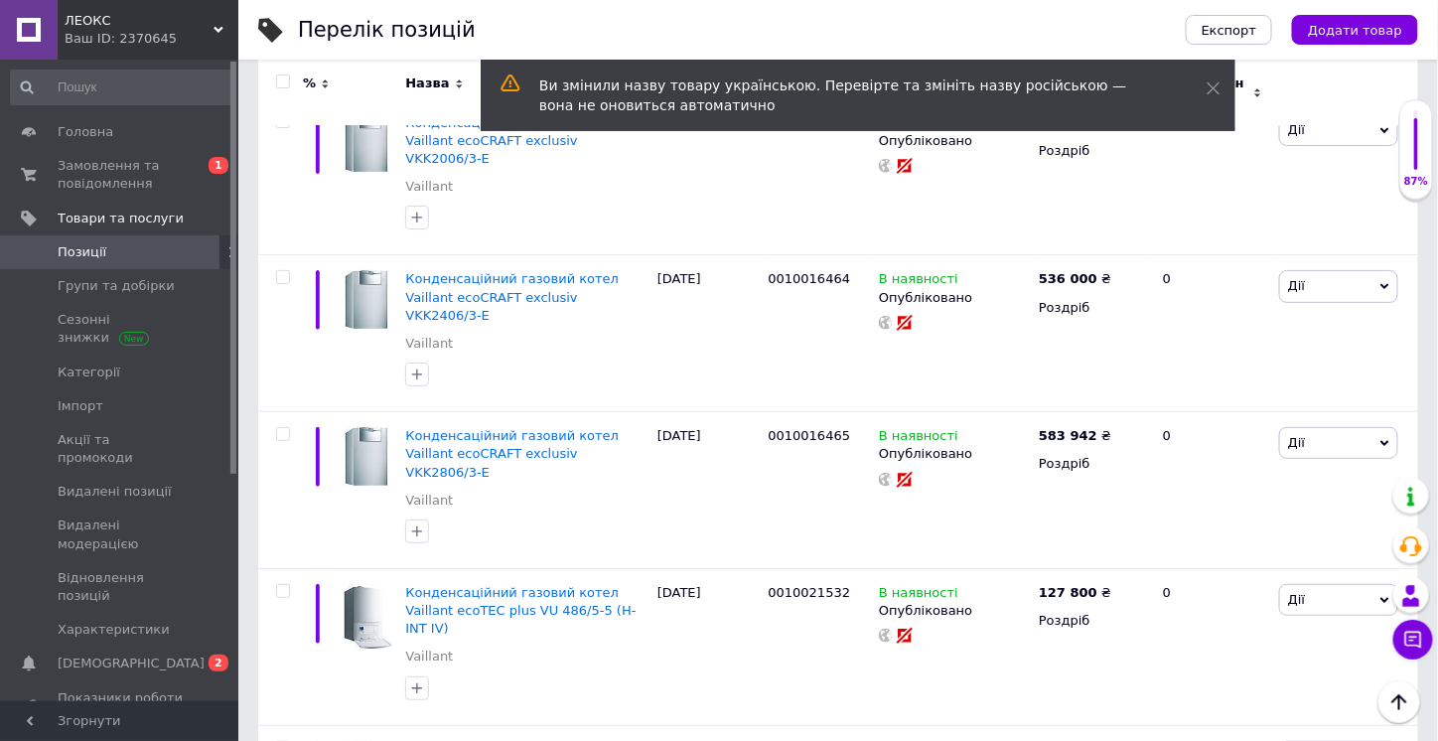
drag, startPoint x: 1147, startPoint y: 535, endPoint x: 1123, endPoint y: 536, distance: 23.8
type input "38000"
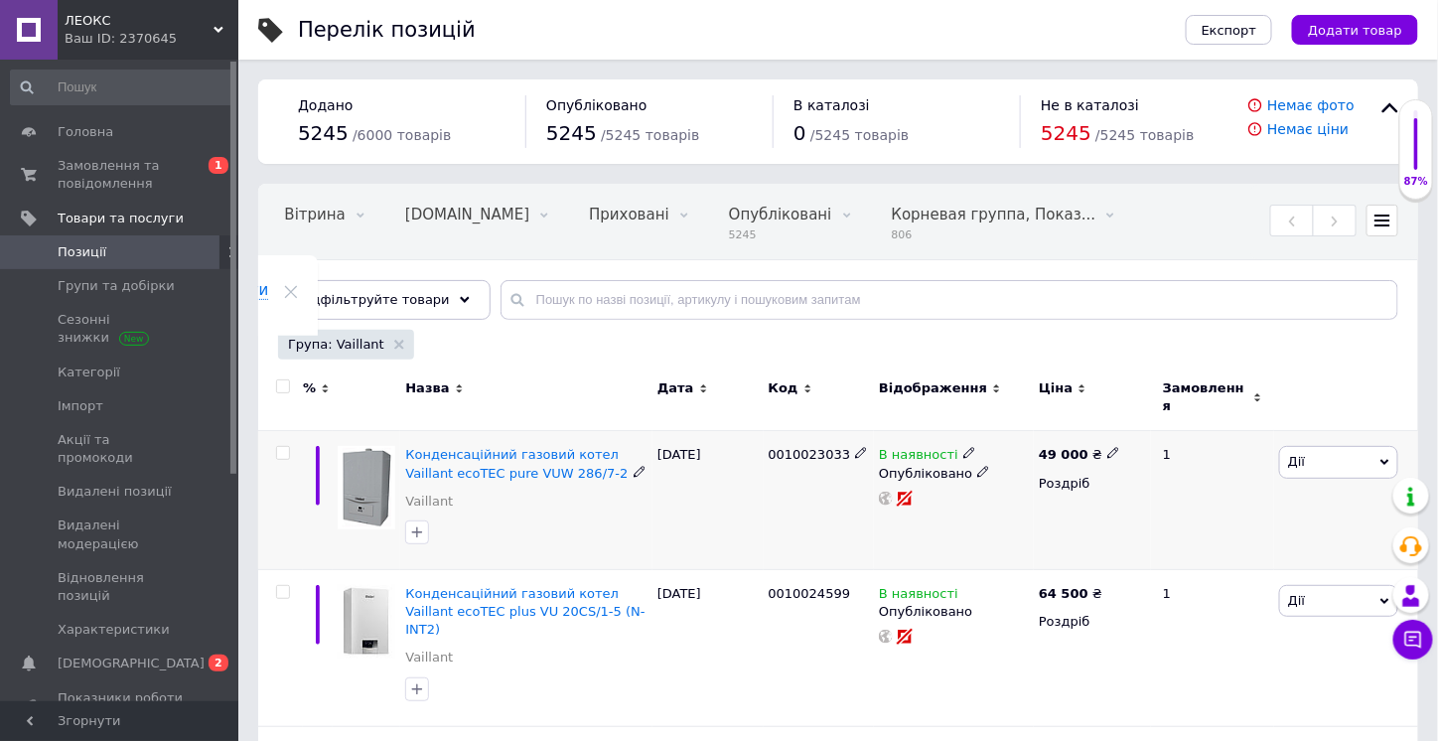
click at [633, 466] on icon at bounding box center [639, 472] width 12 height 12
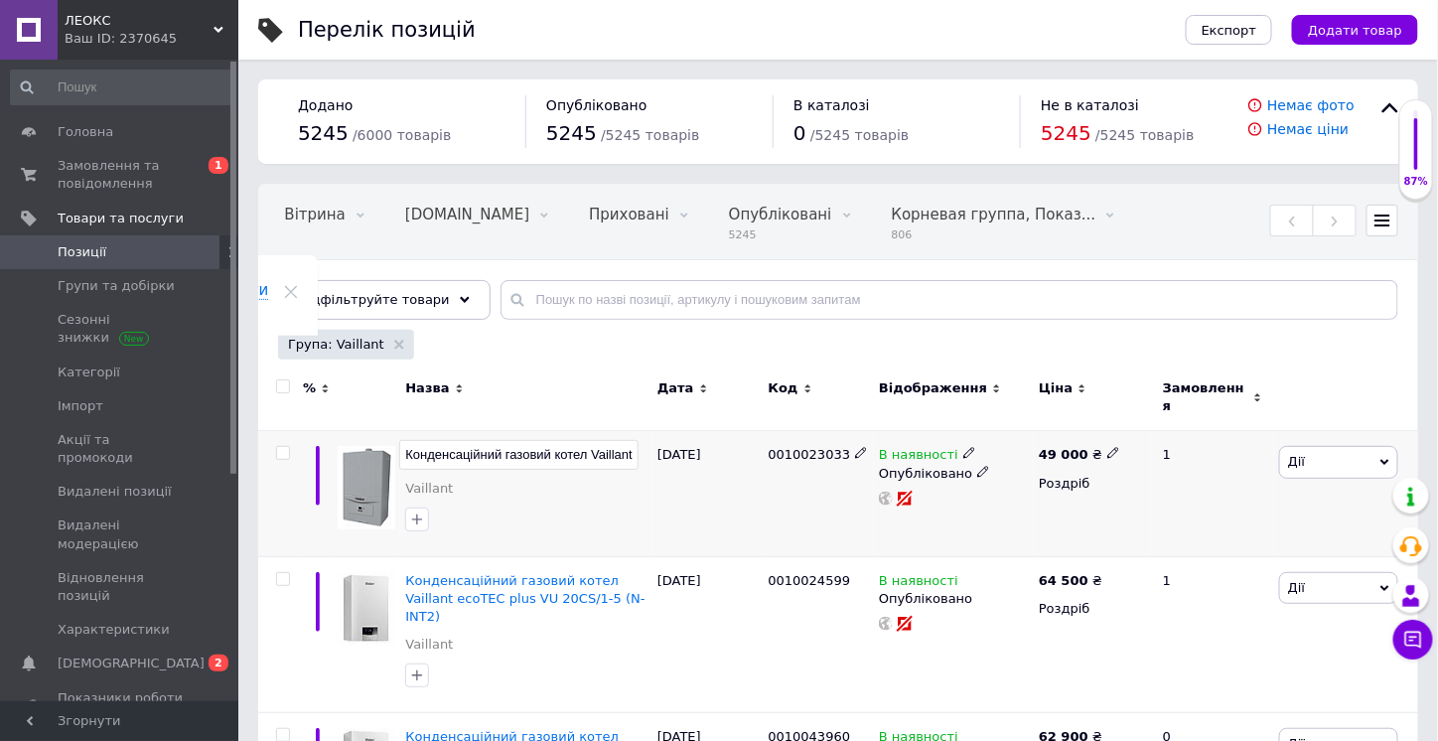
scroll to position [0, 159]
drag, startPoint x: 432, startPoint y: 441, endPoint x: 613, endPoint y: 437, distance: 180.7
click at [613, 440] on input "Конденсаційний газовий котел Vaillant ecoTEC pure VUW 286/7-2" at bounding box center [518, 455] width 239 height 30
click at [676, 480] on div "[DATE]" at bounding box center [707, 493] width 111 height 125
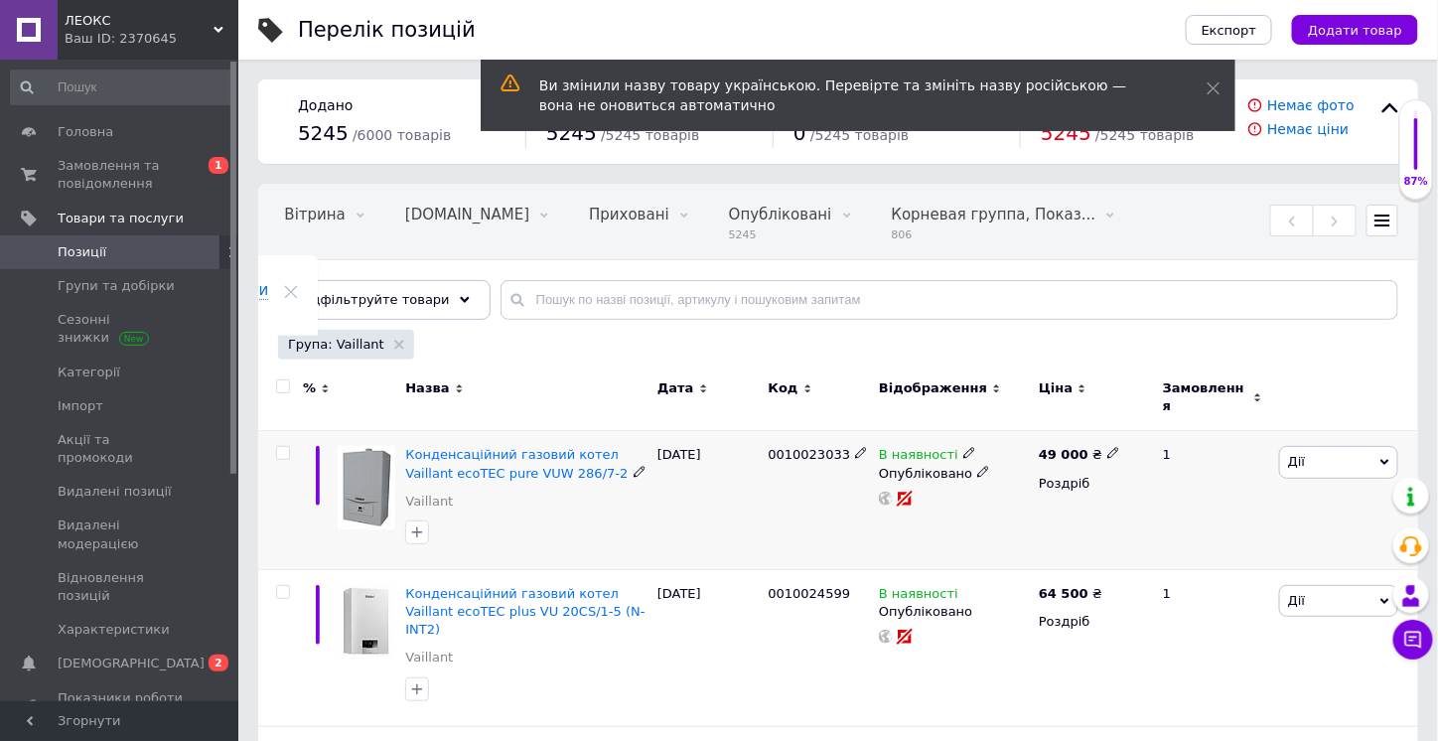
click at [1107, 448] on use at bounding box center [1112, 453] width 11 height 11
drag, startPoint x: 1147, startPoint y: 423, endPoint x: 1126, endPoint y: 423, distance: 20.8
click at [1126, 423] on input "49000" at bounding box center [1201, 433] width 151 height 40
type input "39000"
click at [1023, 524] on div "В наявності Опубліковано" at bounding box center [954, 500] width 160 height 139
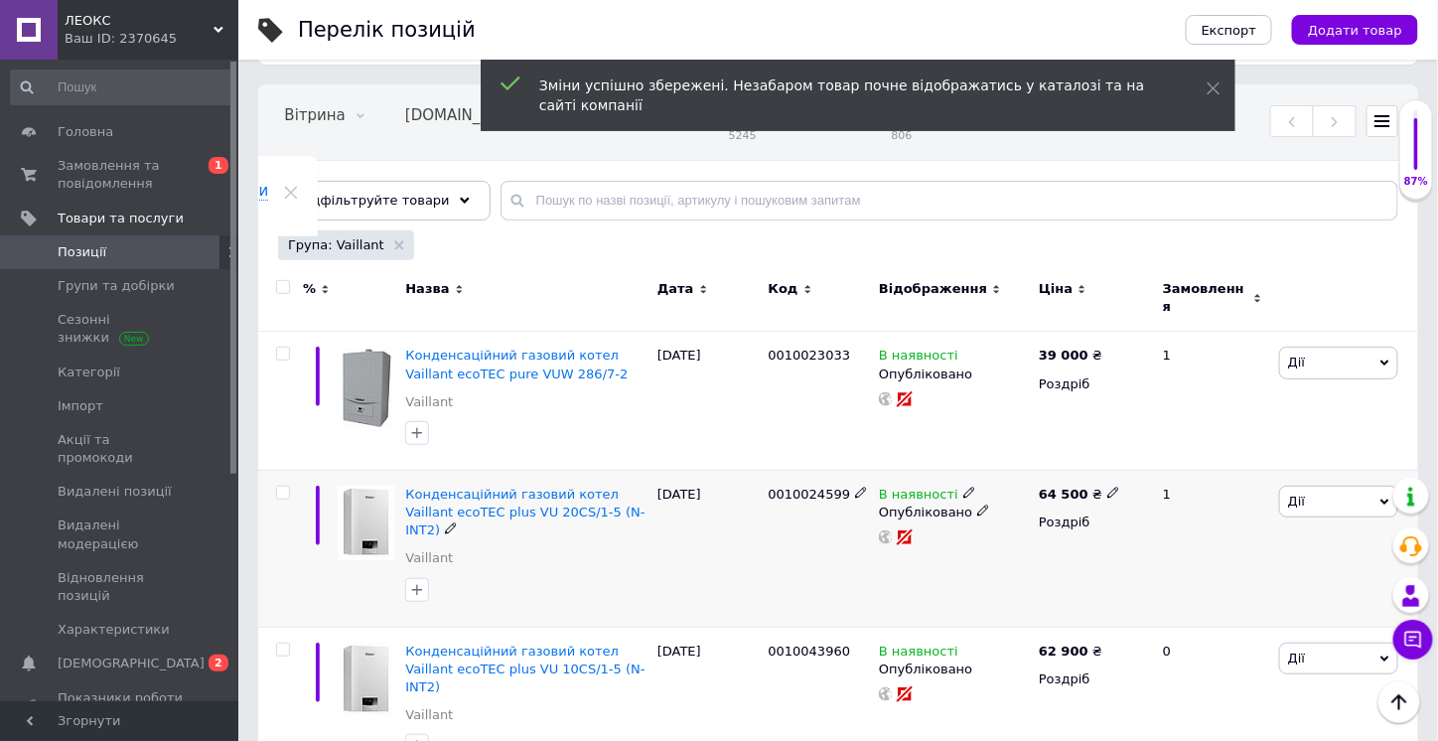
scroll to position [199, 0]
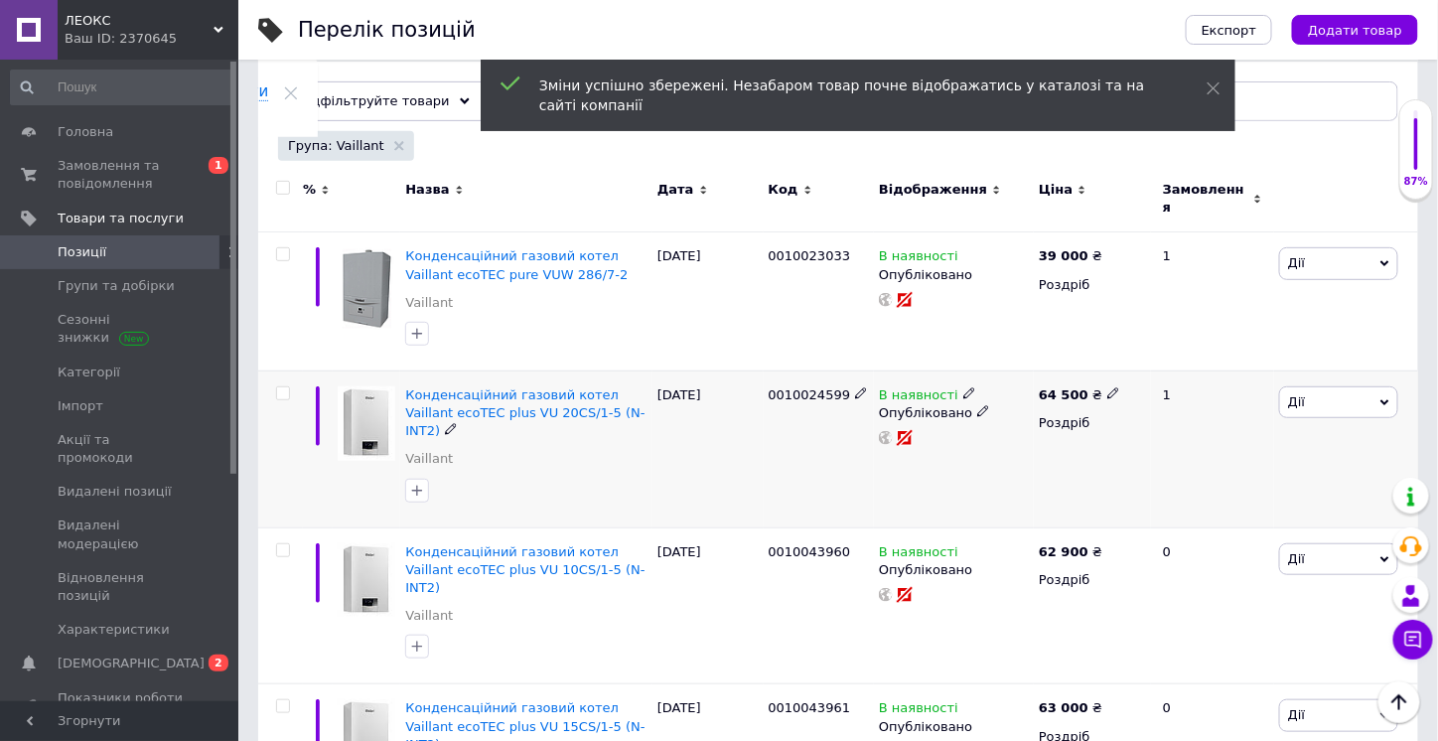
click at [1107, 387] on icon at bounding box center [1113, 393] width 12 height 12
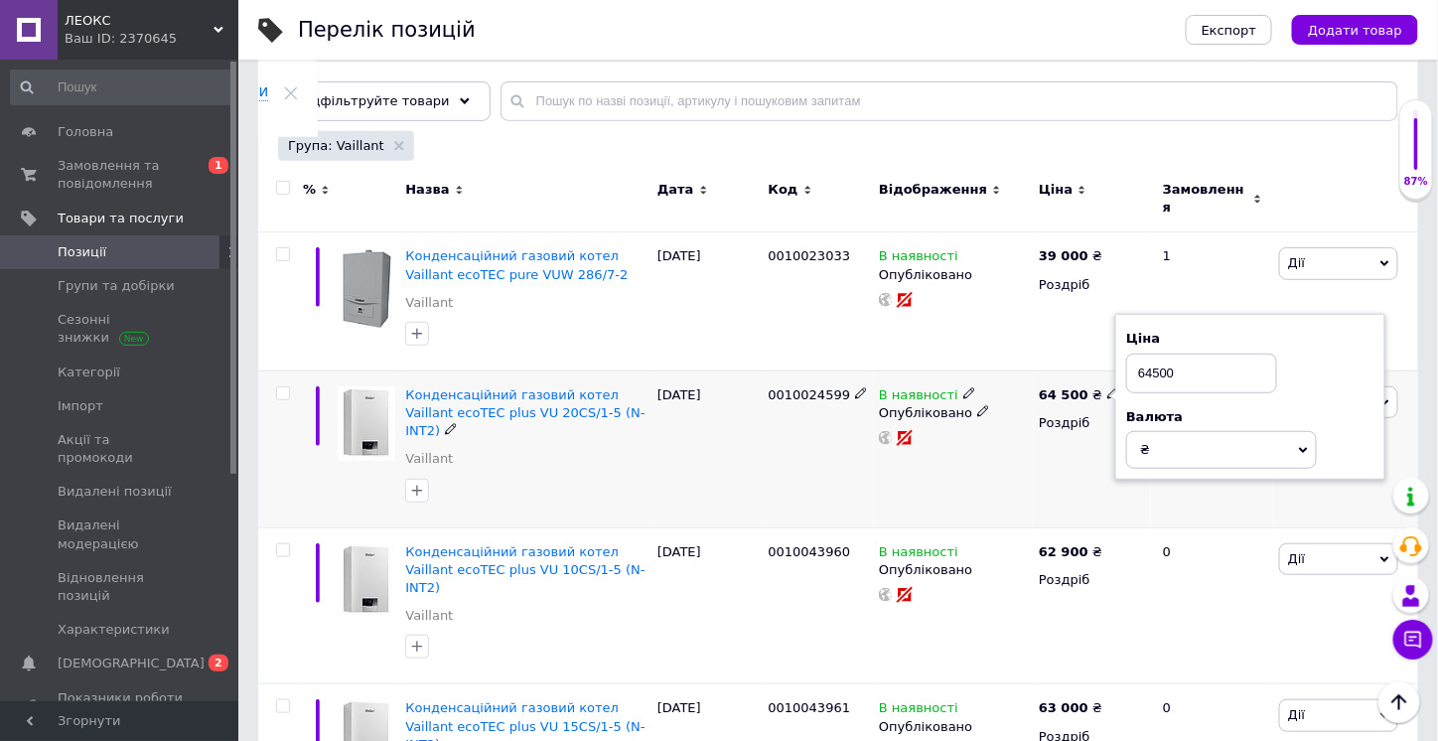
drag, startPoint x: 1144, startPoint y: 362, endPoint x: 1124, endPoint y: 362, distance: 19.9
click at [1124, 362] on div "Ціна 64500 Валюта ₴ $ EUR CHF GBP ¥ PLN ₸ MDL HUF KGS CNY TRY KRW lei" at bounding box center [1250, 397] width 270 height 166
type input "54500"
click at [1075, 436] on div "64 500 ₴ Ціна 54500 Валюта ₴ $ EUR CHF GBP ¥ PLN ₸ MDL HUF KGS CNY TRY KRW lei …" at bounding box center [1091, 448] width 117 height 157
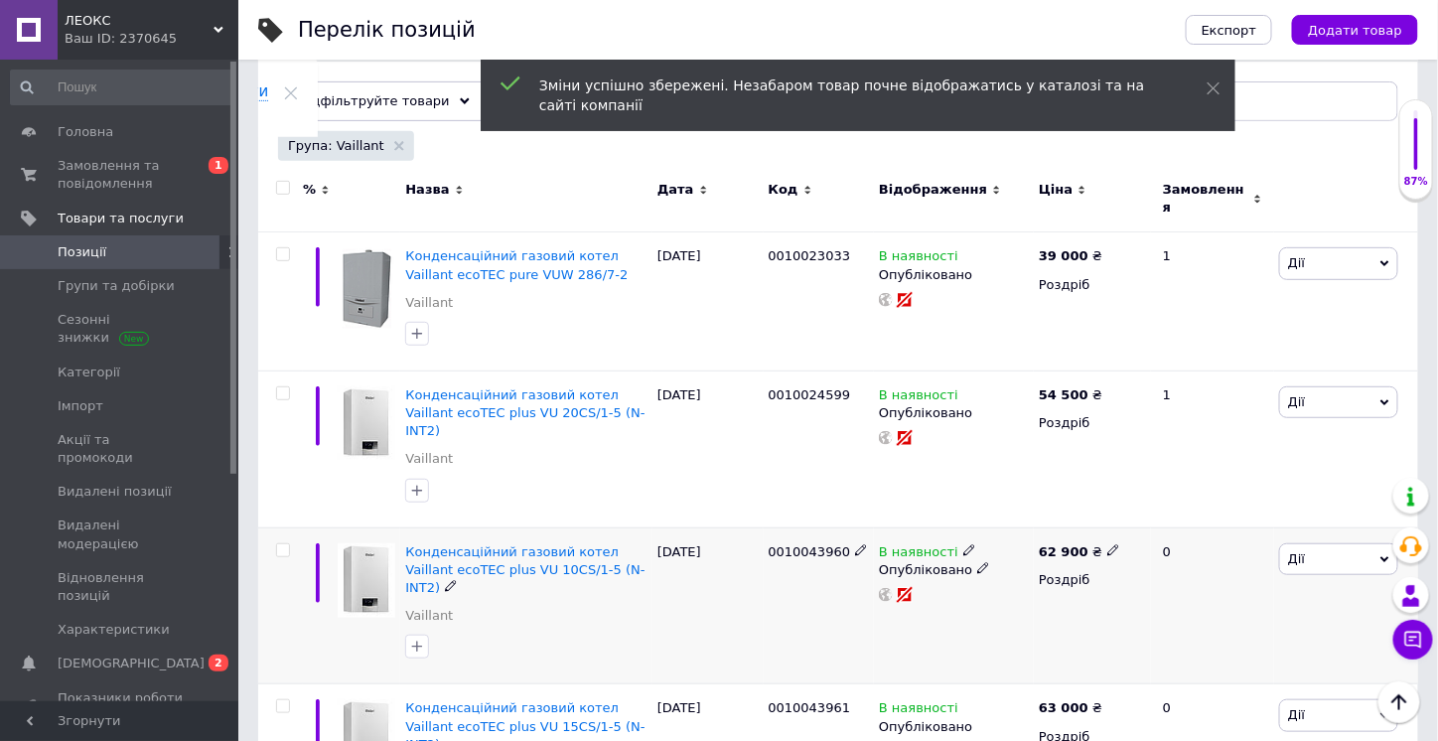
click at [1107, 544] on use at bounding box center [1112, 549] width 11 height 11
drag, startPoint x: 1143, startPoint y: 501, endPoint x: 1077, endPoint y: 535, distance: 73.7
click at [1118, 499] on div "Ціна 62900 Валюта ₴ $ EUR CHF GBP ¥ PLN ₸ MDL HUF KGS CNY TRY KRW lei" at bounding box center [1250, 554] width 270 height 166
type input "52900"
click at [1043, 594] on div "62 900 ₴ Ціна 52900 Валюта ₴ $ EUR CHF GBP ¥ PLN ₸ MDL HUF KGS CNY TRY KRW lei …" at bounding box center [1091, 605] width 117 height 157
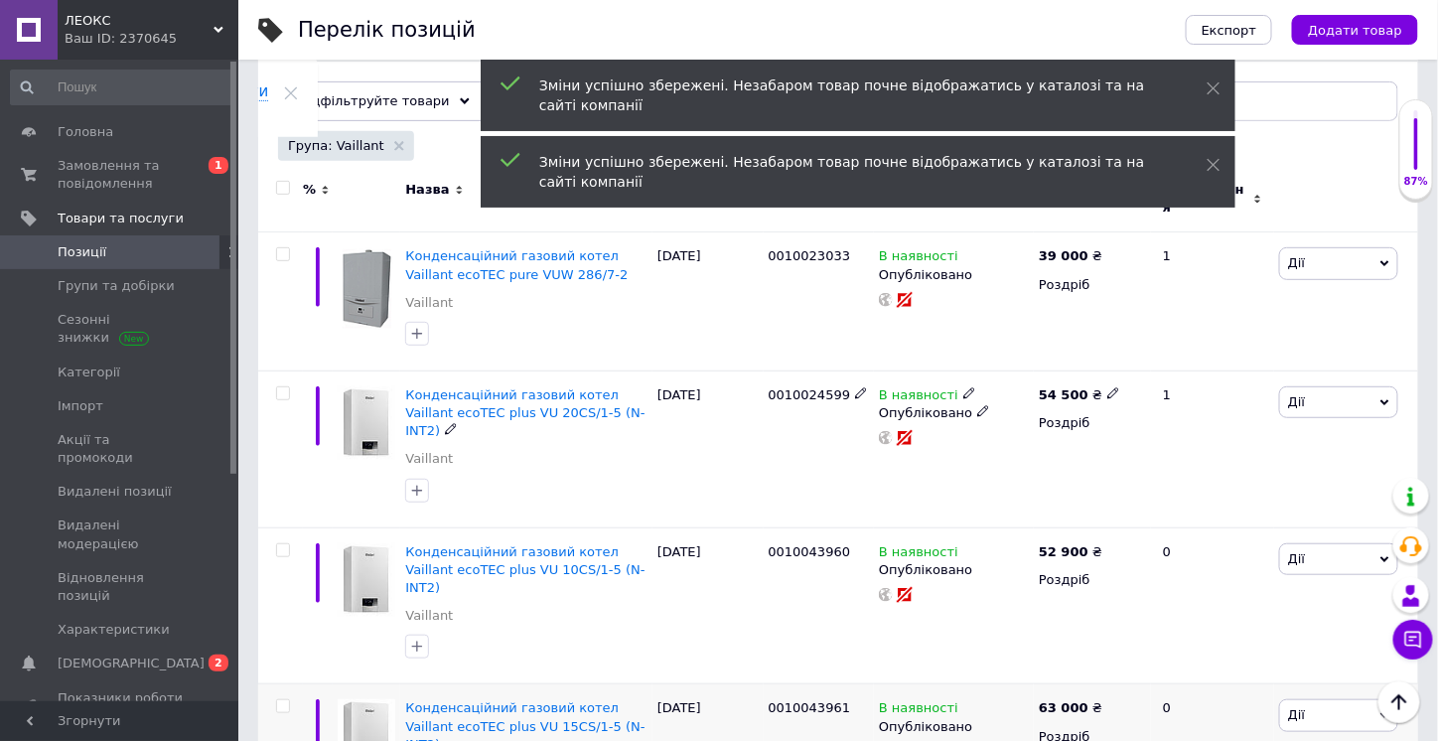
scroll to position [397, 0]
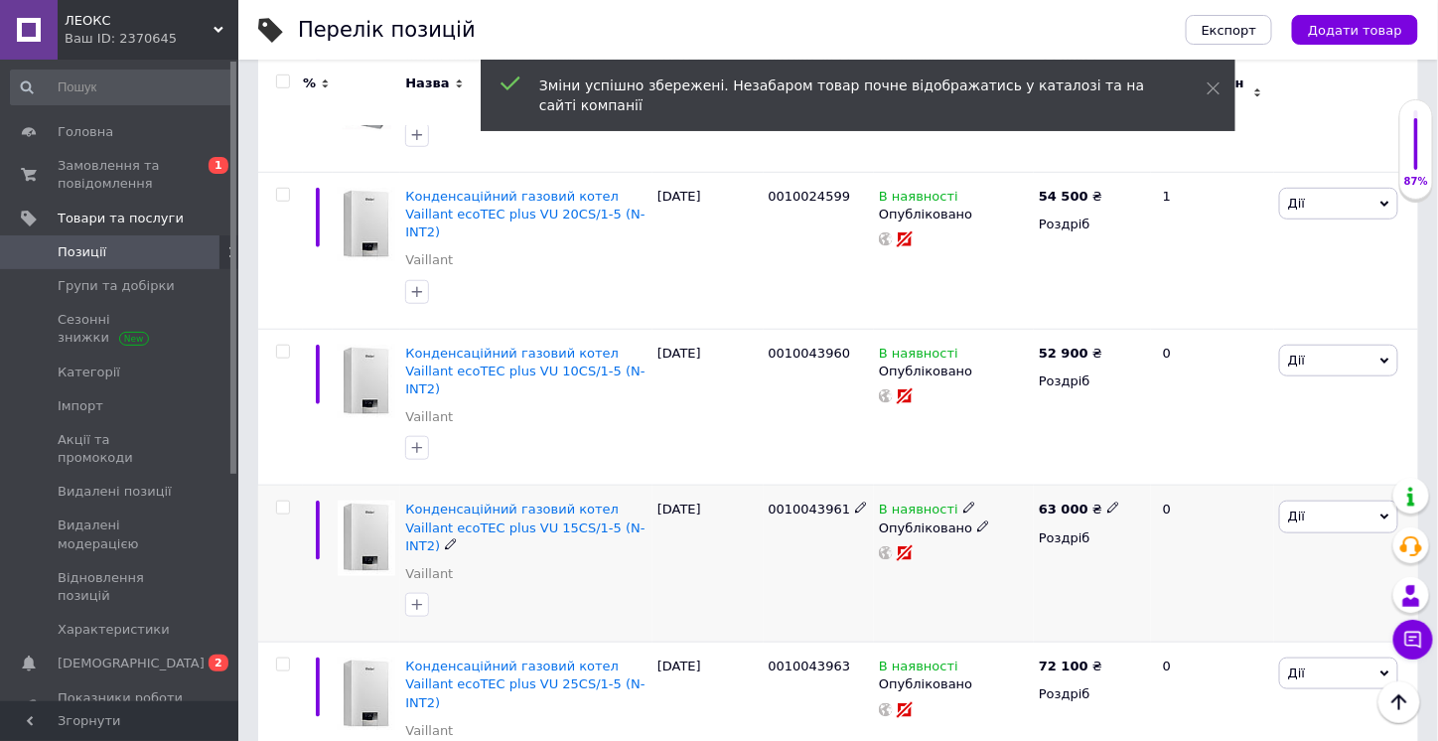
click at [1107, 501] on icon at bounding box center [1113, 507] width 12 height 12
drag, startPoint x: 1142, startPoint y: 440, endPoint x: 1124, endPoint y: 442, distance: 18.0
click at [1124, 440] on div "Ціна 63000 Валюта ₴ $ EUR CHF GBP ¥ PLN ₸ MDL HUF KGS CNY TRY KRW lei" at bounding box center [1250, 512] width 270 height 166
type input "53000"
click at [1069, 525] on div "63 000 ₴ Ціна 53000 Валюта ₴ $ EUR CHF GBP ¥ PLN ₸ MDL HUF KGS CNY TRY KRW lei …" at bounding box center [1091, 563] width 117 height 157
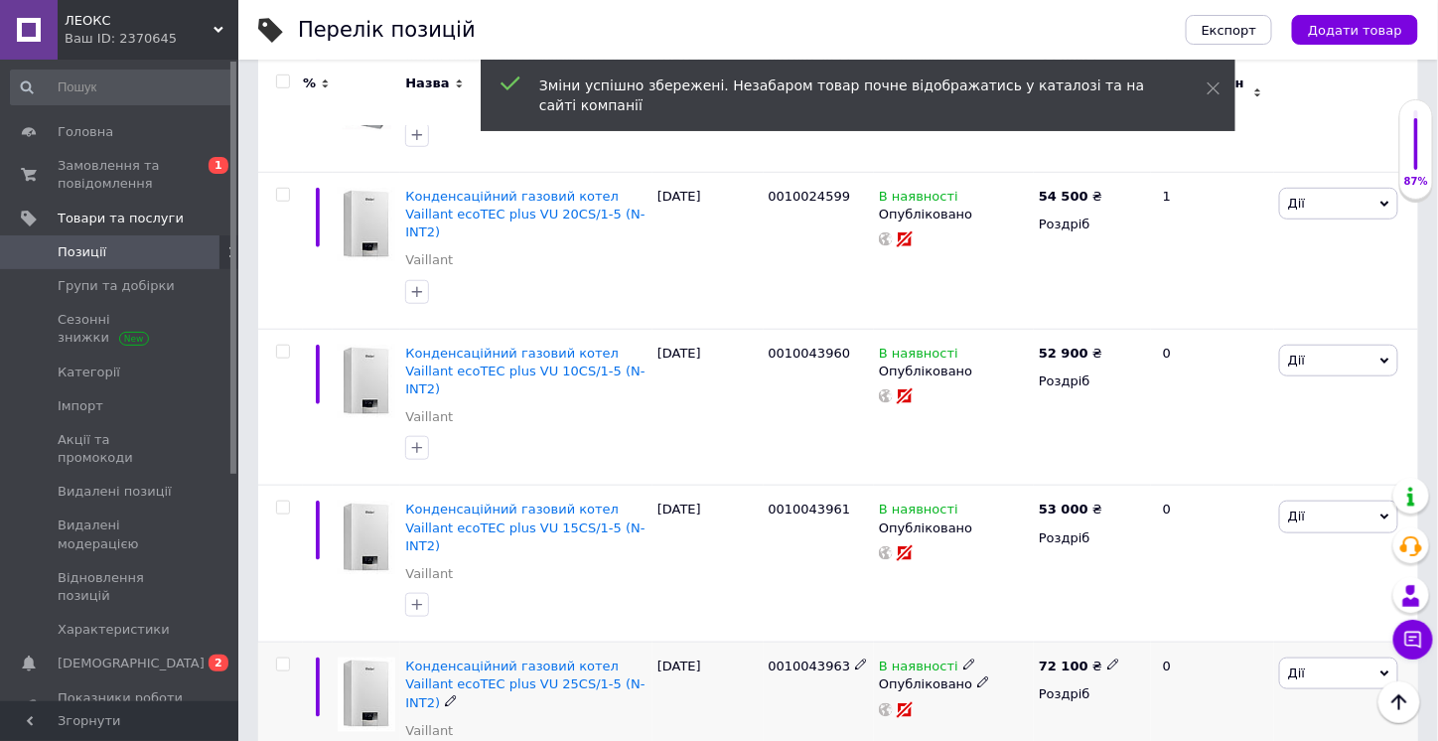
click at [1107, 658] on icon at bounding box center [1113, 664] width 12 height 12
drag, startPoint x: 1141, startPoint y: 575, endPoint x: 1125, endPoint y: 579, distance: 16.4
click at [1125, 586] on div "Ціна 72100 Валюта ₴ $ EUR CHF GBP ¥ PLN ₸ MDL HUF KGS CNY TRY KRW lei" at bounding box center [1250, 669] width 270 height 166
type input "62100"
click at [1035, 675] on div "72 100 ₴ Ціна 62100 Валюта ₴ $ EUR CHF GBP ¥ PLN ₸ MDL HUF KGS CNY TRY KRW lei …" at bounding box center [1091, 720] width 117 height 157
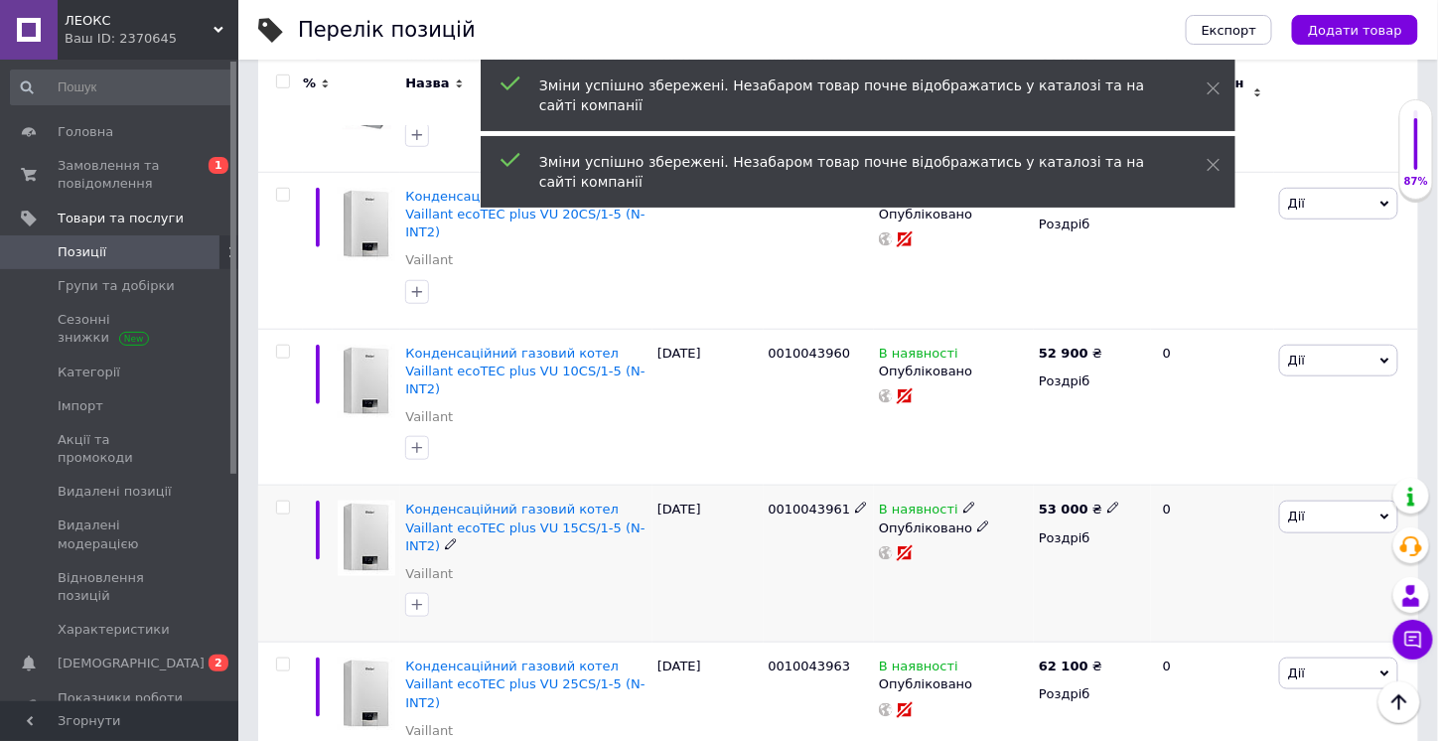
scroll to position [596, 0]
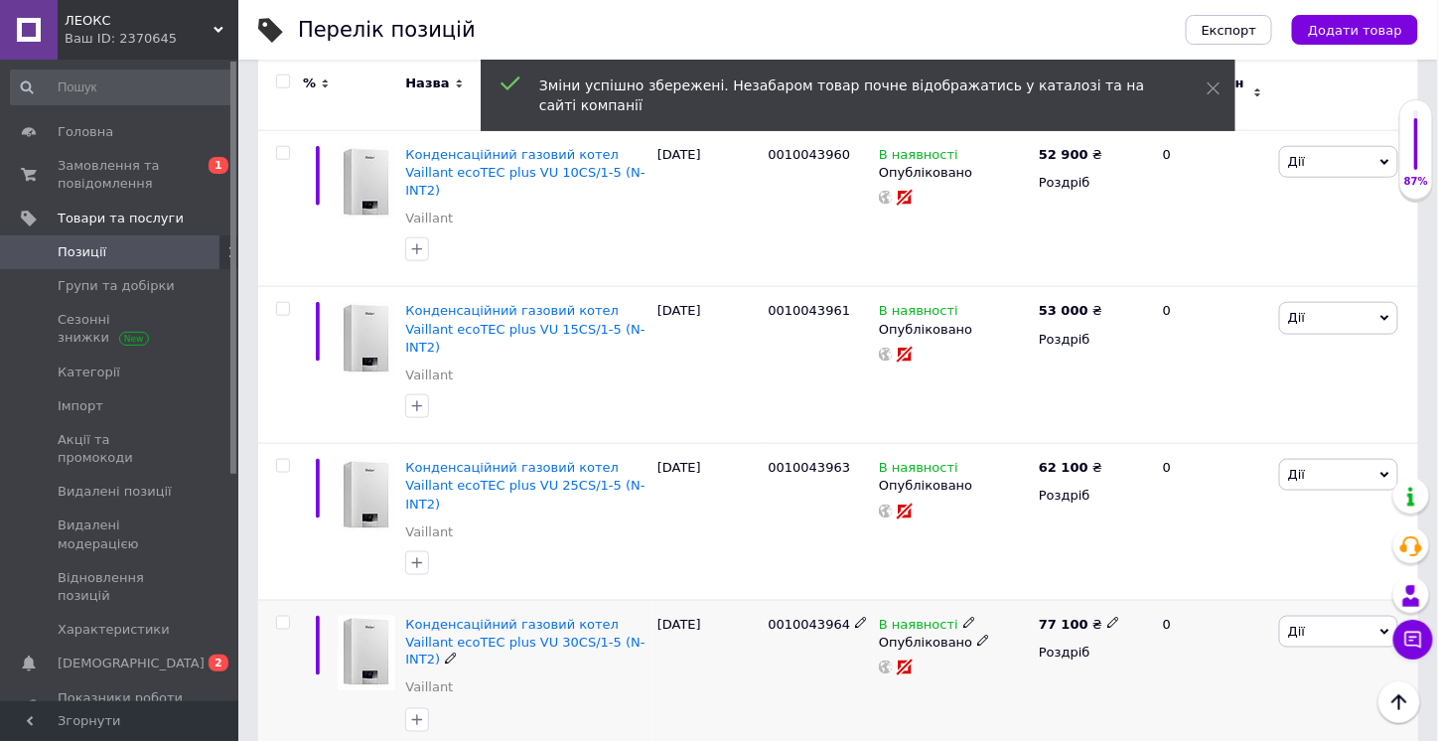
drag, startPoint x: 1103, startPoint y: 532, endPoint x: 1114, endPoint y: 529, distance: 11.3
click at [1107, 617] on icon at bounding box center [1113, 623] width 12 height 12
drag, startPoint x: 1145, startPoint y: 510, endPoint x: 1121, endPoint y: 510, distance: 23.8
click at [1121, 543] on div "Ціна 77100 Валюта ₴ $ EUR CHF GBP ¥ PLN ₸ MDL HUF KGS CNY TRY KRW lei" at bounding box center [1250, 626] width 270 height 166
type input "67100"
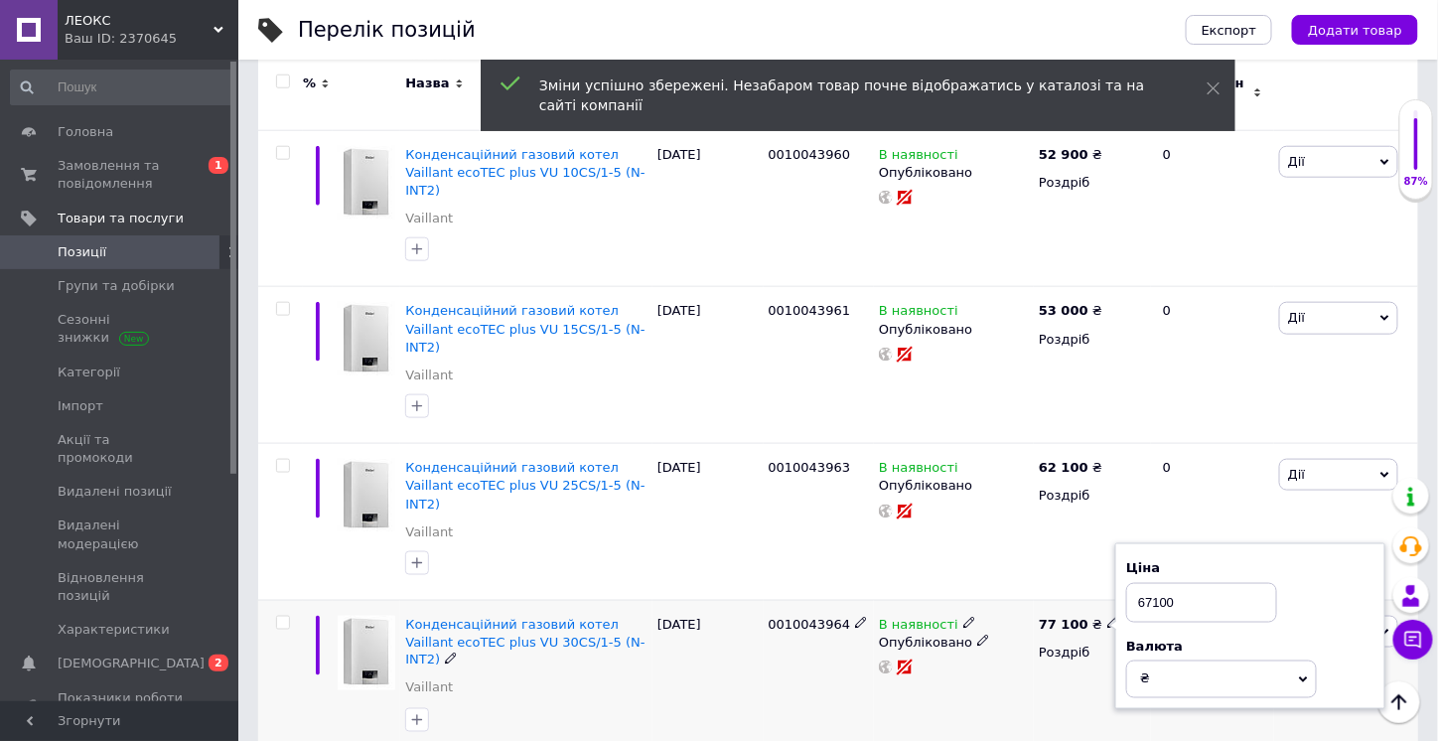
click at [978, 631] on div "В наявності Опубліковано" at bounding box center [954, 678] width 160 height 157
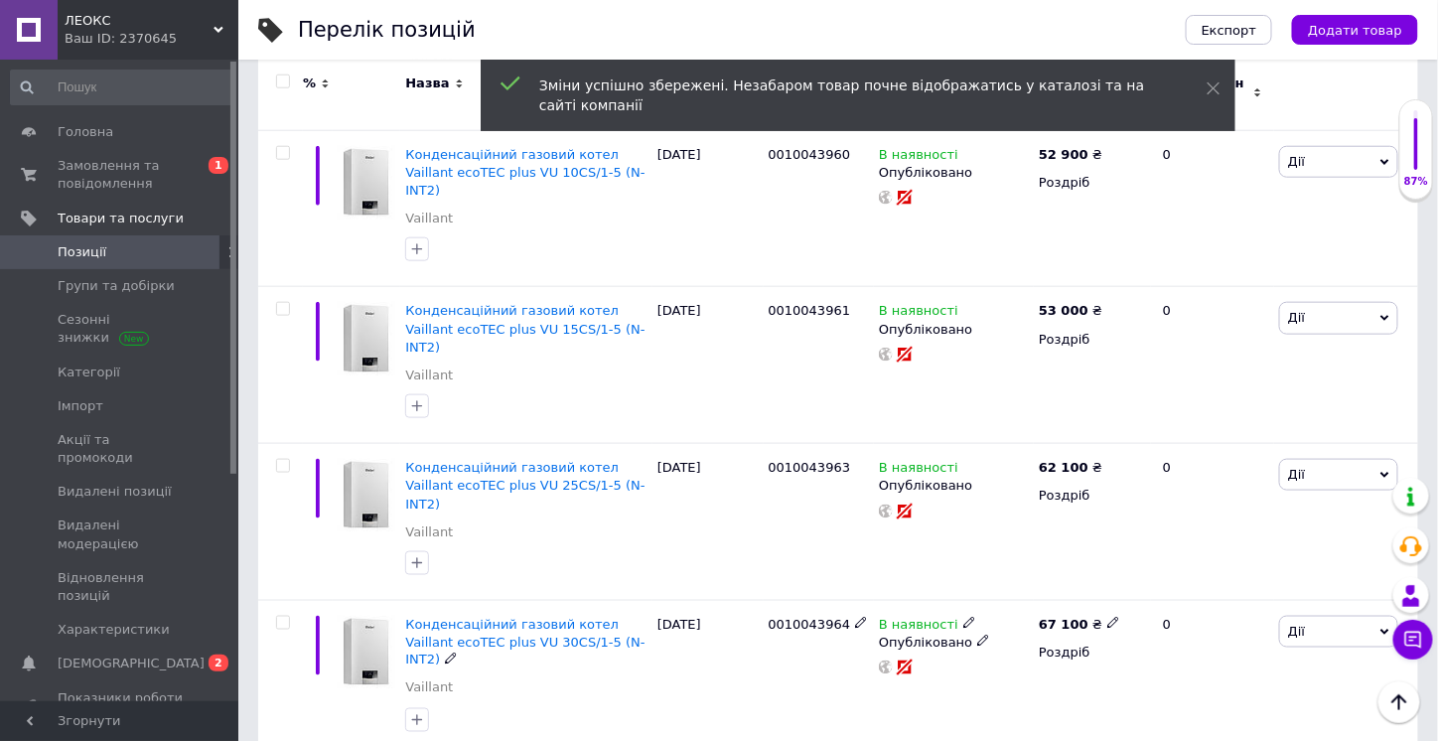
scroll to position [695, 0]
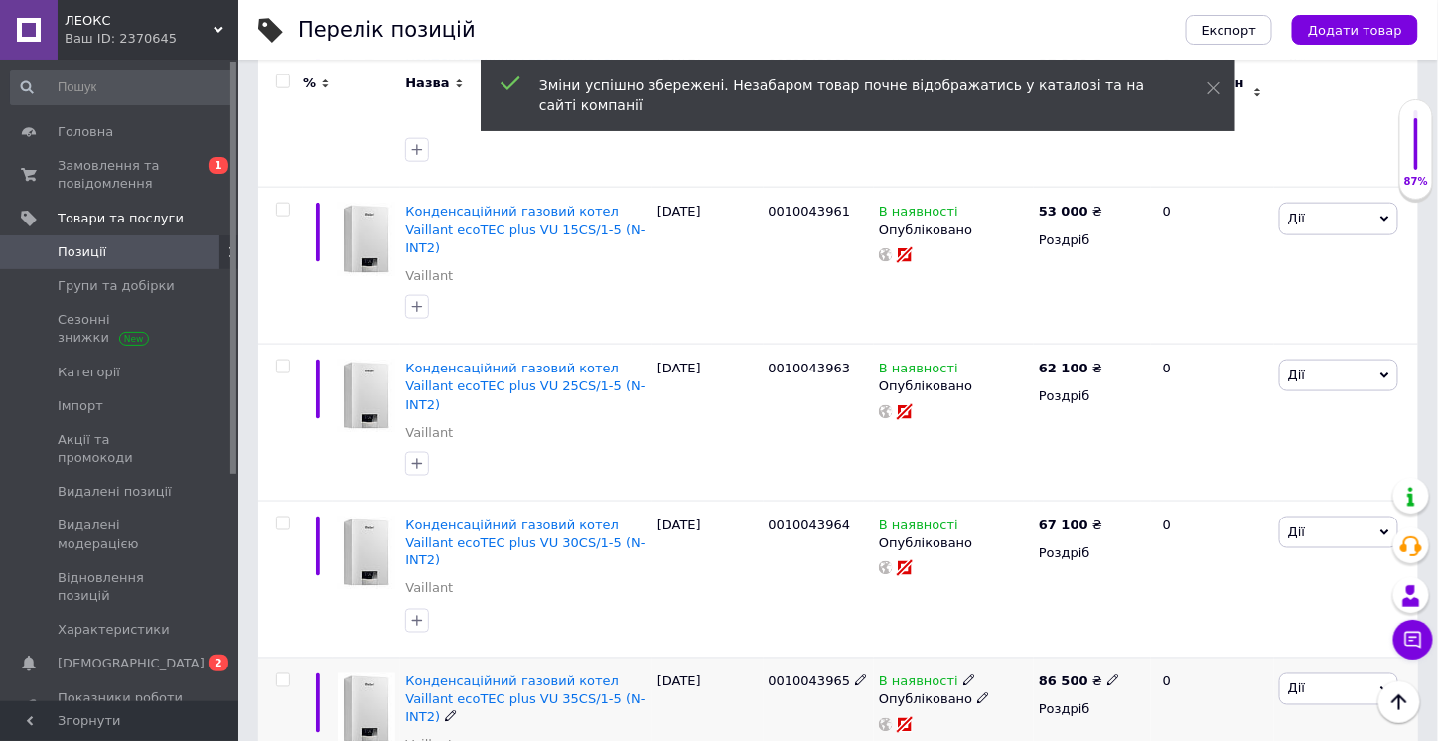
click at [457, 710] on icon at bounding box center [451, 716] width 12 height 12
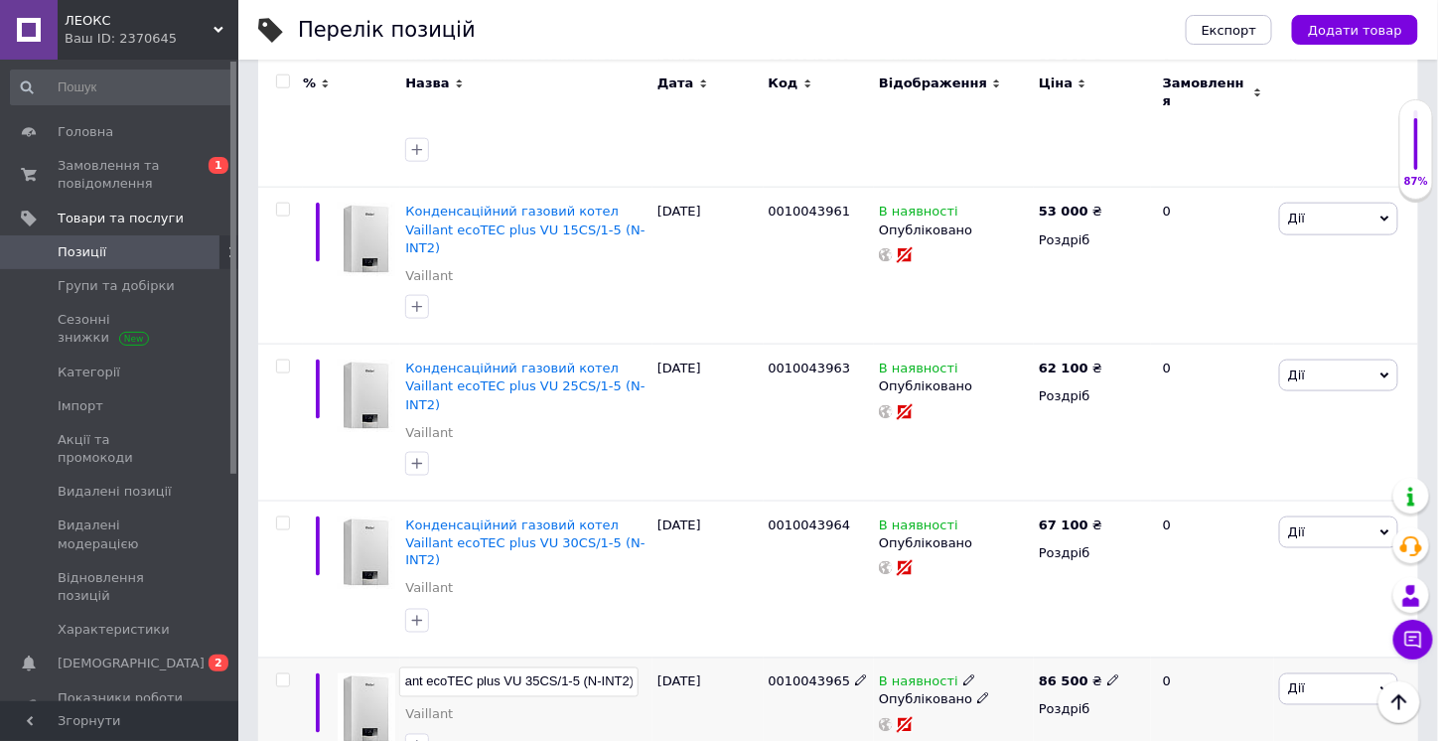
drag, startPoint x: 427, startPoint y: 581, endPoint x: 557, endPoint y: 581, distance: 130.1
click at [557, 667] on input "Конденсаційний газовий котел Vaillant ecoTEC plus VU 35CS/1-5 (N-INT2)" at bounding box center [518, 682] width 239 height 30
click at [648, 657] on div "Конденсаційний газовий котел Vaillant ecoTEC plus VU 35CS/1-5 (N-INT2) Vaillant" at bounding box center [526, 719] width 252 height 125
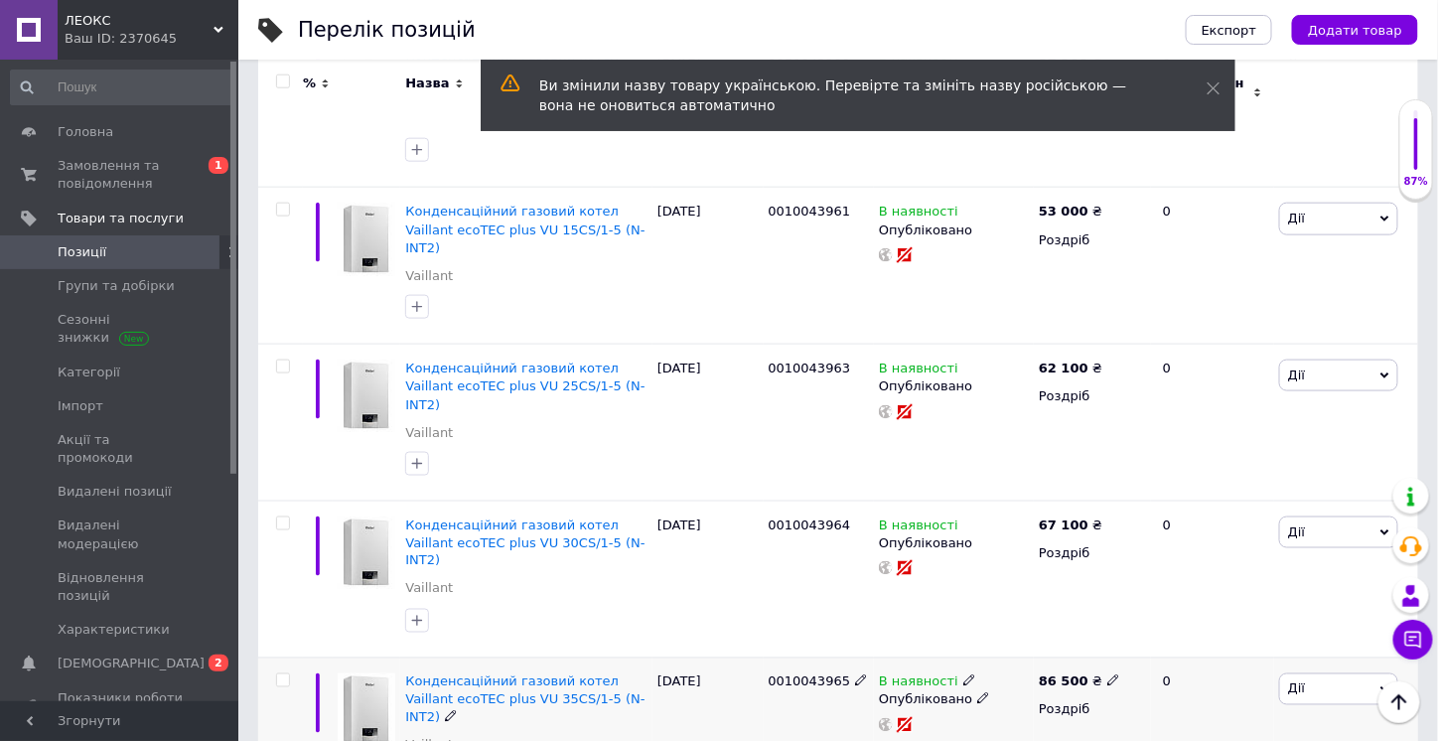
click at [1107, 674] on icon at bounding box center [1113, 680] width 12 height 12
drag, startPoint x: 1146, startPoint y: 548, endPoint x: 1123, endPoint y: 548, distance: 22.8
click at [1123, 601] on div "Ціна 86500 Валюта ₴ $ EUR CHF GBP ¥ PLN ₸ MDL HUF KGS CNY TRY KRW lei" at bounding box center [1250, 684] width 270 height 166
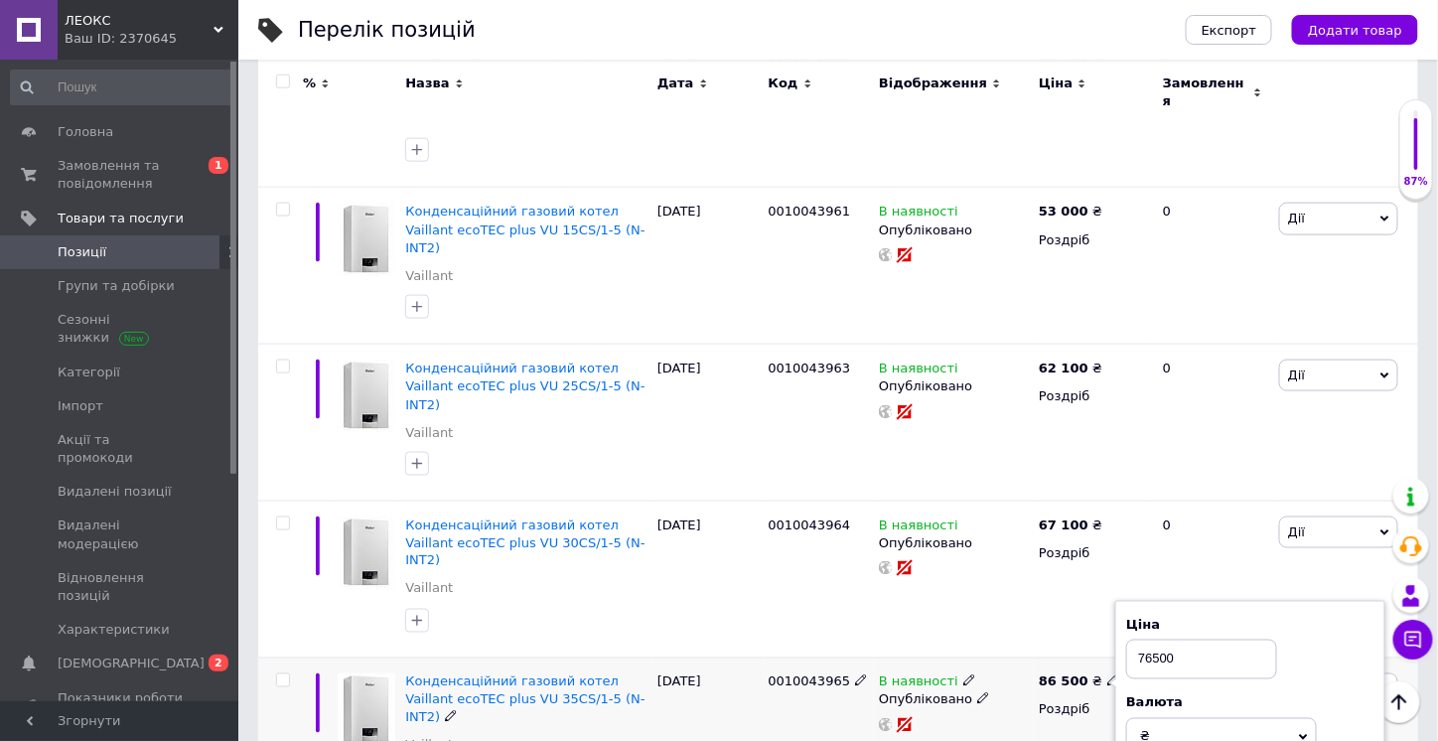
type input "76500"
click at [1040, 657] on div "86 500 ₴ Ціна 76500 Валюта ₴ $ EUR CHF GBP ¥ PLN ₸ MDL HUF KGS CNY TRY KRW lei …" at bounding box center [1091, 735] width 117 height 157
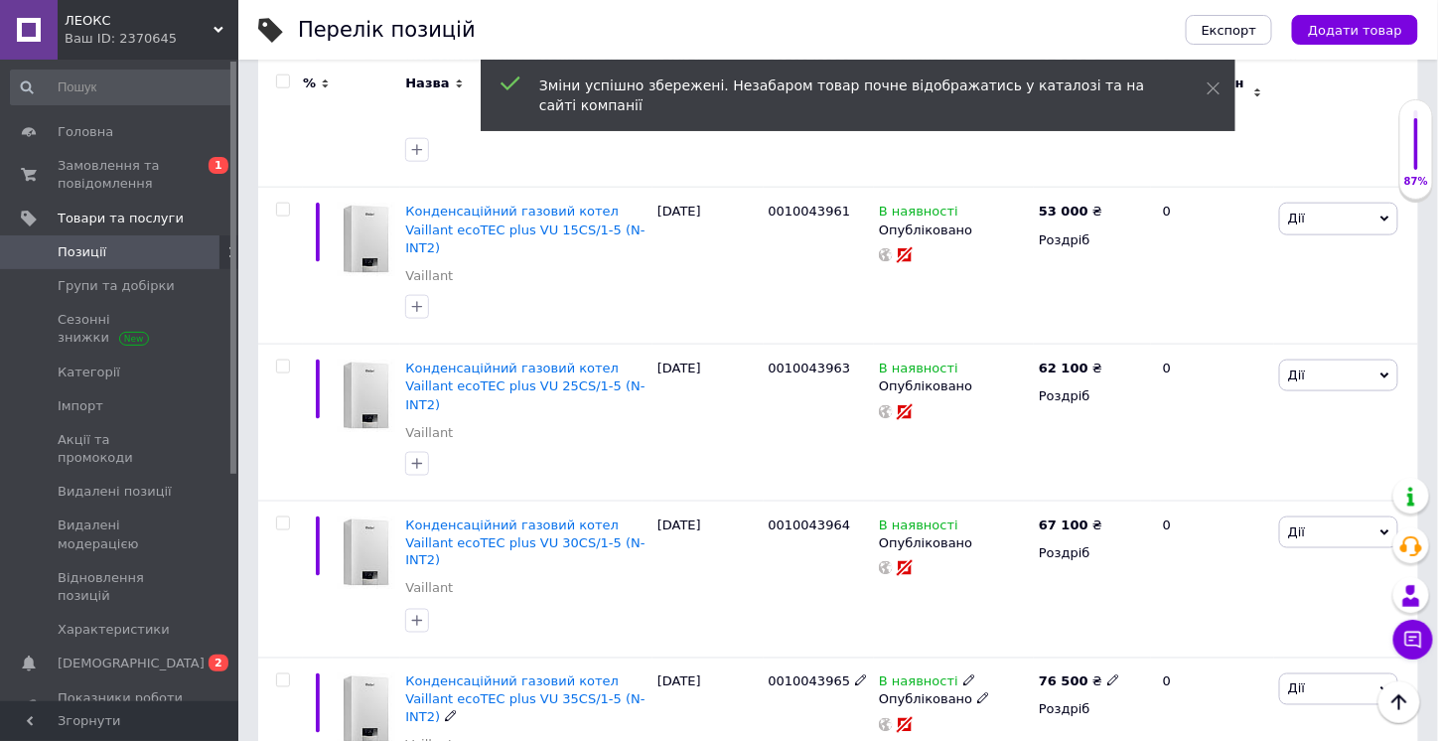
scroll to position [893, 0]
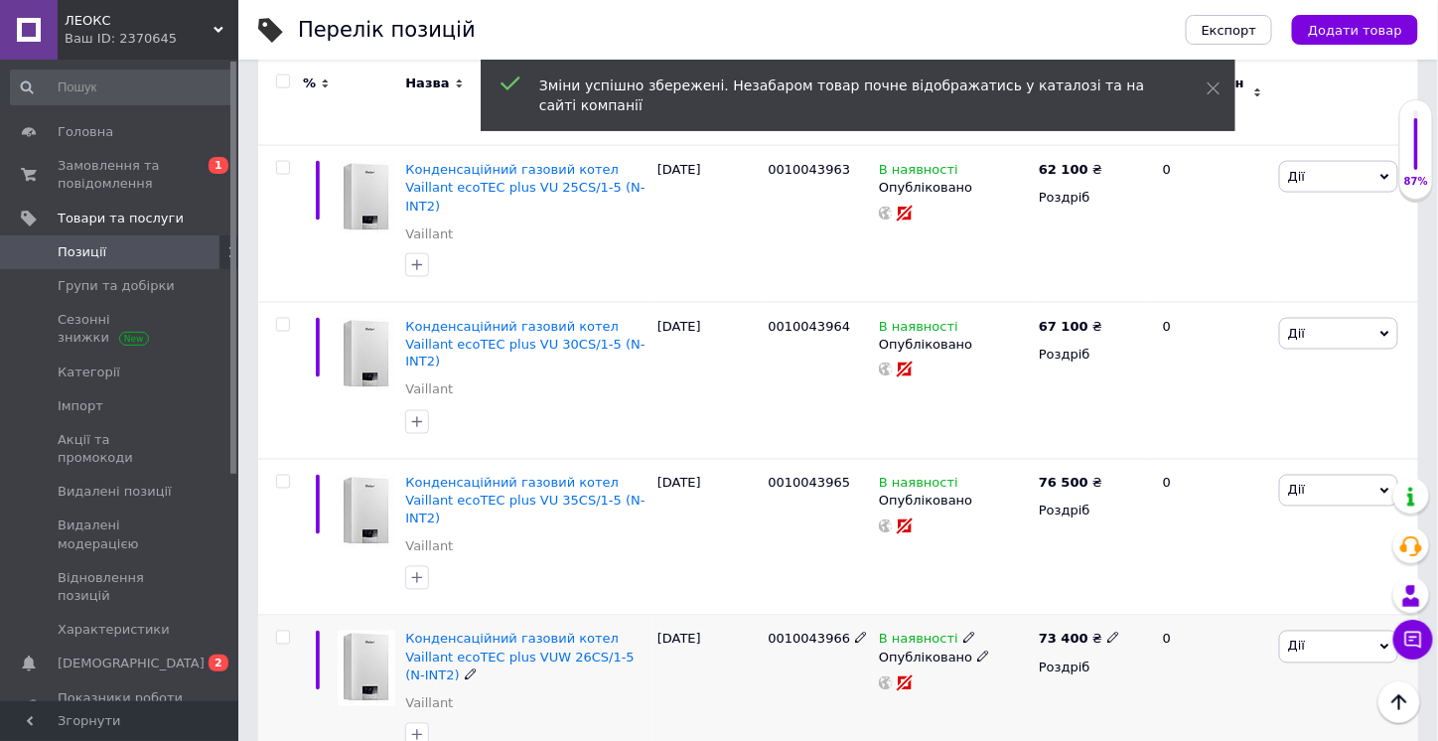
click at [1107, 631] on icon at bounding box center [1113, 637] width 12 height 12
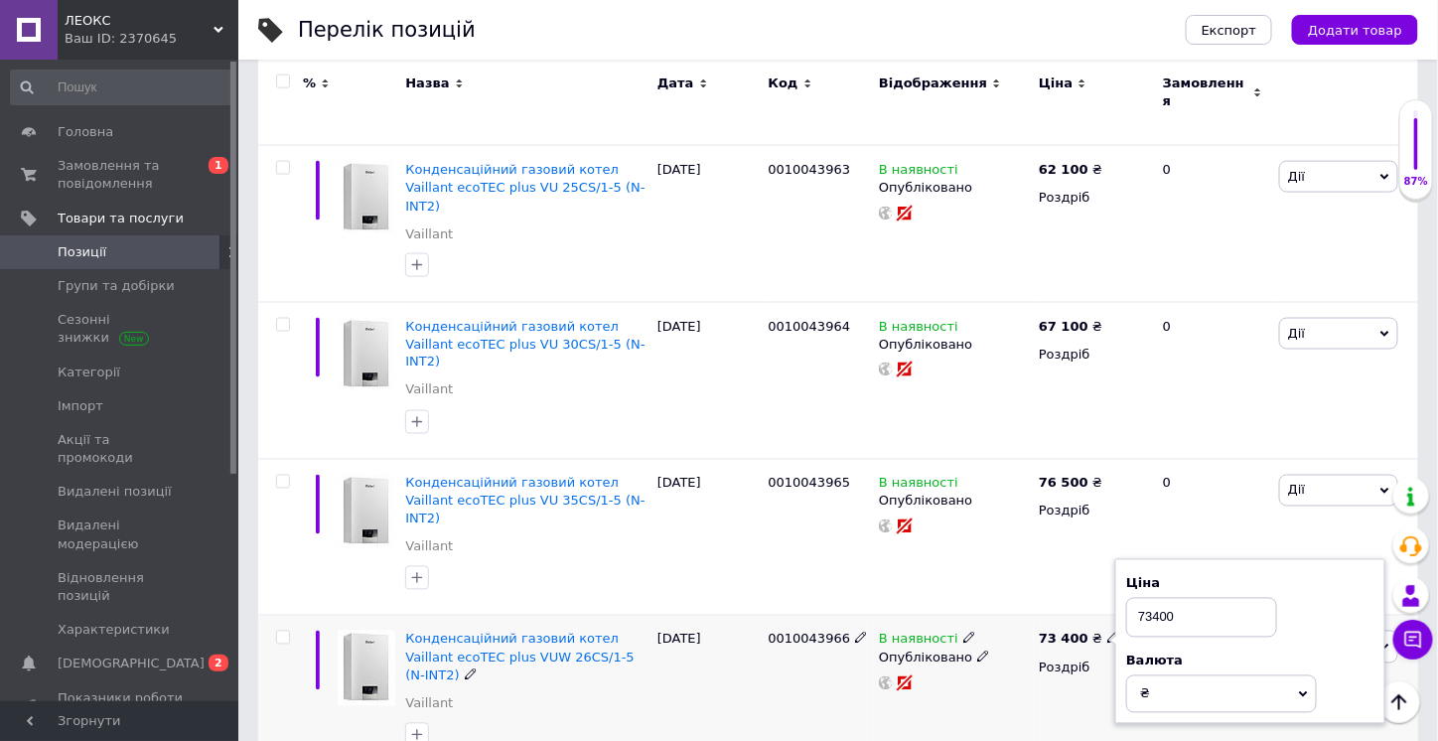
drag, startPoint x: 1143, startPoint y: 495, endPoint x: 1122, endPoint y: 495, distance: 20.8
click at [1122, 559] on div "Ціна 73400 Валюта ₴ $ EUR CHF GBP ¥ PLN ₸ MDL HUF KGS CNY TRY KRW lei" at bounding box center [1250, 642] width 270 height 166
type input "63400"
click at [1060, 616] on div "73 400 ₴ Ціна 63400 Валюта ₴ $ EUR CHF GBP ¥ PLN ₸ MDL HUF KGS CNY TRY KRW lei …" at bounding box center [1091, 694] width 117 height 157
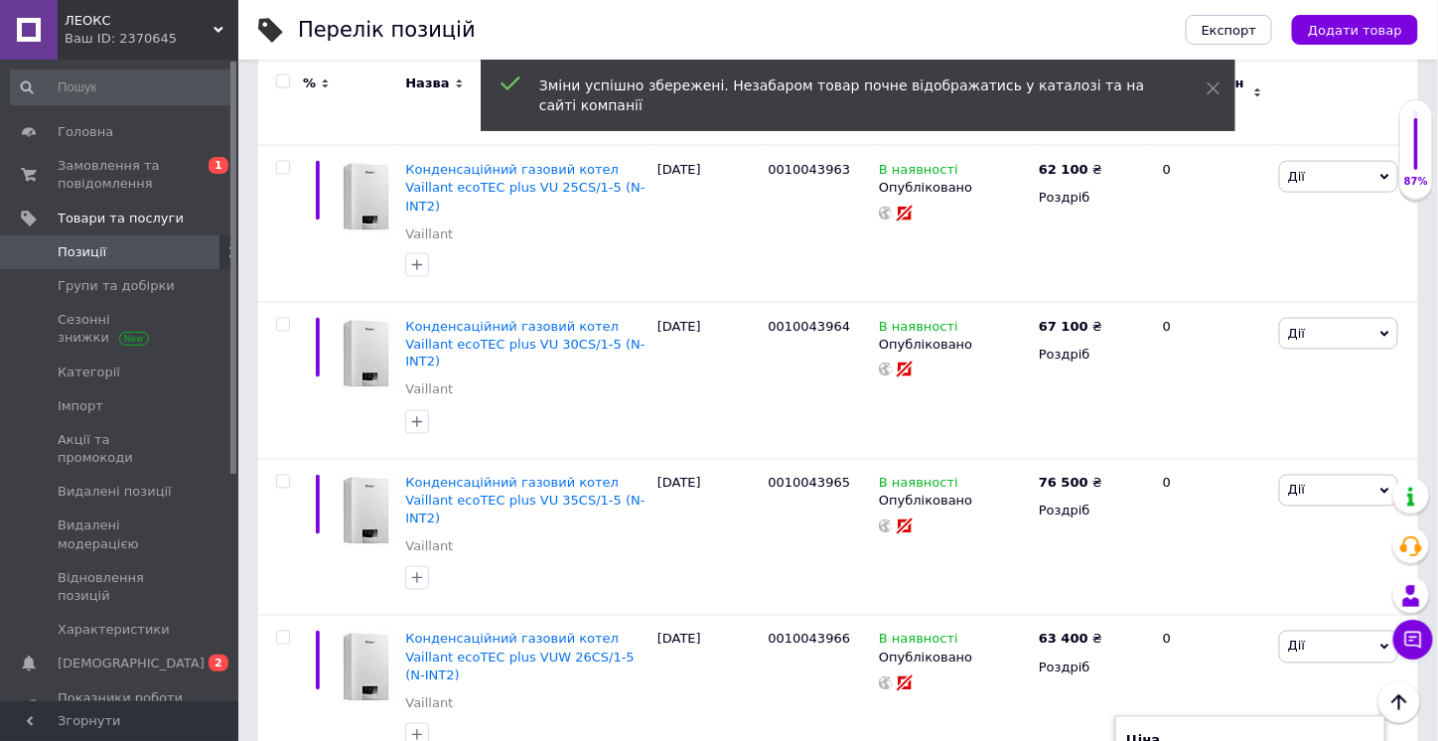
drag, startPoint x: 1149, startPoint y: 624, endPoint x: 1125, endPoint y: 629, distance: 24.3
type input "70100"
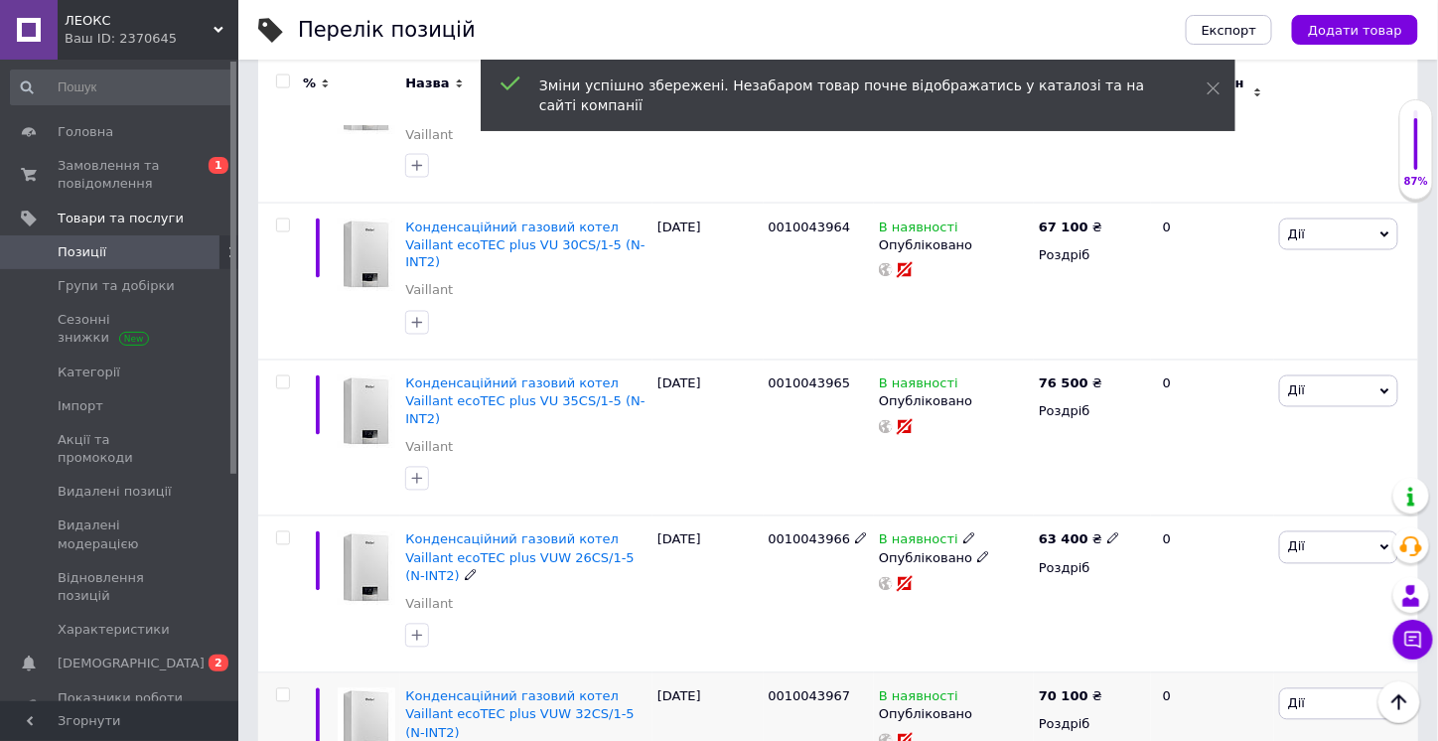
scroll to position [1092, 0]
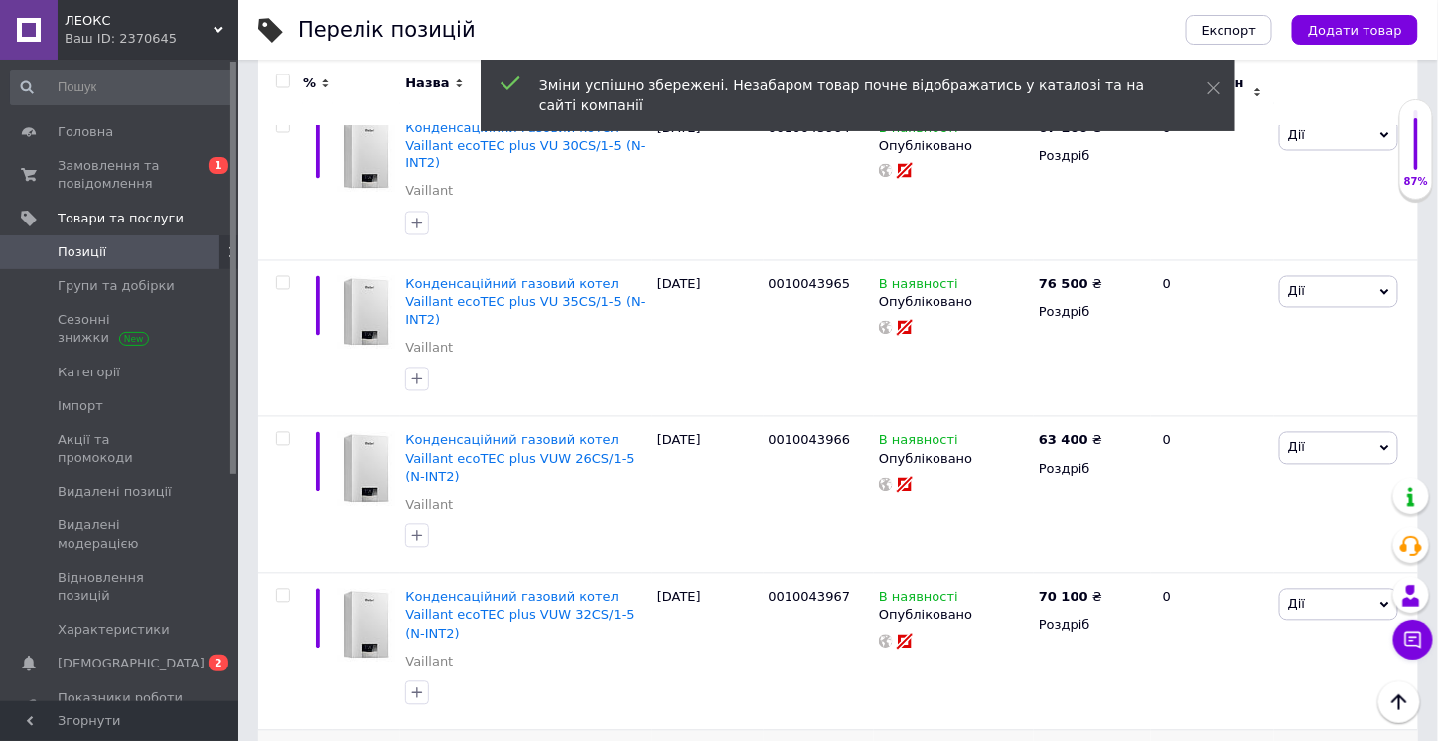
click at [1107, 740] on use at bounding box center [1112, 753] width 11 height 11
click at [1138, 713] on input "85600" at bounding box center [1201, 733] width 151 height 40
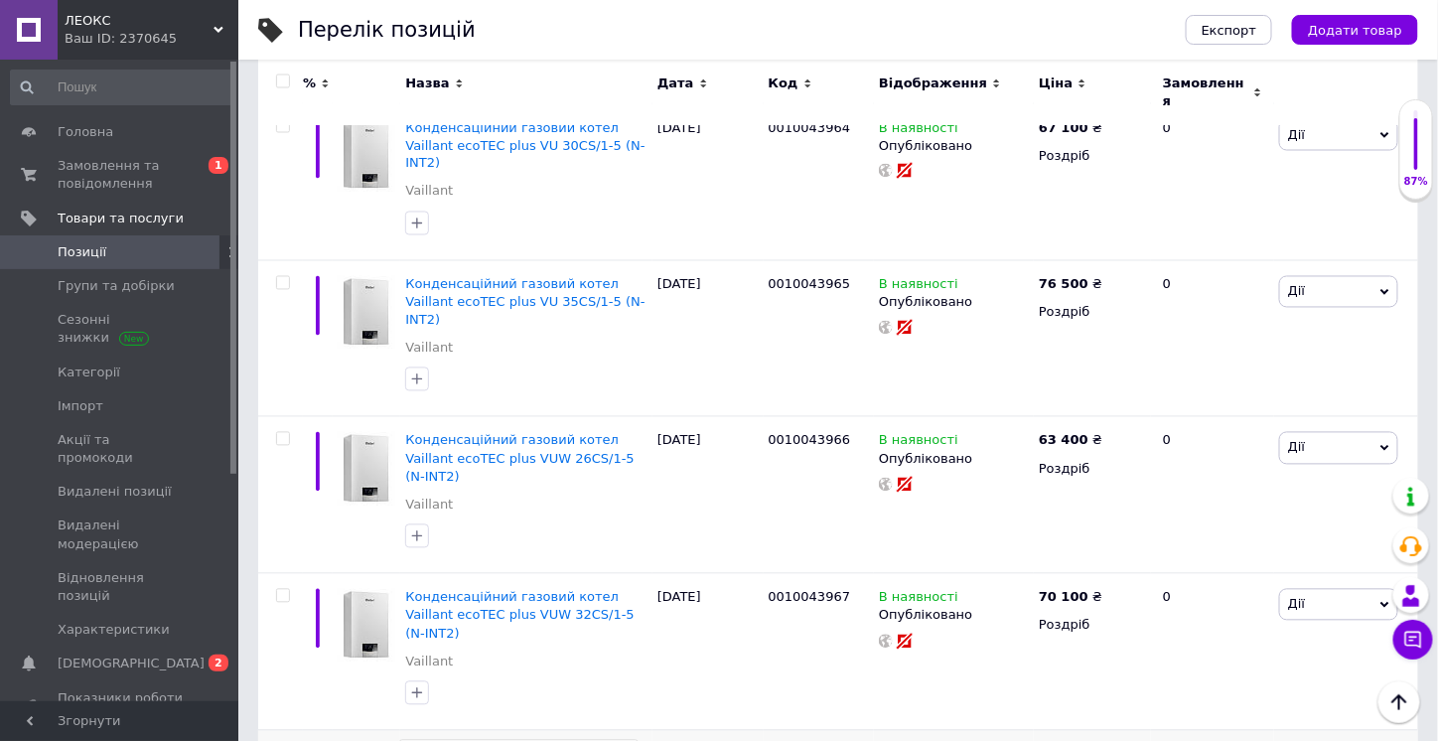
drag, startPoint x: 426, startPoint y: 591, endPoint x: 557, endPoint y: 592, distance: 131.0
click at [557, 740] on input "Конденсаційний газовий котел Vaillant ecoTEC plus VUW 36CS/1-5 (N-INT2)" at bounding box center [518, 755] width 239 height 30
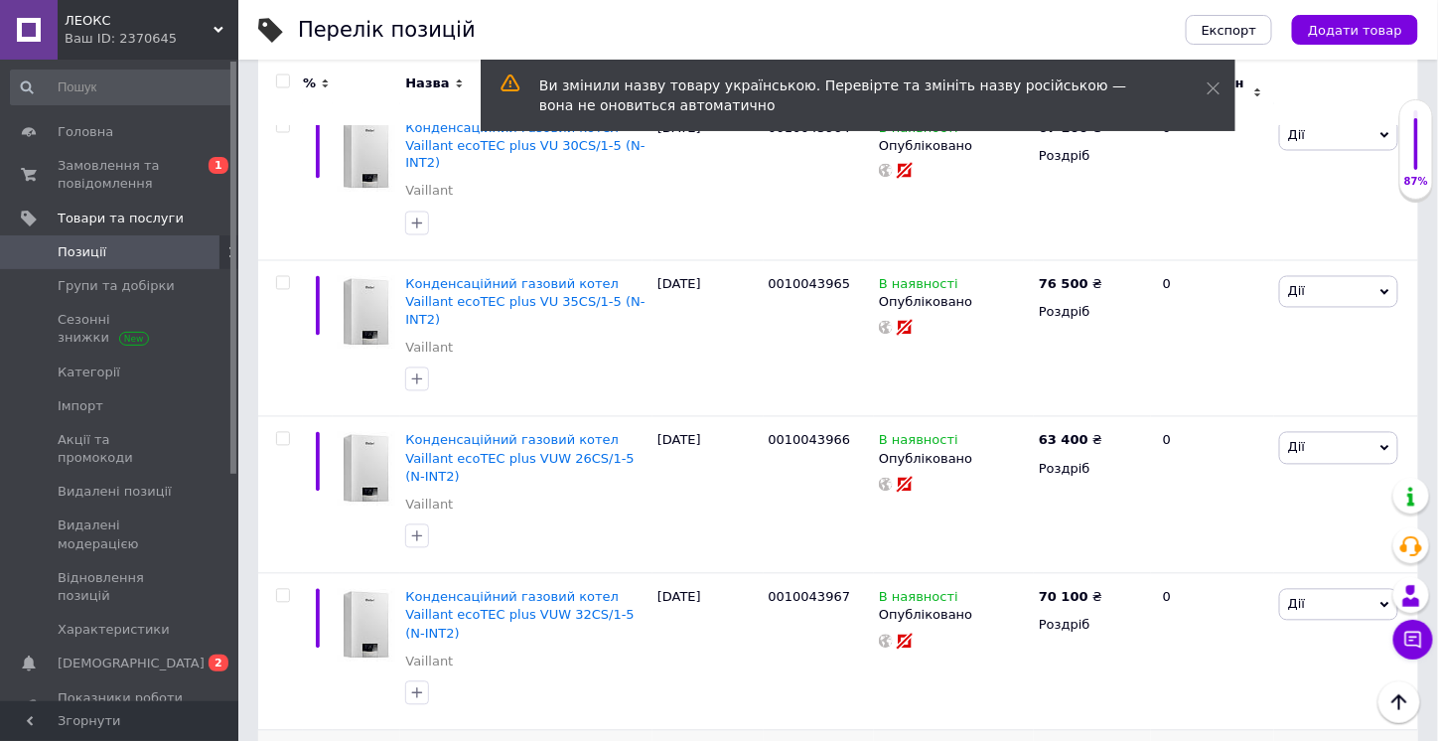
click at [1107, 740] on icon at bounding box center [1113, 753] width 12 height 12
drag, startPoint x: 1146, startPoint y: 577, endPoint x: 1125, endPoint y: 578, distance: 20.9
type input "75600"
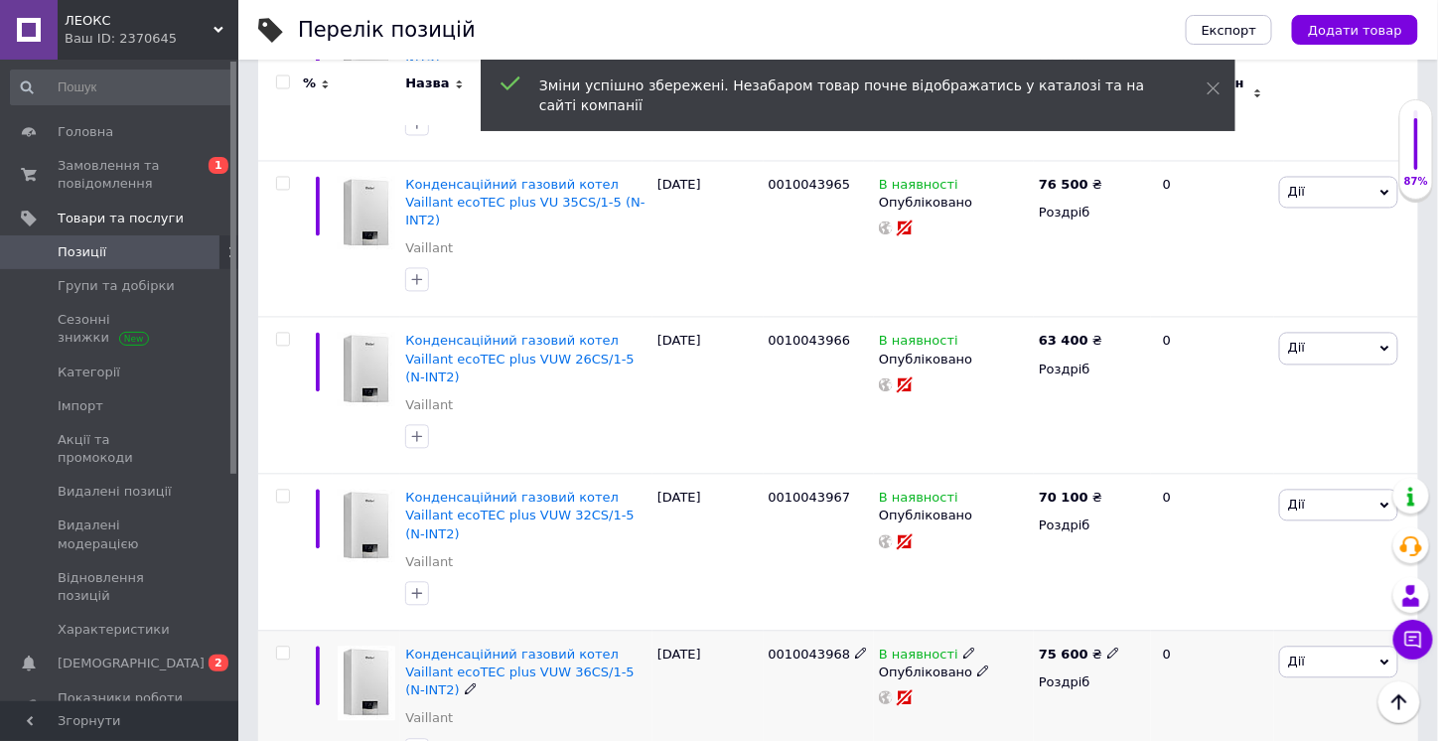
scroll to position [1291, 0]
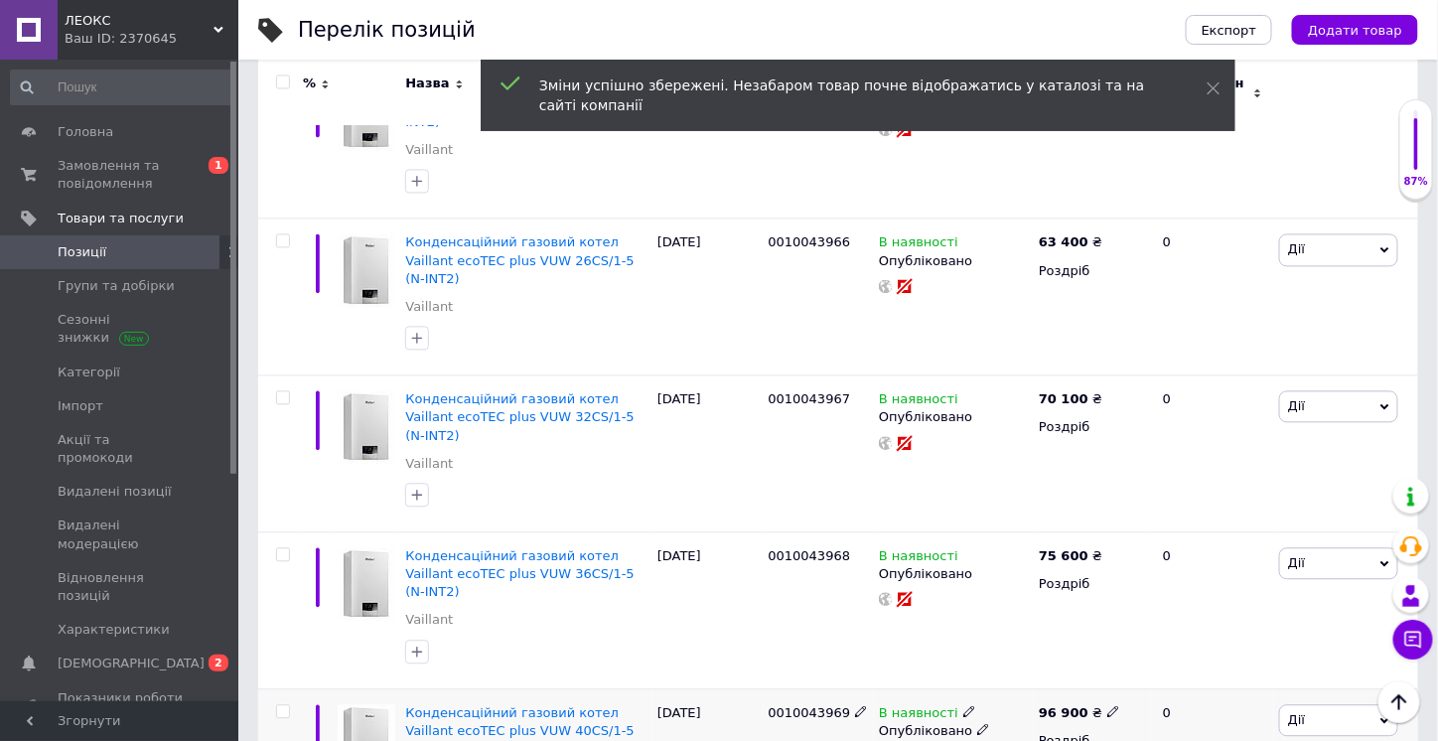
click at [1107, 705] on icon at bounding box center [1113, 711] width 12 height 12
click at [476, 740] on use at bounding box center [470, 747] width 11 height 11
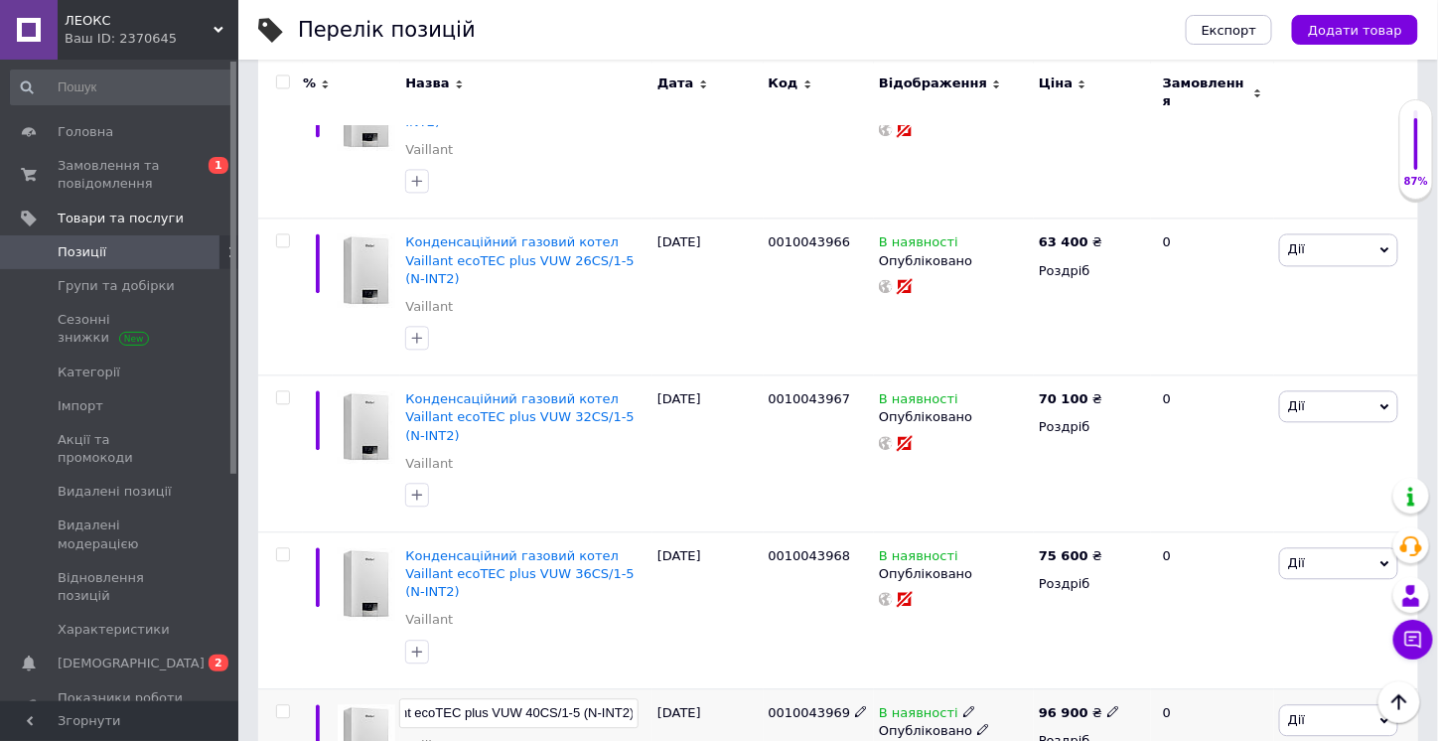
click at [453, 698] on input "Конденсаційний газовий котел Vaillant ecoTEC plus VUW 40CS/1-5 (N-INT2)" at bounding box center [518, 713] width 239 height 30
drag, startPoint x: 414, startPoint y: 531, endPoint x: 558, endPoint y: 531, distance: 143.9
click at [558, 698] on input "Конденсаційний газовий котел Vaillant ecoTEC plus VUW 40CS/1-5 (N-INT2)" at bounding box center [518, 713] width 239 height 30
click at [677, 688] on div "[DATE]" at bounding box center [707, 750] width 111 height 125
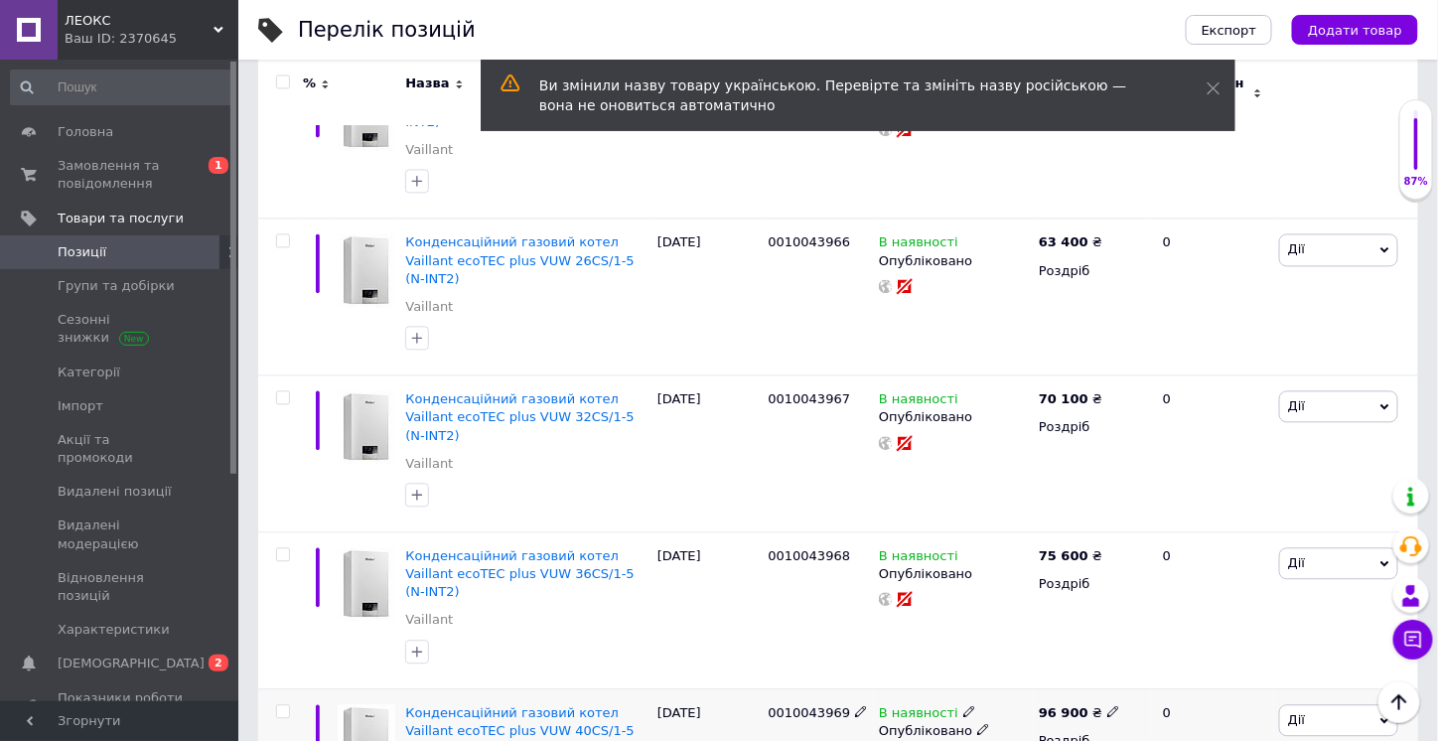
click at [1107, 705] on icon at bounding box center [1113, 711] width 12 height 12
drag, startPoint x: 1145, startPoint y: 513, endPoint x: 1122, endPoint y: 513, distance: 22.8
click at [1122, 631] on div "Ціна 96900 Валюта ₴ $ EUR CHF GBP ¥ PLN ₸ MDL HUF KGS CNY TRY KRW lei" at bounding box center [1250, 714] width 270 height 166
type input "86900"
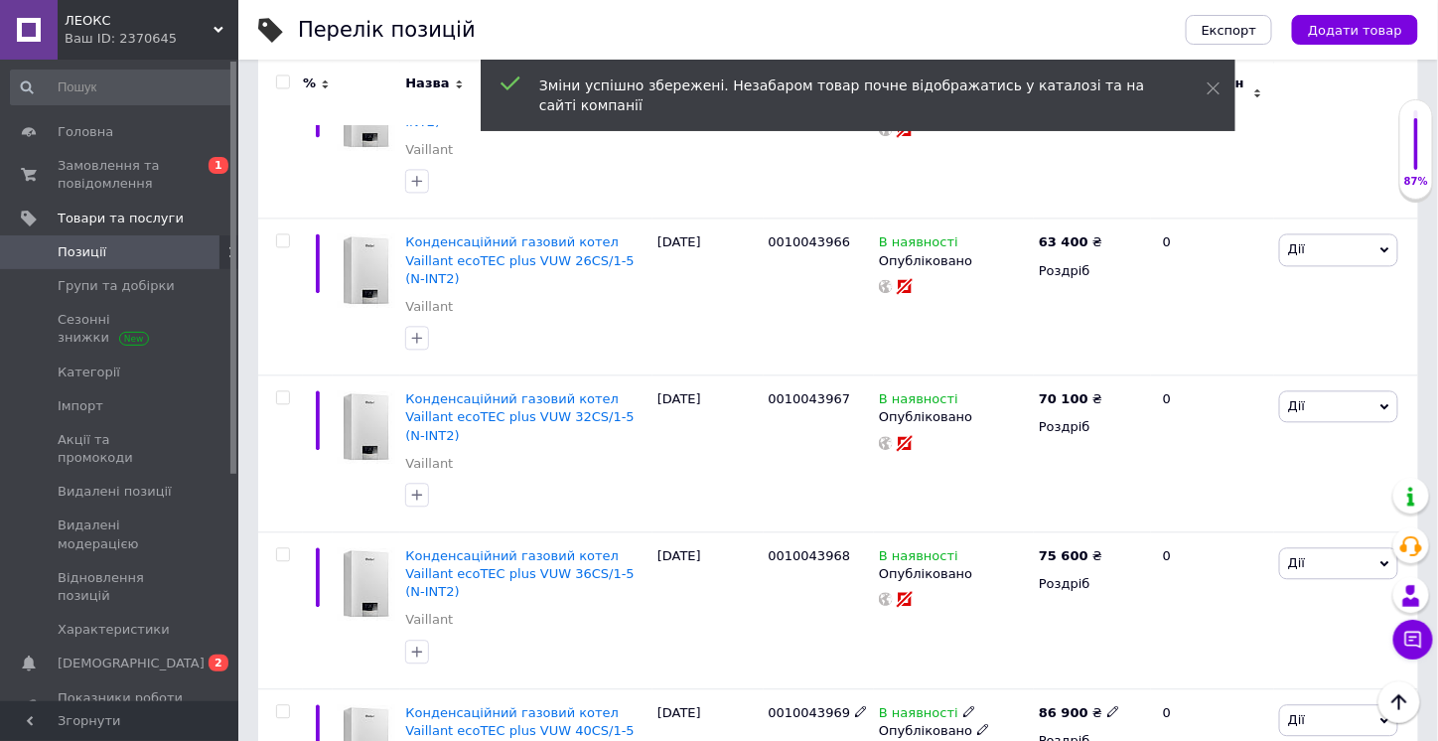
scroll to position [1489, 0]
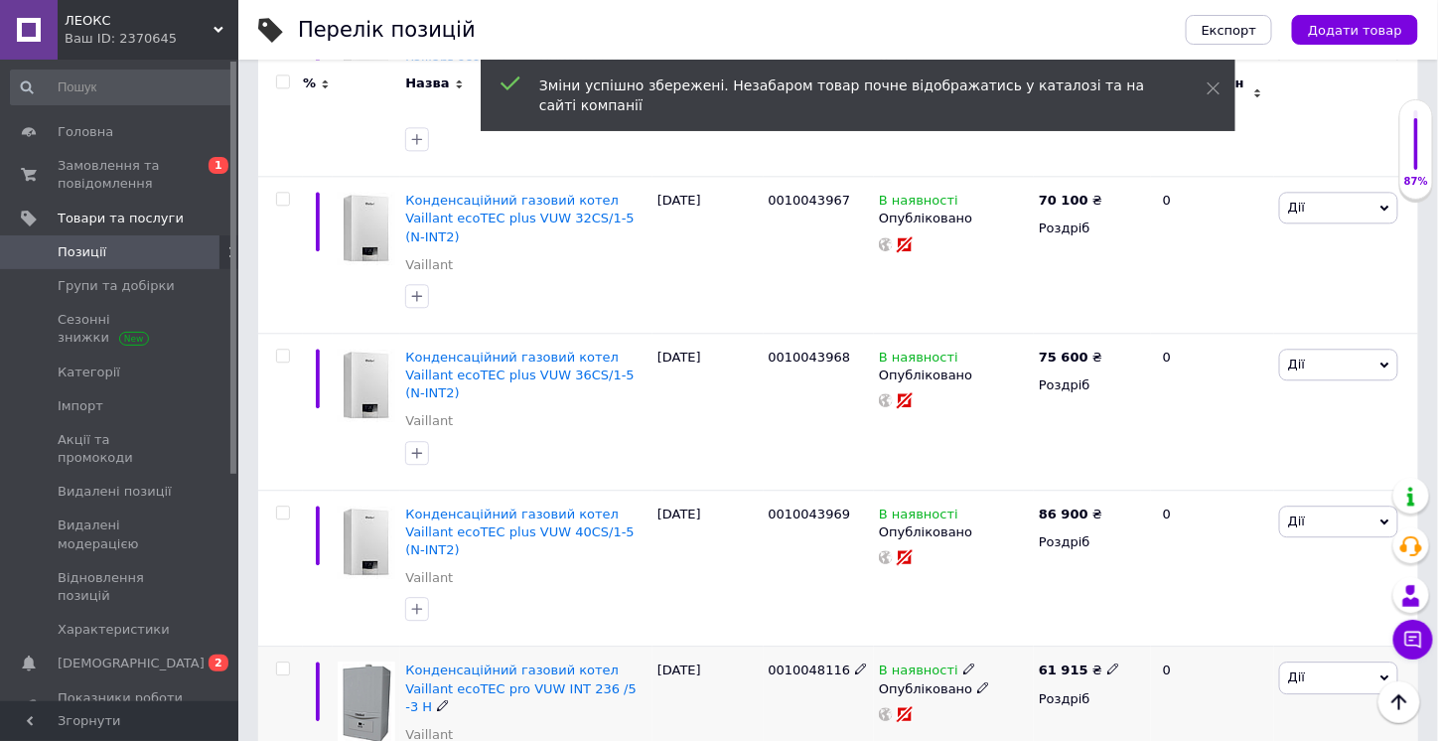
click at [1107, 662] on icon at bounding box center [1113, 668] width 12 height 12
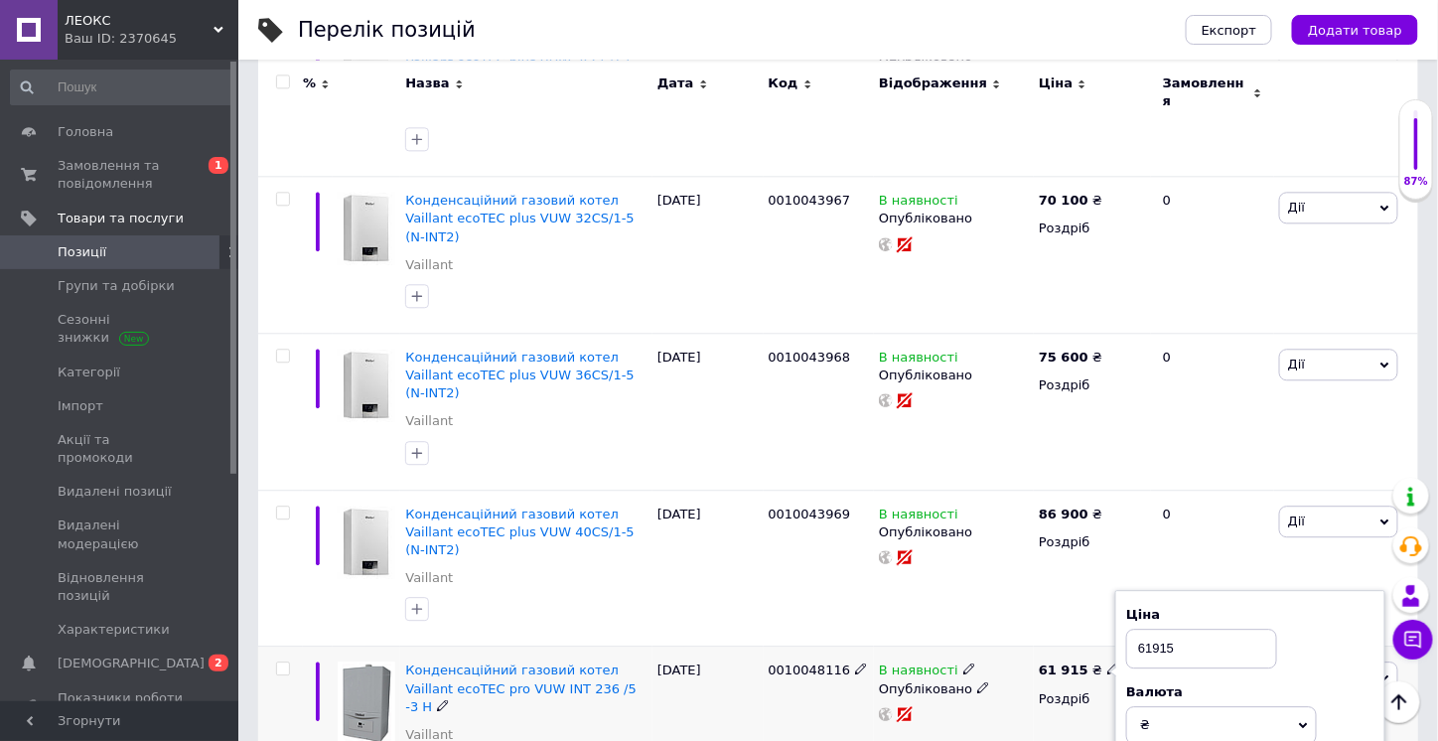
drag, startPoint x: 1144, startPoint y: 445, endPoint x: 1122, endPoint y: 445, distance: 21.8
click at [1122, 590] on div "Ціна 61915 Валюта ₴ $ EUR CHF GBP ¥ PLN ₸ MDL HUF KGS CNY TRY KRW lei" at bounding box center [1250, 673] width 270 height 166
type input "51915"
click at [1076, 646] on div "61 915 ₴ Ціна 51915 Валюта ₴ $ EUR CHF GBP ¥ PLN ₸ MDL HUF KGS CNY TRY KRW lei …" at bounding box center [1091, 724] width 117 height 157
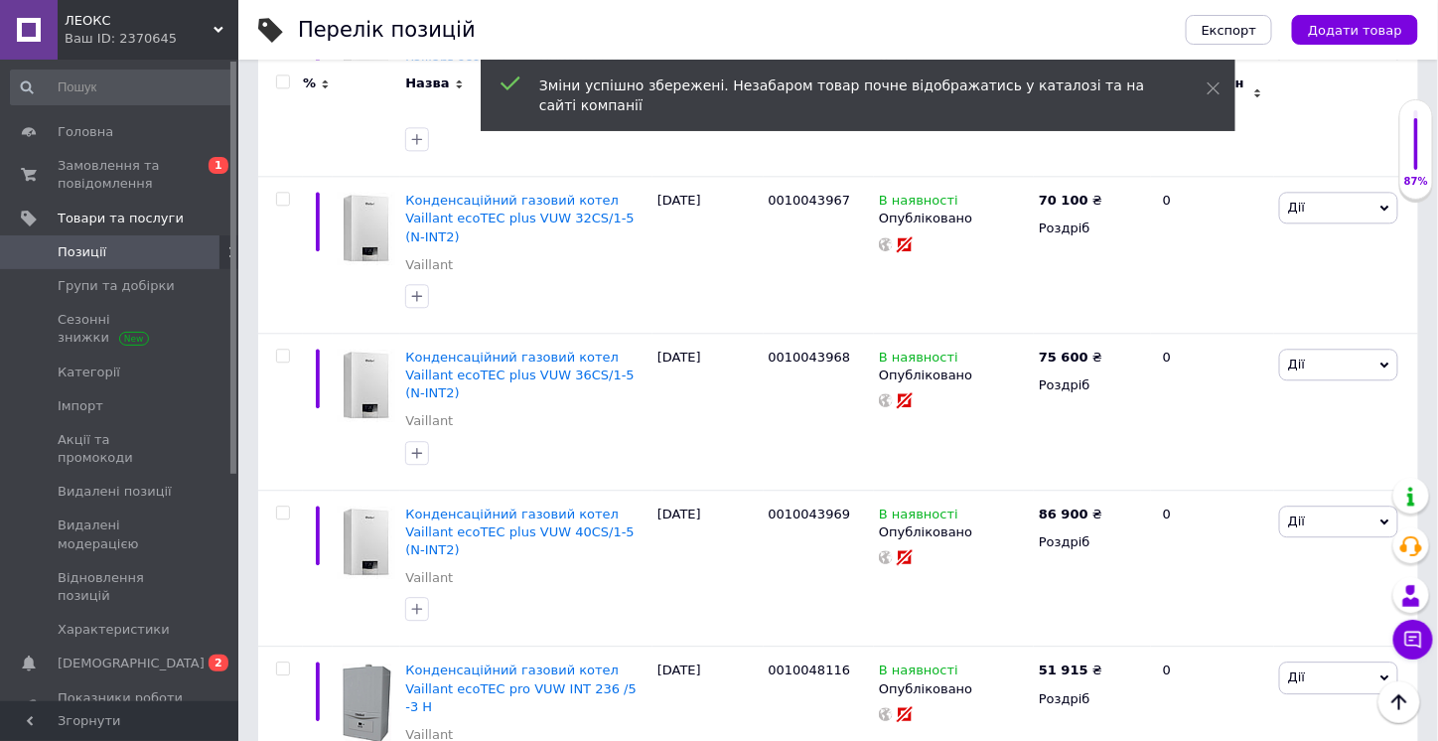
drag, startPoint x: 1142, startPoint y: 585, endPoint x: 1109, endPoint y: 606, distance: 38.8
type input "54500"
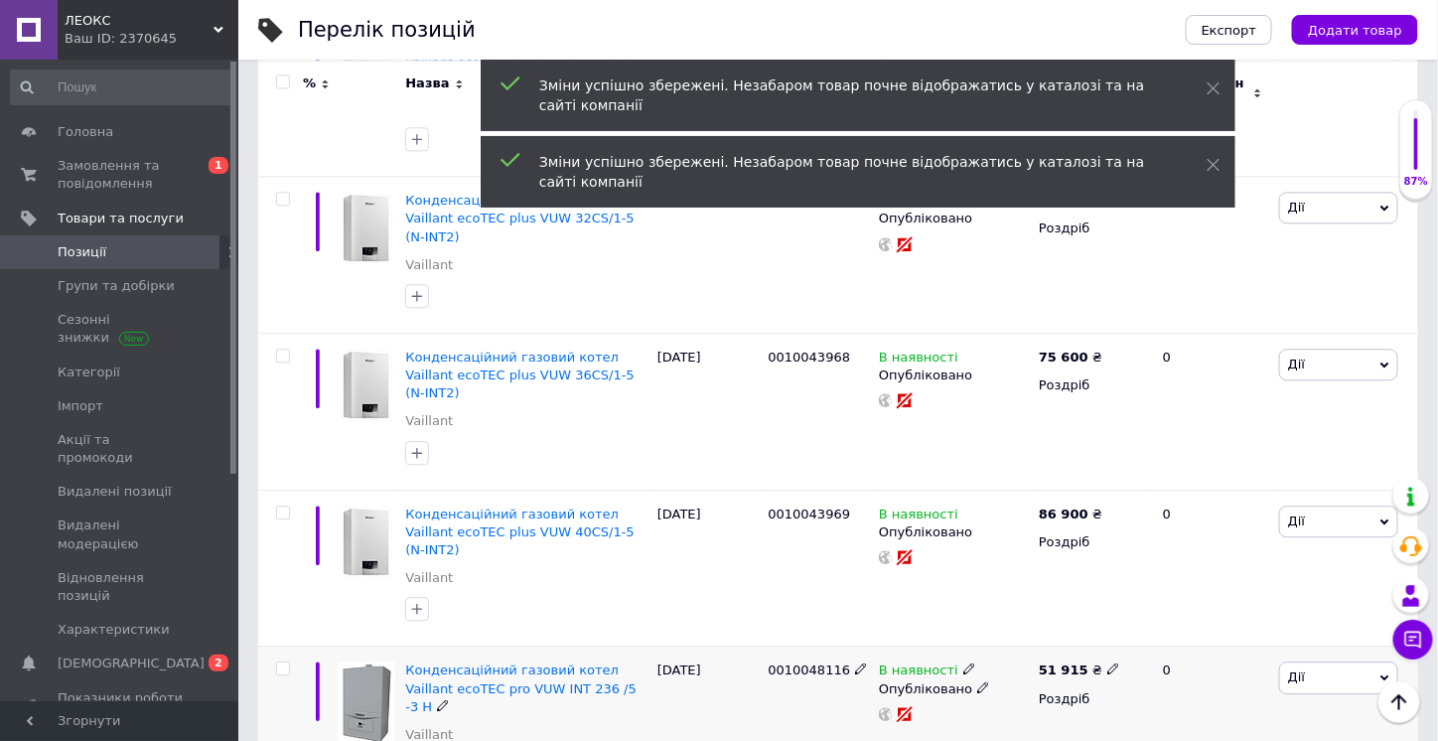
scroll to position [1692, 0]
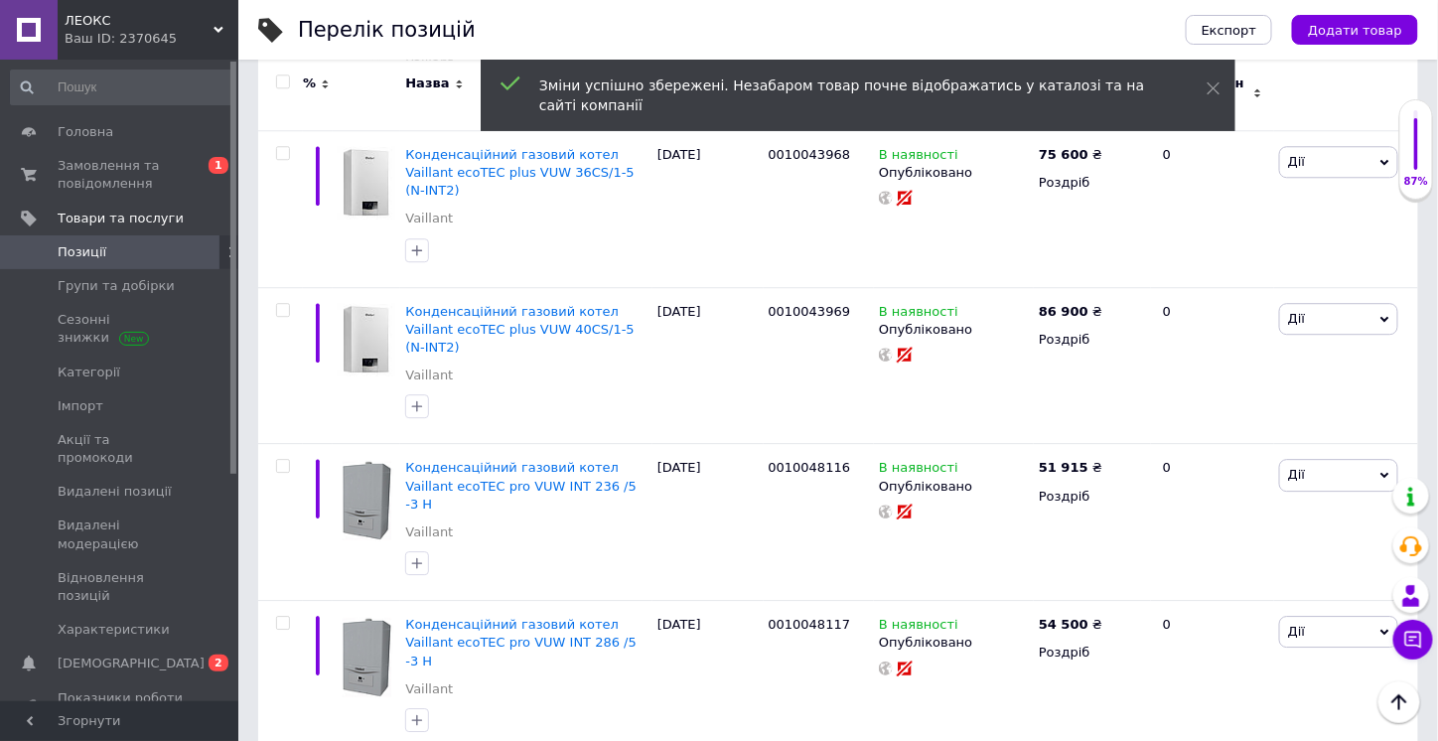
drag, startPoint x: 1144, startPoint y: 524, endPoint x: 1123, endPoint y: 524, distance: 20.8
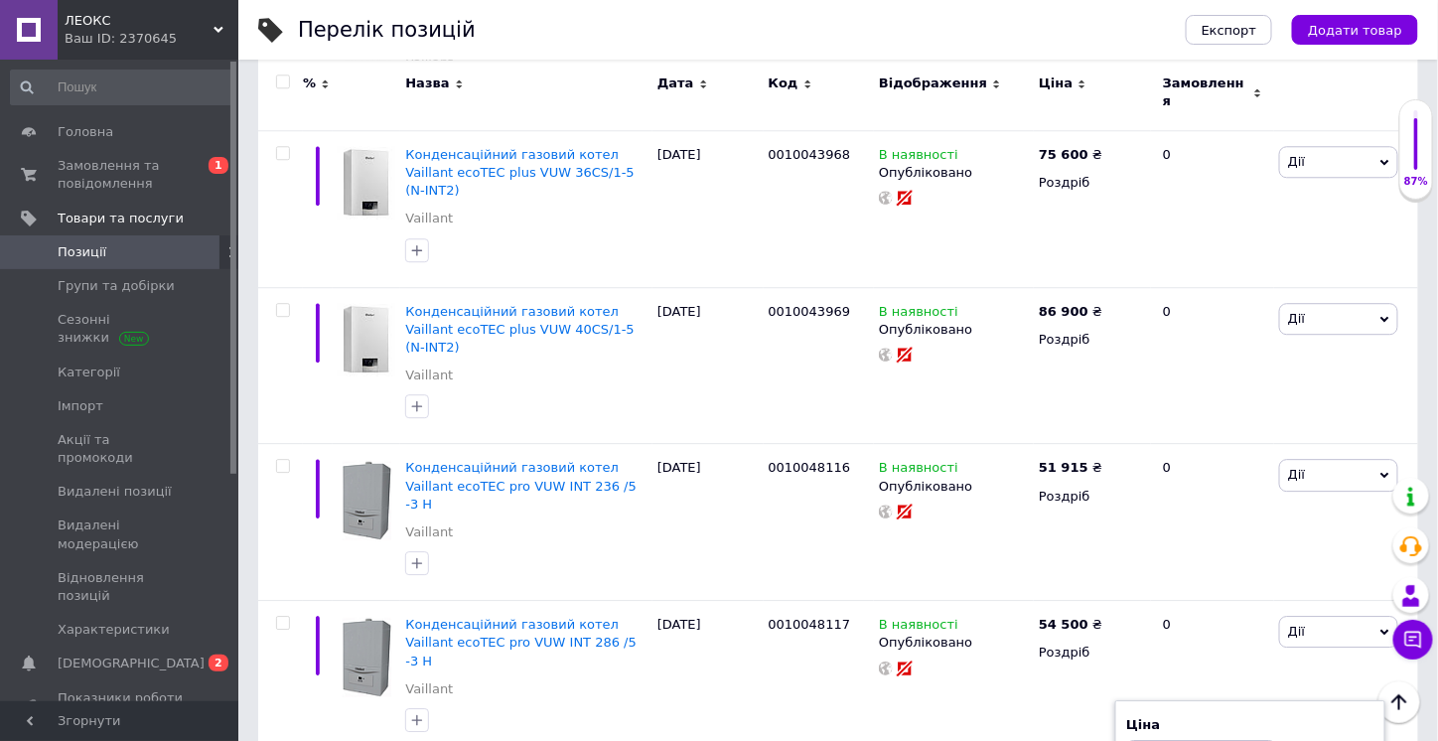
type input "55915"
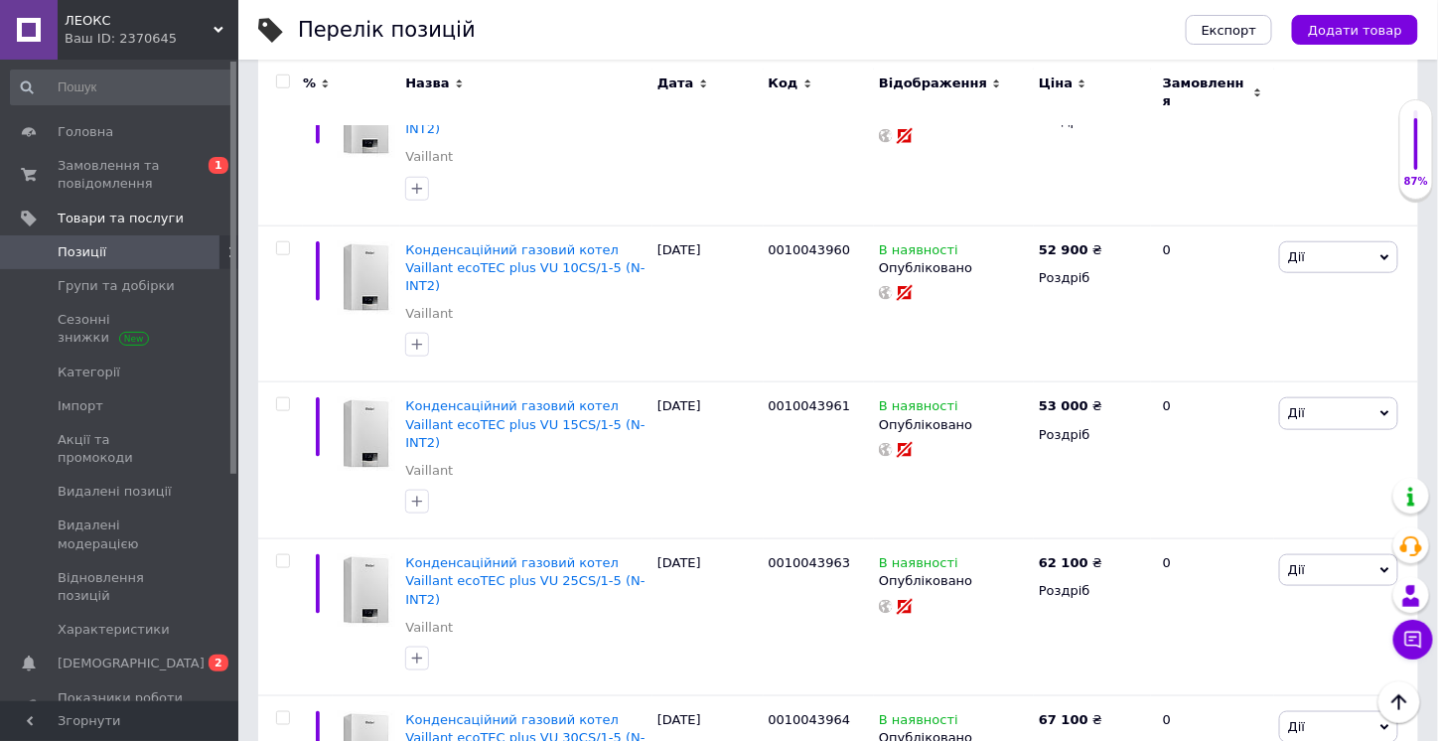
scroll to position [0, 0]
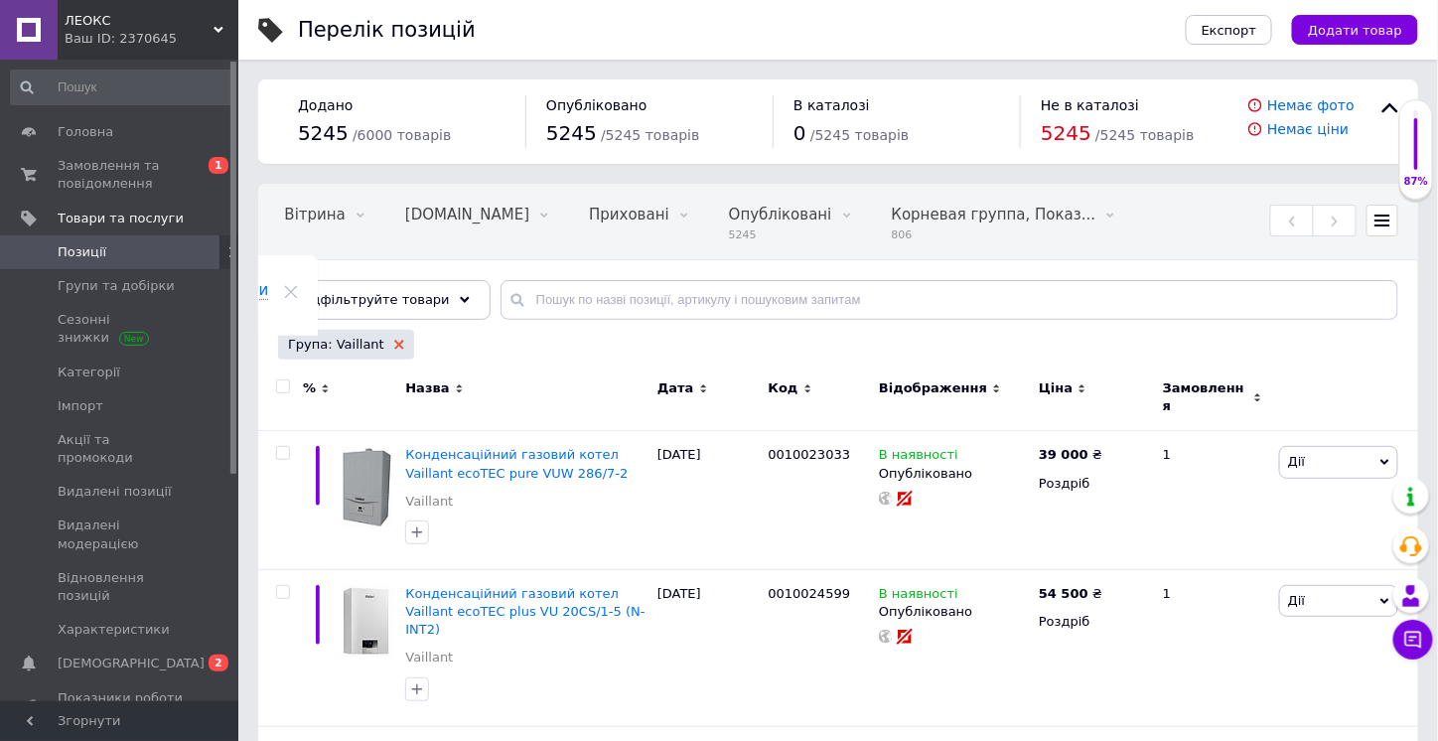
click at [394, 346] on icon at bounding box center [399, 345] width 10 height 10
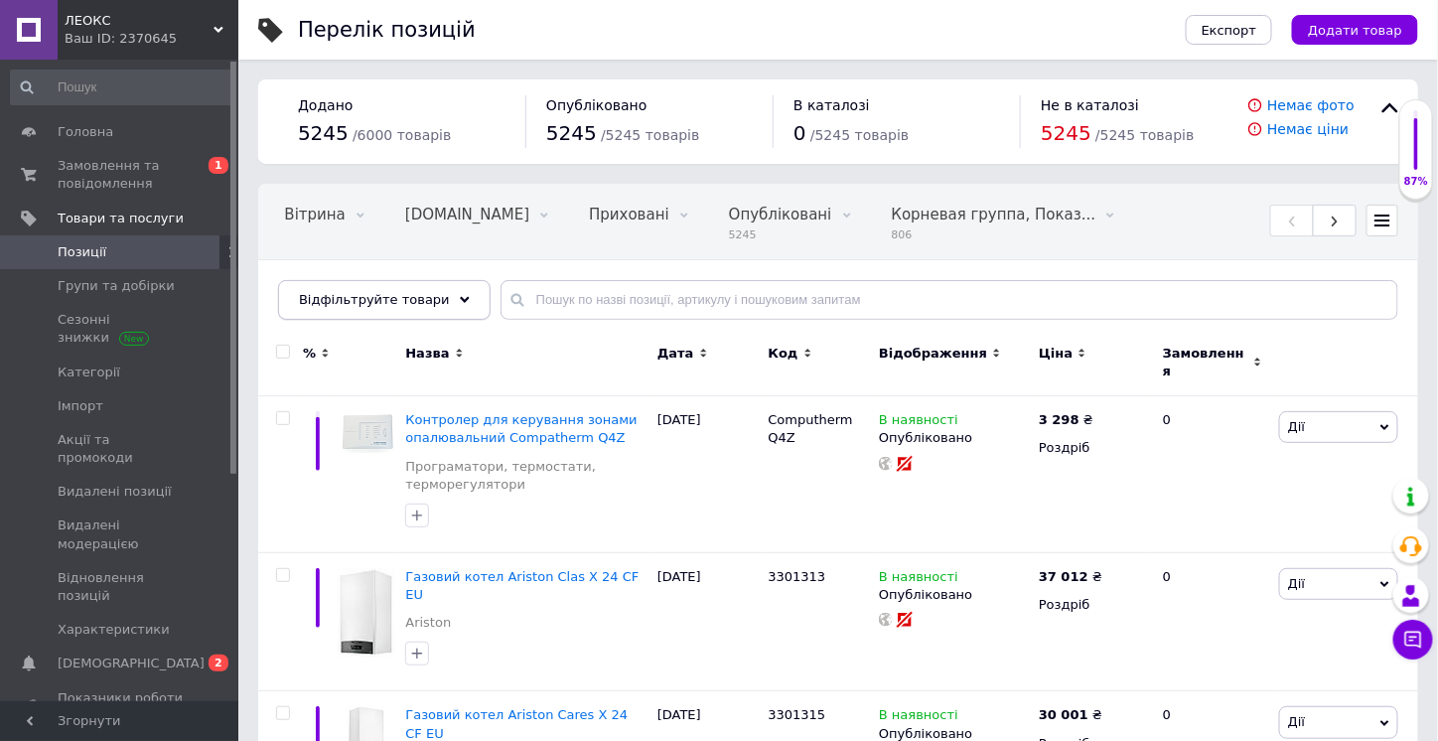
click at [460, 301] on icon at bounding box center [465, 300] width 10 height 10
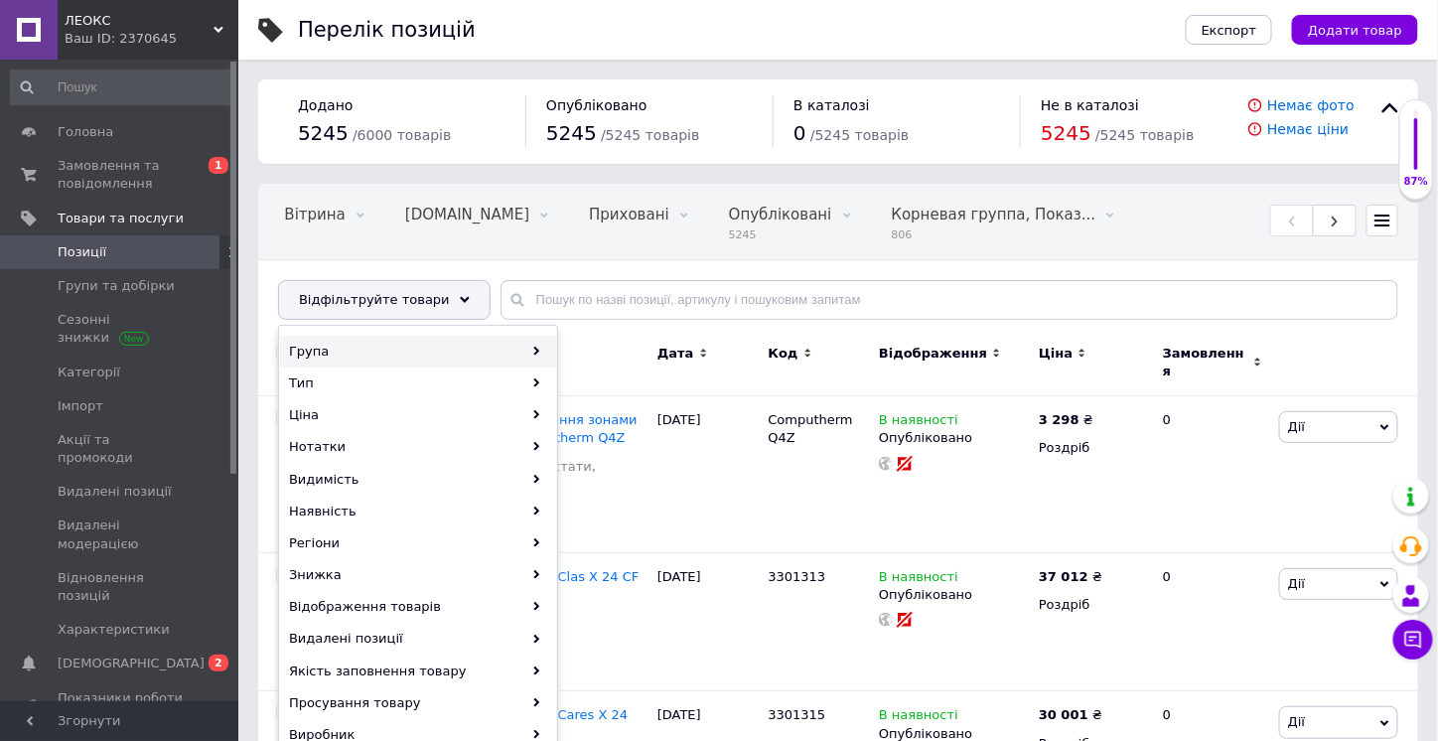
drag, startPoint x: 469, startPoint y: 343, endPoint x: 536, endPoint y: 343, distance: 67.5
click at [471, 343] on div "Група" at bounding box center [418, 352] width 276 height 32
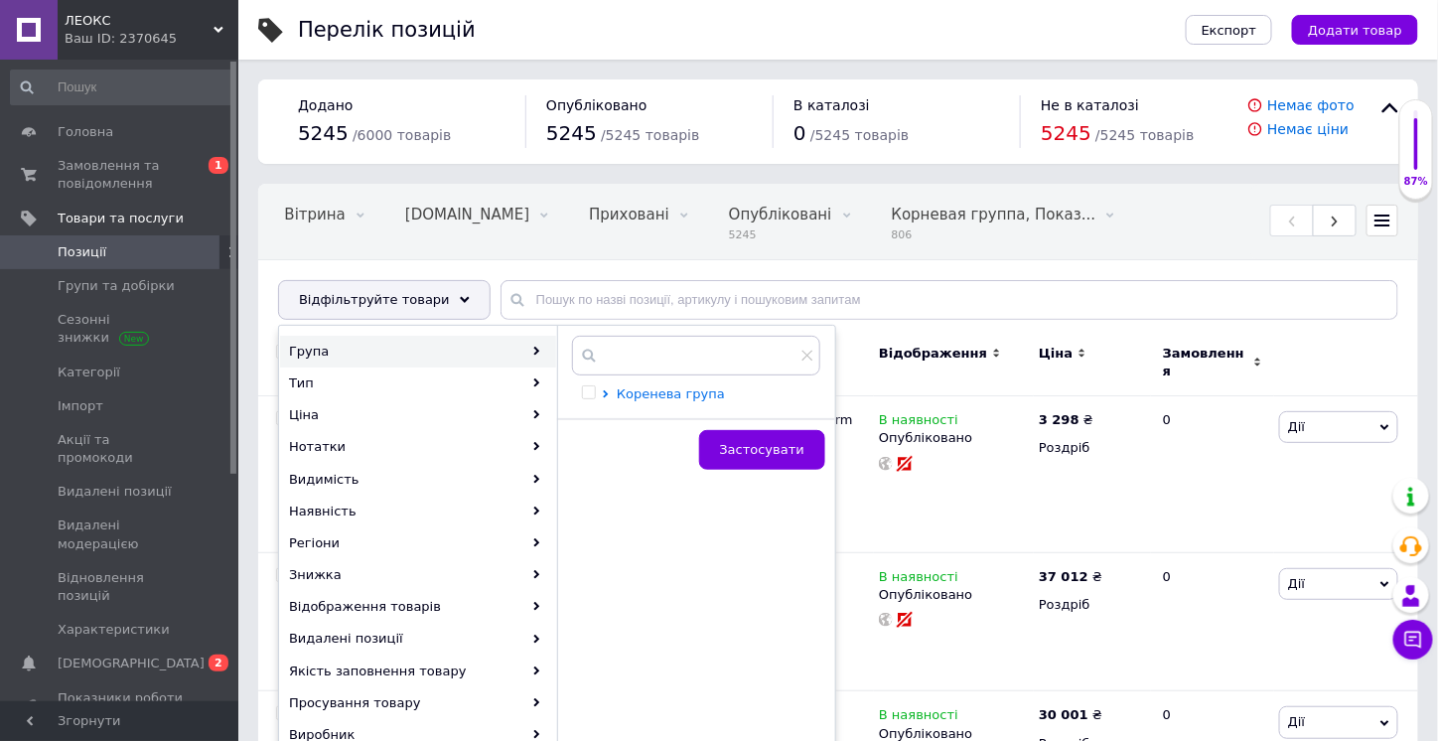
click at [643, 397] on span "Коренева група" at bounding box center [671, 393] width 108 height 15
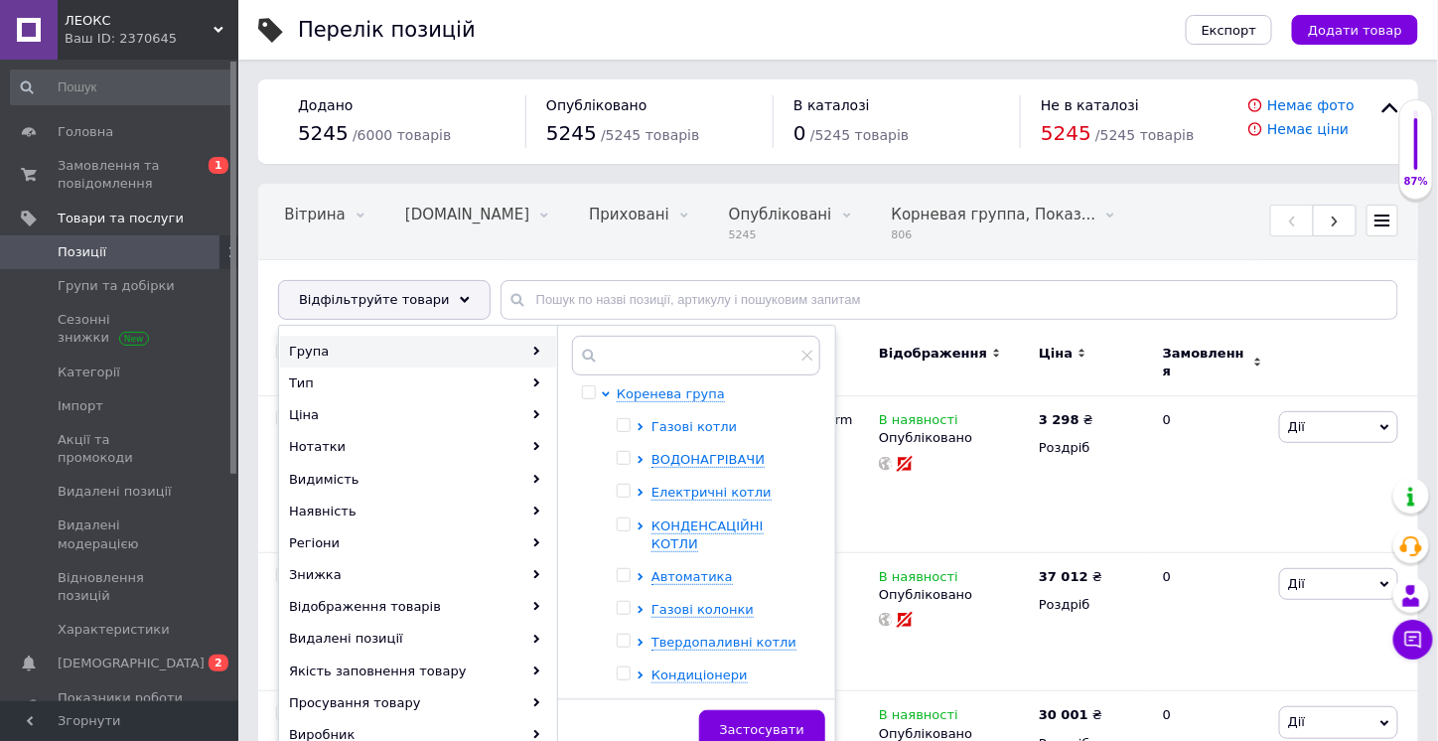
click at [709, 429] on span "Газові котли" at bounding box center [693, 426] width 85 height 15
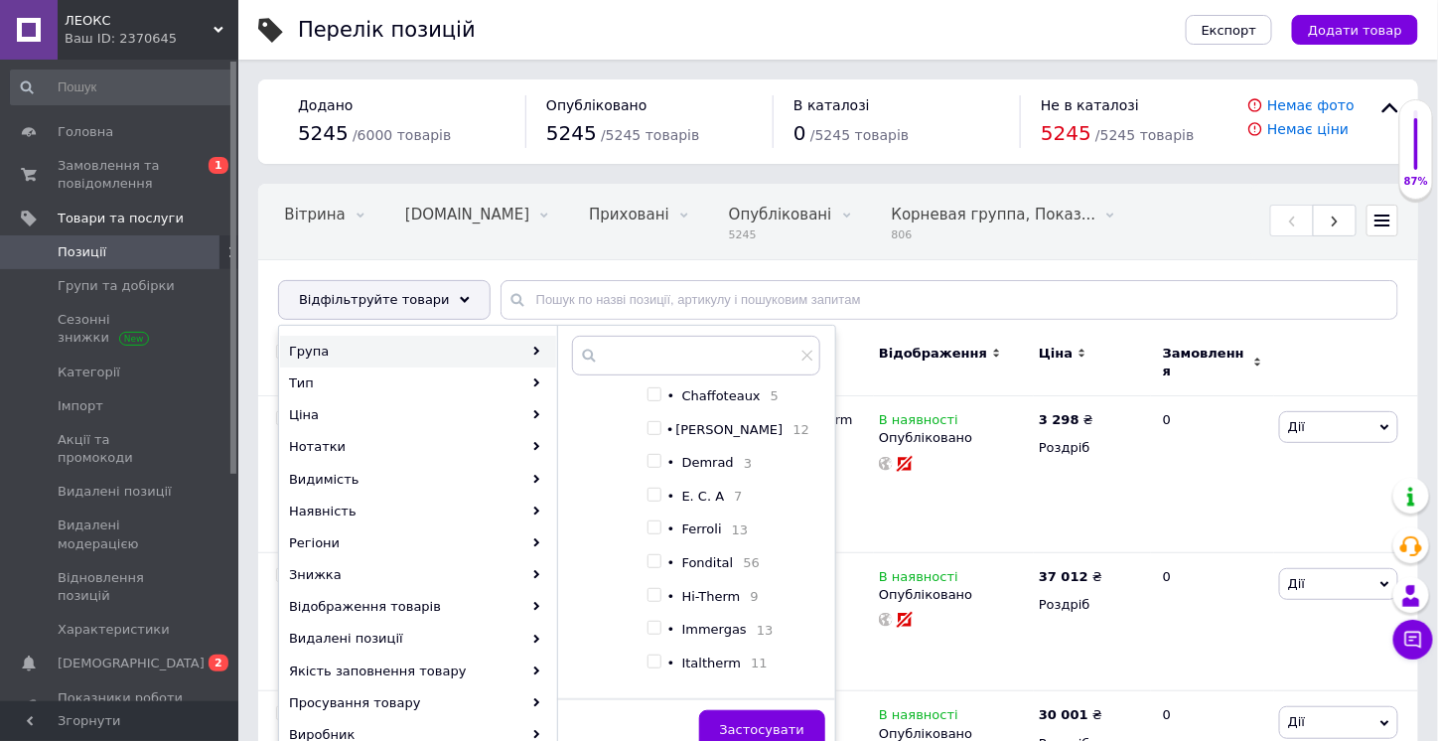
scroll to position [496, 0]
click at [659, 435] on input "checkbox" at bounding box center [653, 428] width 13 height 13
checkbox input "true"
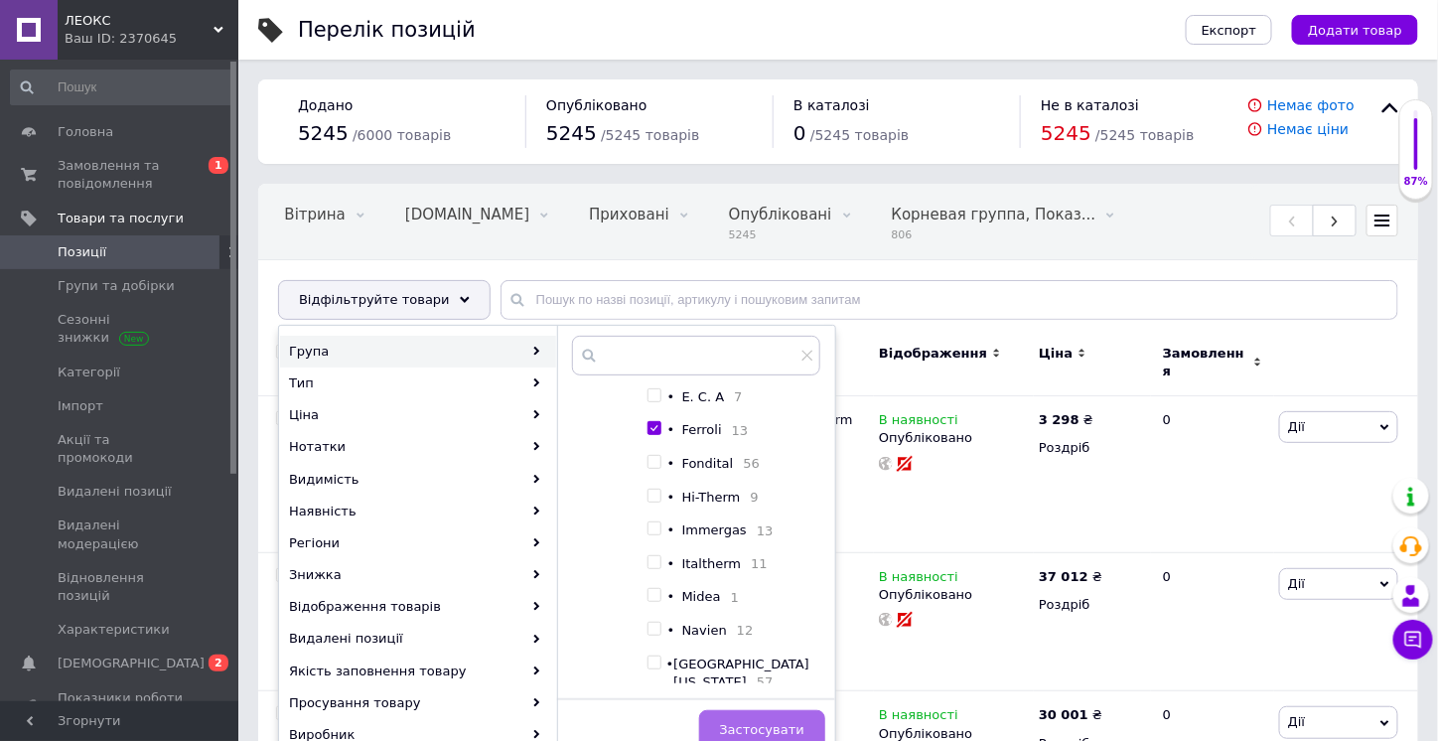
click at [772, 724] on span "Застосувати" at bounding box center [762, 729] width 84 height 15
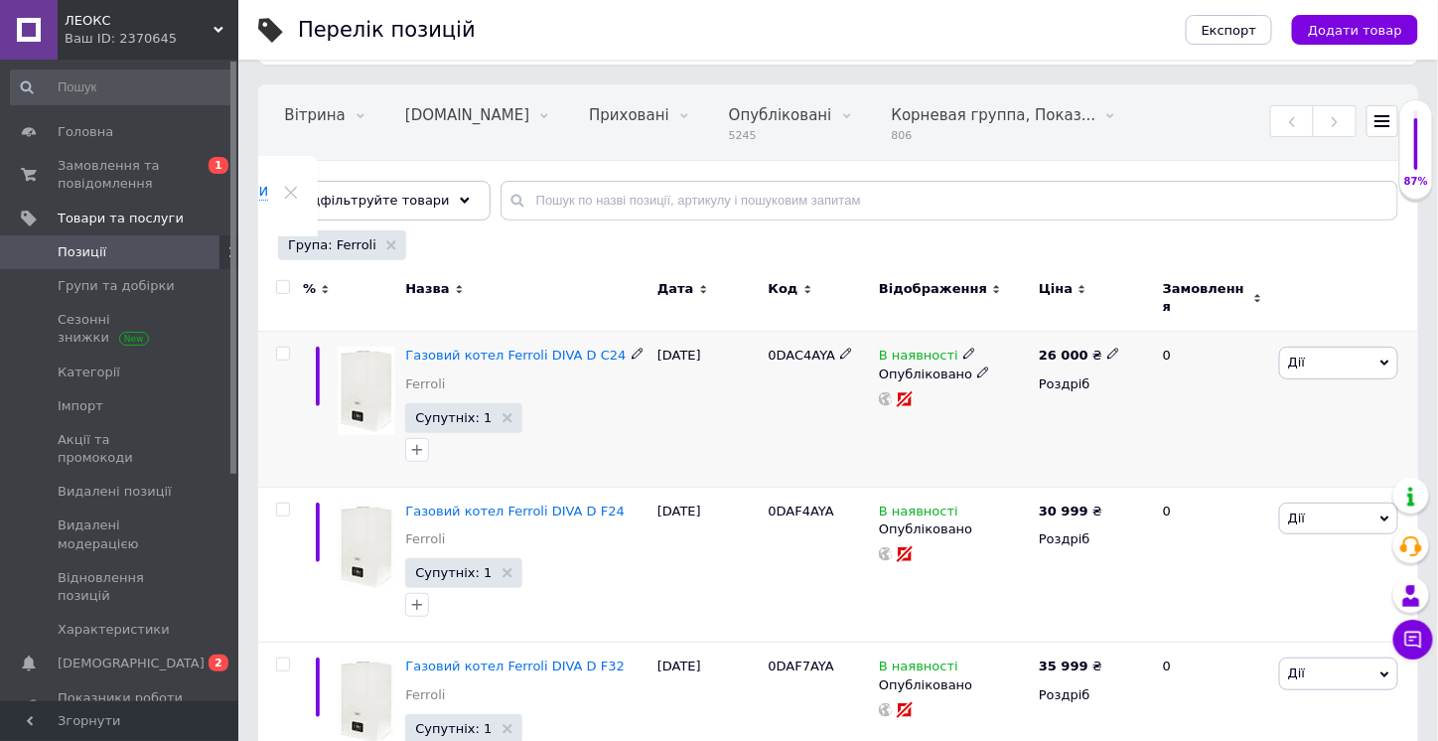
scroll to position [199, 0]
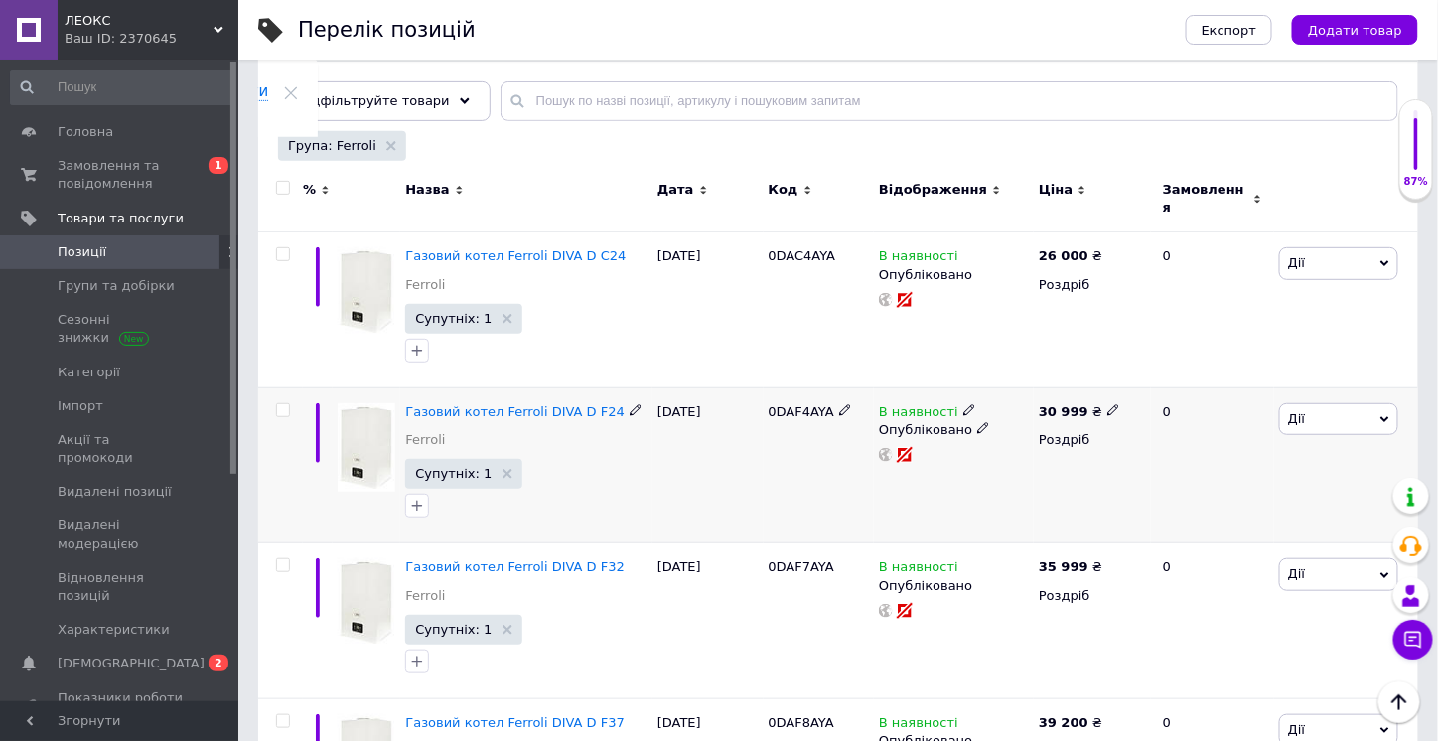
click at [629, 404] on icon at bounding box center [635, 410] width 12 height 12
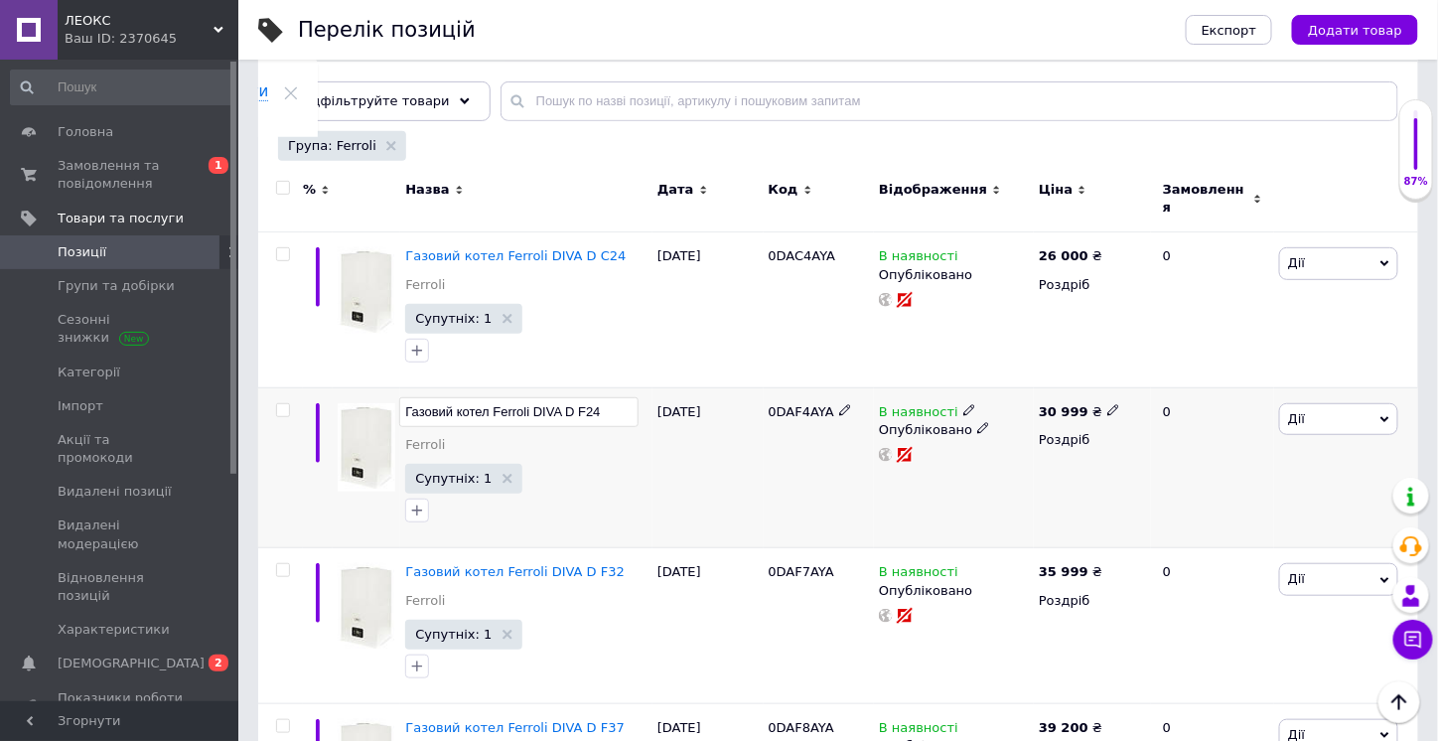
drag, startPoint x: 610, startPoint y: 396, endPoint x: 495, endPoint y: 392, distance: 114.2
click at [495, 397] on input "Газовий котел Ferroli DIVA D F24" at bounding box center [518, 412] width 239 height 30
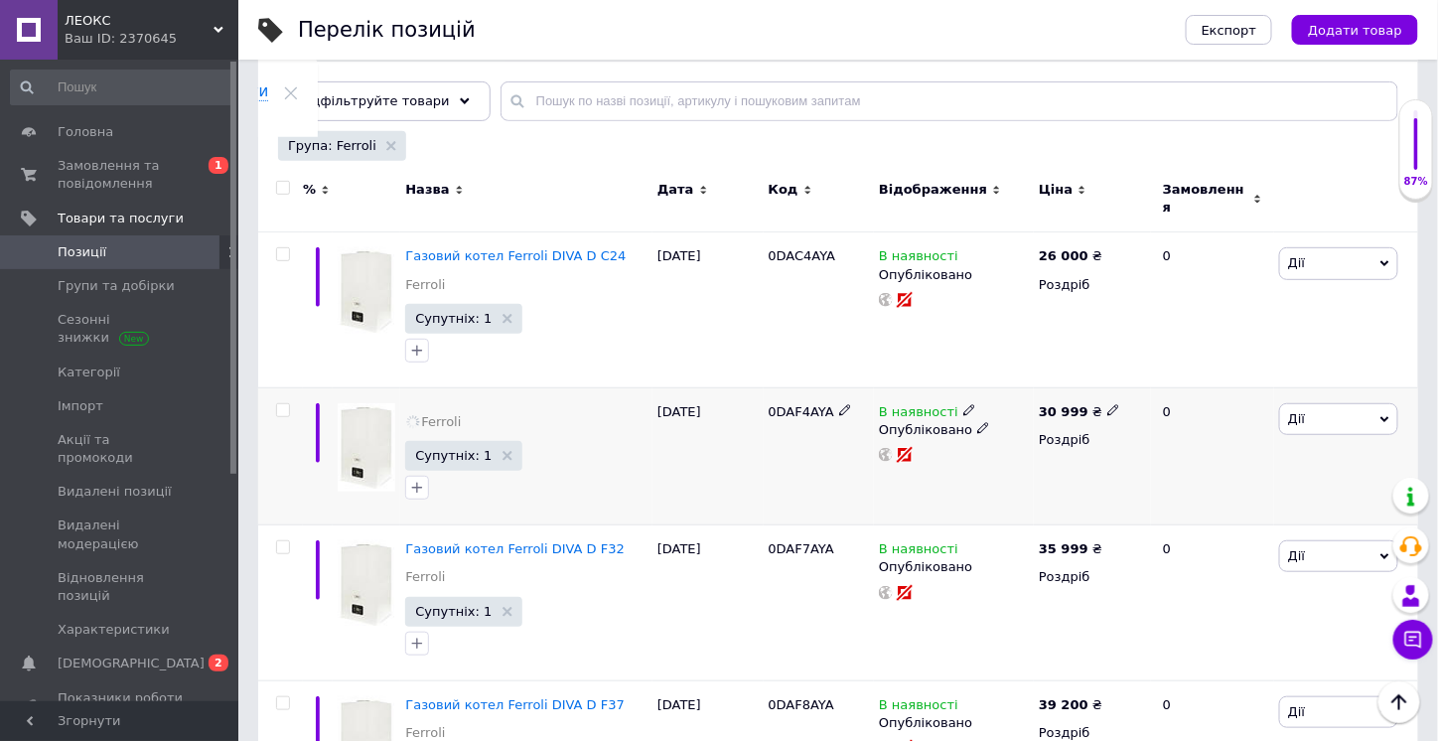
click at [716, 482] on div "[DATE]" at bounding box center [707, 455] width 111 height 137
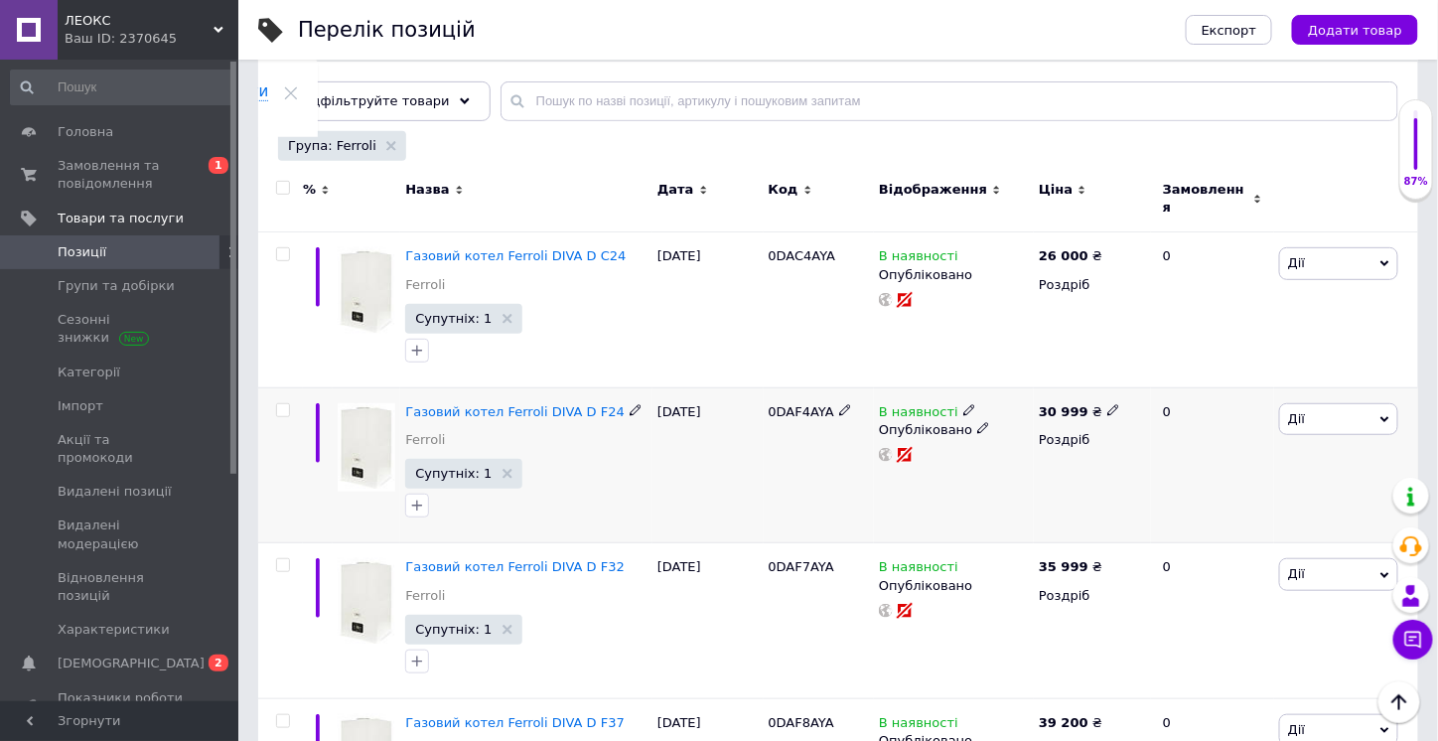
click at [1107, 404] on icon at bounding box center [1113, 410] width 12 height 12
drag, startPoint x: 1180, startPoint y: 370, endPoint x: 1136, endPoint y: 372, distance: 44.7
click at [1136, 372] on input "30999" at bounding box center [1201, 390] width 151 height 40
type input "28600"
click at [989, 482] on div "В наявності Опубліковано" at bounding box center [954, 465] width 160 height 156
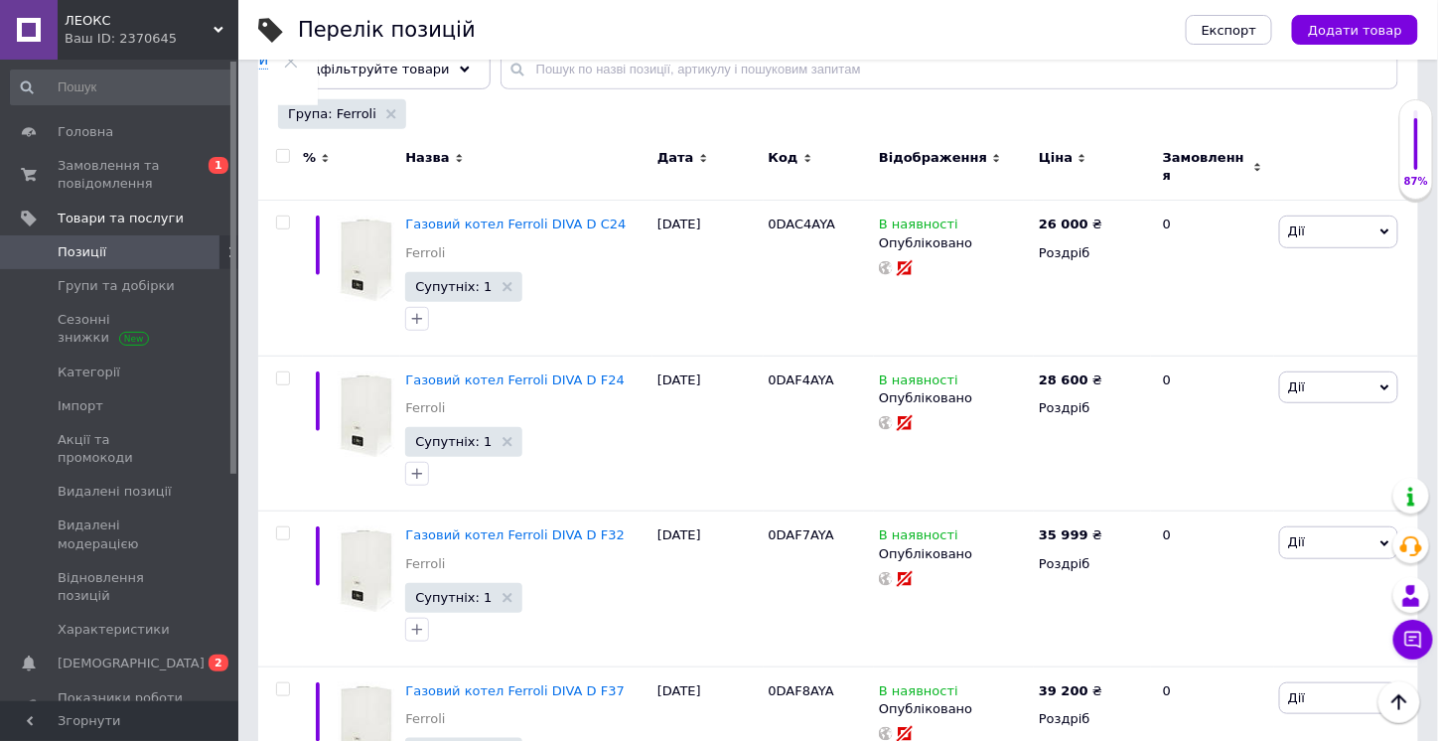
scroll to position [131, 0]
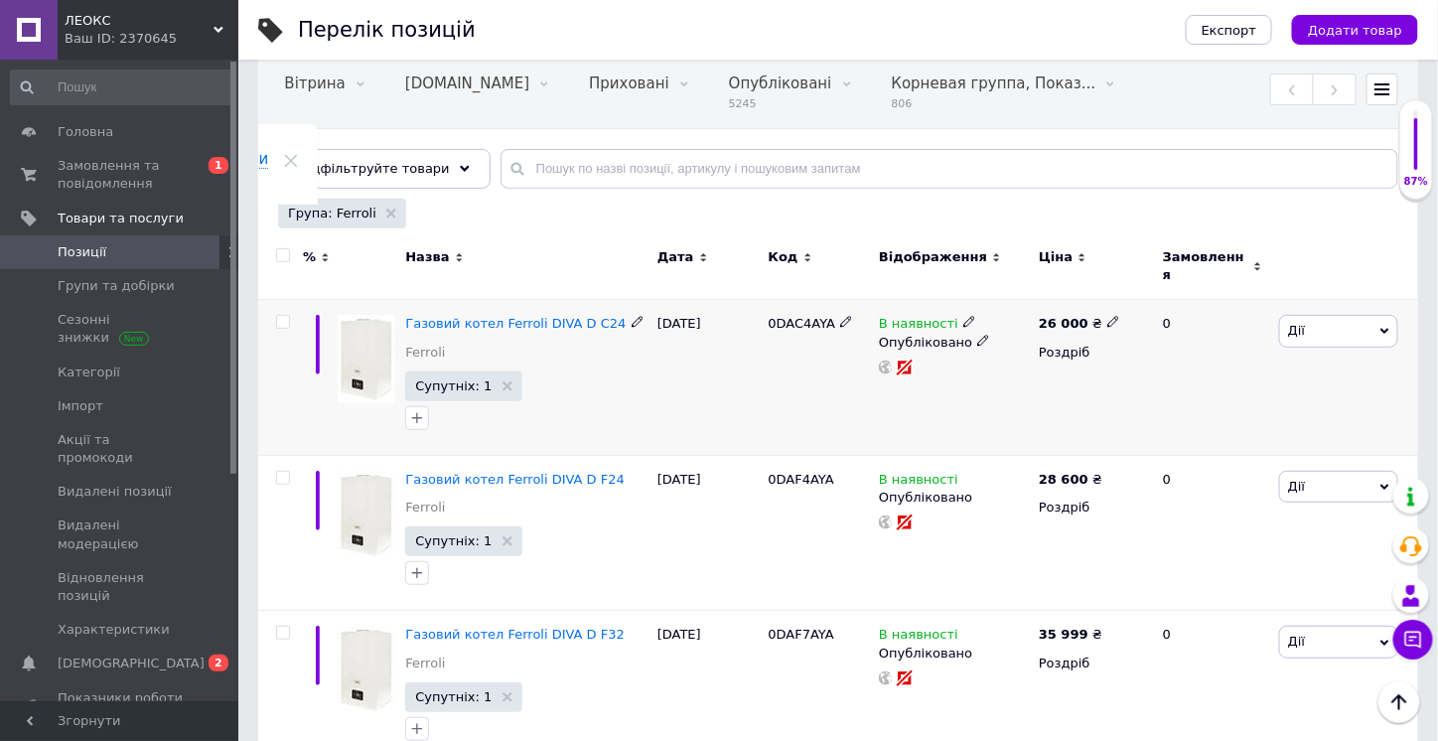
click at [631, 316] on icon at bounding box center [637, 322] width 12 height 12
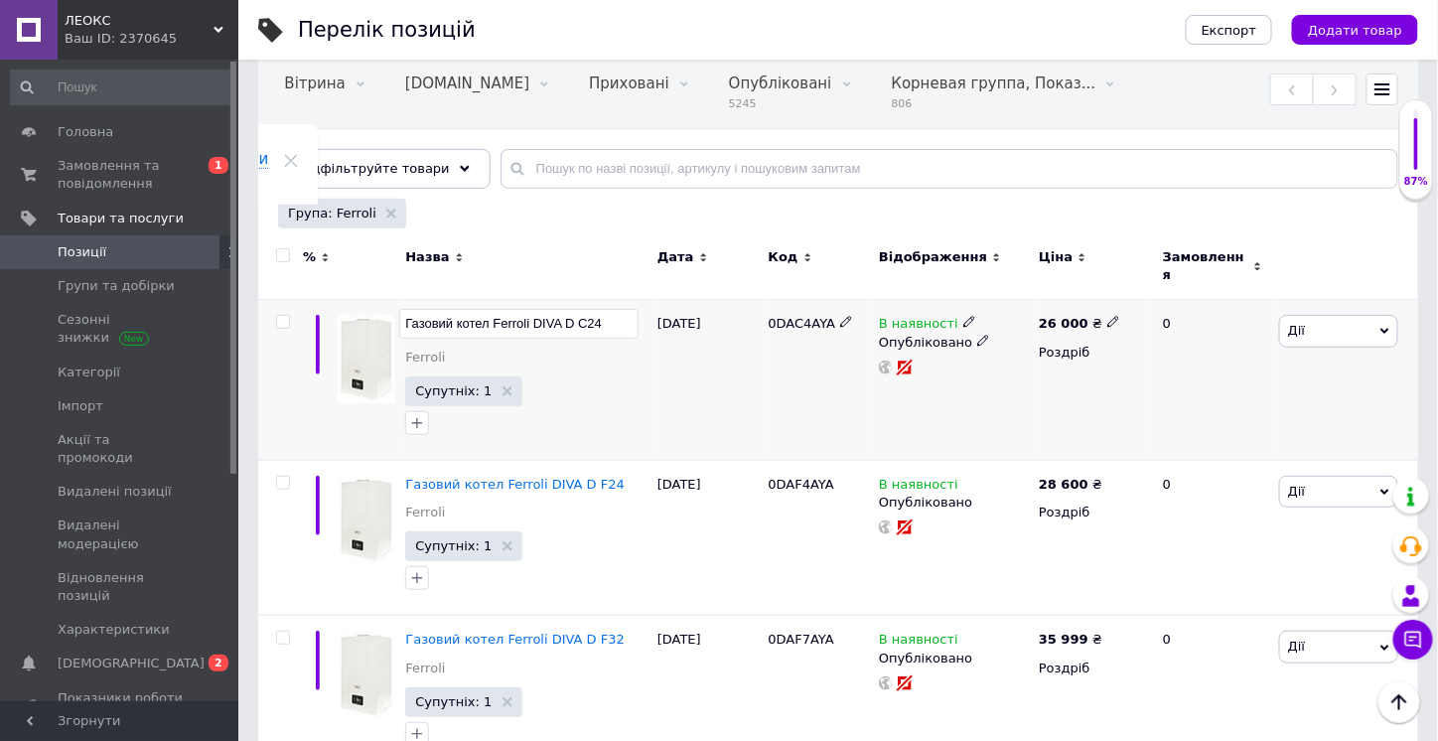
drag, startPoint x: 615, startPoint y: 311, endPoint x: 494, endPoint y: 311, distance: 120.1
click at [494, 311] on input "Газовий котел Ferroli DIVA D C24" at bounding box center [518, 324] width 239 height 30
click at [637, 355] on div "Газовий котел Ferroli DIVA D C24 Ferroli Супутніх: 1" at bounding box center [526, 380] width 252 height 161
